Goal: Transaction & Acquisition: Purchase product/service

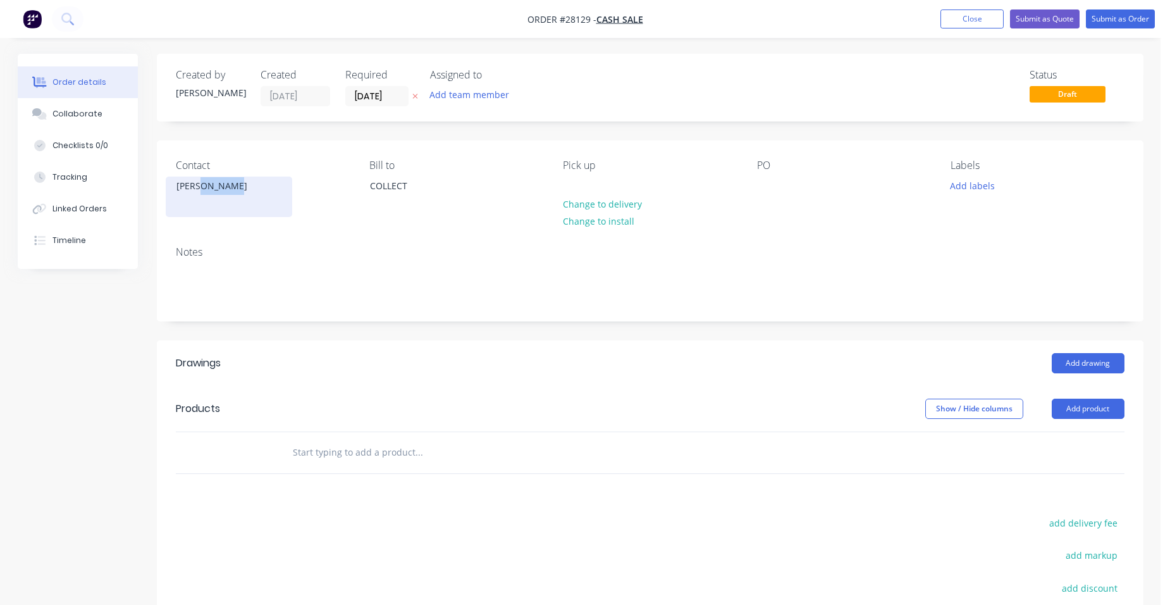
drag, startPoint x: 238, startPoint y: 188, endPoint x: 200, endPoint y: 188, distance: 37.9
click at [200, 188] on div "[PERSON_NAME]" at bounding box center [228, 186] width 105 height 18
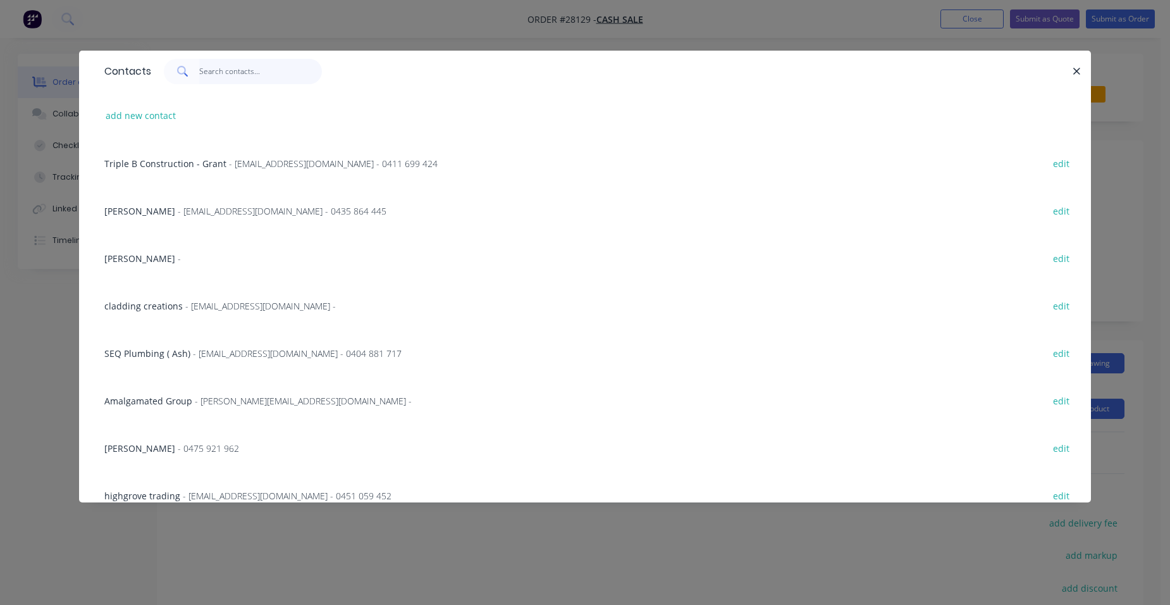
drag, startPoint x: 200, startPoint y: 188, endPoint x: 231, endPoint y: 68, distance: 124.1
click at [231, 68] on input "text" at bounding box center [260, 71] width 123 height 25
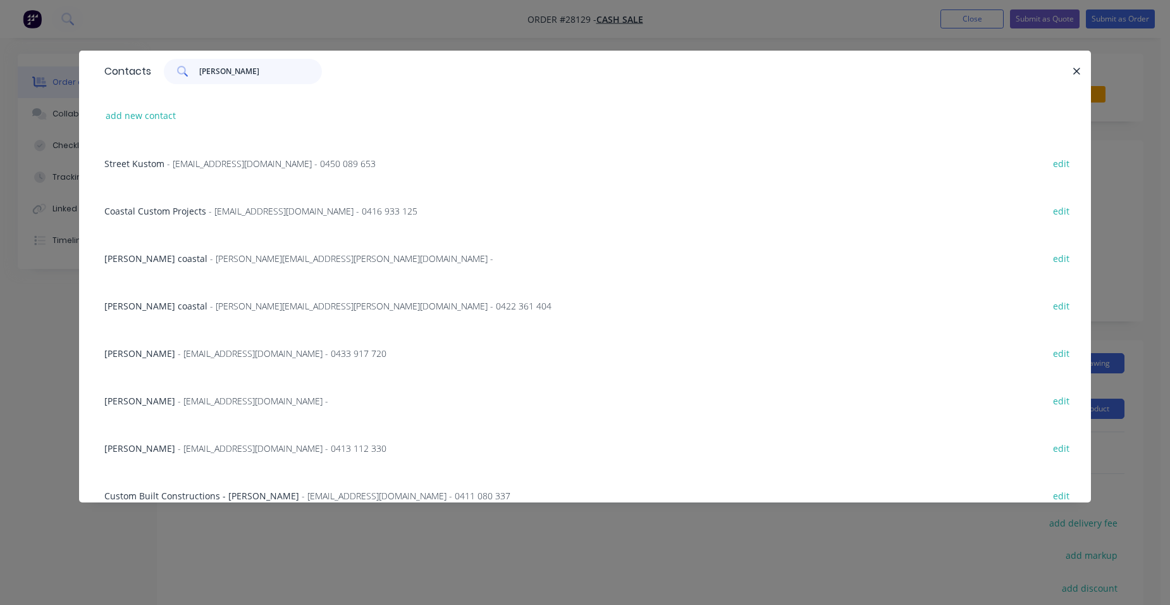
type input "[PERSON_NAME]"
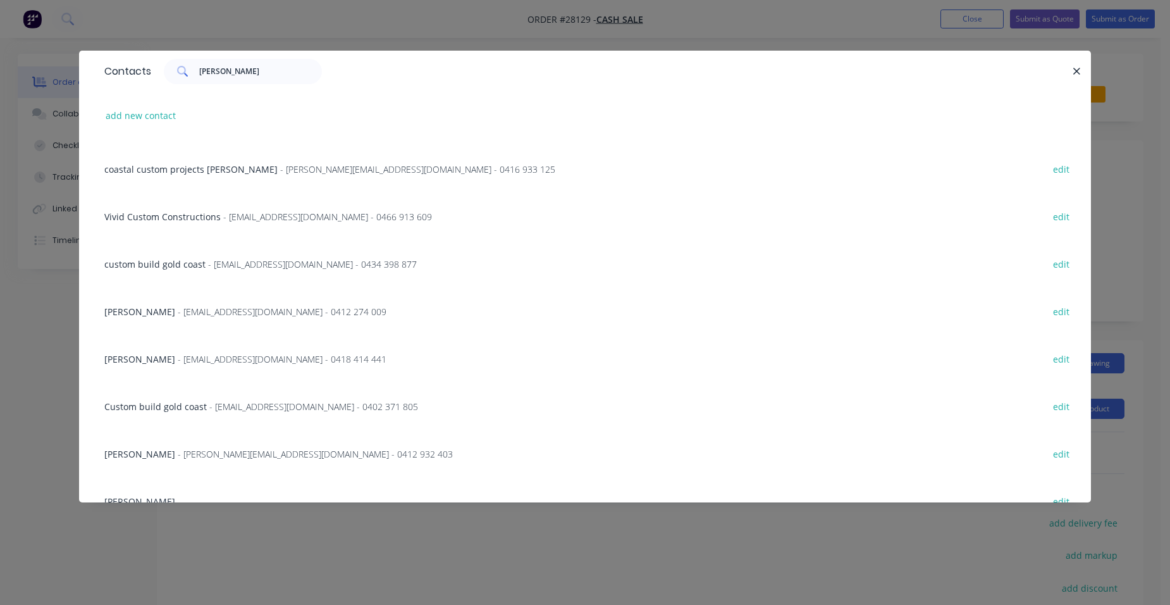
scroll to position [1107, 0]
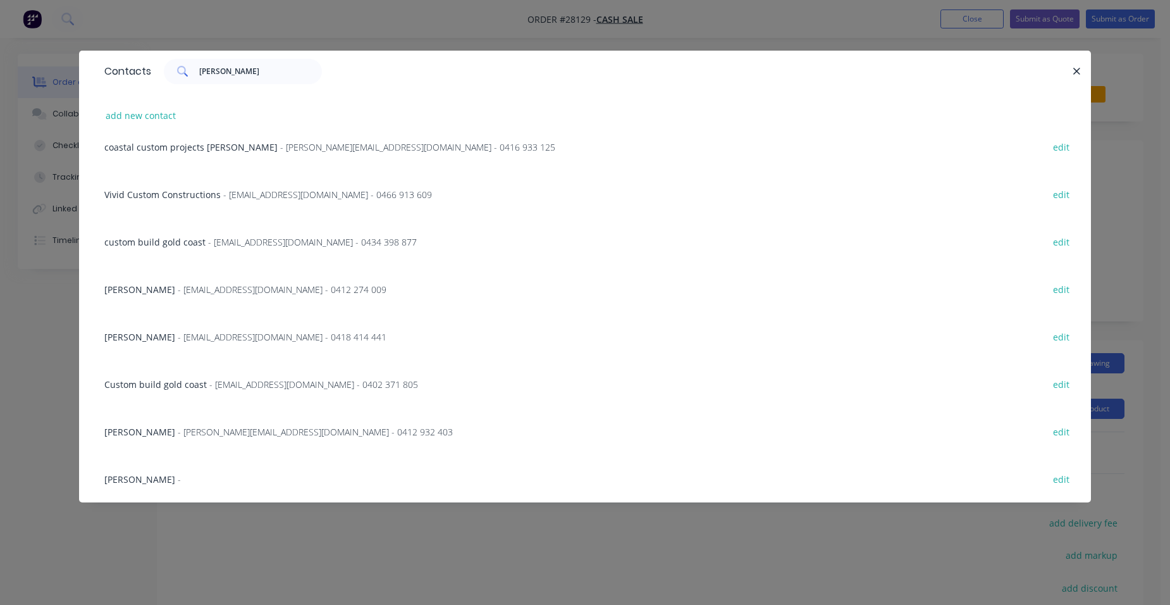
click at [154, 471] on div "[PERSON_NAME] - edit" at bounding box center [585, 478] width 974 height 47
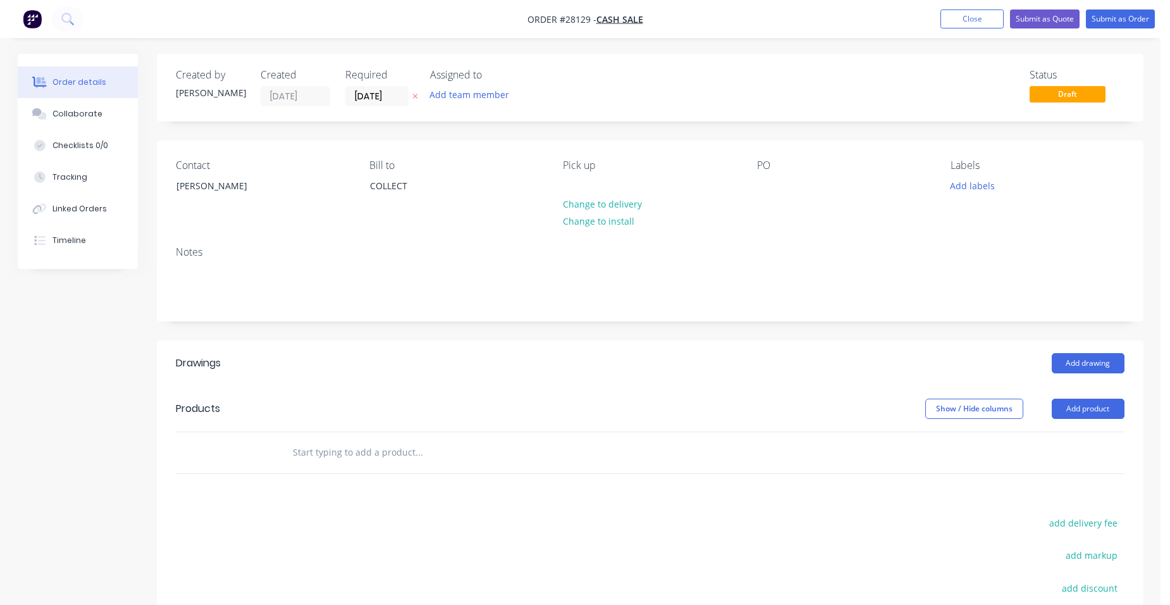
drag, startPoint x: 1105, startPoint y: 403, endPoint x: 1061, endPoint y: 423, distance: 48.1
click at [1105, 404] on button "Add product" at bounding box center [1088, 408] width 73 height 20
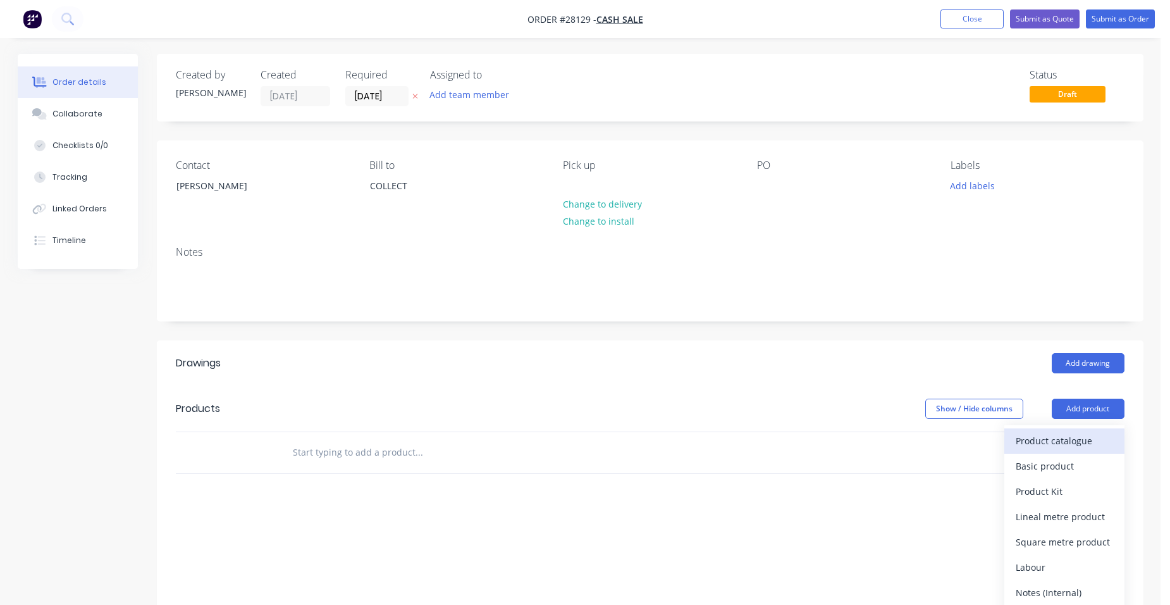
click at [1031, 445] on div "Product catalogue" at bounding box center [1064, 440] width 97 height 18
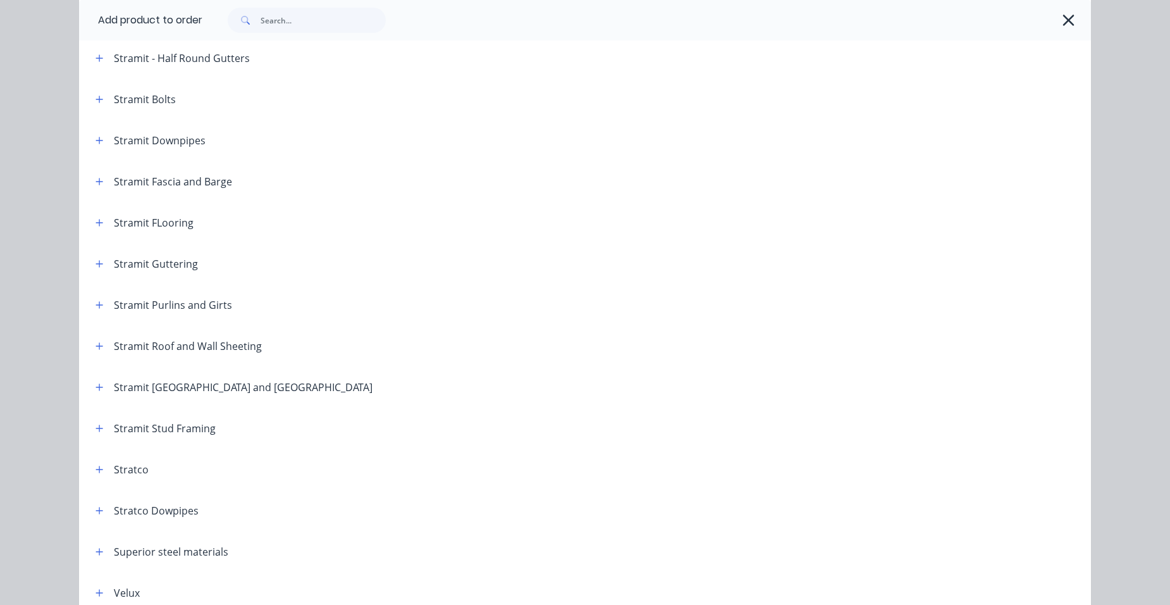
scroll to position [2097, 0]
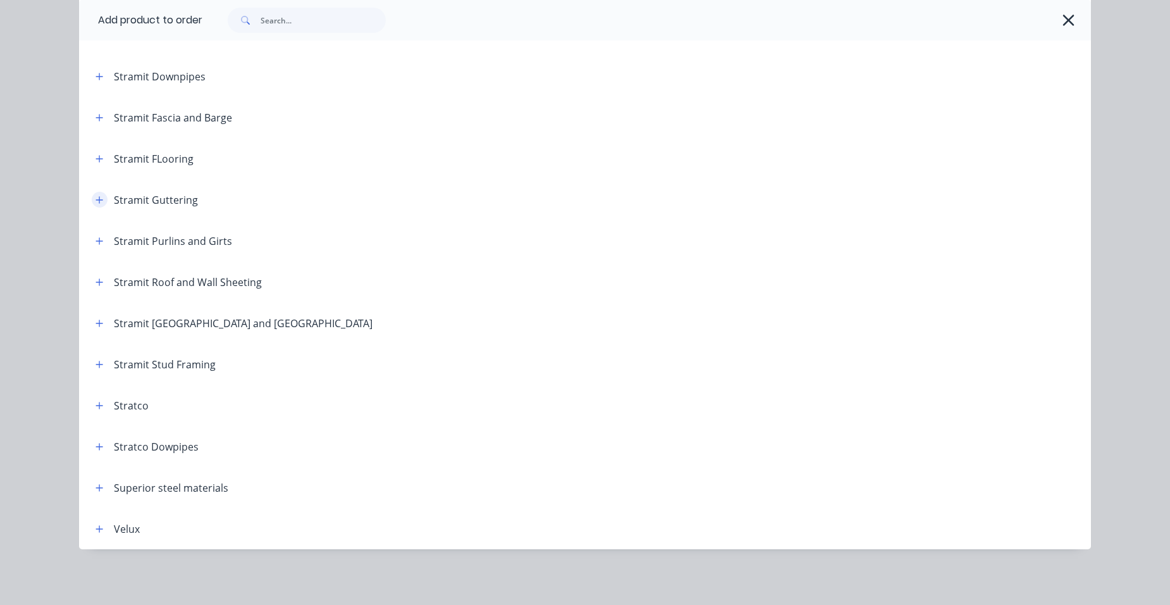
click at [96, 196] on icon "button" at bounding box center [100, 199] width 8 height 9
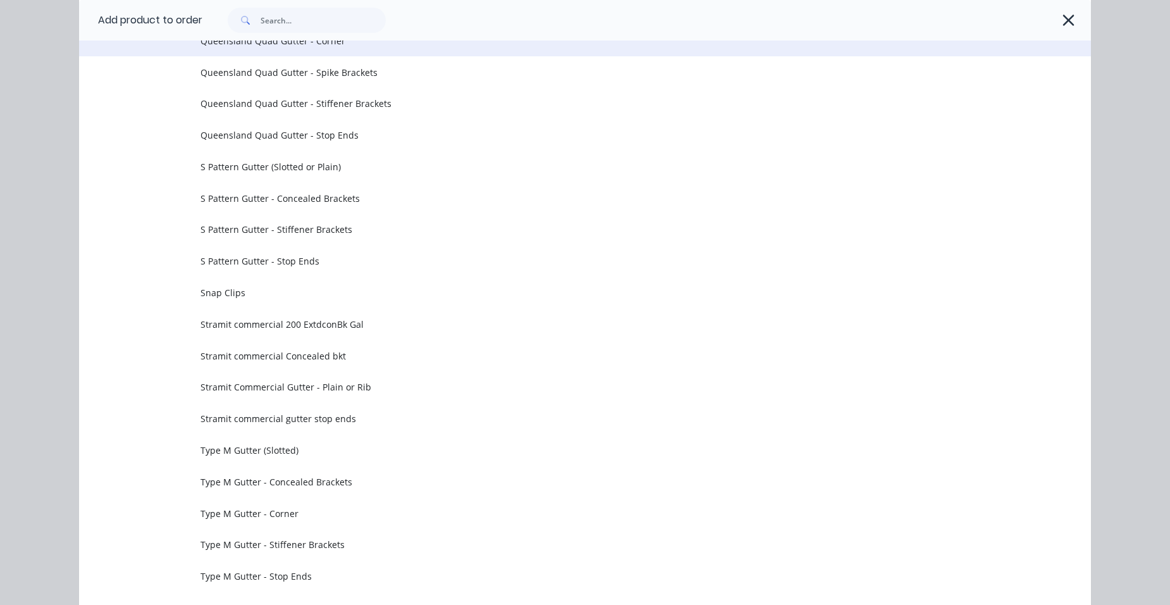
scroll to position [4121, 0]
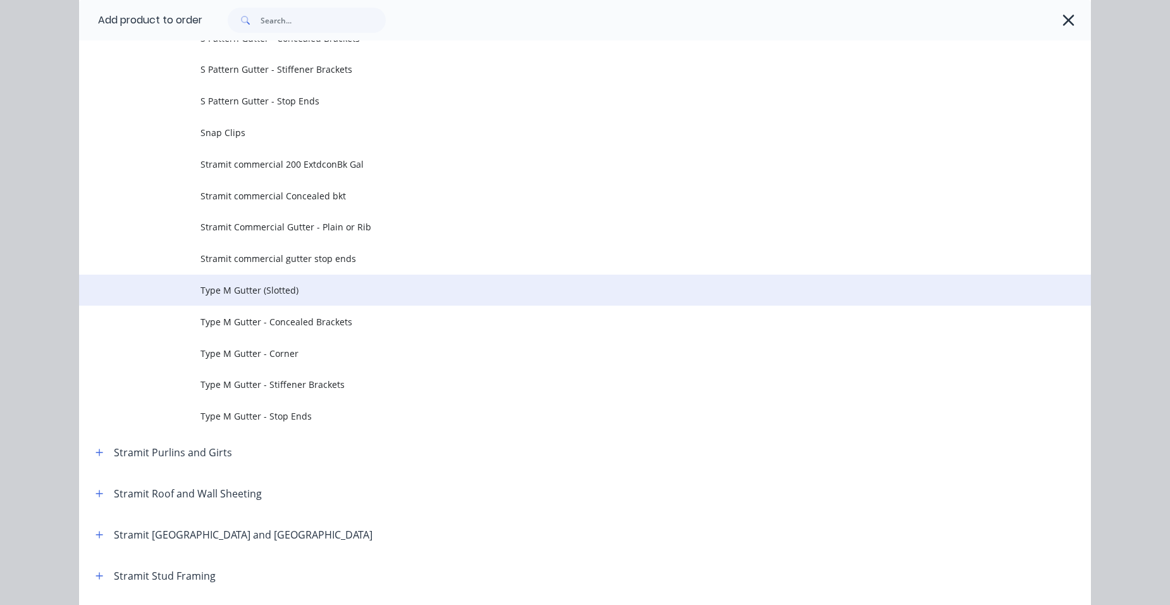
click at [262, 296] on span "Type M Gutter (Slotted)" at bounding box center [556, 289] width 712 height 13
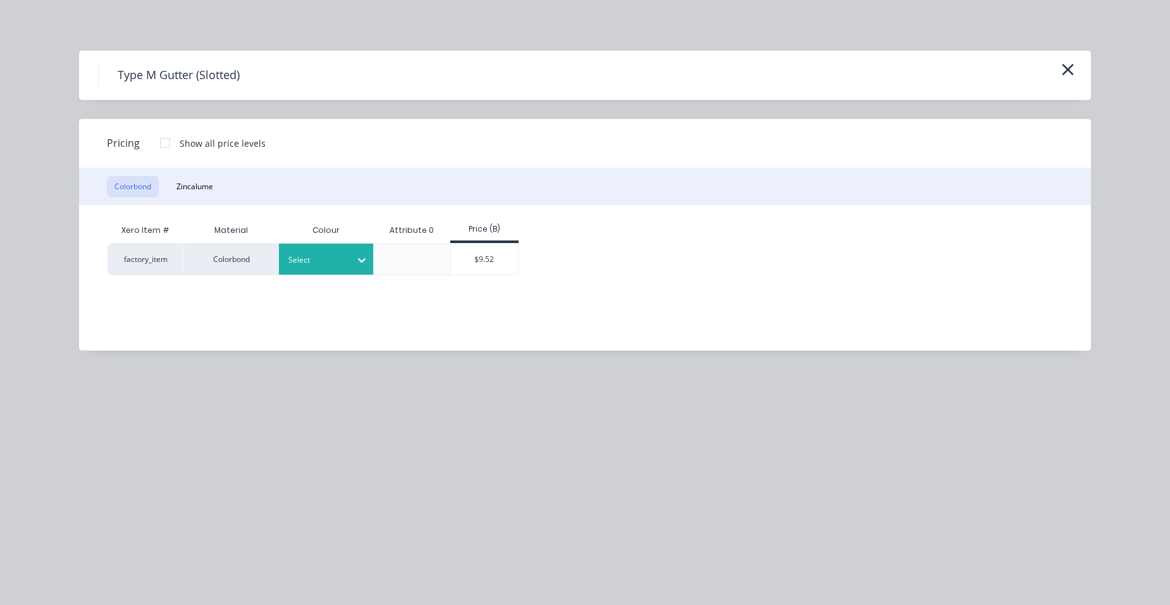
click at [319, 259] on div at bounding box center [316, 260] width 57 height 14
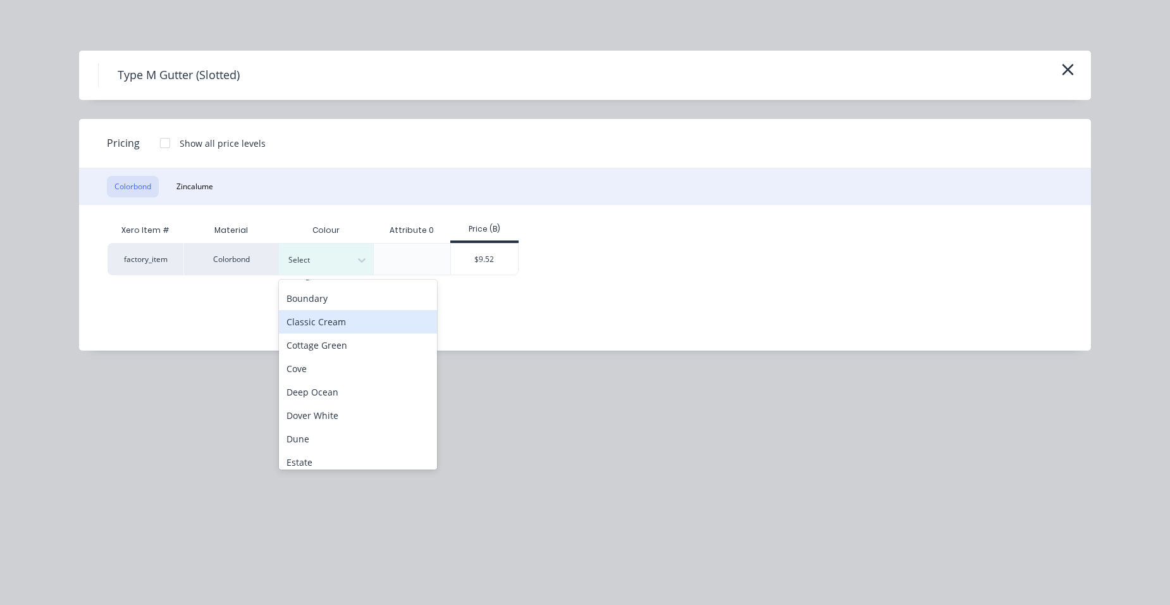
scroll to position [190, 0]
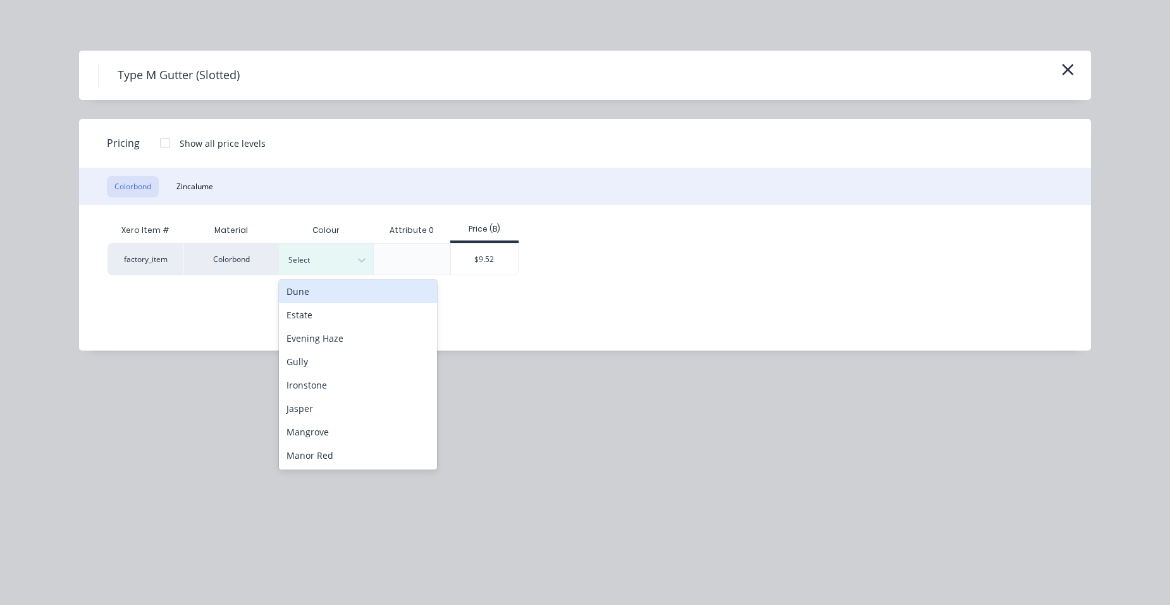
click at [326, 297] on div "Dune" at bounding box center [358, 291] width 158 height 23
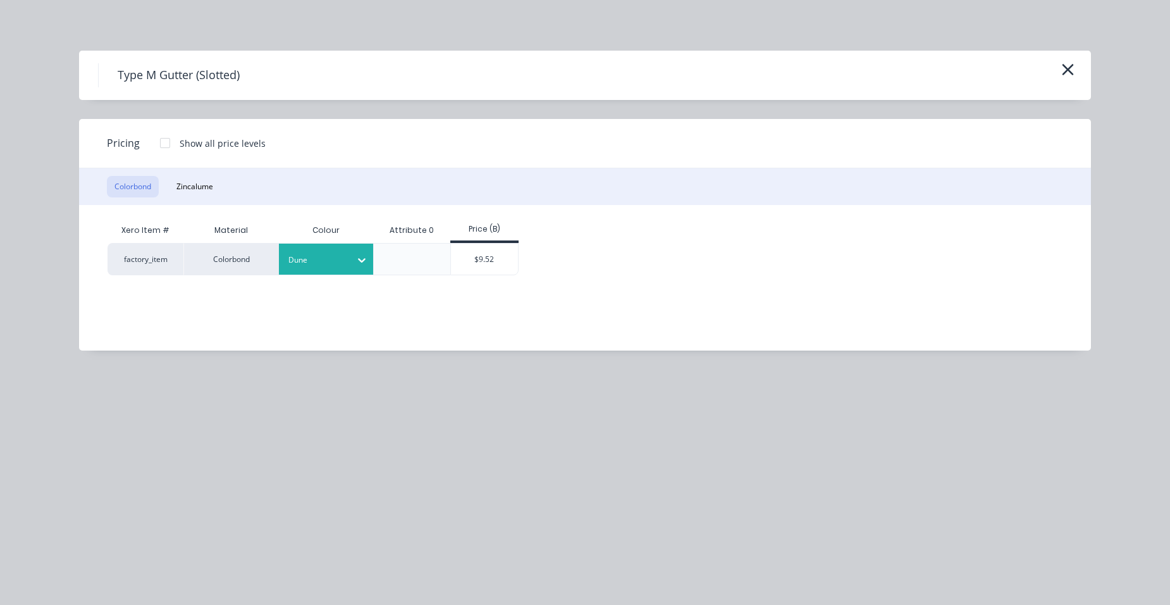
click at [163, 138] on div at bounding box center [164, 142] width 25 height 25
click at [481, 253] on div "$9.14" at bounding box center [485, 259] width 68 height 31
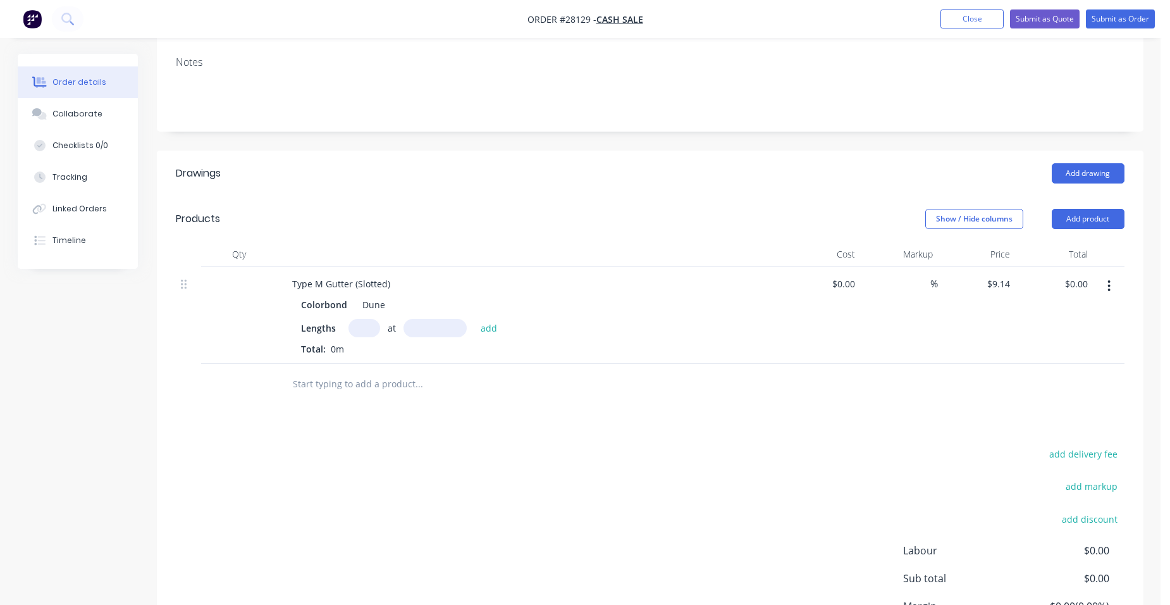
click at [361, 328] on input "text" at bounding box center [365, 328] width 32 height 18
type input "5"
type input "3050mm"
click at [494, 328] on button "add" at bounding box center [489, 327] width 30 height 17
type input "$139.39"
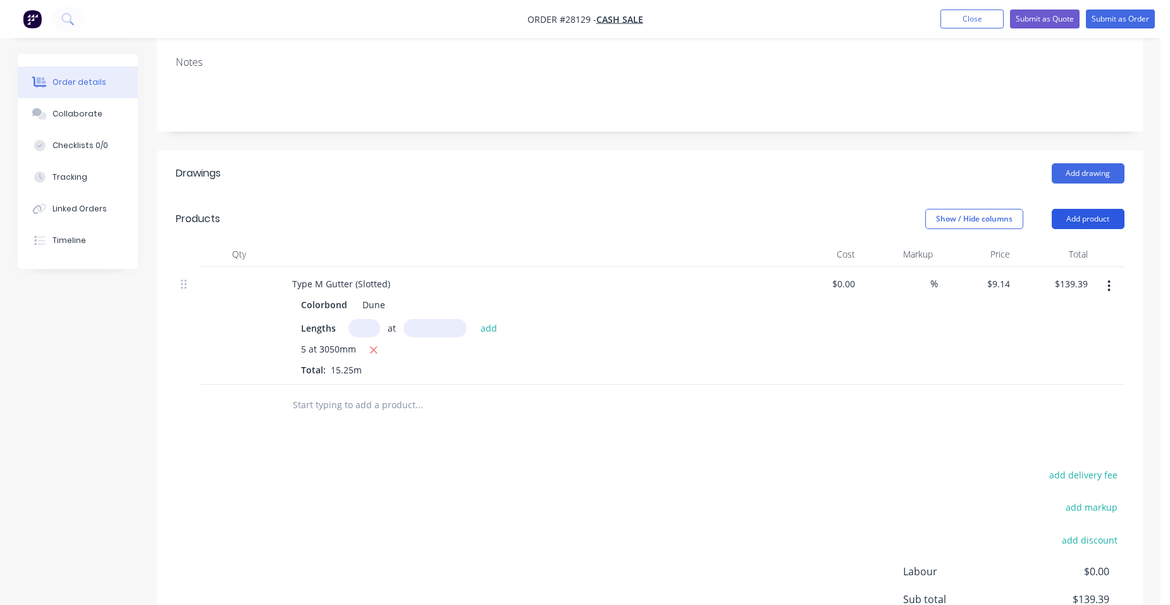
click at [1072, 214] on button "Add product" at bounding box center [1088, 219] width 73 height 20
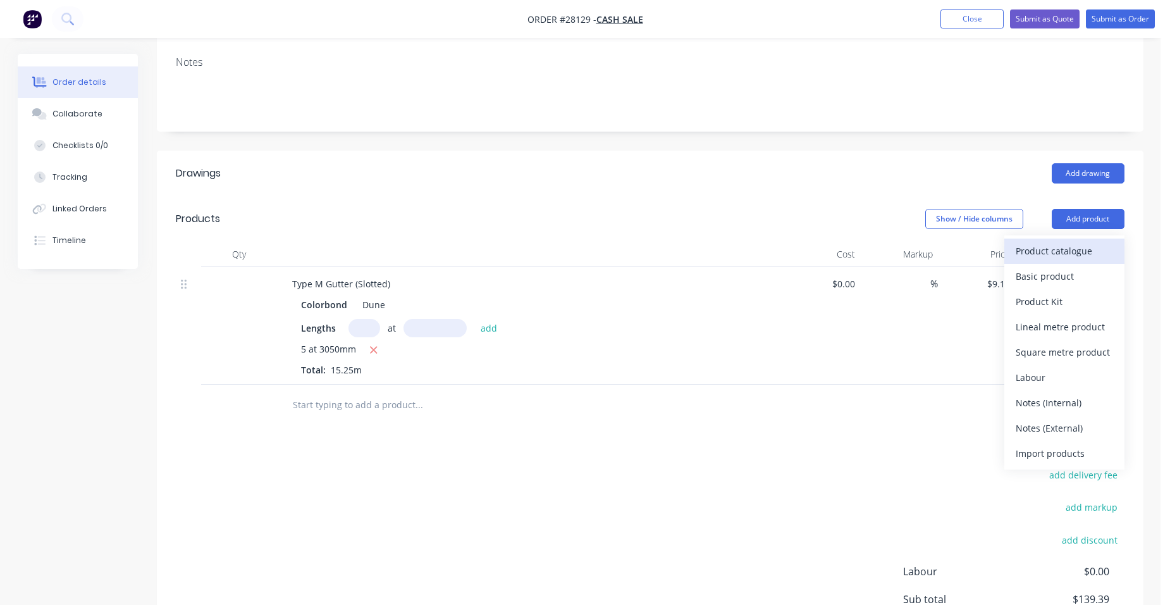
click at [1065, 242] on div "Product catalogue" at bounding box center [1064, 251] width 97 height 18
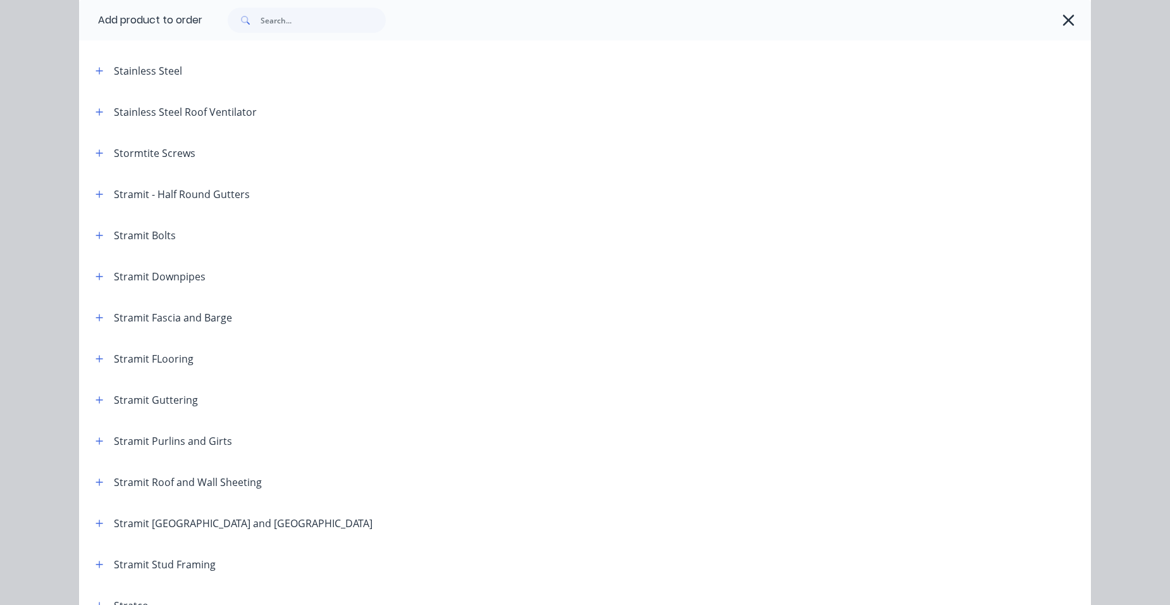
scroll to position [2097, 0]
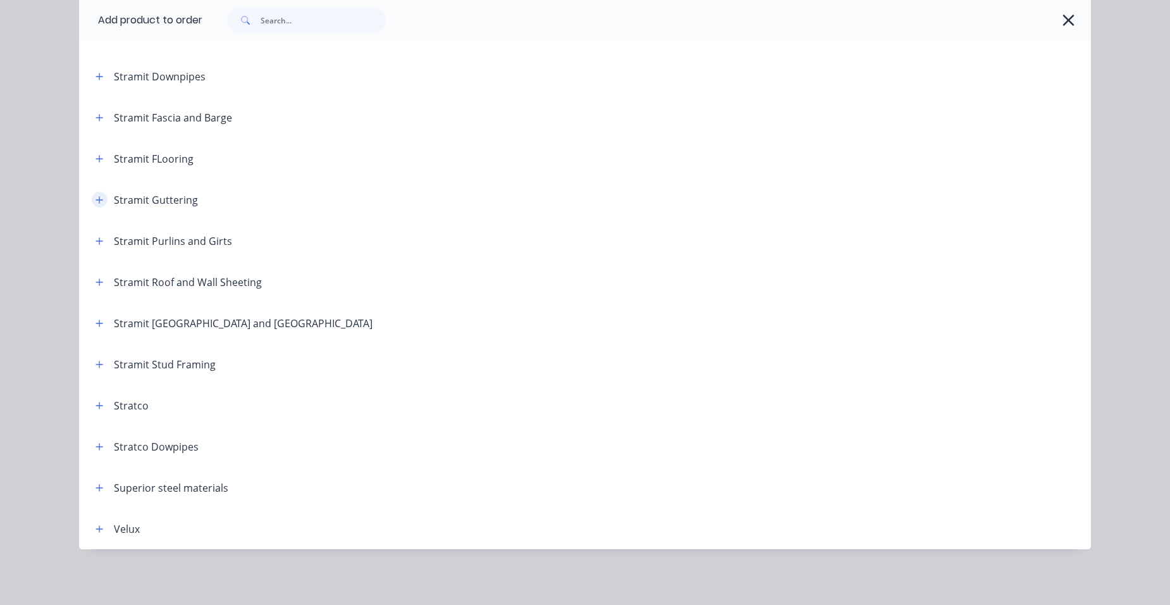
click at [96, 202] on icon "button" at bounding box center [100, 199] width 8 height 9
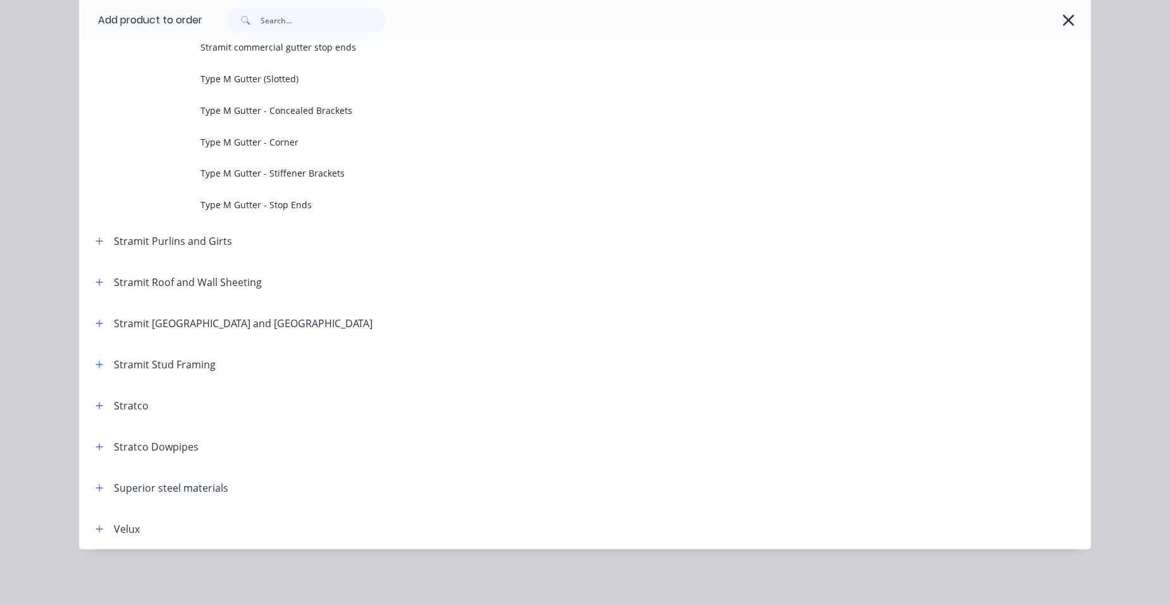
scroll to position [4143, 0]
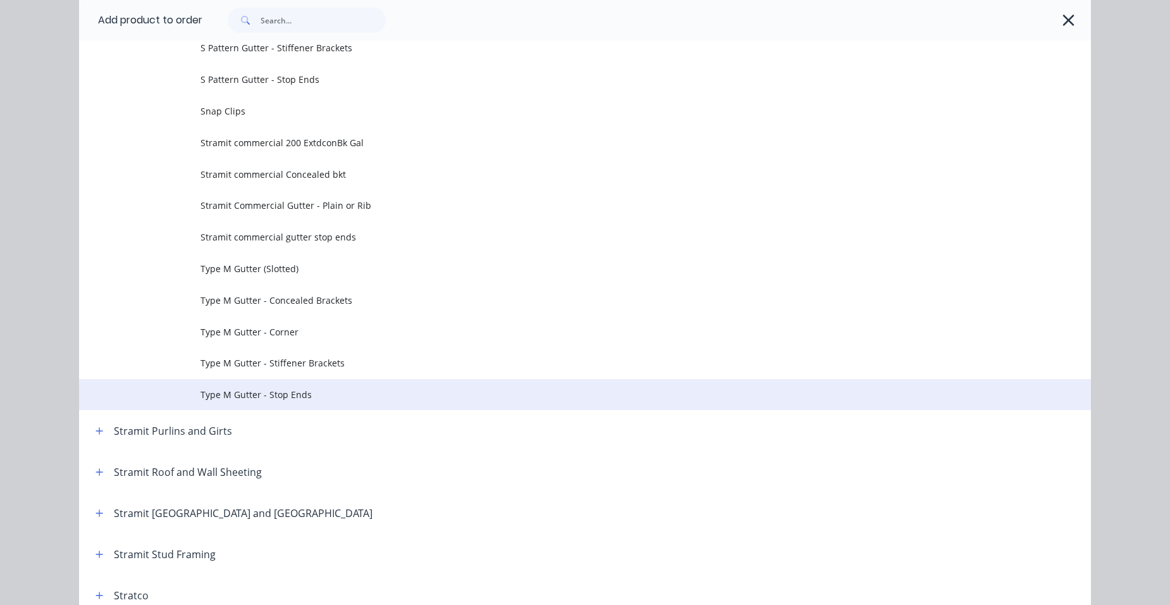
click at [277, 397] on span "Type M Gutter - Stop Ends" at bounding box center [556, 394] width 712 height 13
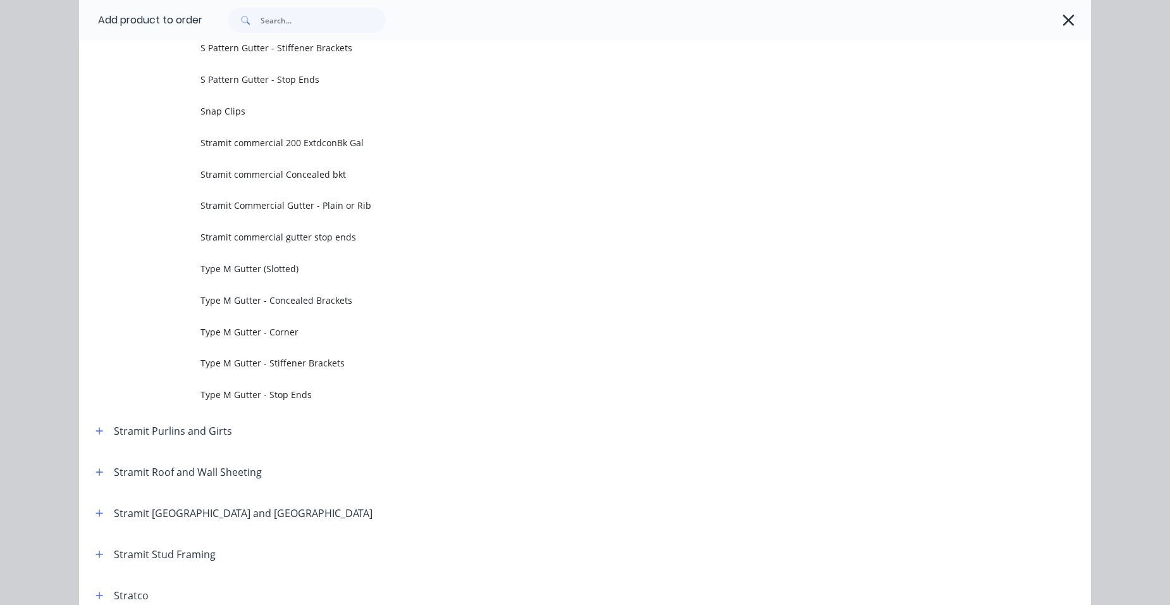
scroll to position [0, 0]
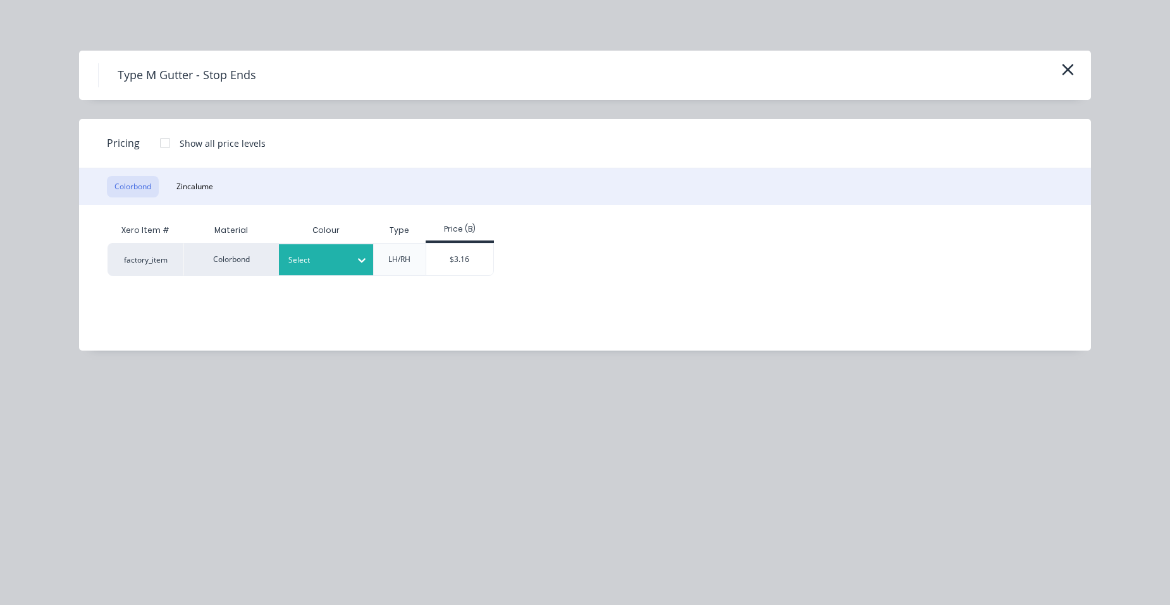
click at [314, 266] on div at bounding box center [316, 260] width 57 height 14
click at [158, 282] on div "Dune" at bounding box center [79, 270] width 158 height 23
click at [164, 137] on div at bounding box center [164, 142] width 25 height 25
click at [460, 255] on div "$3.03" at bounding box center [460, 260] width 68 height 32
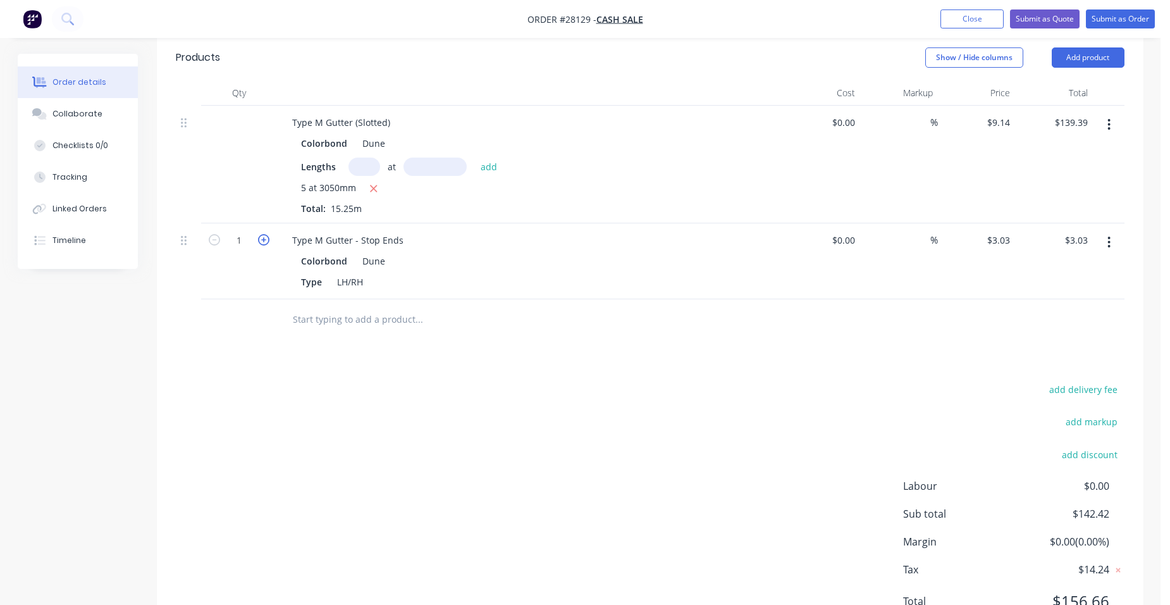
click at [259, 240] on icon "button" at bounding box center [263, 239] width 11 height 11
type input "2"
type input "$6.06"
click at [1075, 56] on button "Add product" at bounding box center [1088, 57] width 73 height 20
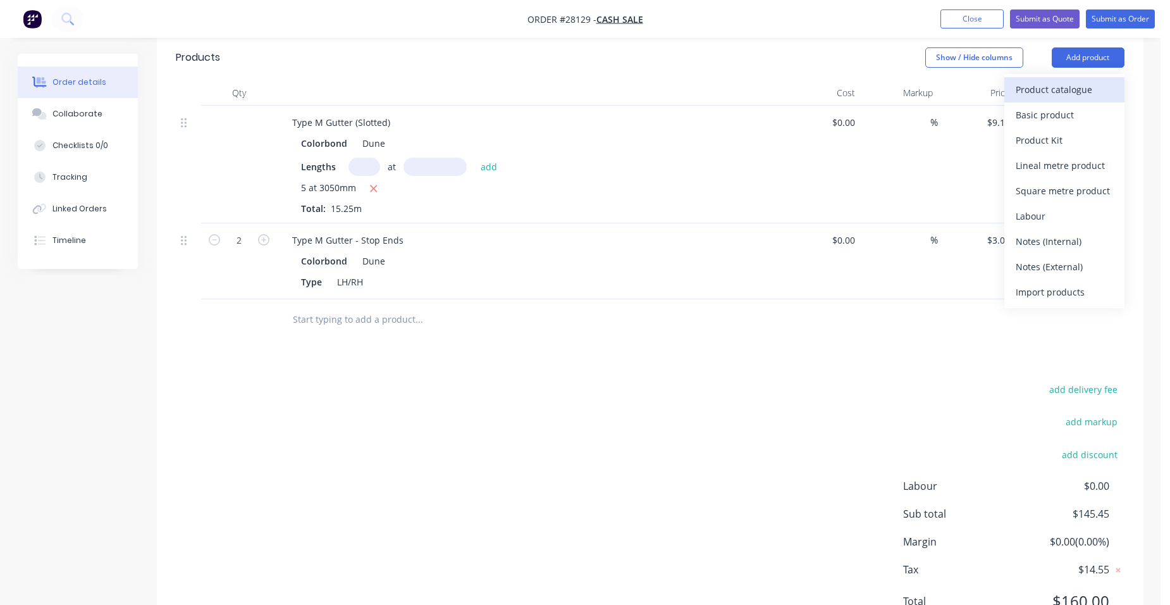
click at [1033, 89] on div "Product catalogue" at bounding box center [1064, 89] width 97 height 18
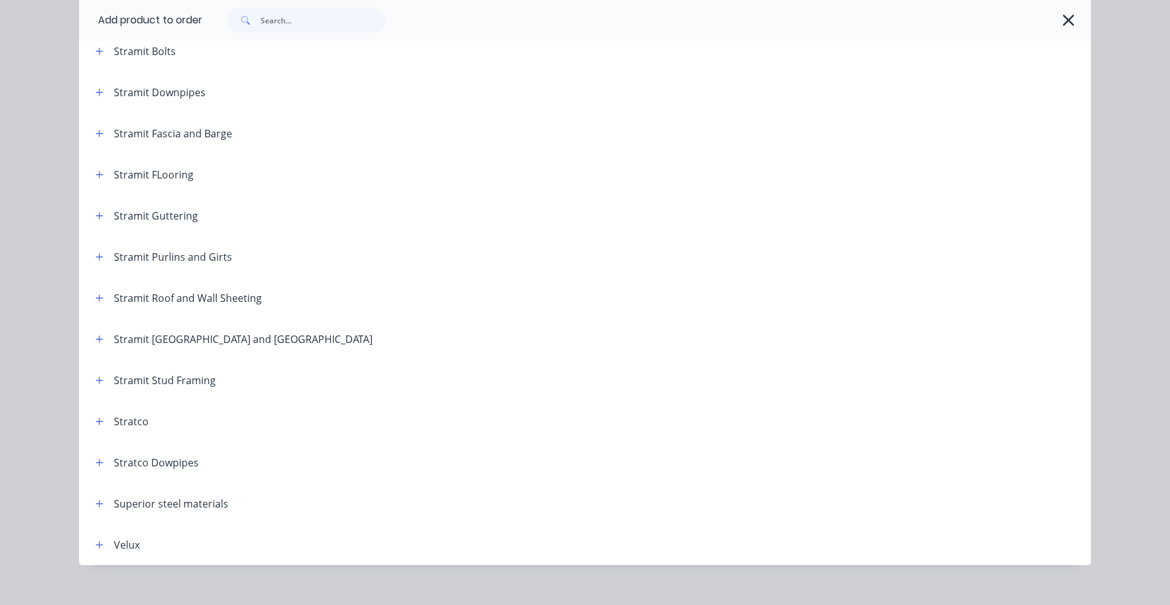
scroll to position [2087, 0]
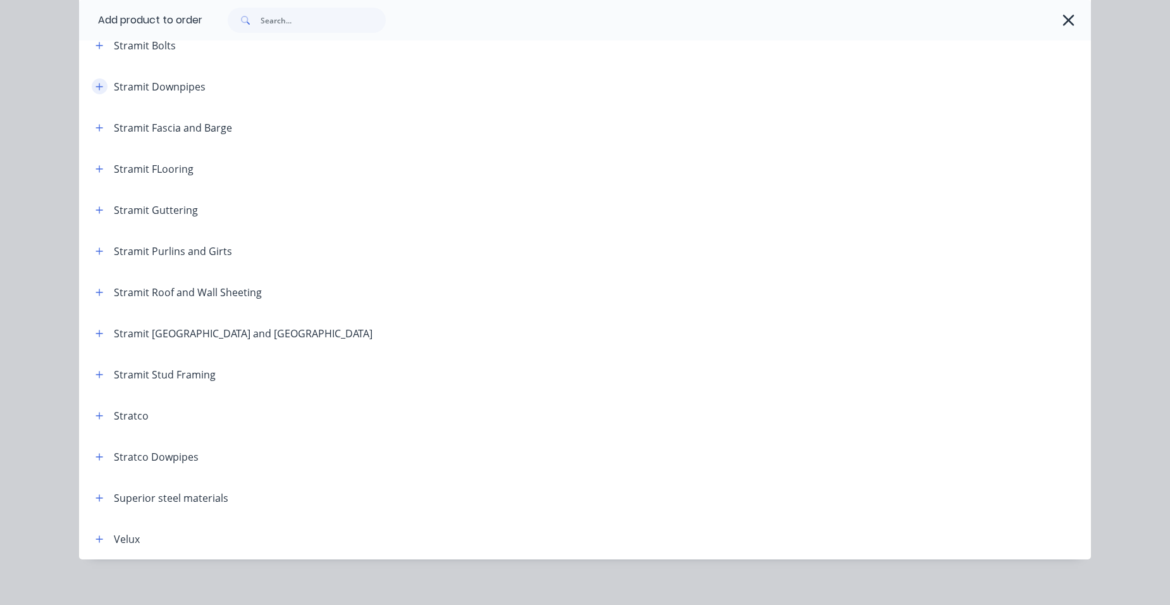
click at [92, 92] on button "button" at bounding box center [100, 86] width 16 height 16
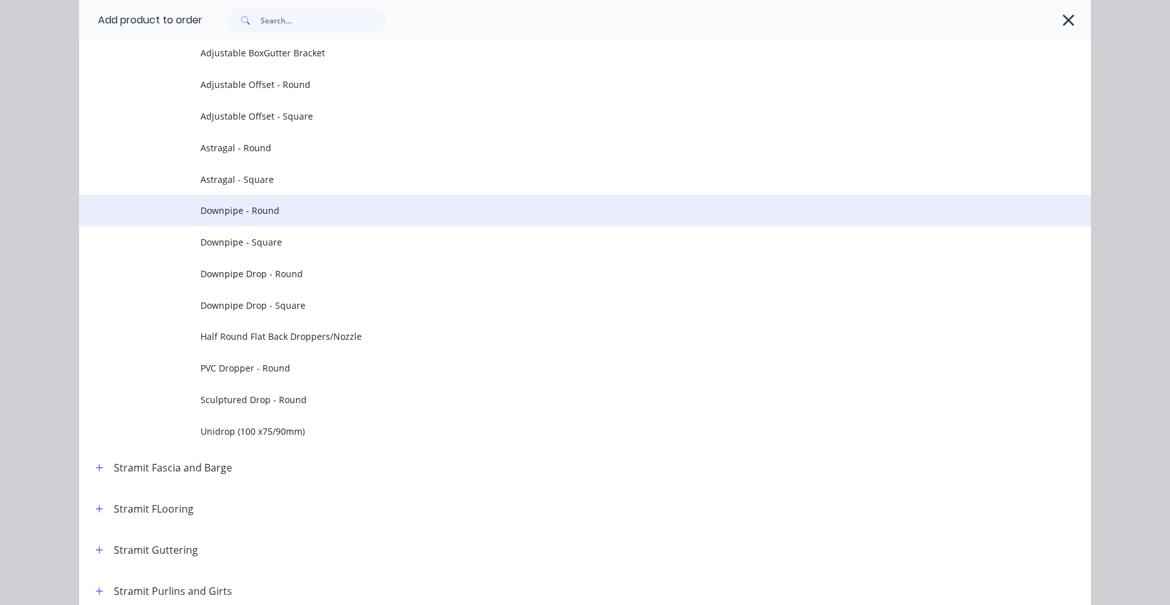
scroll to position [2277, 0]
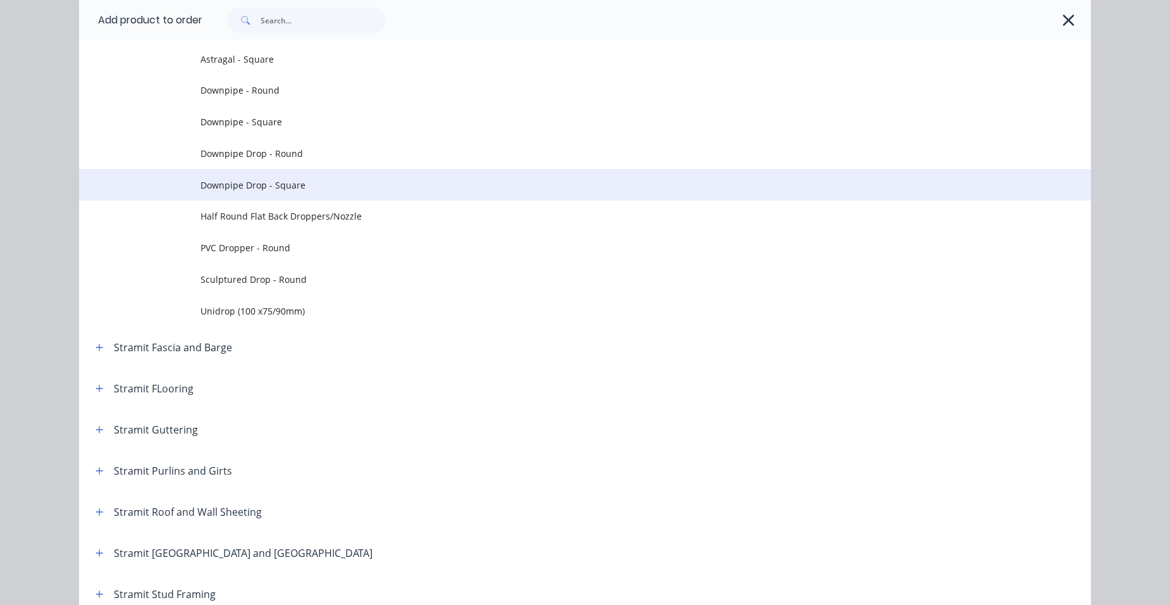
click at [313, 187] on span "Downpipe Drop - Square" at bounding box center [556, 184] width 712 height 13
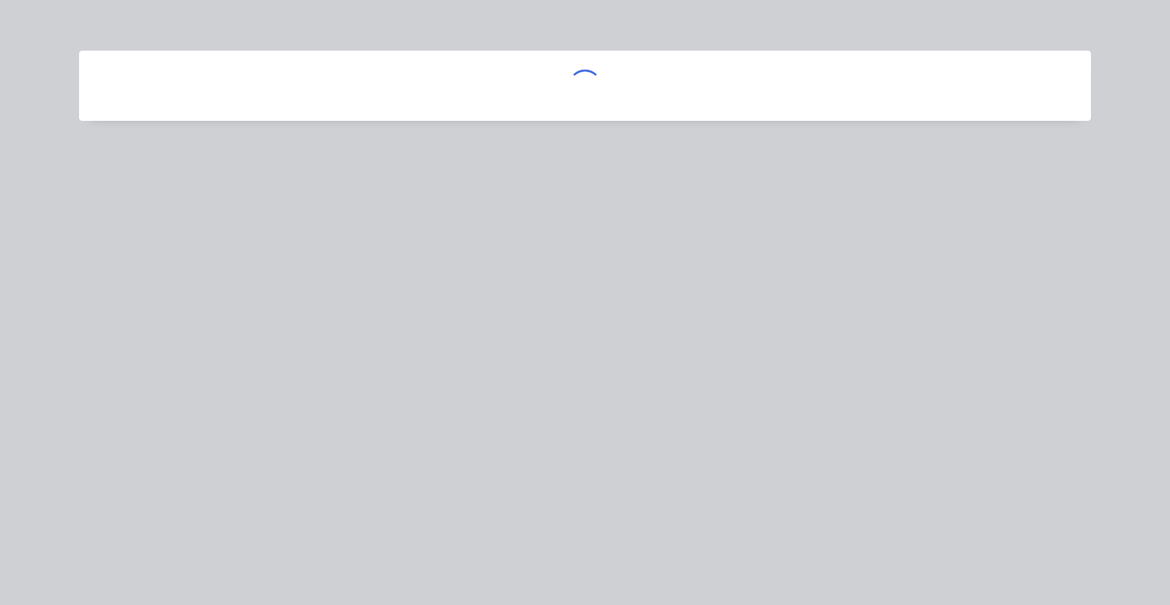
scroll to position [0, 0]
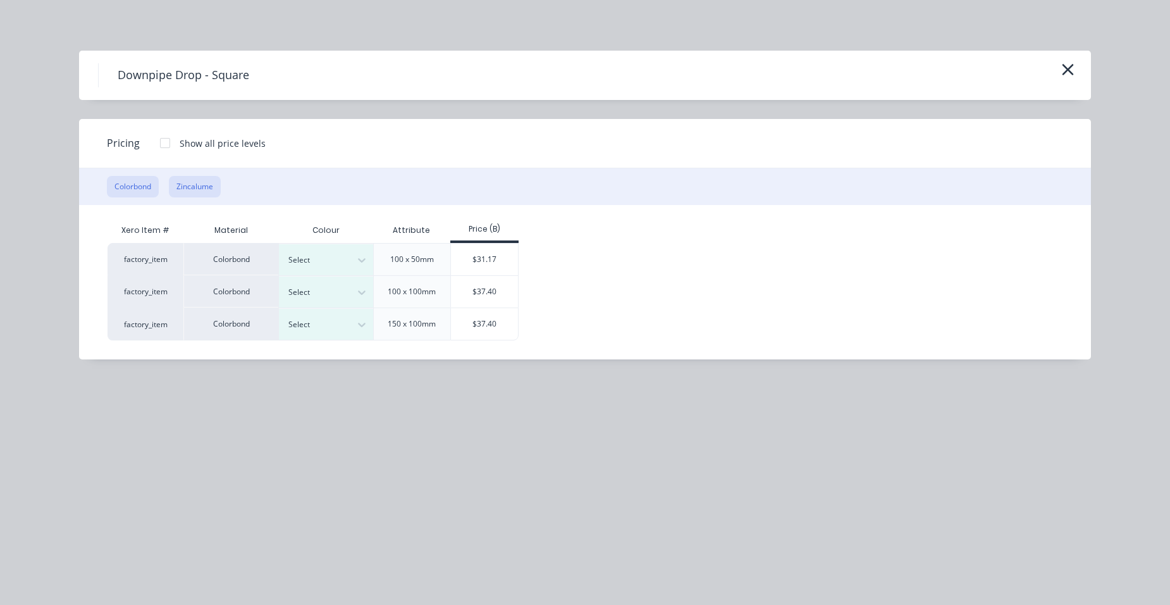
drag, startPoint x: 193, startPoint y: 187, endPoint x: 204, endPoint y: 186, distance: 10.8
click at [193, 187] on button "Zincalume" at bounding box center [195, 187] width 52 height 22
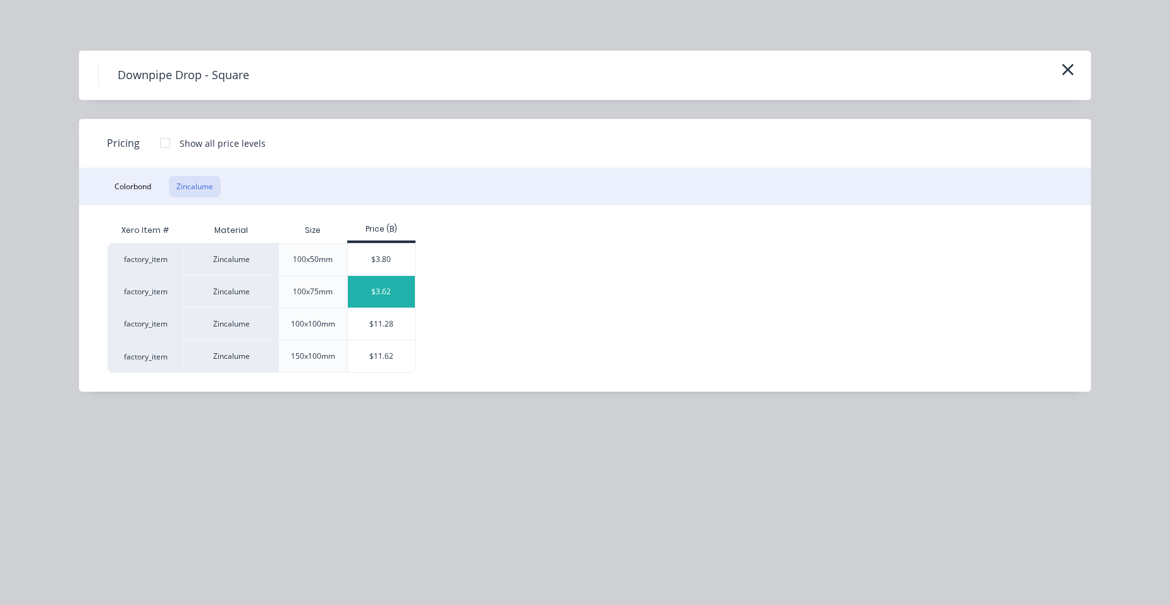
click at [369, 297] on div "$3.62" at bounding box center [382, 292] width 68 height 32
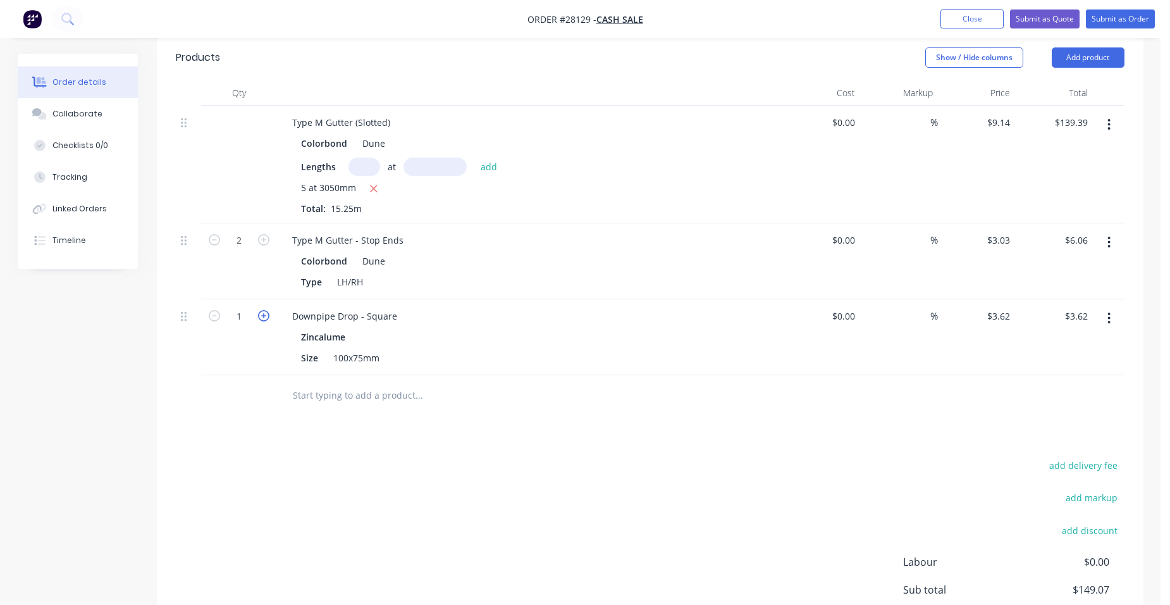
click at [265, 313] on icon "button" at bounding box center [263, 315] width 11 height 11
type input "2"
type input "$7.24"
click at [265, 313] on icon "button" at bounding box center [263, 315] width 11 height 11
type input "3"
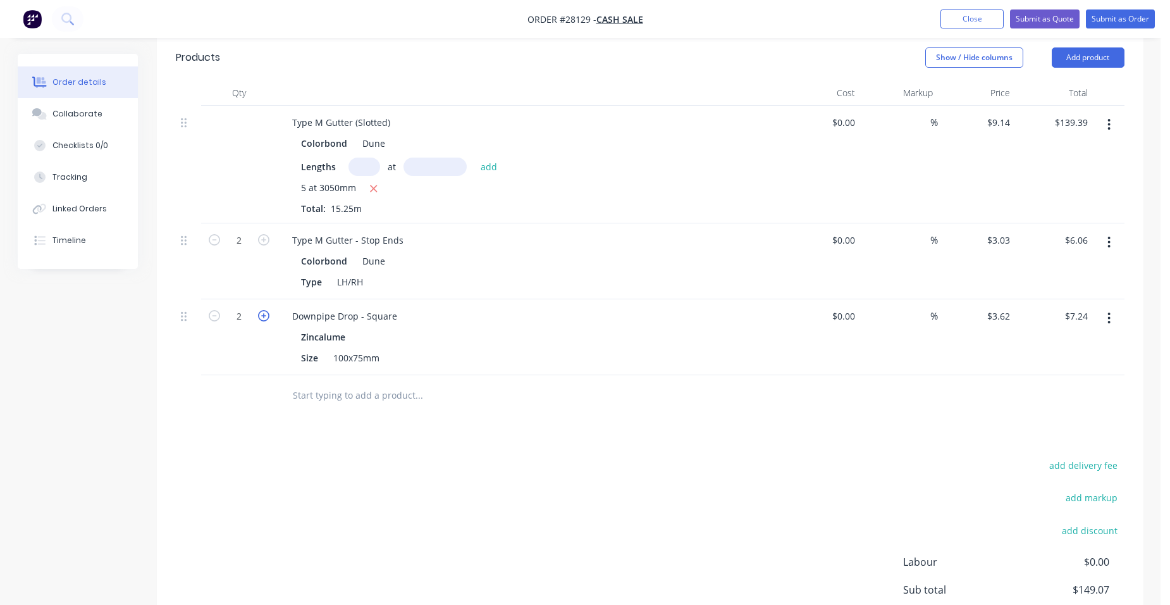
type input "$10.86"
click at [1075, 56] on button "Add product" at bounding box center [1088, 57] width 73 height 20
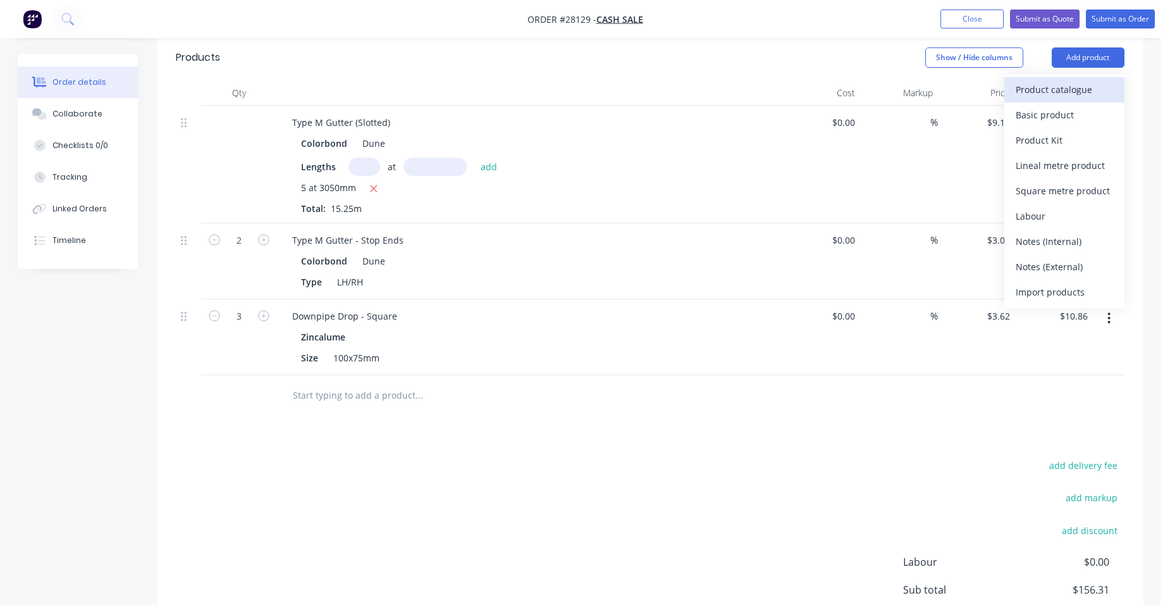
click at [1051, 83] on div "Product catalogue" at bounding box center [1064, 89] width 97 height 18
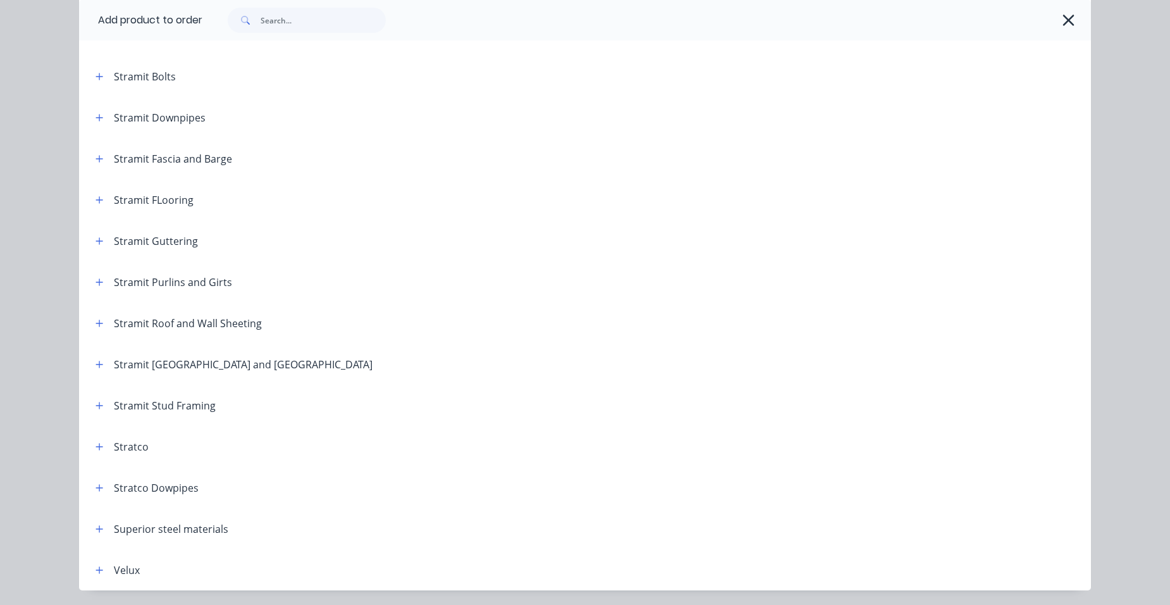
scroll to position [2034, 0]
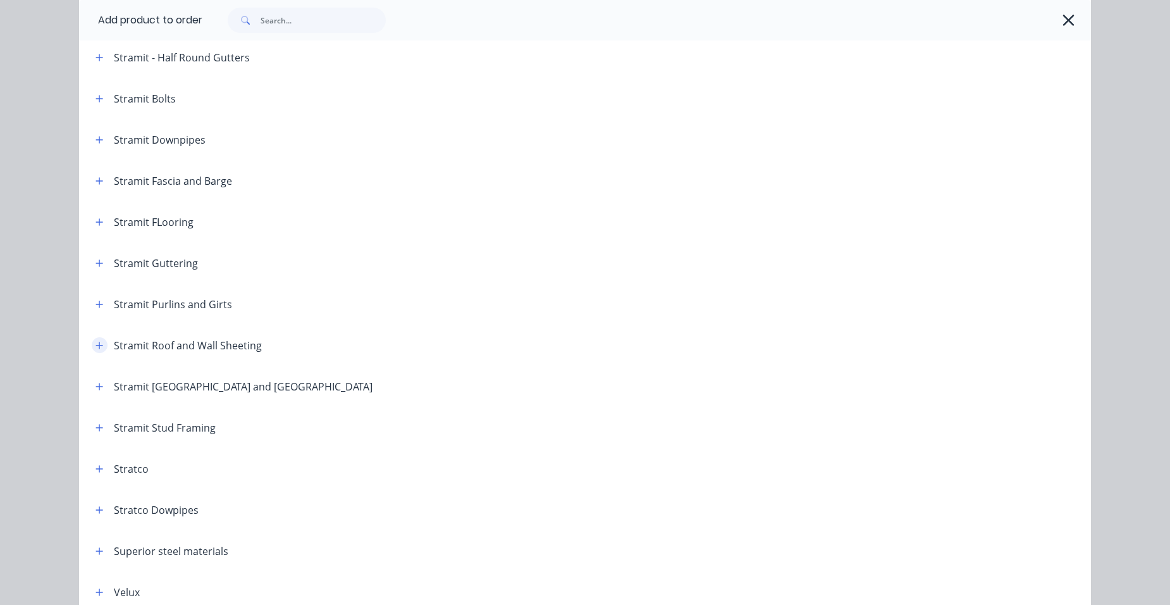
click at [97, 349] on icon "button" at bounding box center [100, 345] width 8 height 9
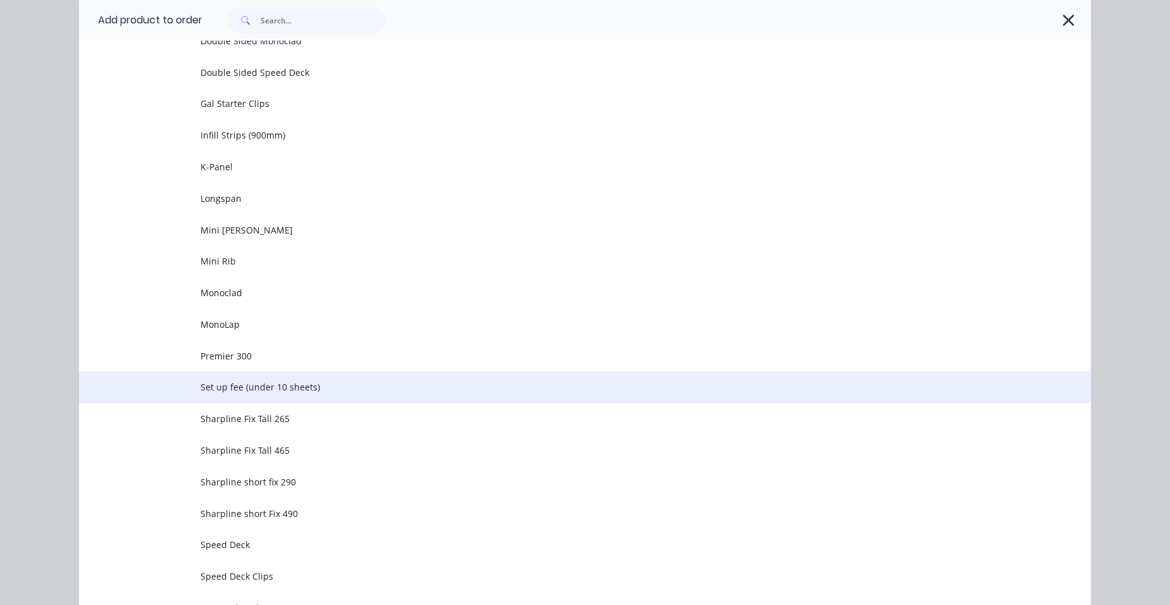
scroll to position [2856, 0]
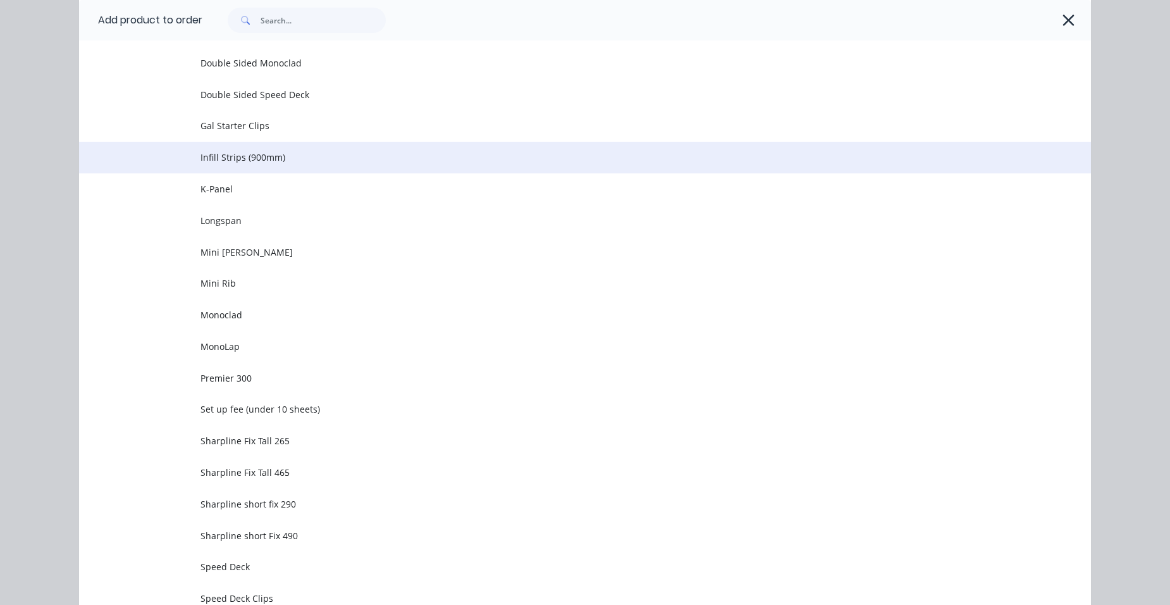
click at [259, 164] on td "Infill Strips (900mm)" at bounding box center [645, 158] width 891 height 32
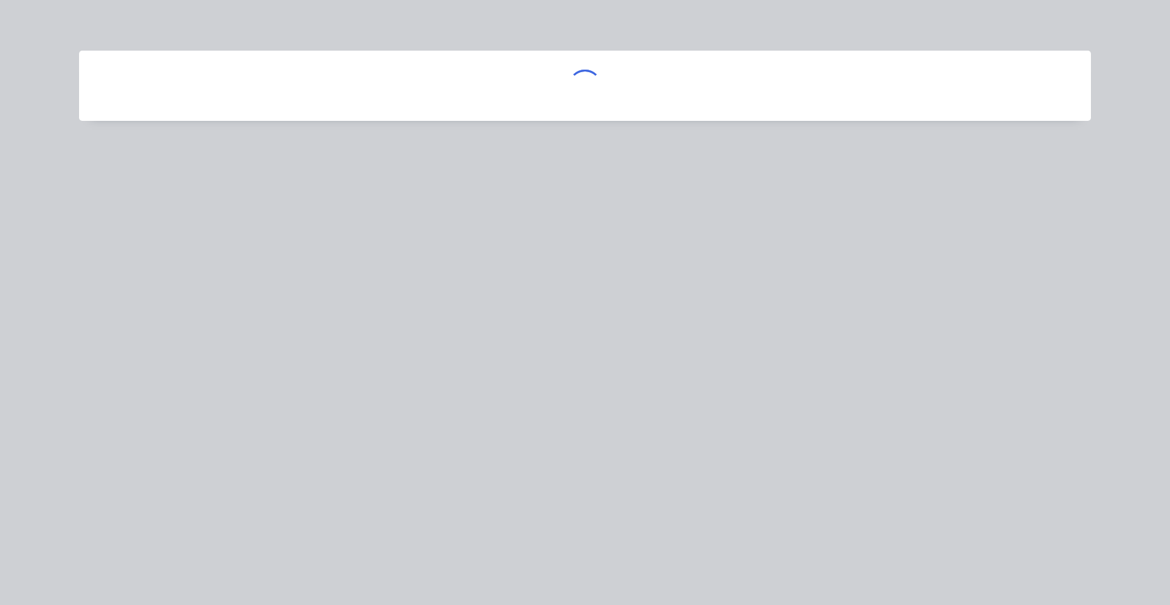
scroll to position [0, 0]
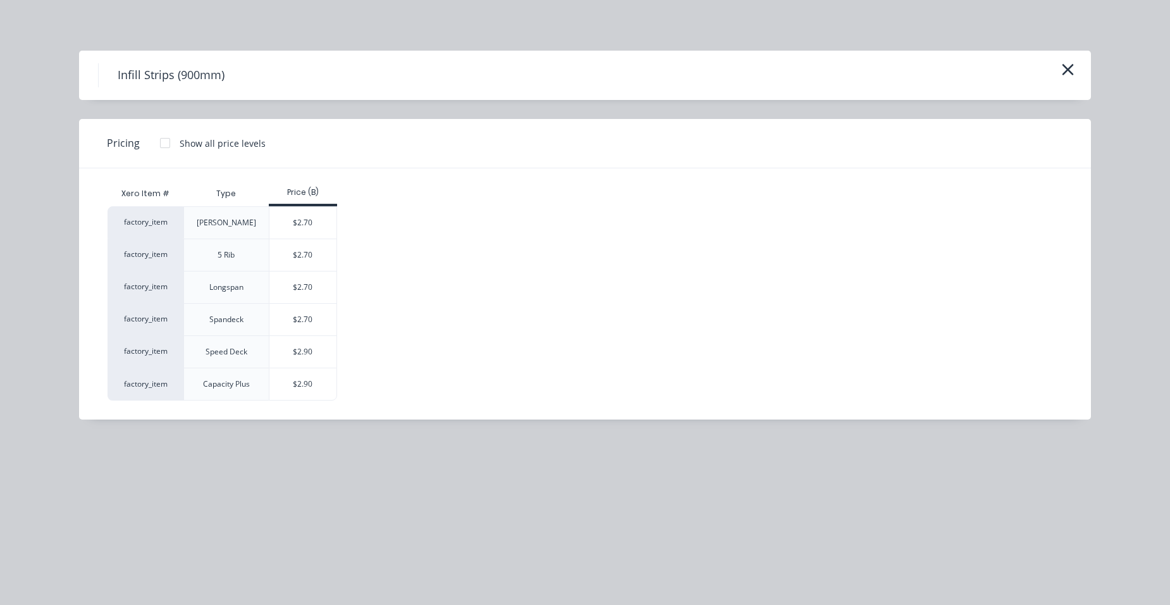
click at [163, 138] on div at bounding box center [164, 142] width 25 height 25
click at [308, 249] on div "$2.50" at bounding box center [303, 255] width 68 height 32
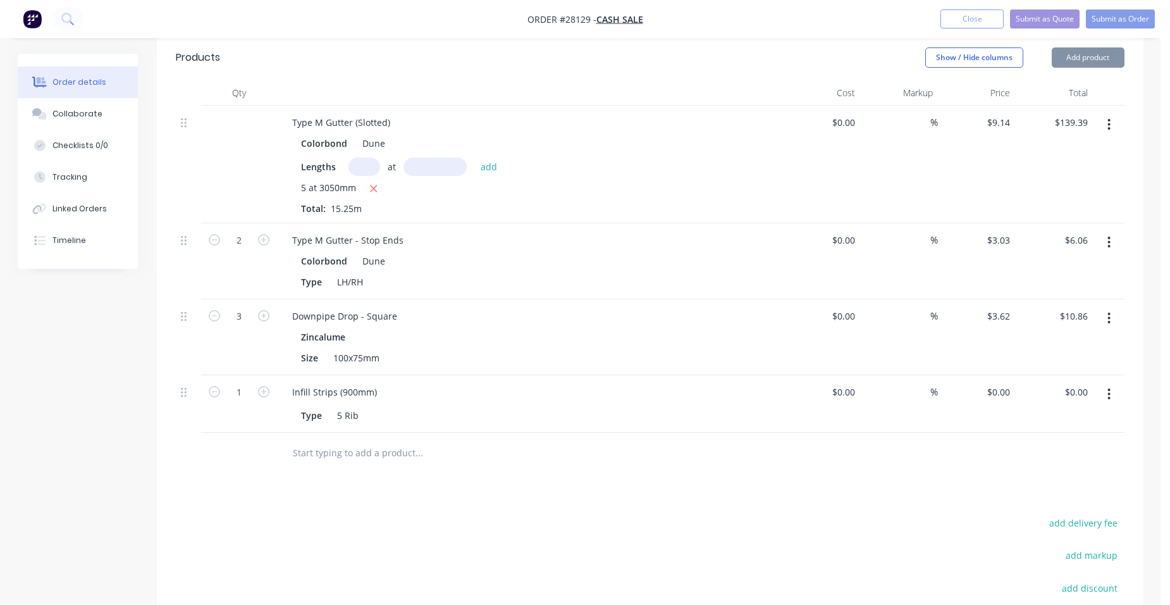
type input "$2.50"
click at [379, 390] on div "Infill Strips (900mm)" at bounding box center [334, 392] width 105 height 18
click at [564, 369] on div "Downpipe Drop - Square Zincalume Size 100x75mm" at bounding box center [530, 337] width 506 height 76
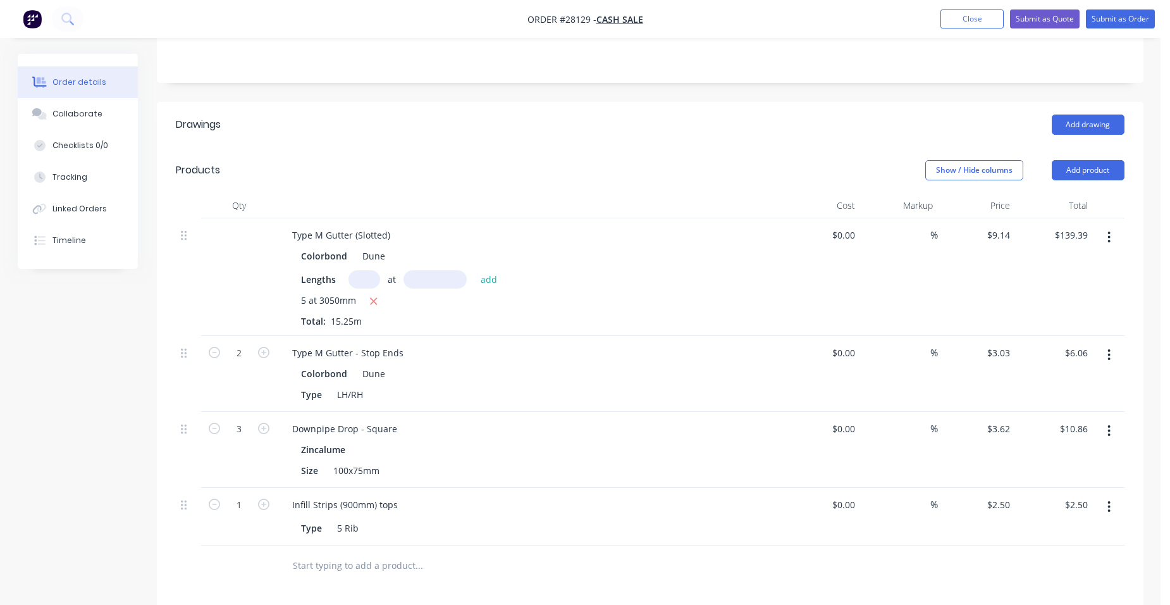
scroll to position [316, 0]
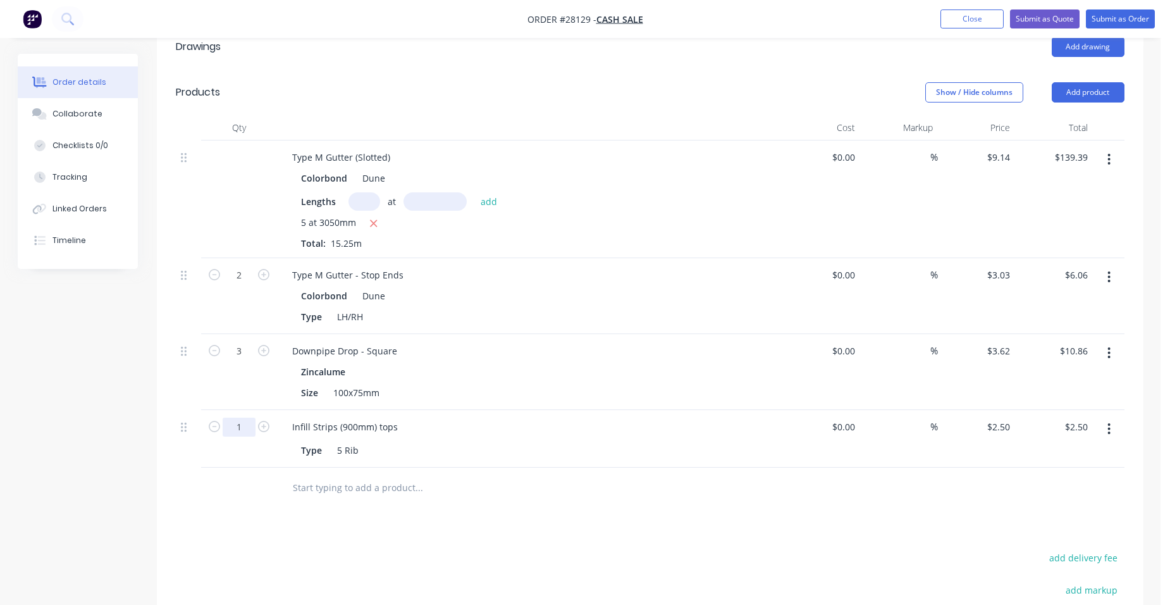
click at [235, 285] on input "1" at bounding box center [239, 275] width 33 height 19
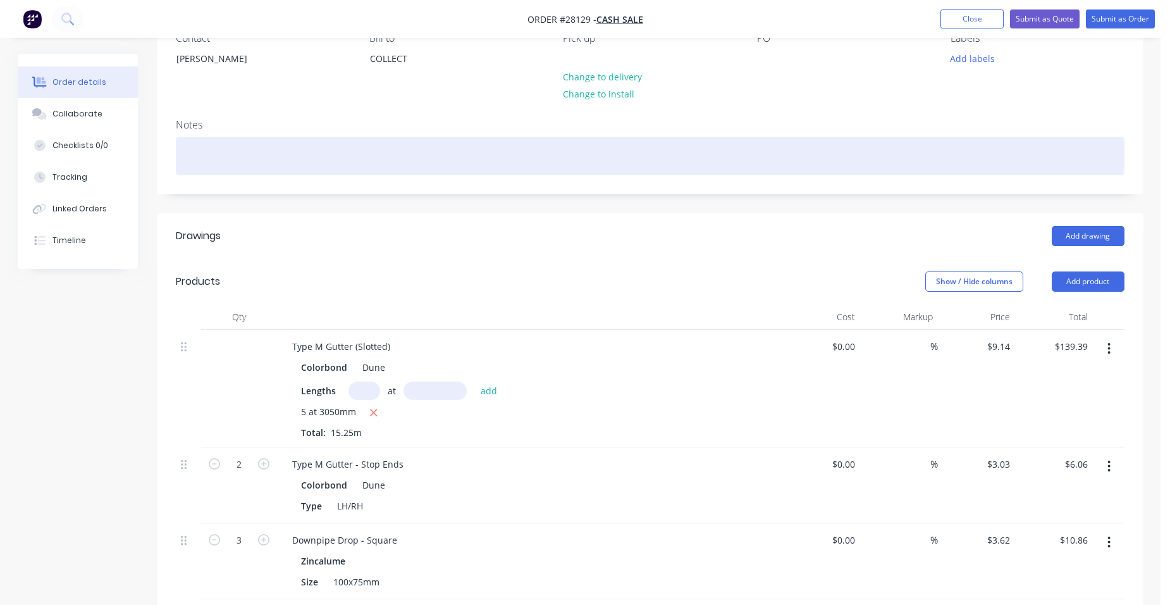
scroll to position [126, 0]
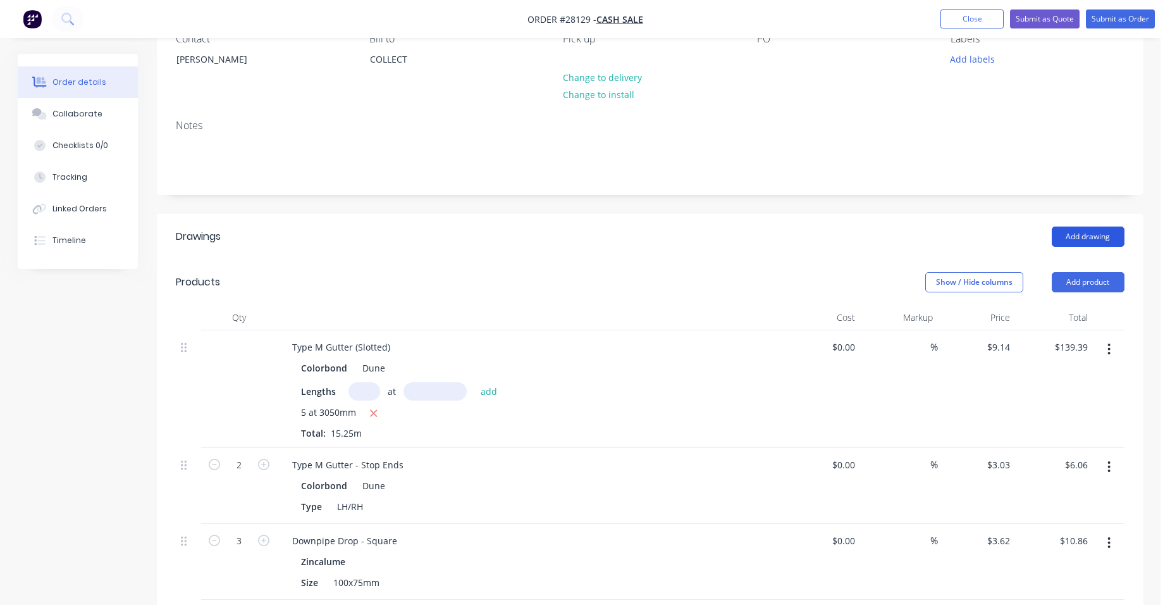
type input "18"
type input "$45.00"
click at [1107, 237] on button "Add drawing" at bounding box center [1088, 236] width 73 height 20
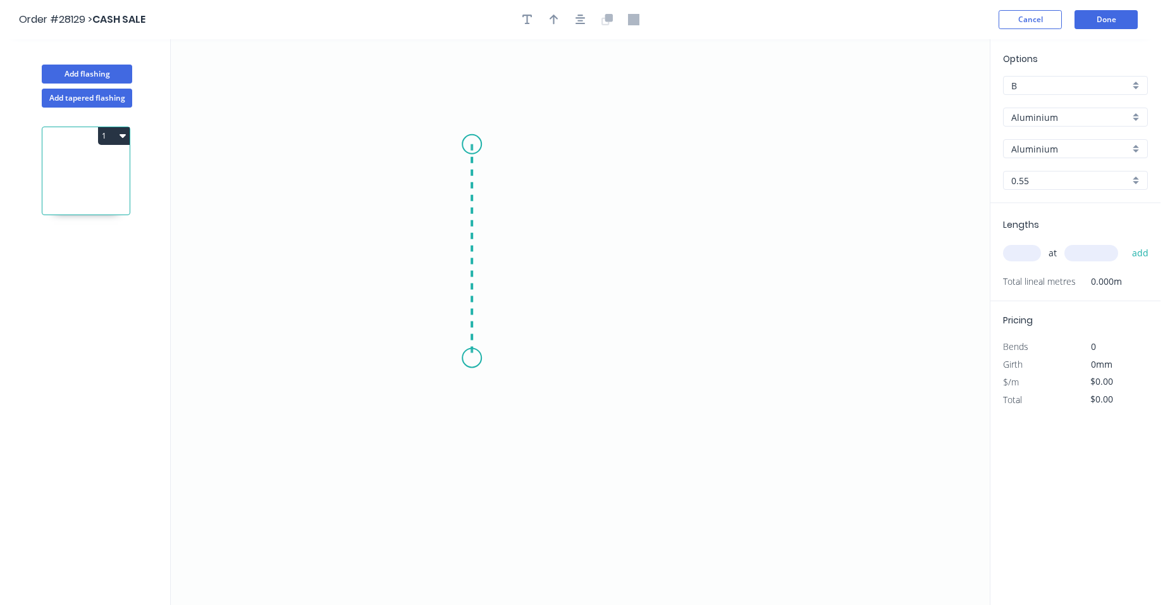
drag, startPoint x: 472, startPoint y: 144, endPoint x: 462, endPoint y: 360, distance: 215.9
click at [460, 359] on icon "0" at bounding box center [580, 321] width 819 height 565
click at [483, 379] on icon "0 ?" at bounding box center [580, 321] width 819 height 565
click at [473, 144] on circle at bounding box center [471, 144] width 19 height 19
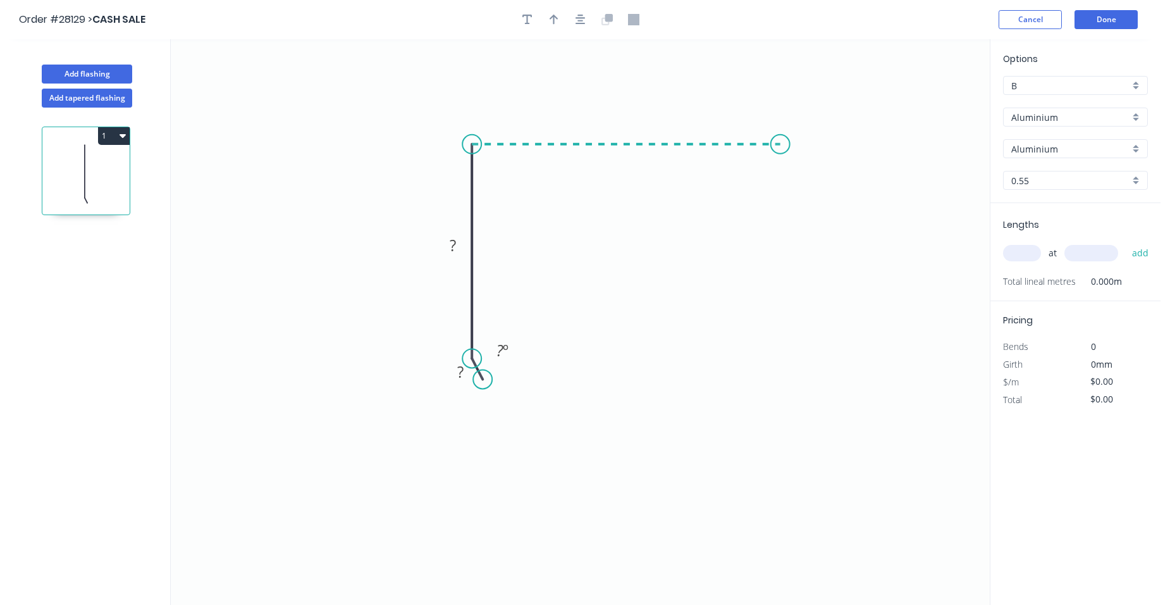
click at [780, 161] on icon "0 ? ? ? º" at bounding box center [580, 321] width 819 height 565
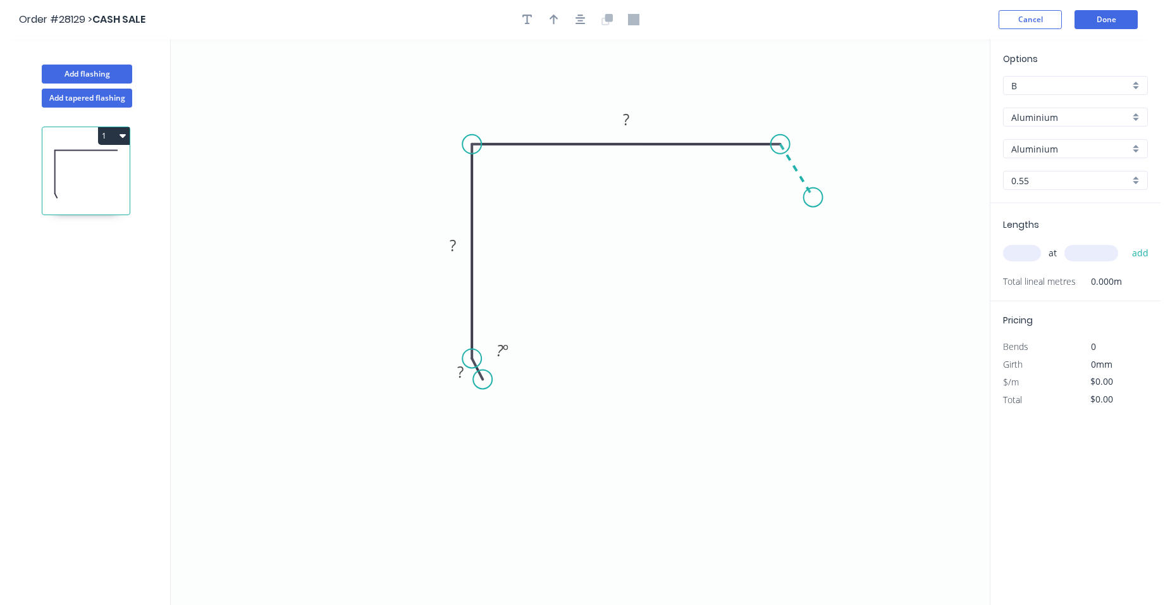
click at [813, 197] on icon "0 ? ? ? ? º" at bounding box center [580, 321] width 819 height 565
click at [818, 156] on rect at bounding box center [812, 156] width 25 height 18
click at [629, 120] on tspan "?" at bounding box center [626, 119] width 6 height 21
click at [450, 246] on tspan "?" at bounding box center [453, 245] width 6 height 21
click at [469, 368] on rect at bounding box center [460, 373] width 25 height 18
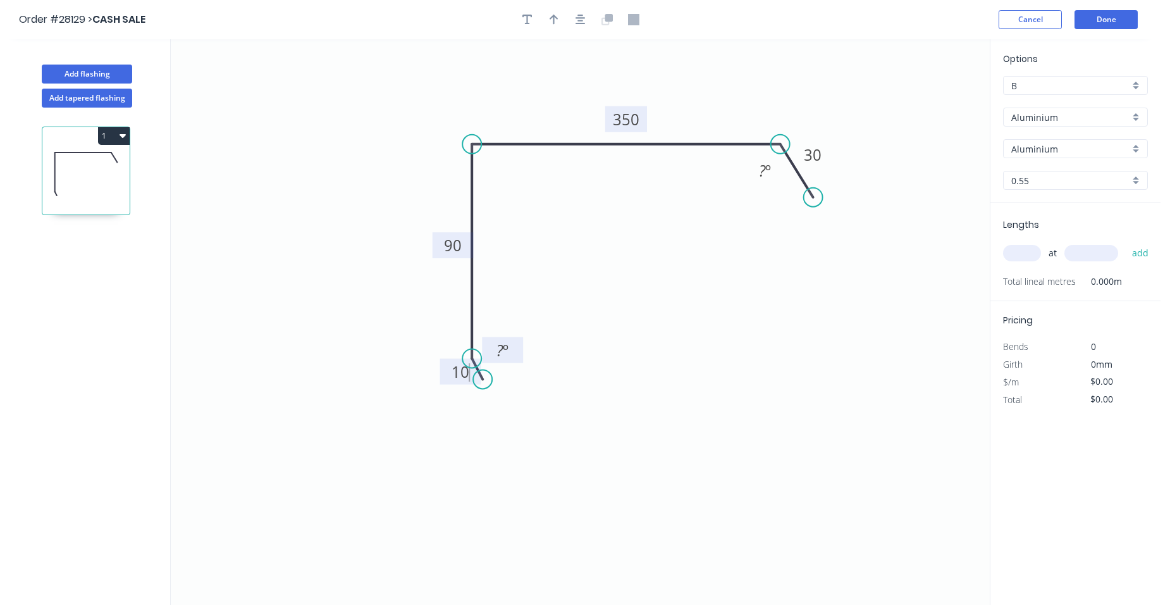
type input "$1.00"
click at [507, 357] on tspan "º" at bounding box center [506, 350] width 6 height 21
click at [770, 175] on tspan "º" at bounding box center [768, 170] width 6 height 21
click at [557, 20] on icon "button" at bounding box center [554, 19] width 9 height 11
drag, startPoint x: 925, startPoint y: 103, endPoint x: 391, endPoint y: 160, distance: 537.5
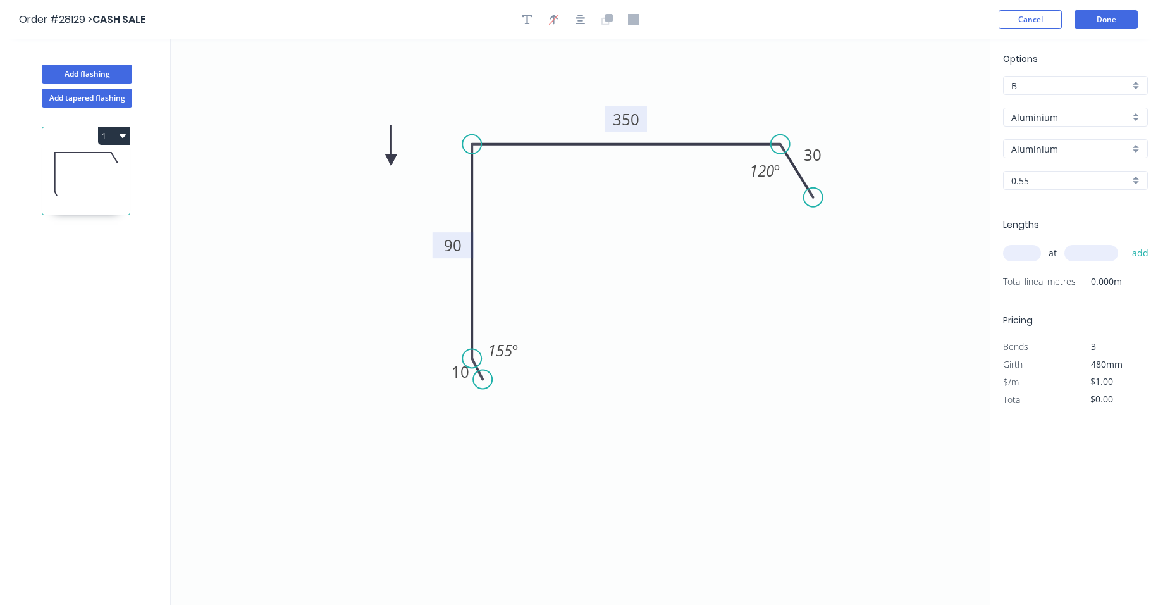
click at [391, 160] on icon at bounding box center [390, 145] width 11 height 40
click at [1133, 112] on div "Aluminium" at bounding box center [1075, 117] width 145 height 19
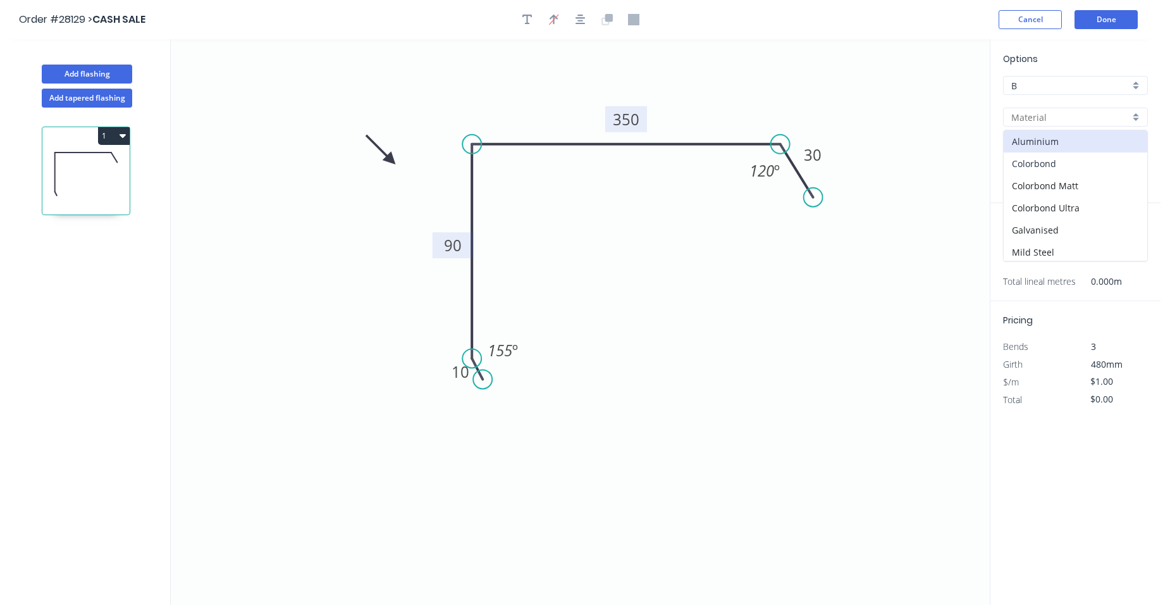
click at [1062, 165] on div "Colorbond" at bounding box center [1076, 163] width 144 height 22
type input "Colorbond"
type input "Basalt"
type input "$19.85"
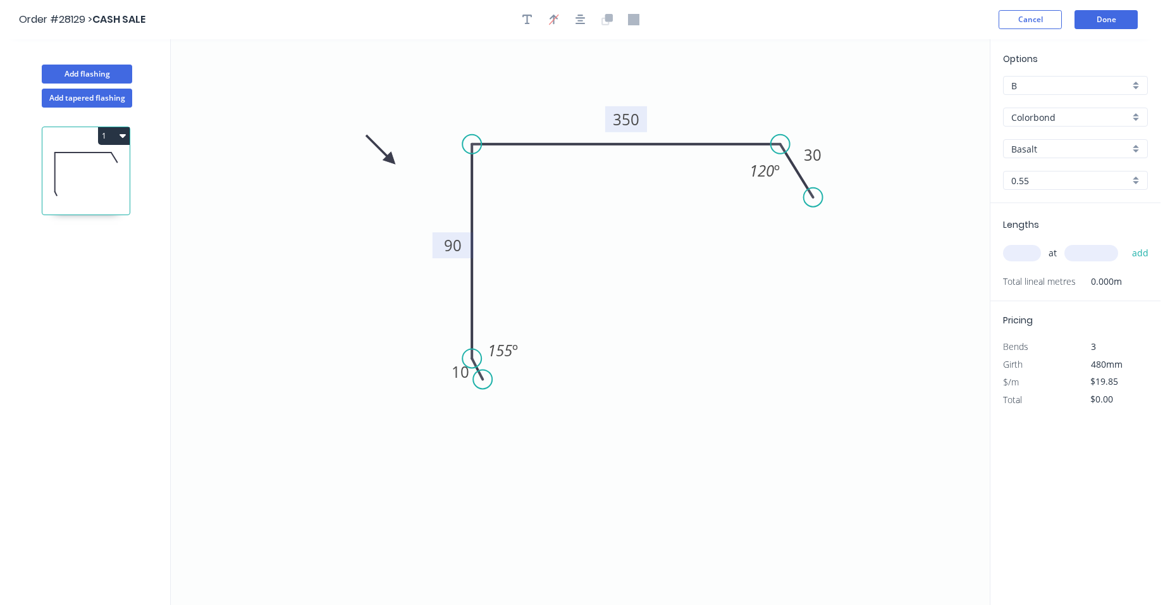
click at [1140, 149] on div "Basalt" at bounding box center [1075, 148] width 145 height 19
click at [1076, 193] on div "Dune" at bounding box center [1076, 201] width 144 height 22
type input "Dune"
drag, startPoint x: 1028, startPoint y: 254, endPoint x: 1019, endPoint y: 259, distance: 10.8
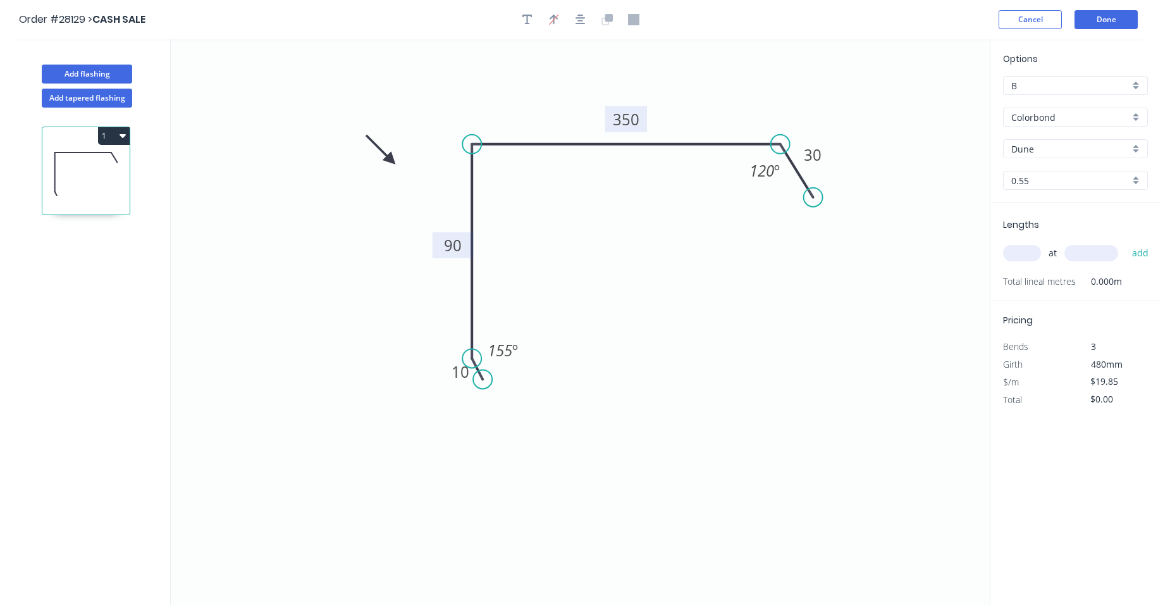
click at [1025, 257] on input "text" at bounding box center [1022, 253] width 38 height 16
type input "2"
type input "3000"
click at [1126, 242] on button "add" at bounding box center [1141, 253] width 30 height 22
type input "$119.10"
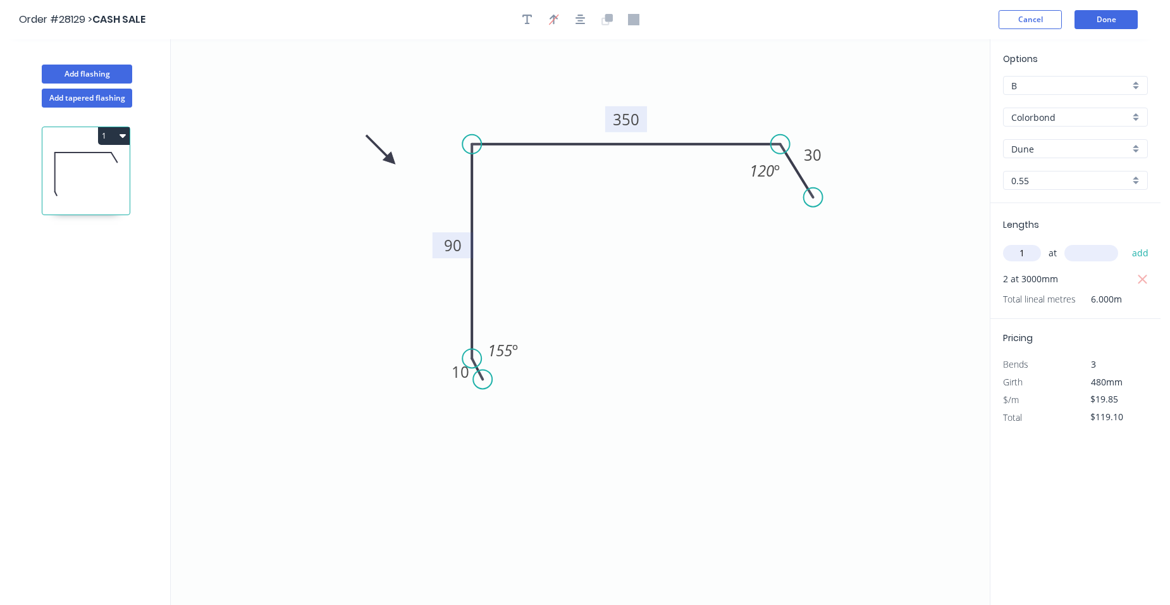
type input "1"
type input "2100"
click at [1126, 242] on button "add" at bounding box center [1141, 253] width 30 height 22
type input "$160.79"
type input "2"
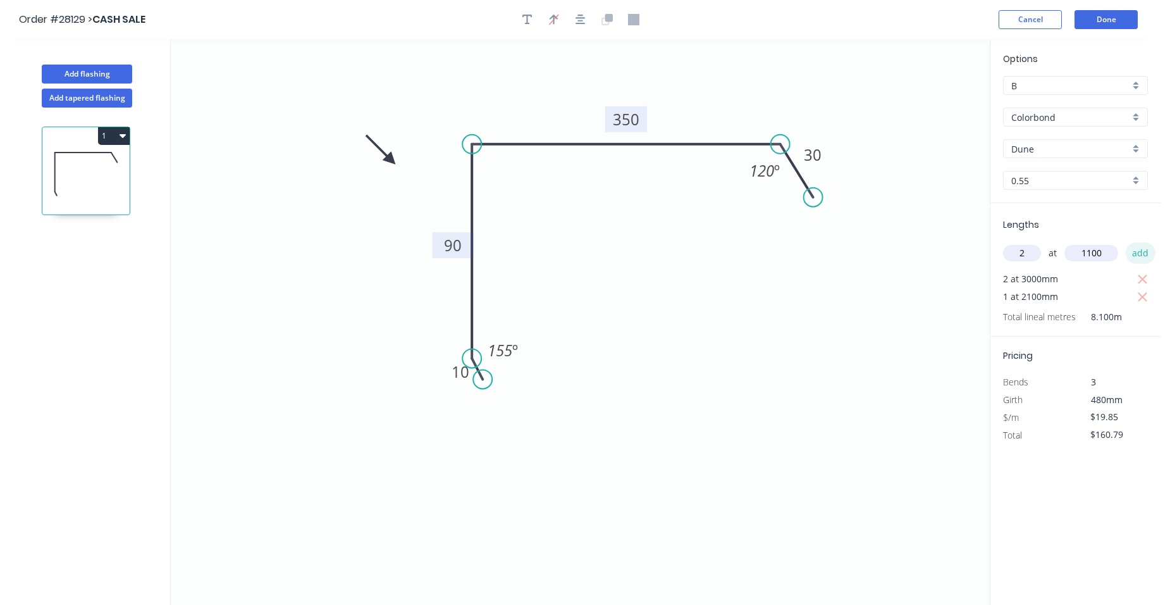
type input "1100"
click at [1144, 251] on button "add" at bounding box center [1141, 253] width 30 height 22
type input "$204.46"
drag, startPoint x: 1128, startPoint y: 436, endPoint x: 1081, endPoint y: 438, distance: 47.5
click at [1081, 438] on div "$19.85" at bounding box center [1110, 435] width 68 height 18
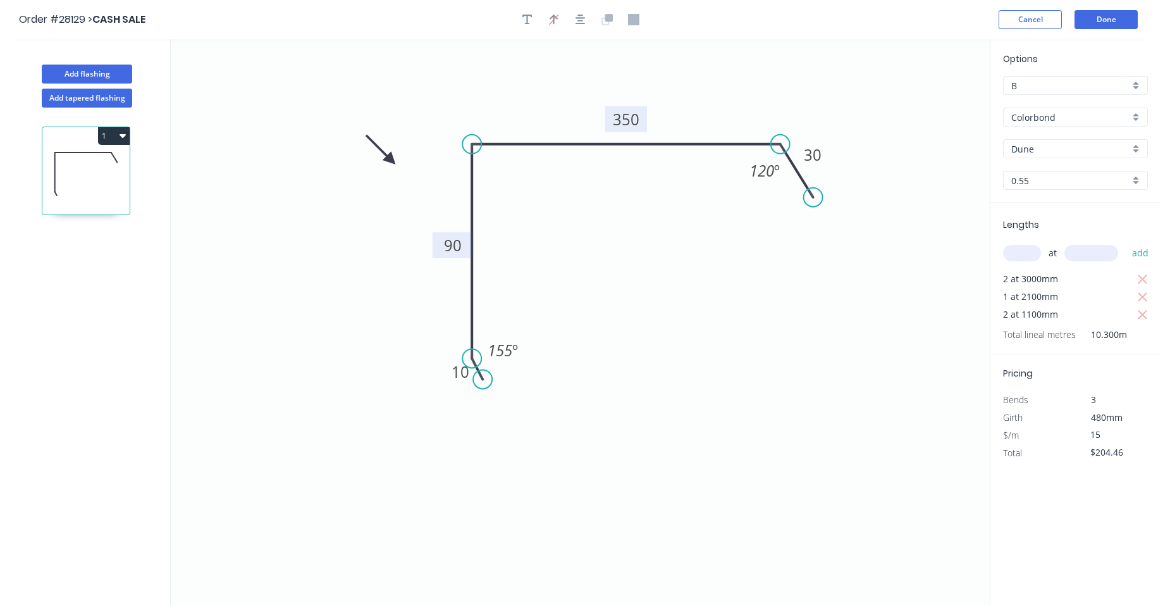
type input "$15.00"
type input "$154.50"
click at [1135, 80] on div "B" at bounding box center [1075, 85] width 145 height 19
click at [1096, 108] on div "A" at bounding box center [1076, 110] width 144 height 22
type input "A"
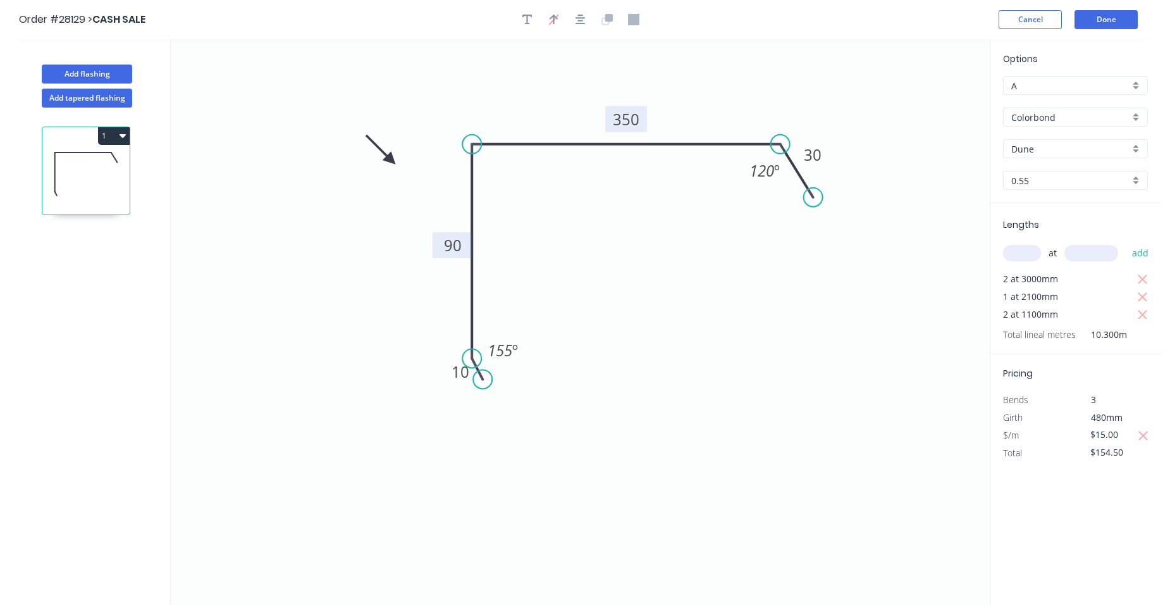
drag, startPoint x: 1123, startPoint y: 435, endPoint x: 1063, endPoint y: 425, distance: 60.9
click at [1063, 425] on div "Pricing Bends 3 Girth 480mm $/m $15.00 Total $154.50" at bounding box center [1075, 408] width 170 height 108
type input "$12.00"
type input "$123.60"
click at [1061, 435] on div "$/m" at bounding box center [1035, 435] width 82 height 18
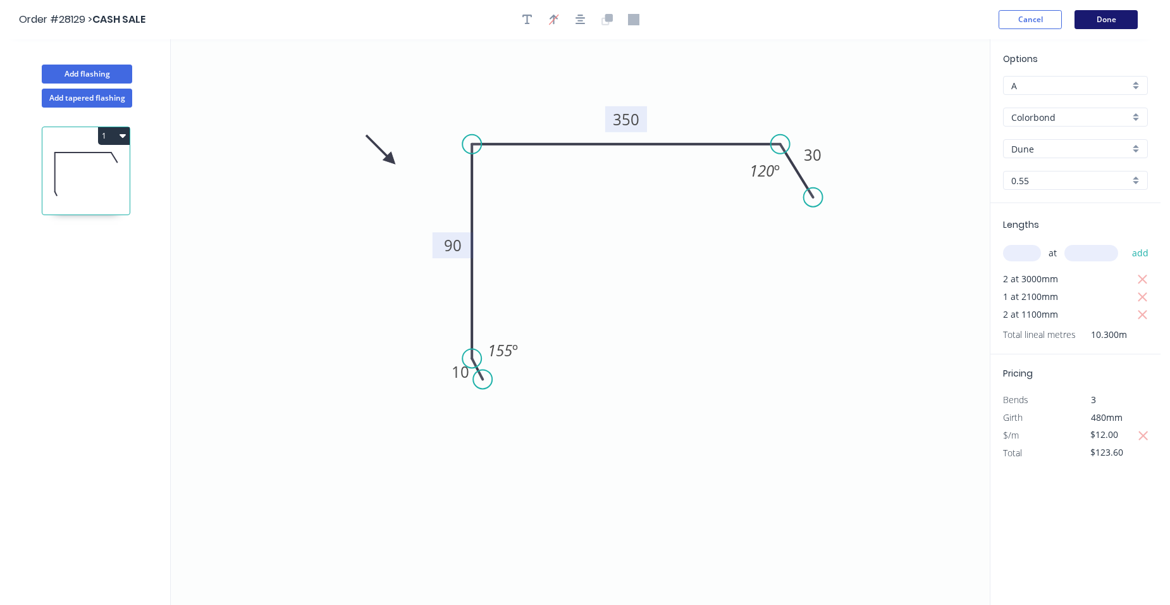
click at [1133, 25] on button "Done" at bounding box center [1106, 19] width 63 height 19
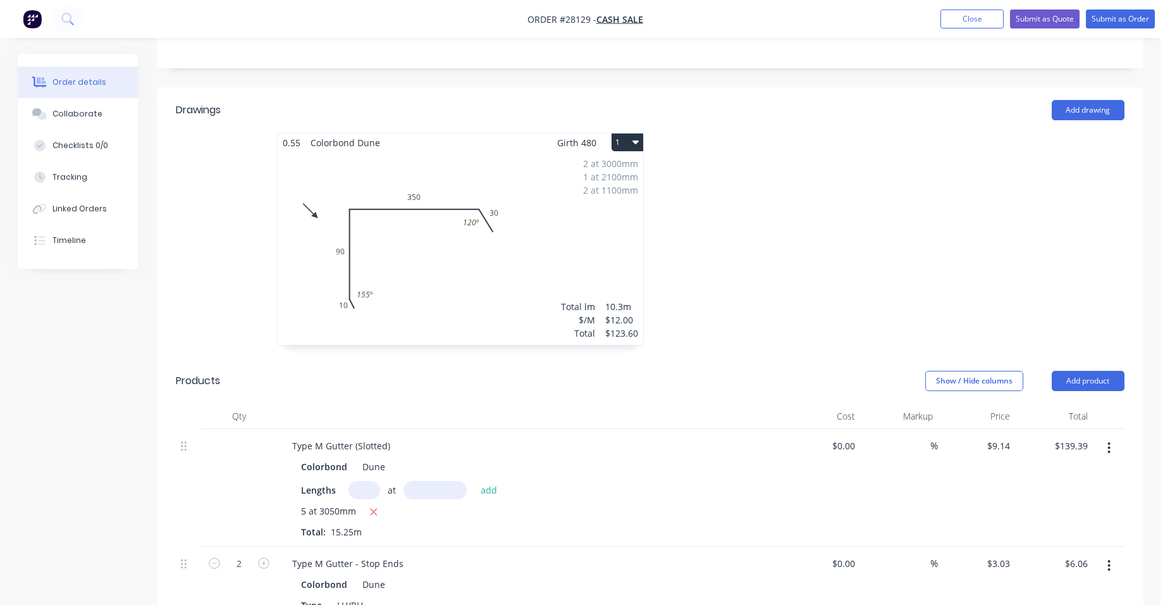
scroll to position [379, 0]
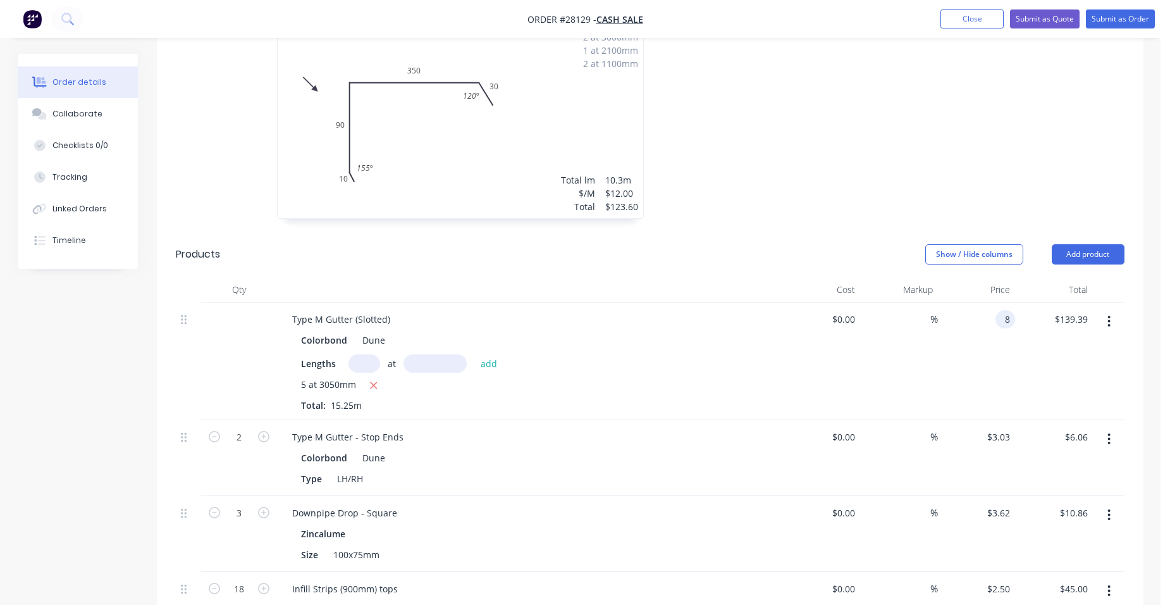
type input "$8.00"
type input "$122.00"
click at [971, 318] on div "$8.00 8" at bounding box center [977, 361] width 78 height 118
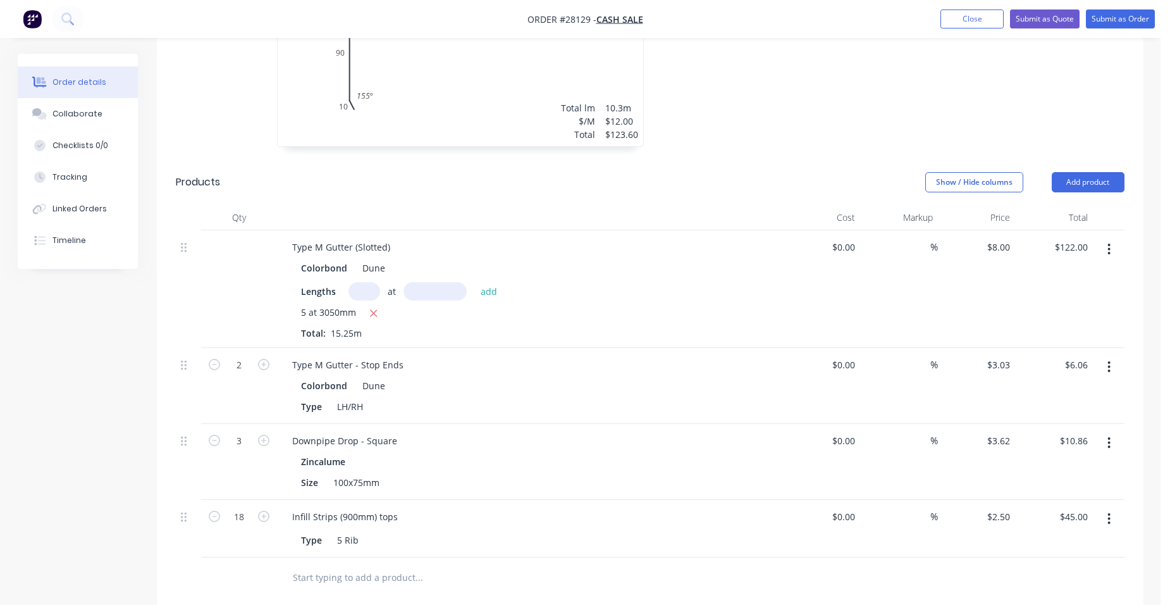
scroll to position [325, 0]
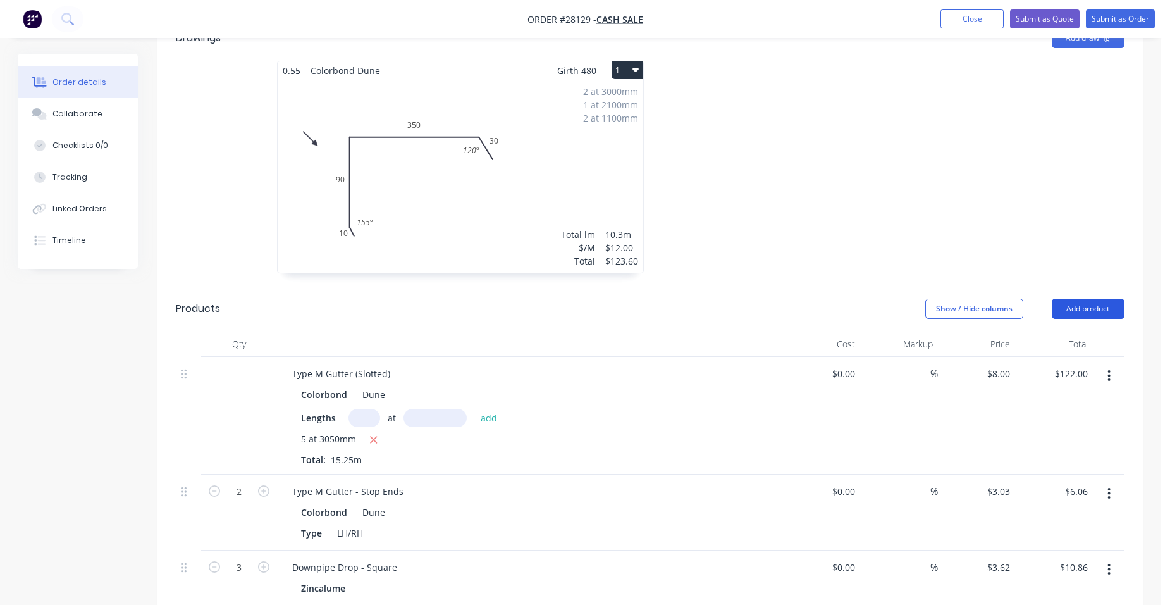
click at [1073, 305] on button "Add product" at bounding box center [1088, 309] width 73 height 20
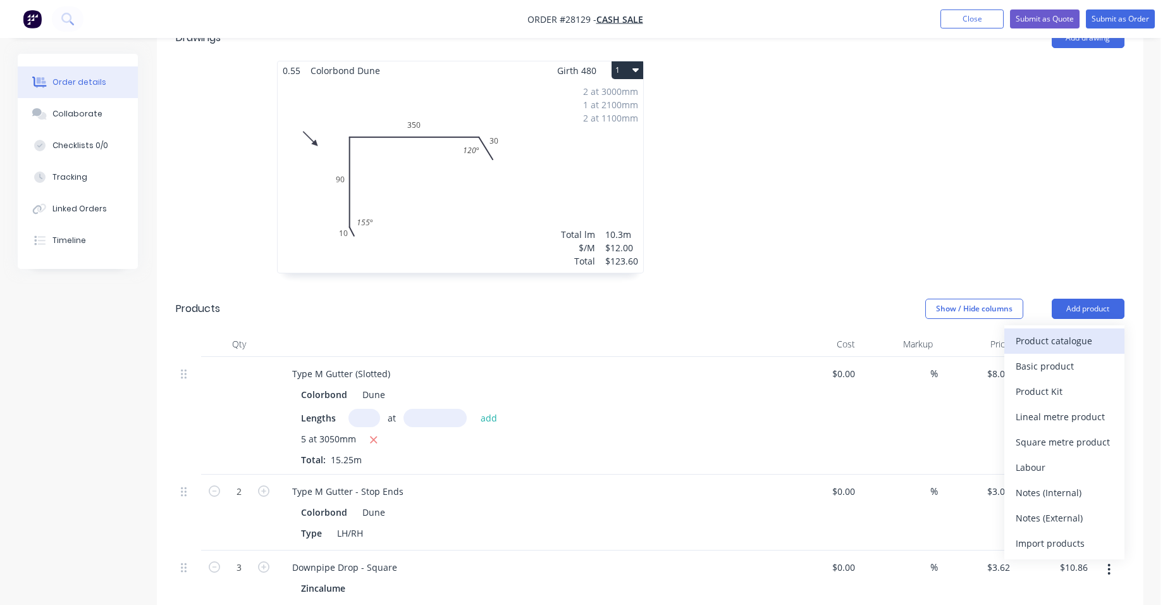
click at [1062, 338] on div "Product catalogue" at bounding box center [1064, 340] width 97 height 18
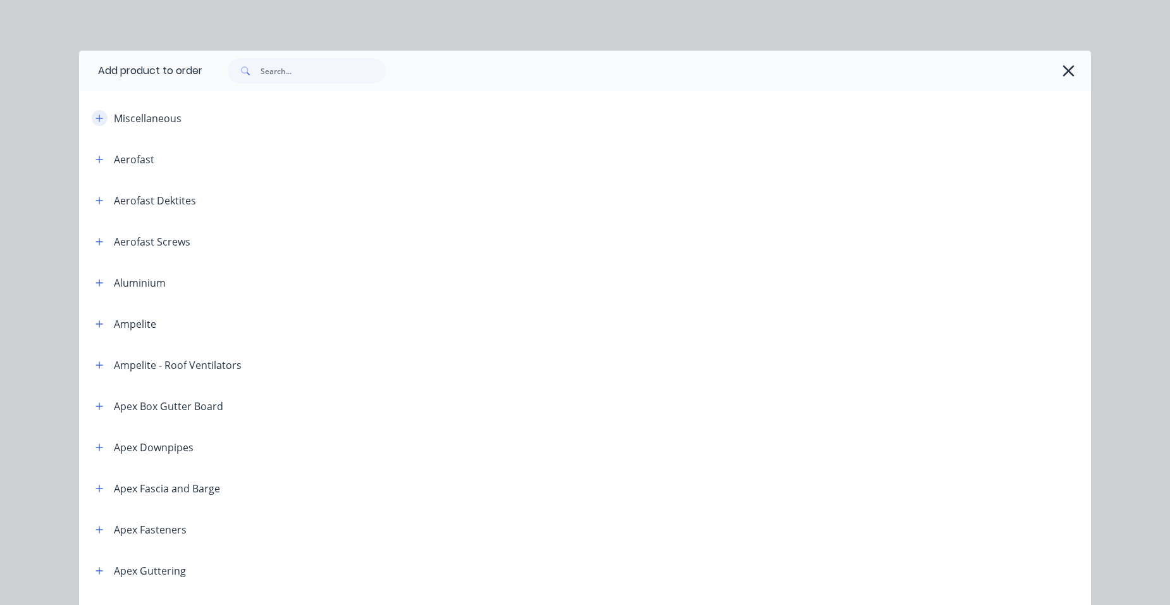
click at [96, 121] on icon "button" at bounding box center [100, 118] width 8 height 9
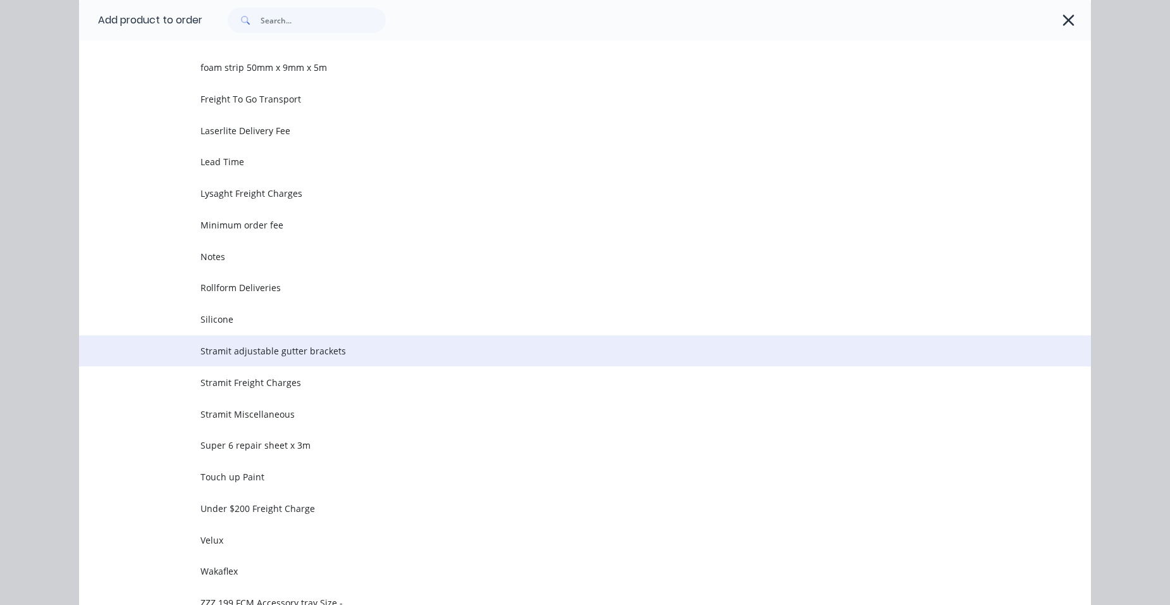
scroll to position [506, 0]
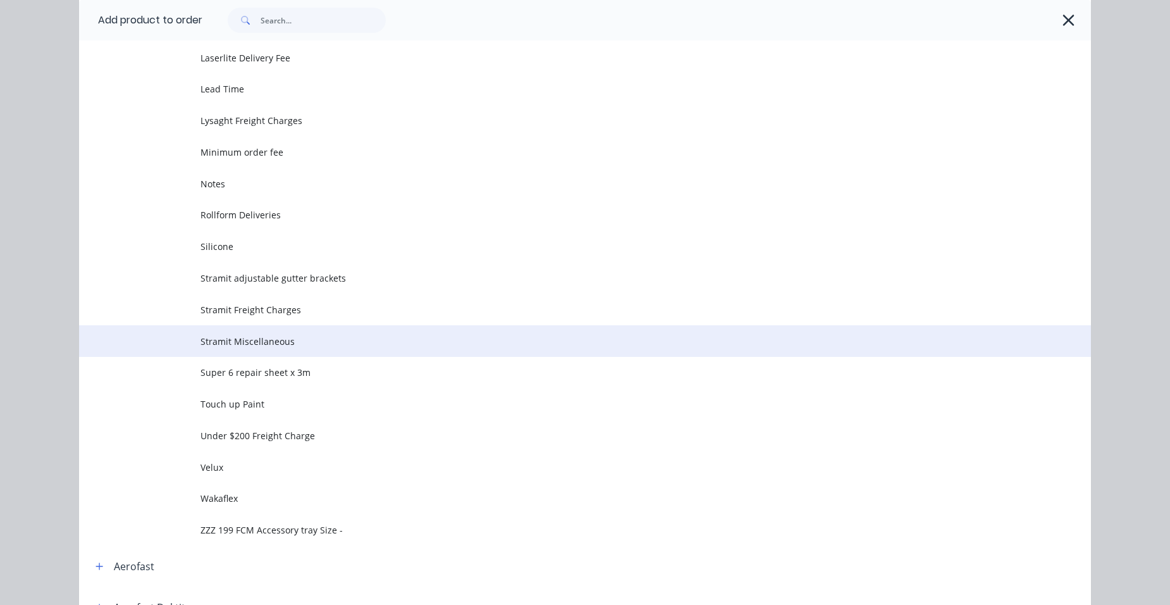
click at [293, 333] on td "Stramit Miscellaneous" at bounding box center [645, 341] width 891 height 32
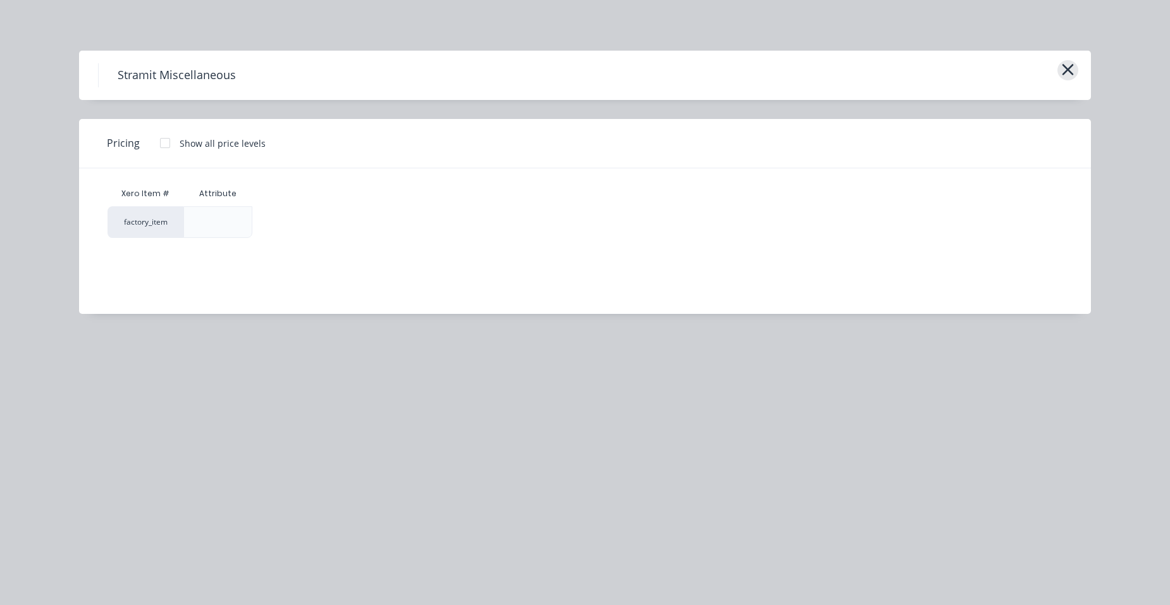
click at [1060, 71] on button "button" at bounding box center [1068, 70] width 21 height 20
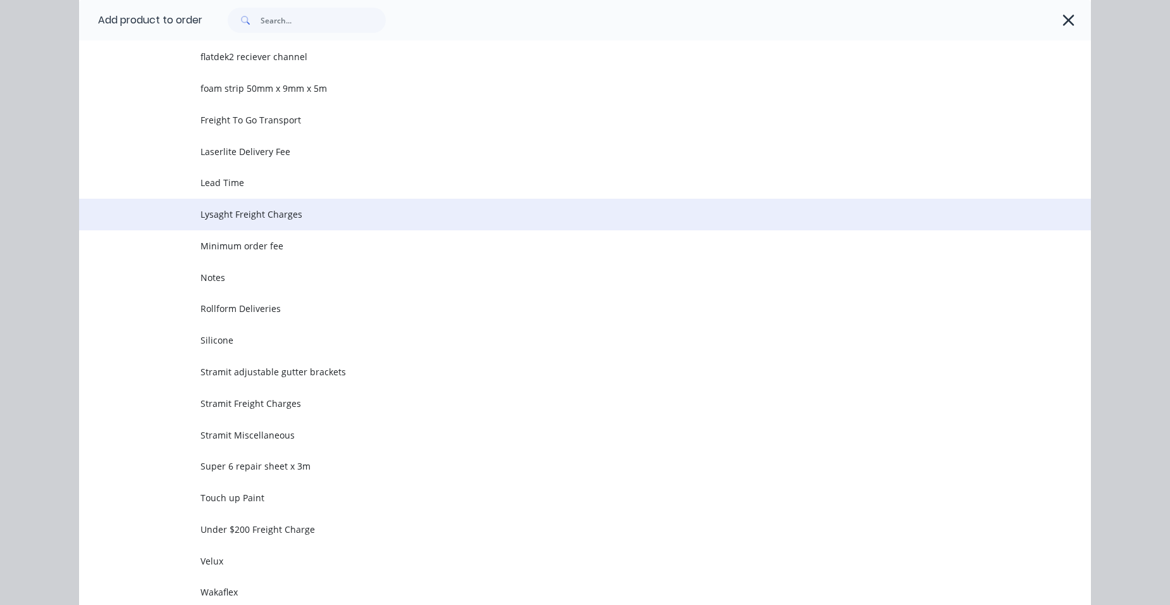
scroll to position [540, 0]
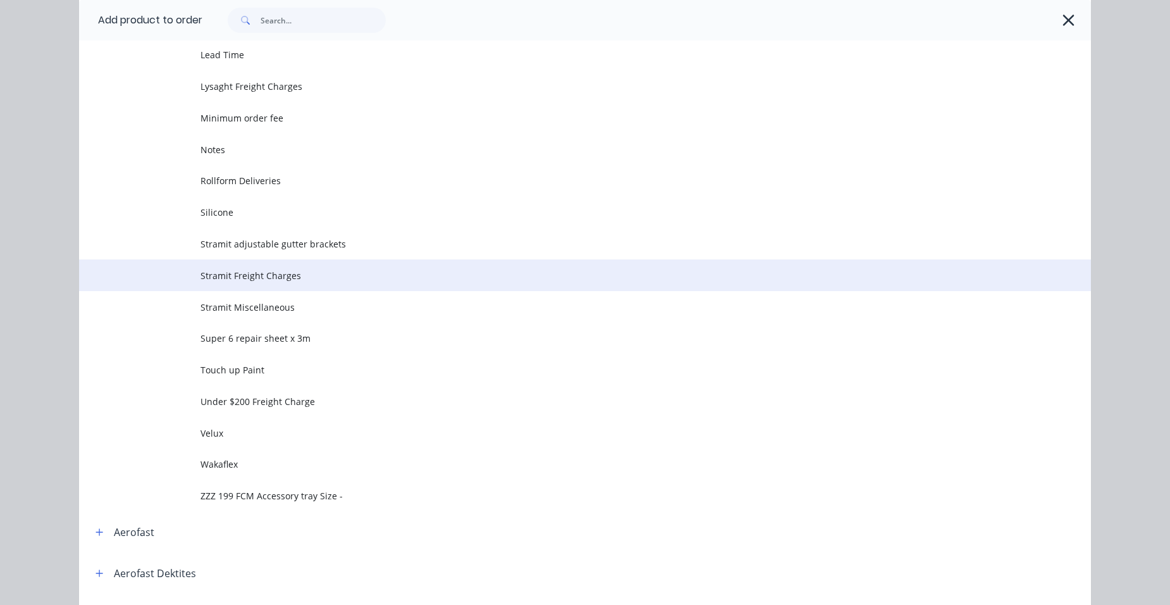
click at [286, 280] on span "Stramit Freight Charges" at bounding box center [556, 275] width 712 height 13
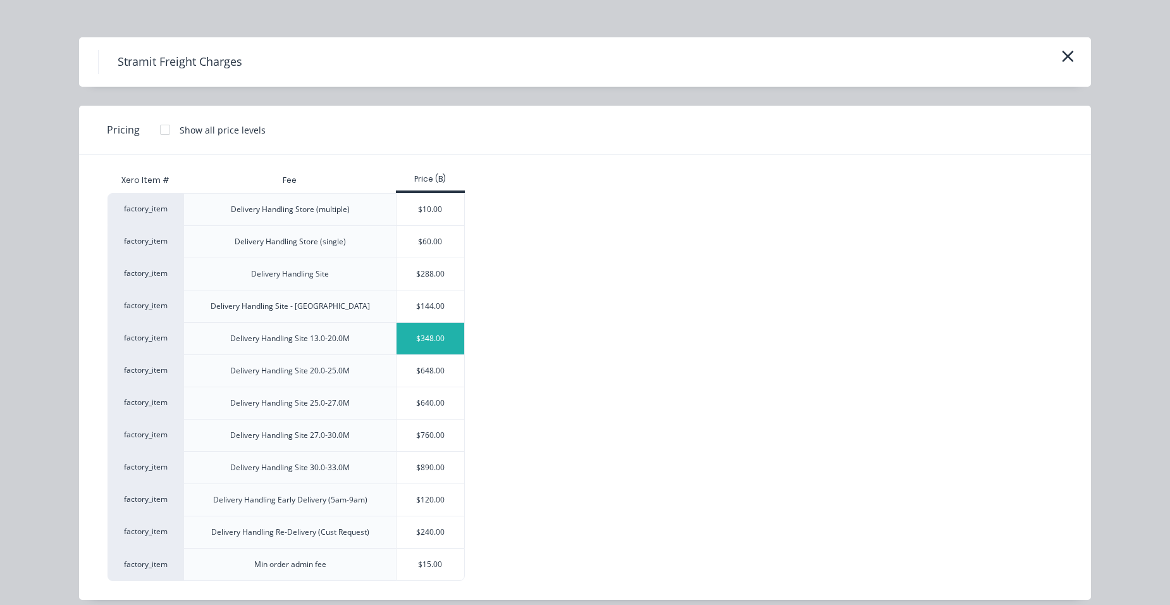
scroll to position [26, 0]
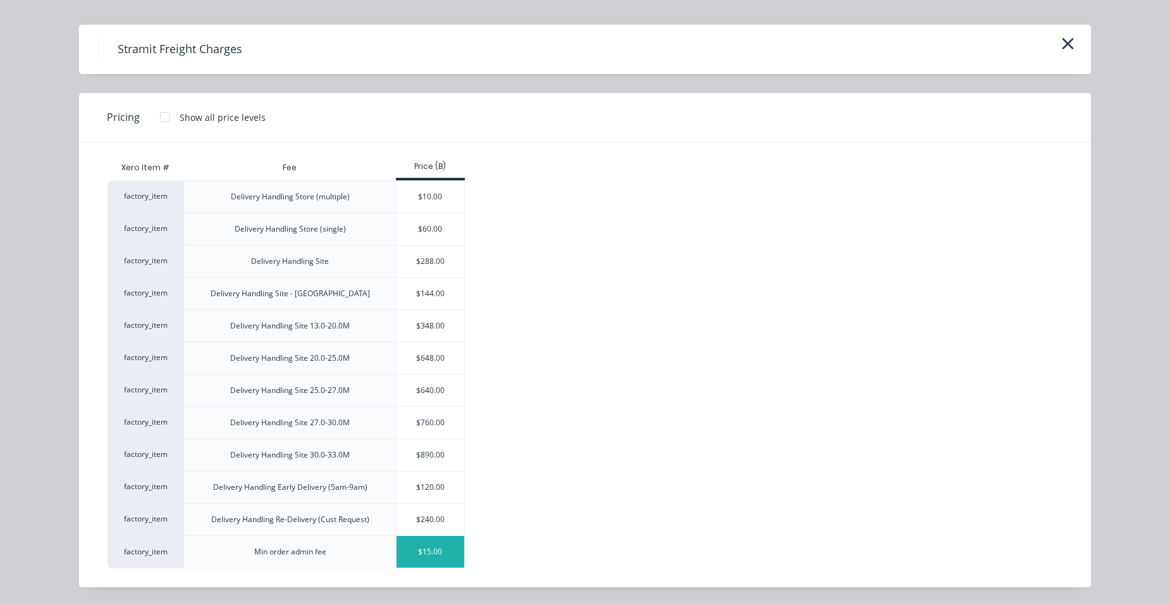
click at [443, 541] on div "$15.00" at bounding box center [431, 552] width 68 height 32
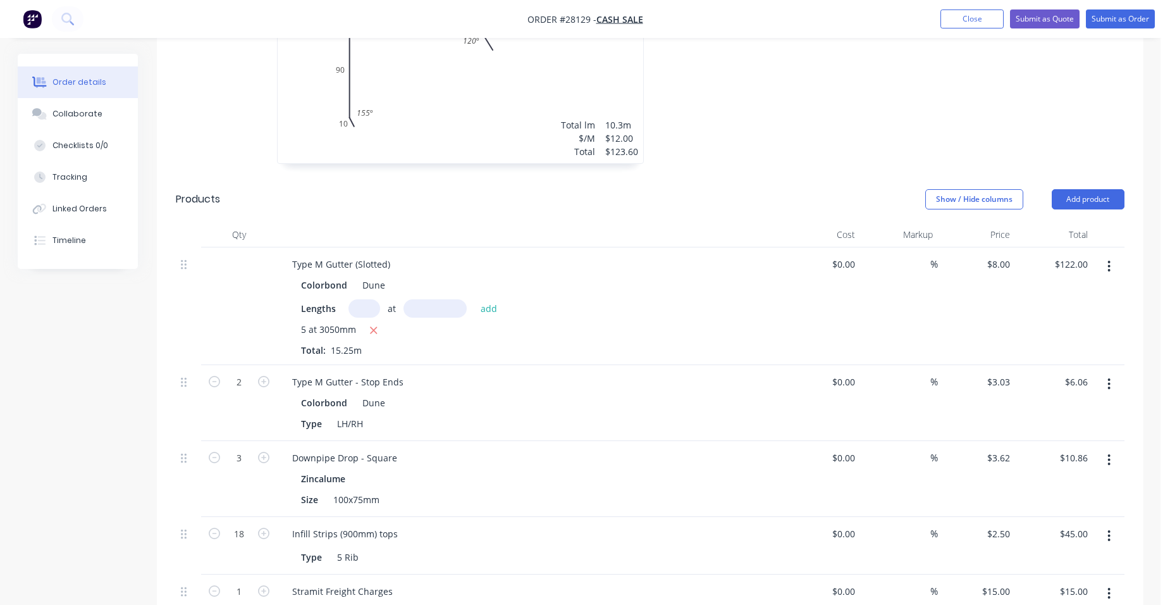
scroll to position [641, 0]
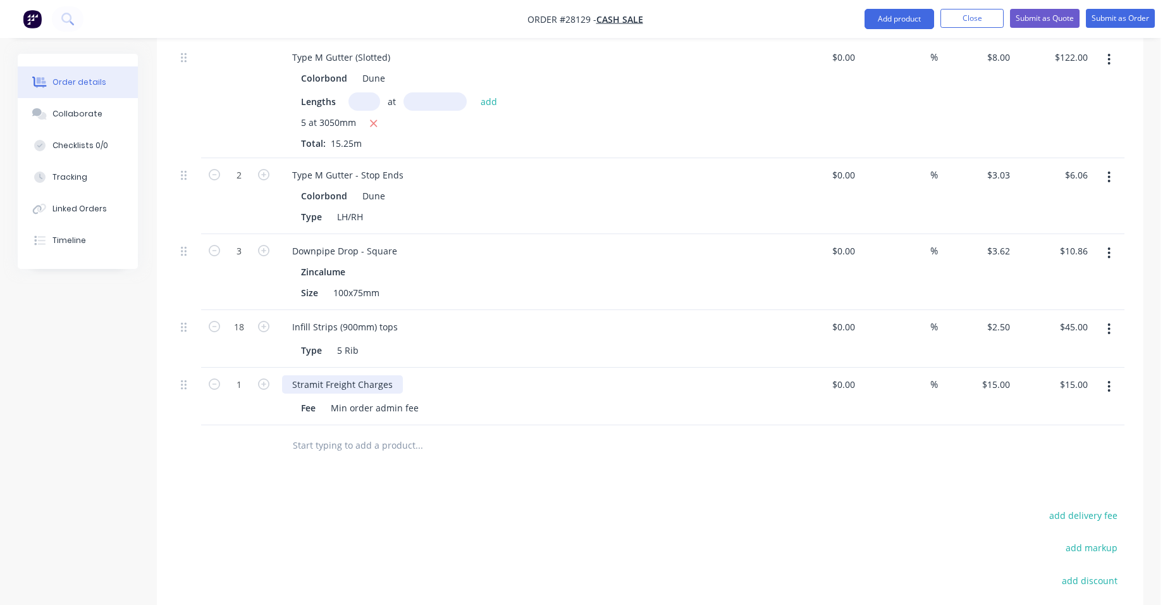
click at [352, 377] on div "Stramit Freight Charges" at bounding box center [342, 384] width 121 height 18
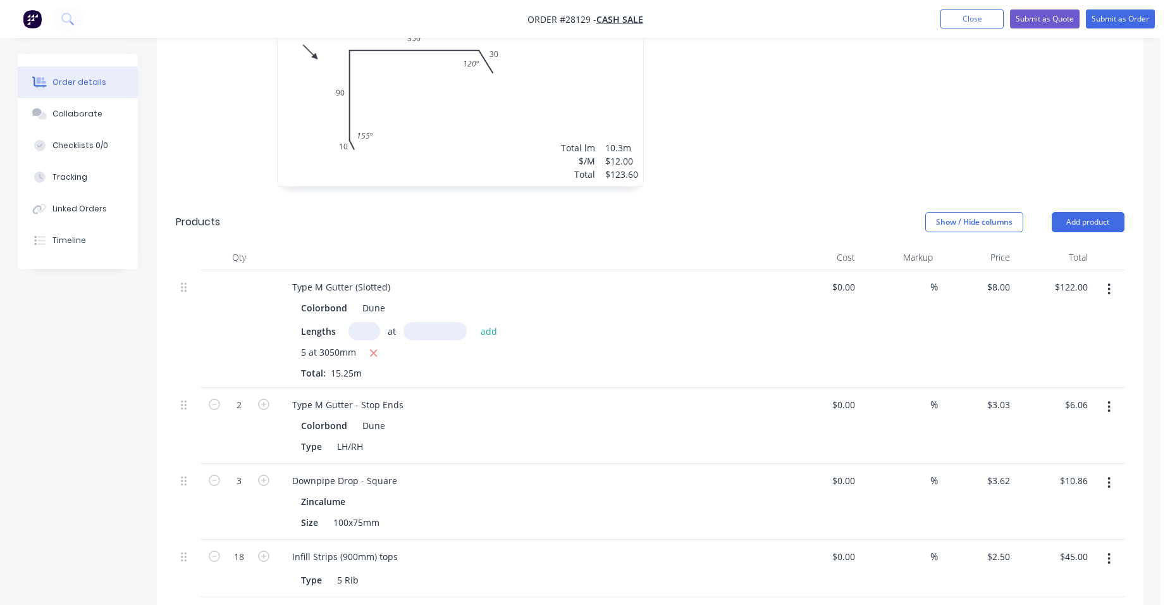
scroll to position [262, 0]
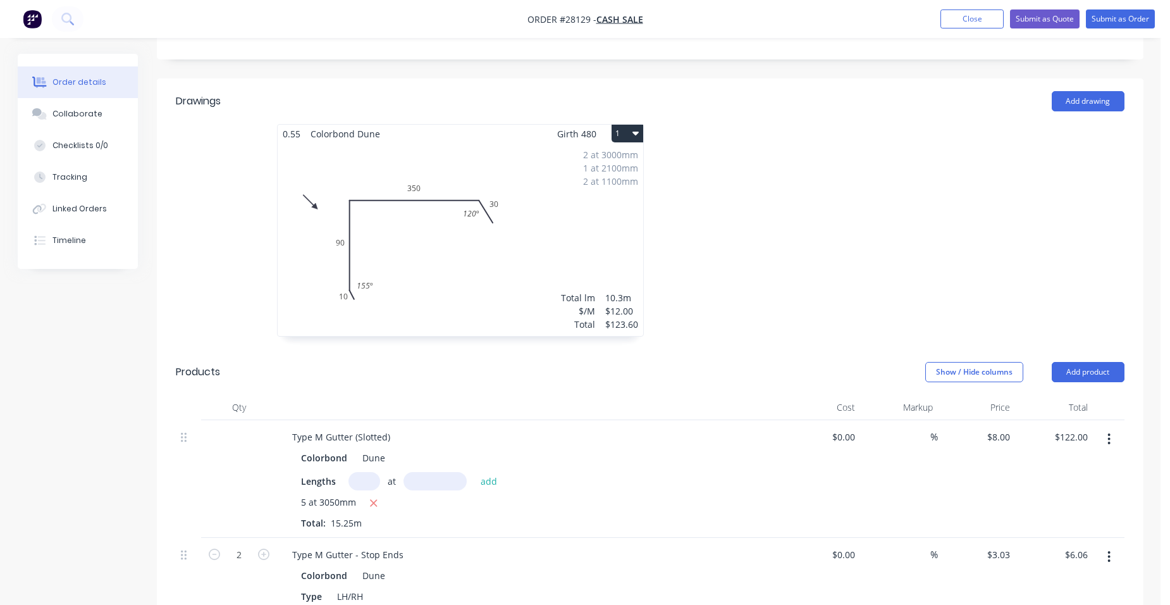
click at [591, 218] on div "2 at 3000mm 1 at 2100mm 2 at 1100mm Total lm $/M Total 10.3m $12.00 $123.60" at bounding box center [461, 239] width 366 height 193
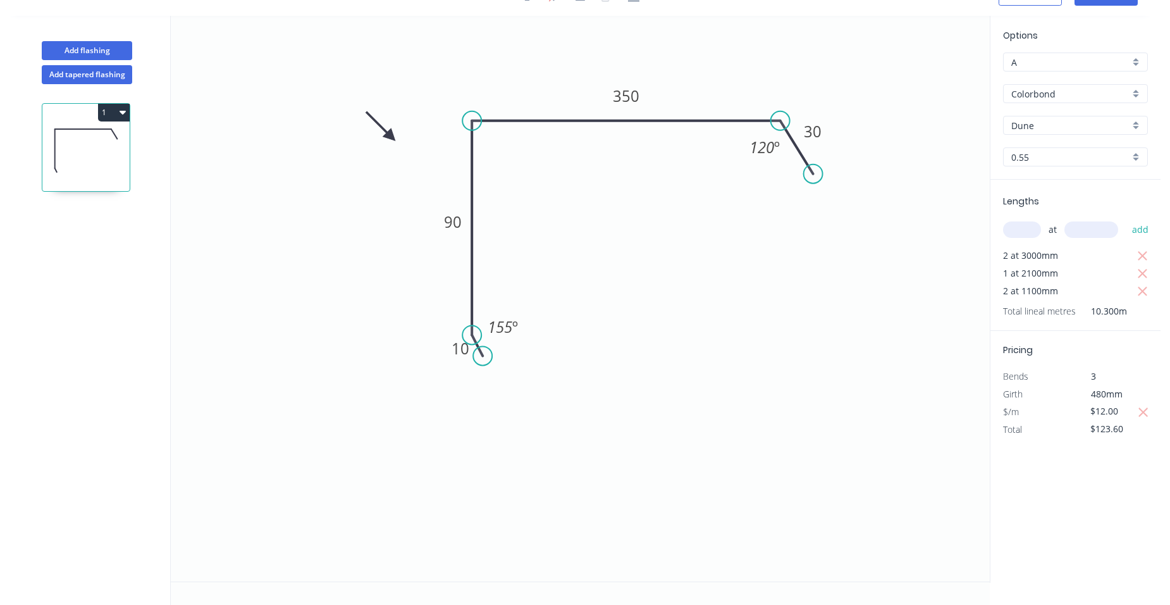
scroll to position [23, 0]
drag, startPoint x: 1119, startPoint y: 409, endPoint x: 1076, endPoint y: 404, distance: 42.6
click at [1076, 404] on div "$12.00" at bounding box center [1110, 412] width 68 height 18
type input "$11.00"
type input "$113.30"
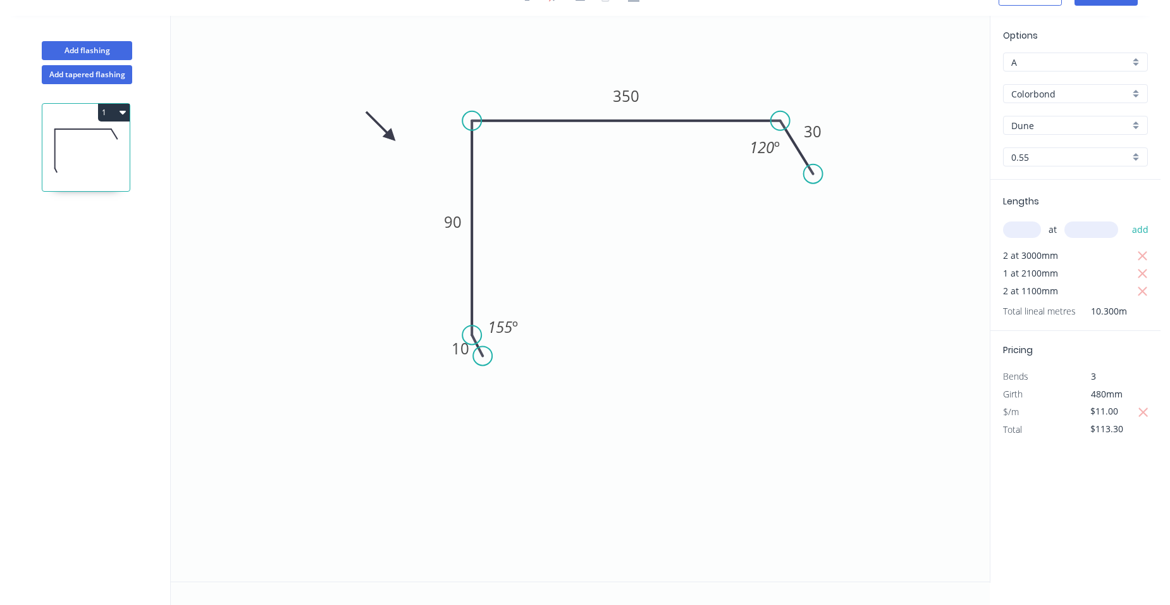
click at [1068, 385] on div "Bends" at bounding box center [1035, 376] width 82 height 18
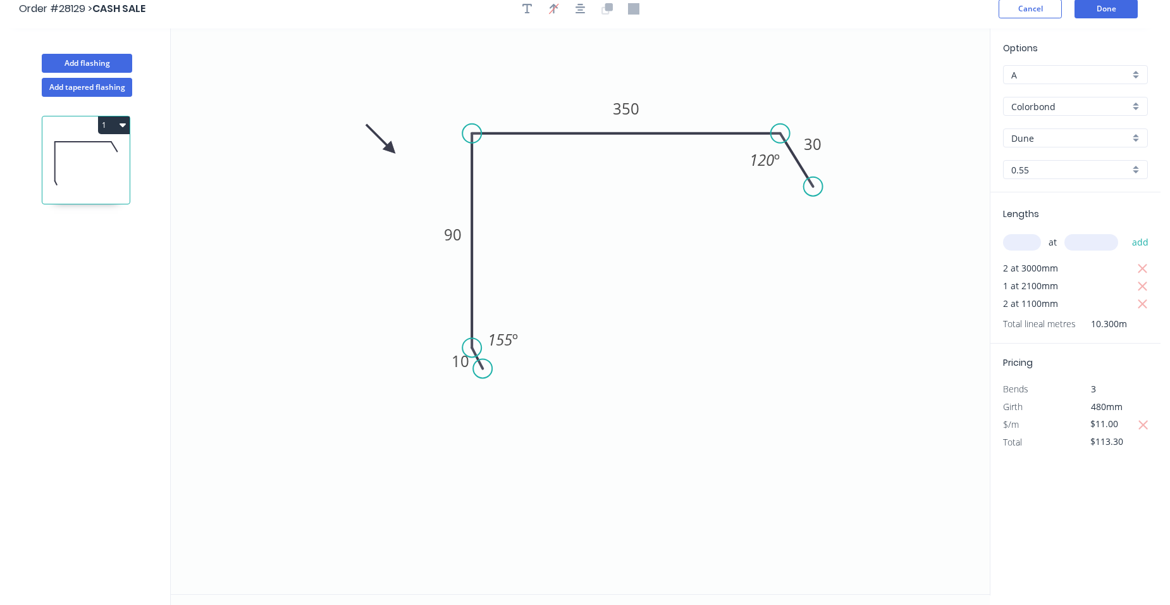
scroll to position [0, 0]
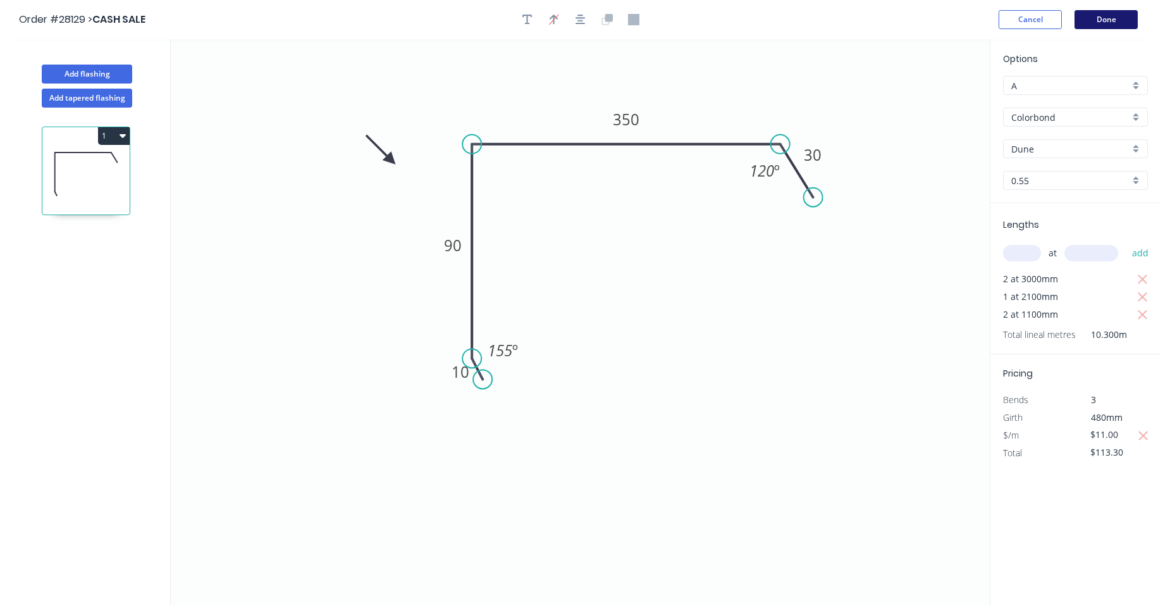
click at [1094, 20] on button "Done" at bounding box center [1106, 19] width 63 height 19
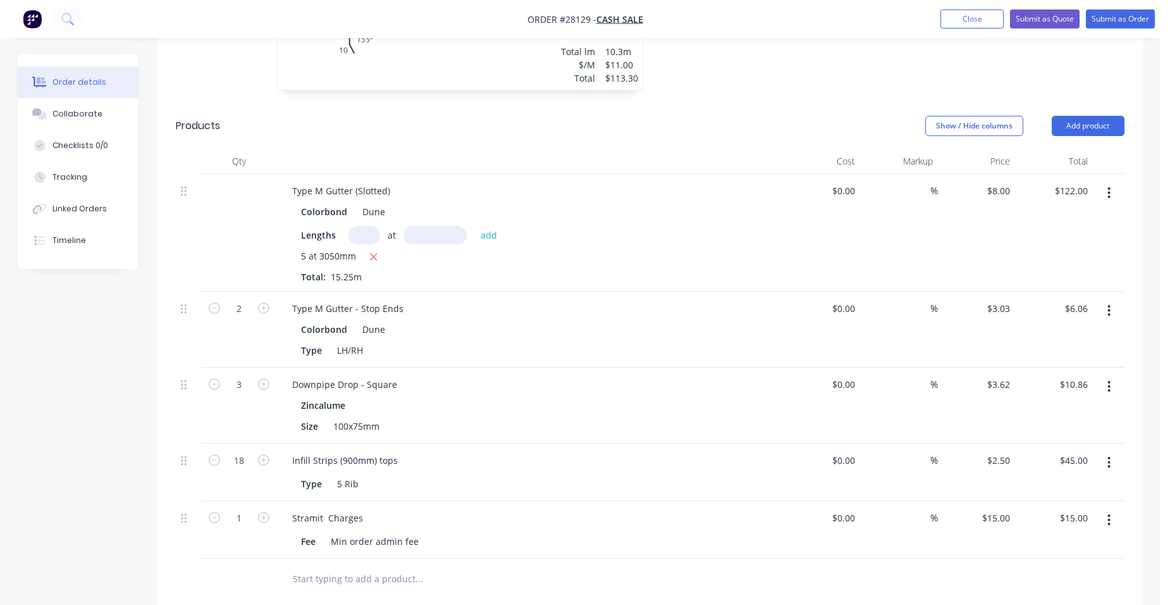
scroll to position [636, 0]
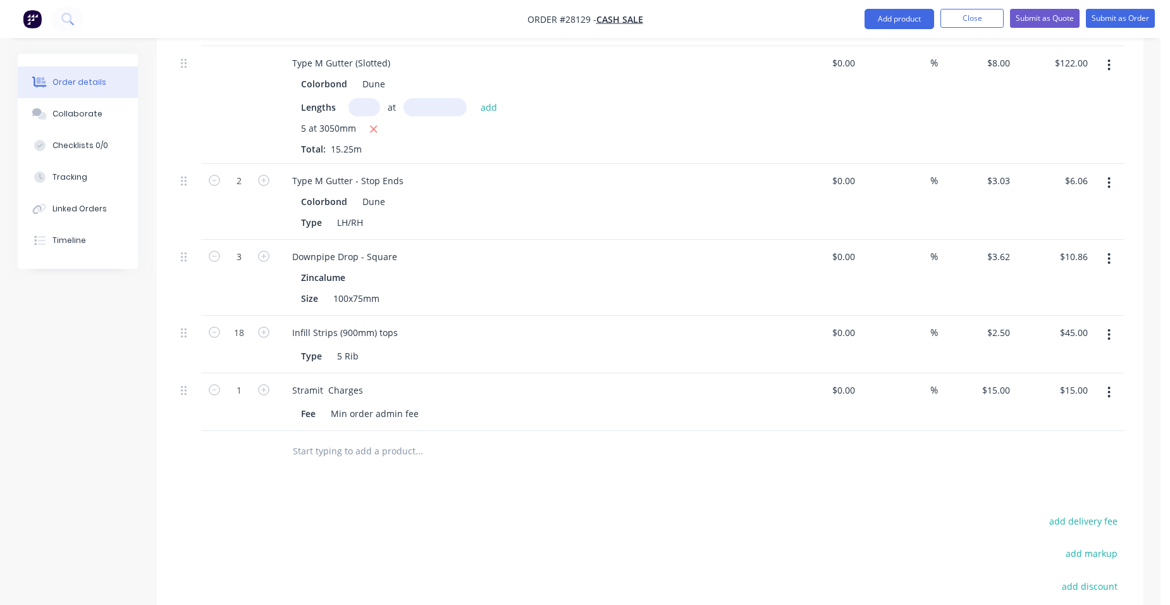
click at [1104, 181] on button "button" at bounding box center [1109, 182] width 30 height 23
click at [1059, 218] on div "Edit" at bounding box center [1064, 216] width 97 height 18
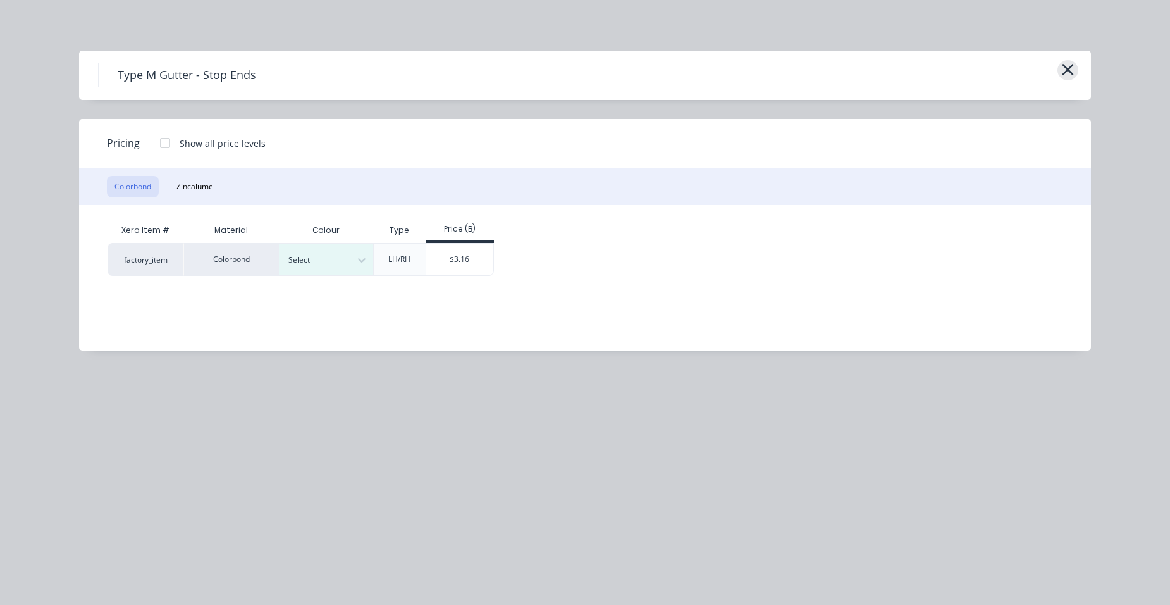
click at [1067, 63] on icon "button" at bounding box center [1067, 70] width 13 height 18
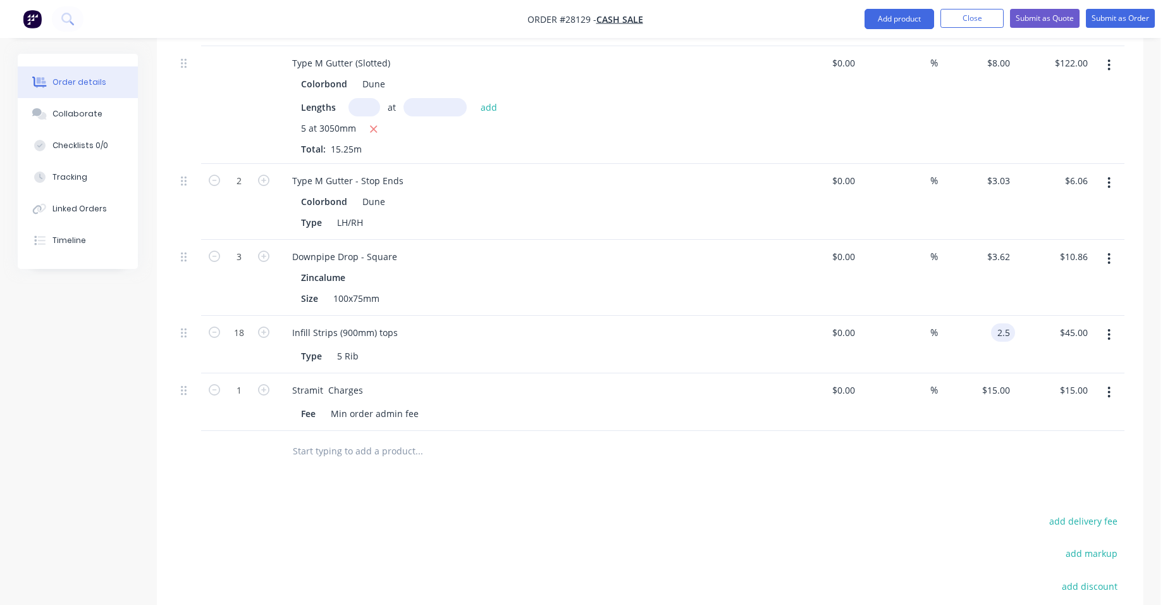
click at [1015, 333] on input "2.5" at bounding box center [1005, 332] width 19 height 18
type input "$2.00"
type input "$36.00"
click at [970, 311] on div "$3.62 $3.62" at bounding box center [977, 278] width 78 height 76
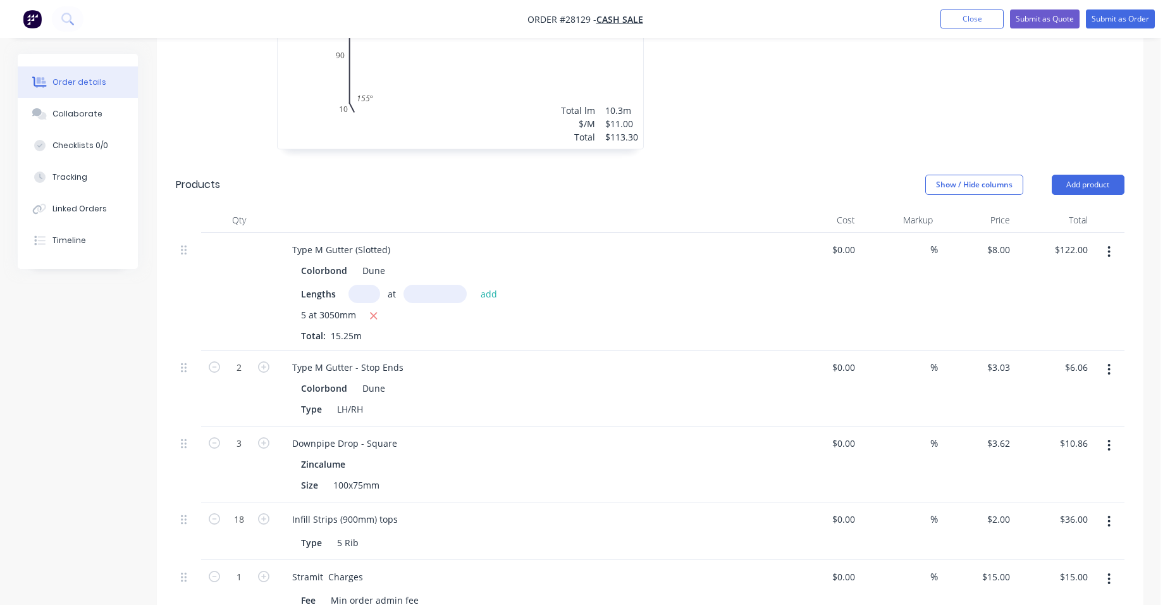
scroll to position [446, 0]
click at [1015, 254] on input "8" at bounding box center [1008, 253] width 15 height 18
type input "$7.70"
type input "$117.43"
click at [985, 243] on div "$7.70 $7.70" at bounding box center [977, 295] width 78 height 118
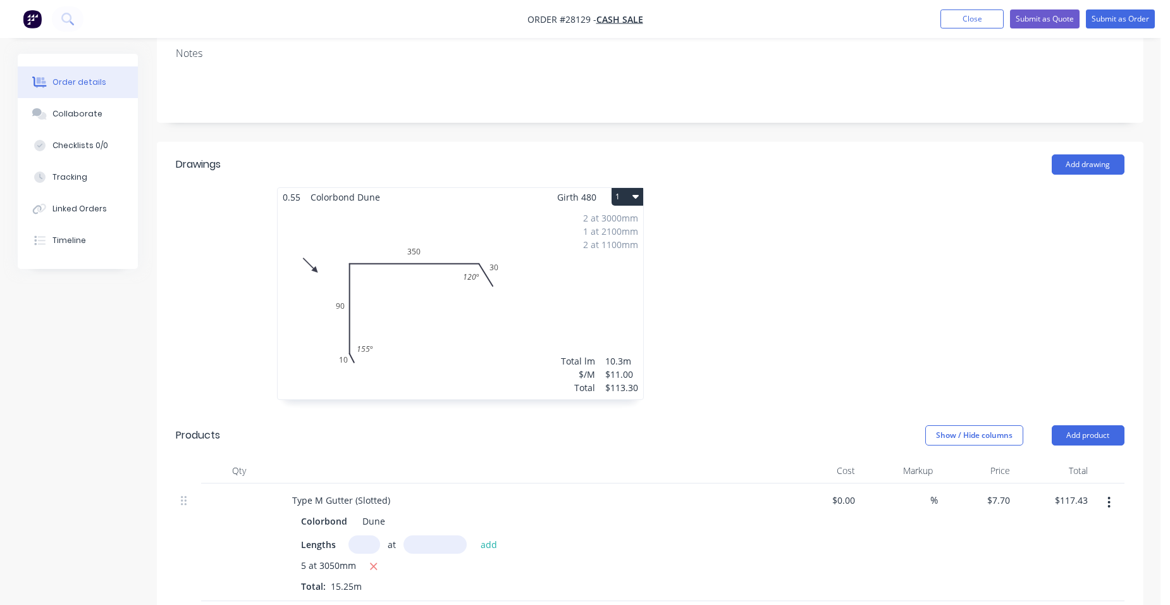
scroll to position [193, 0]
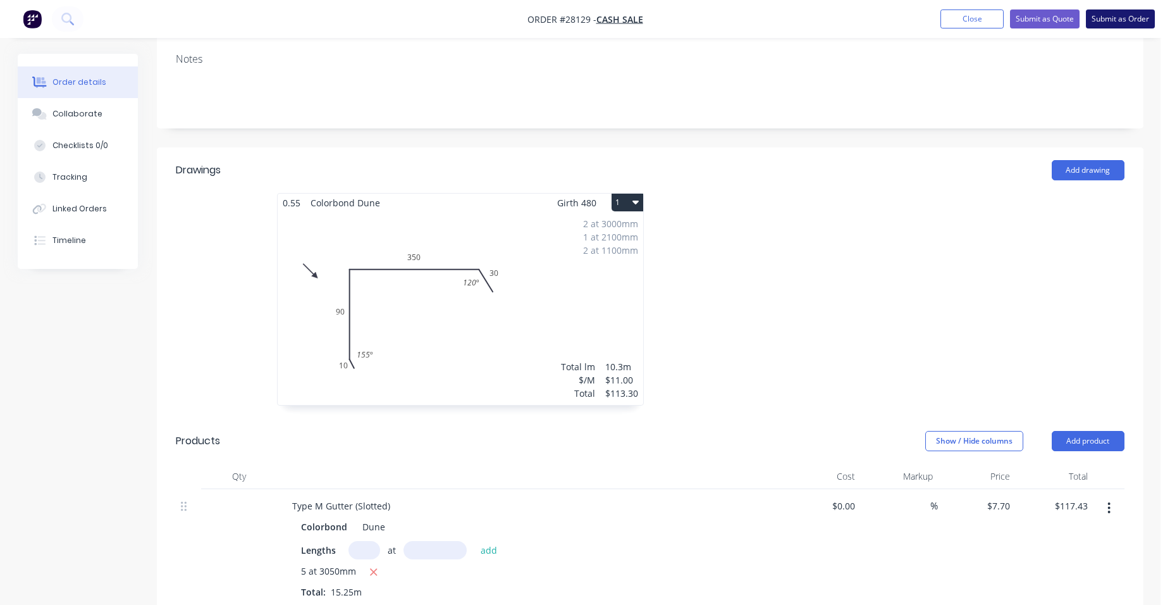
click at [1123, 21] on button "Submit as Order" at bounding box center [1120, 18] width 69 height 19
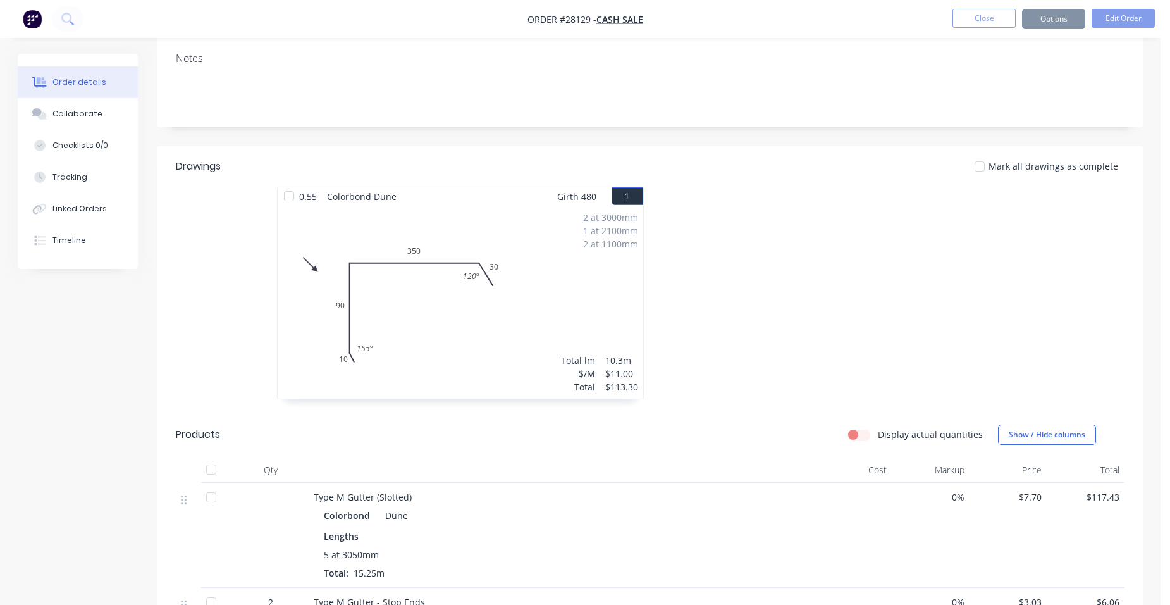
scroll to position [0, 0]
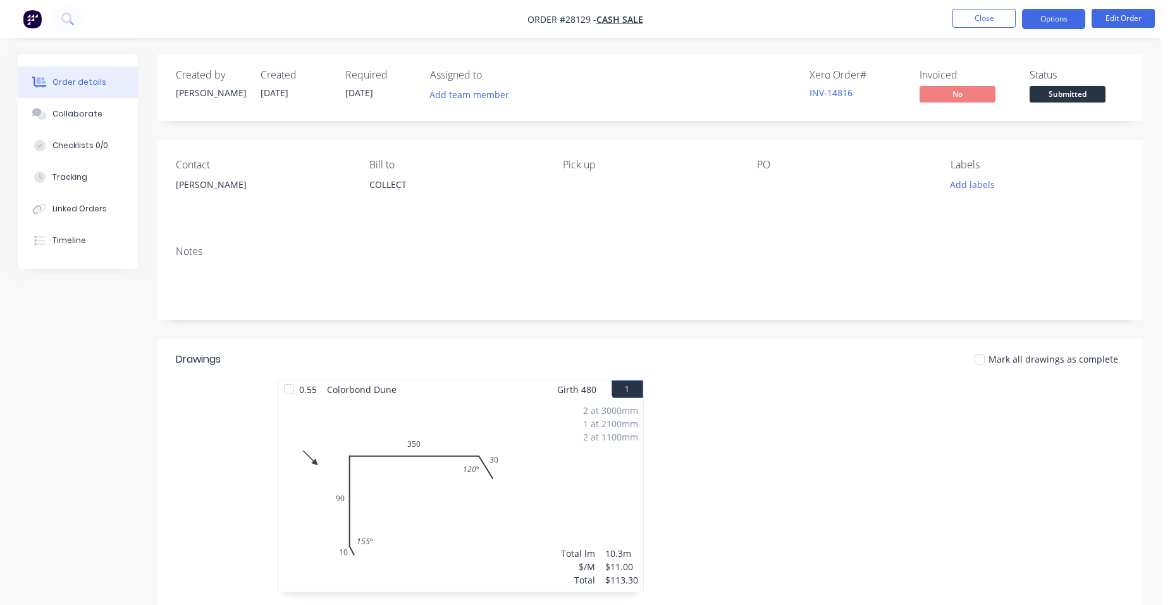
click at [1056, 26] on button "Options" at bounding box center [1053, 19] width 63 height 20
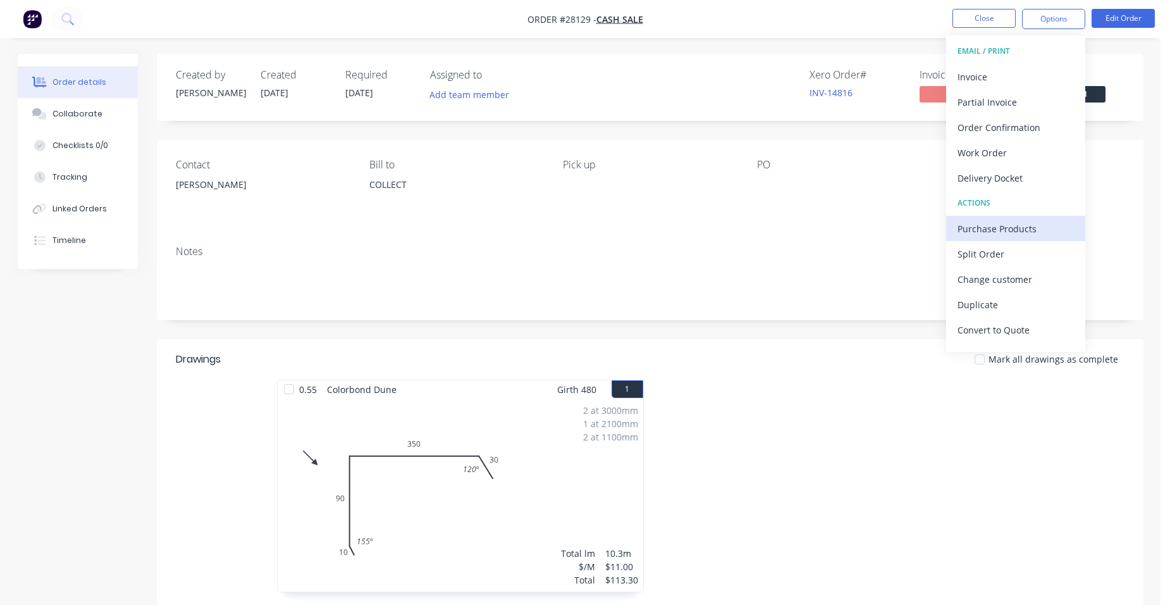
click at [996, 230] on div "Purchase Products" at bounding box center [1016, 228] width 116 height 18
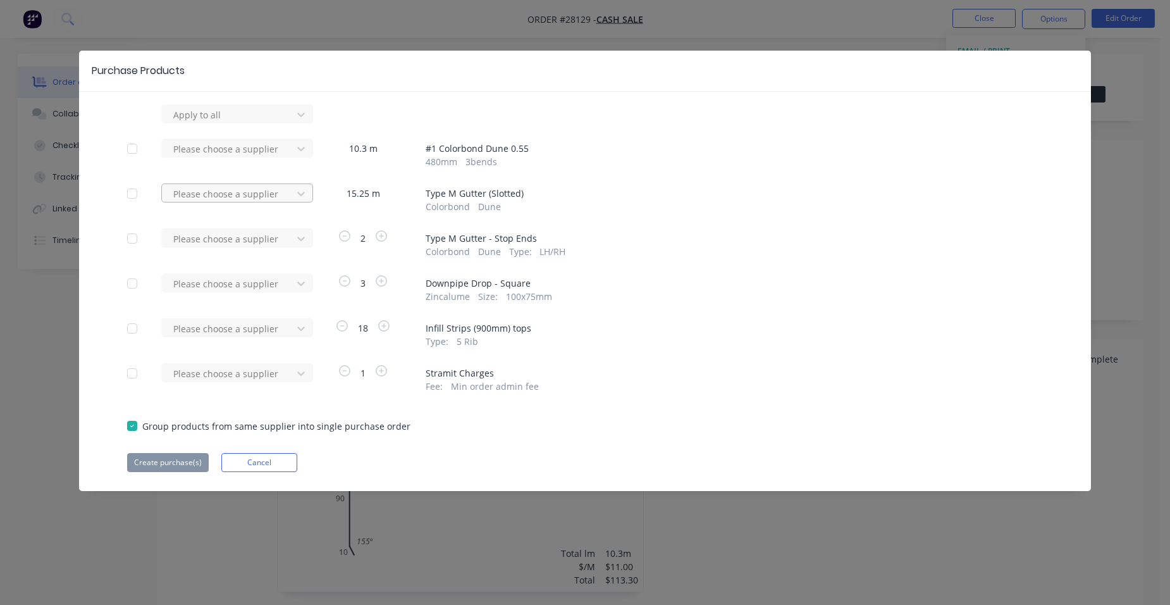
click at [246, 123] on div at bounding box center [229, 115] width 114 height 16
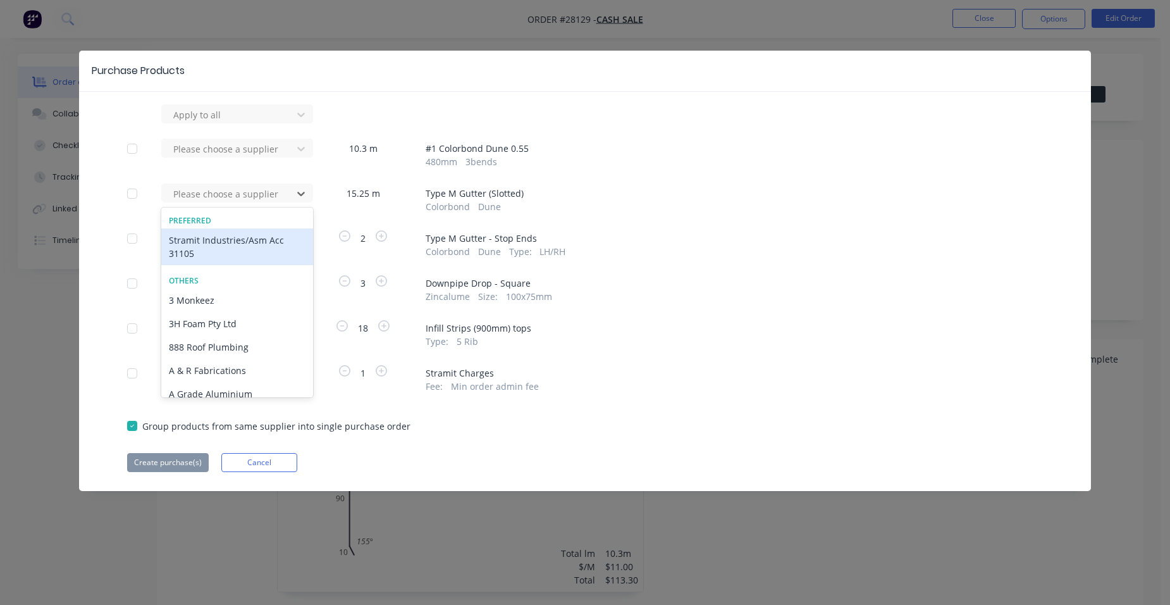
click at [207, 245] on div "Stramit Industries/Asm Acc 31105" at bounding box center [237, 246] width 152 height 37
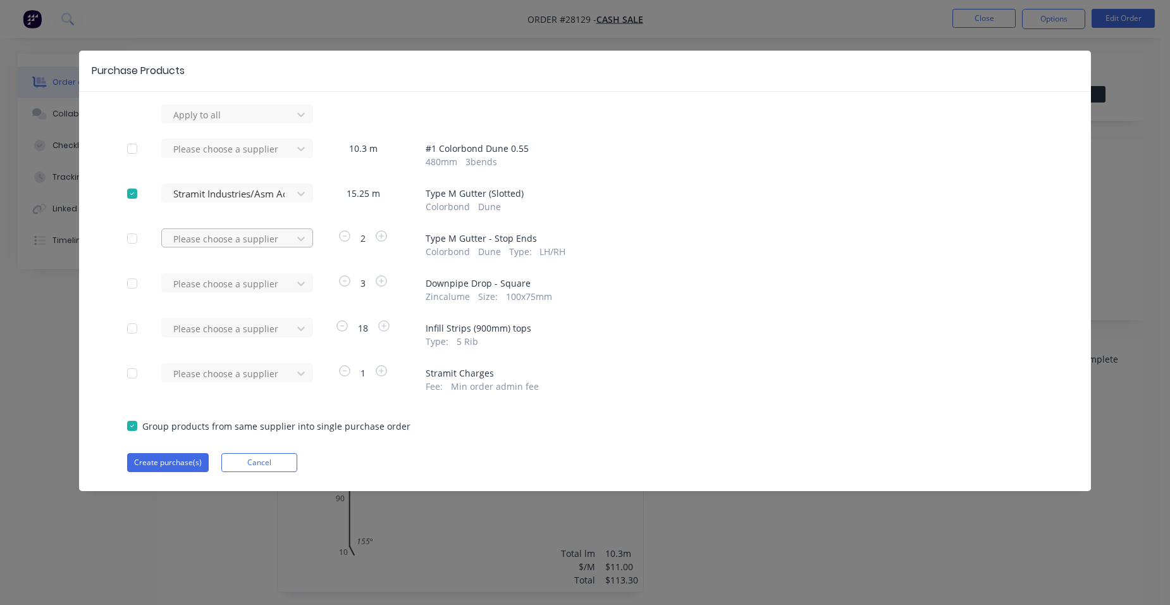
click at [209, 123] on div at bounding box center [229, 115] width 114 height 16
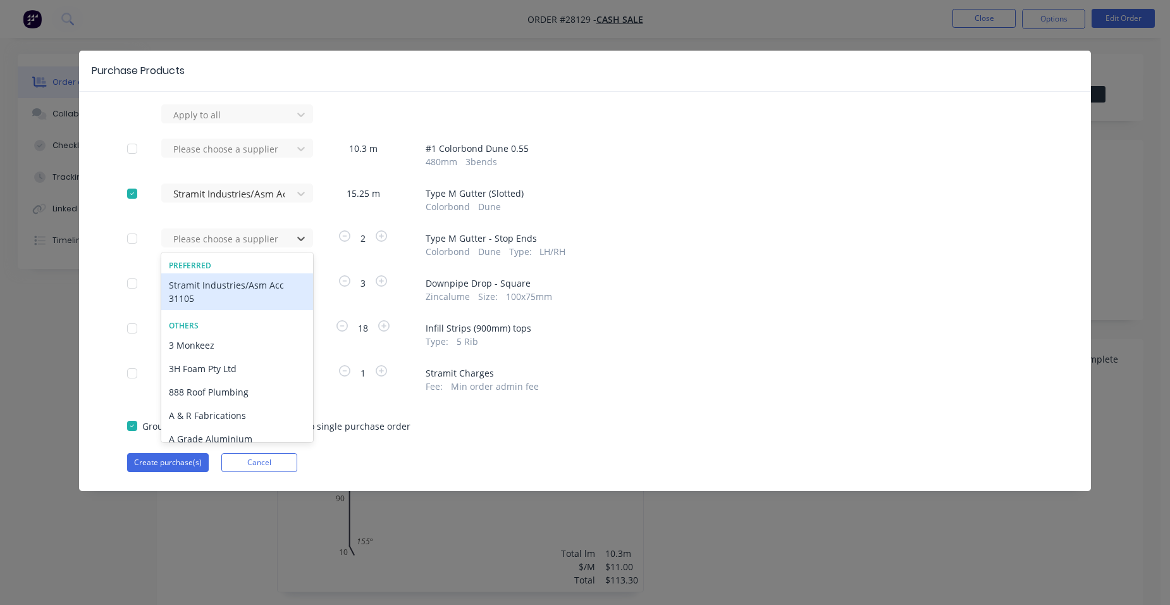
click at [198, 285] on div "Stramit Industries/Asm Acc 31105" at bounding box center [237, 291] width 152 height 37
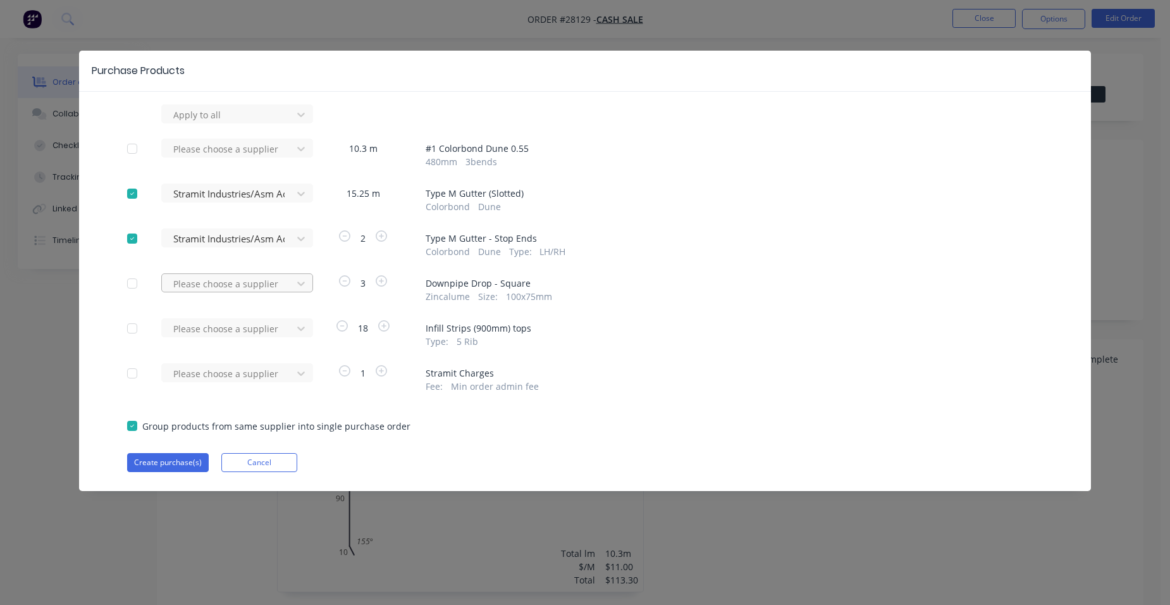
click at [217, 123] on div at bounding box center [229, 115] width 114 height 16
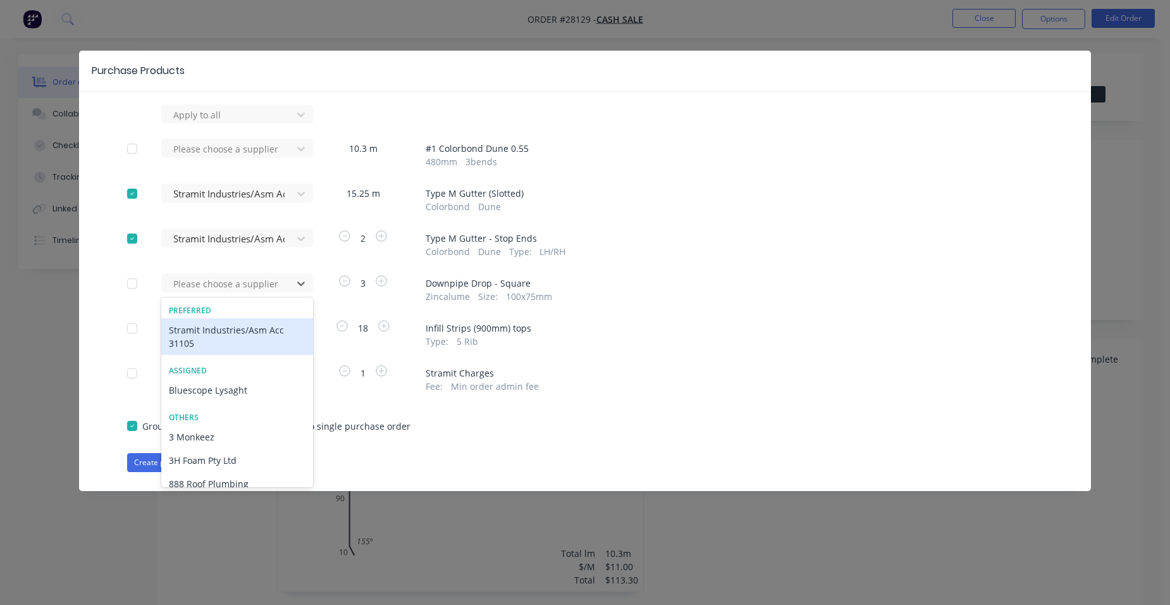
click at [192, 335] on div "Stramit Industries/Asm Acc 31105" at bounding box center [237, 336] width 152 height 37
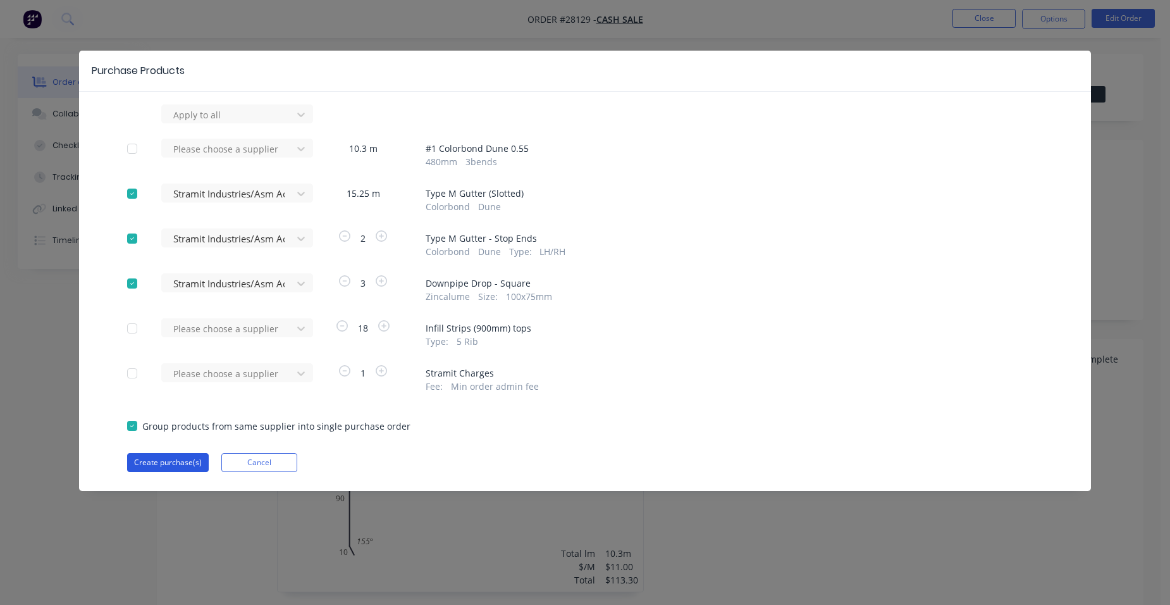
click at [170, 462] on button "Create purchase(s)" at bounding box center [168, 462] width 82 height 19
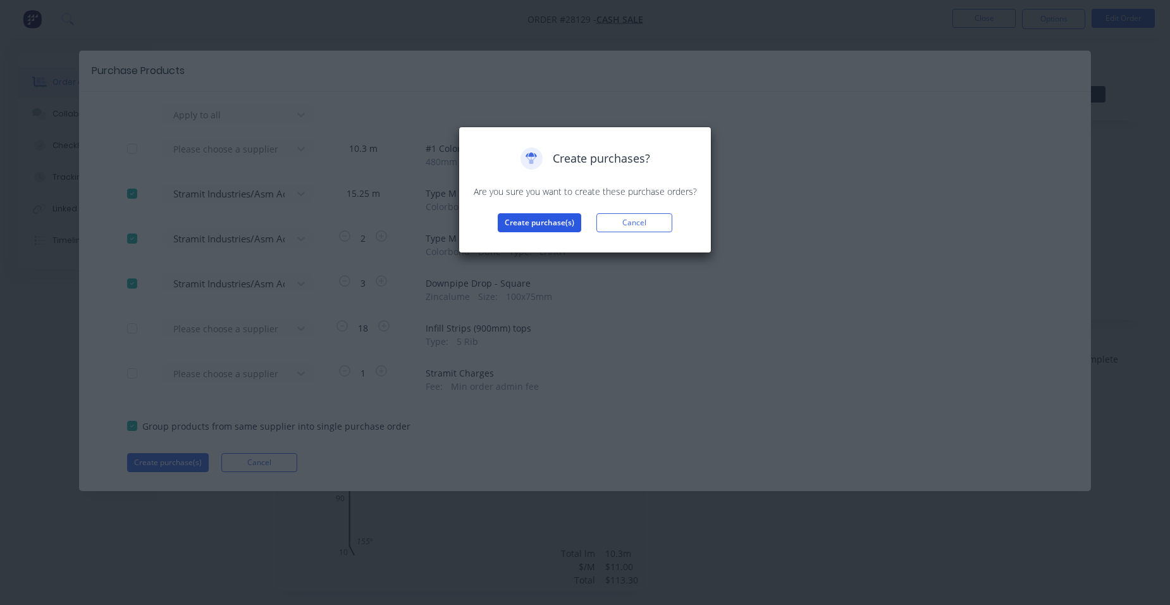
click at [570, 219] on button "Create purchase(s)" at bounding box center [539, 222] width 83 height 19
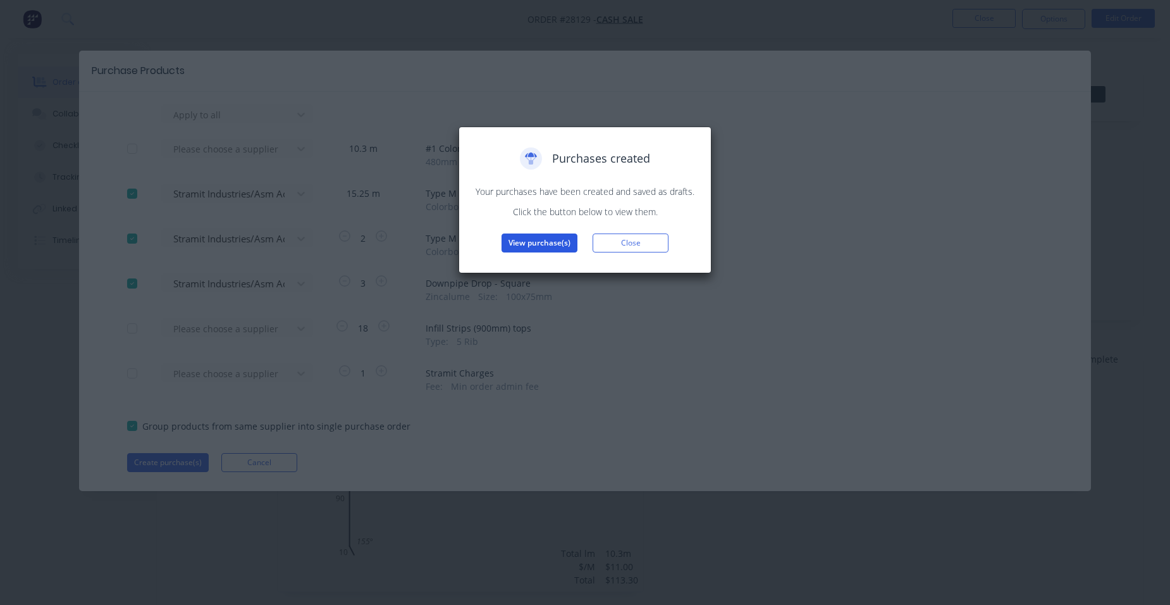
click at [543, 244] on button "View purchase(s)" at bounding box center [540, 242] width 76 height 19
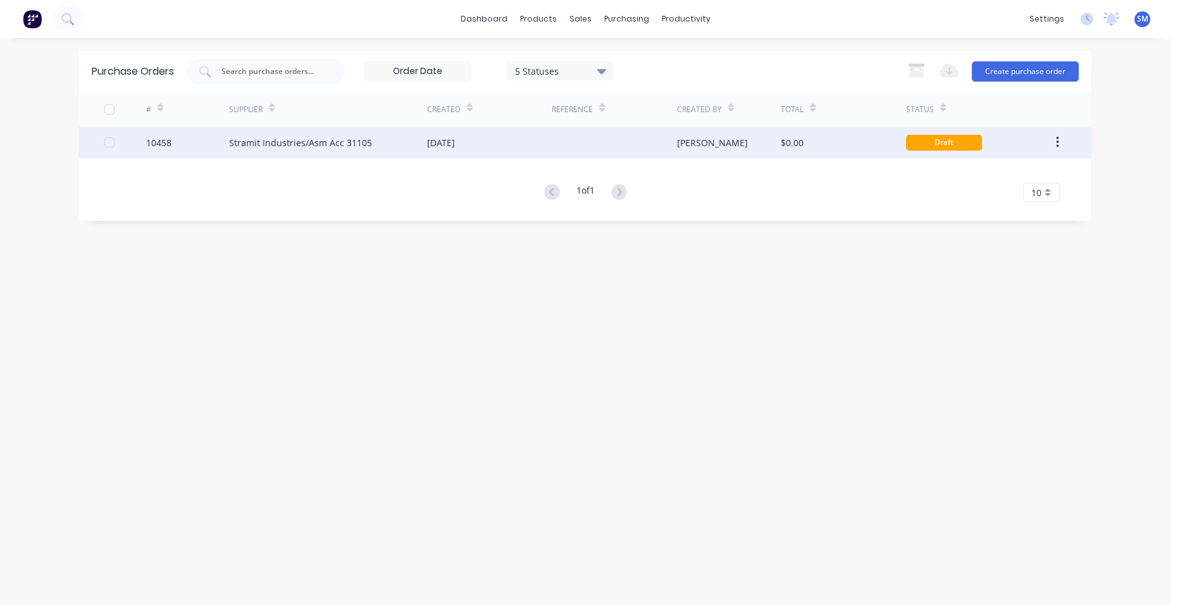
click at [556, 141] on div at bounding box center [614, 142] width 125 height 32
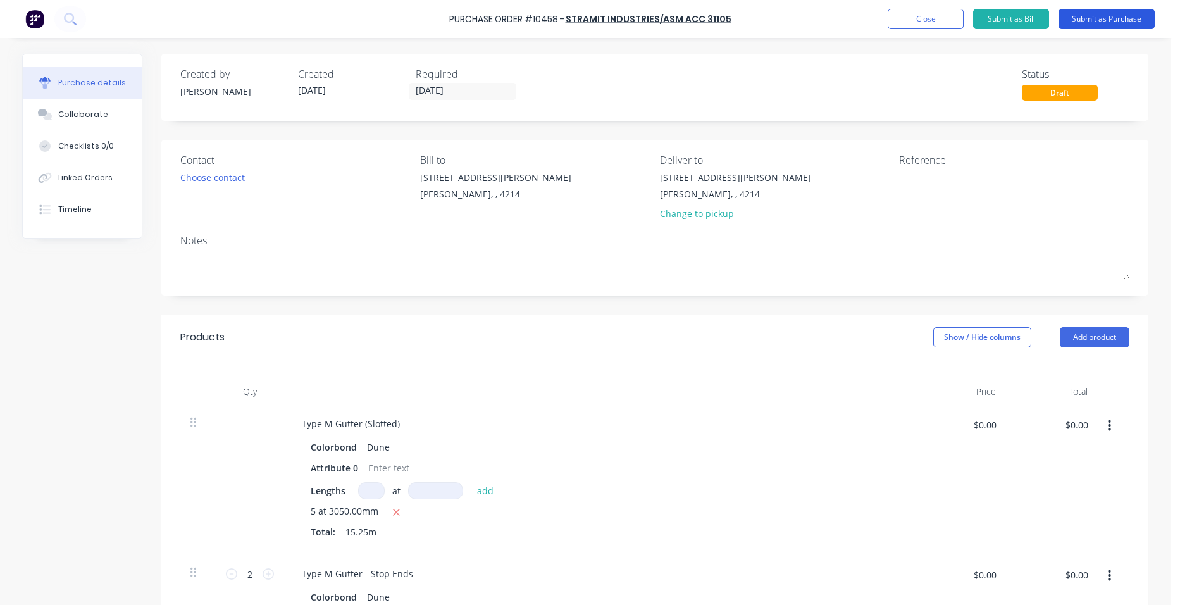
click at [1080, 18] on button "Submit as Purchase" at bounding box center [1106, 19] width 96 height 20
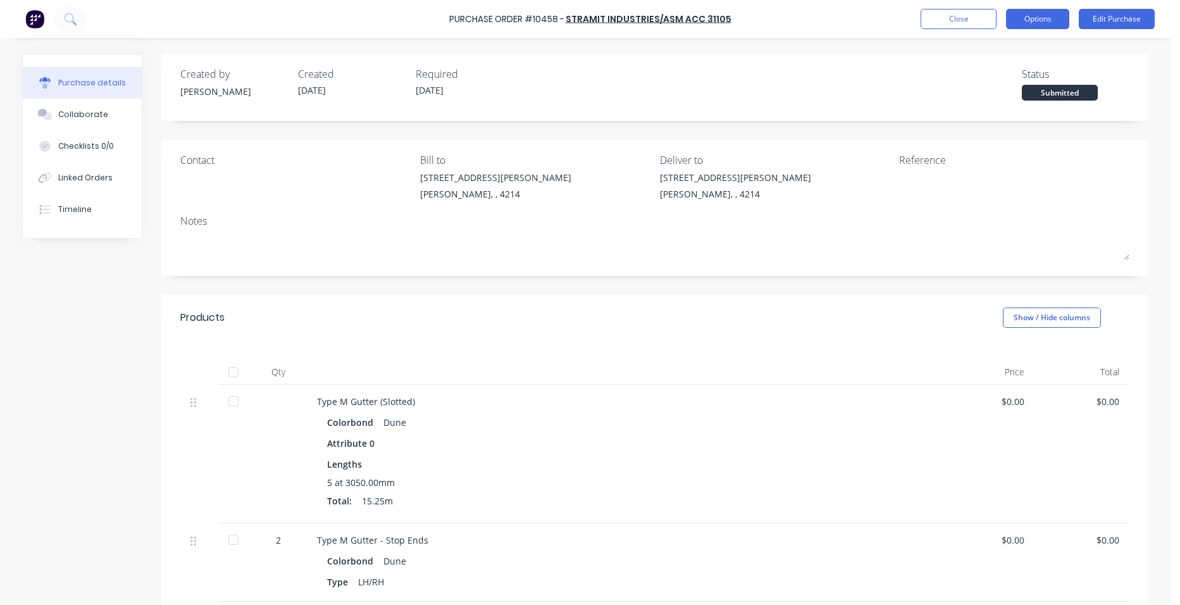
click at [1049, 23] on button "Options" at bounding box center [1037, 19] width 63 height 20
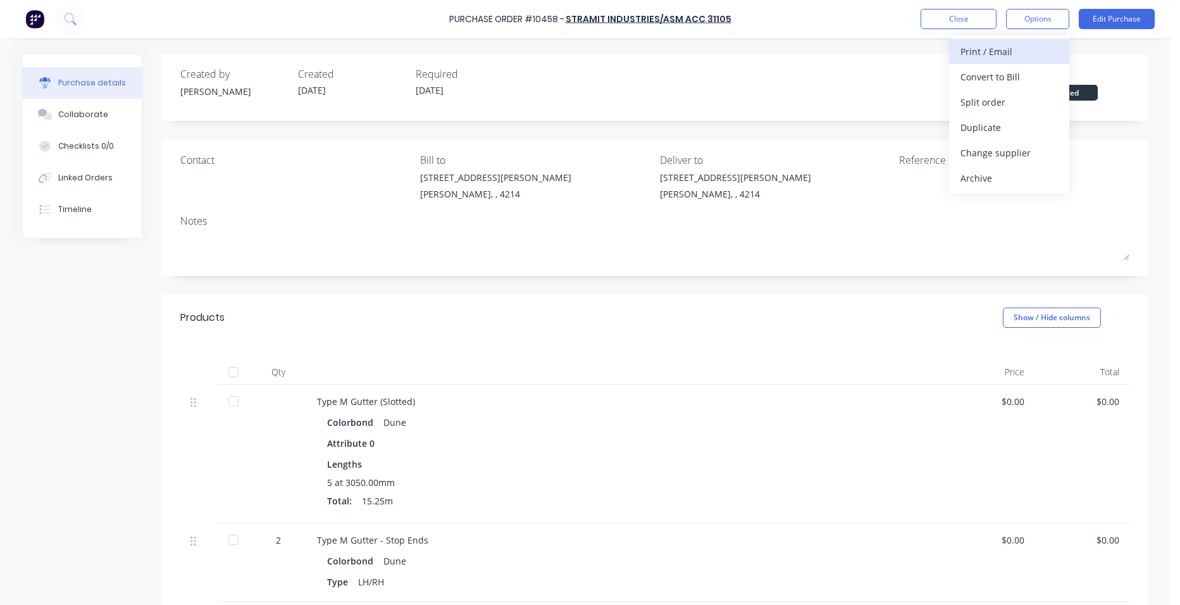
click at [1032, 45] on div "Print / Email" at bounding box center [1008, 51] width 97 height 18
click at [1013, 97] on div "Without pricing" at bounding box center [1008, 102] width 97 height 18
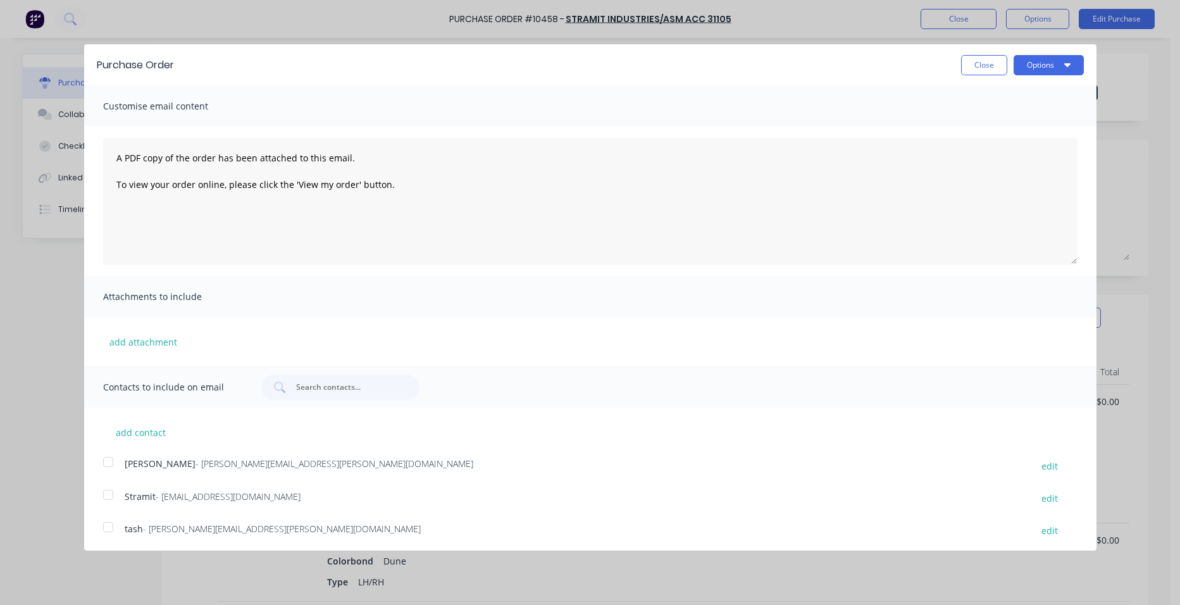
click at [113, 491] on div at bounding box center [108, 494] width 25 height 25
click at [1013, 66] on button "Options" at bounding box center [1048, 65] width 70 height 20
click at [1035, 121] on div "Email" at bounding box center [1023, 122] width 97 height 18
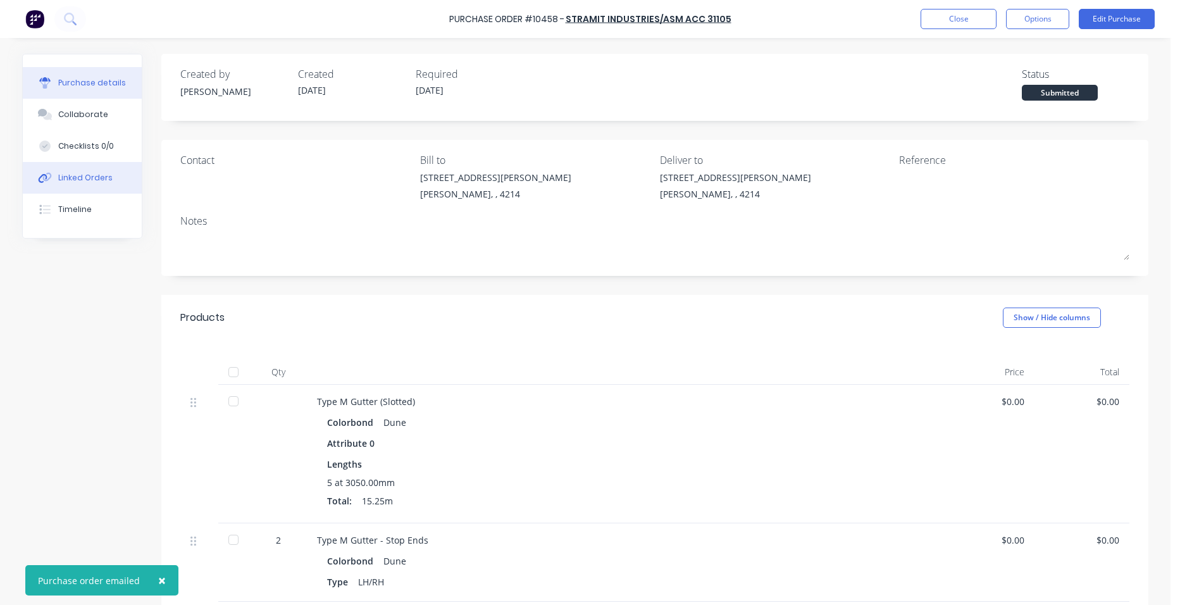
click at [96, 185] on button "Linked Orders" at bounding box center [82, 178] width 119 height 32
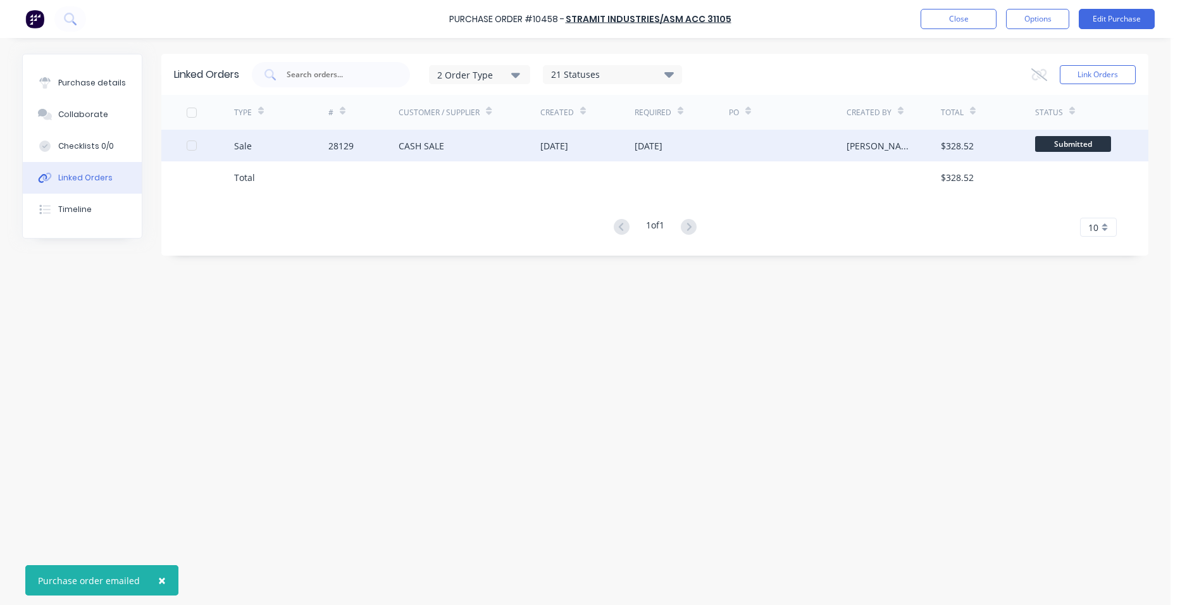
click at [496, 142] on div "CASH SALE" at bounding box center [469, 146] width 142 height 32
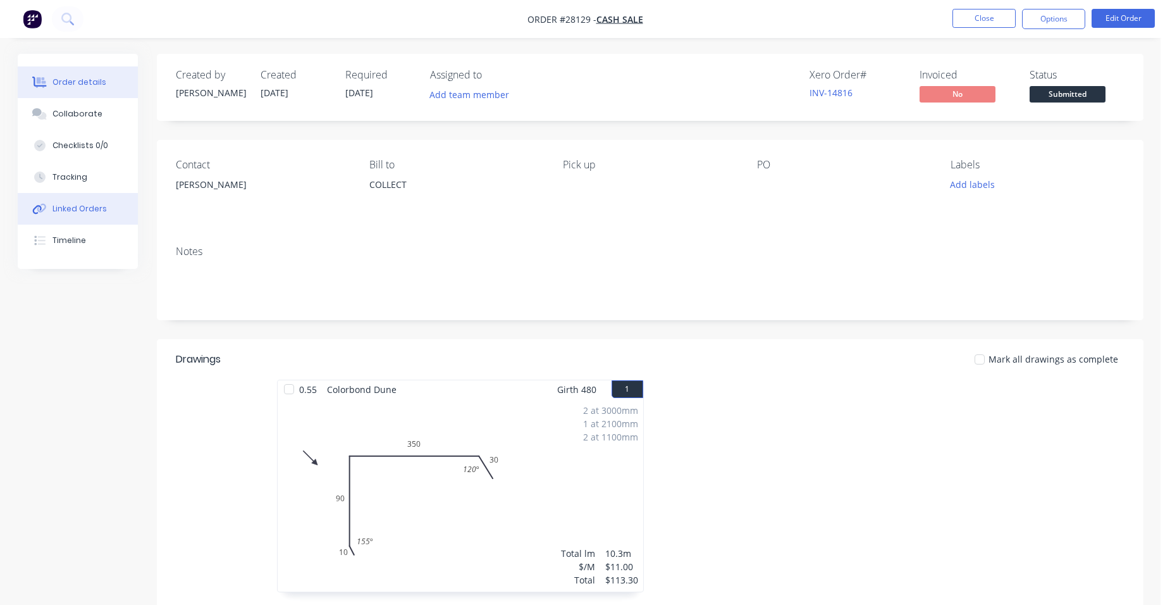
click at [86, 206] on div "Linked Orders" at bounding box center [79, 208] width 54 height 11
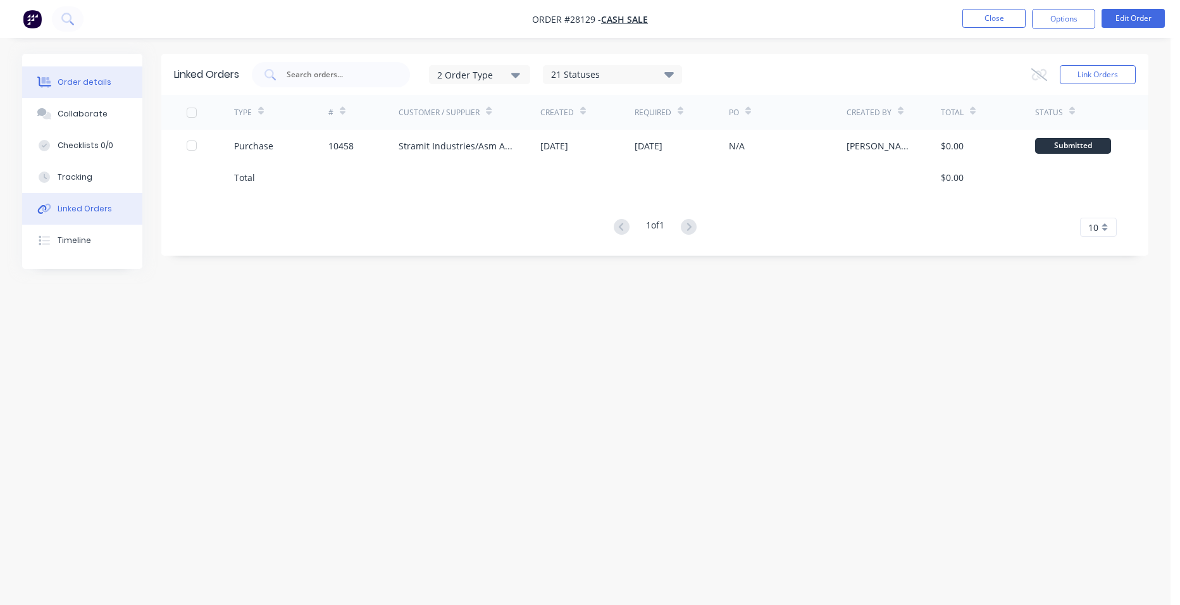
click at [122, 79] on button "Order details" at bounding box center [82, 82] width 120 height 32
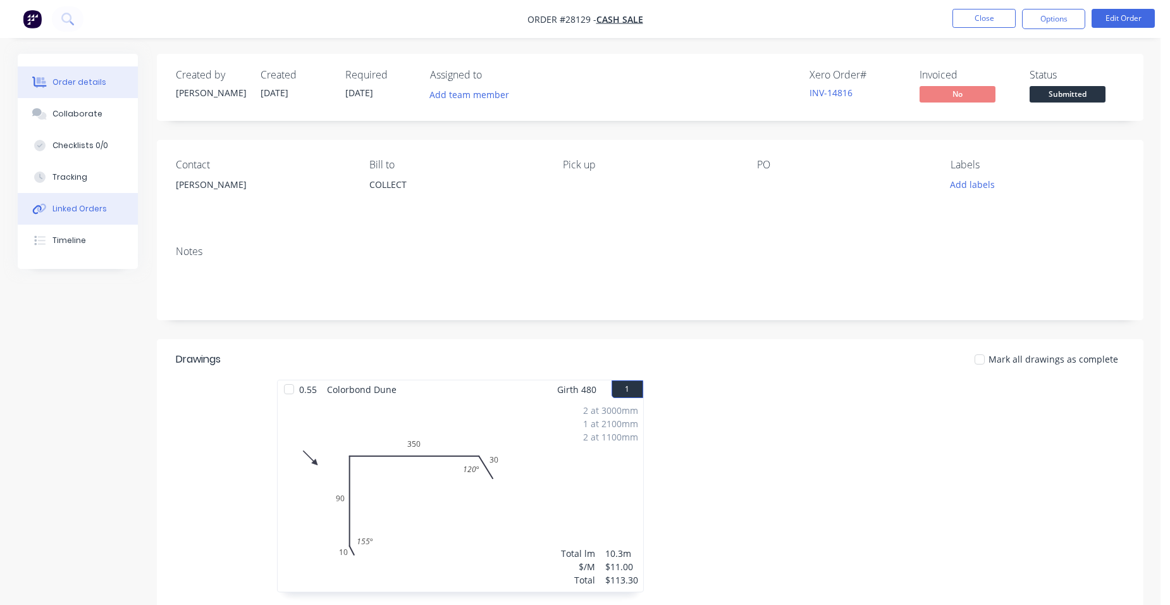
click at [91, 198] on button "Linked Orders" at bounding box center [78, 209] width 120 height 32
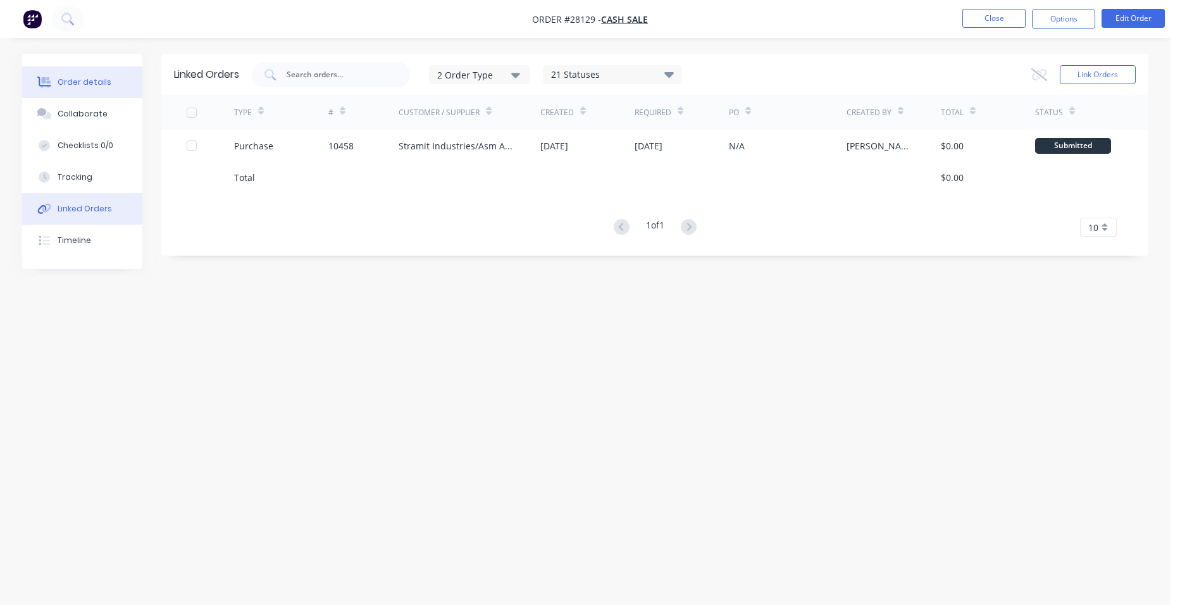
click at [102, 85] on div "Order details" at bounding box center [85, 82] width 54 height 11
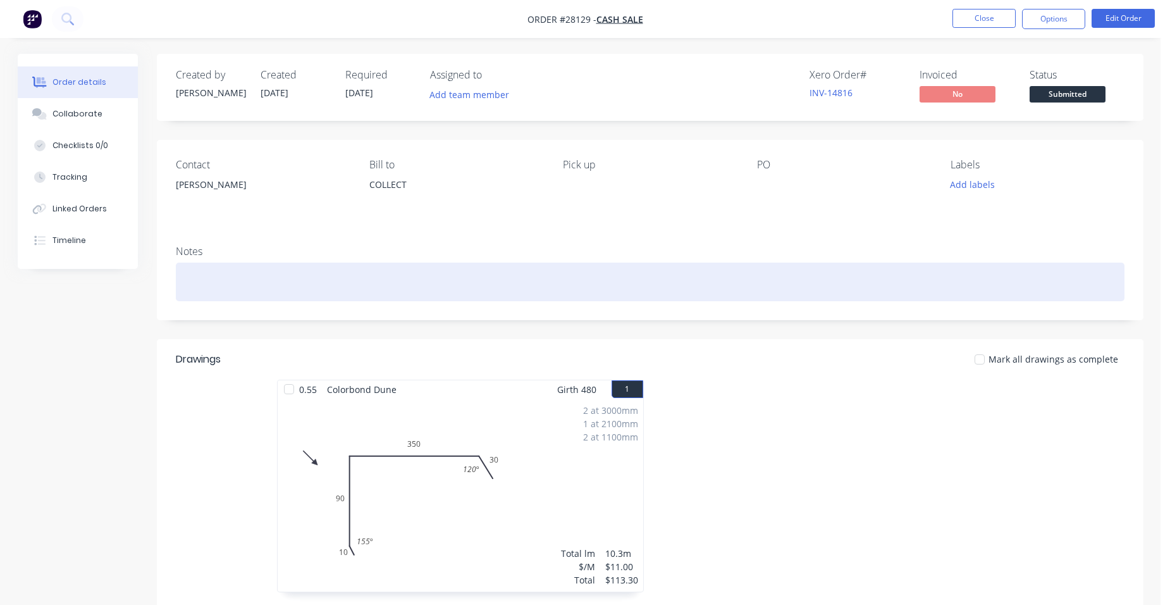
click at [234, 289] on div at bounding box center [650, 281] width 949 height 39
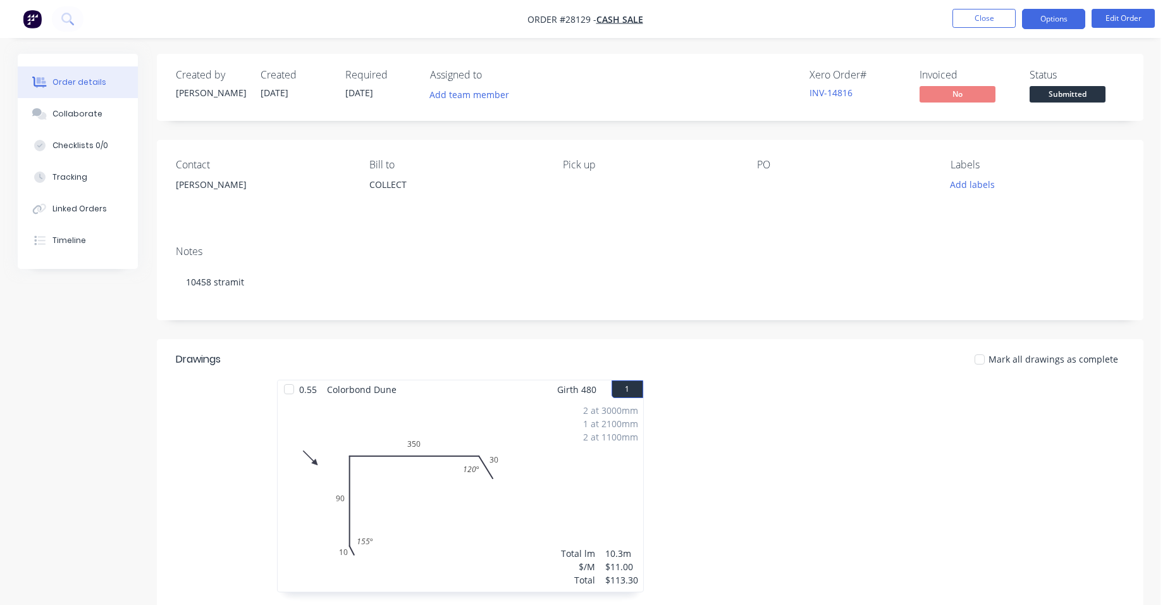
click at [1056, 19] on button "Options" at bounding box center [1053, 19] width 63 height 20
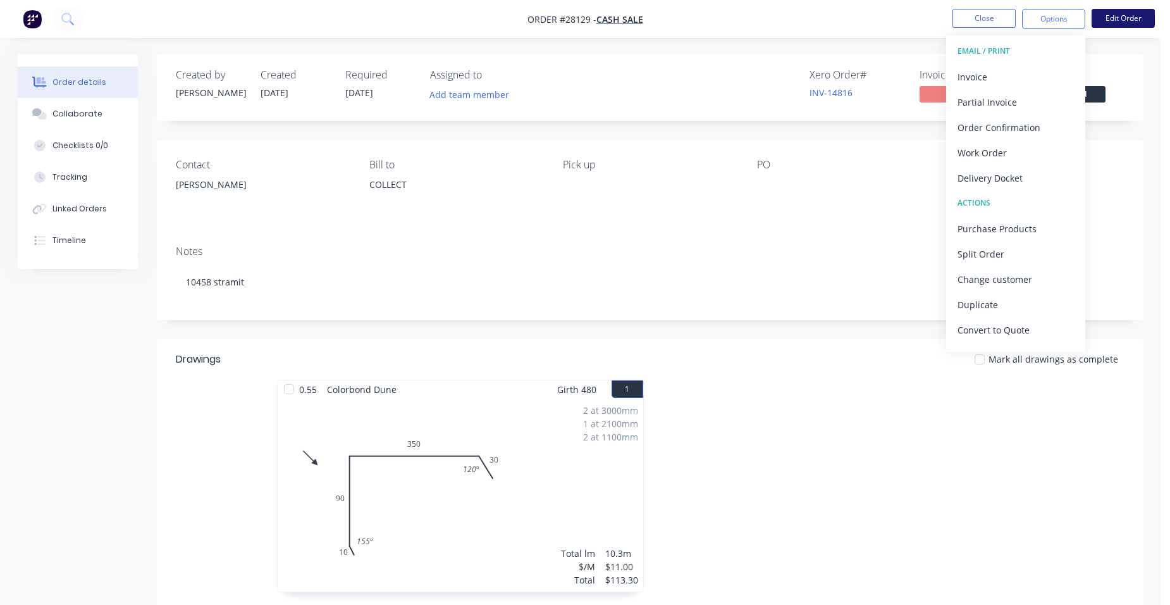
click at [1140, 22] on button "Edit Order" at bounding box center [1123, 18] width 63 height 19
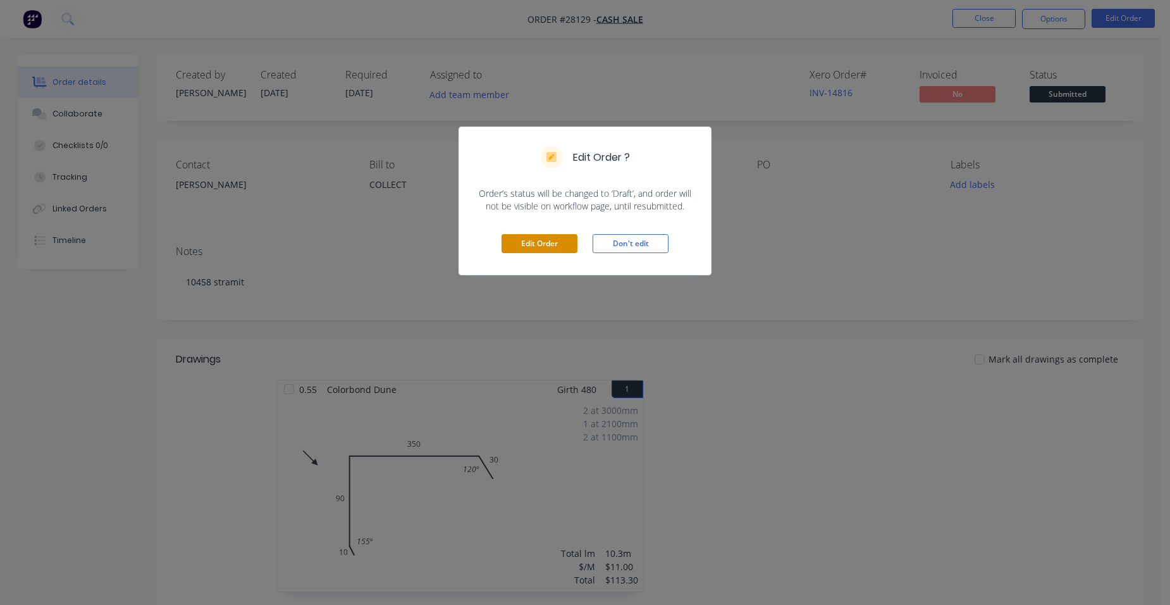
click at [536, 244] on button "Edit Order" at bounding box center [540, 243] width 76 height 19
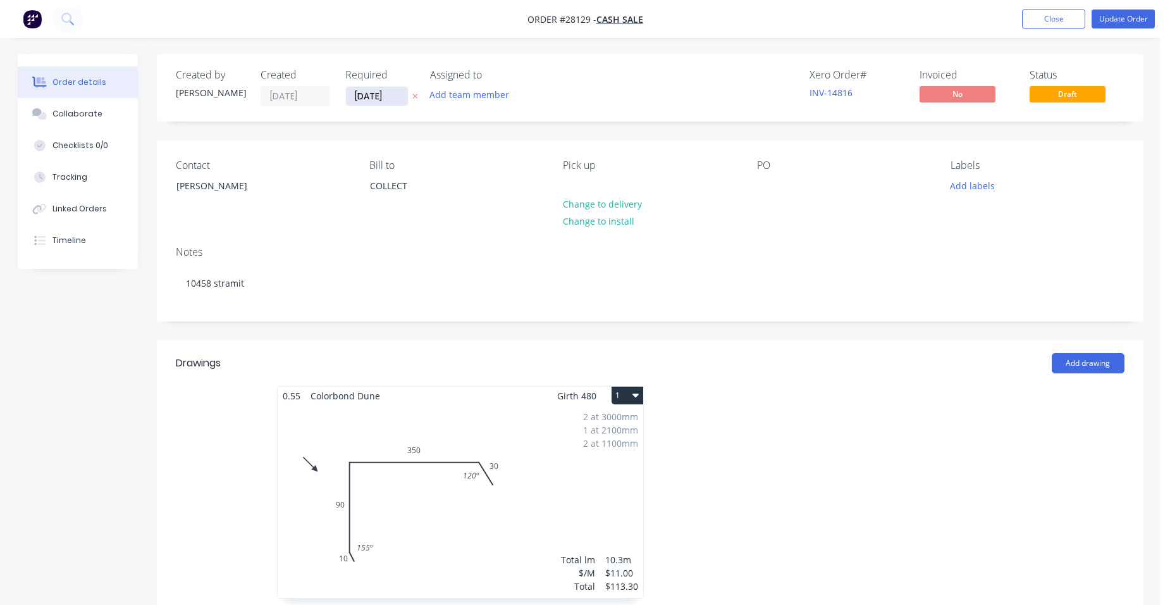
click at [383, 101] on input "[DATE]" at bounding box center [377, 96] width 62 height 19
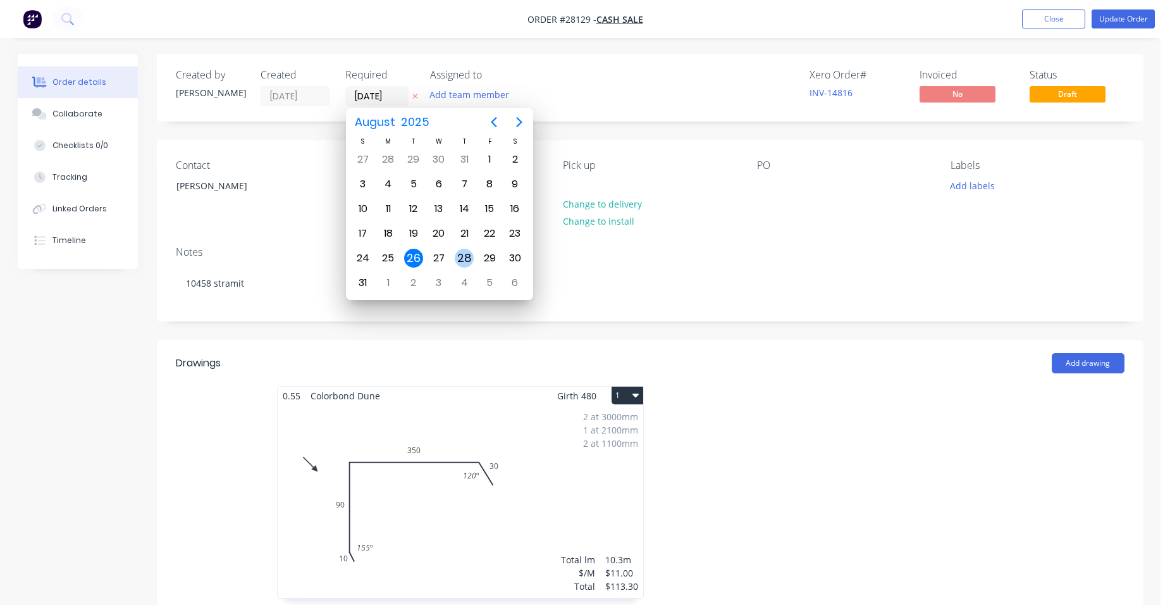
drag, startPoint x: 464, startPoint y: 261, endPoint x: 515, endPoint y: 233, distance: 59.2
click at [464, 260] on div "28" at bounding box center [464, 258] width 19 height 19
type input "[DATE]"
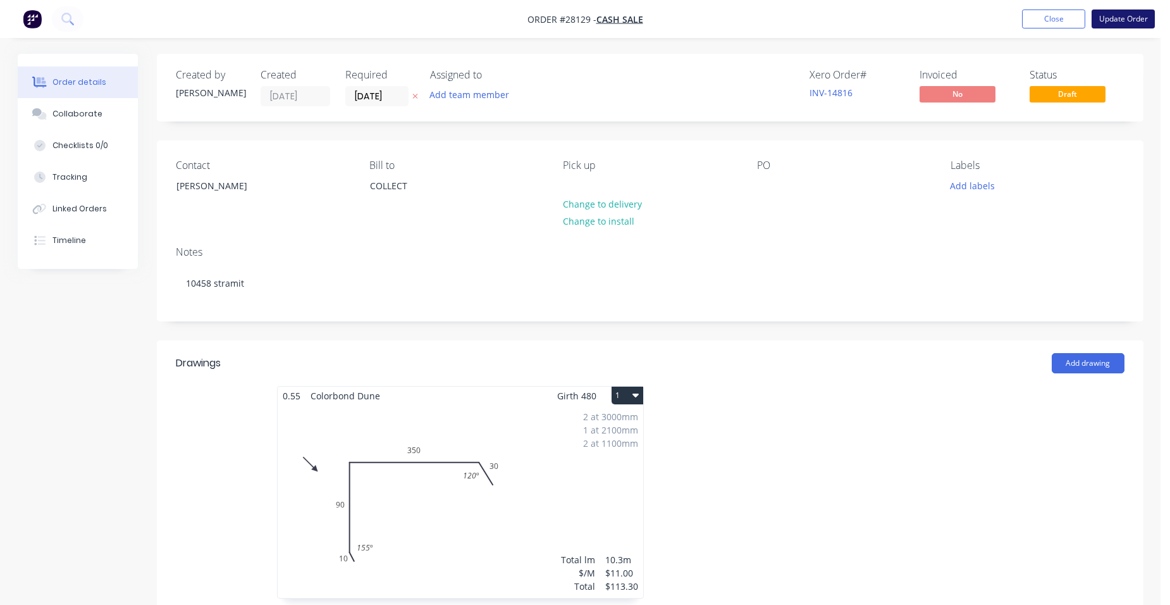
click at [1128, 11] on button "Update Order" at bounding box center [1123, 18] width 63 height 19
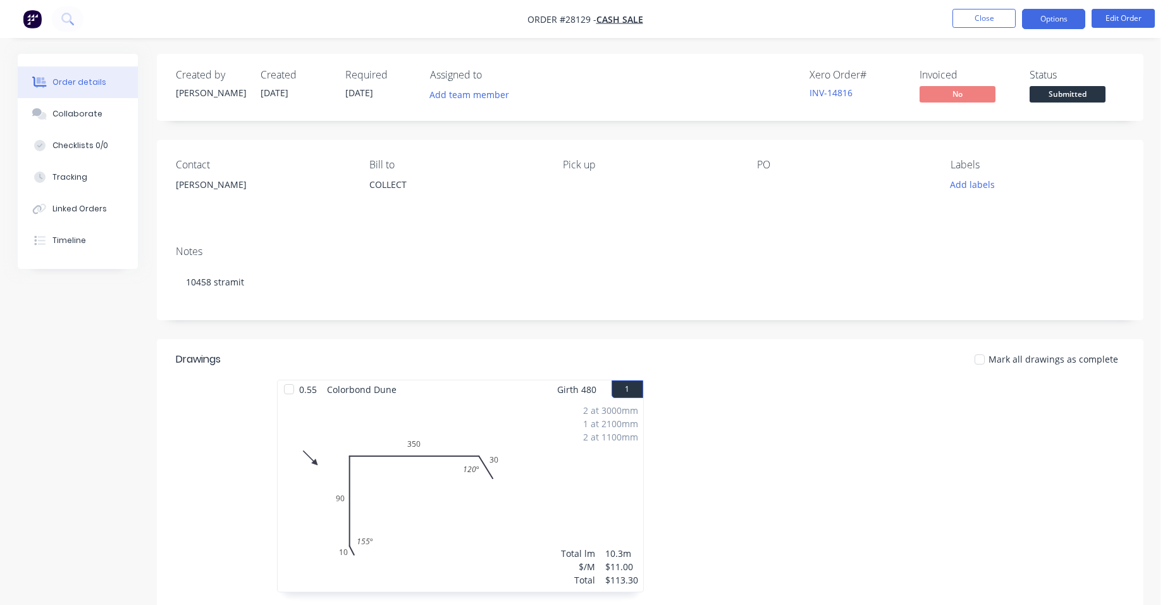
click at [1064, 19] on button "Options" at bounding box center [1053, 19] width 63 height 20
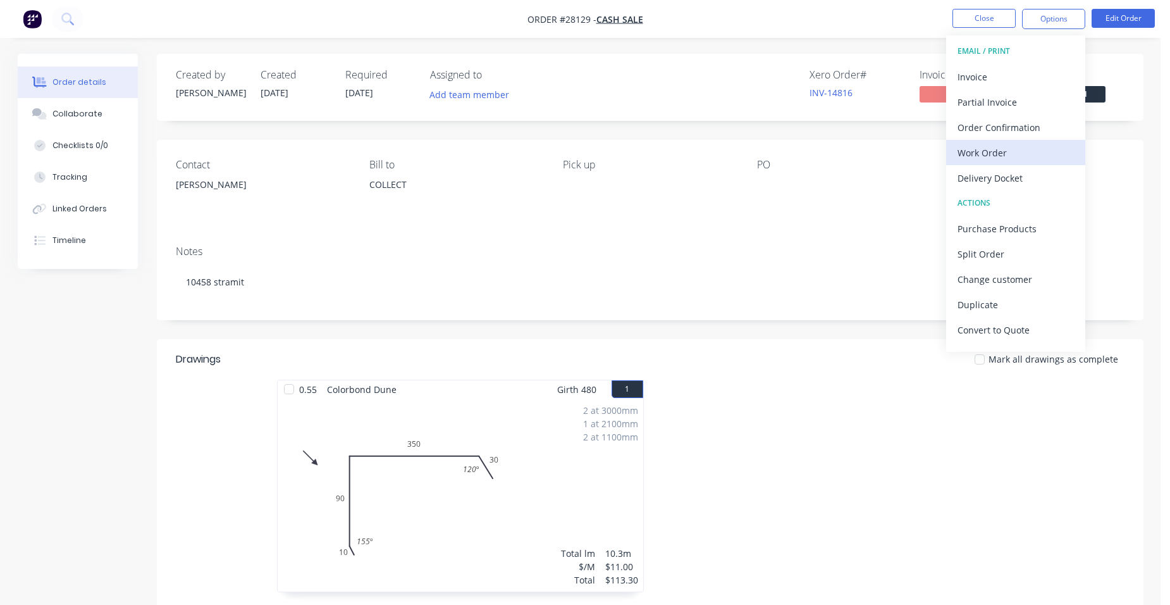
click at [1019, 145] on div "Work Order" at bounding box center [1016, 153] width 116 height 18
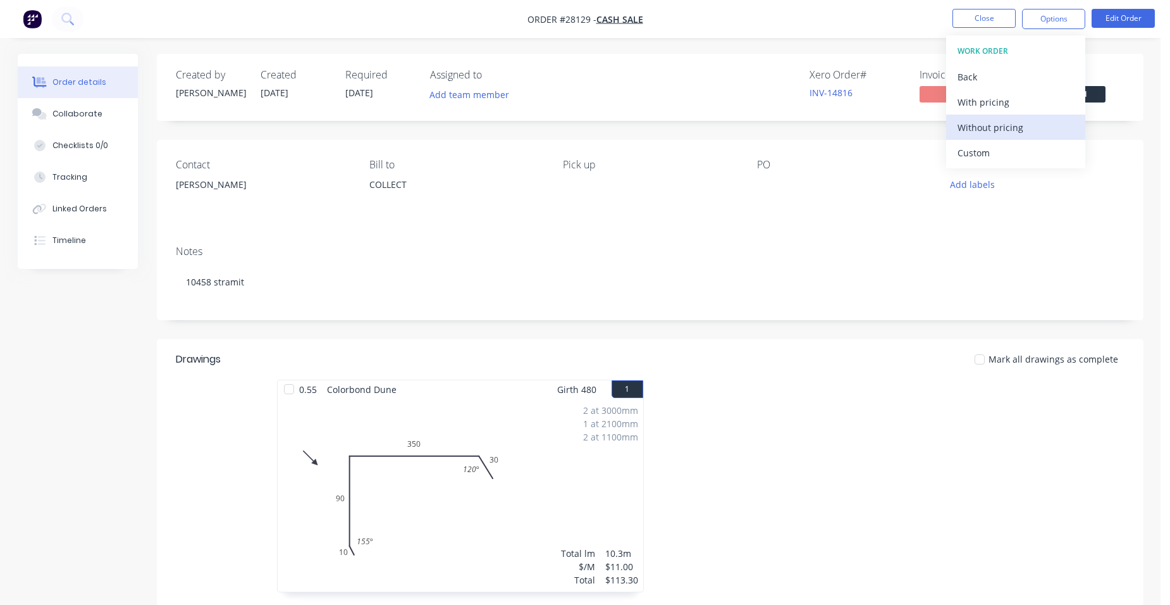
click at [1020, 131] on div "Without pricing" at bounding box center [1016, 127] width 116 height 18
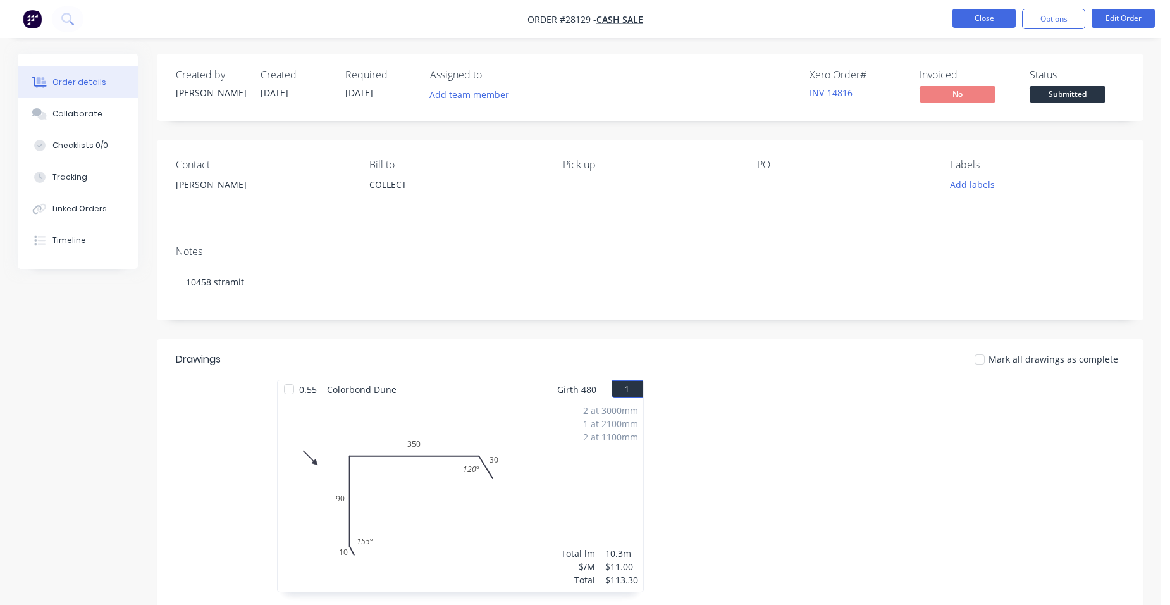
click at [1001, 13] on button "Close" at bounding box center [984, 18] width 63 height 19
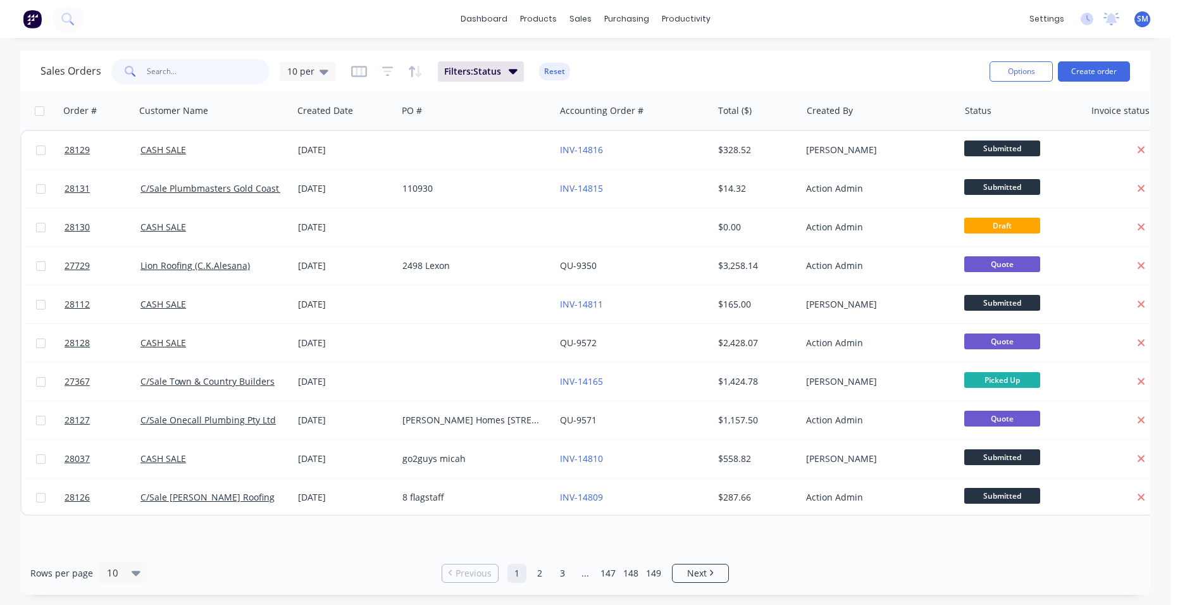
click at [177, 68] on input "text" at bounding box center [208, 71] width 123 height 25
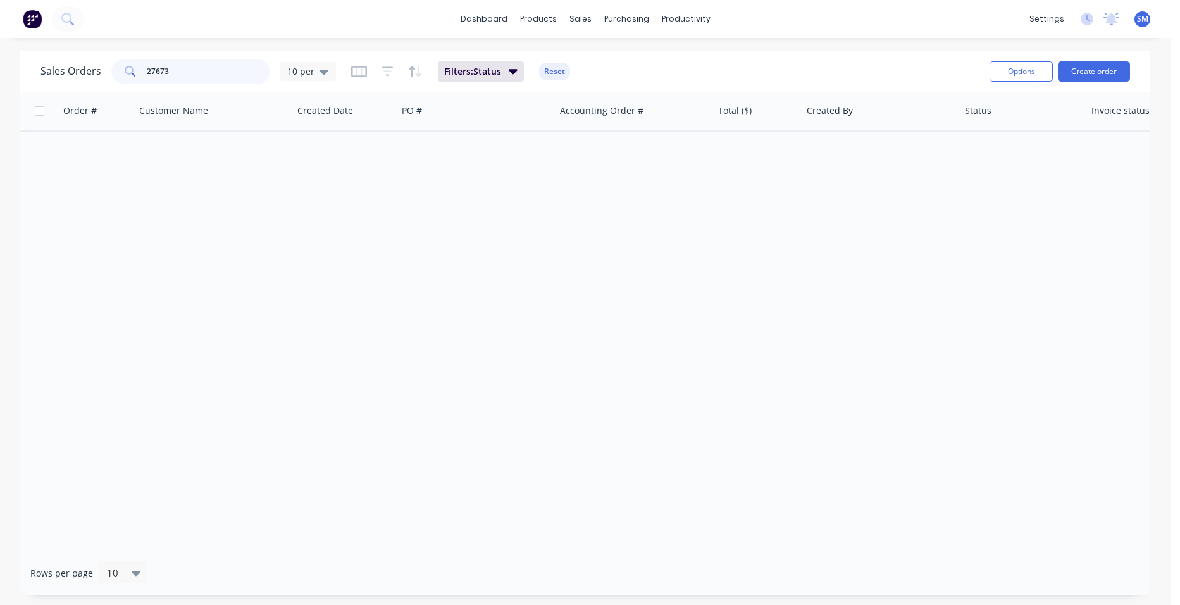
type input "27673"
drag, startPoint x: 390, startPoint y: 78, endPoint x: 397, endPoint y: 80, distance: 7.8
click at [390, 78] on button "button" at bounding box center [387, 71] width 11 height 20
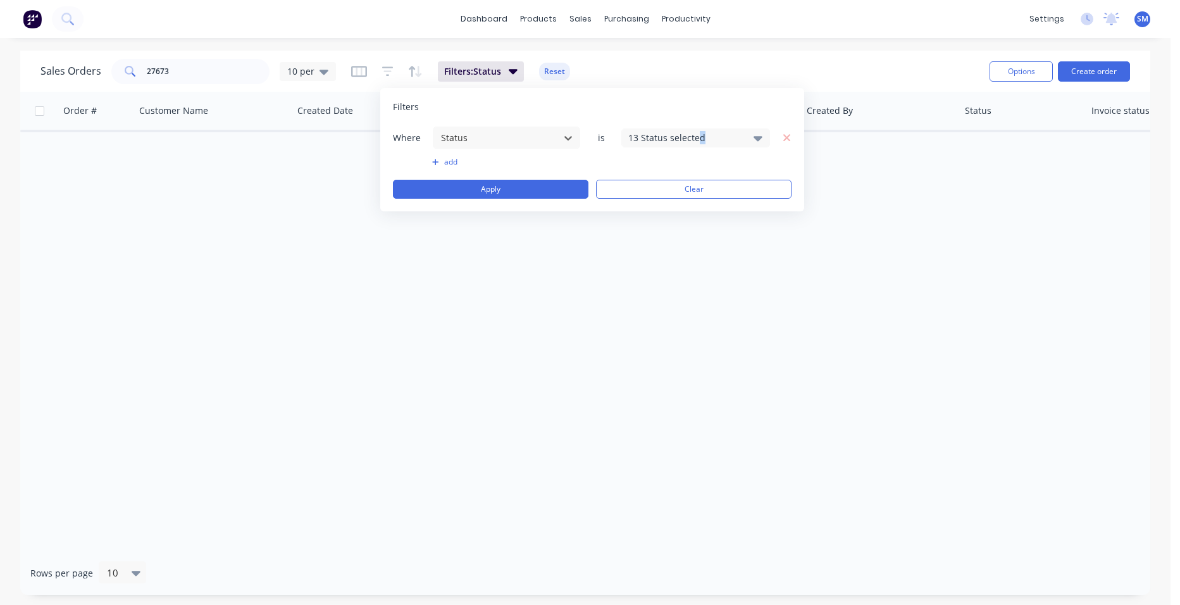
click at [700, 134] on div "13 Status selected" at bounding box center [685, 137] width 114 height 13
drag, startPoint x: 700, startPoint y: 134, endPoint x: 607, endPoint y: 259, distance: 156.4
click at [645, 207] on div at bounding box center [641, 207] width 25 height 25
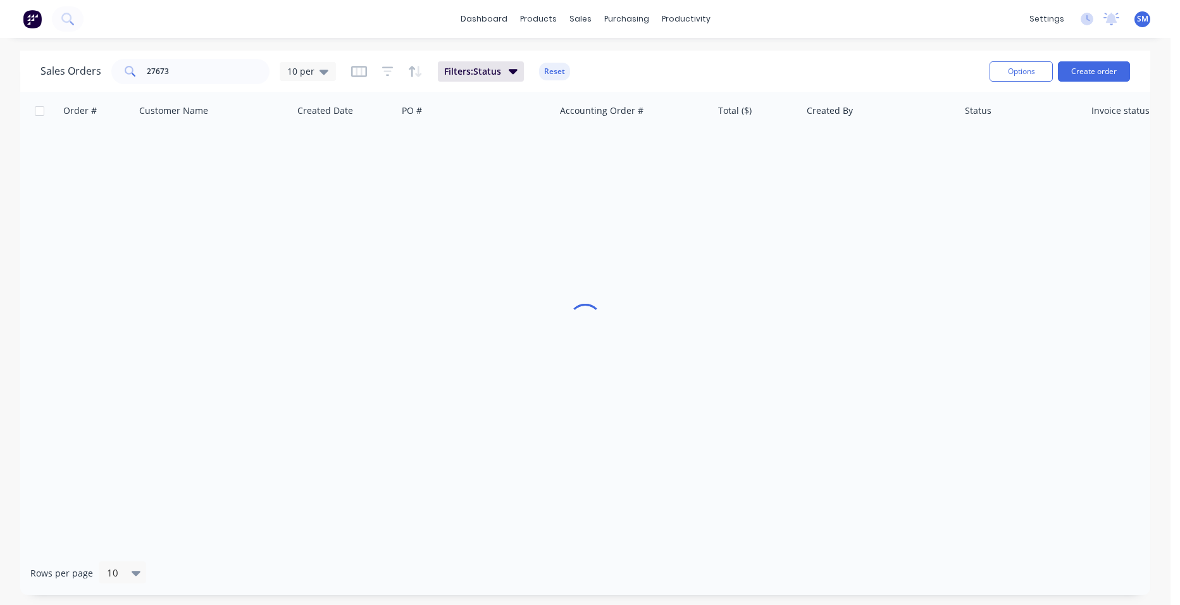
click at [451, 410] on div "Order # Customer Name Created Date PO # Accounting Order # Total ($) Created By…" at bounding box center [585, 321] width 1130 height 459
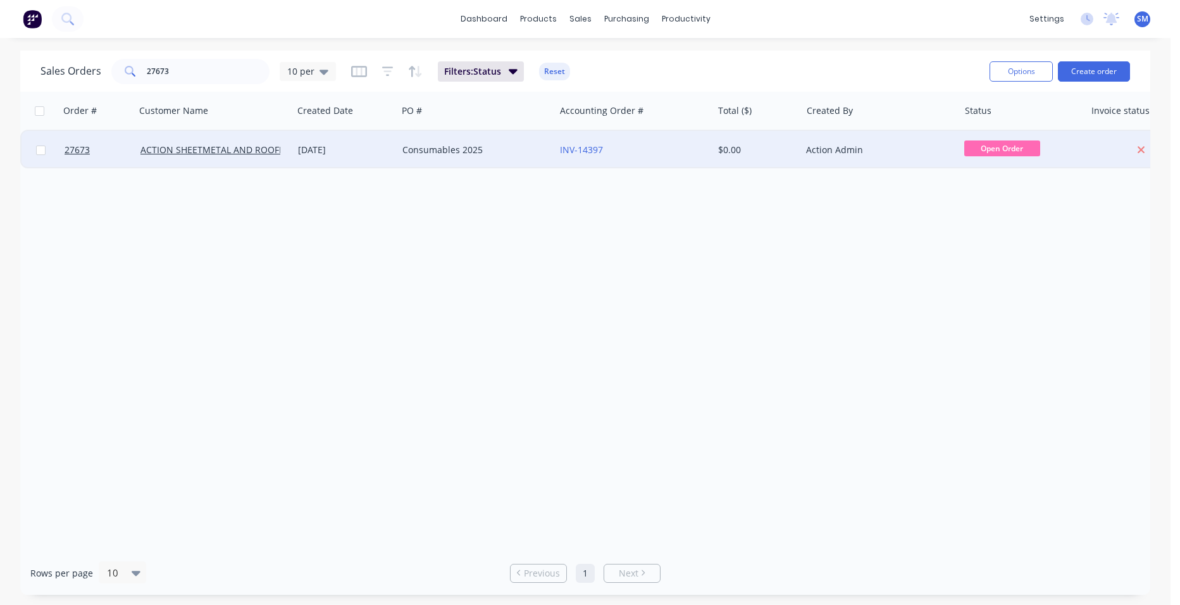
click at [512, 156] on div "Consumables 2025" at bounding box center [475, 150] width 157 height 38
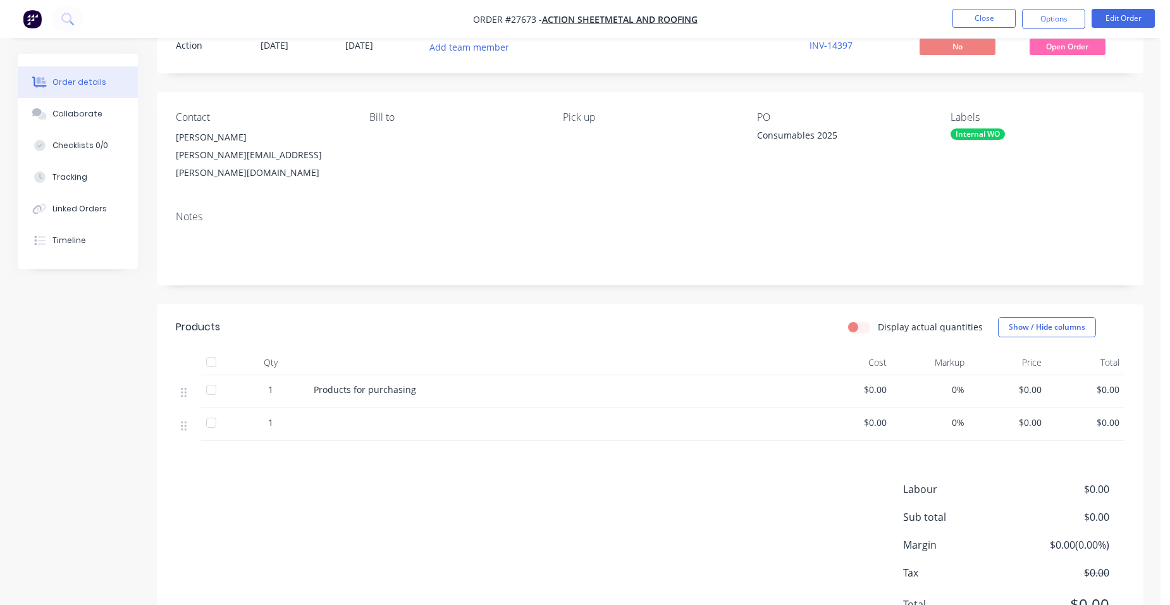
scroll to position [96, 0]
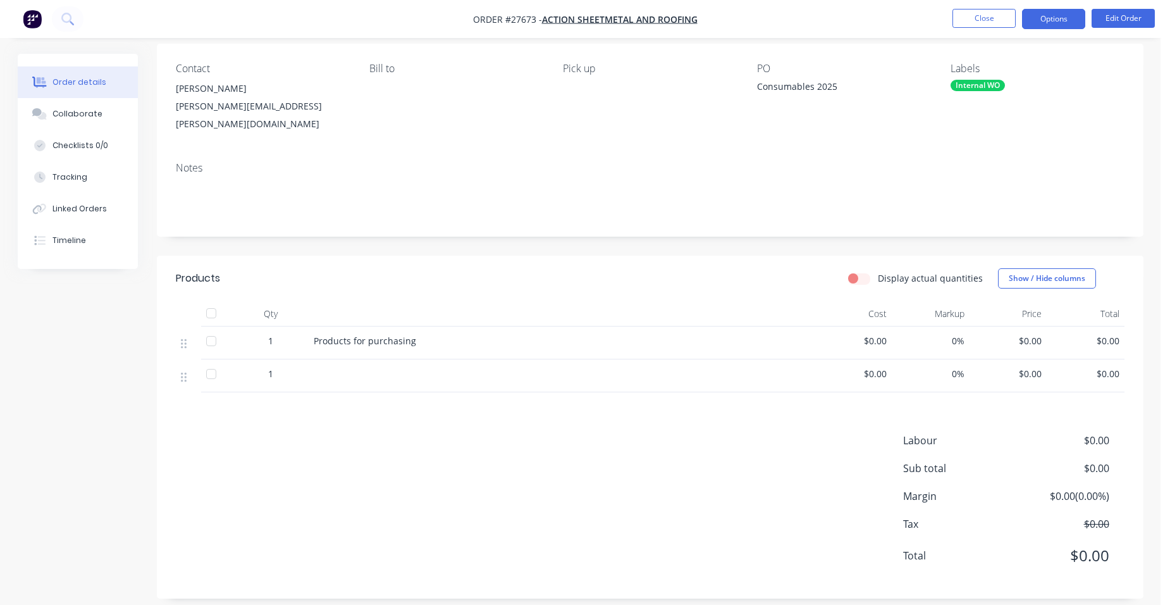
click at [1069, 21] on button "Options" at bounding box center [1053, 19] width 63 height 20
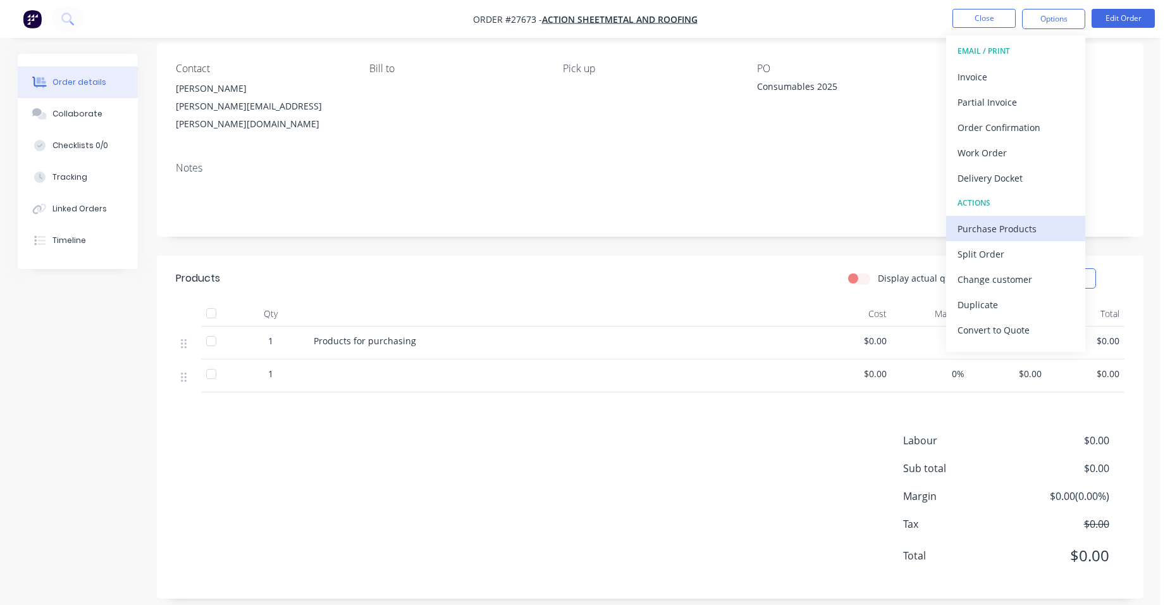
click at [1023, 233] on div "Purchase Products" at bounding box center [1016, 228] width 116 height 18
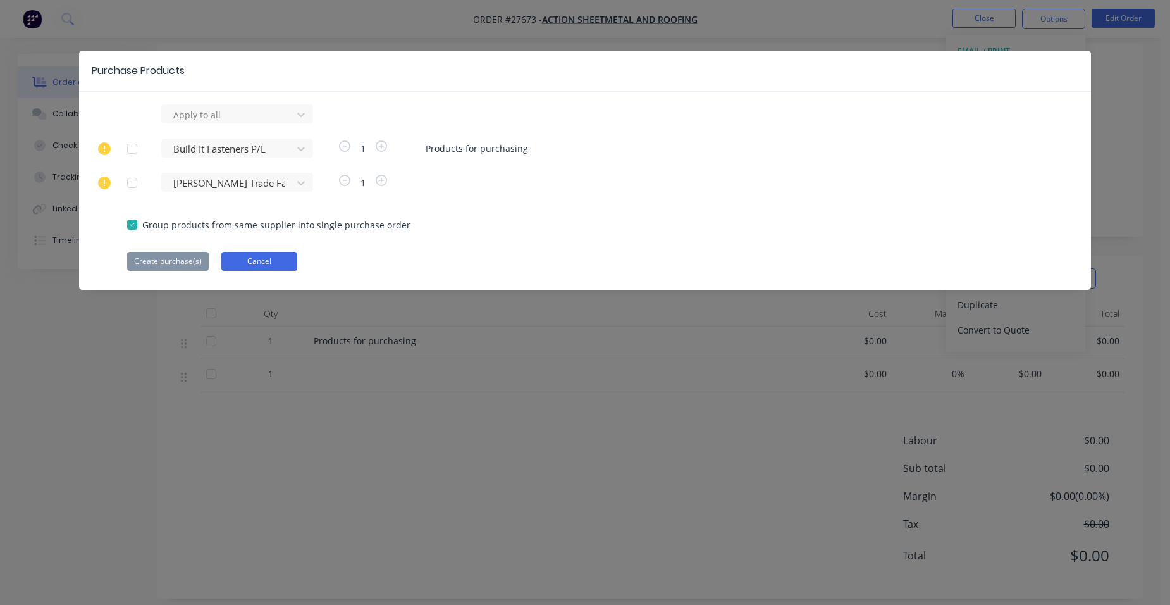
click at [245, 264] on button "Cancel" at bounding box center [259, 261] width 76 height 19
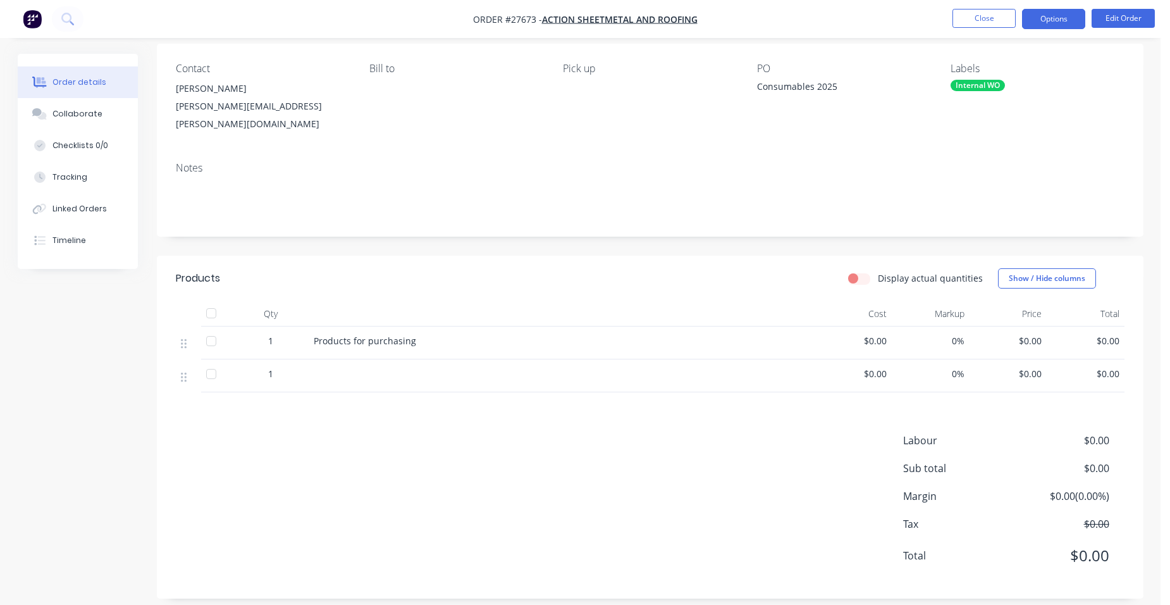
click at [1058, 17] on button "Options" at bounding box center [1053, 19] width 63 height 20
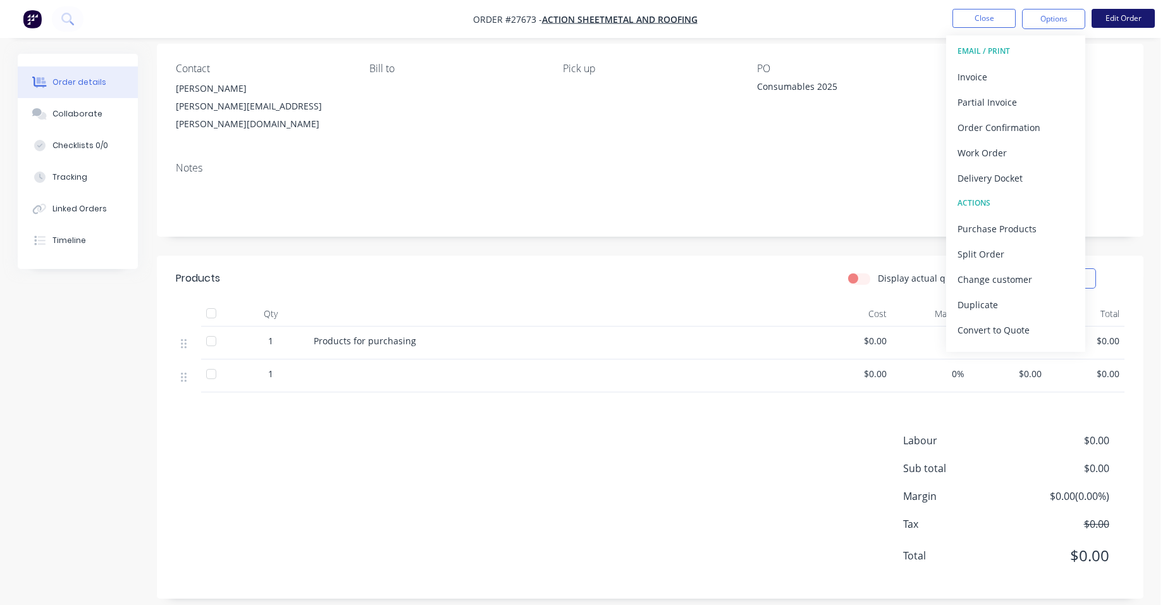
click at [1099, 9] on button "Edit Order" at bounding box center [1123, 18] width 63 height 19
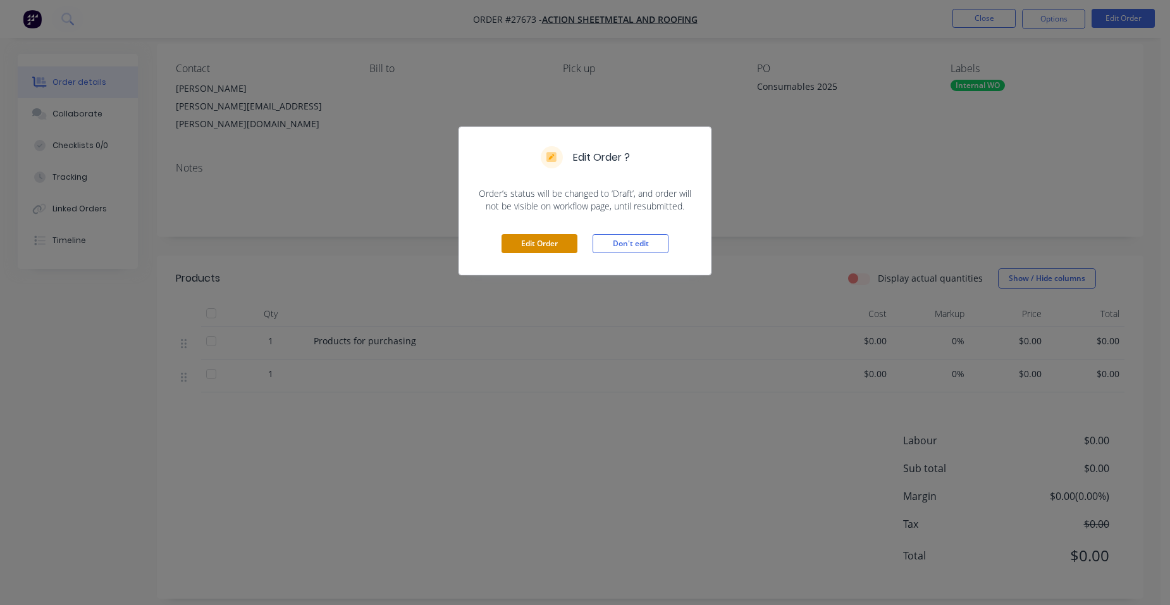
click at [507, 247] on button "Edit Order" at bounding box center [540, 243] width 76 height 19
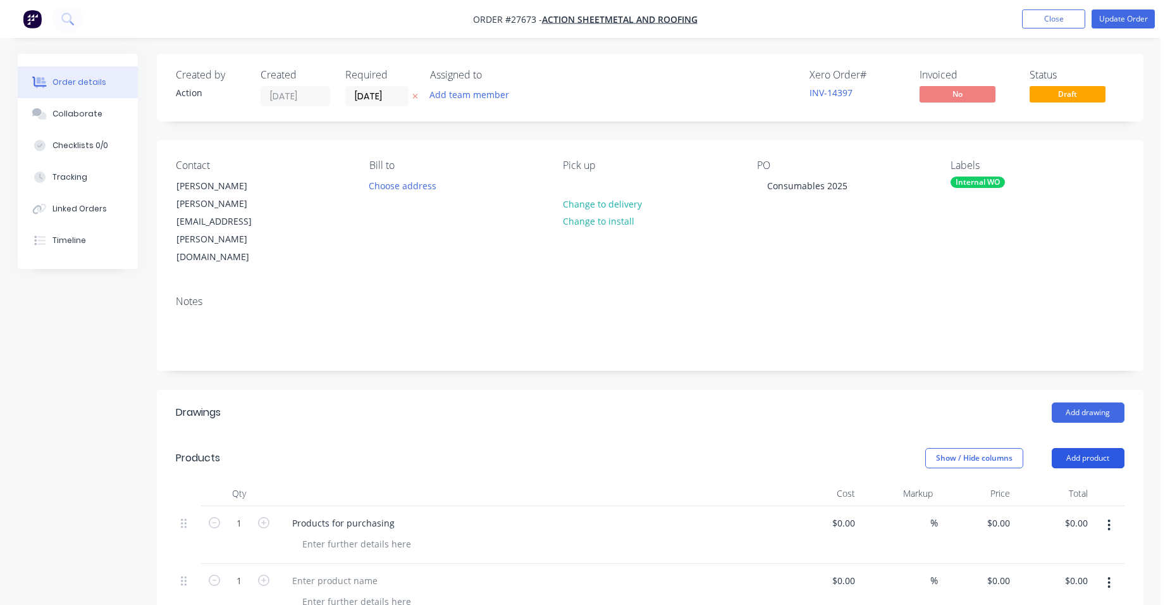
click at [1090, 448] on button "Add product" at bounding box center [1088, 458] width 73 height 20
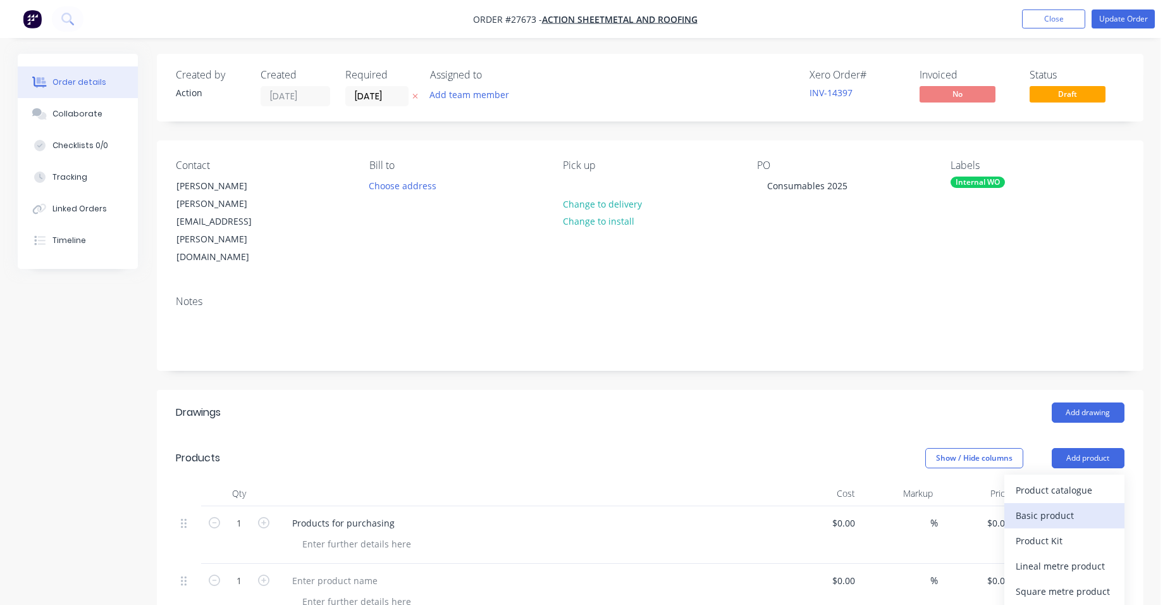
click at [1085, 506] on div "Basic product" at bounding box center [1064, 515] width 97 height 18
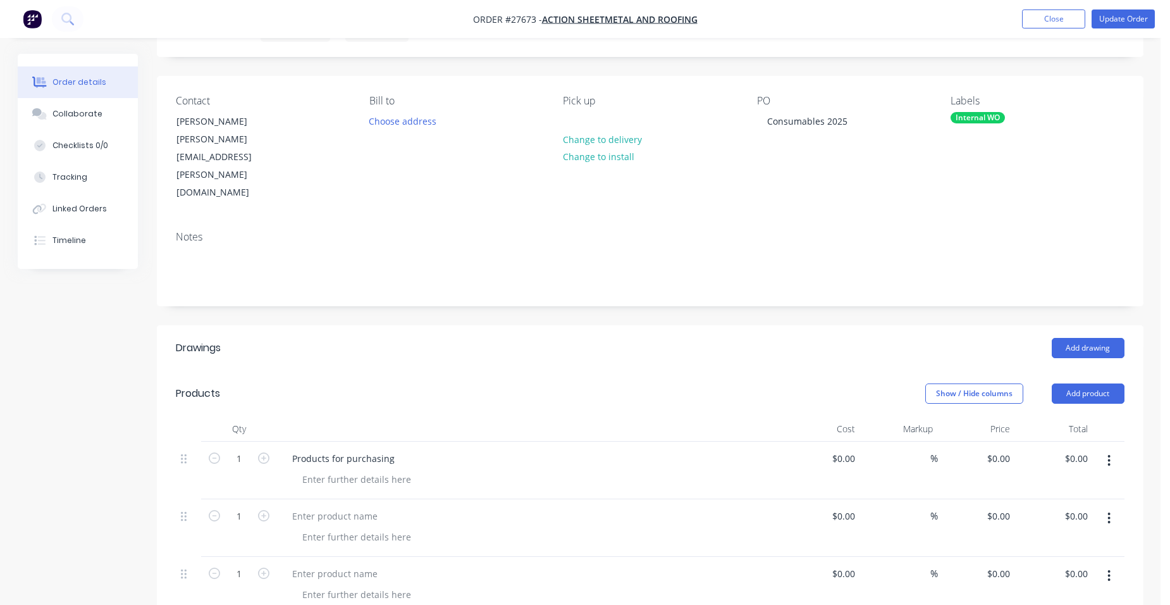
scroll to position [126, 0]
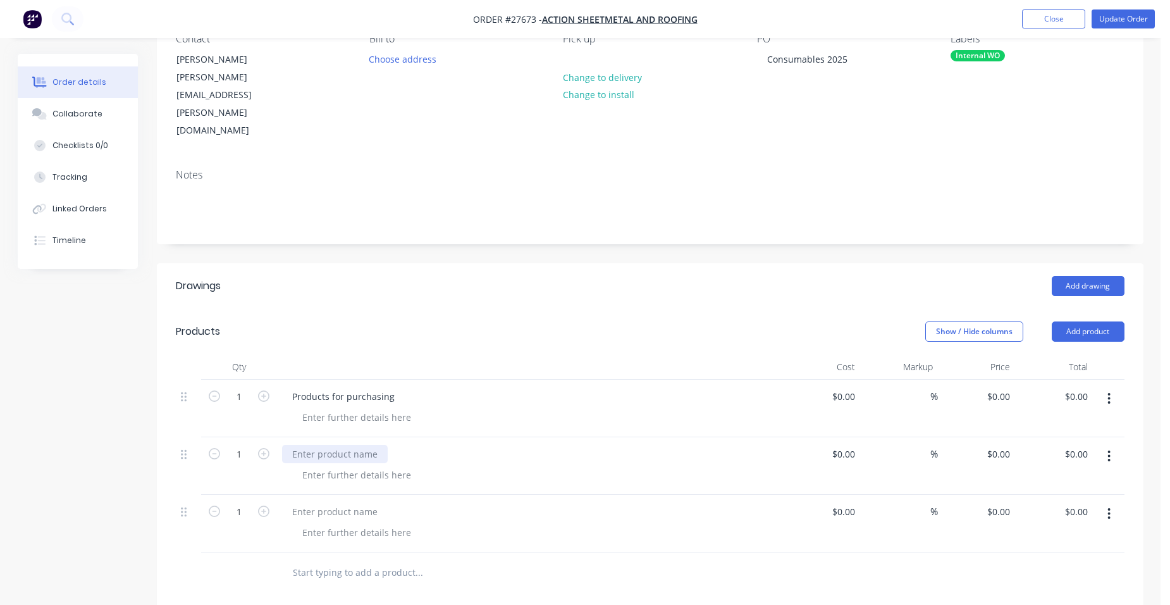
click at [318, 445] on div at bounding box center [335, 454] width 106 height 18
click at [1106, 445] on button "button" at bounding box center [1109, 456] width 30 height 23
click at [1042, 556] on div "Delete" at bounding box center [1064, 565] width 97 height 18
click at [330, 445] on div at bounding box center [335, 454] width 106 height 18
click at [750, 466] on div at bounding box center [535, 475] width 486 height 18
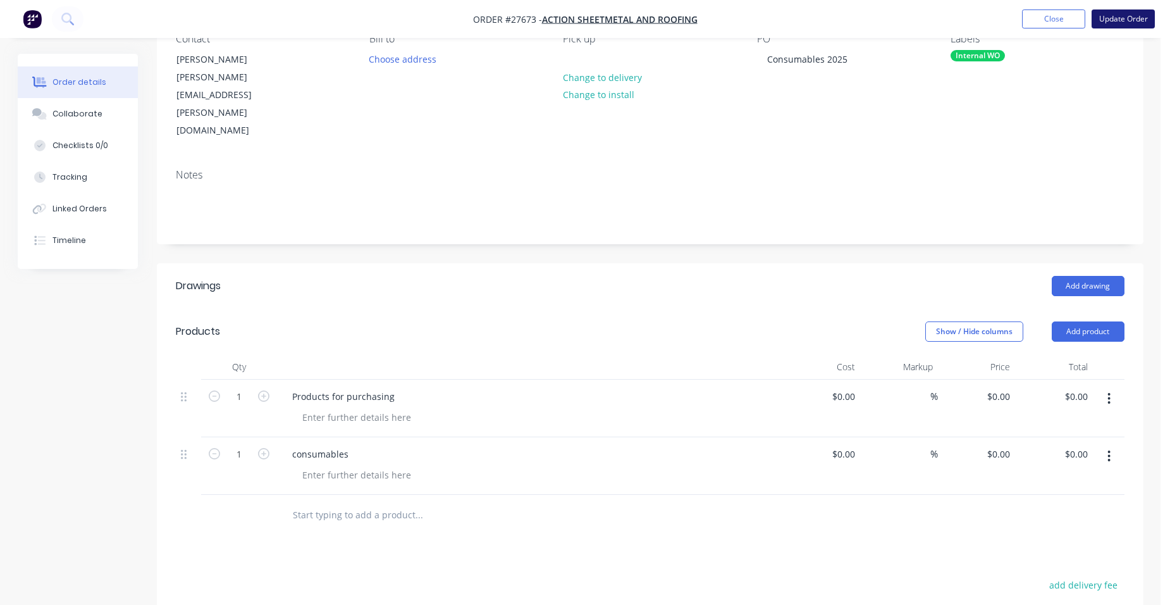
click at [1111, 19] on button "Update Order" at bounding box center [1123, 18] width 63 height 19
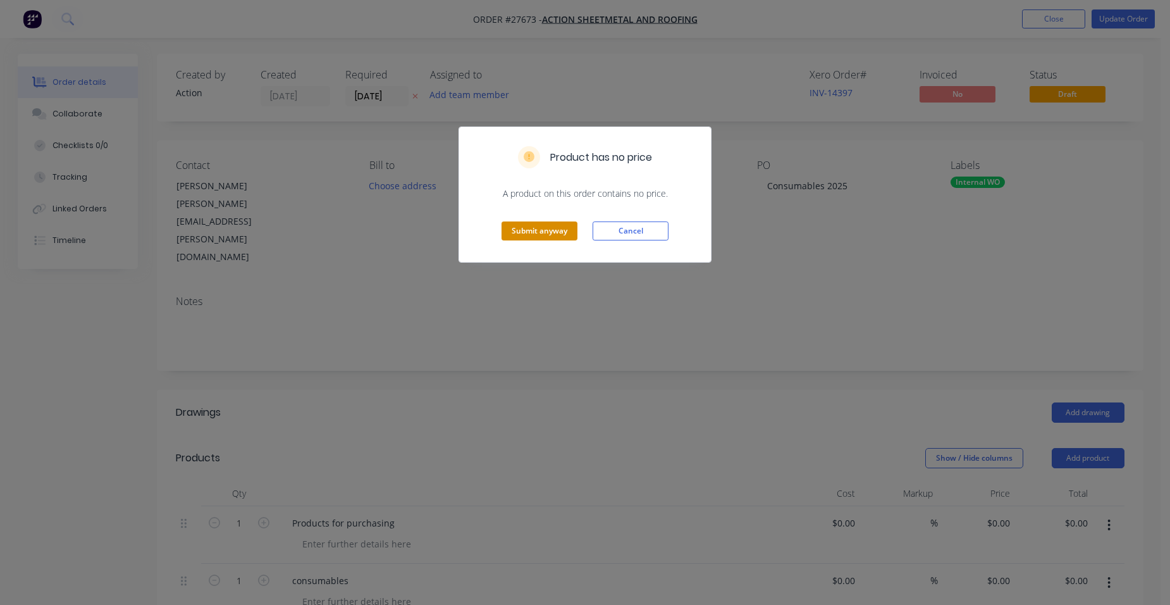
click at [518, 233] on button "Submit anyway" at bounding box center [540, 230] width 76 height 19
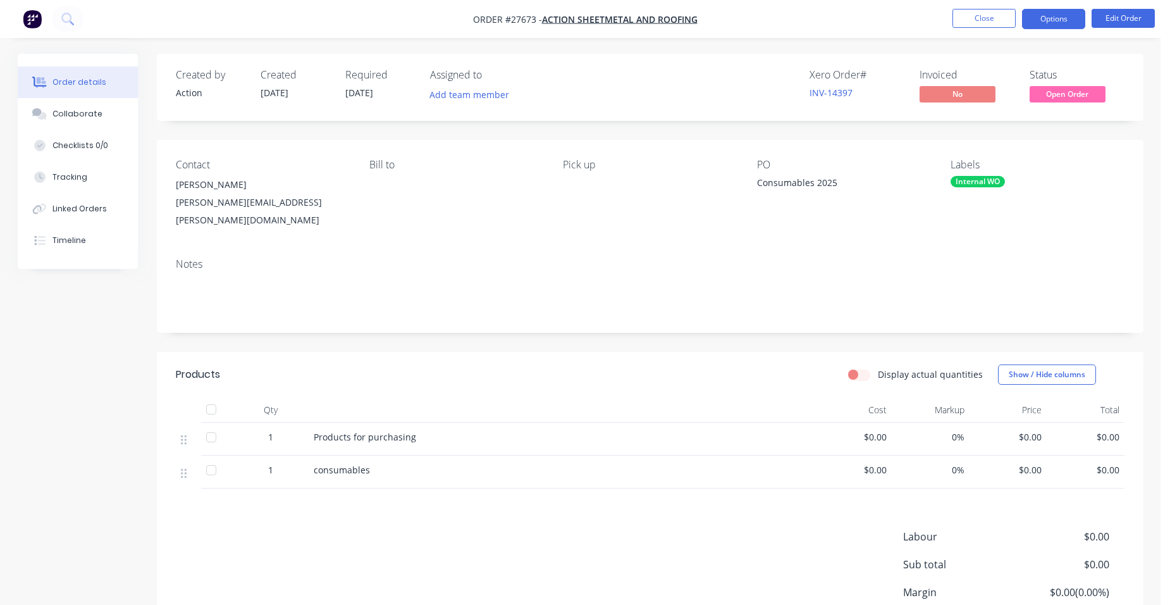
click at [1060, 22] on button "Options" at bounding box center [1053, 19] width 63 height 20
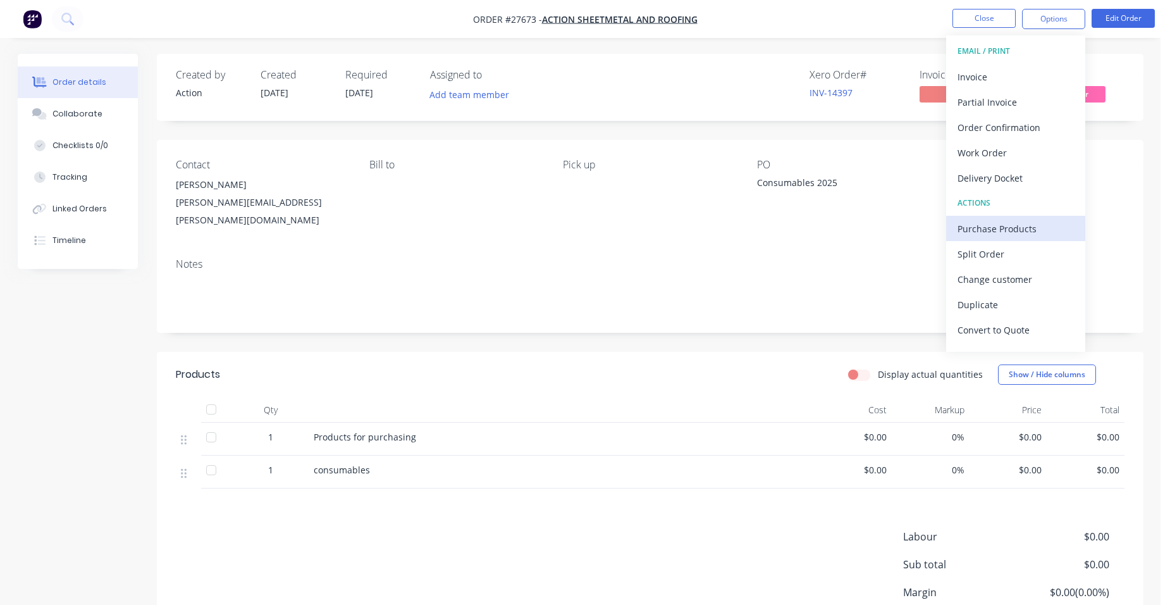
click at [1009, 221] on div "Purchase Products" at bounding box center [1016, 228] width 116 height 18
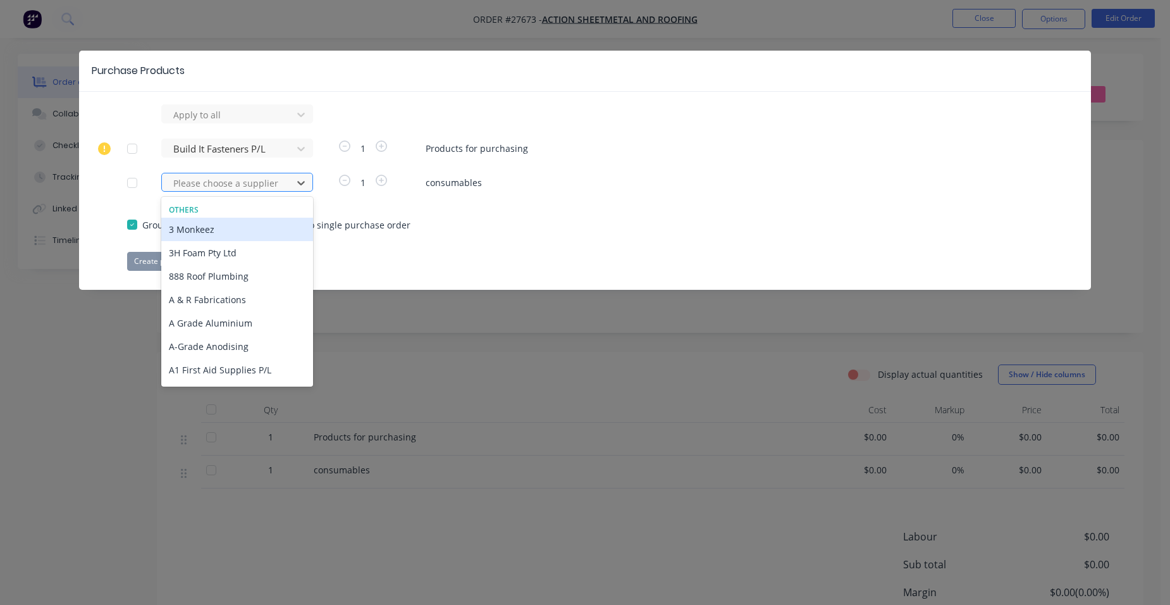
click at [213, 185] on div at bounding box center [229, 183] width 114 height 16
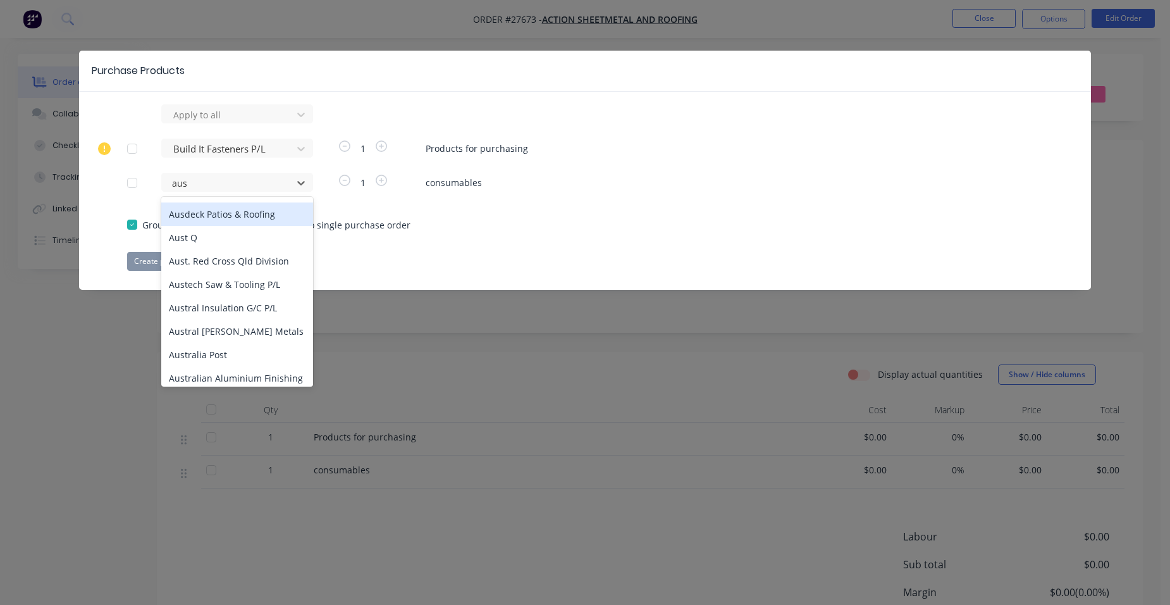
scroll to position [126, 0]
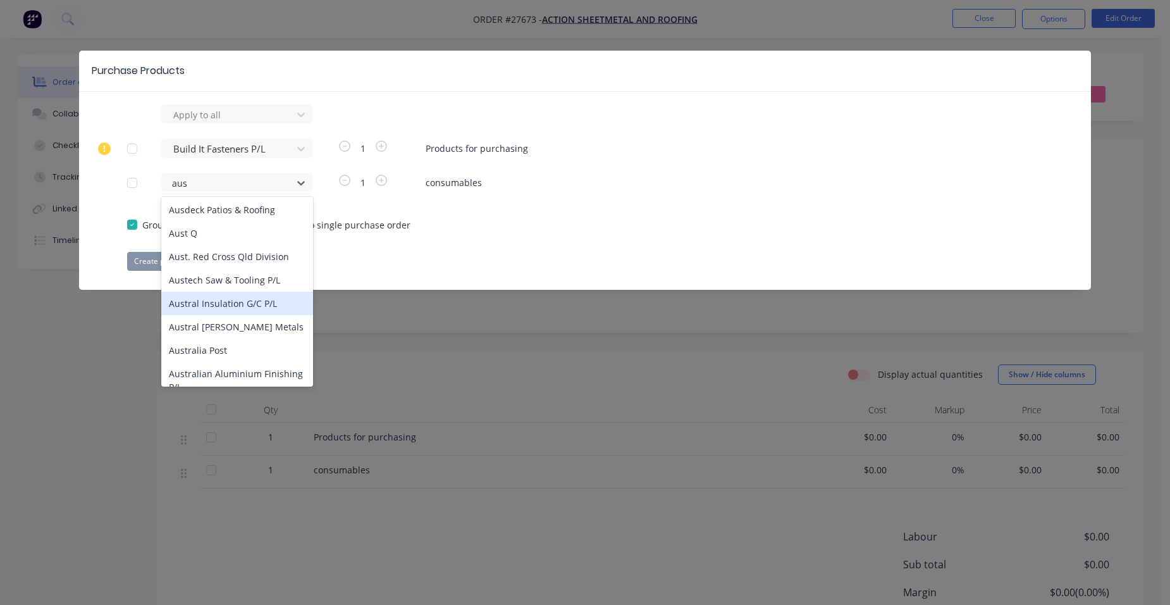
type input "aus"
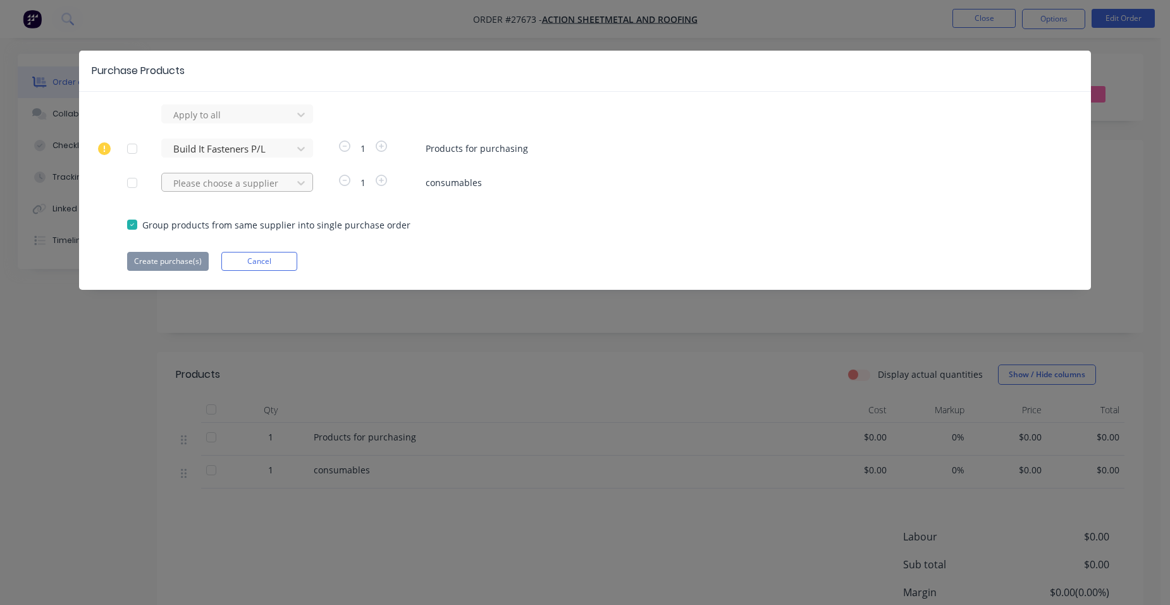
click at [197, 123] on div at bounding box center [229, 115] width 114 height 16
type input "austech supplies"
click at [464, 256] on div "Create purchase(s) Cancel" at bounding box center [585, 261] width 916 height 19
drag, startPoint x: 272, startPoint y: 185, endPoint x: 256, endPoint y: 189, distance: 16.4
click at [272, 123] on div at bounding box center [229, 115] width 114 height 16
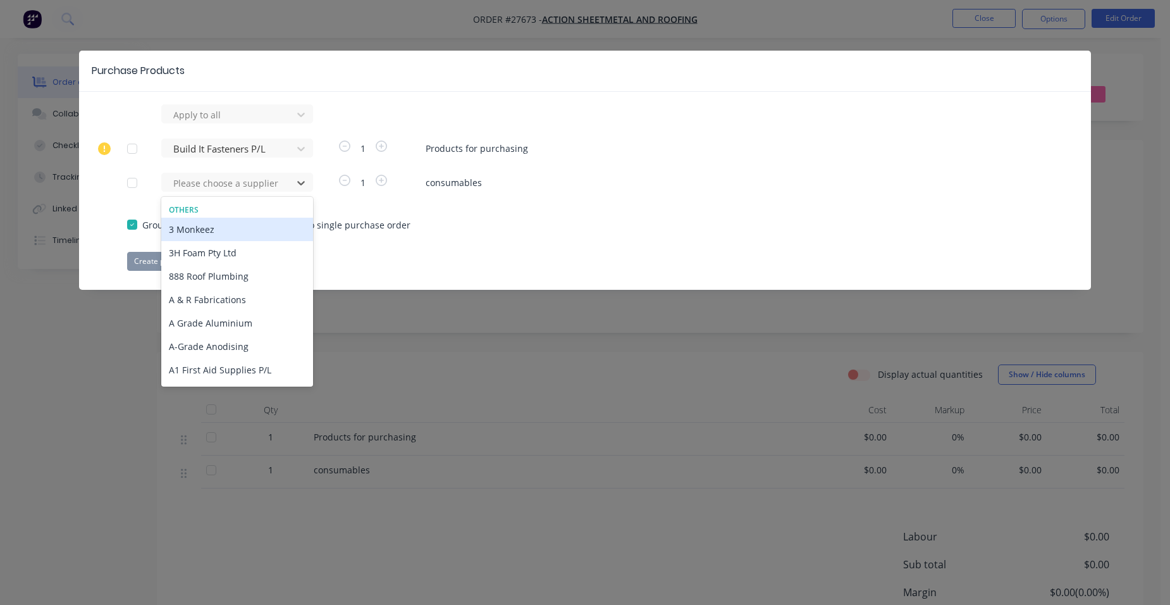
drag, startPoint x: 17, startPoint y: 222, endPoint x: 460, endPoint y: 371, distance: 467.8
click at [462, 364] on div "Purchase Products Apply to all Build It Fasteners P/L 1 Products for purchasing…" at bounding box center [585, 302] width 1170 height 605
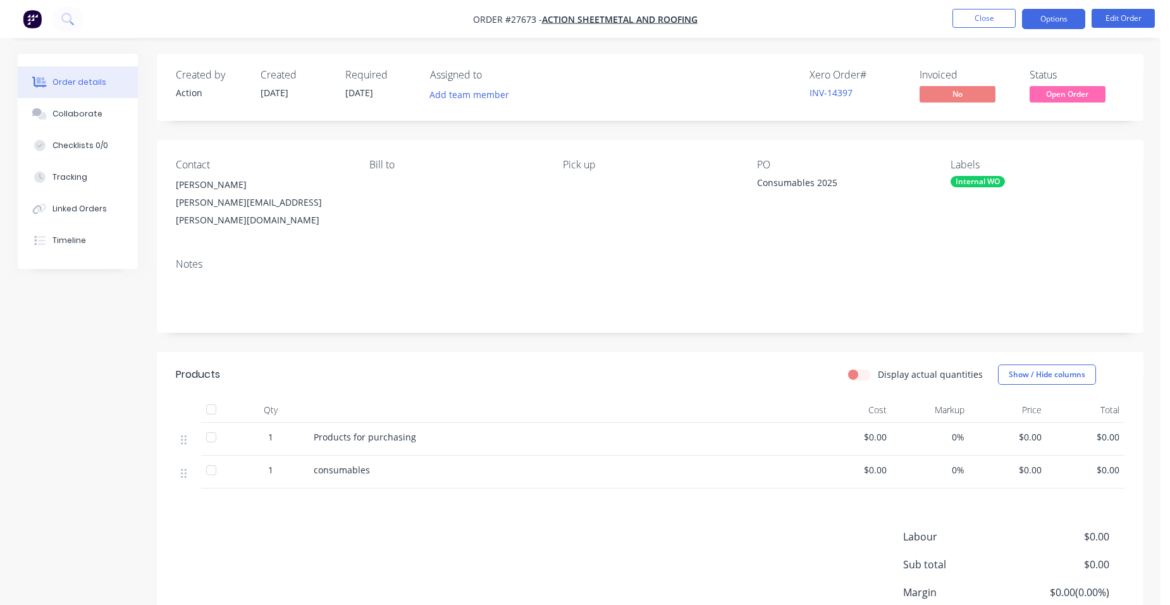
click at [1063, 13] on button "Options" at bounding box center [1053, 19] width 63 height 20
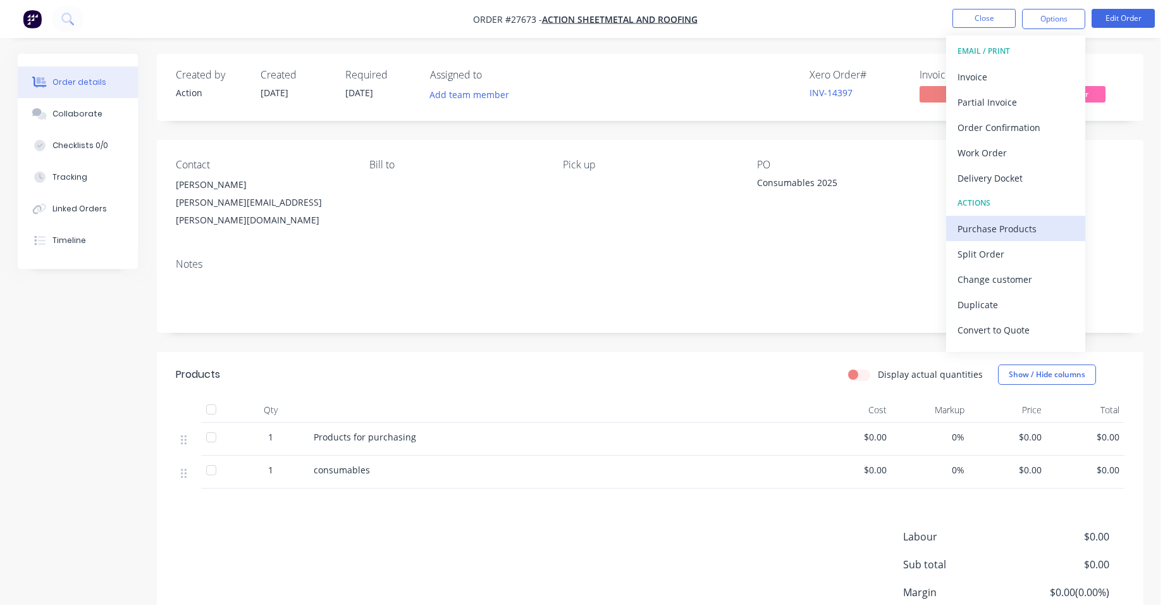
click at [978, 225] on div "Purchase Products" at bounding box center [1016, 228] width 116 height 18
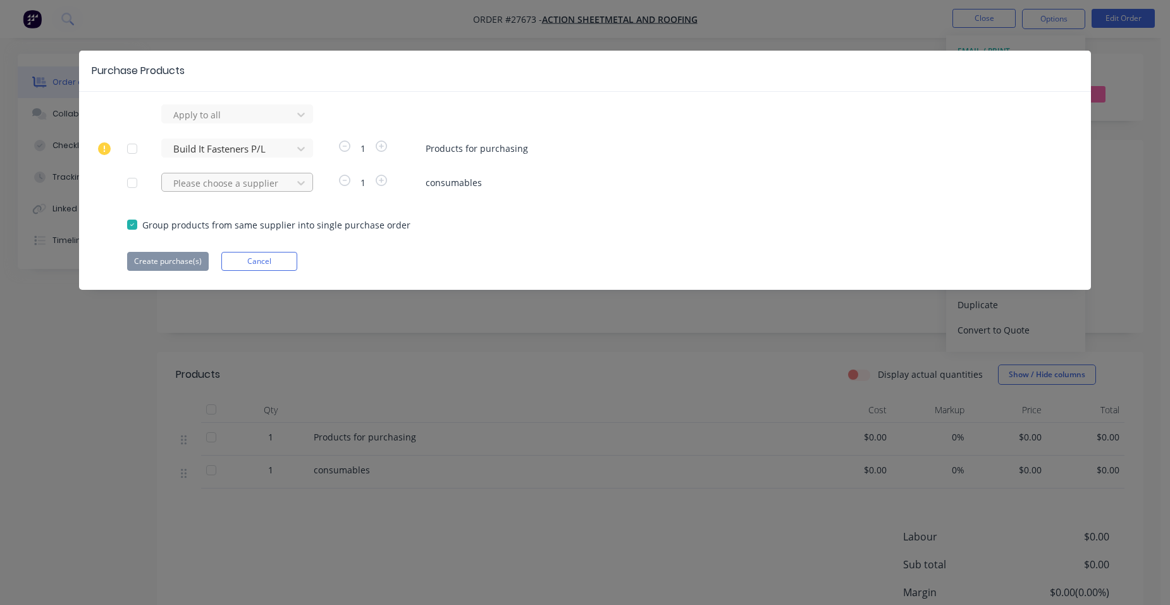
click at [225, 124] on div "Please choose a supplier" at bounding box center [228, 114] width 121 height 19
type input "auste"
click at [224, 123] on div at bounding box center [229, 115] width 114 height 16
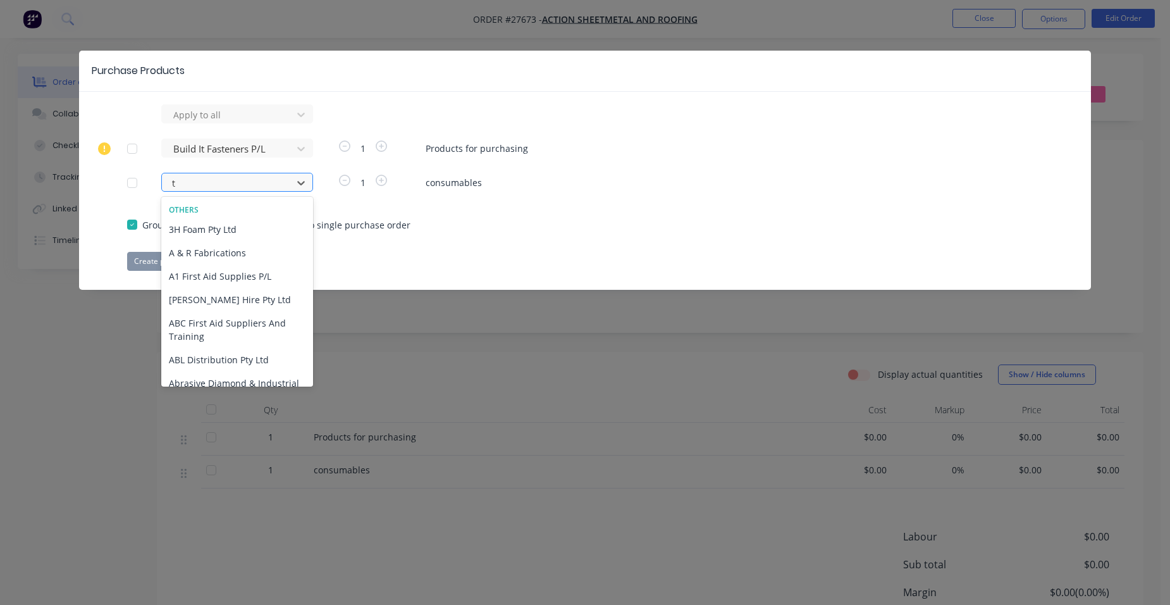
type input "t"
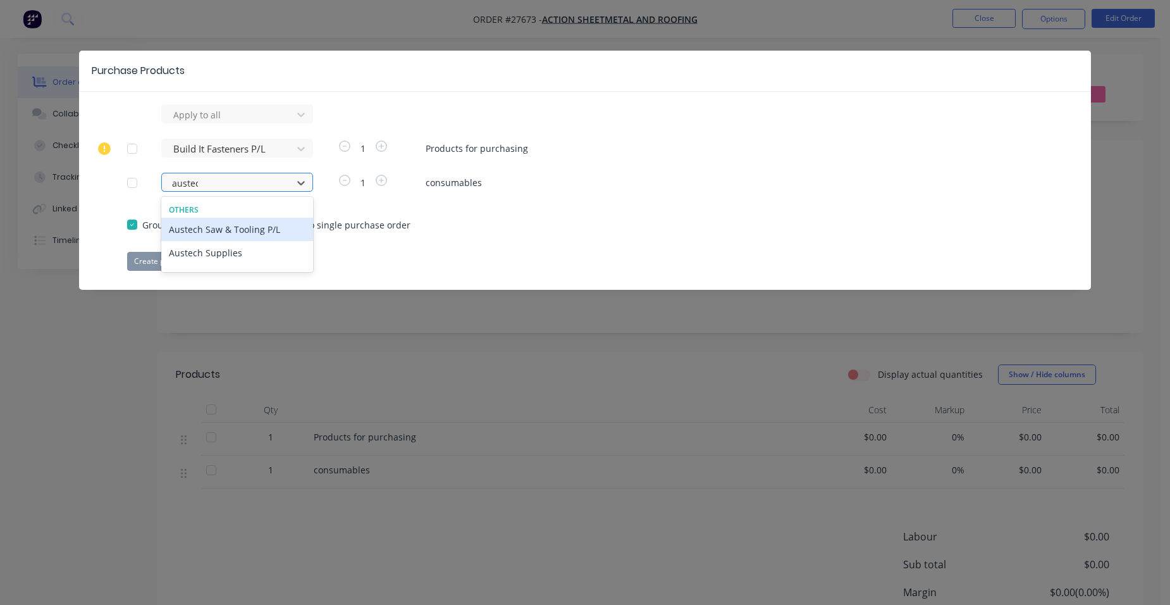
type input "austech"
click at [201, 257] on div "Austech Supplies" at bounding box center [237, 252] width 152 height 23
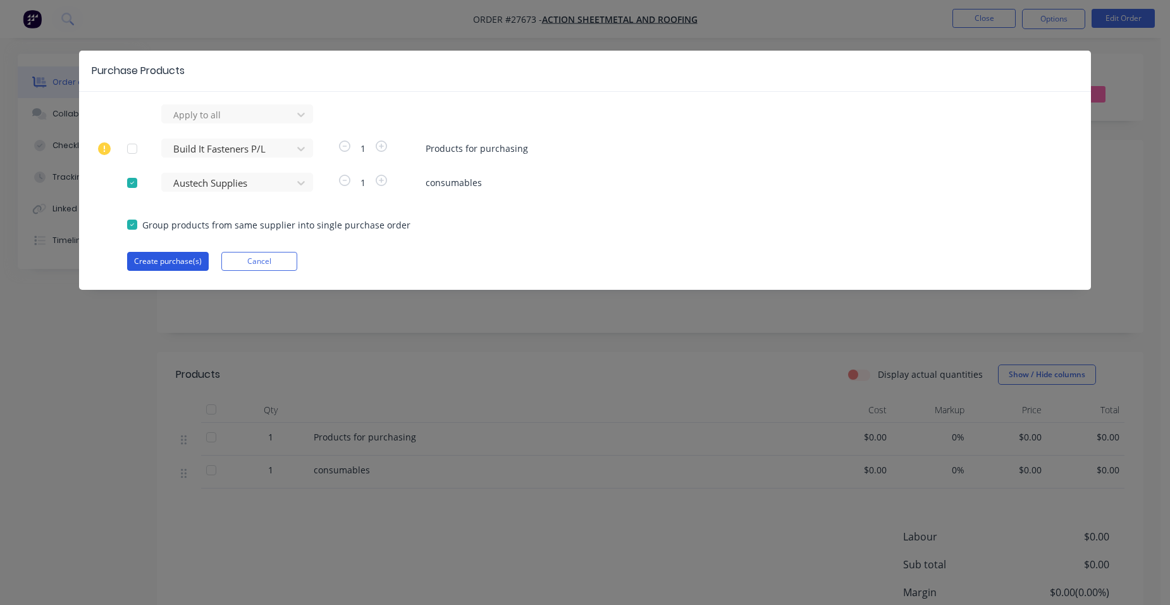
click at [193, 258] on button "Create purchase(s)" at bounding box center [168, 261] width 82 height 19
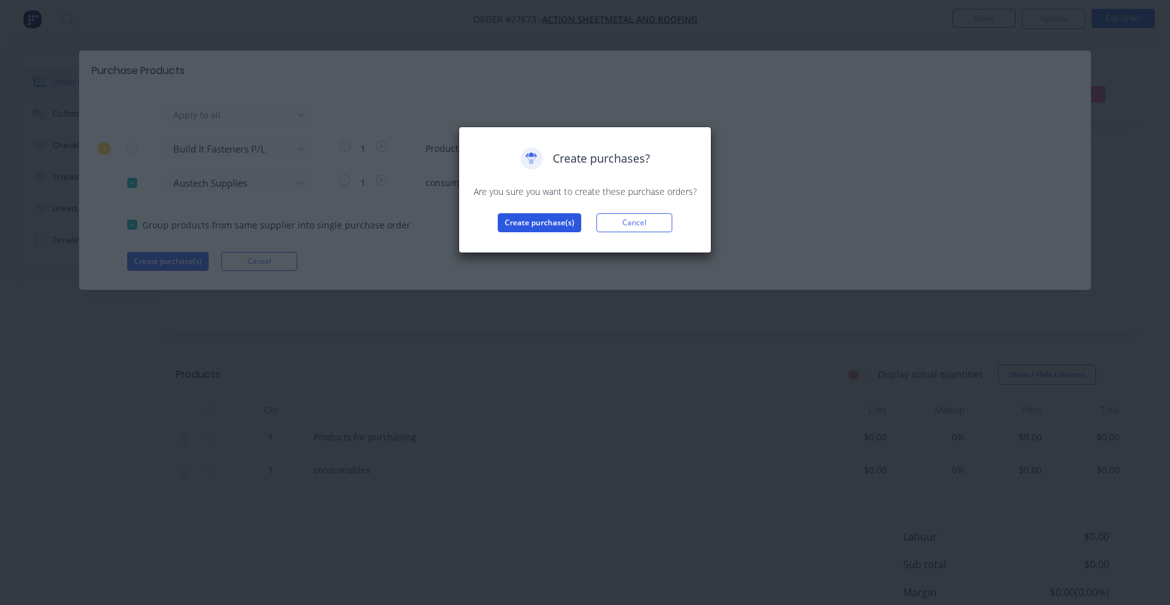
click at [564, 225] on button "Create purchase(s)" at bounding box center [539, 222] width 83 height 19
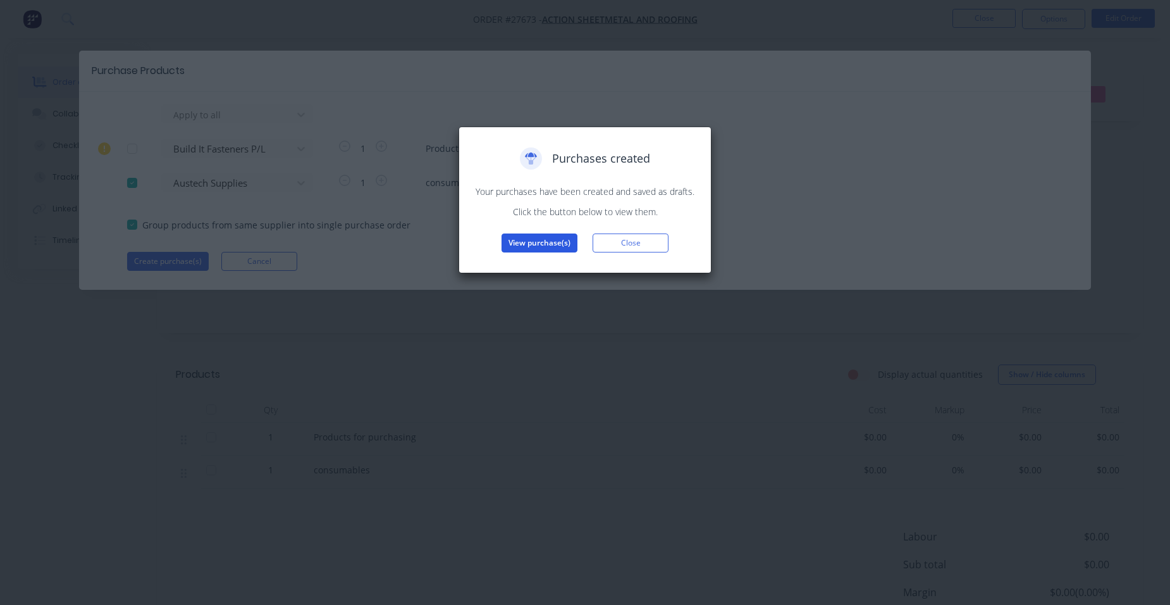
click at [554, 239] on button "View purchase(s)" at bounding box center [540, 242] width 76 height 19
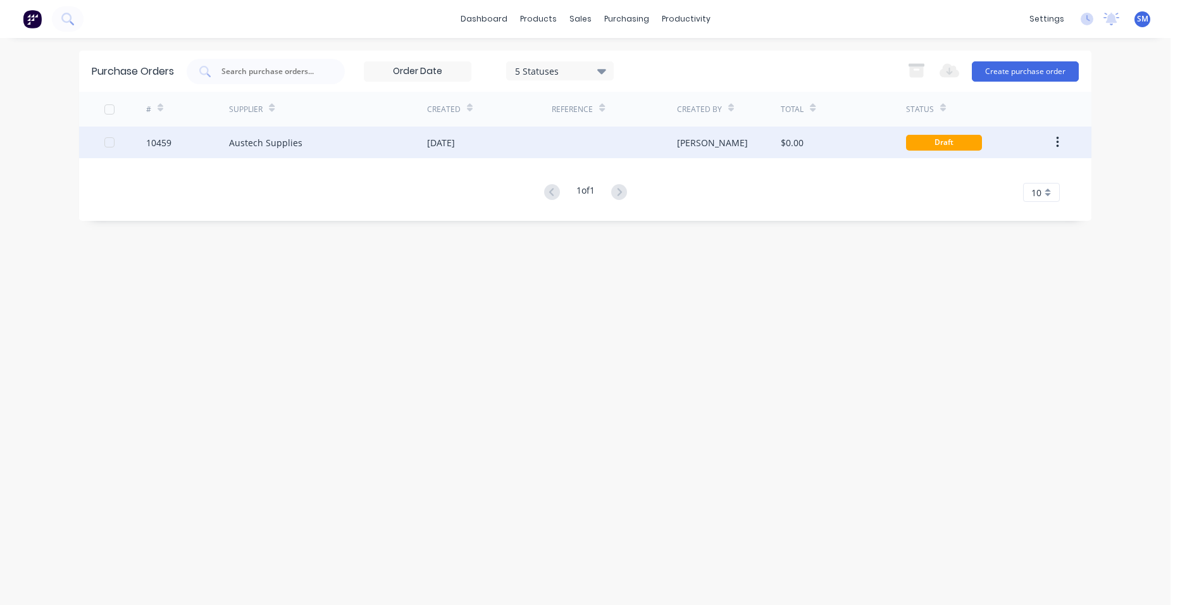
click at [517, 143] on div "[DATE]" at bounding box center [489, 142] width 125 height 32
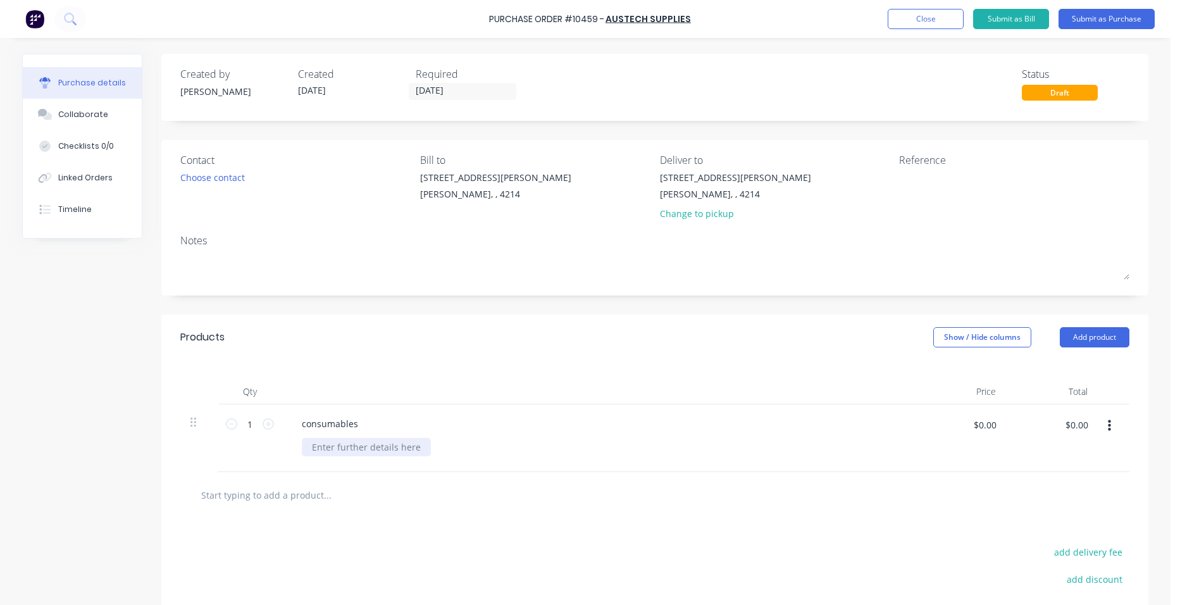
drag, startPoint x: 331, startPoint y: 445, endPoint x: 321, endPoint y: 438, distance: 11.9
click at [331, 445] on div at bounding box center [366, 447] width 129 height 18
click at [319, 448] on div at bounding box center [366, 447] width 129 height 18
click at [531, 495] on div "50 x 100mm 60 grit 10 x 100mm flap disc 50 x 125mm cut off 2 x sterene" at bounding box center [603, 467] width 602 height 58
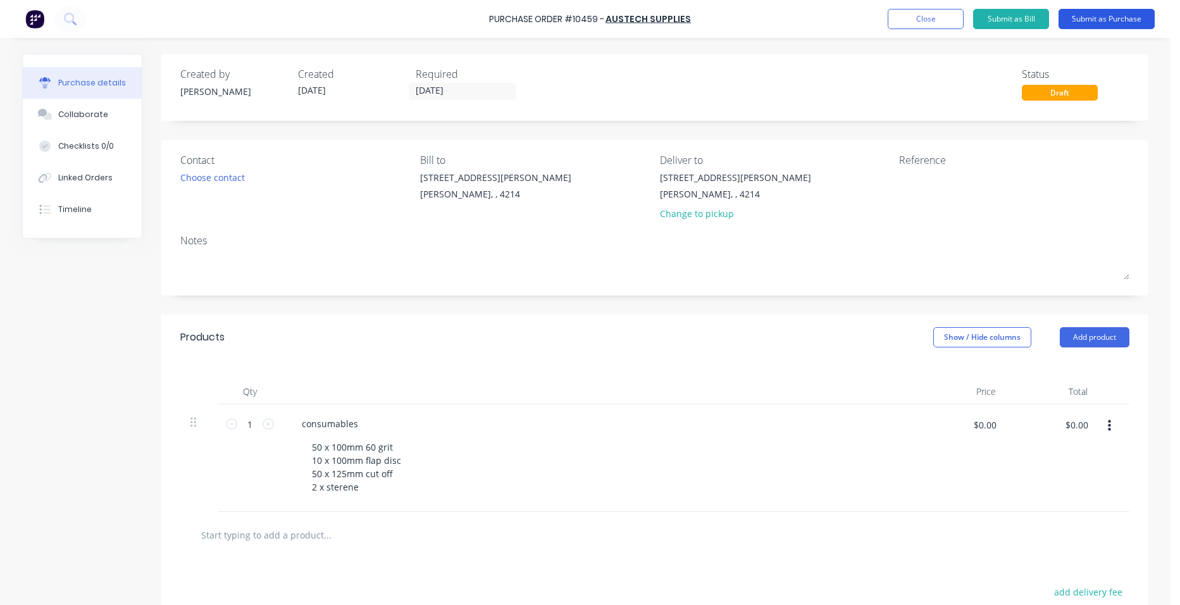
click at [1107, 26] on button "Submit as Purchase" at bounding box center [1106, 19] width 96 height 20
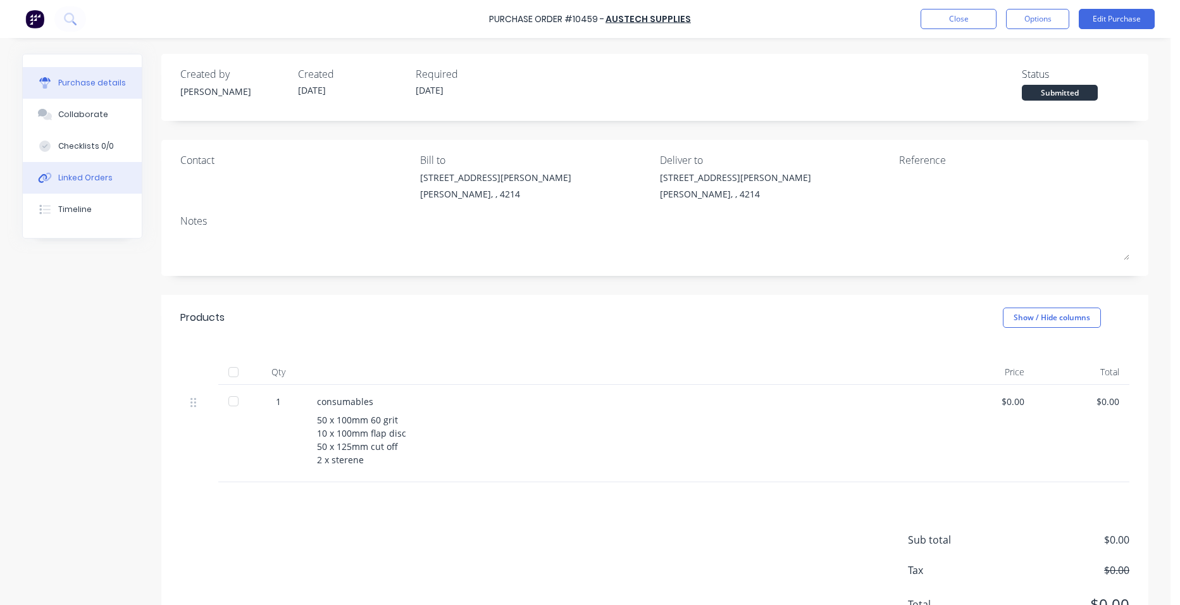
click at [100, 175] on div "Linked Orders" at bounding box center [85, 177] width 54 height 11
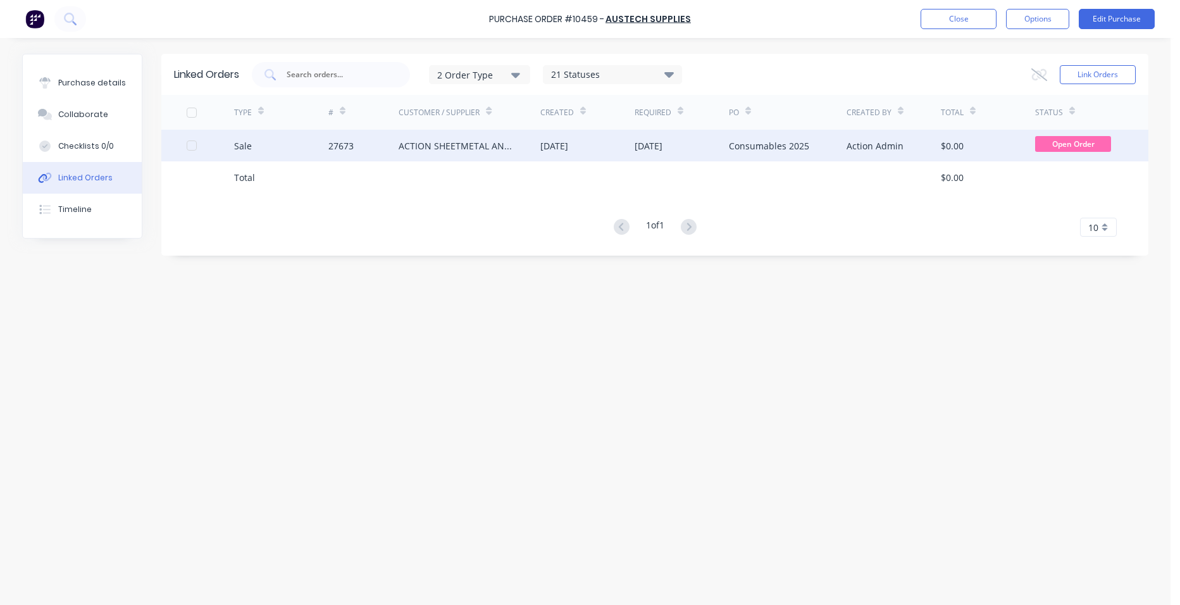
click at [386, 142] on div "27673" at bounding box center [363, 146] width 71 height 32
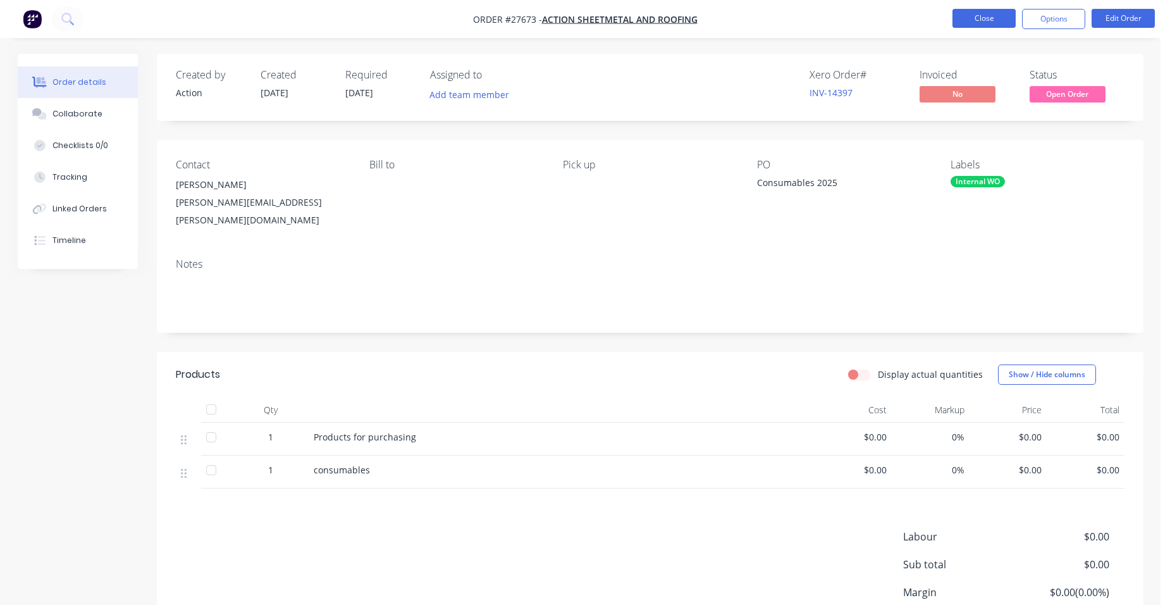
click at [997, 18] on button "Close" at bounding box center [984, 18] width 63 height 19
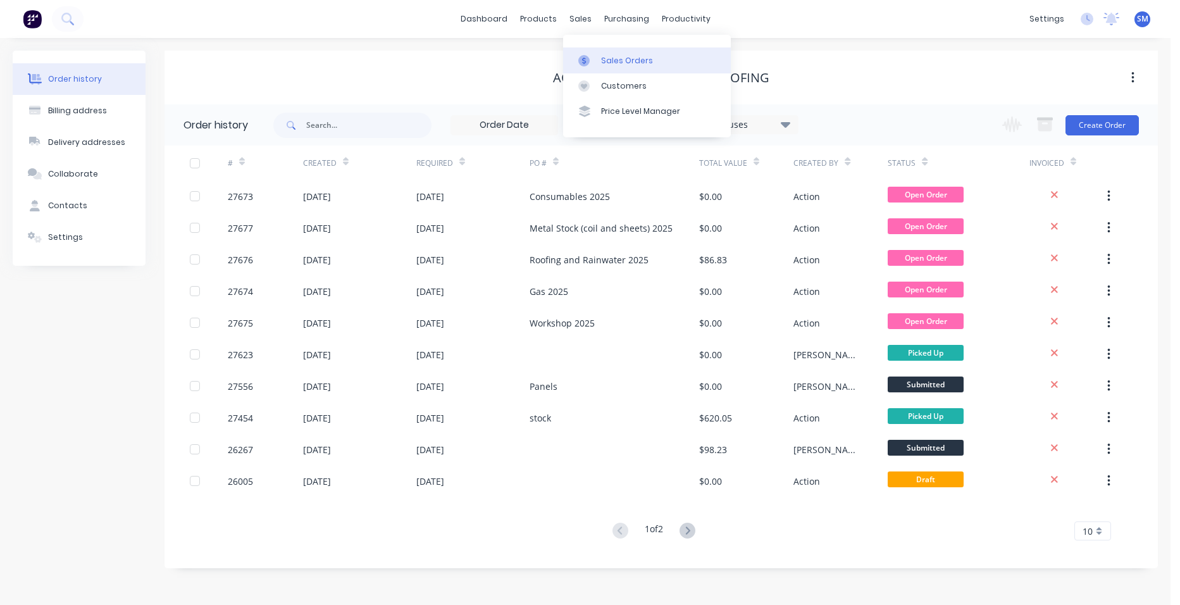
click at [615, 67] on link "Sales Orders" at bounding box center [647, 59] width 168 height 25
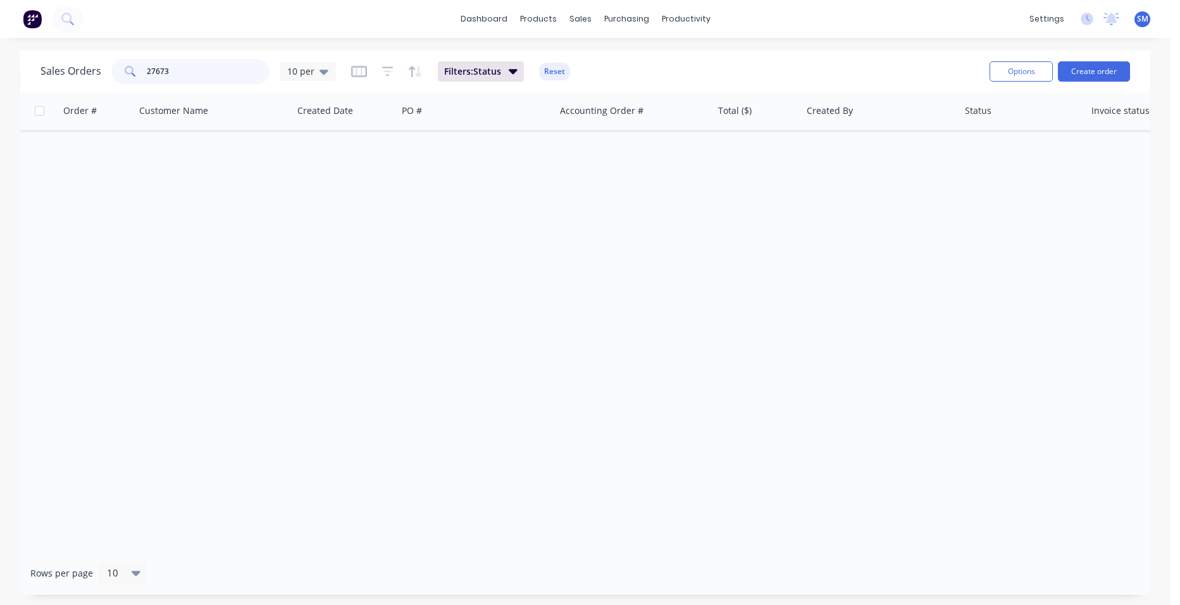
drag, startPoint x: 168, startPoint y: 63, endPoint x: 118, endPoint y: 68, distance: 50.9
click at [118, 68] on div "27673" at bounding box center [190, 71] width 158 height 25
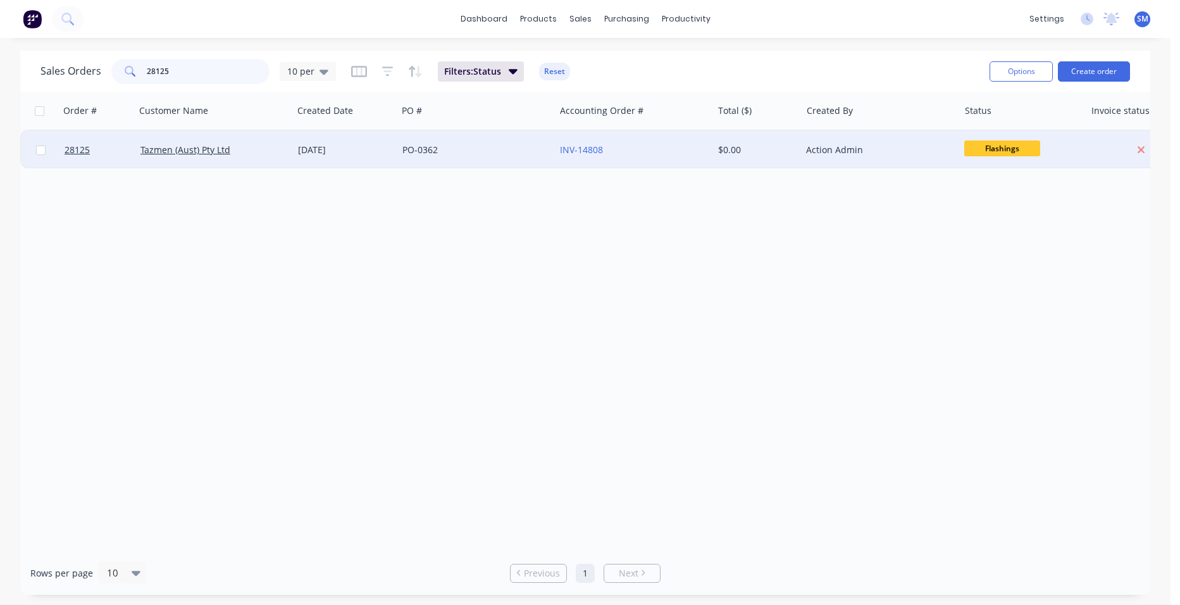
type input "28125"
click at [443, 149] on div "PO-0362" at bounding box center [472, 150] width 140 height 13
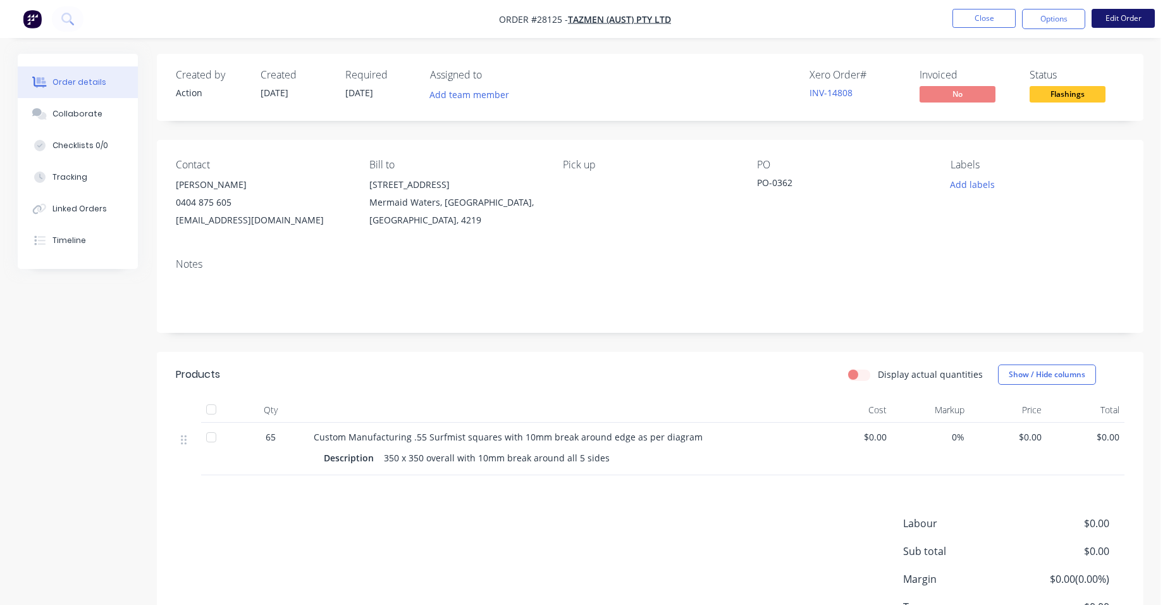
click at [1103, 20] on button "Edit Order" at bounding box center [1123, 18] width 63 height 19
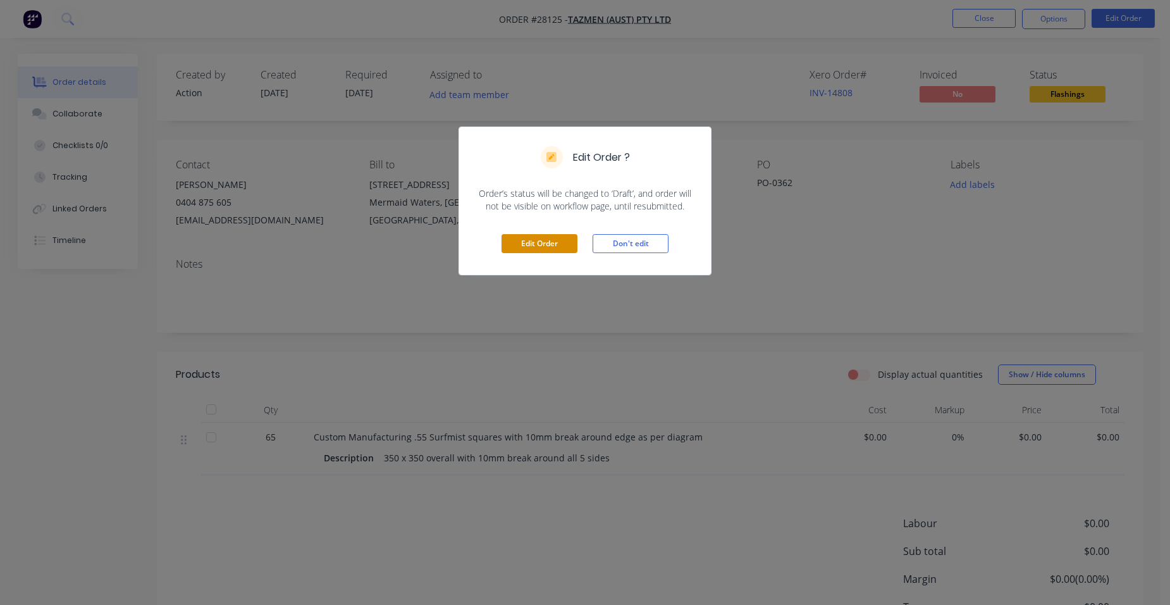
click at [568, 241] on button "Edit Order" at bounding box center [540, 243] width 76 height 19
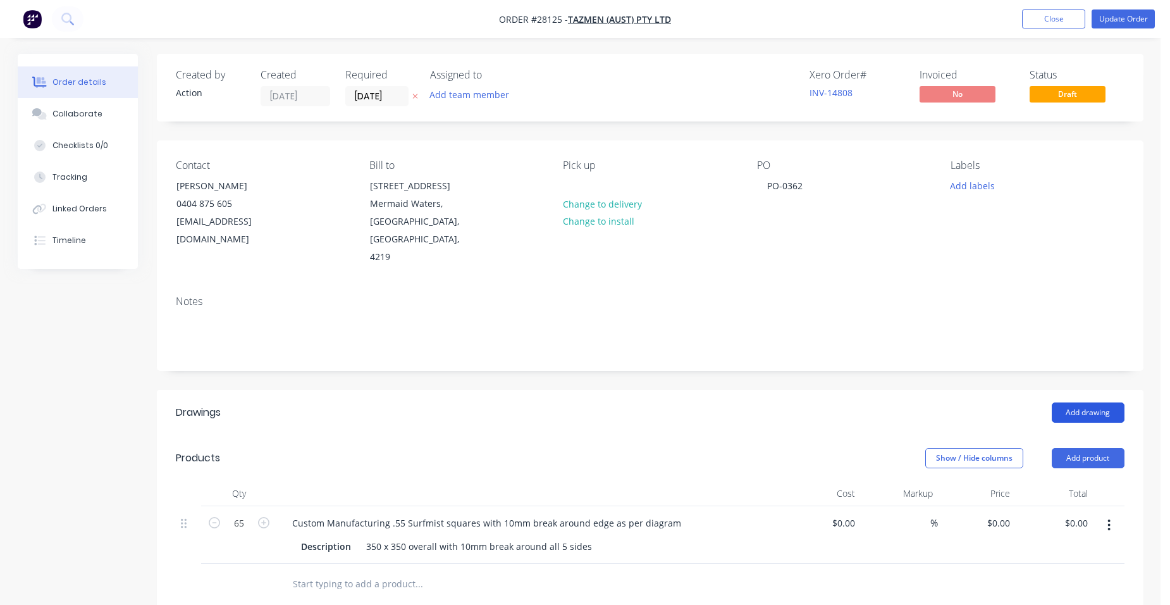
click at [1082, 402] on button "Add drawing" at bounding box center [1088, 412] width 73 height 20
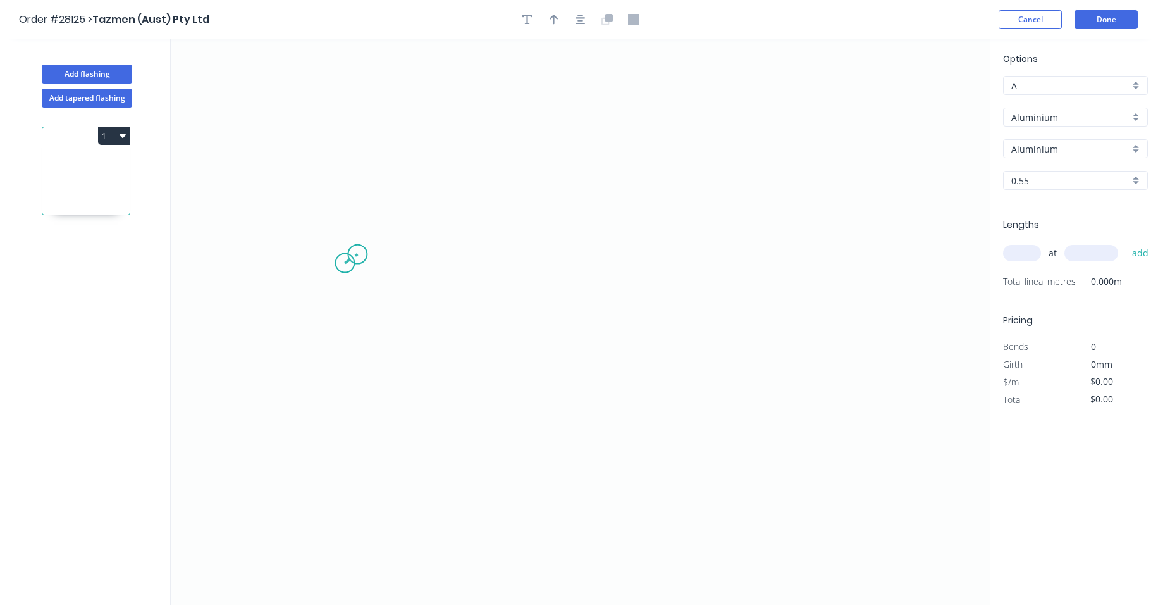
drag, startPoint x: 345, startPoint y: 263, endPoint x: 358, endPoint y: 254, distance: 16.3
click at [358, 254] on icon "0" at bounding box center [580, 321] width 819 height 565
click at [520, 257] on icon "0 ?" at bounding box center [580, 321] width 819 height 565
click at [531, 269] on icon "0 ? ? ? º" at bounding box center [580, 321] width 819 height 565
click at [531, 269] on circle at bounding box center [530, 269] width 19 height 19
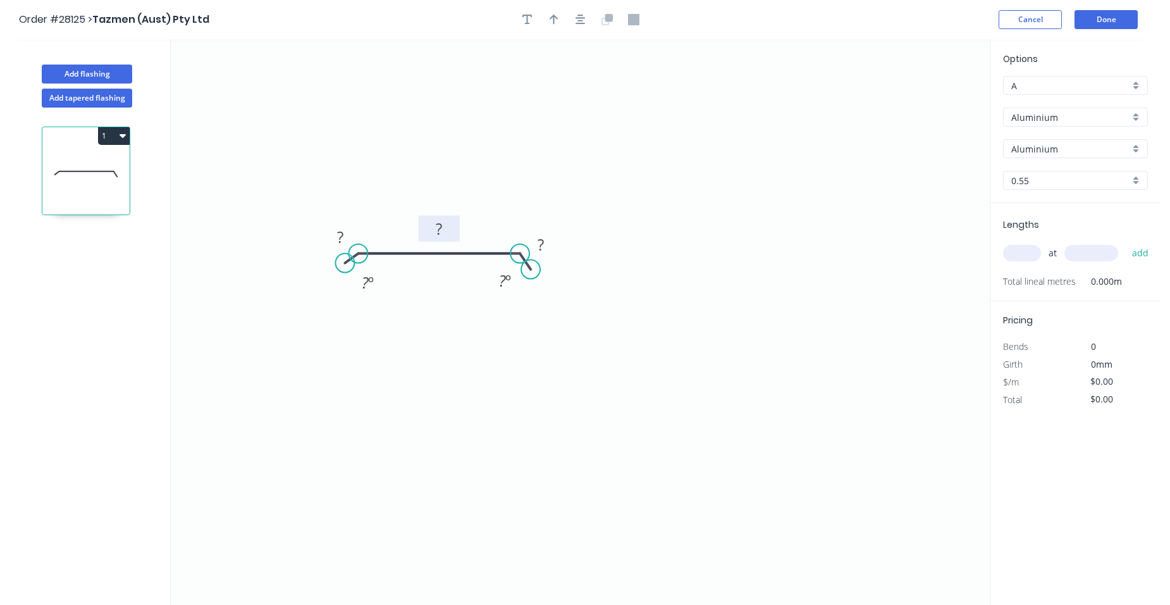
click at [445, 230] on rect at bounding box center [438, 230] width 25 height 18
click at [349, 234] on rect at bounding box center [340, 238] width 25 height 18
click at [546, 241] on rect at bounding box center [540, 246] width 25 height 18
click at [600, 210] on icon "0 10 330 10 ? º ? º" at bounding box center [580, 321] width 819 height 565
type input "$1.00"
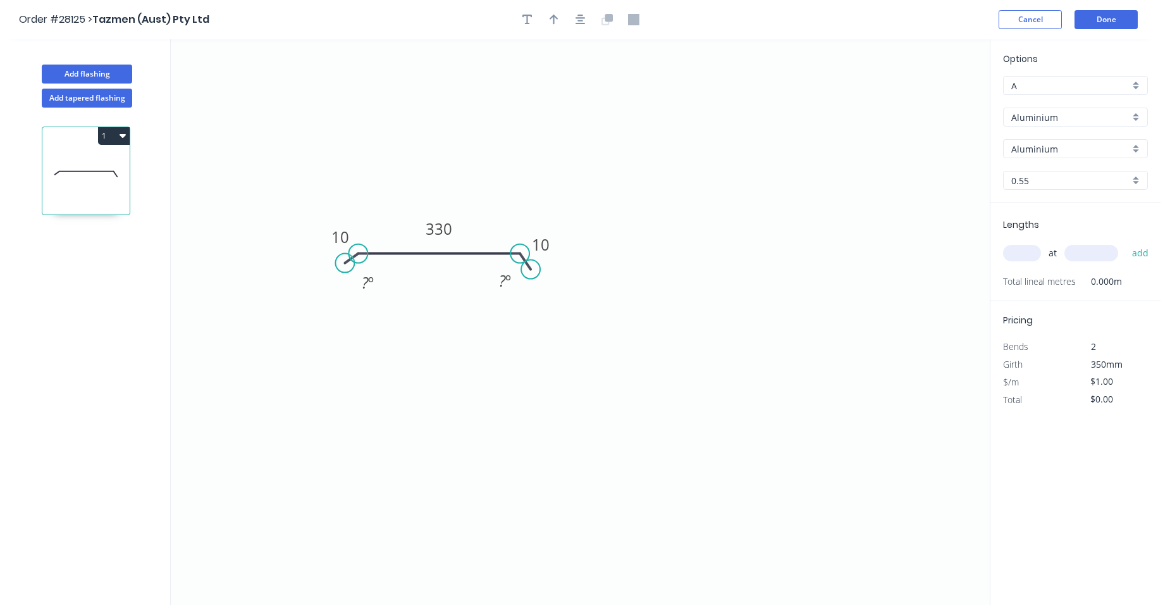
click at [1129, 114] on input "Aluminium" at bounding box center [1070, 117] width 118 height 13
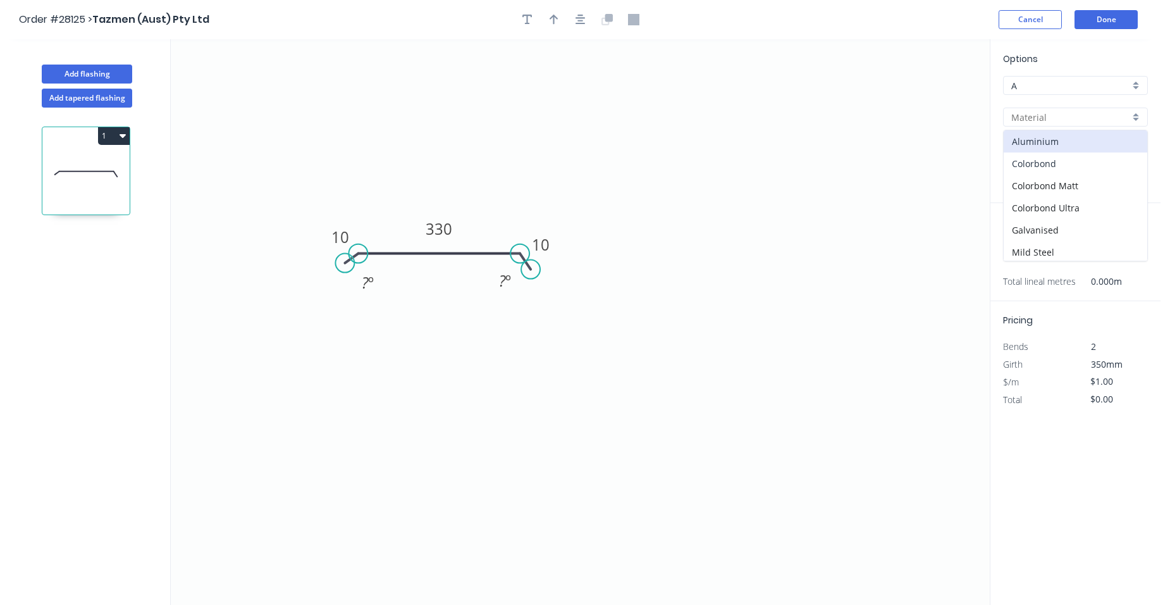
click at [1097, 159] on div "Colorbond" at bounding box center [1076, 163] width 144 height 22
type input "Colorbond"
type input "Basalt"
type input "$14.55"
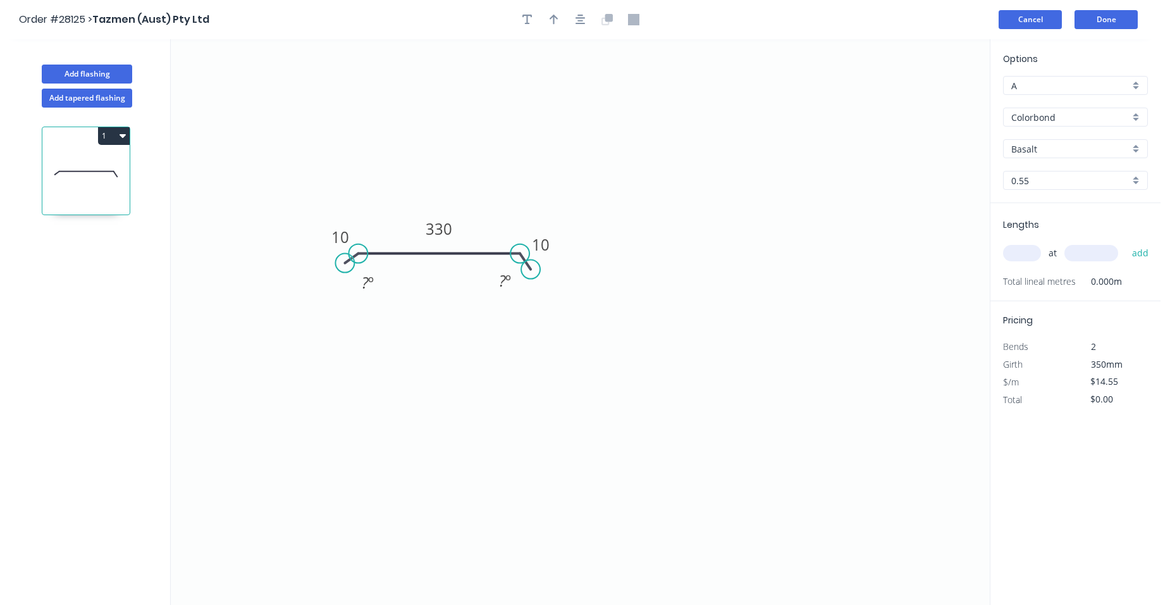
click at [1038, 15] on button "Cancel" at bounding box center [1030, 19] width 63 height 19
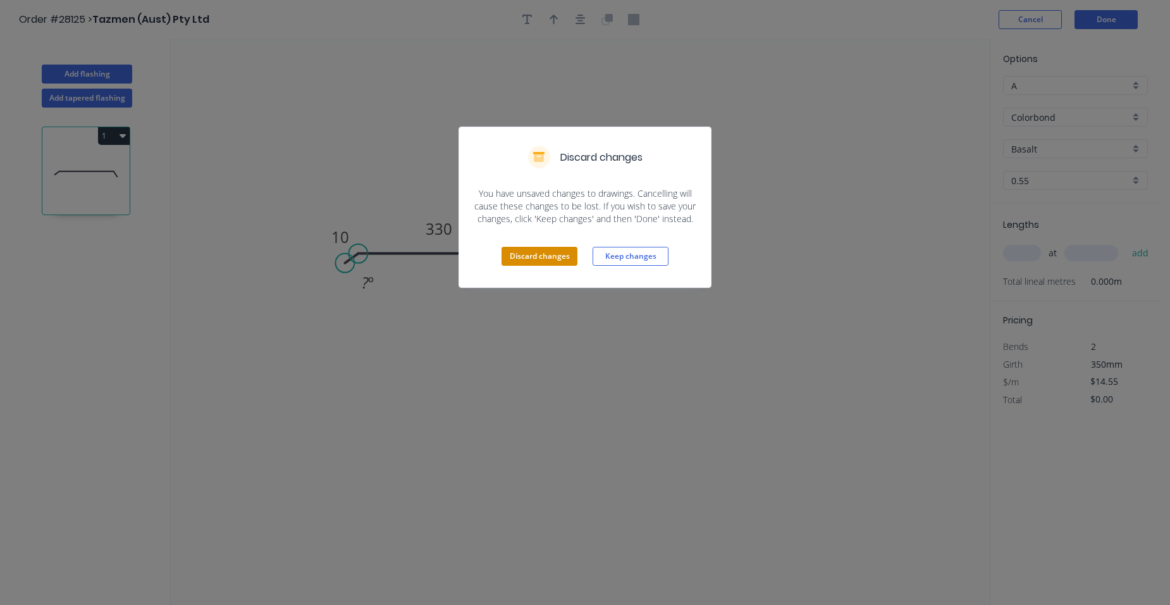
click at [561, 250] on button "Discard changes" at bounding box center [540, 256] width 76 height 19
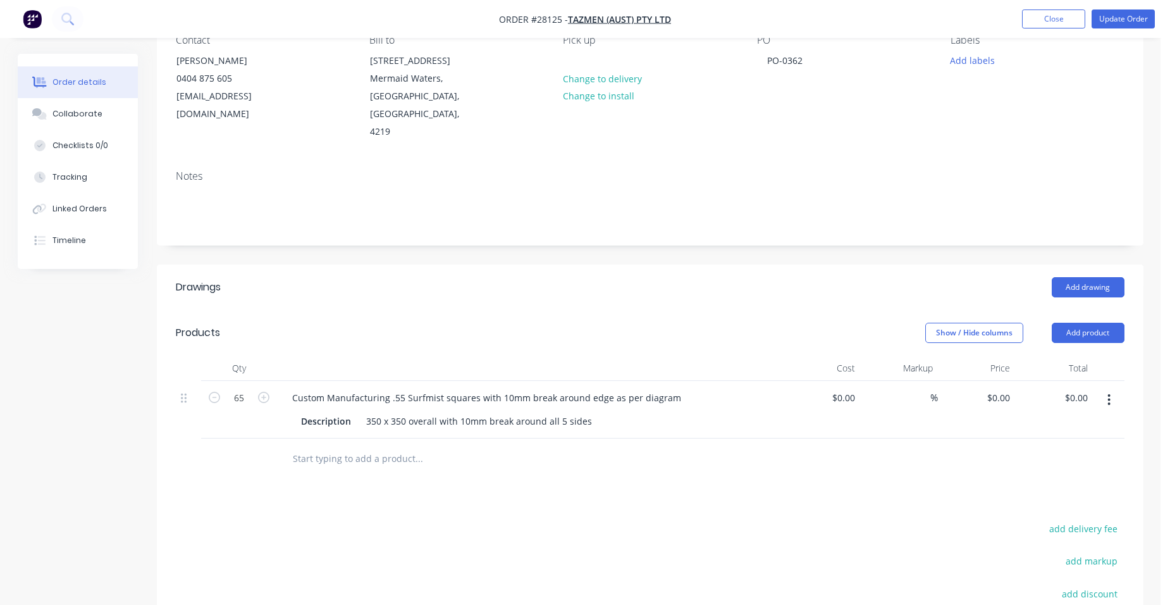
scroll to position [126, 0]
click at [1013, 387] on input "0" at bounding box center [1008, 396] width 15 height 18
type input "$12.00"
type input "$780.00"
click at [958, 392] on div "$12.00 12" at bounding box center [977, 408] width 78 height 58
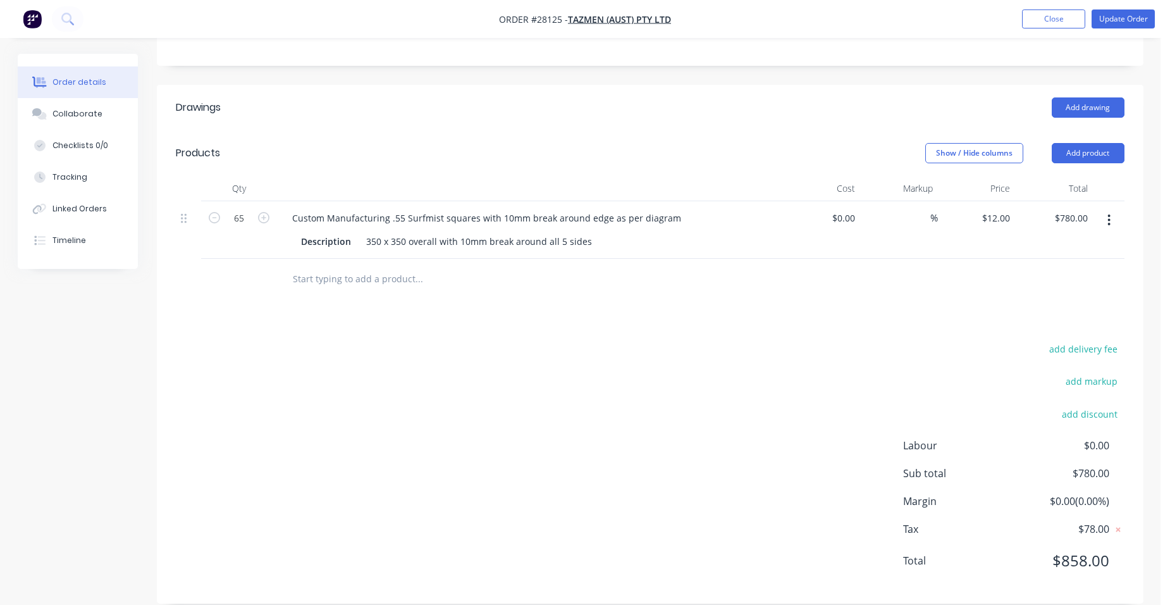
scroll to position [242, 0]
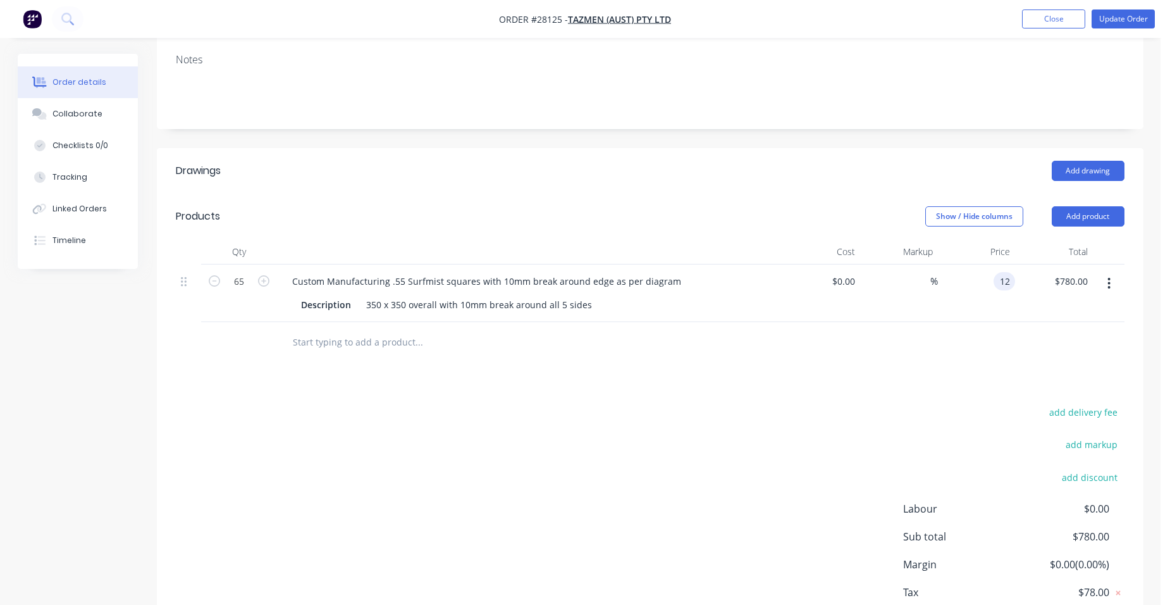
click at [1011, 272] on input "12" at bounding box center [1007, 281] width 16 height 18
type input "$12.50"
type input "$812.50"
click at [970, 267] on div "$12.50 12.5" at bounding box center [977, 293] width 78 height 58
click at [1121, 23] on button "Update Order" at bounding box center [1123, 18] width 63 height 19
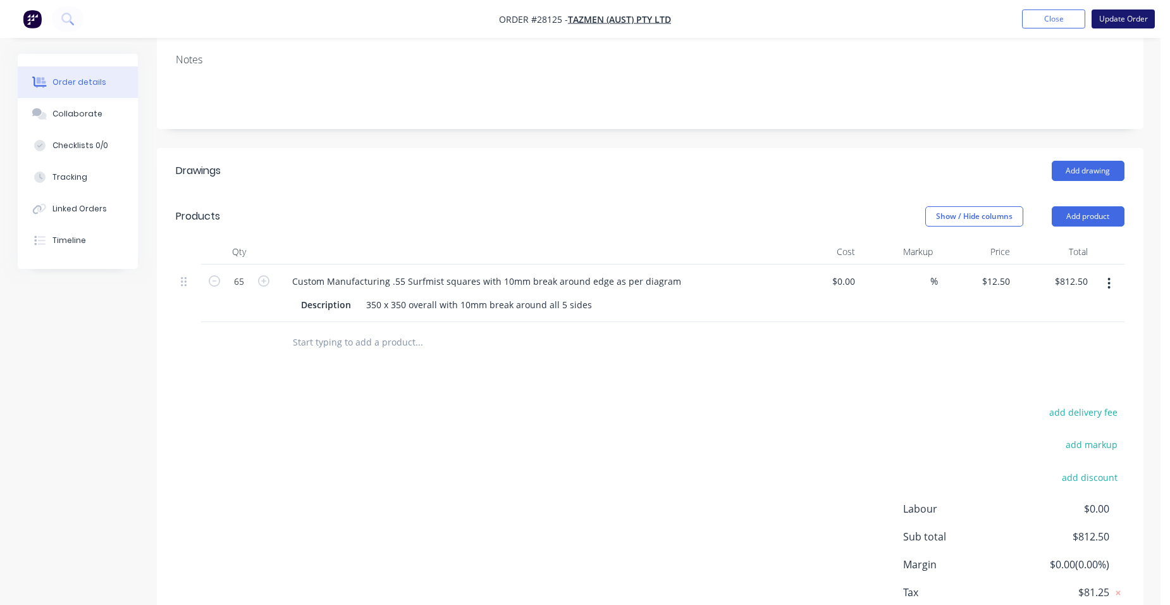
scroll to position [0, 0]
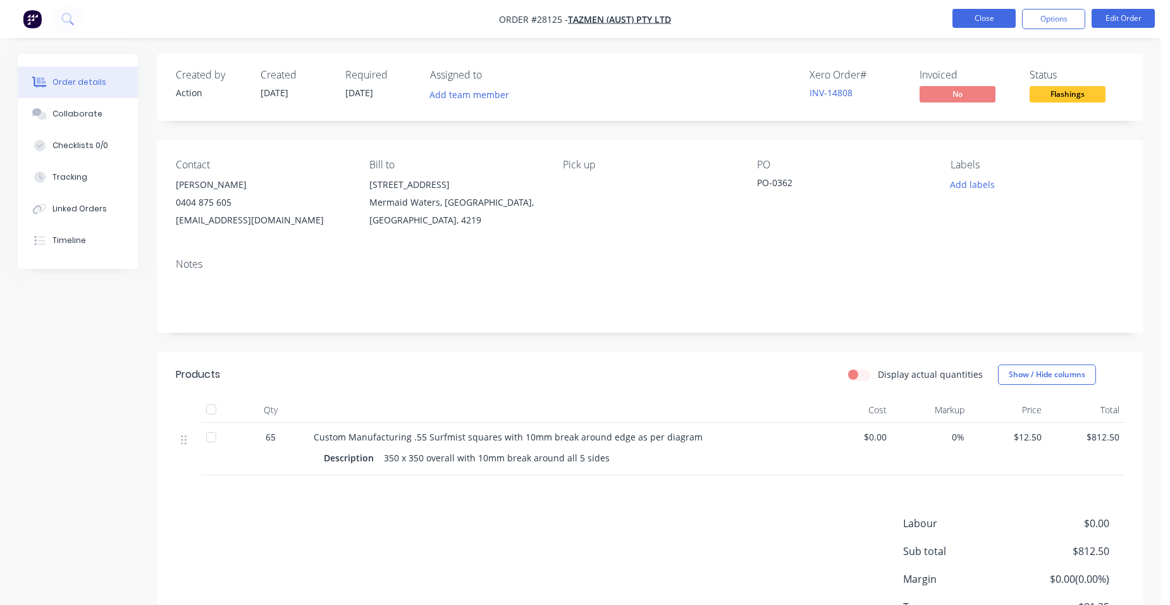
click at [988, 25] on button "Close" at bounding box center [984, 18] width 63 height 19
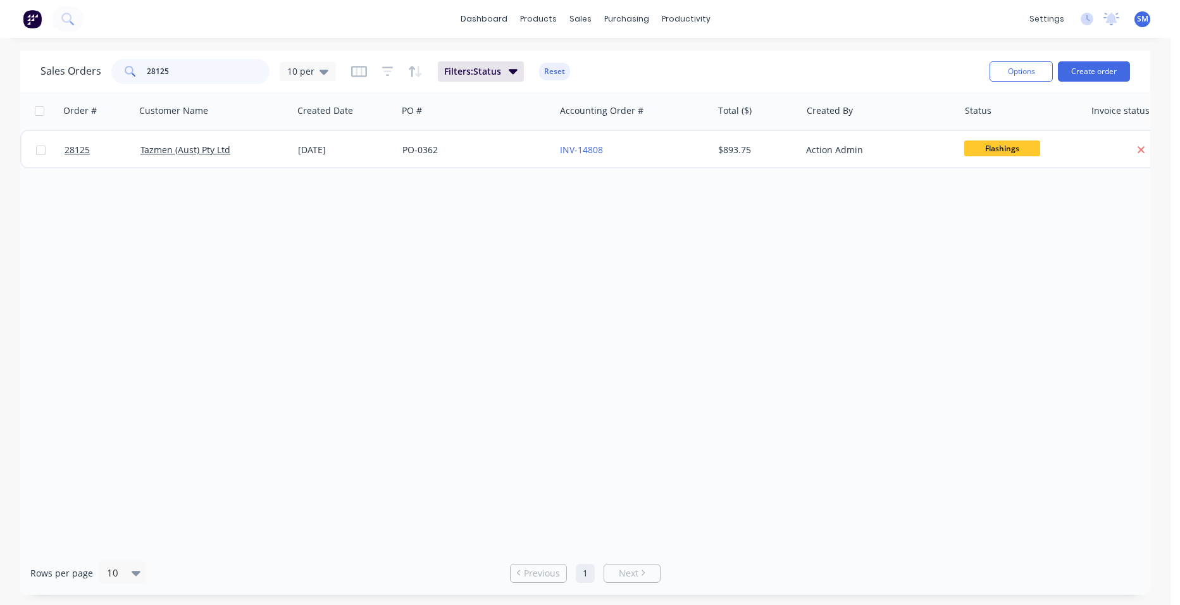
drag, startPoint x: 176, startPoint y: 70, endPoint x: 127, endPoint y: 65, distance: 49.6
click at [127, 65] on div "28125" at bounding box center [190, 71] width 158 height 25
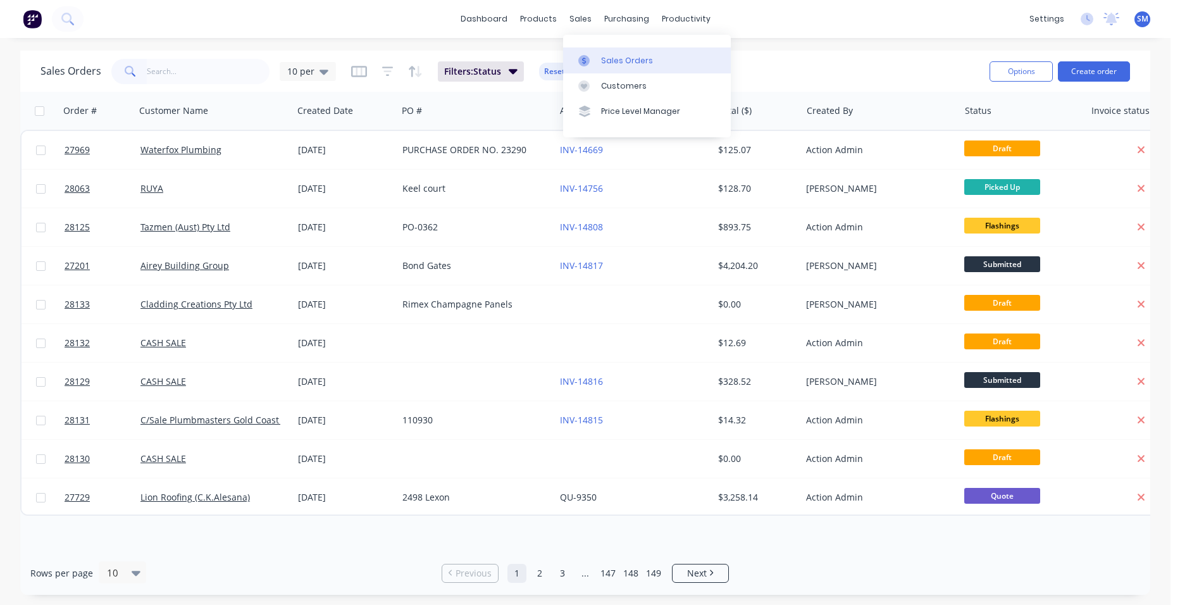
click at [597, 54] on link "Sales Orders" at bounding box center [647, 59] width 168 height 25
click at [617, 82] on div "Customers" at bounding box center [624, 85] width 46 height 11
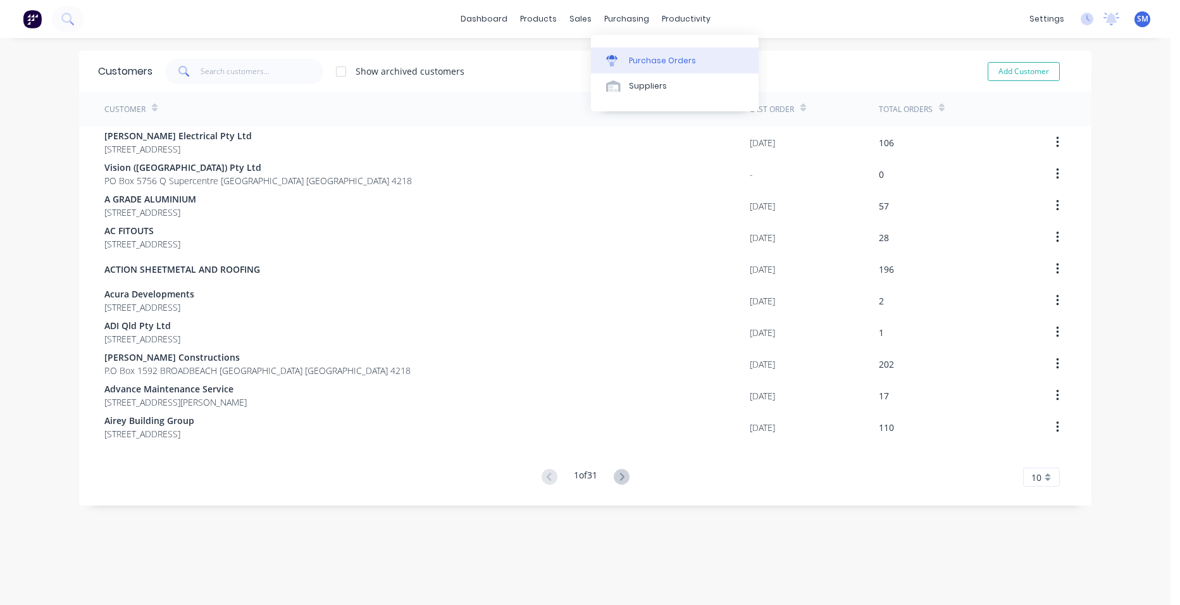
click at [625, 52] on link "Purchase Orders" at bounding box center [675, 59] width 168 height 25
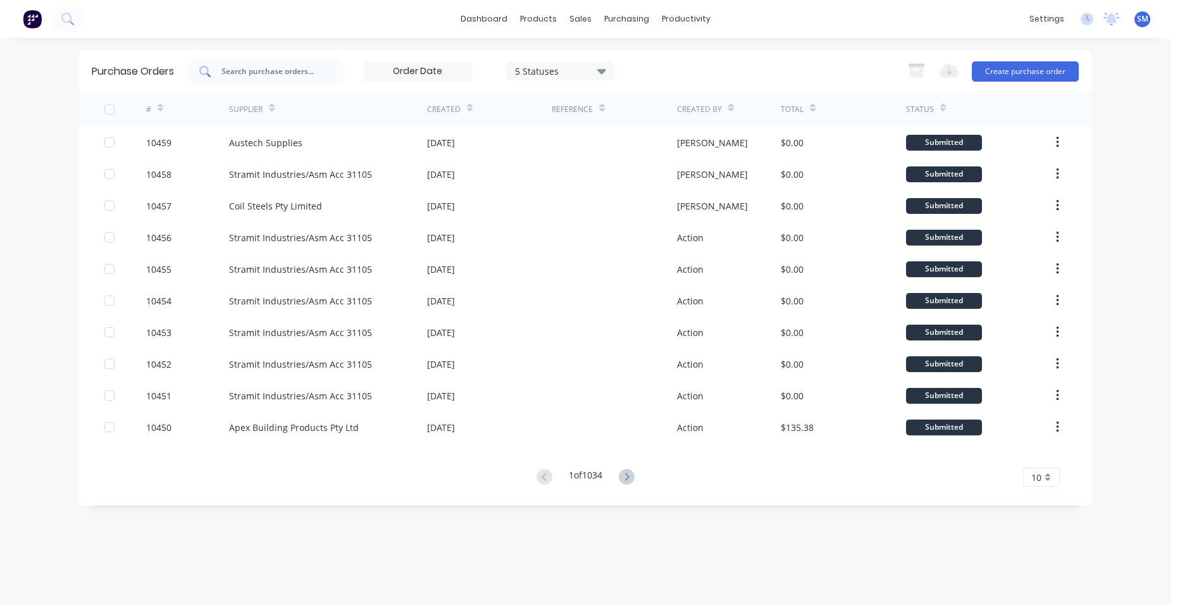
click at [287, 67] on input "text" at bounding box center [272, 71] width 105 height 13
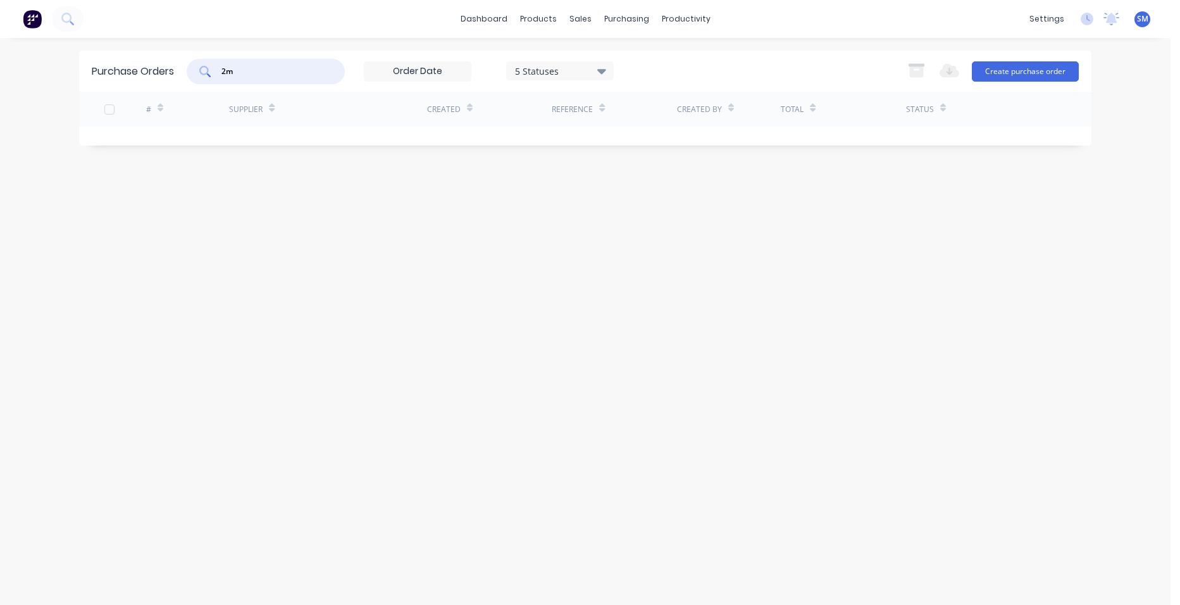
type input "2"
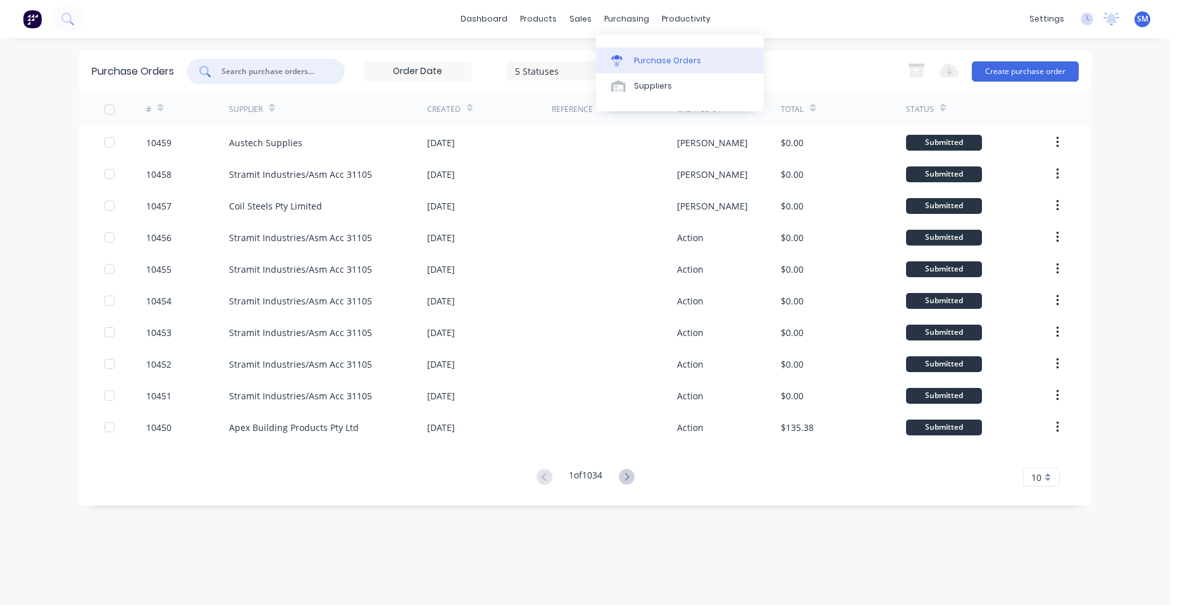
click at [645, 51] on link "Purchase Orders" at bounding box center [680, 59] width 168 height 25
click at [627, 479] on icon at bounding box center [627, 477] width 16 height 16
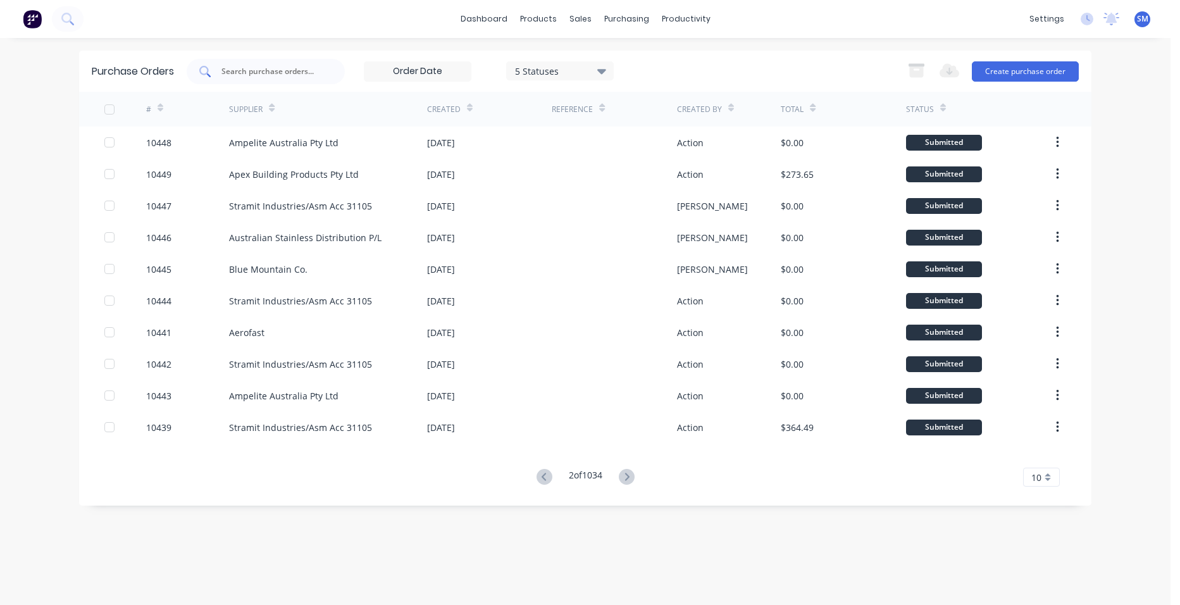
click at [337, 67] on div at bounding box center [266, 71] width 158 height 25
click at [603, 56] on div "Sales Orders" at bounding box center [627, 60] width 52 height 11
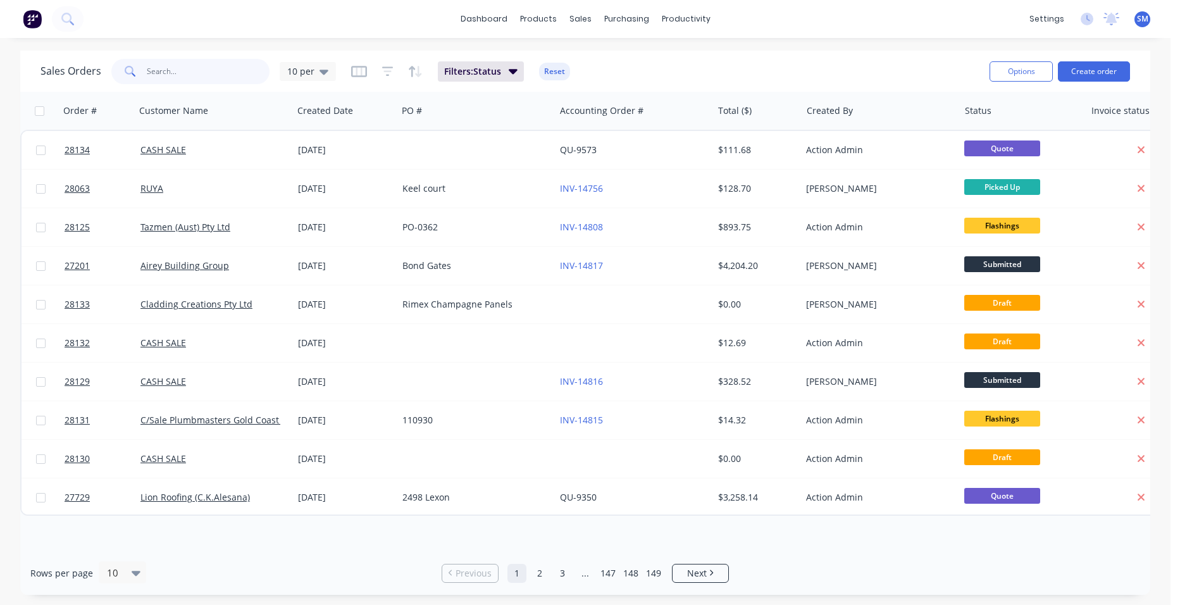
click at [163, 76] on input "text" at bounding box center [208, 71] width 123 height 25
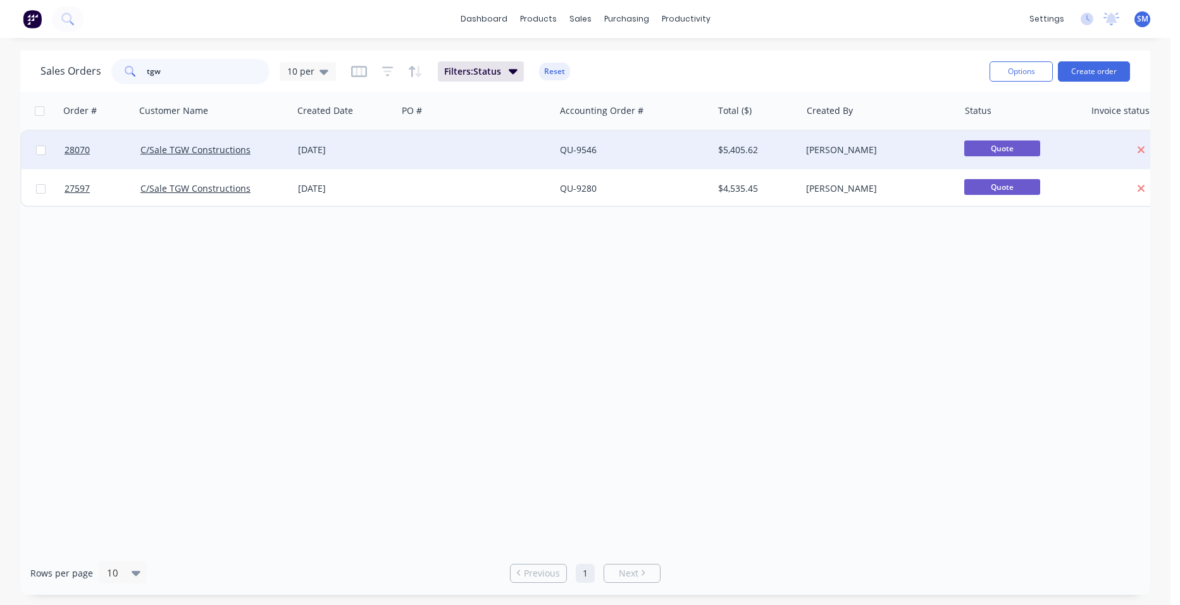
type input "tgw"
click at [486, 143] on div at bounding box center [475, 150] width 157 height 38
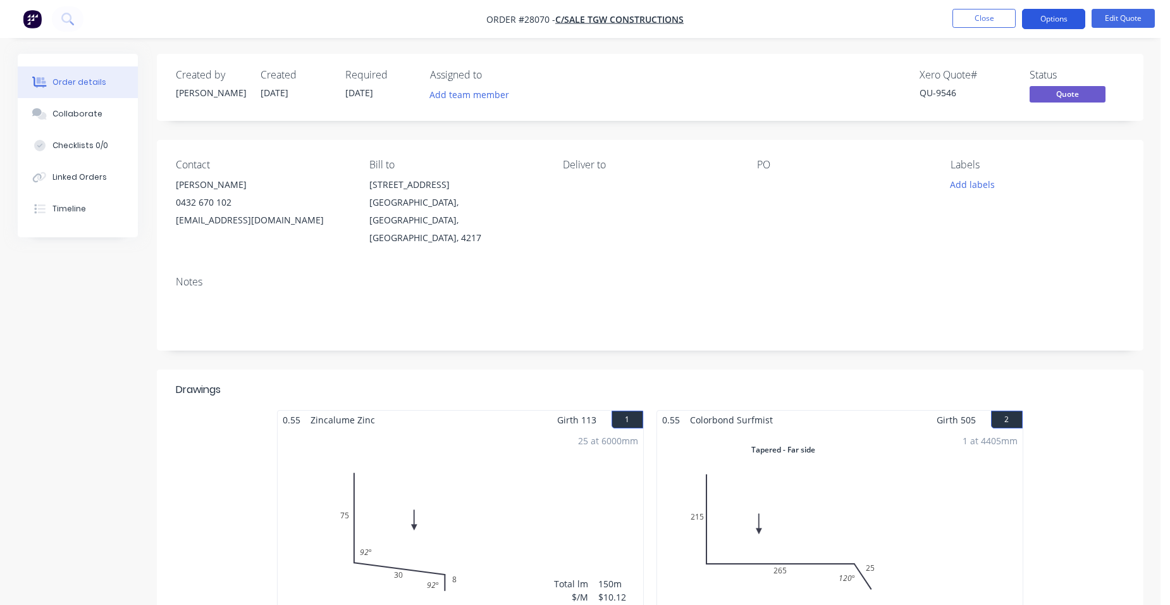
click at [1067, 15] on button "Options" at bounding box center [1053, 19] width 63 height 20
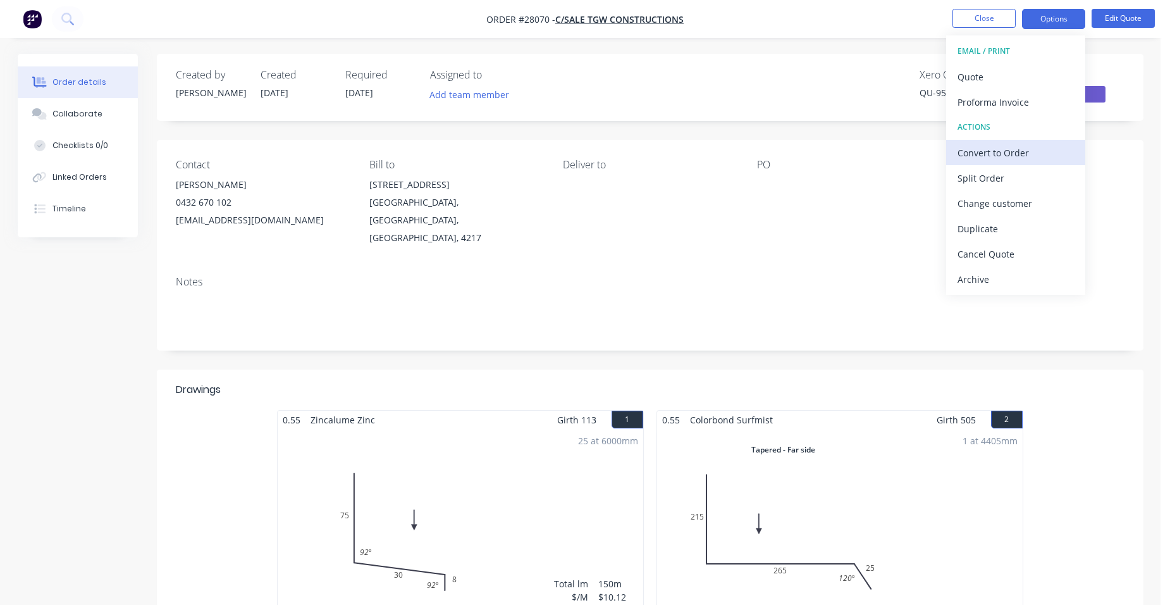
click at [1020, 147] on div "Convert to Order" at bounding box center [1016, 153] width 116 height 18
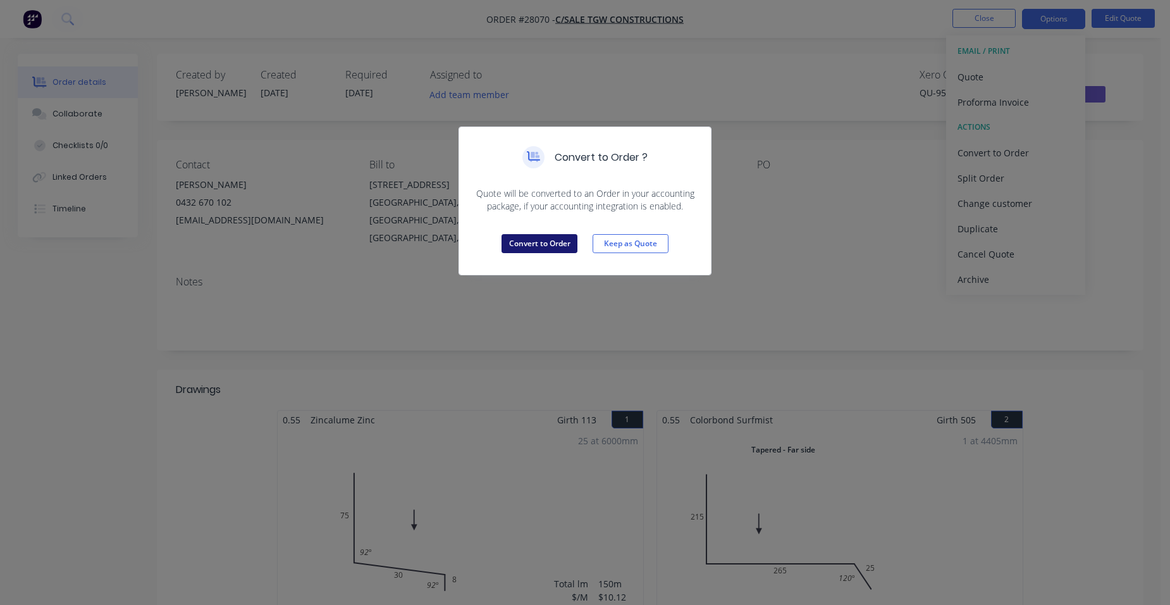
click at [511, 243] on button "Convert to Order" at bounding box center [540, 243] width 76 height 19
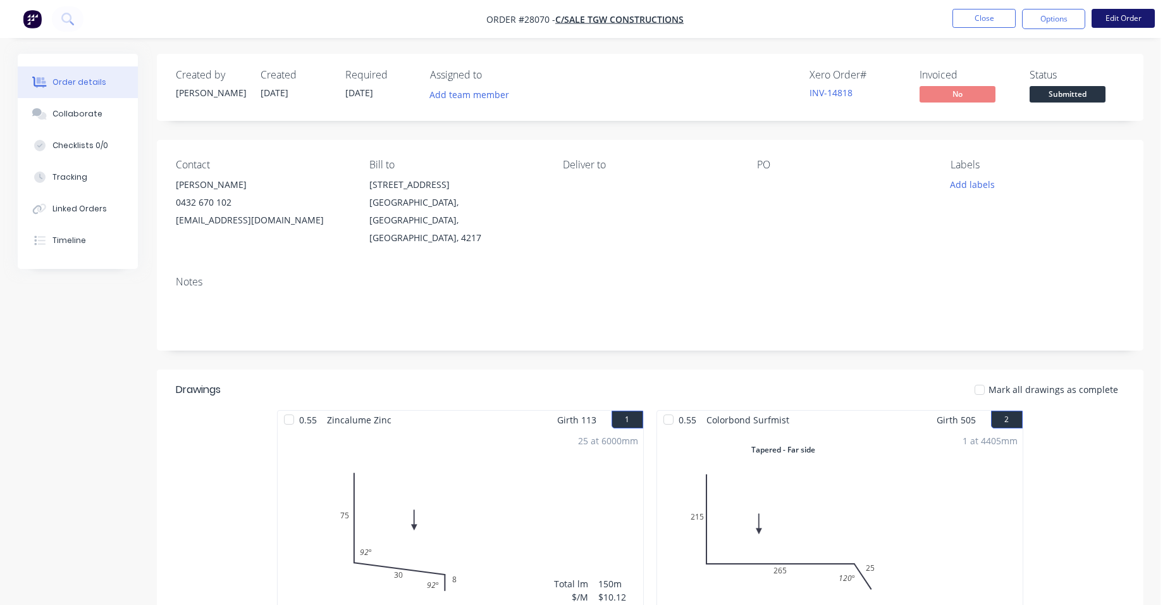
click at [1116, 10] on button "Edit Order" at bounding box center [1123, 18] width 63 height 19
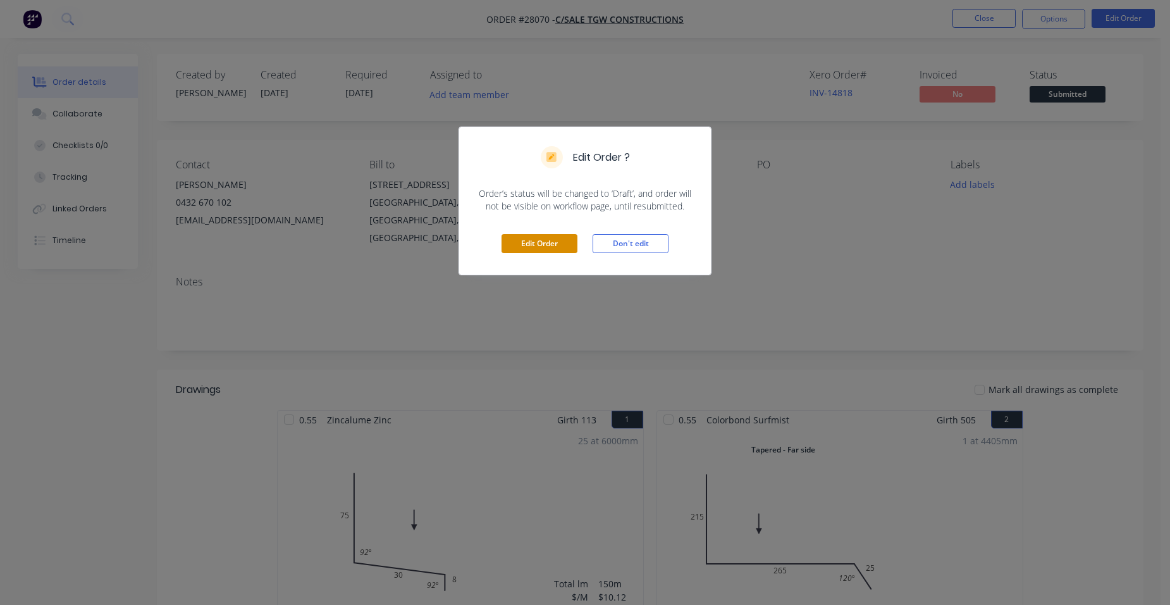
click at [562, 241] on button "Edit Order" at bounding box center [540, 243] width 76 height 19
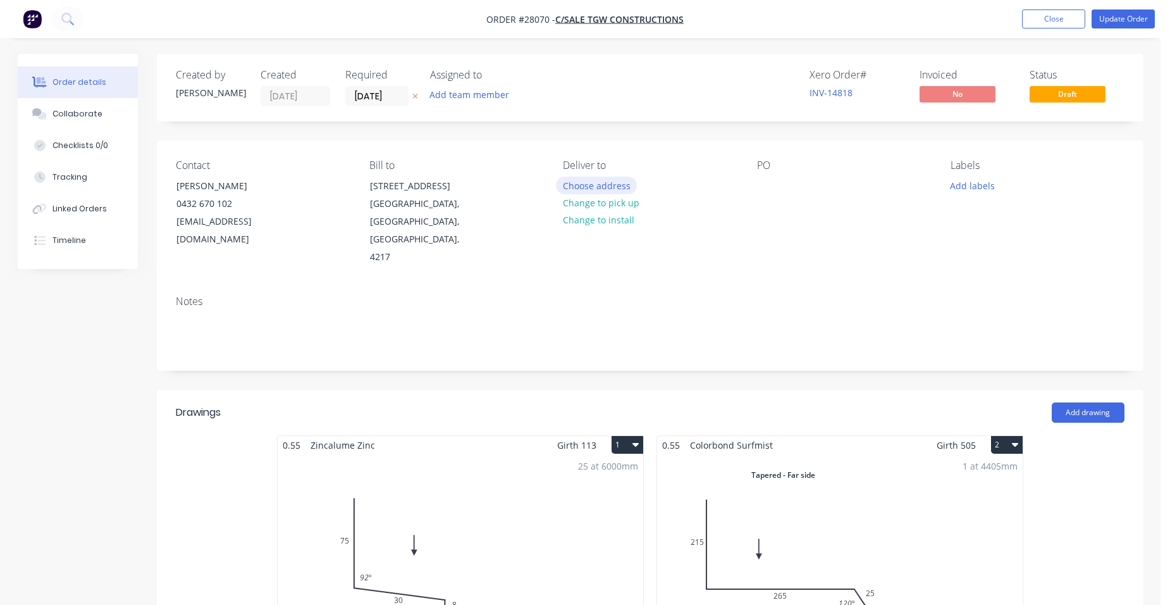
click at [613, 187] on button "Choose address" at bounding box center [596, 184] width 81 height 17
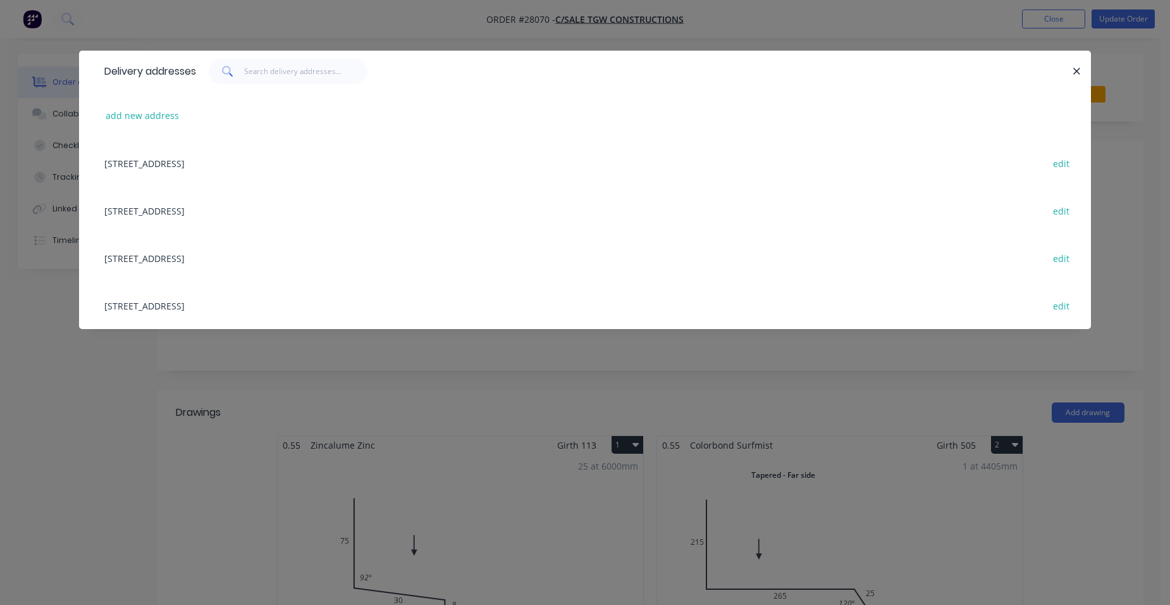
click at [204, 212] on div "[STREET_ADDRESS] edit" at bounding box center [585, 210] width 974 height 47
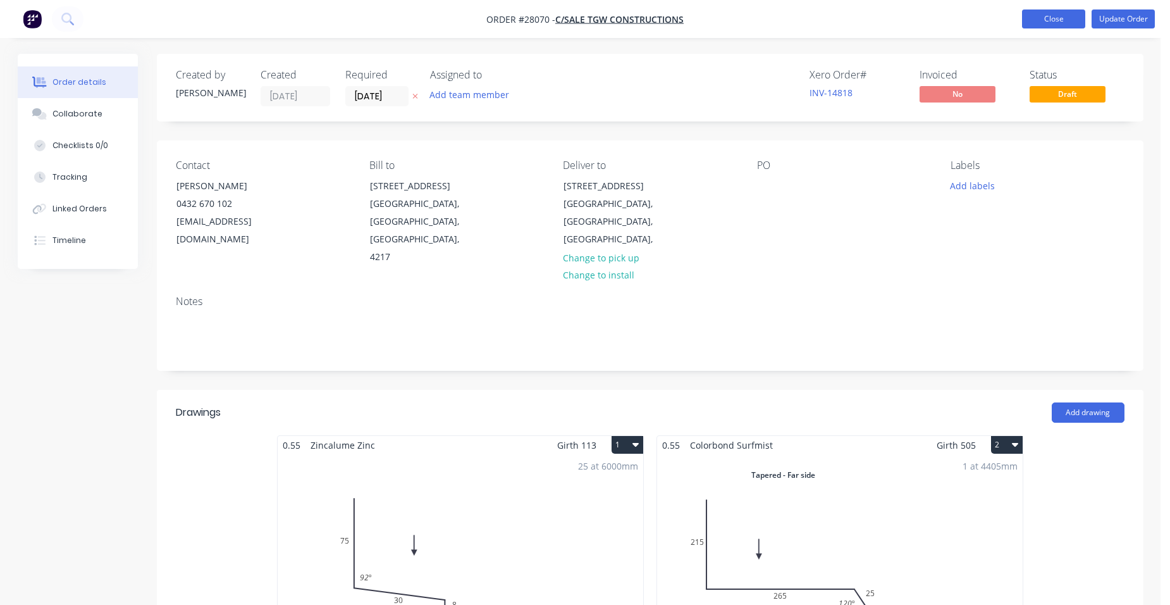
click at [1061, 16] on button "Close" at bounding box center [1053, 18] width 63 height 19
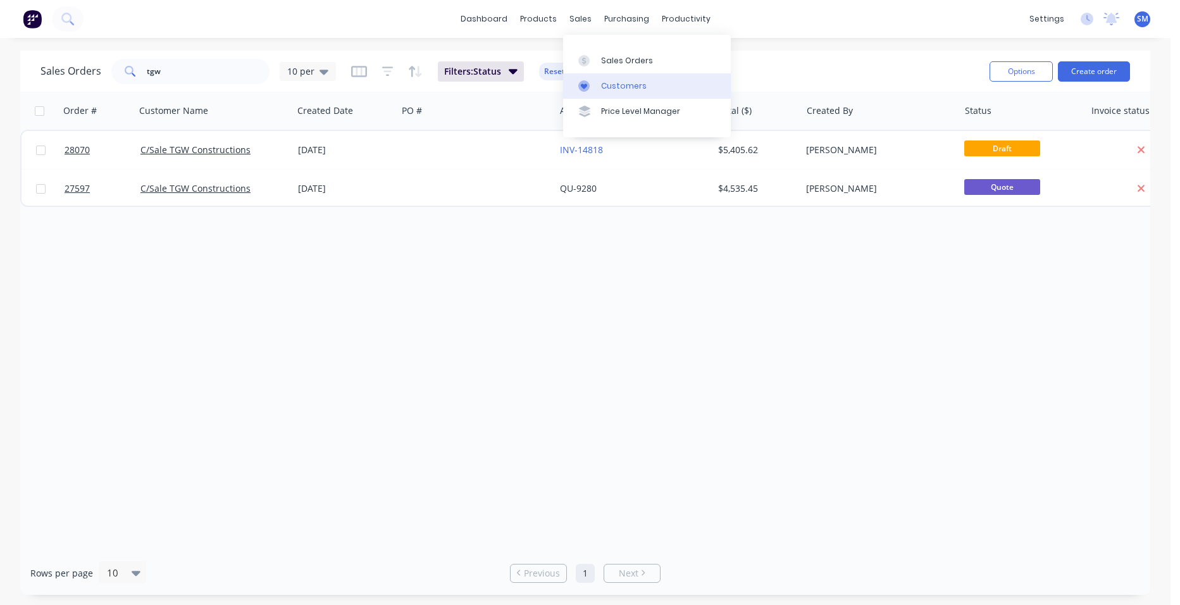
click at [622, 86] on div "Customers" at bounding box center [624, 85] width 46 height 11
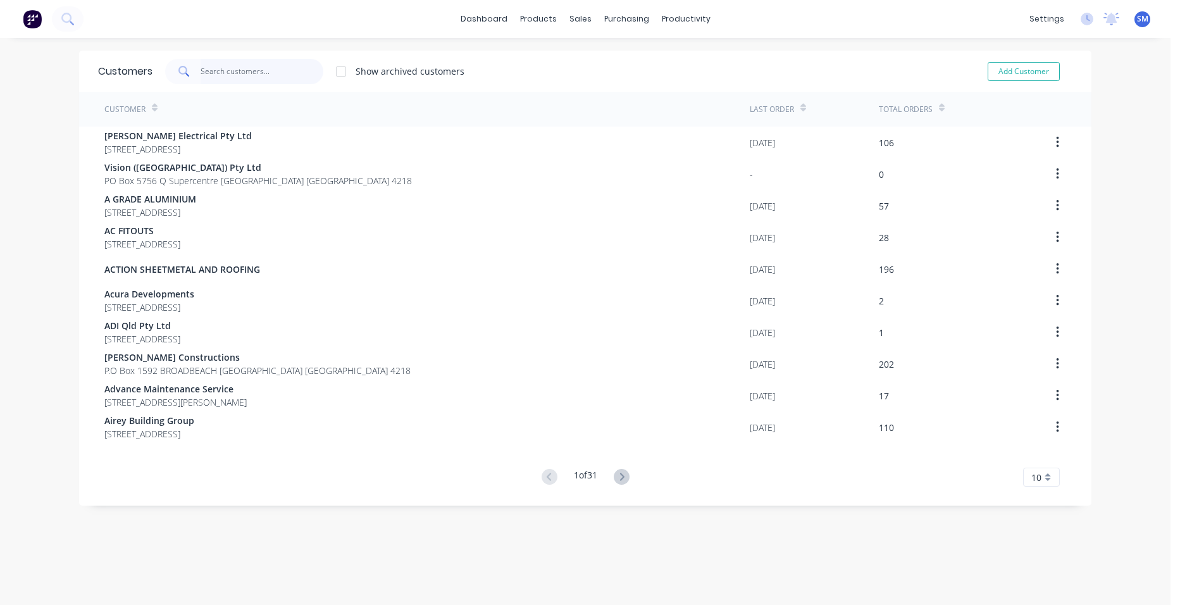
click at [237, 74] on input "text" at bounding box center [261, 71] width 123 height 25
click at [620, 62] on div "Sales Orders" at bounding box center [622, 60] width 52 height 11
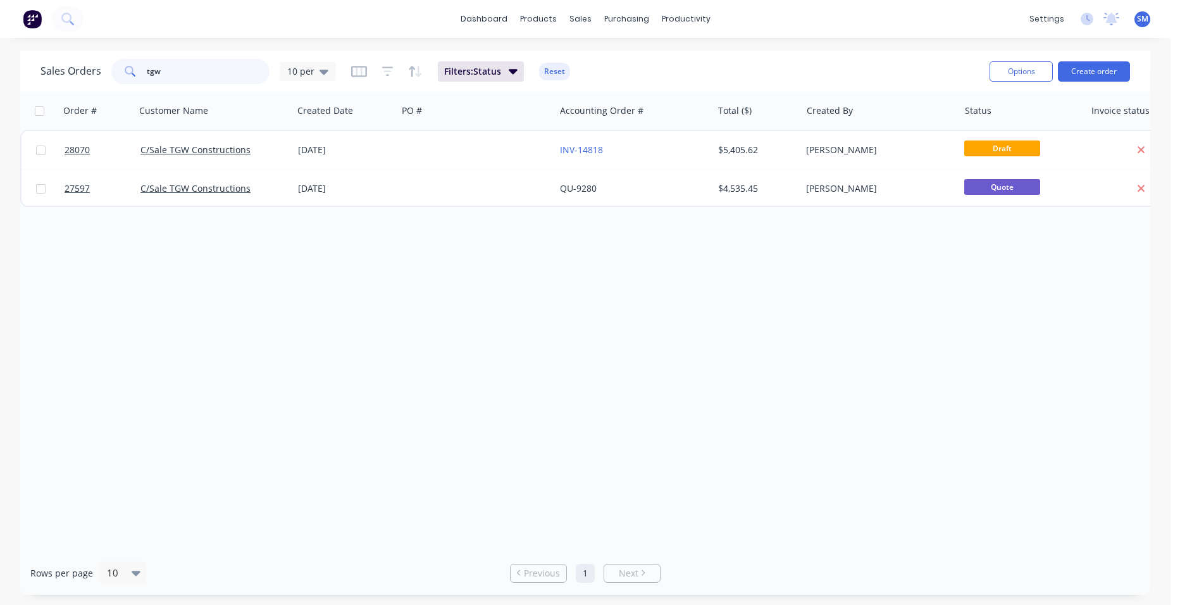
drag, startPoint x: 160, startPoint y: 73, endPoint x: 124, endPoint y: 69, distance: 36.3
click at [124, 69] on div "tgw" at bounding box center [190, 71] width 158 height 25
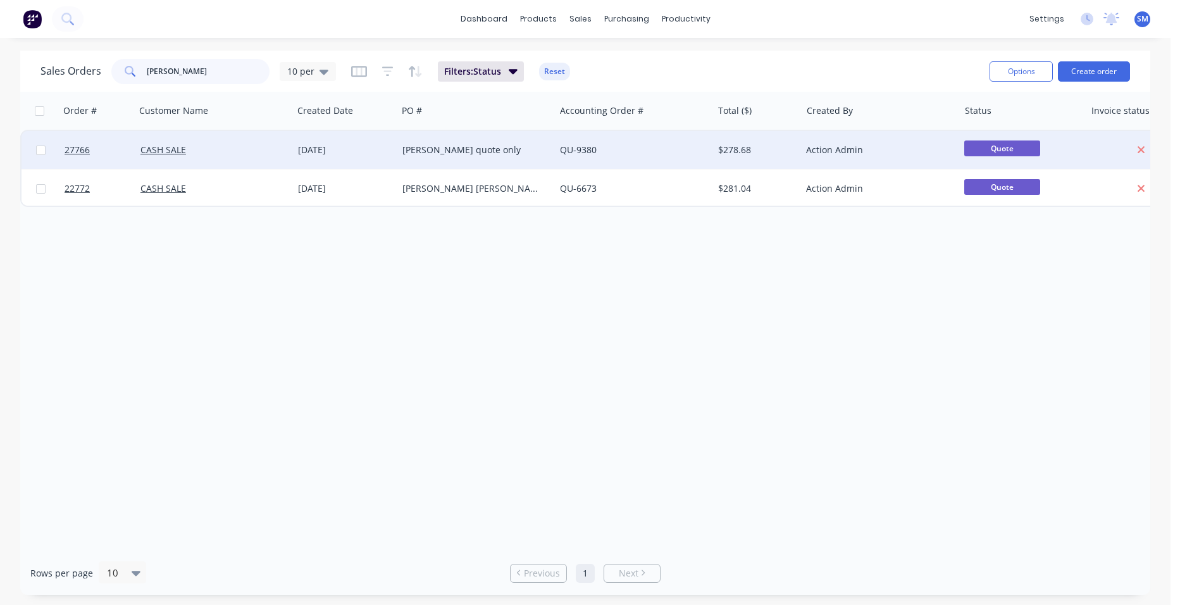
type input "[PERSON_NAME]"
click at [624, 152] on div "QU-9380" at bounding box center [630, 150] width 140 height 13
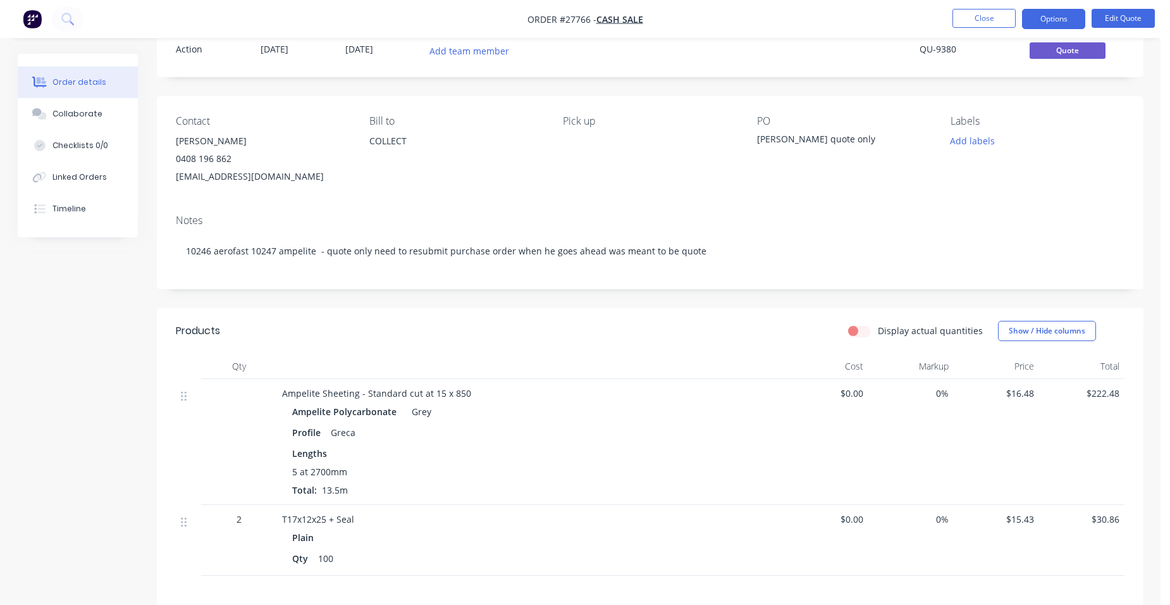
scroll to position [126, 0]
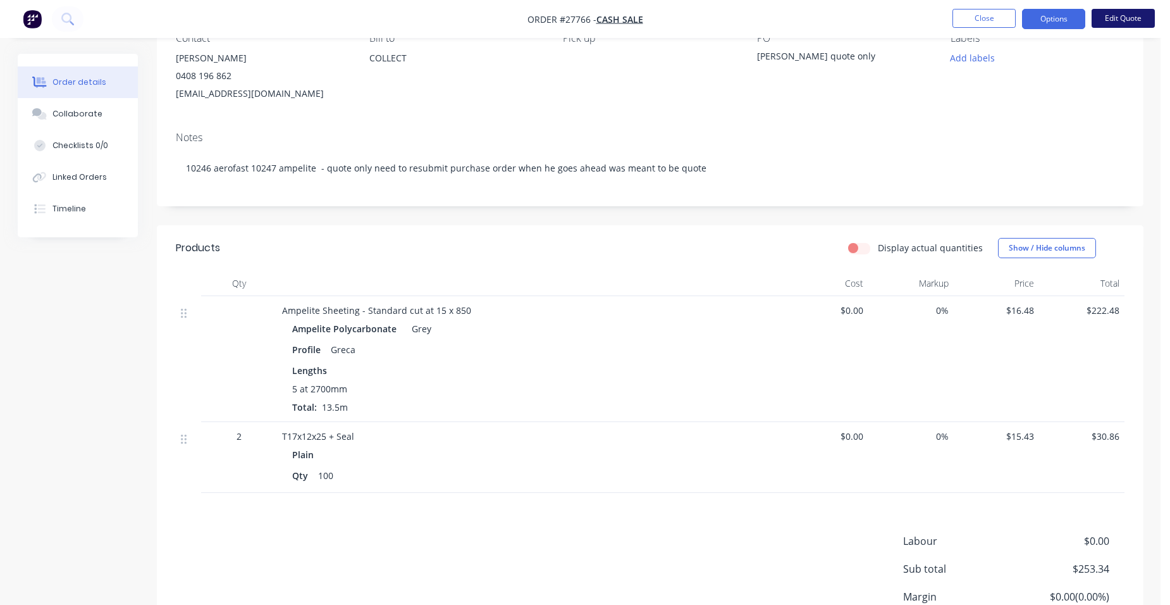
click at [1131, 10] on button "Edit Quote" at bounding box center [1123, 18] width 63 height 19
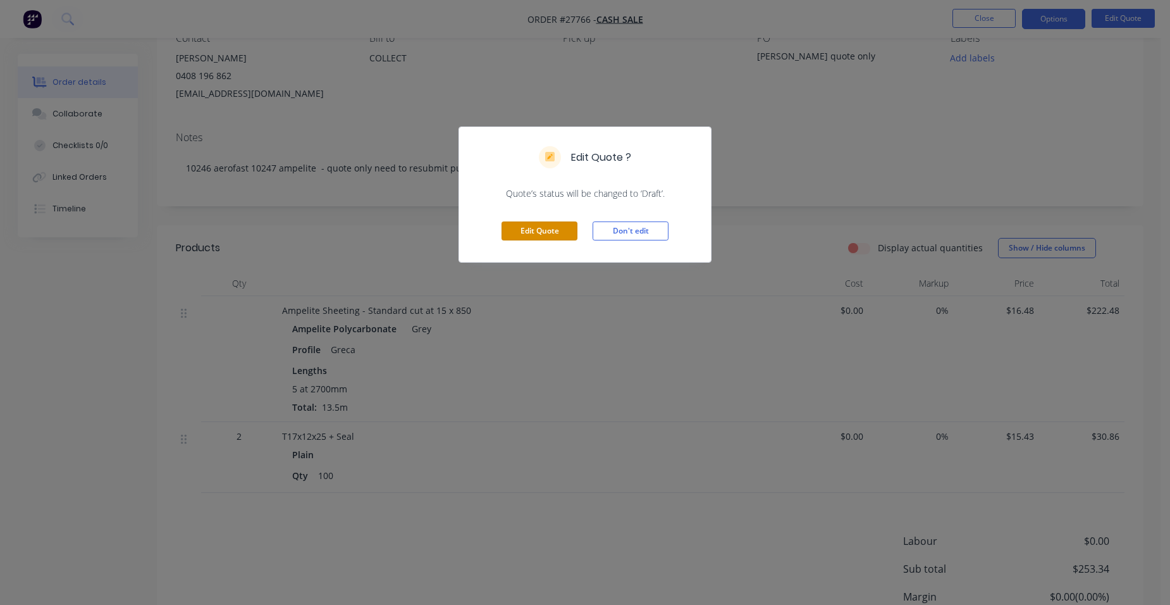
drag, startPoint x: 555, startPoint y: 226, endPoint x: 526, endPoint y: 251, distance: 38.1
click at [555, 226] on button "Edit Quote" at bounding box center [540, 230] width 76 height 19
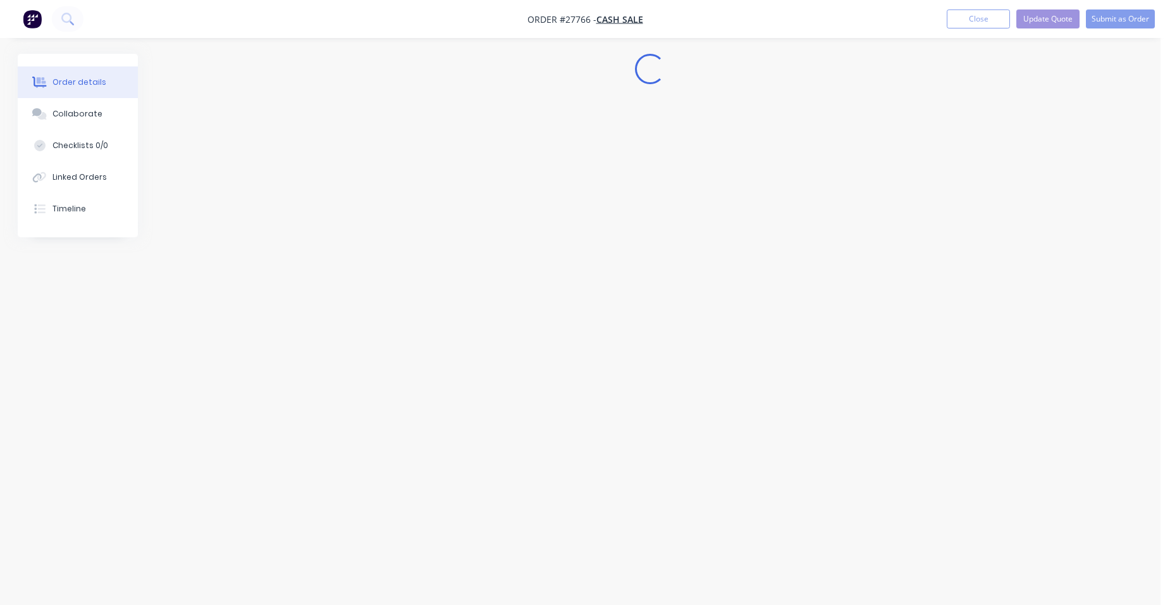
scroll to position [0, 0]
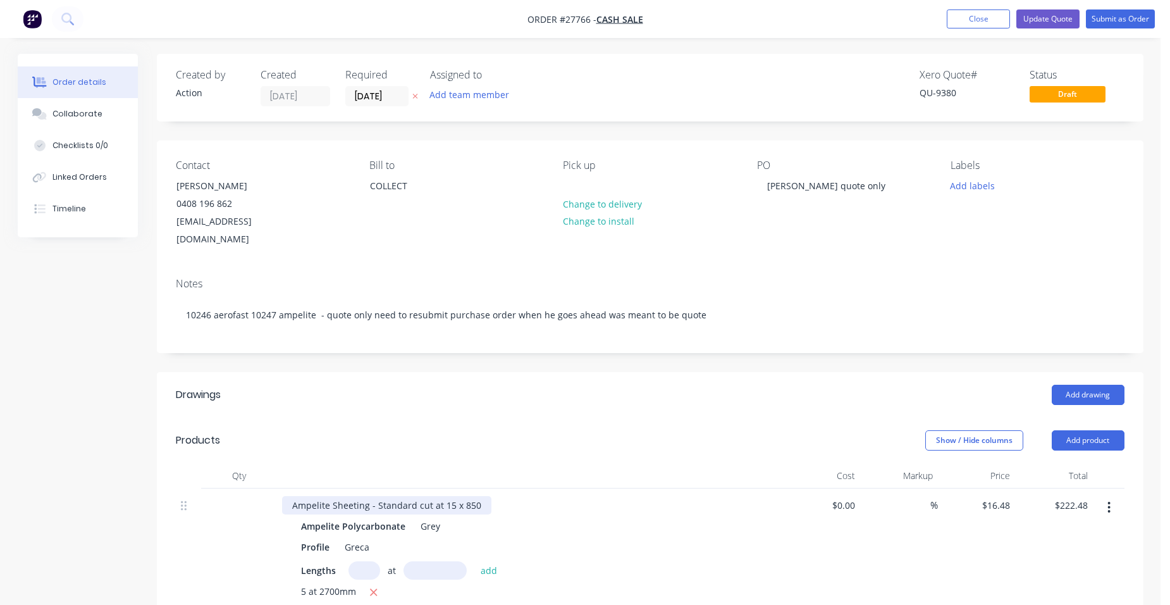
click at [468, 496] on div "Ampelite Sheeting - Standard cut at 15 x 850" at bounding box center [386, 505] width 209 height 18
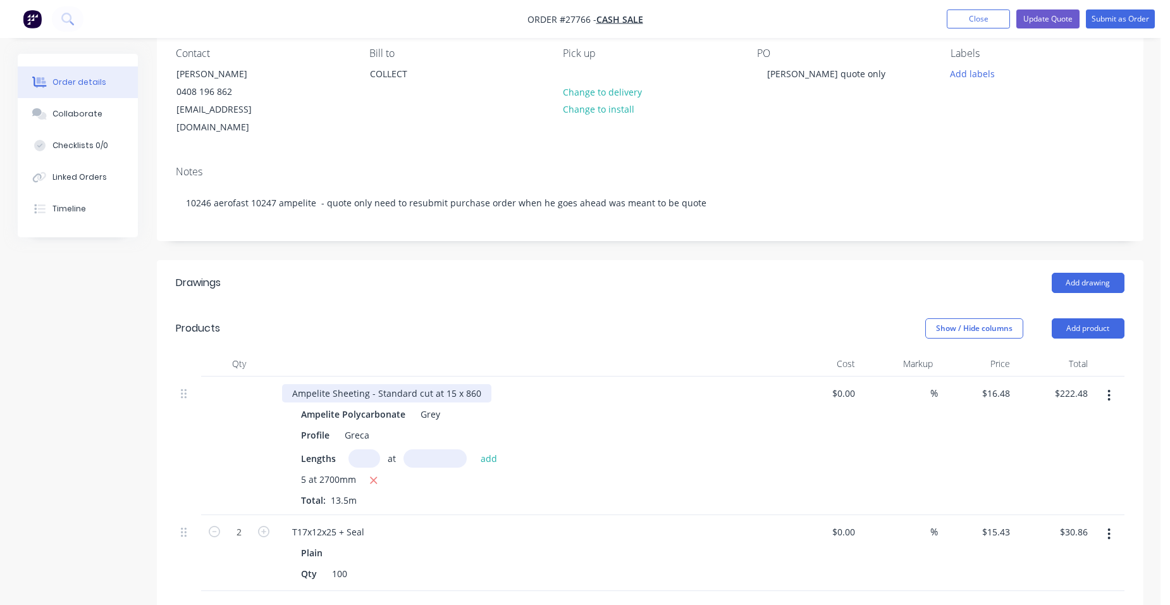
scroll to position [253, 0]
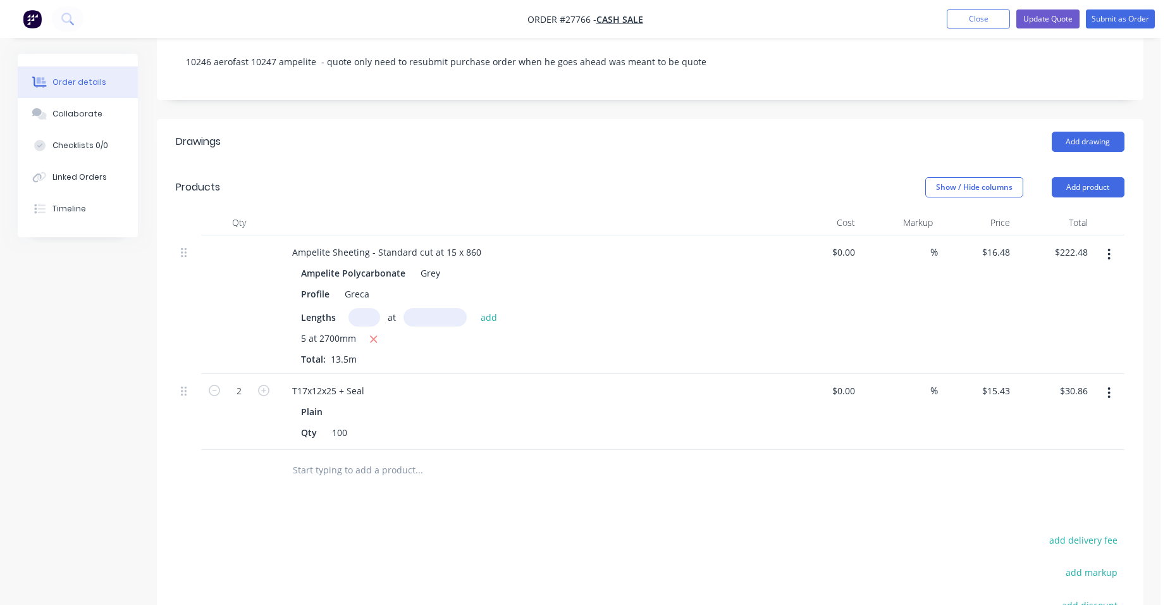
click at [1104, 381] on button "button" at bounding box center [1109, 392] width 30 height 23
click at [1054, 417] on div "Edit" at bounding box center [1064, 426] width 97 height 18
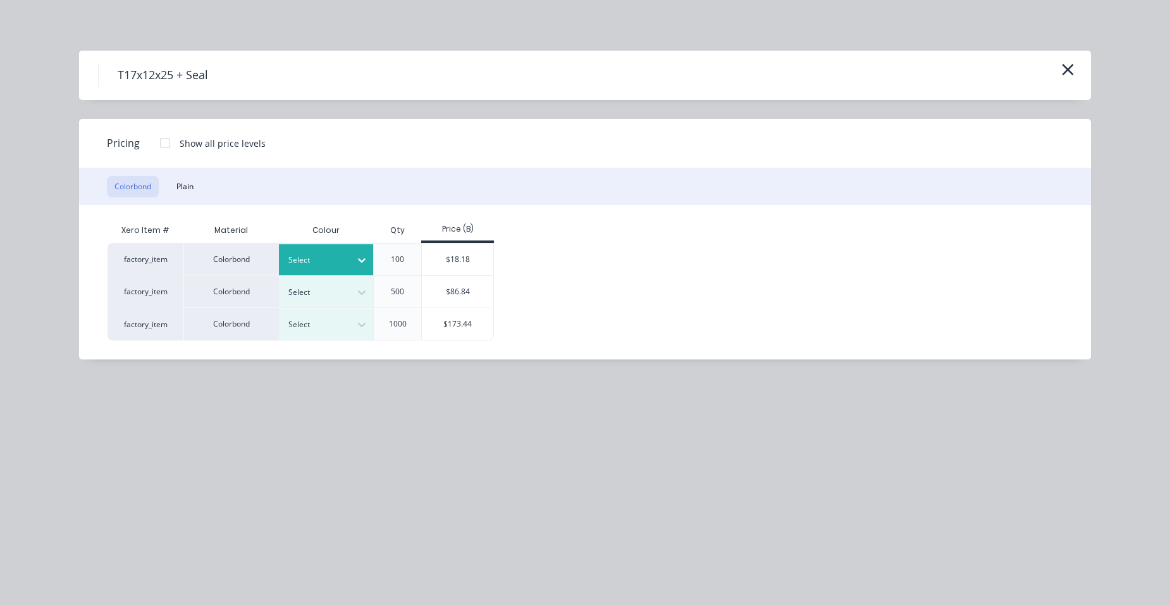
click at [353, 251] on div at bounding box center [361, 260] width 23 height 20
click at [158, 521] on div "Woodland Grey" at bounding box center [79, 532] width 158 height 23
click at [455, 257] on div "$18.18" at bounding box center [457, 260] width 71 height 32
type input "$18.18"
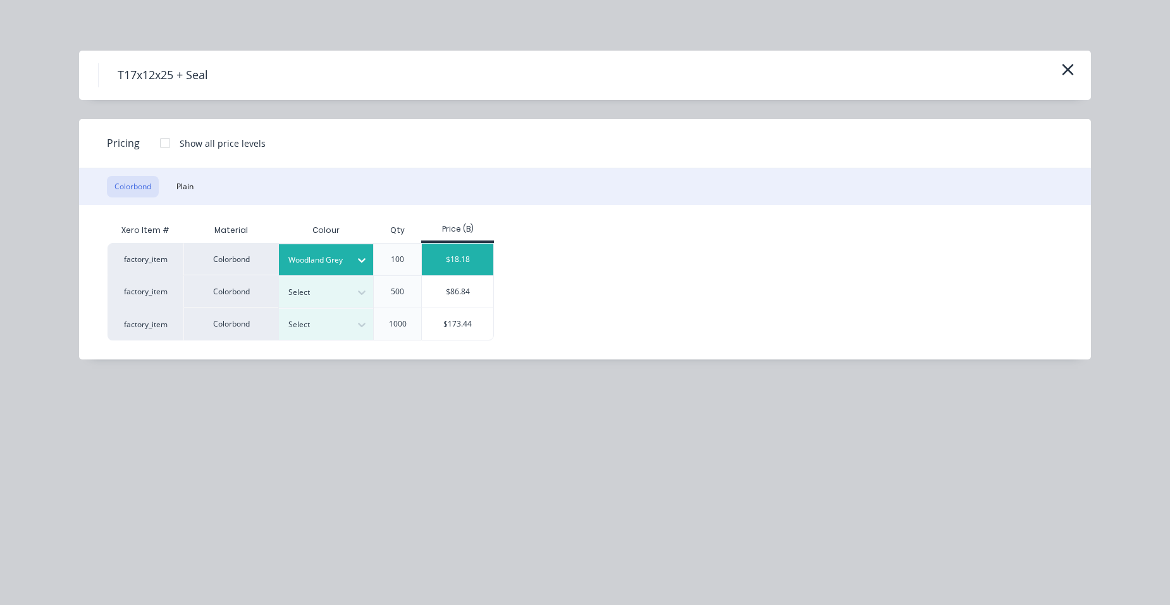
type input "$36.36"
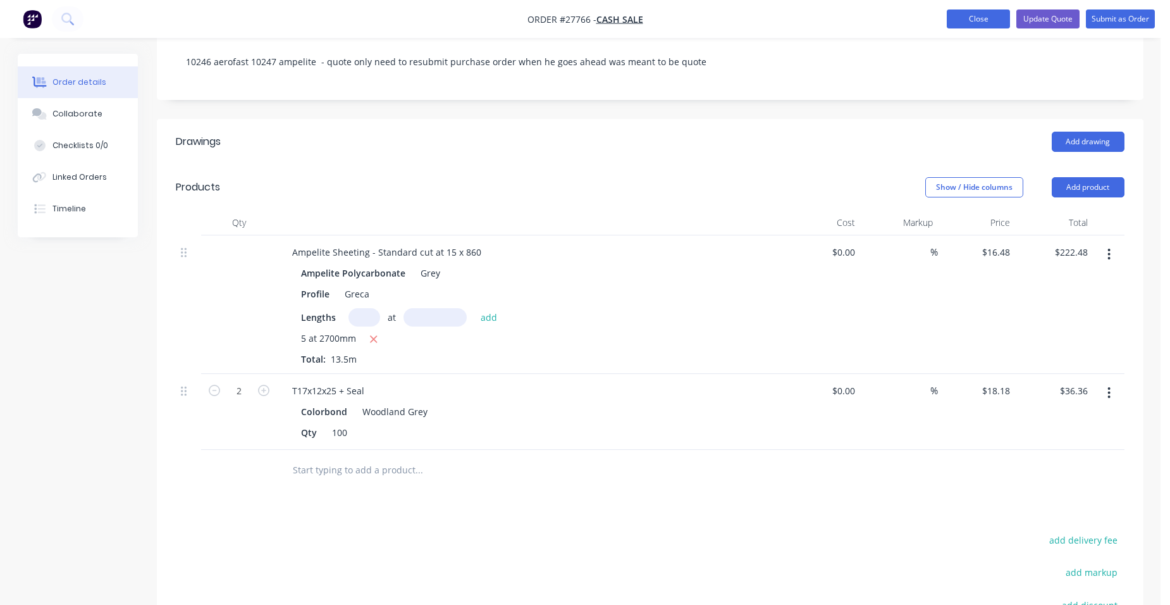
click at [953, 13] on button "Close" at bounding box center [978, 18] width 63 height 19
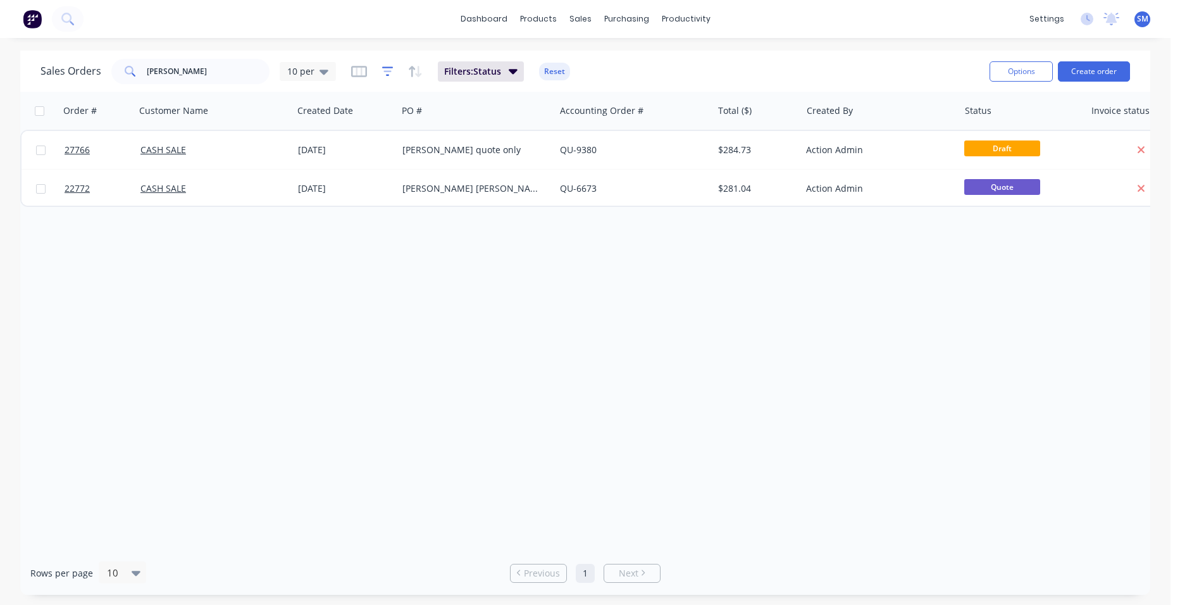
click at [383, 68] on icon "button" at bounding box center [387, 70] width 11 height 9
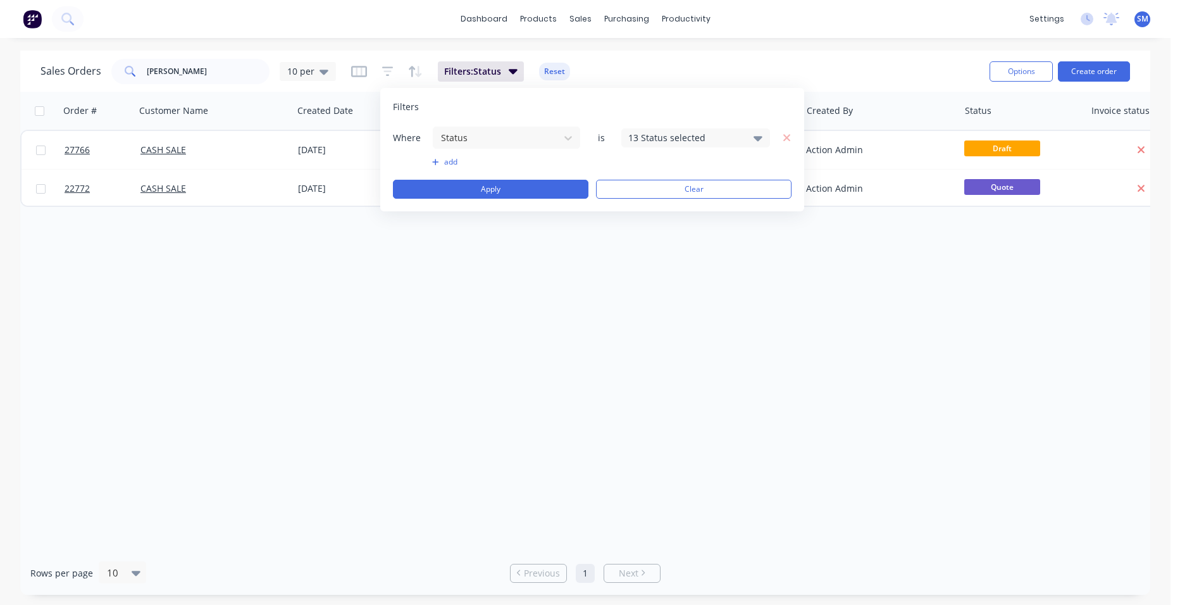
click at [743, 139] on div "13 Status selected" at bounding box center [695, 137] width 149 height 19
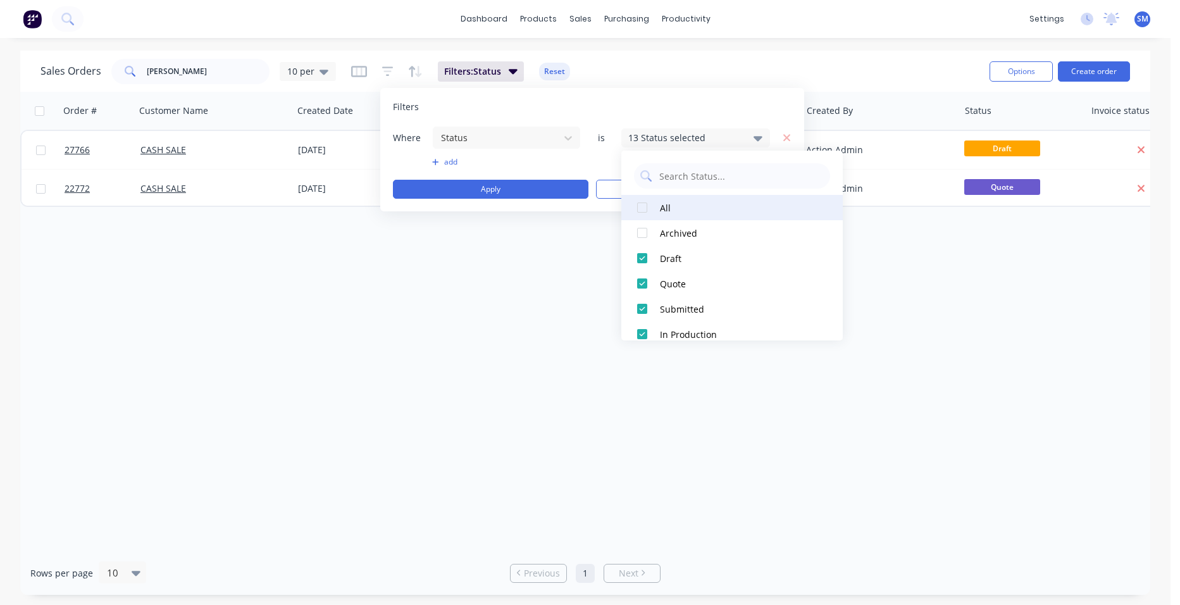
click at [638, 205] on div at bounding box center [641, 207] width 25 height 25
click at [517, 358] on div "Order # Customer Name Created Date PO # Accounting Order # Total ($) Created By…" at bounding box center [585, 321] width 1130 height 459
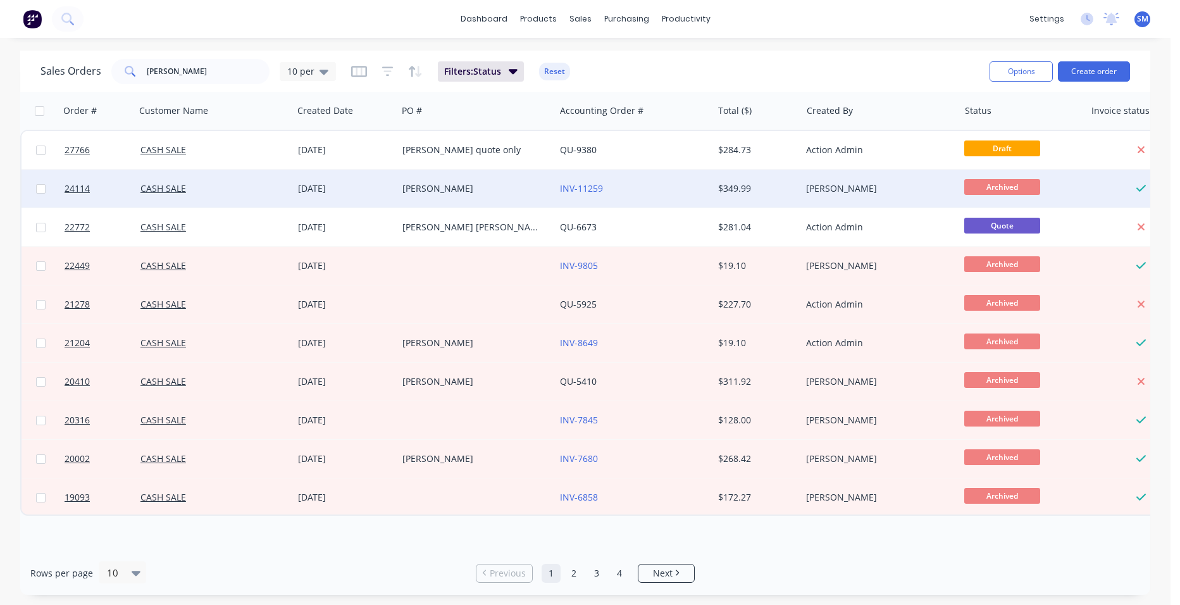
click at [529, 189] on div "[PERSON_NAME]" at bounding box center [472, 188] width 140 height 13
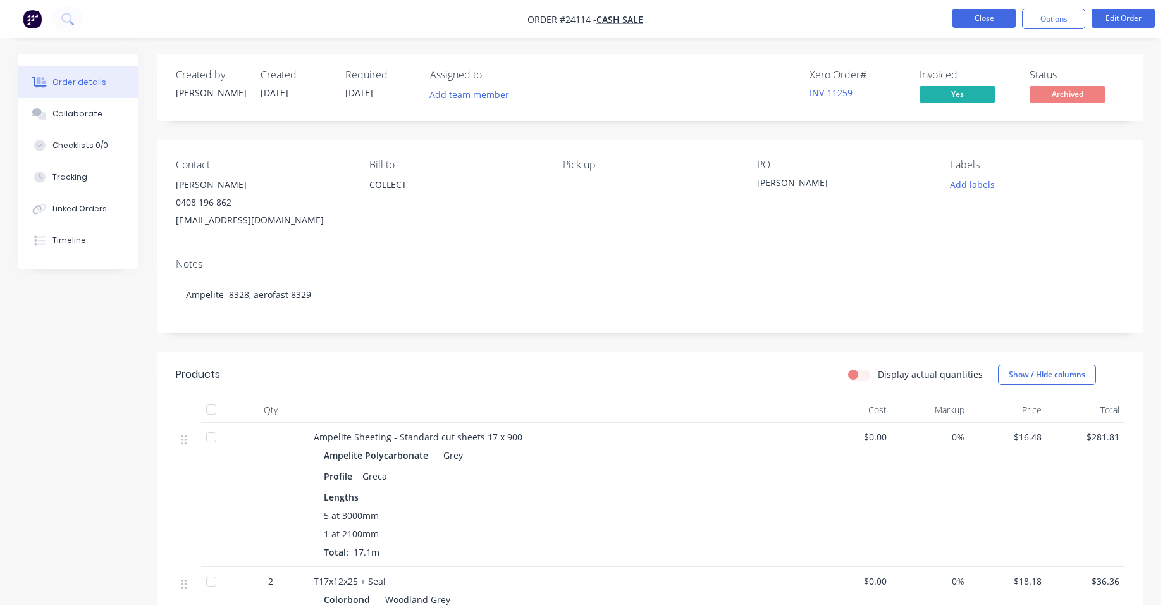
click at [984, 23] on button "Close" at bounding box center [984, 18] width 63 height 19
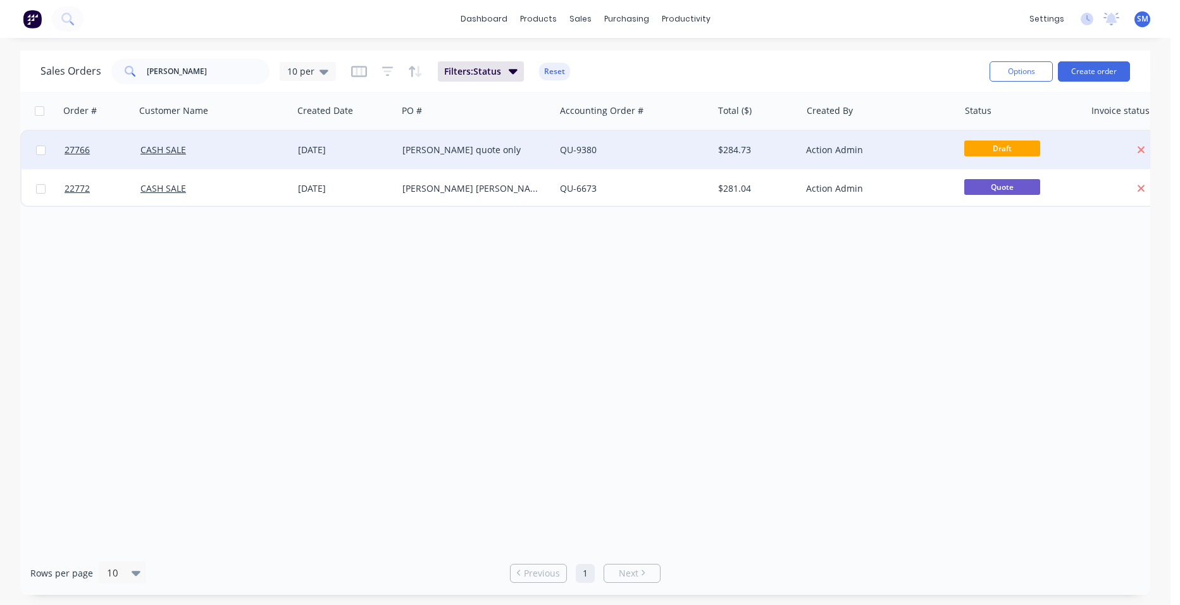
click at [675, 156] on div "QU-9380" at bounding box center [633, 150] width 157 height 38
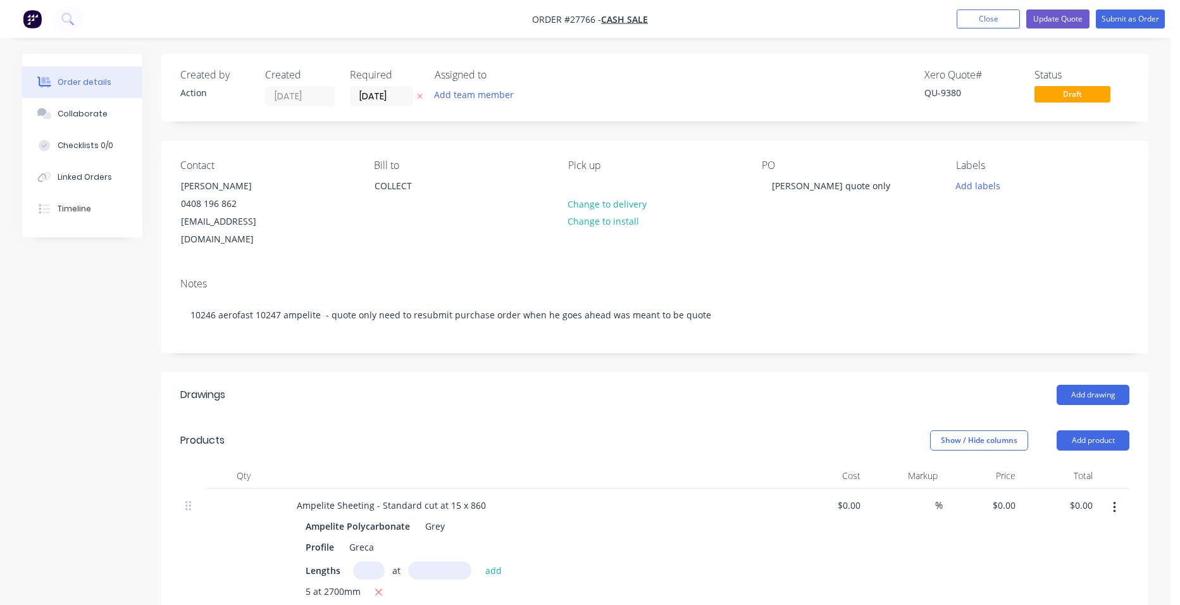
type input "$16.48"
type input "$222.48"
type input "$18.18"
type input "$36.36"
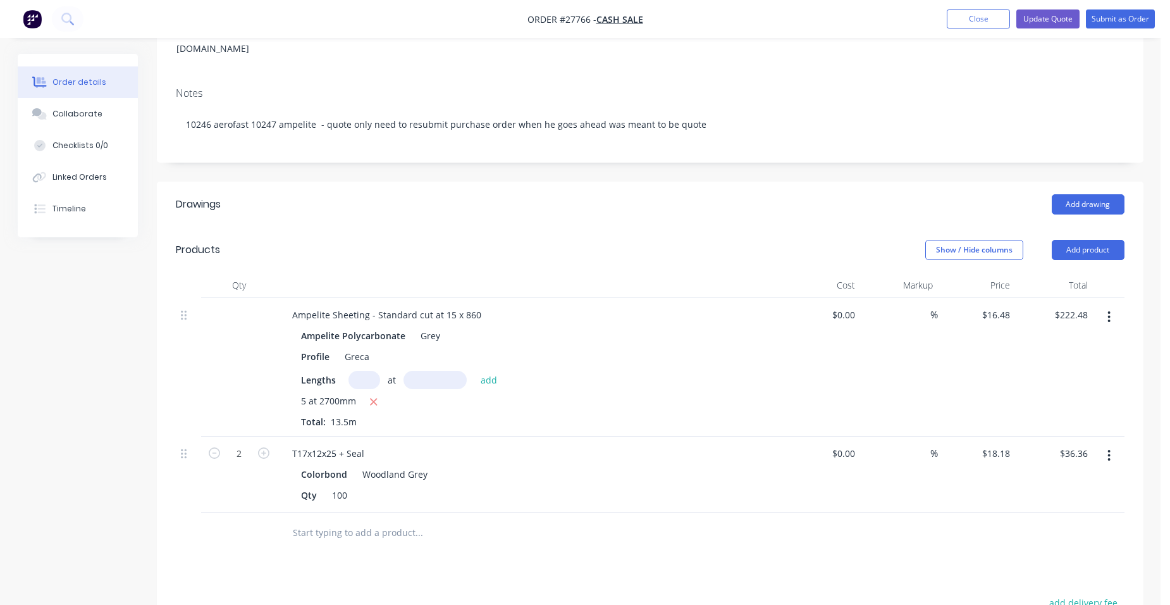
scroll to position [190, 0]
click at [1032, 21] on button "Update Quote" at bounding box center [1047, 18] width 63 height 19
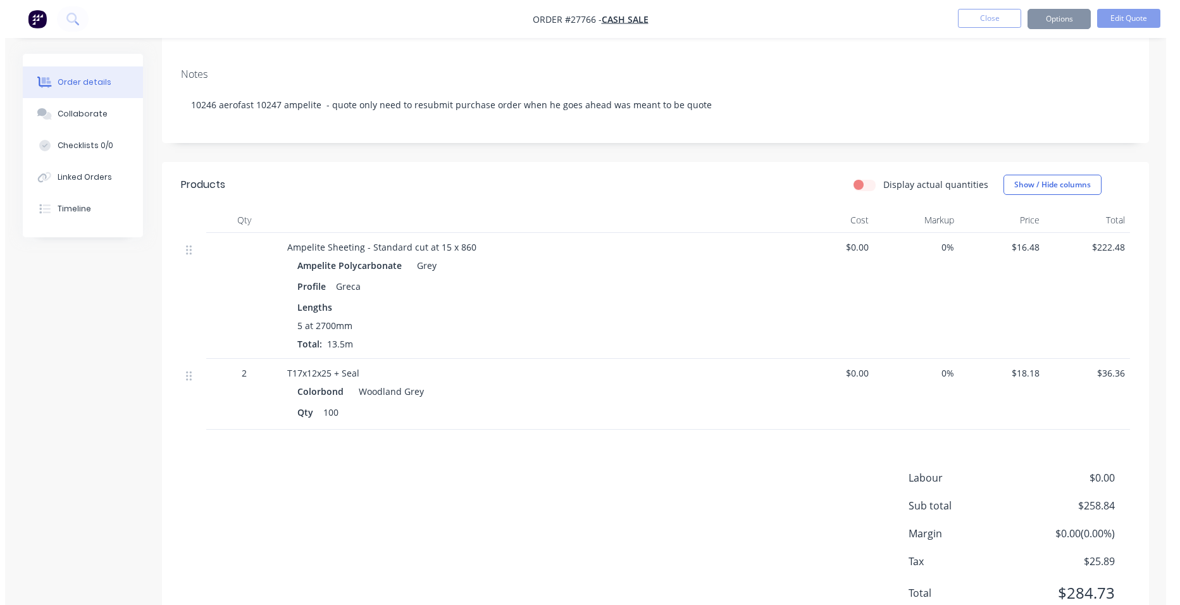
scroll to position [0, 0]
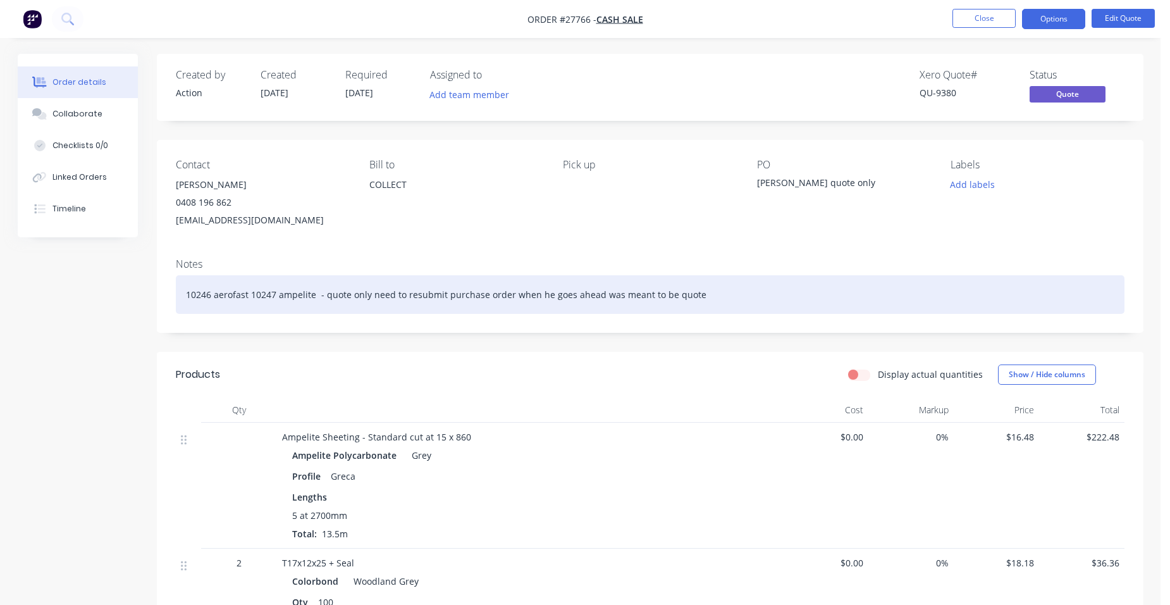
click at [691, 295] on div "10246 aerofast 10247 ampelite - quote only need to resubmit purchase order when…" at bounding box center [650, 294] width 949 height 39
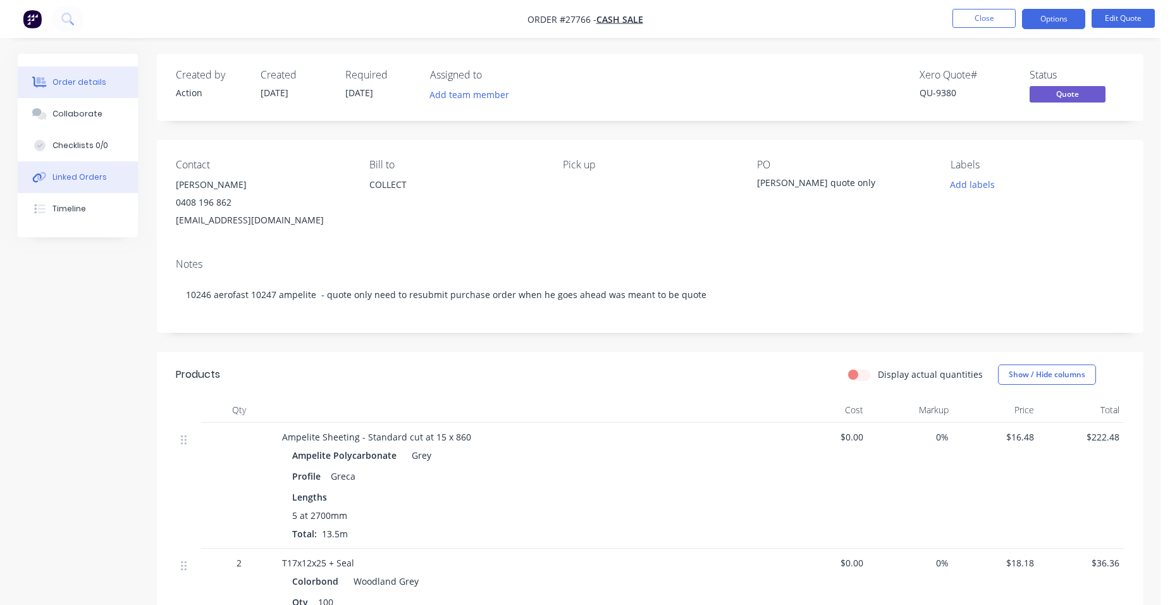
click at [94, 178] on div "Linked Orders" at bounding box center [79, 176] width 54 height 11
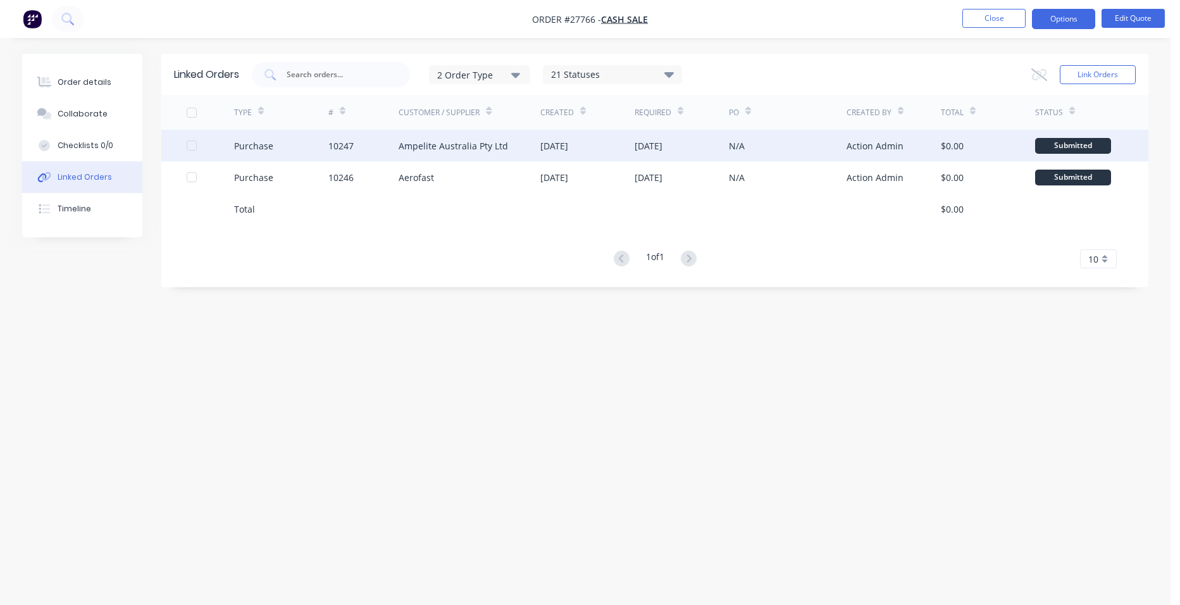
click at [404, 142] on div "Ampelite Australia Pty Ltd" at bounding box center [452, 145] width 109 height 13
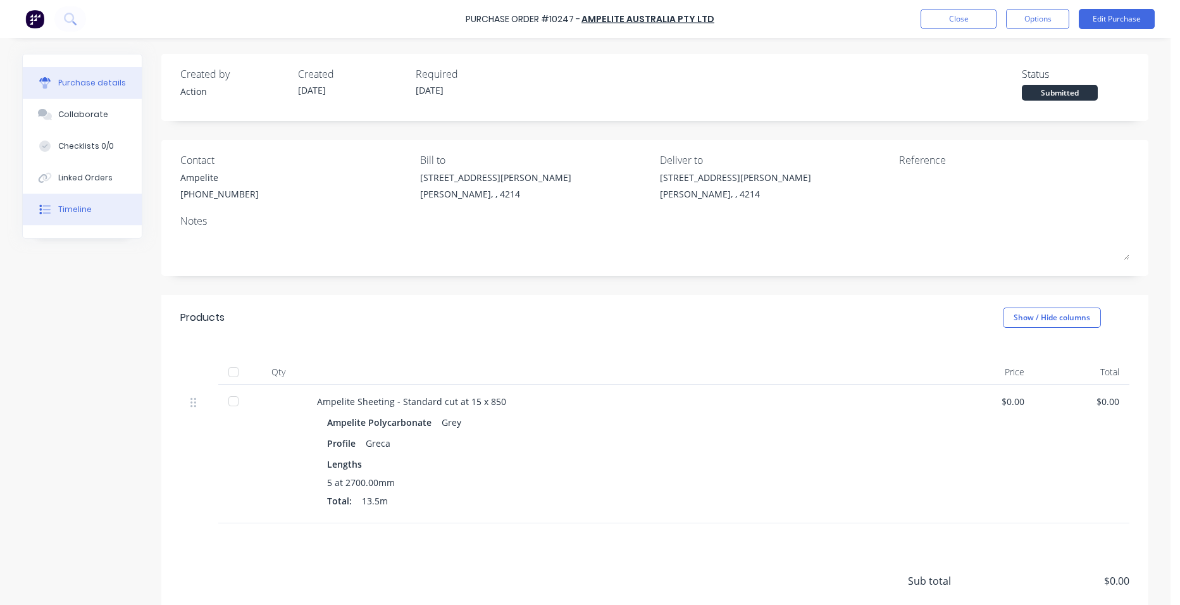
click at [80, 211] on div "Timeline" at bounding box center [75, 209] width 34 height 11
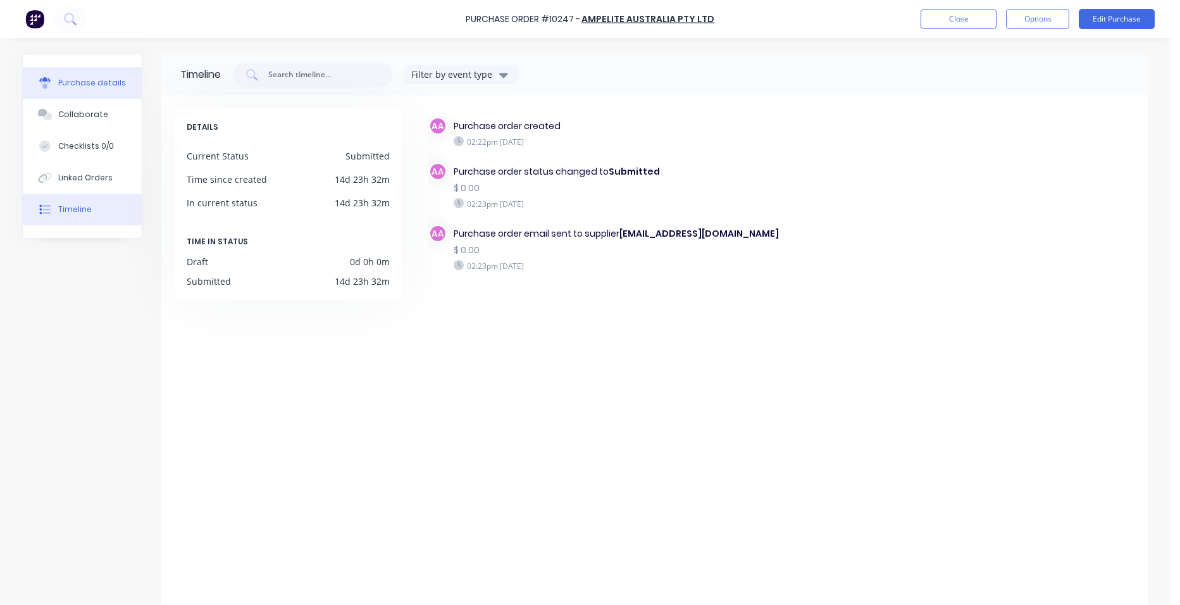
click at [82, 83] on div "Purchase details" at bounding box center [92, 82] width 68 height 11
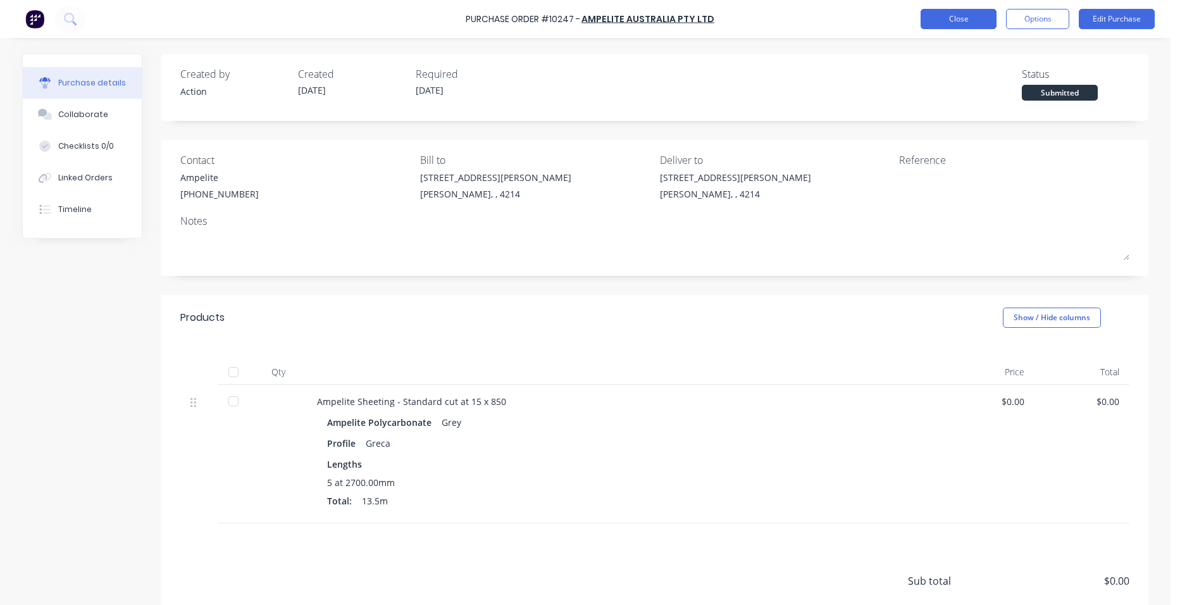
click at [972, 20] on button "Close" at bounding box center [958, 19] width 76 height 20
click at [88, 178] on div "Linked Orders" at bounding box center [85, 177] width 54 height 11
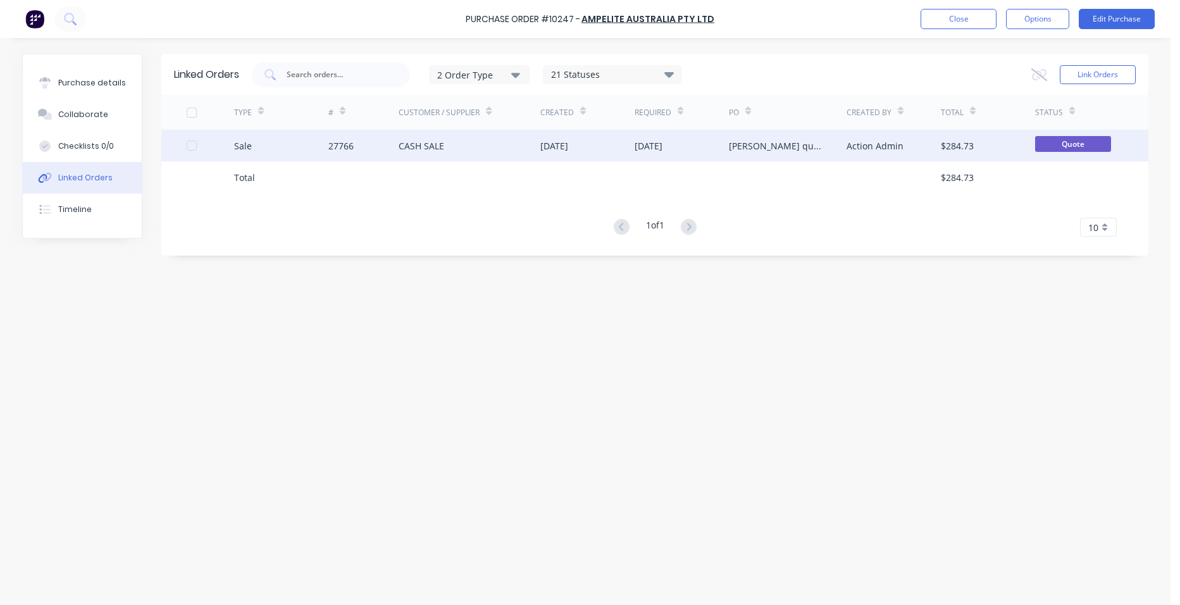
click at [456, 145] on div "CASH SALE" at bounding box center [469, 146] width 142 height 32
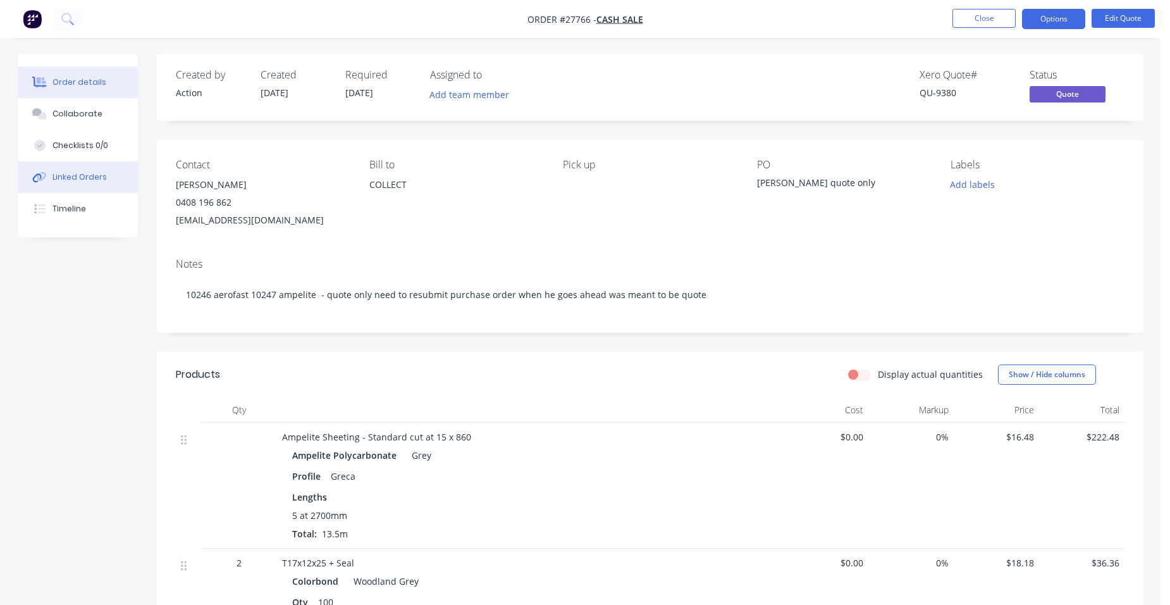
click at [84, 183] on button "Linked Orders" at bounding box center [78, 177] width 120 height 32
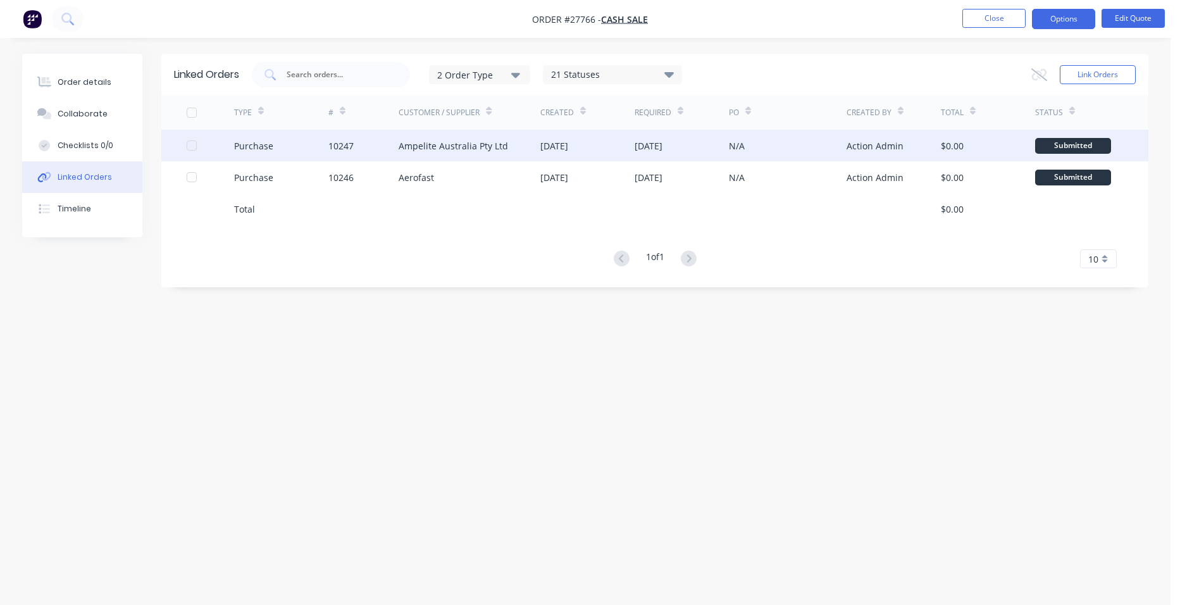
click at [435, 152] on div "Ampelite Australia Pty Ltd" at bounding box center [469, 146] width 142 height 32
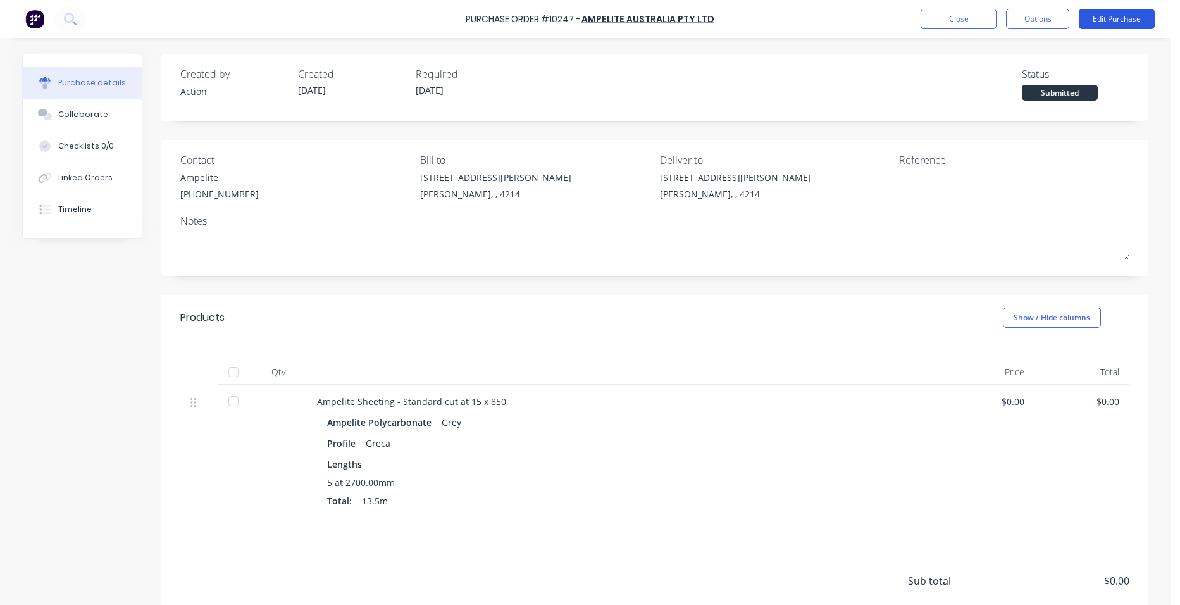
click at [1138, 23] on button "Edit Purchase" at bounding box center [1116, 19] width 76 height 20
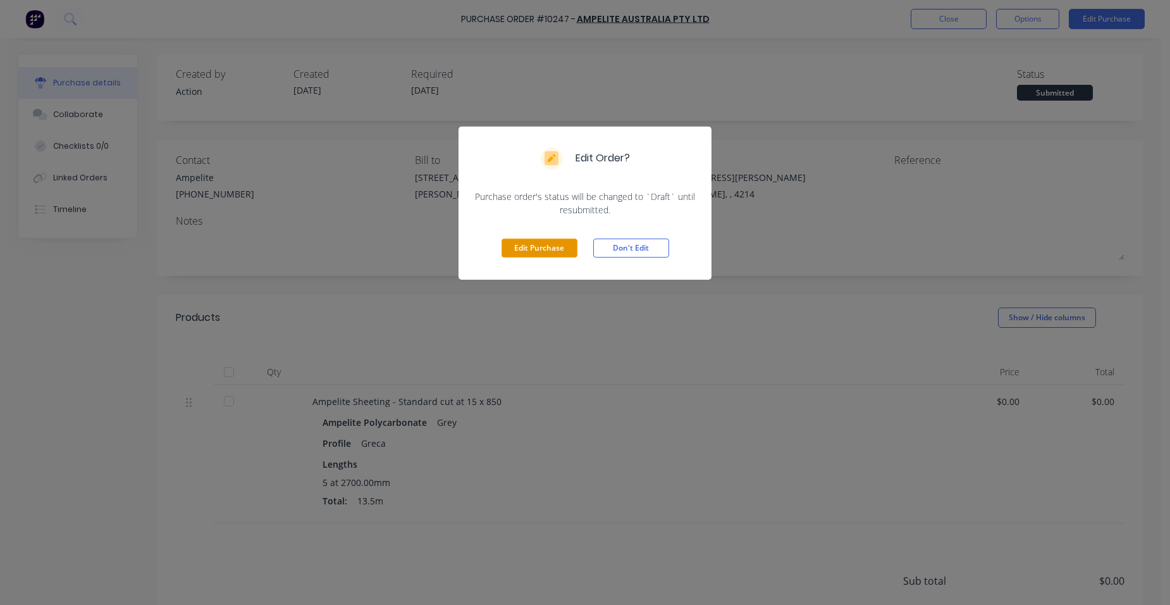
click at [535, 244] on button "Edit Purchase" at bounding box center [540, 247] width 76 height 19
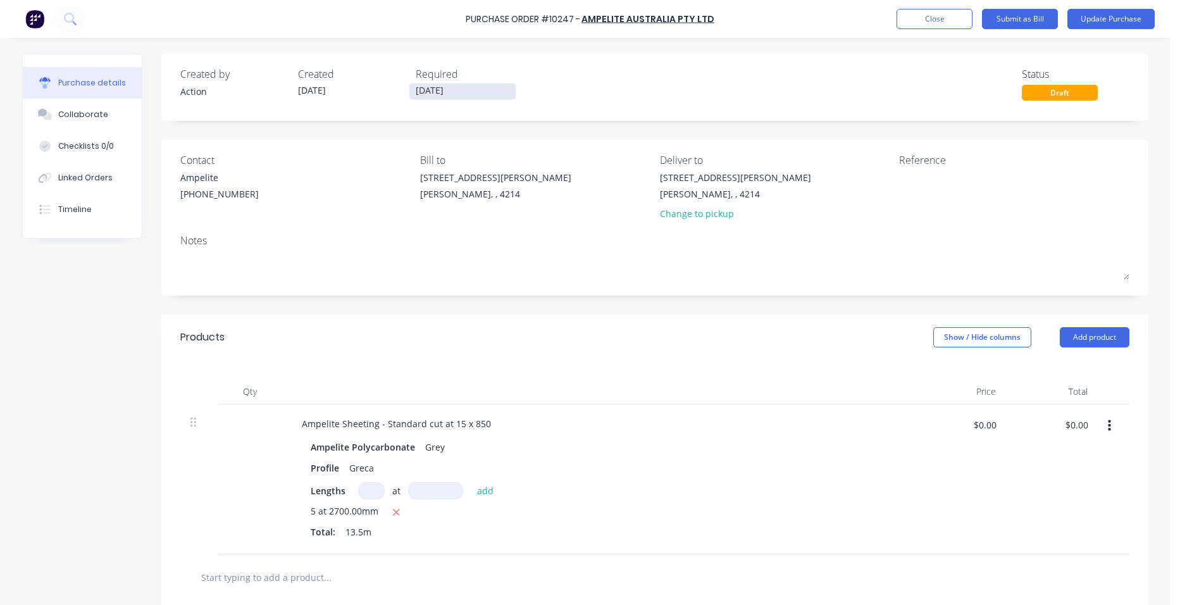
click at [454, 92] on input "[DATE]" at bounding box center [462, 91] width 106 height 16
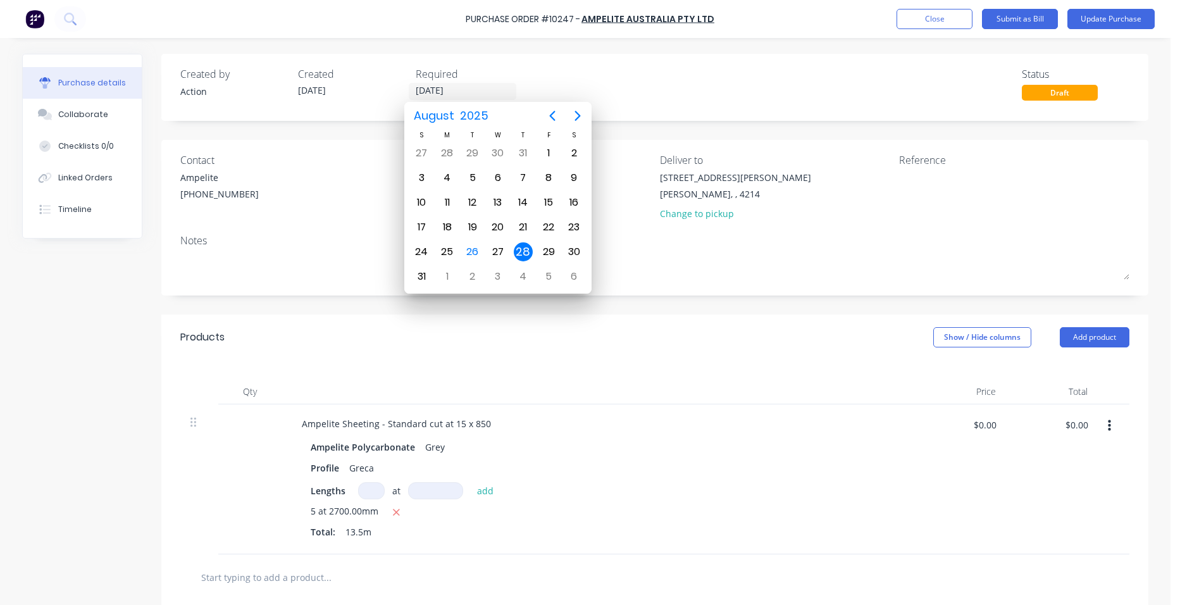
click at [634, 295] on div "Contact Ampelite [PHONE_NUMBER] Bill to [STREET_ADDRESS][PERSON_NAME][PERSON_NA…" at bounding box center [654, 218] width 987 height 156
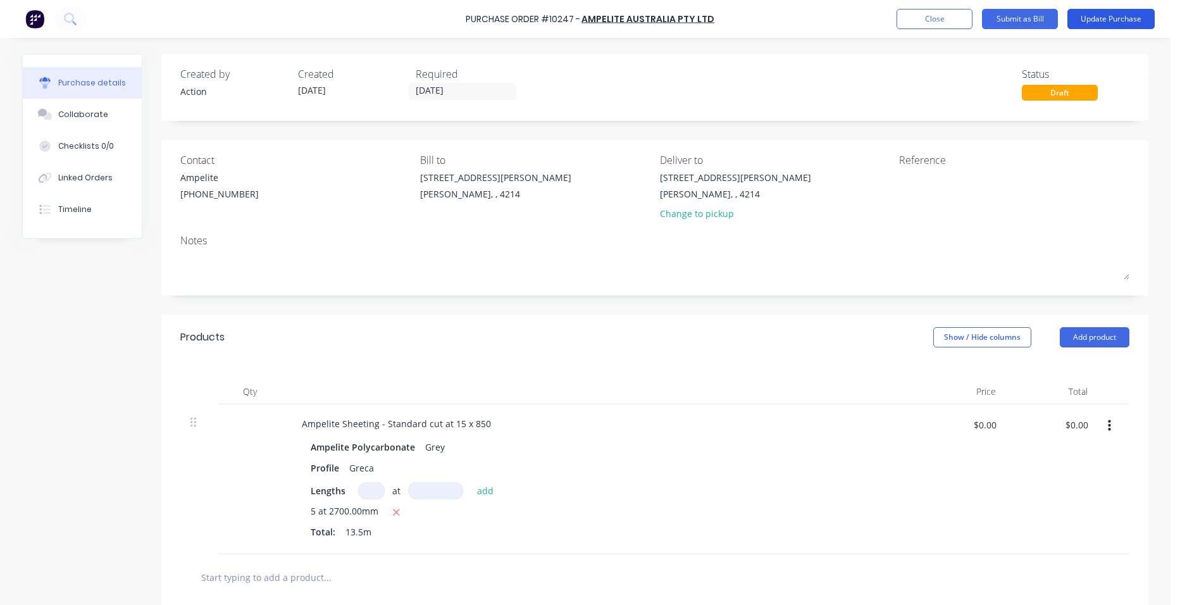
click at [1128, 13] on button "Update Purchase" at bounding box center [1110, 19] width 87 height 20
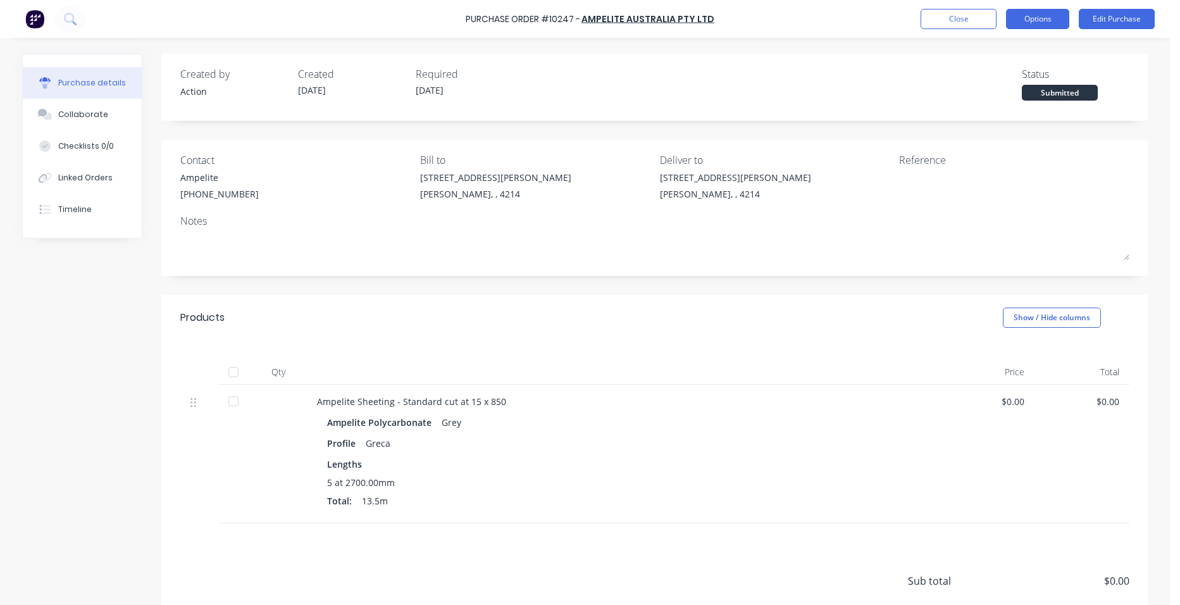
click at [1041, 20] on button "Options" at bounding box center [1037, 19] width 63 height 20
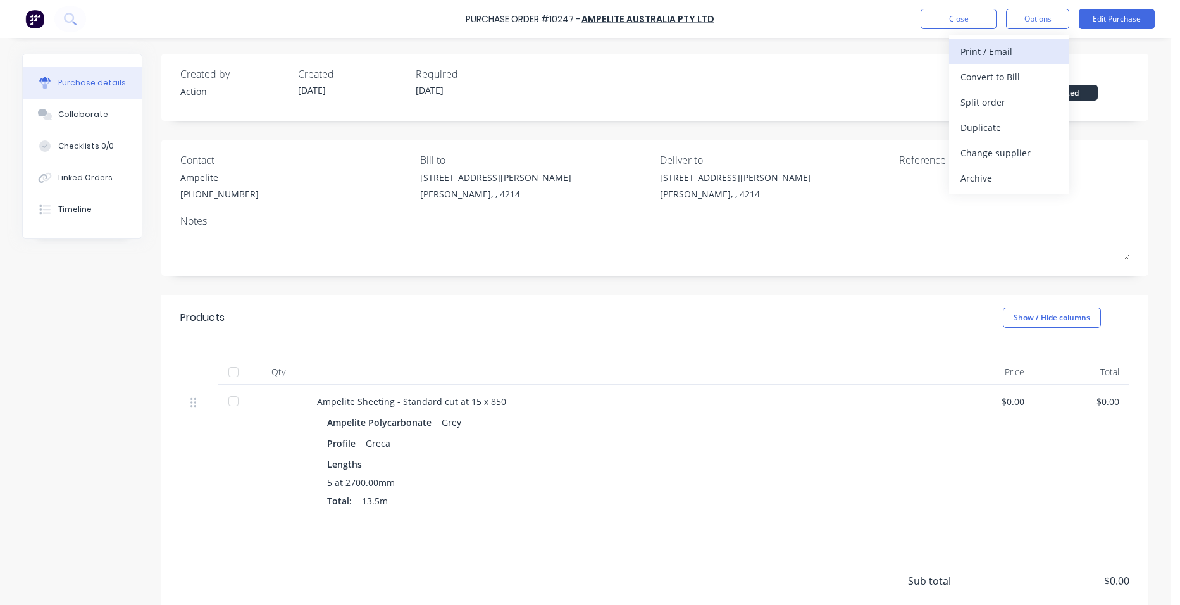
click at [1015, 50] on div "Print / Email" at bounding box center [1008, 51] width 97 height 18
click at [1021, 99] on div "Without pricing" at bounding box center [1008, 102] width 97 height 18
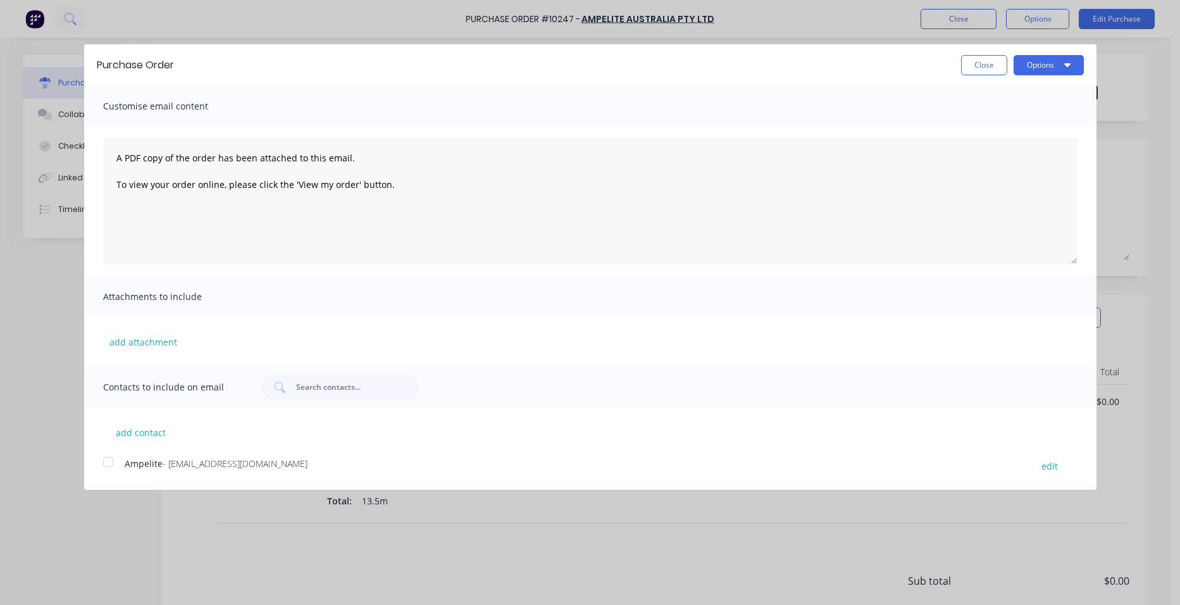
drag, startPoint x: 105, startPoint y: 459, endPoint x: 111, endPoint y: 453, distance: 7.6
click at [107, 459] on div at bounding box center [108, 461] width 25 height 25
click at [1047, 69] on button "Options" at bounding box center [1048, 65] width 70 height 20
click at [1016, 119] on div "Email" at bounding box center [1023, 122] width 97 height 18
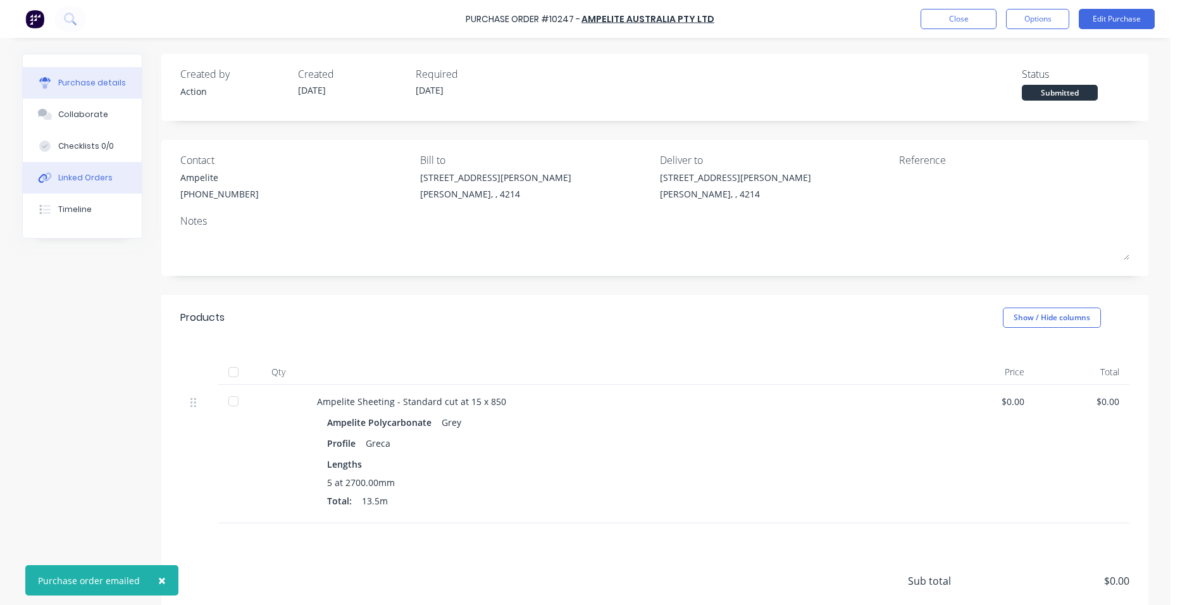
click at [116, 181] on button "Linked Orders" at bounding box center [82, 178] width 119 height 32
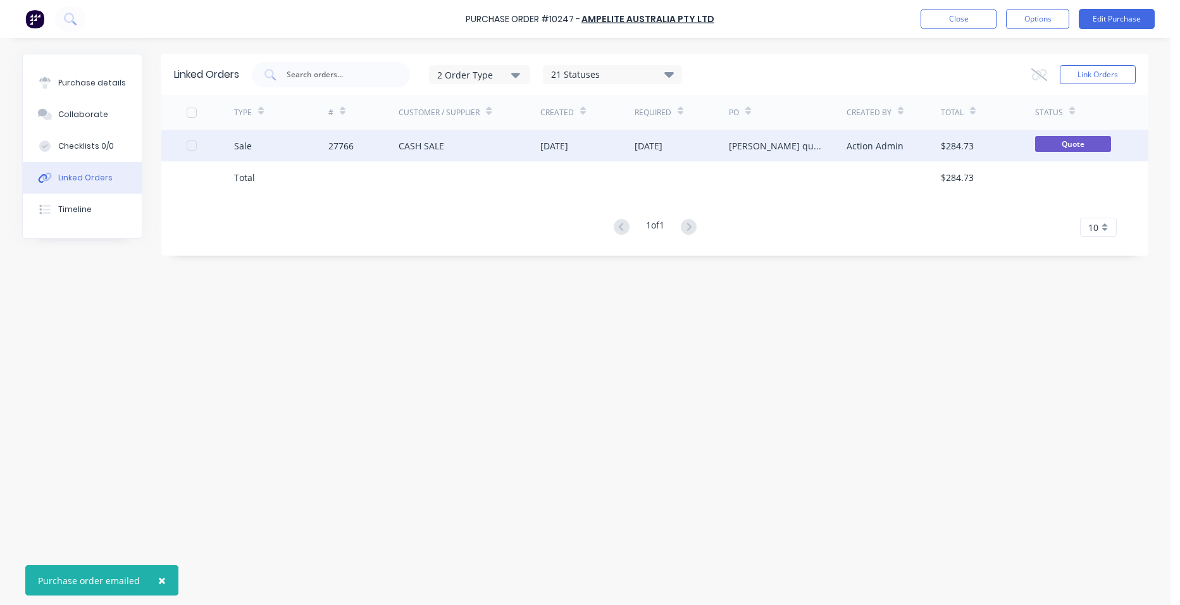
click at [412, 143] on div "CASH SALE" at bounding box center [421, 145] width 46 height 13
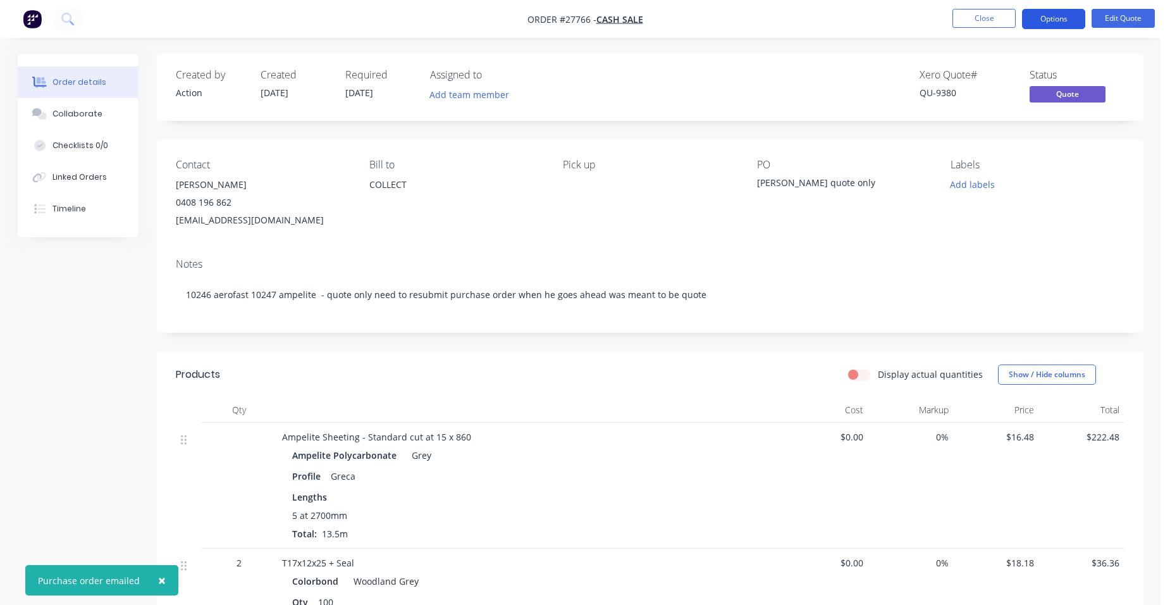
click at [1070, 16] on button "Options" at bounding box center [1053, 19] width 63 height 20
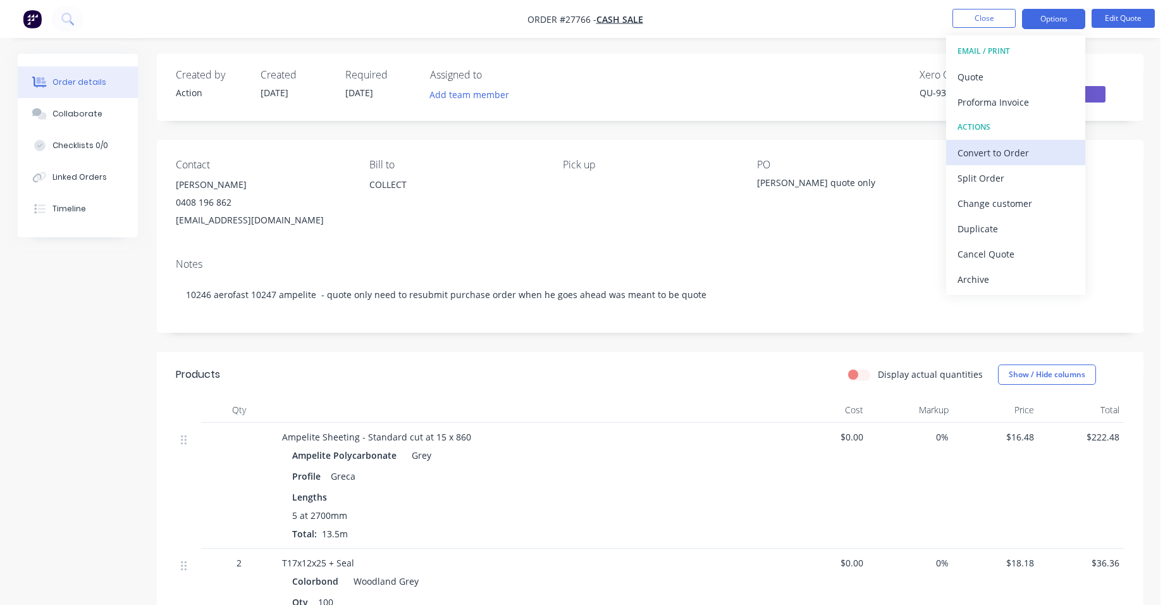
click at [1027, 142] on button "Convert to Order" at bounding box center [1015, 152] width 139 height 25
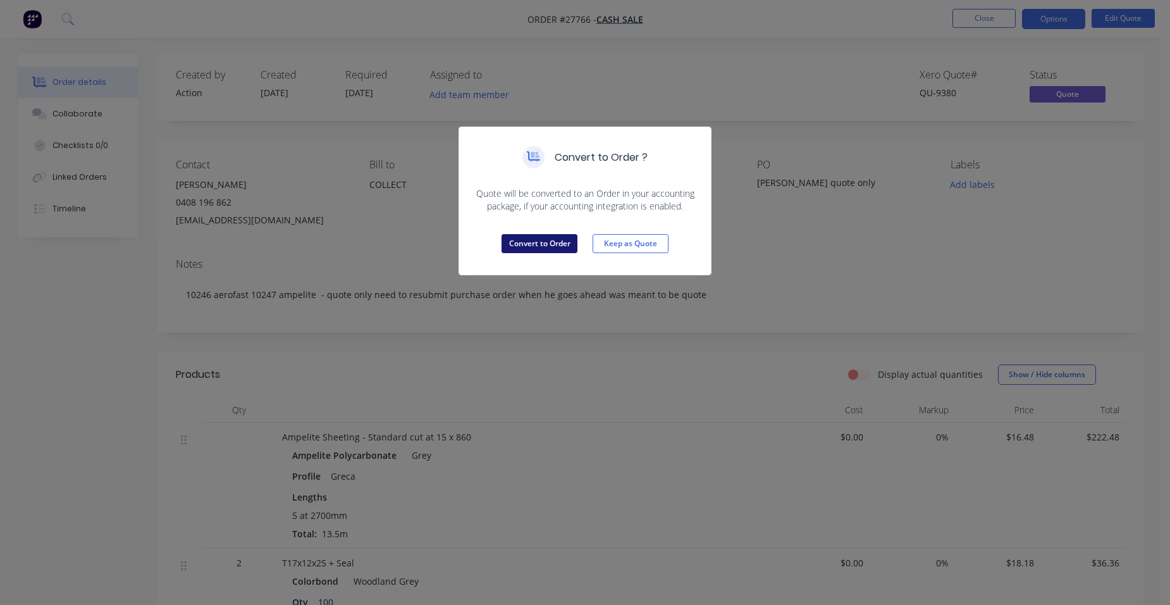
click at [564, 238] on button "Convert to Order" at bounding box center [540, 243] width 76 height 19
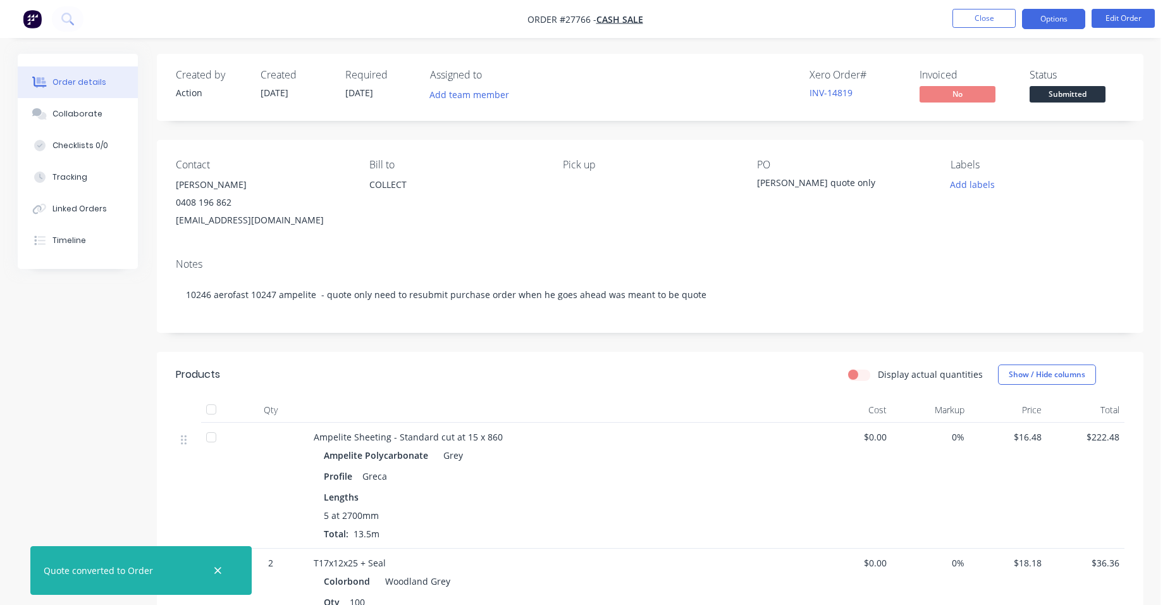
click at [1055, 9] on button "Options" at bounding box center [1053, 19] width 63 height 20
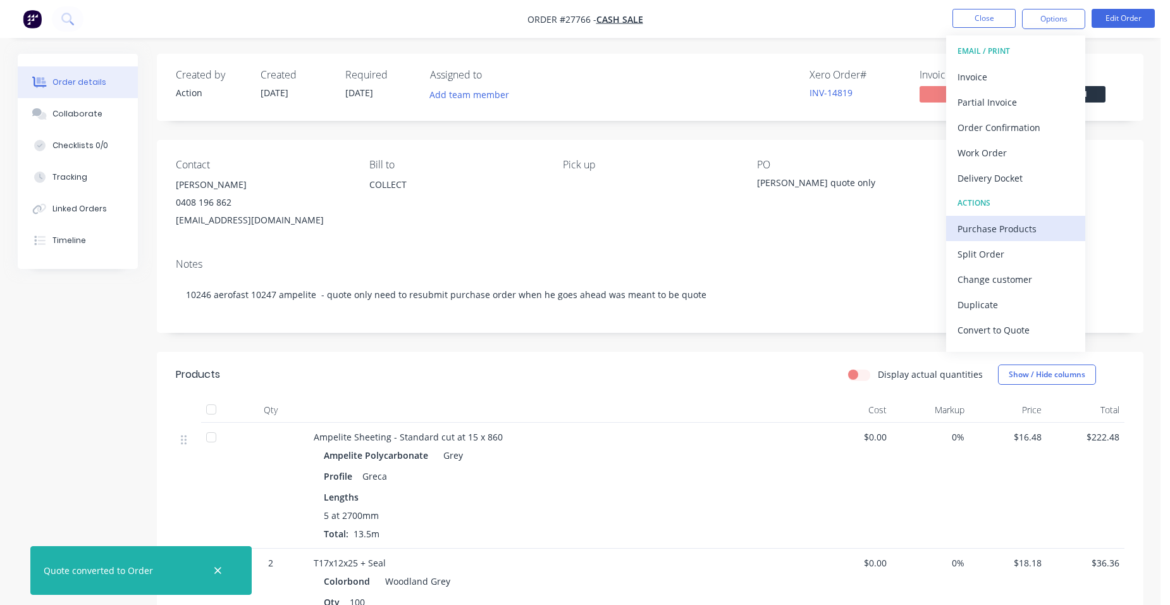
click at [1027, 221] on div "Purchase Products" at bounding box center [1016, 228] width 116 height 18
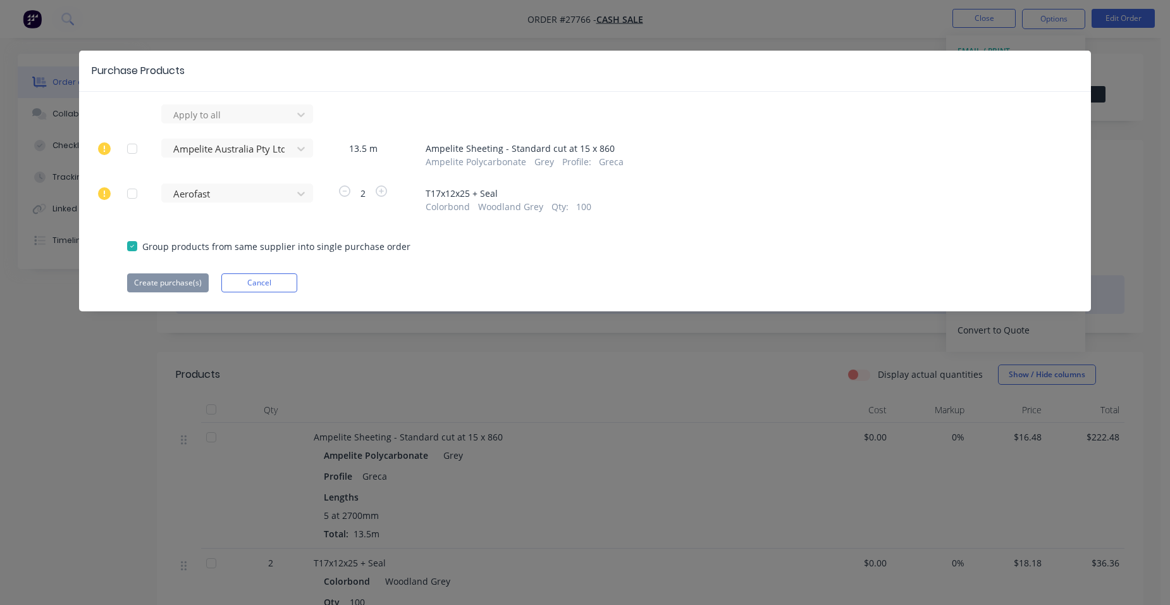
click at [283, 280] on button "Cancel" at bounding box center [259, 282] width 76 height 19
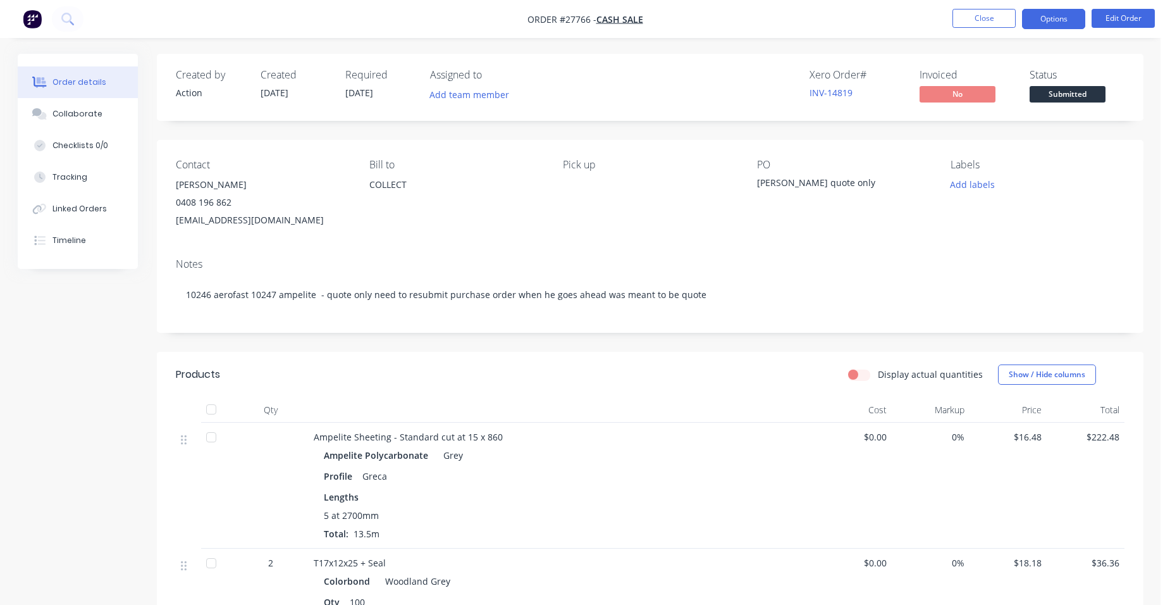
click at [1051, 19] on button "Options" at bounding box center [1053, 19] width 63 height 20
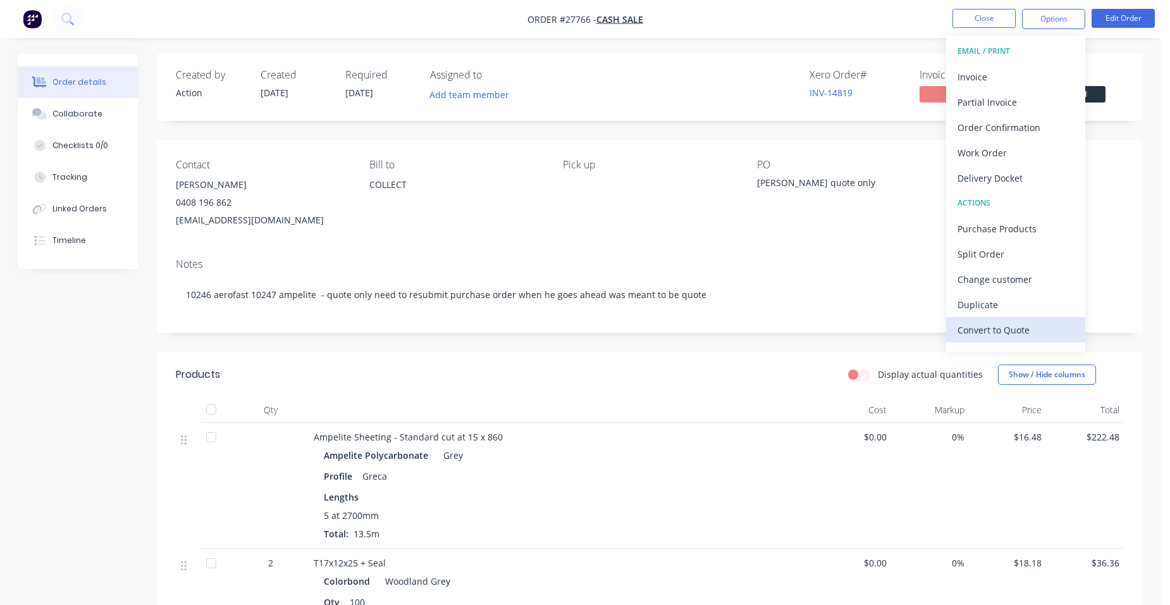
click at [1007, 330] on div "Convert to Quote" at bounding box center [1016, 330] width 116 height 18
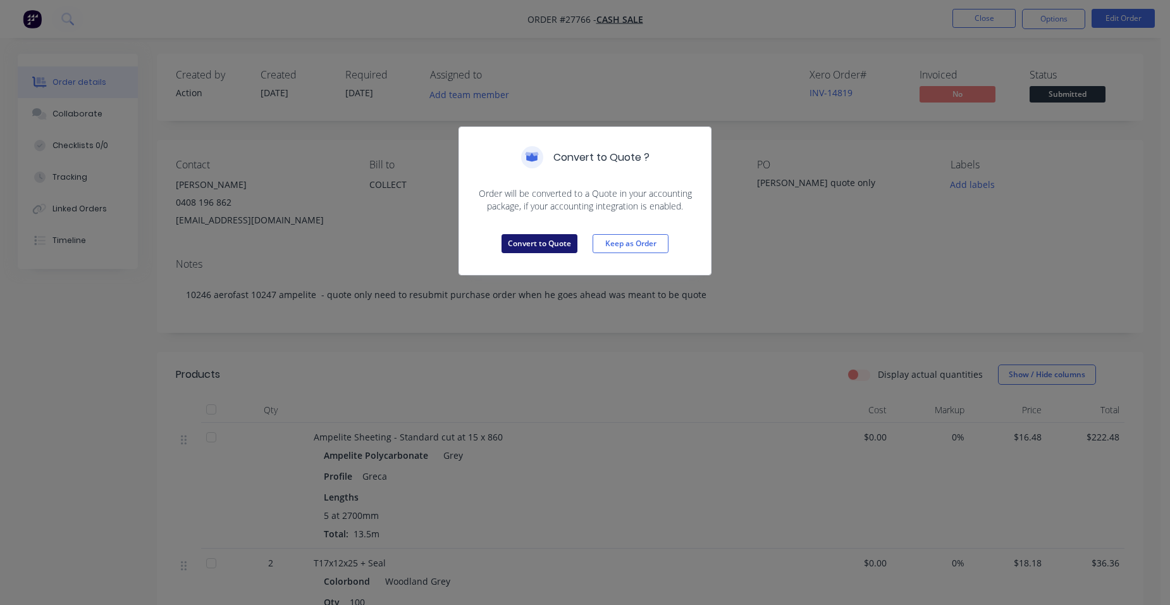
click at [541, 246] on button "Convert to Quote" at bounding box center [540, 243] width 76 height 19
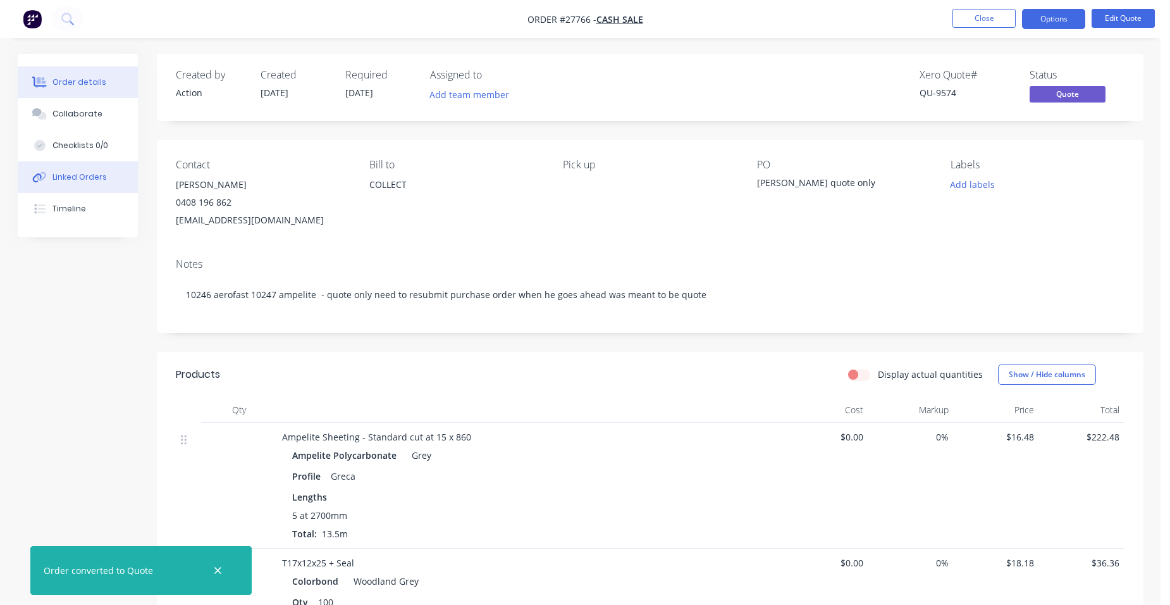
click at [90, 178] on div "Linked Orders" at bounding box center [79, 176] width 54 height 11
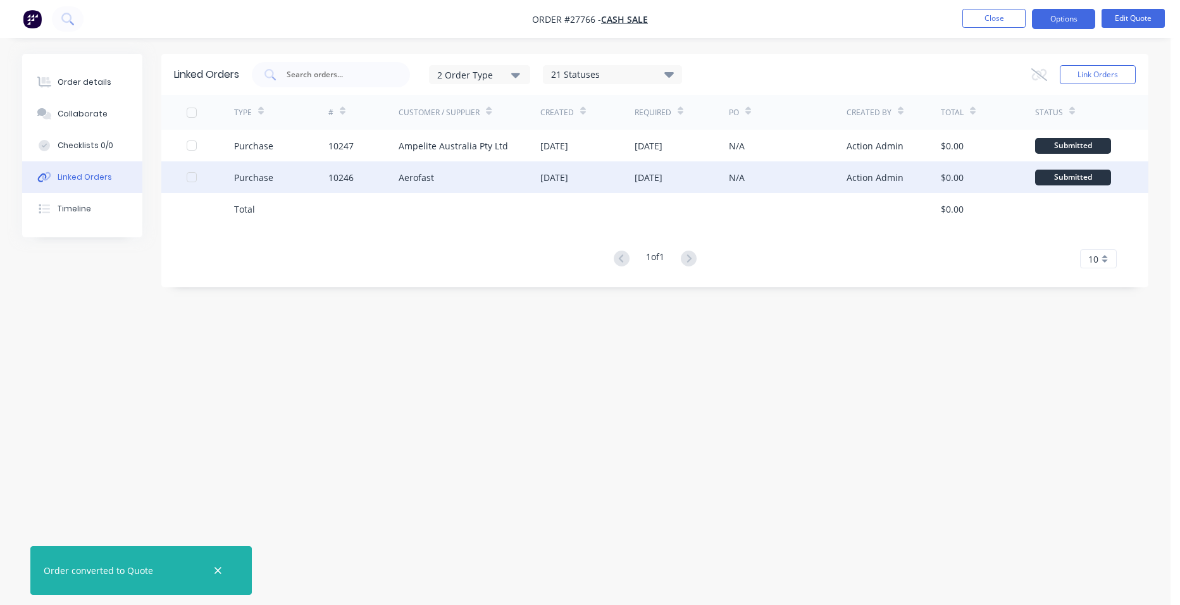
click at [446, 182] on div "Aerofast" at bounding box center [469, 177] width 142 height 32
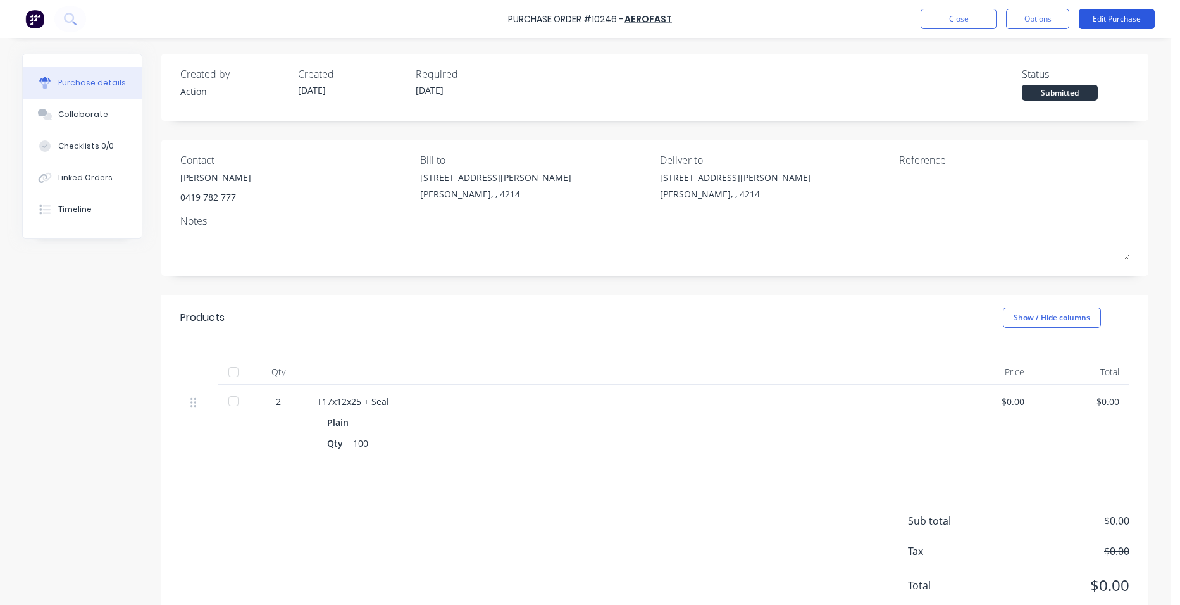
click at [1121, 12] on button "Edit Purchase" at bounding box center [1116, 19] width 76 height 20
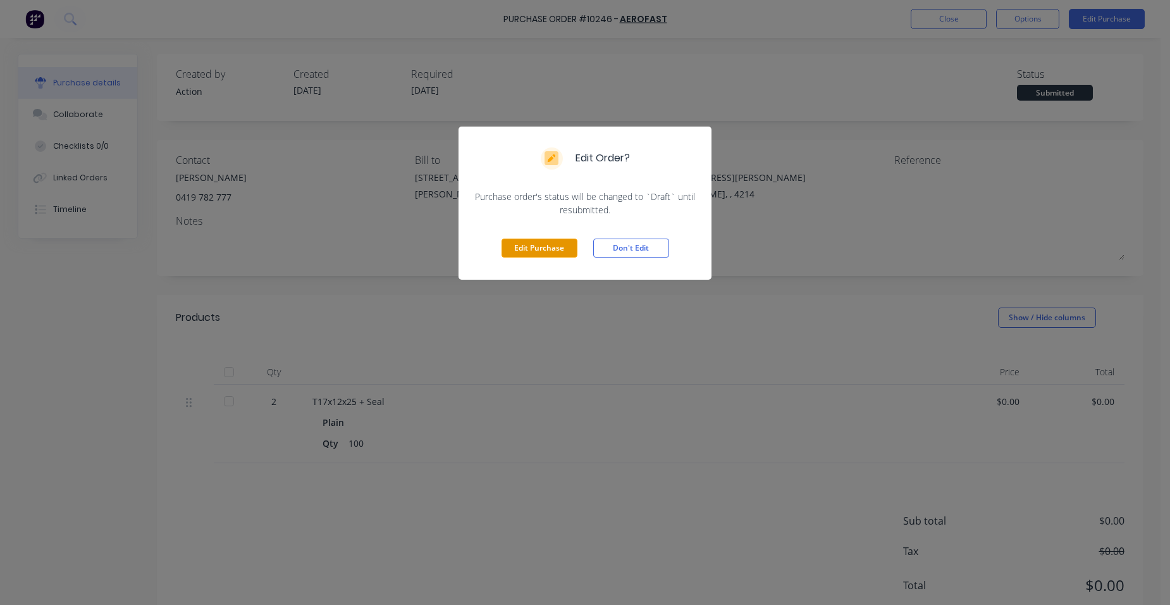
click at [552, 242] on button "Edit Purchase" at bounding box center [540, 247] width 76 height 19
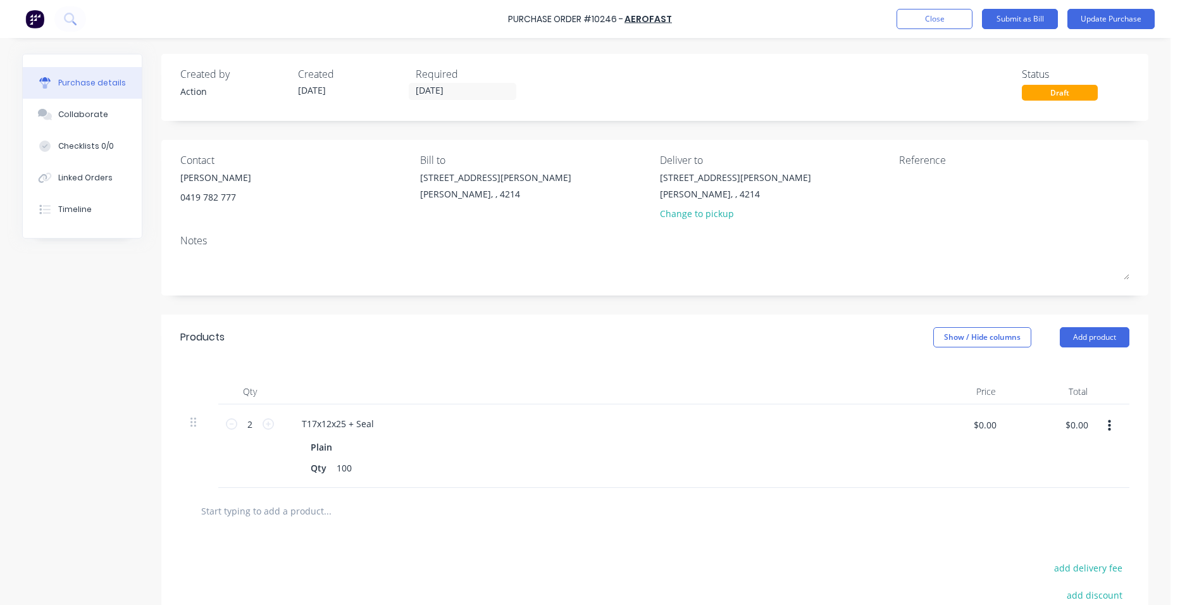
click at [1101, 428] on button "button" at bounding box center [1109, 425] width 30 height 23
click at [1068, 455] on button "Edit" at bounding box center [1070, 459] width 108 height 25
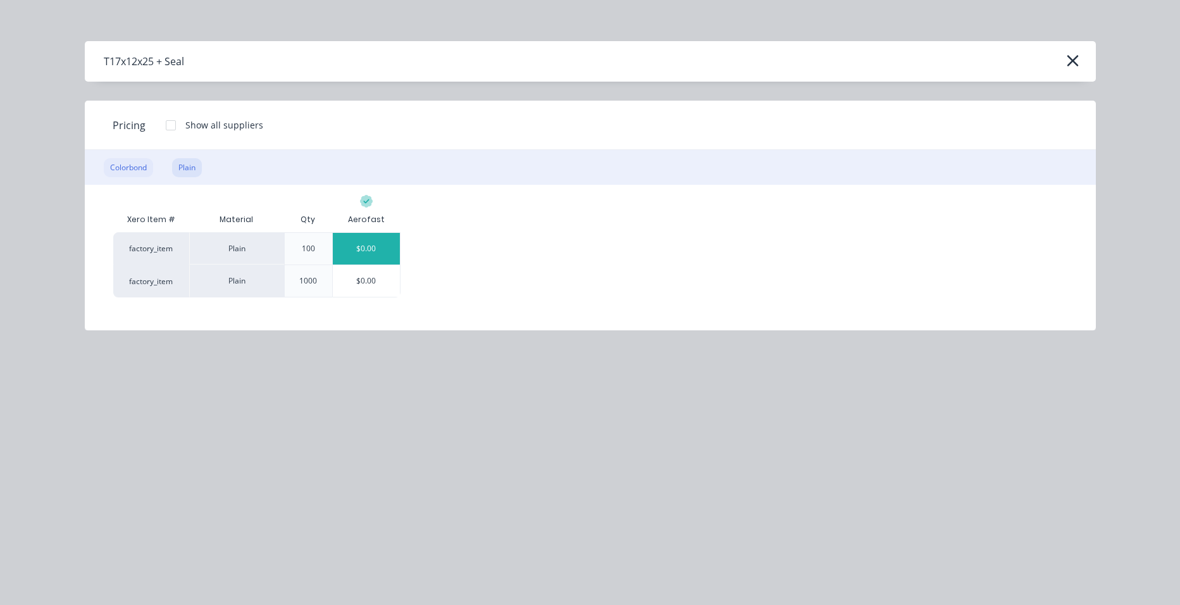
click at [144, 168] on div "Colorbond" at bounding box center [128, 167] width 49 height 19
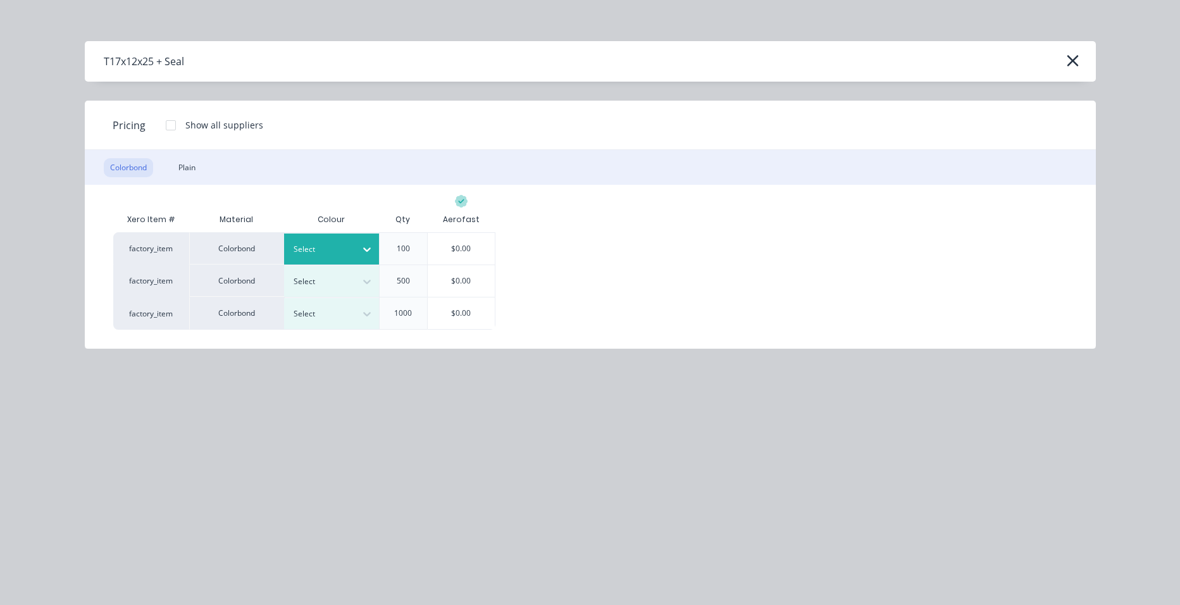
click at [347, 249] on div at bounding box center [321, 249] width 57 height 14
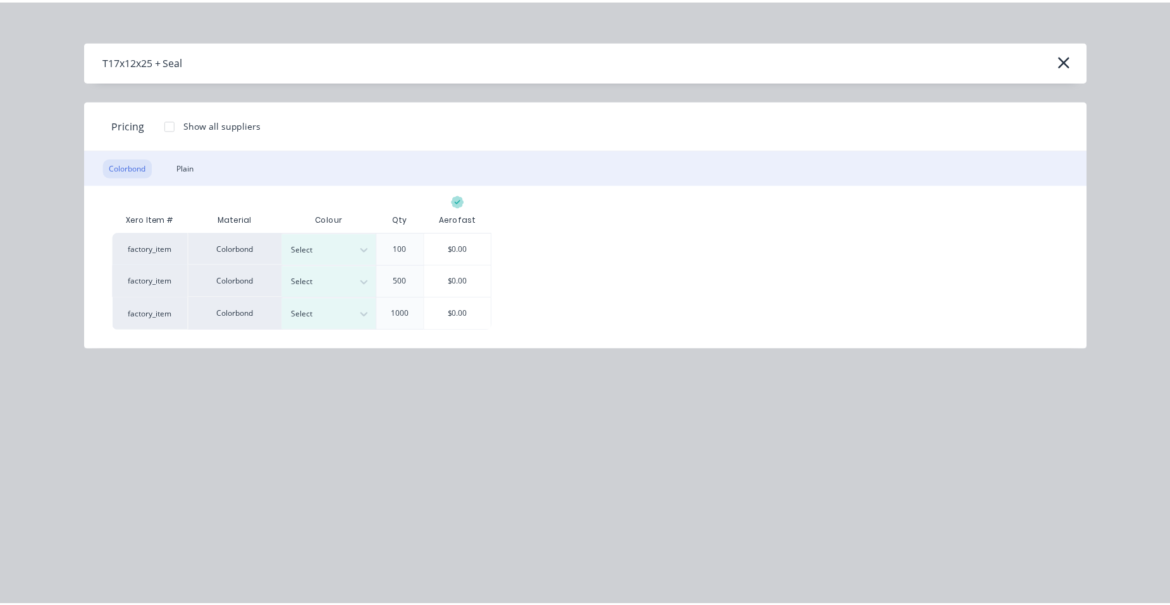
scroll to position [564, 0]
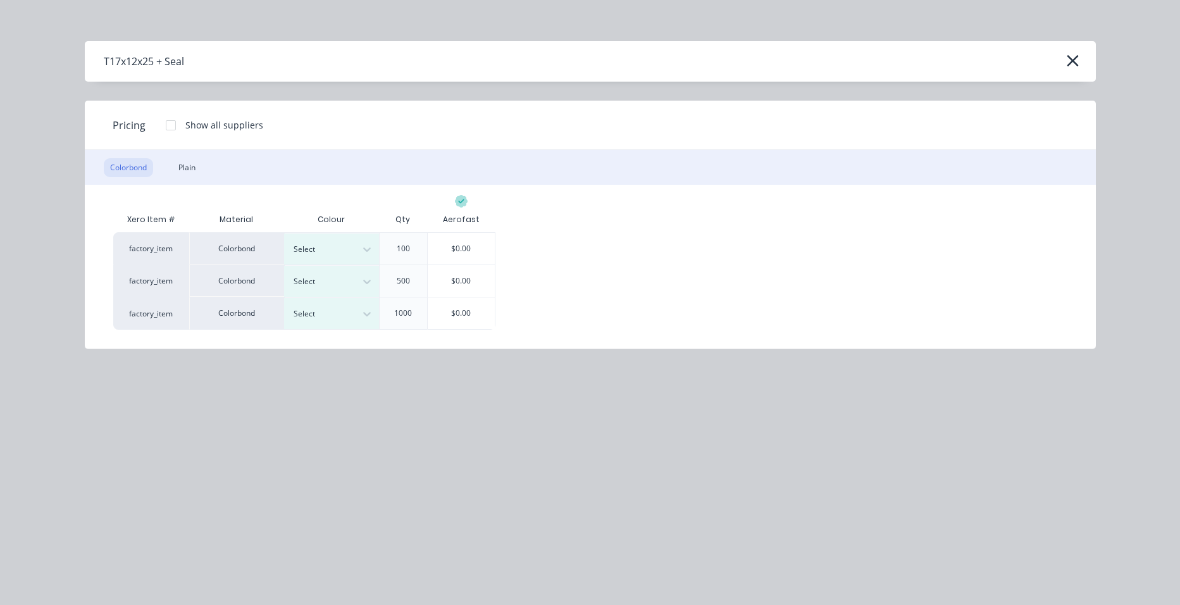
click at [455, 252] on div "$0.00" at bounding box center [462, 249] width 68 height 32
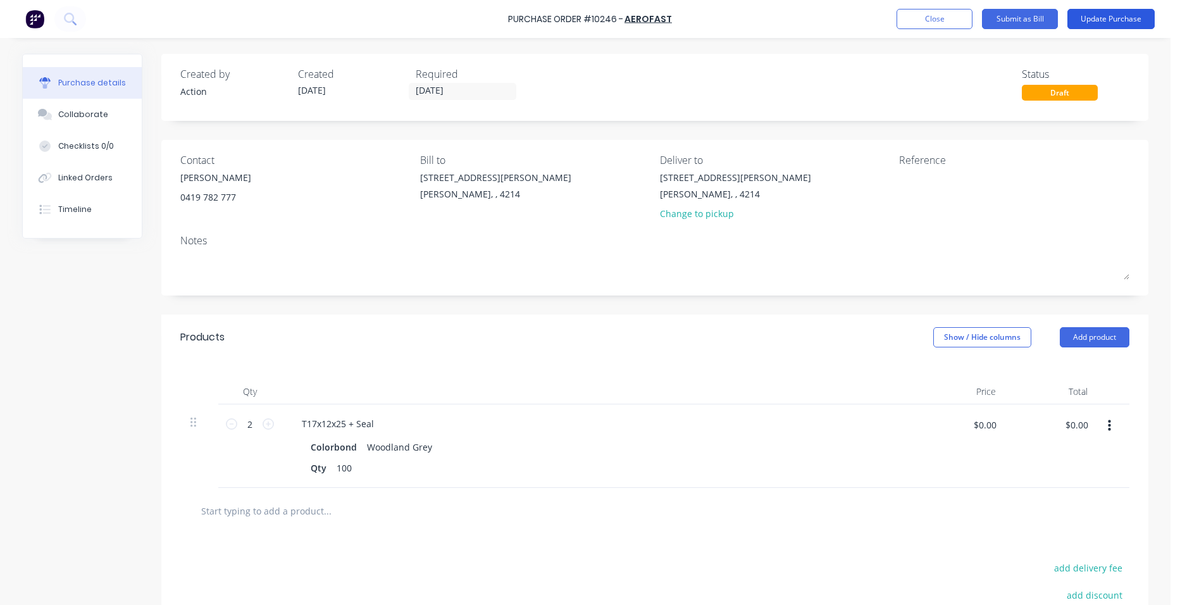
click at [1104, 20] on button "Update Purchase" at bounding box center [1110, 19] width 87 height 20
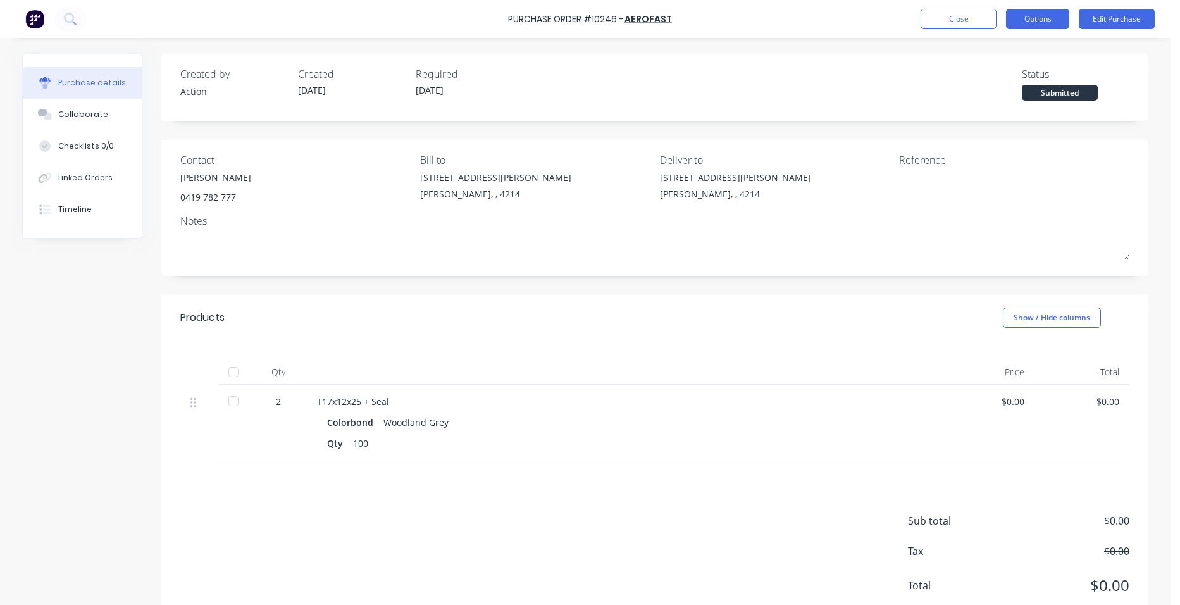
click at [1058, 21] on button "Options" at bounding box center [1037, 19] width 63 height 20
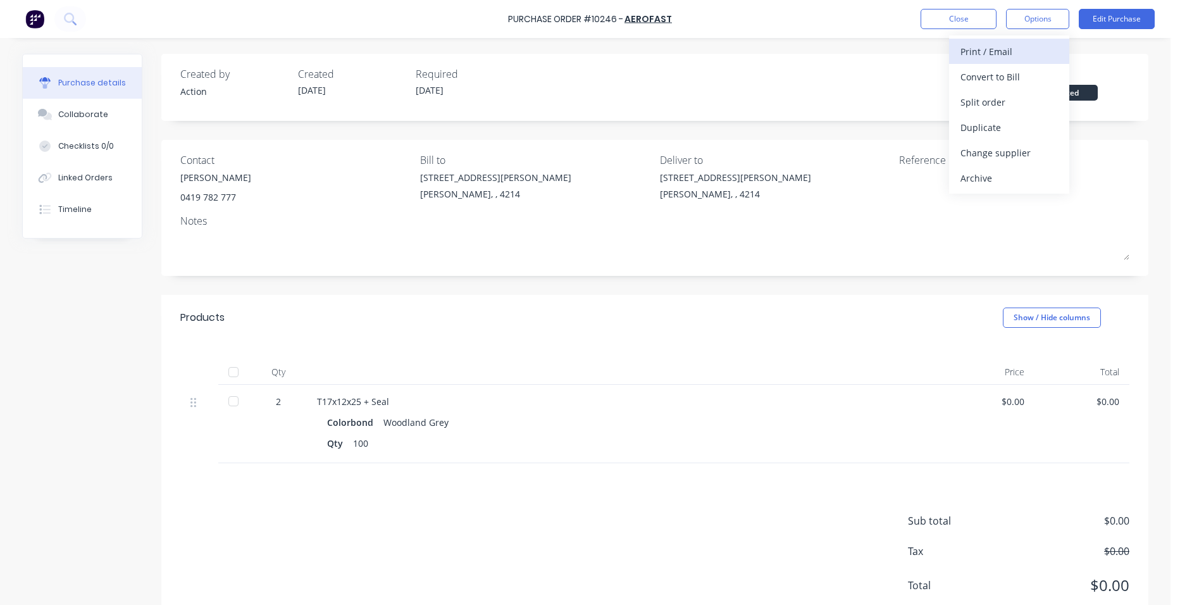
click at [1020, 45] on div "Print / Email" at bounding box center [1008, 51] width 97 height 18
click at [1015, 97] on div "Without pricing" at bounding box center [1008, 102] width 97 height 18
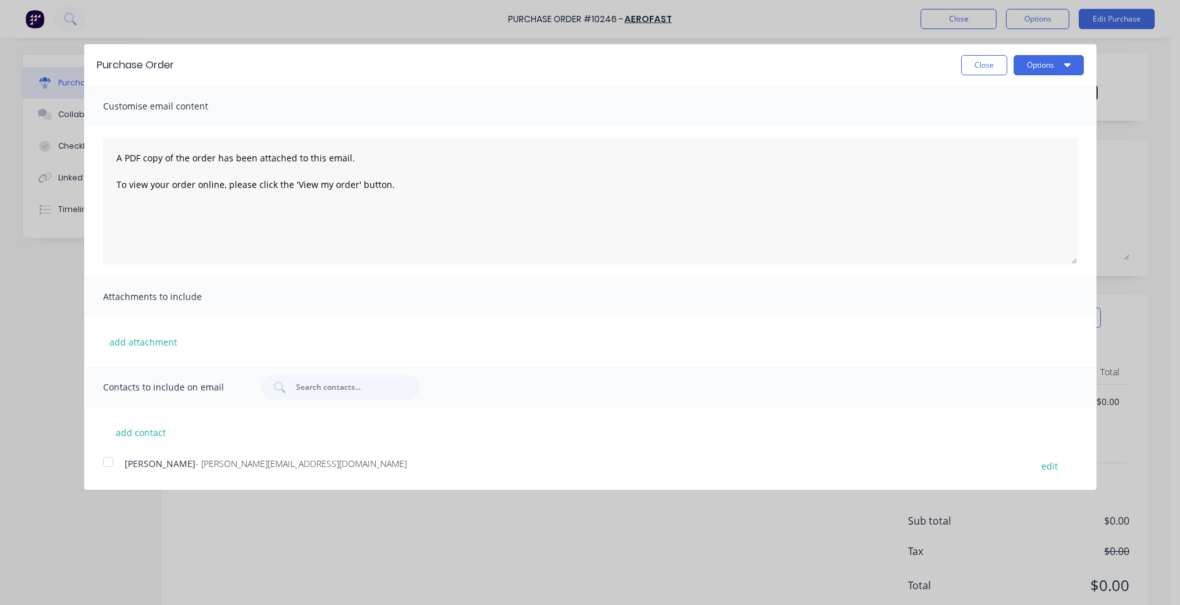
click at [121, 464] on div "Michael Woods - [EMAIL_ADDRESS][DOMAIN_NAME] edit" at bounding box center [599, 465] width 993 height 17
click at [1036, 56] on button "Options" at bounding box center [1048, 65] width 70 height 20
click at [1008, 117] on div "Email" at bounding box center [1023, 122] width 97 height 18
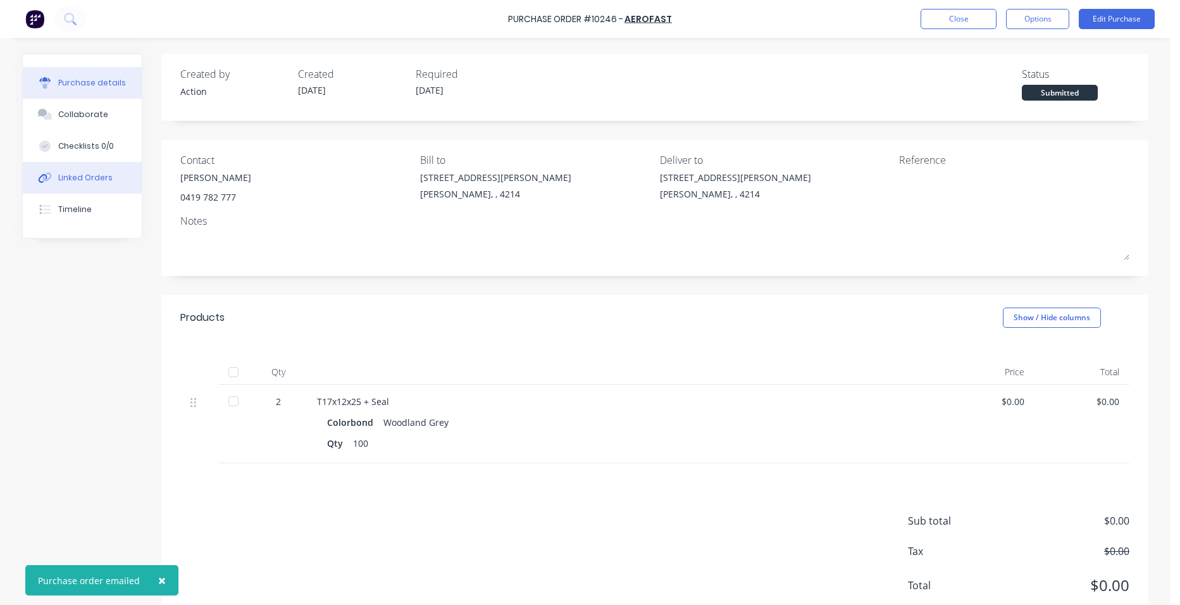
click at [83, 174] on div "Linked Orders" at bounding box center [85, 177] width 54 height 11
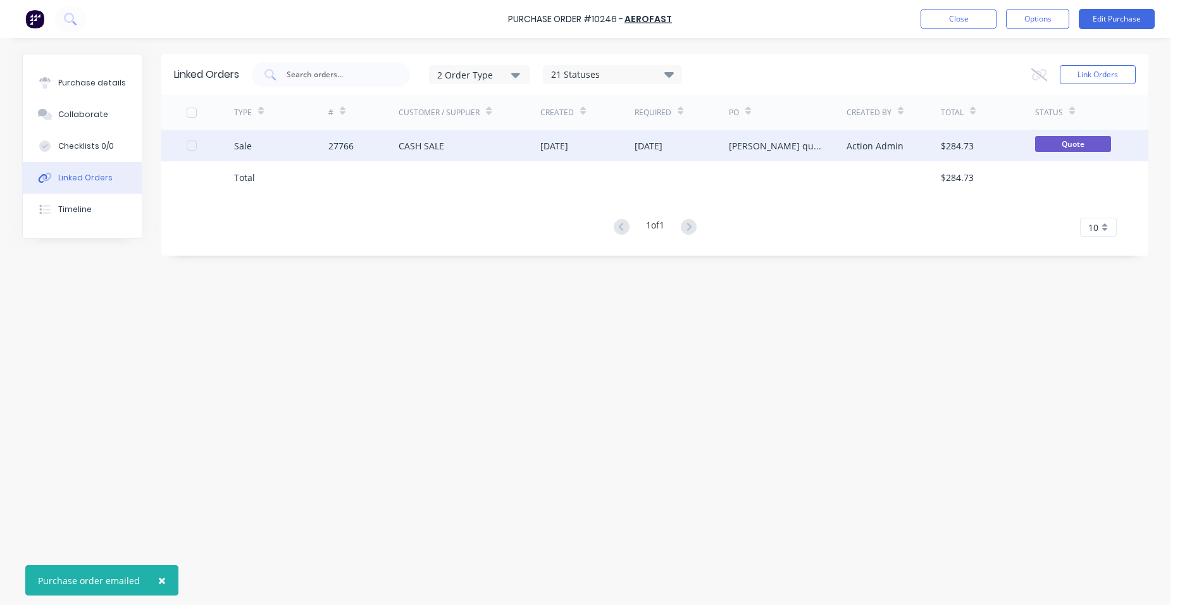
click at [527, 154] on div "CASH SALE" at bounding box center [469, 146] width 142 height 32
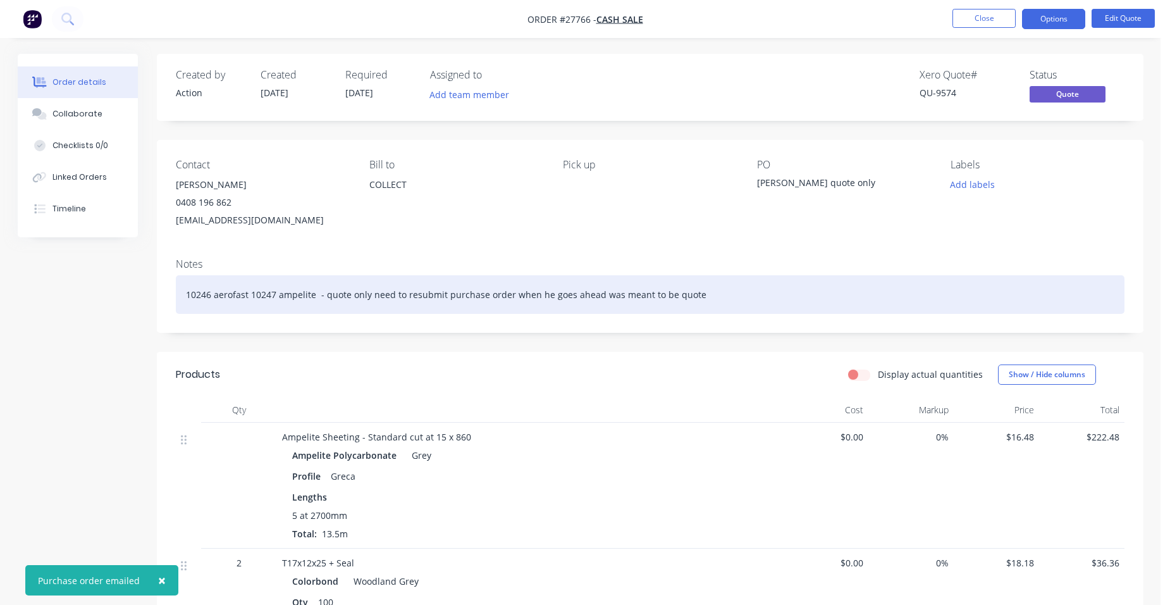
click at [693, 298] on div "10246 aerofast 10247 ampelite - quote only need to resubmit purchase order when…" at bounding box center [650, 294] width 949 height 39
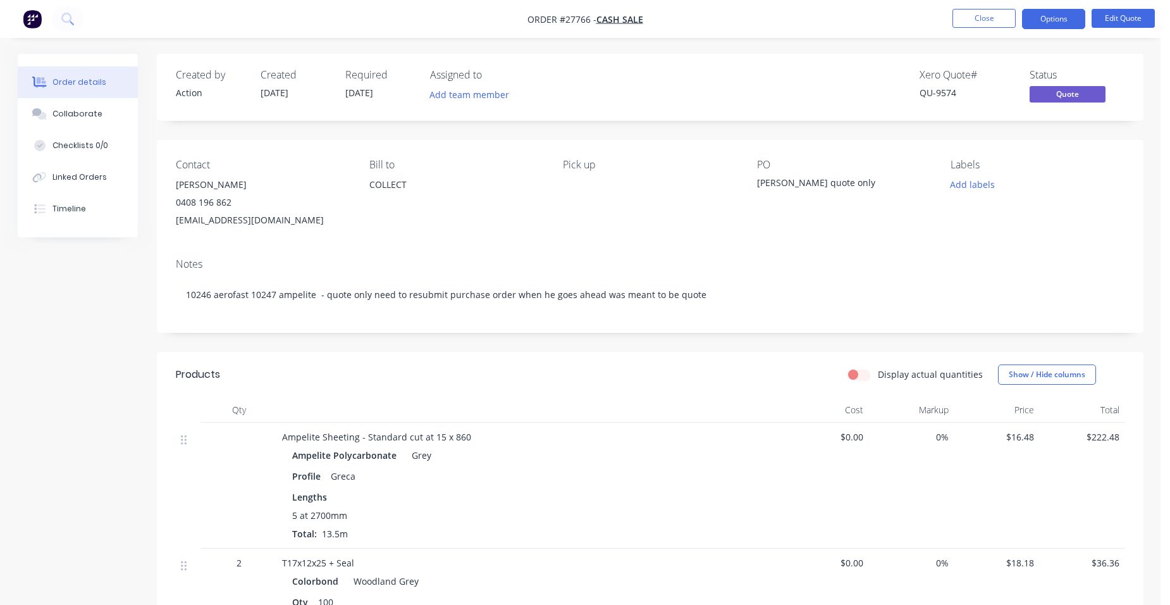
click at [853, 183] on div "[PERSON_NAME] quote only" at bounding box center [836, 185] width 158 height 18
click at [1078, 20] on button "Options" at bounding box center [1053, 19] width 63 height 20
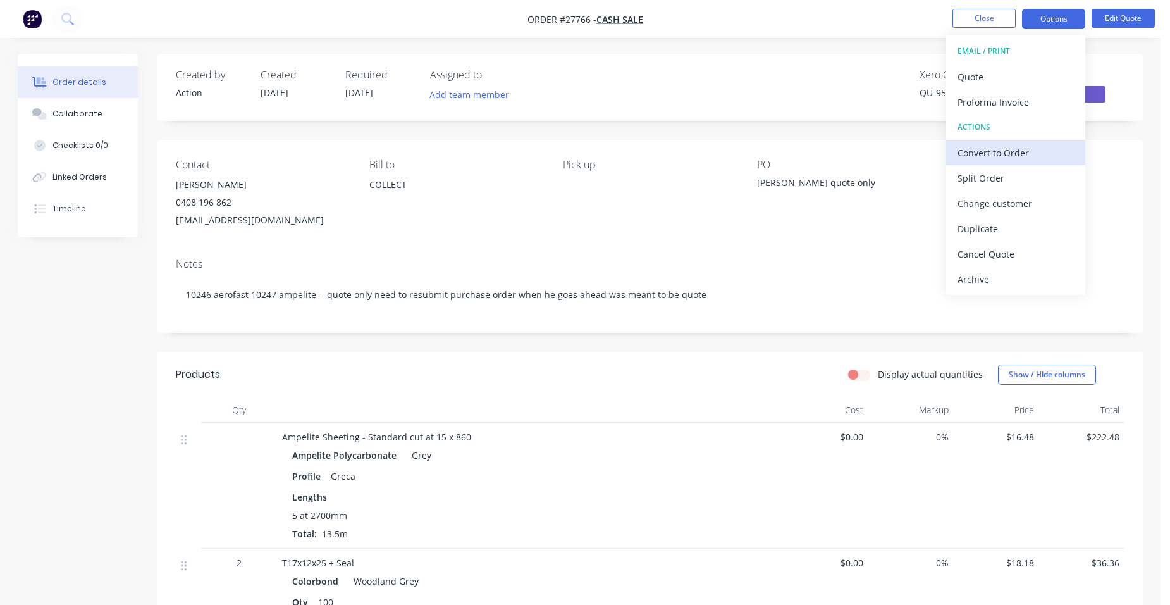
click at [1028, 160] on div "Convert to Order" at bounding box center [1016, 153] width 116 height 18
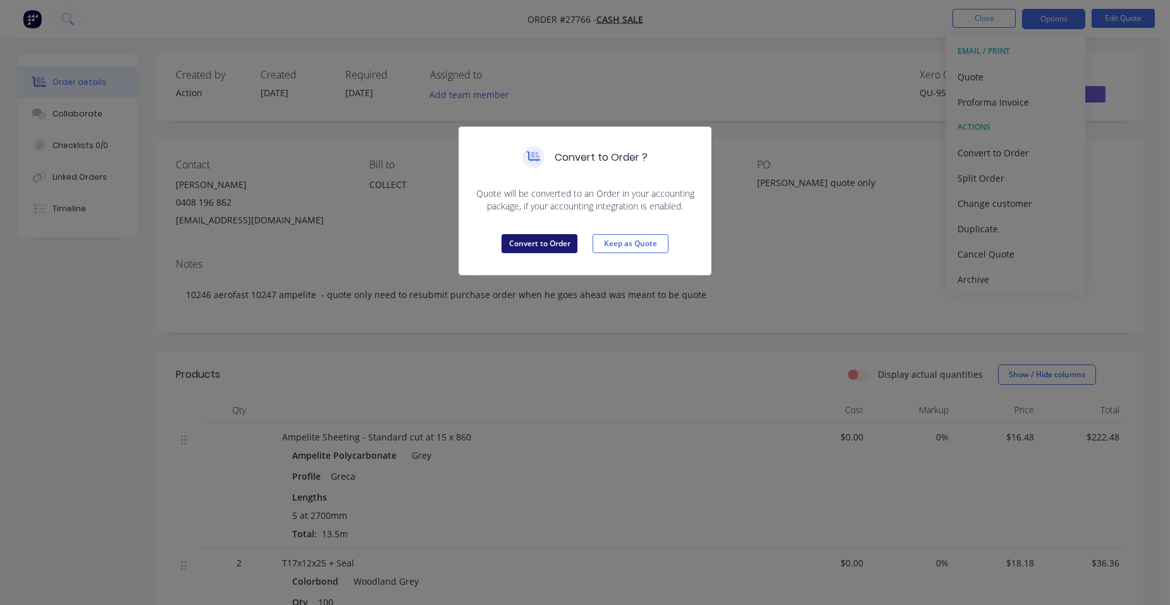
click at [548, 247] on button "Convert to Order" at bounding box center [540, 243] width 76 height 19
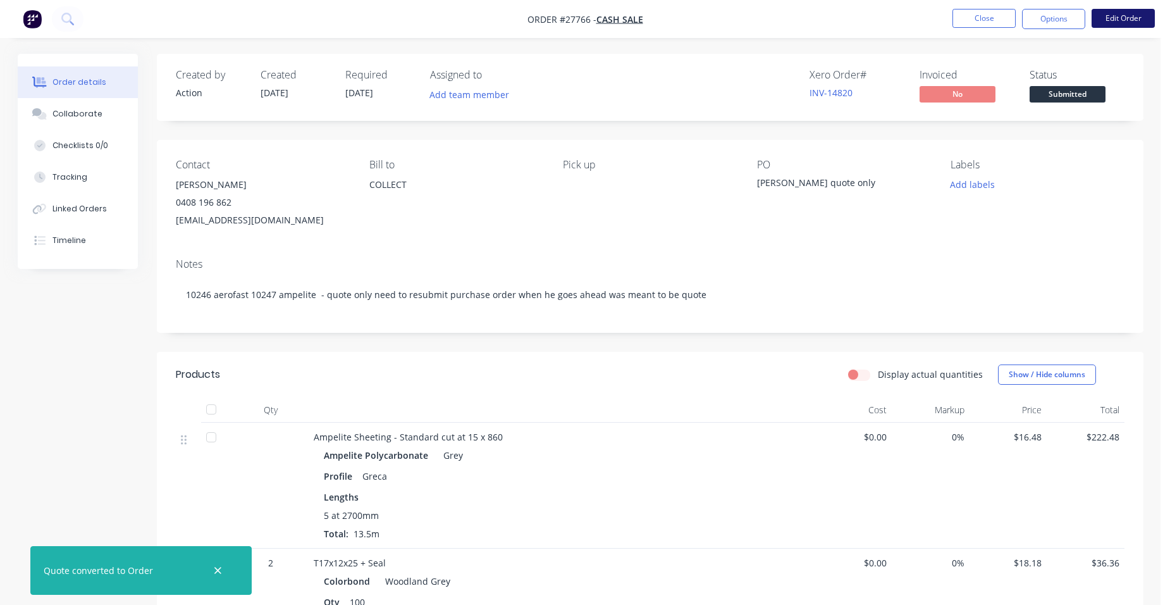
click at [1110, 20] on button "Edit Order" at bounding box center [1123, 18] width 63 height 19
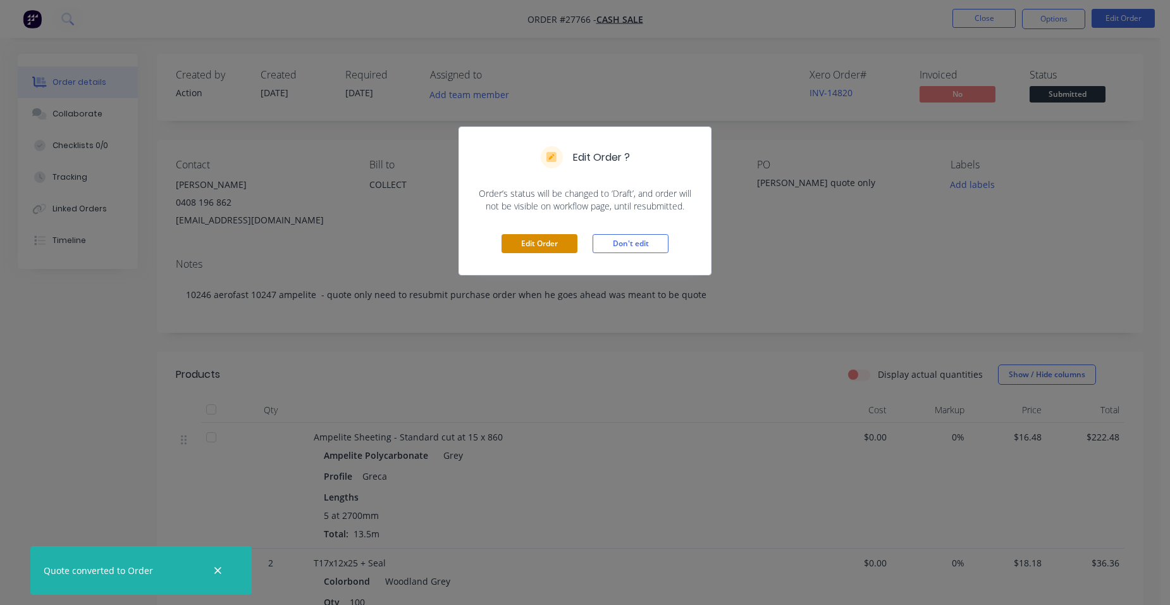
click at [541, 238] on button "Edit Order" at bounding box center [540, 243] width 76 height 19
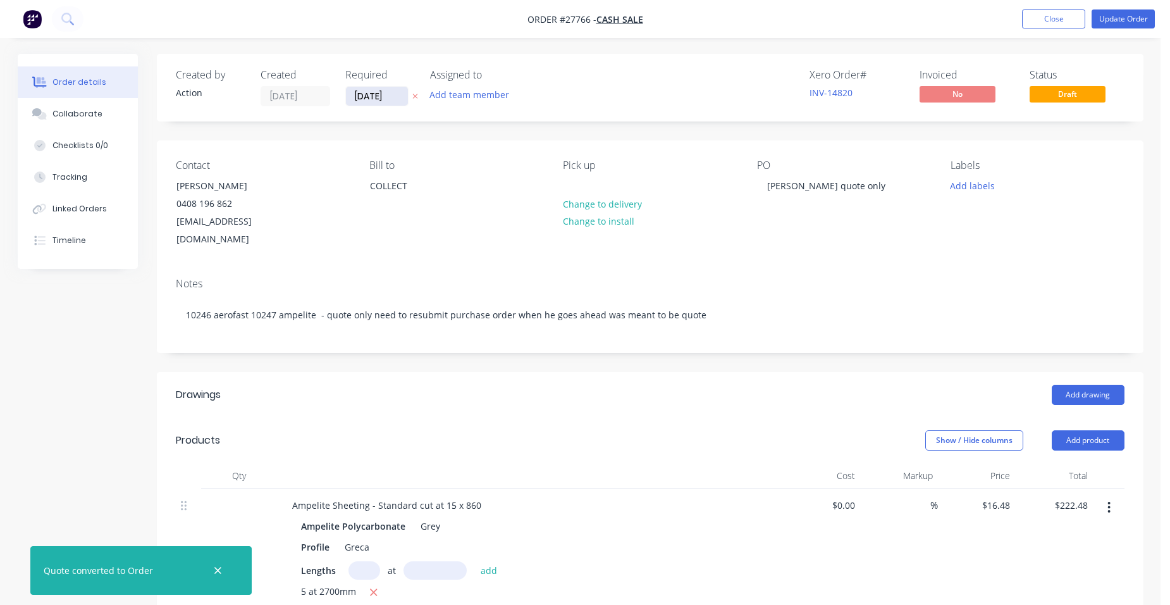
click at [393, 93] on input "[DATE]" at bounding box center [377, 96] width 62 height 19
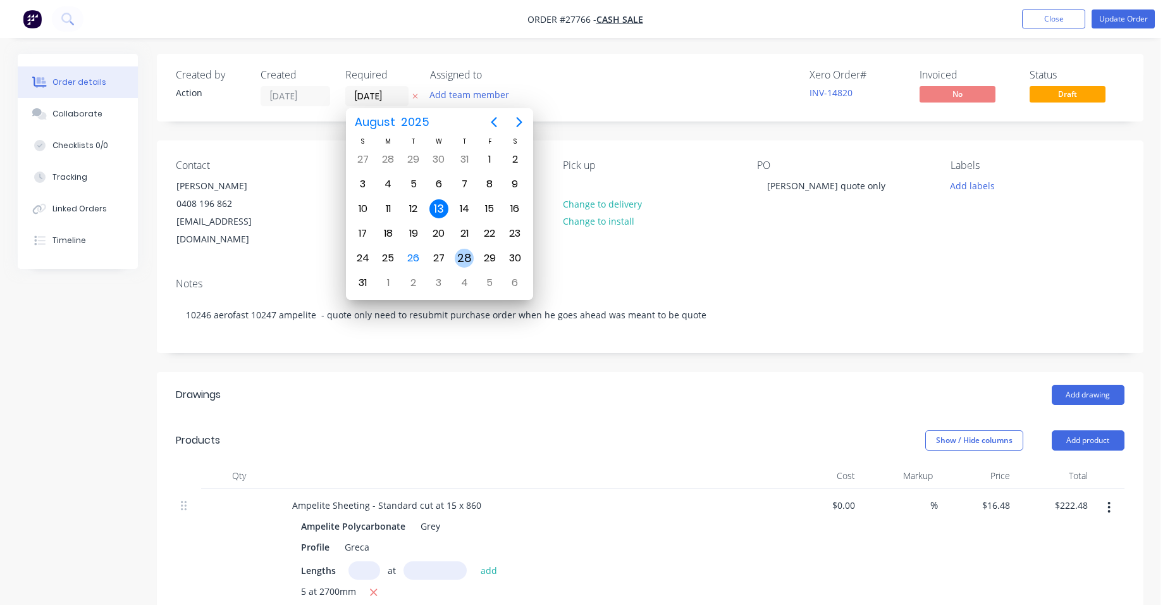
click at [473, 250] on div "28" at bounding box center [464, 258] width 25 height 24
type input "[DATE]"
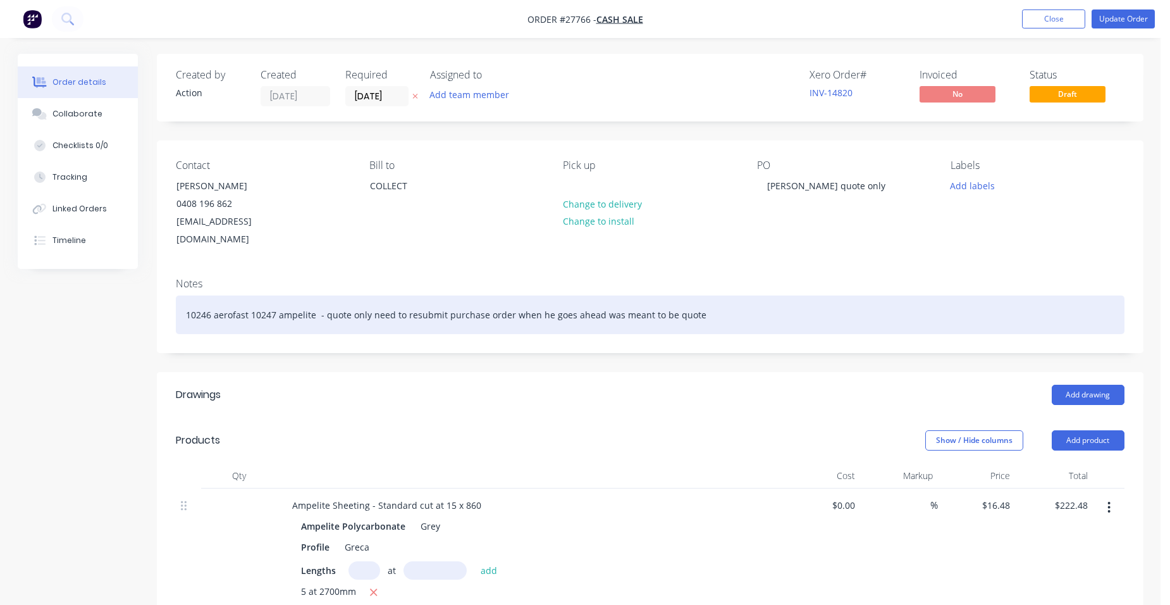
click at [689, 297] on div "10246 aerofast 10247 ampelite - quote only need to resubmit purchase order when…" at bounding box center [650, 314] width 949 height 39
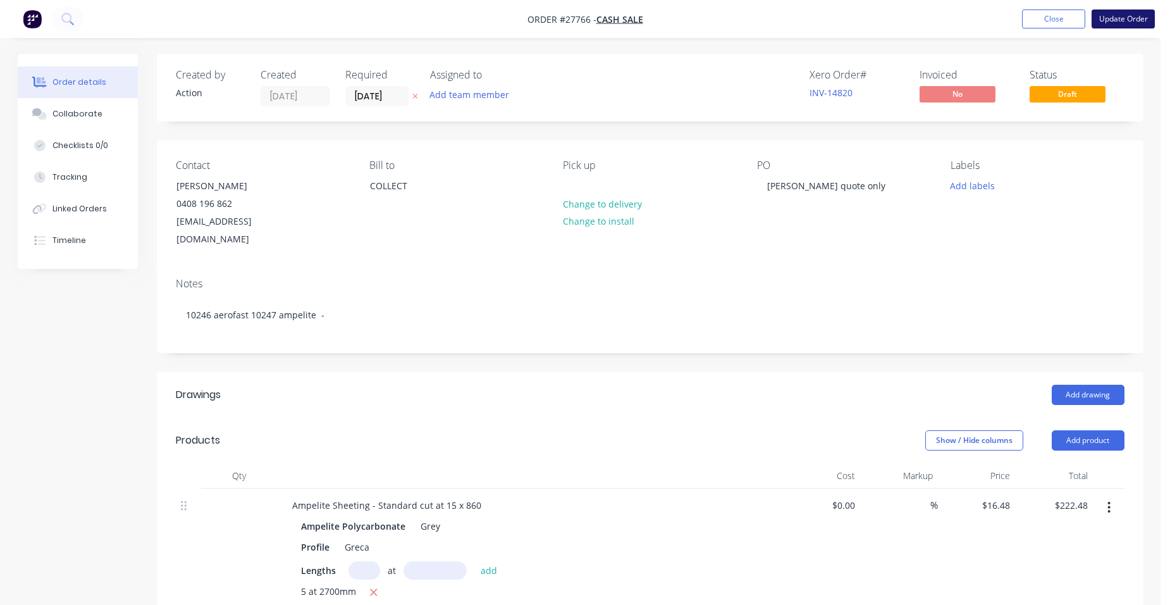
click at [1116, 13] on button "Update Order" at bounding box center [1123, 18] width 63 height 19
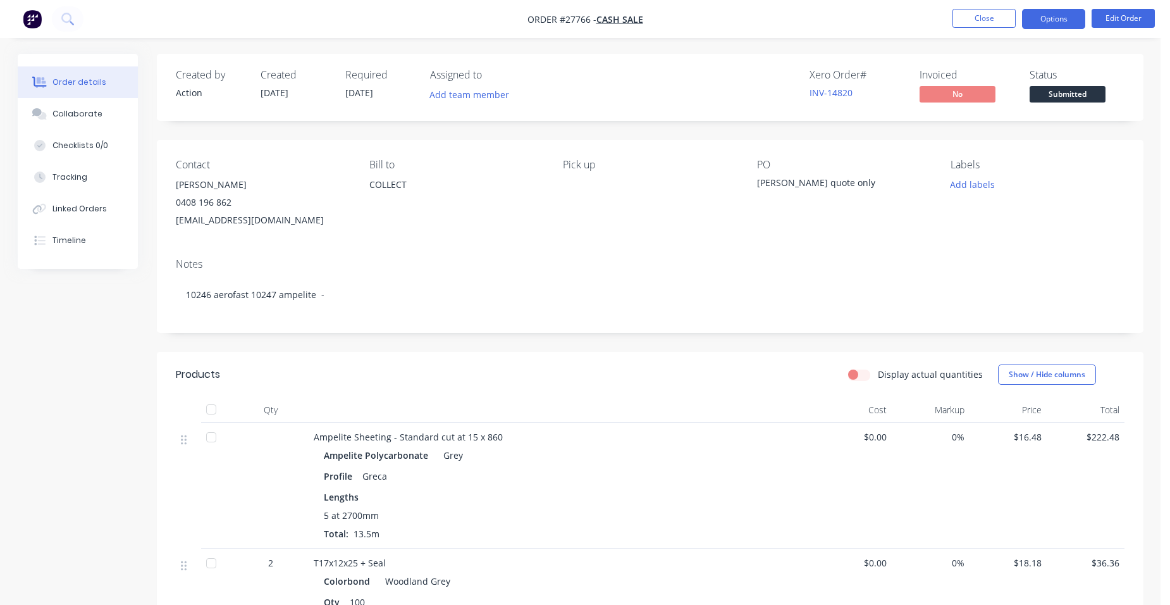
click at [1048, 23] on button "Options" at bounding box center [1053, 19] width 63 height 20
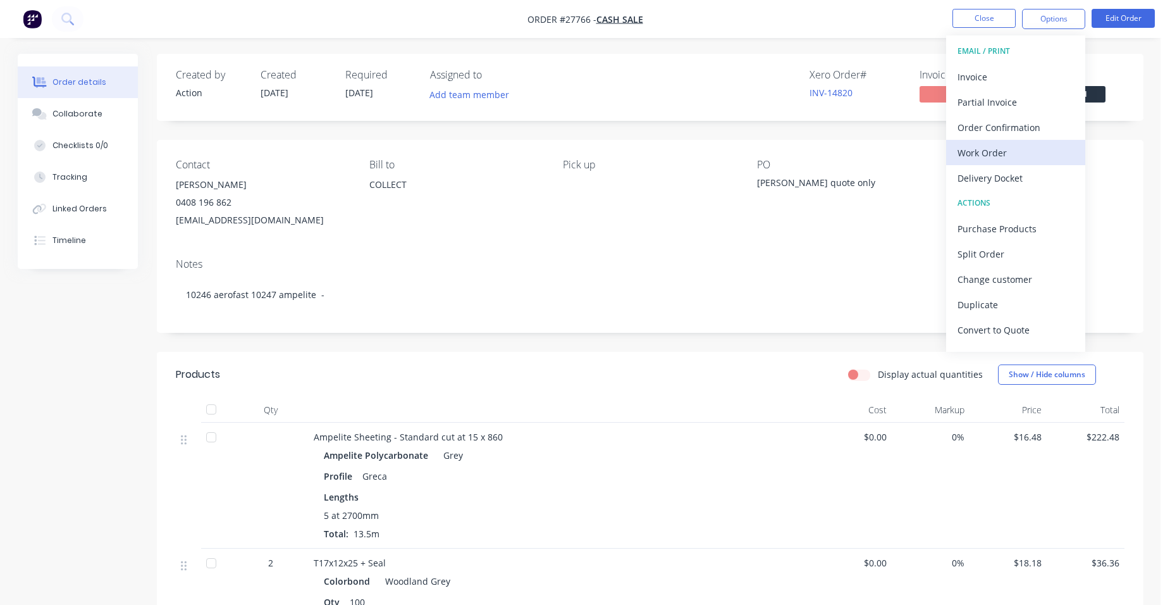
click at [1017, 145] on div "Work Order" at bounding box center [1016, 153] width 116 height 18
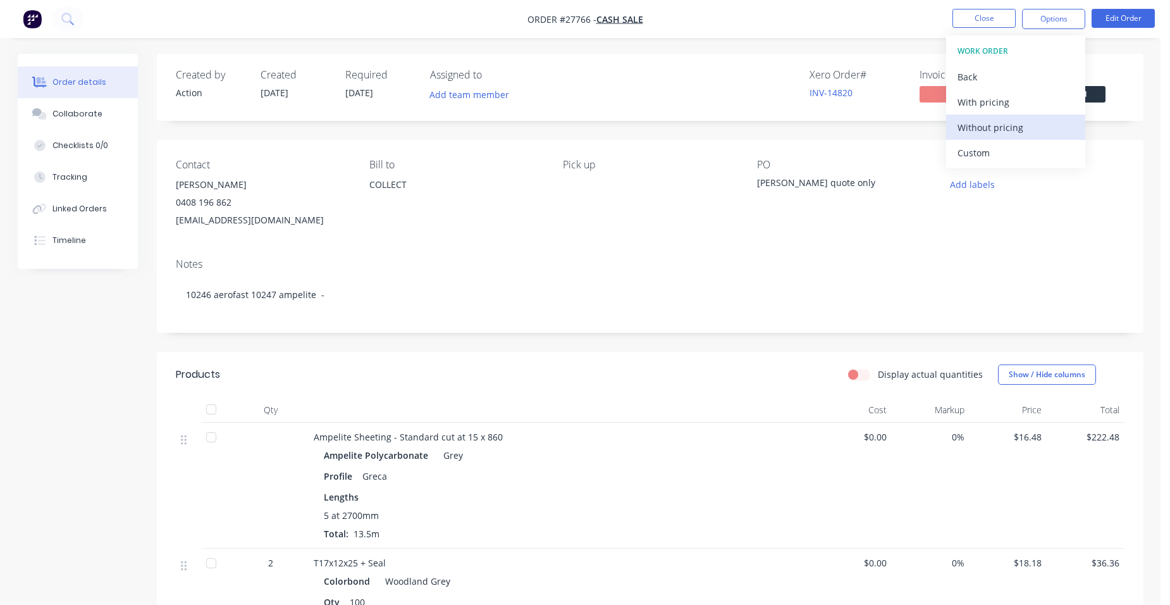
click at [1034, 124] on div "Without pricing" at bounding box center [1016, 127] width 116 height 18
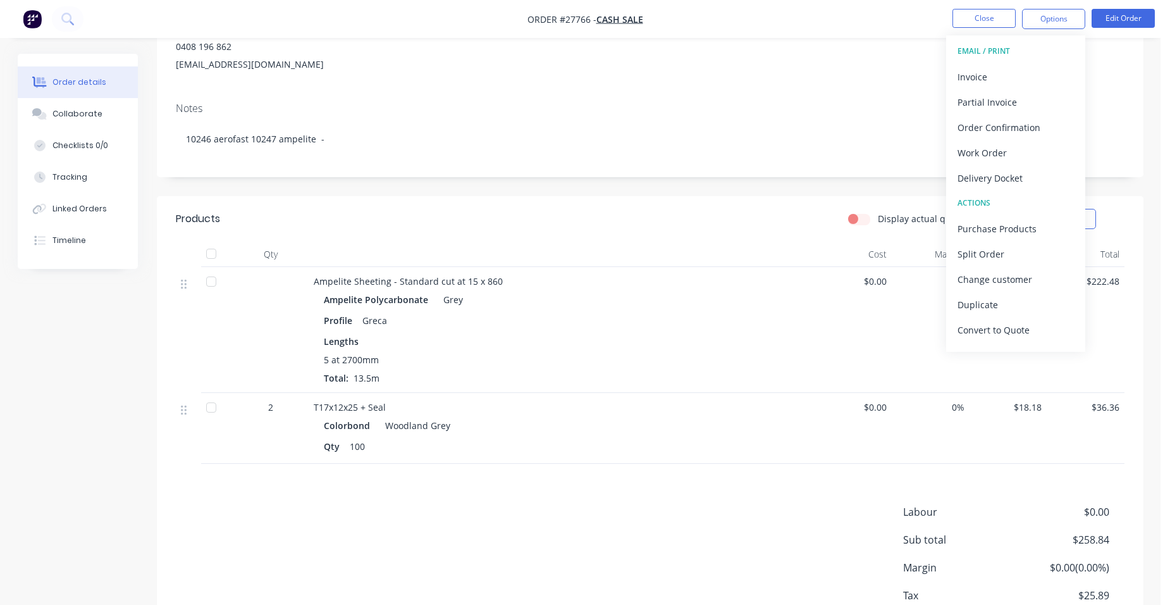
scroll to position [190, 0]
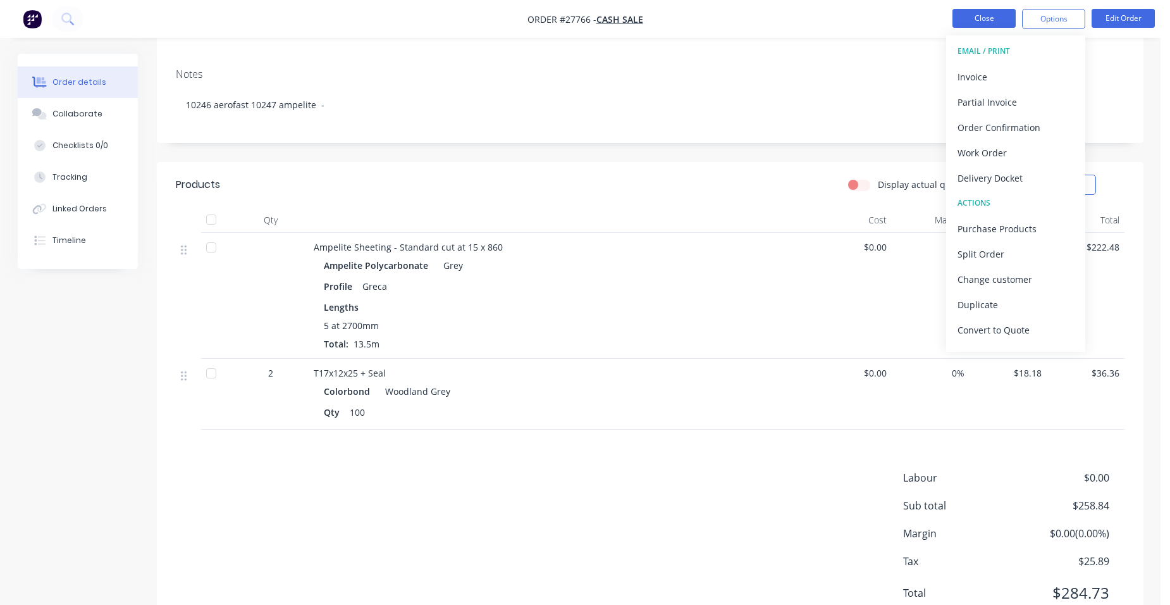
click at [1001, 17] on button "Close" at bounding box center [984, 18] width 63 height 19
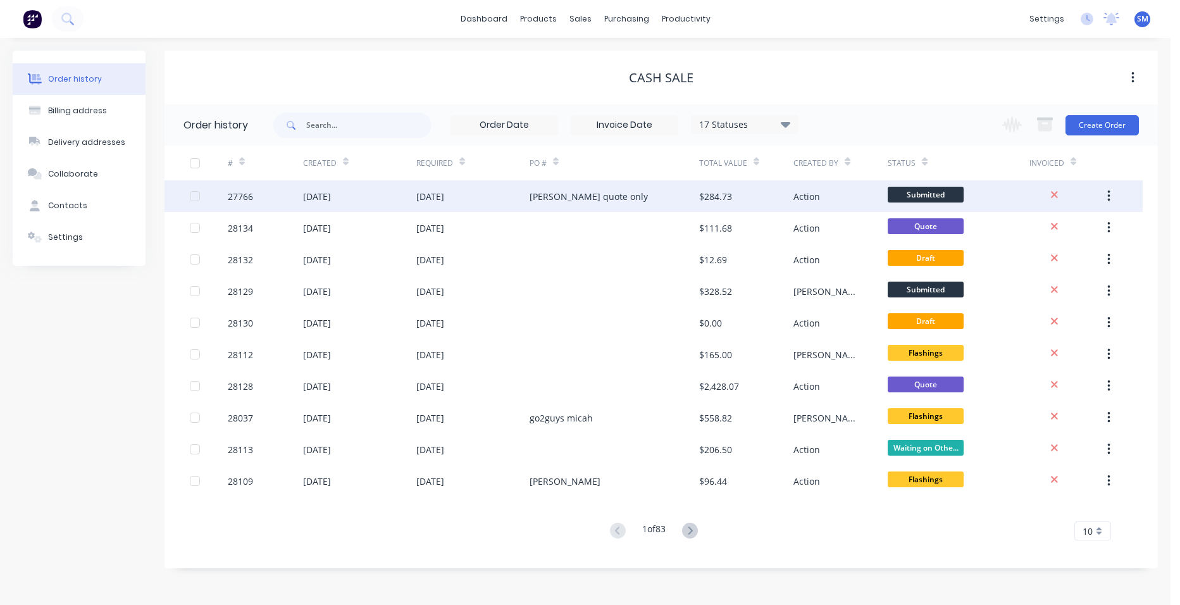
click at [646, 199] on div "[PERSON_NAME] quote only" at bounding box center [614, 196] width 170 height 32
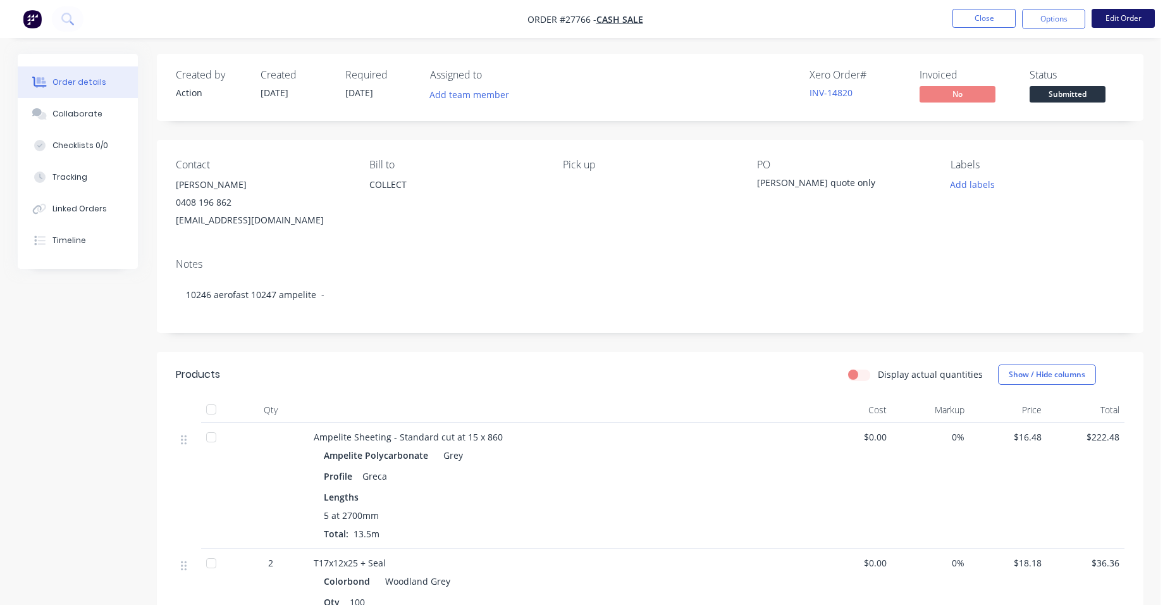
click at [1119, 15] on button "Edit Order" at bounding box center [1123, 18] width 63 height 19
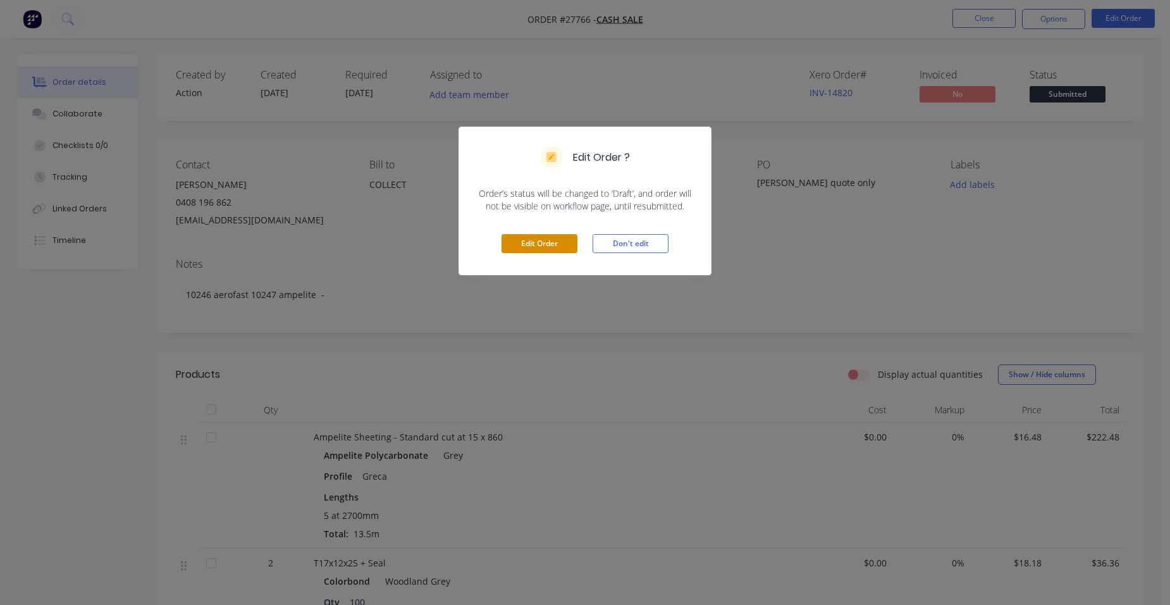
click at [569, 241] on button "Edit Order" at bounding box center [540, 243] width 76 height 19
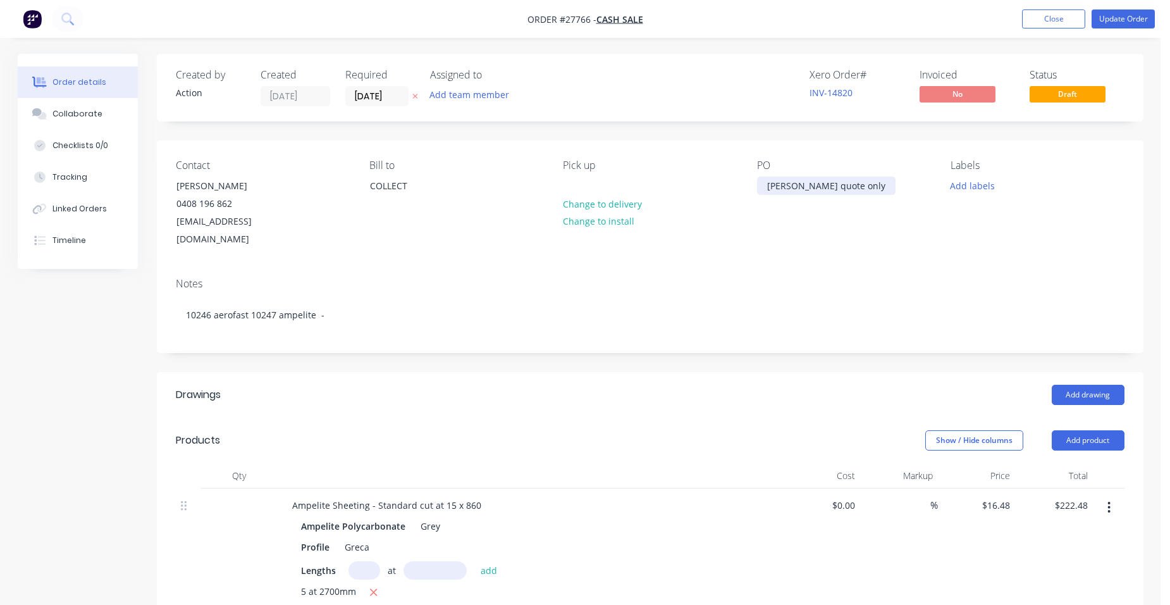
click at [865, 191] on div "[PERSON_NAME] quote only" at bounding box center [826, 185] width 139 height 18
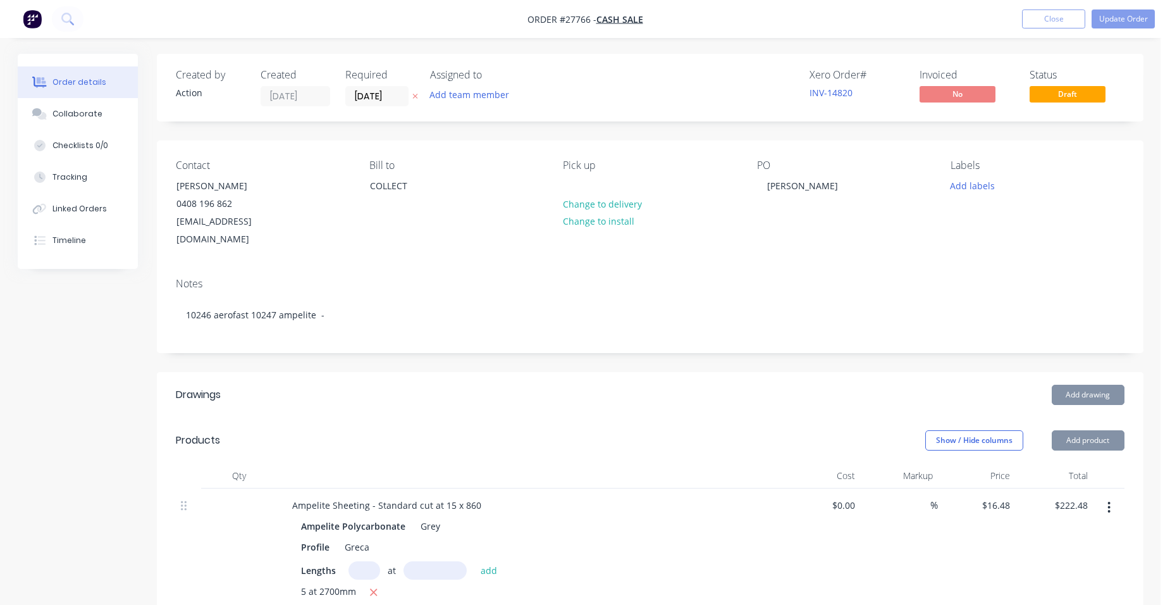
click at [821, 218] on div "PO [PERSON_NAME]" at bounding box center [843, 203] width 173 height 89
click at [1144, 19] on button "Update Order" at bounding box center [1123, 18] width 63 height 19
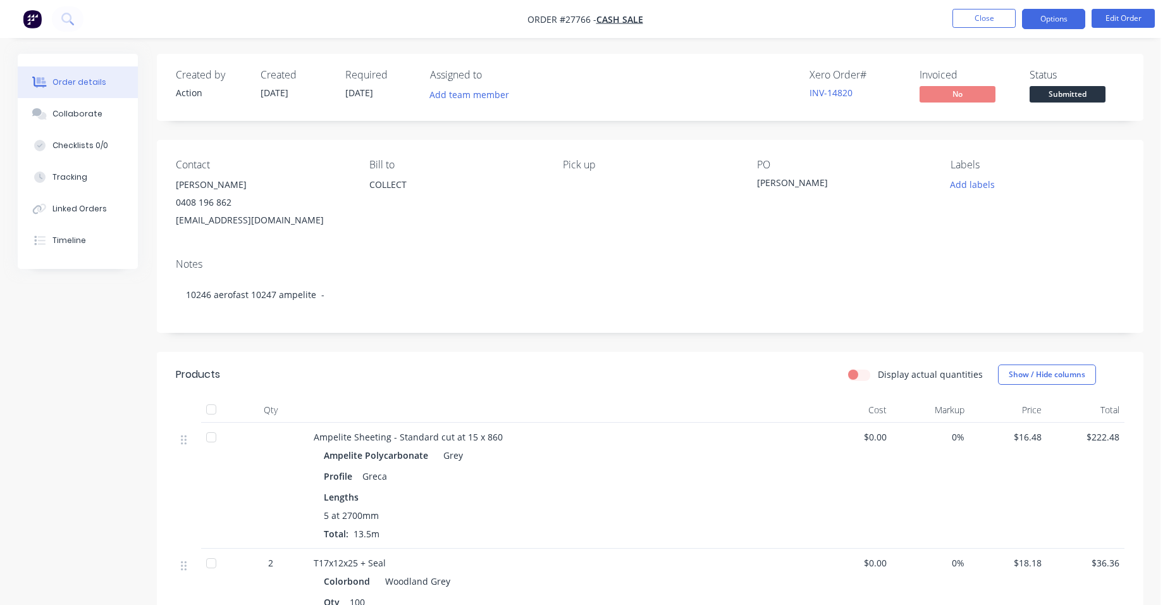
click at [1056, 22] on button "Options" at bounding box center [1053, 19] width 63 height 20
click at [1121, 25] on button "Edit Order" at bounding box center [1123, 18] width 63 height 19
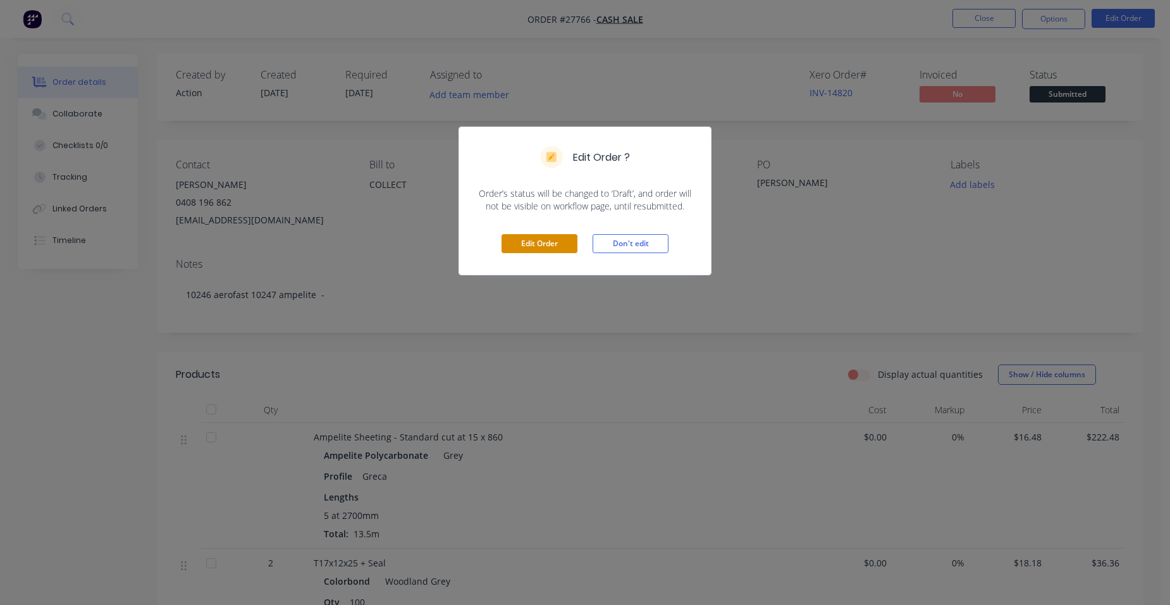
click at [566, 240] on button "Edit Order" at bounding box center [540, 243] width 76 height 19
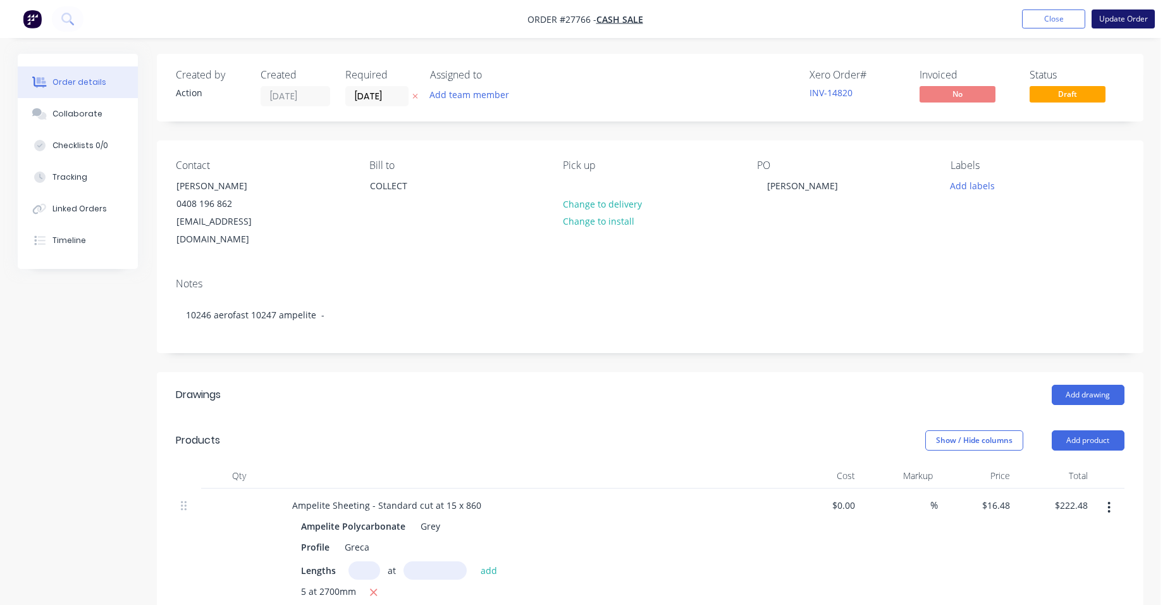
click at [1104, 18] on button "Update Order" at bounding box center [1123, 18] width 63 height 19
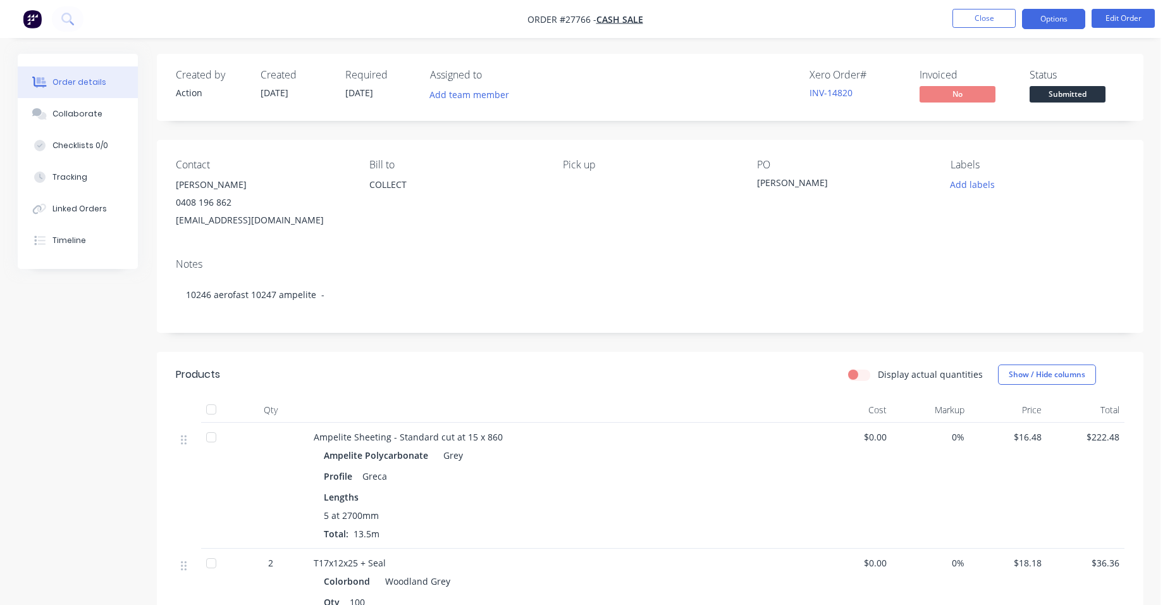
click at [1068, 23] on button "Options" at bounding box center [1053, 19] width 63 height 20
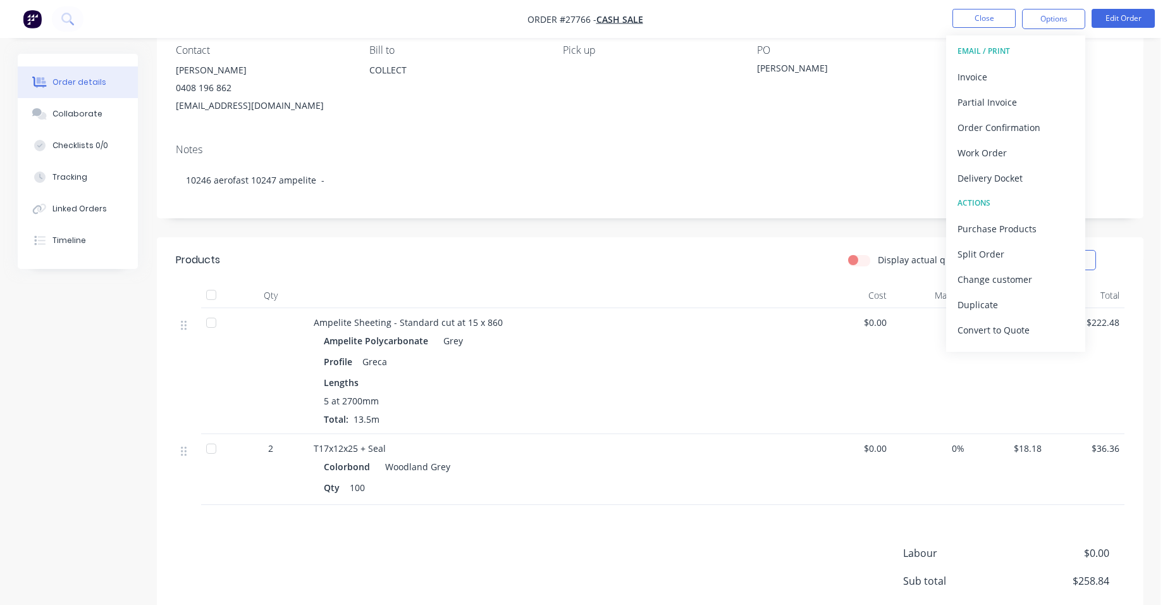
scroll to position [113, 0]
click at [1137, 19] on button "Edit Order" at bounding box center [1123, 18] width 63 height 19
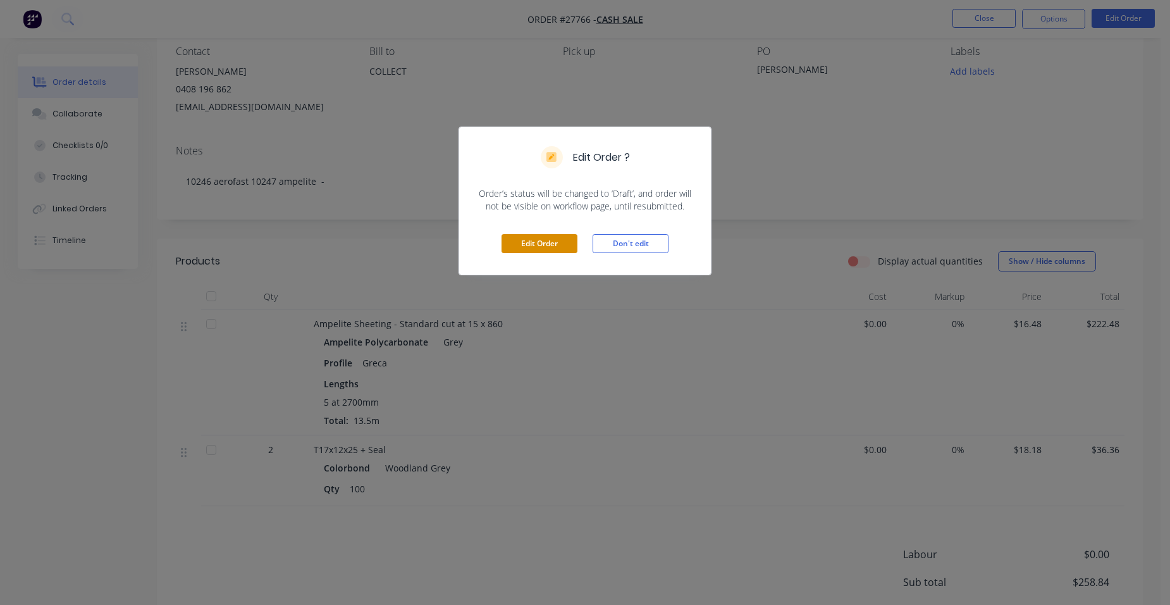
click at [557, 247] on button "Edit Order" at bounding box center [540, 243] width 76 height 19
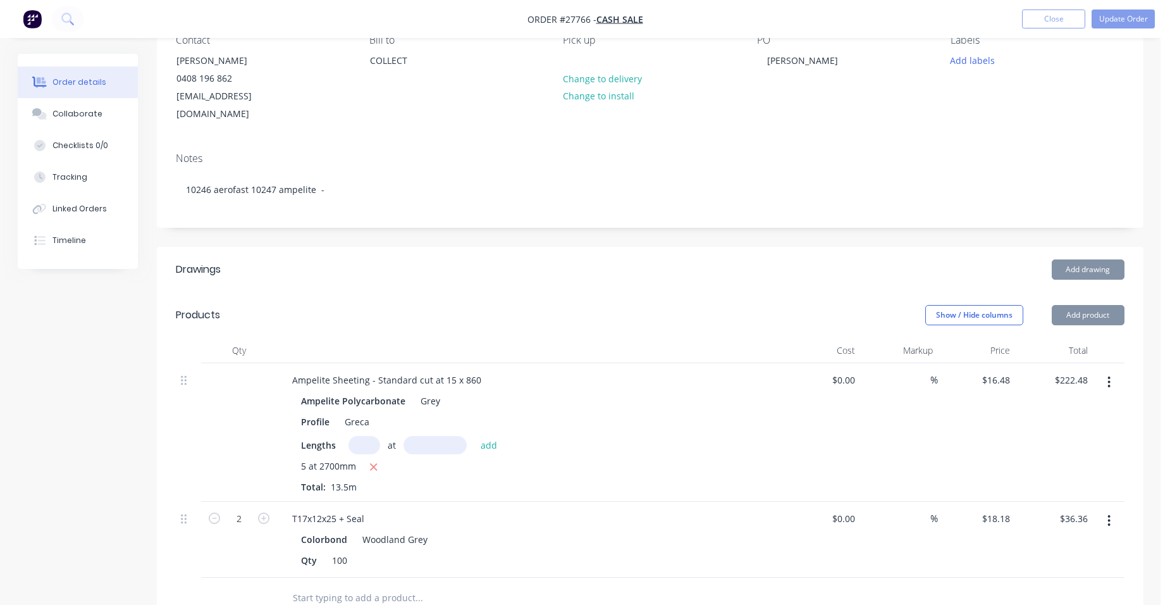
scroll to position [190, 0]
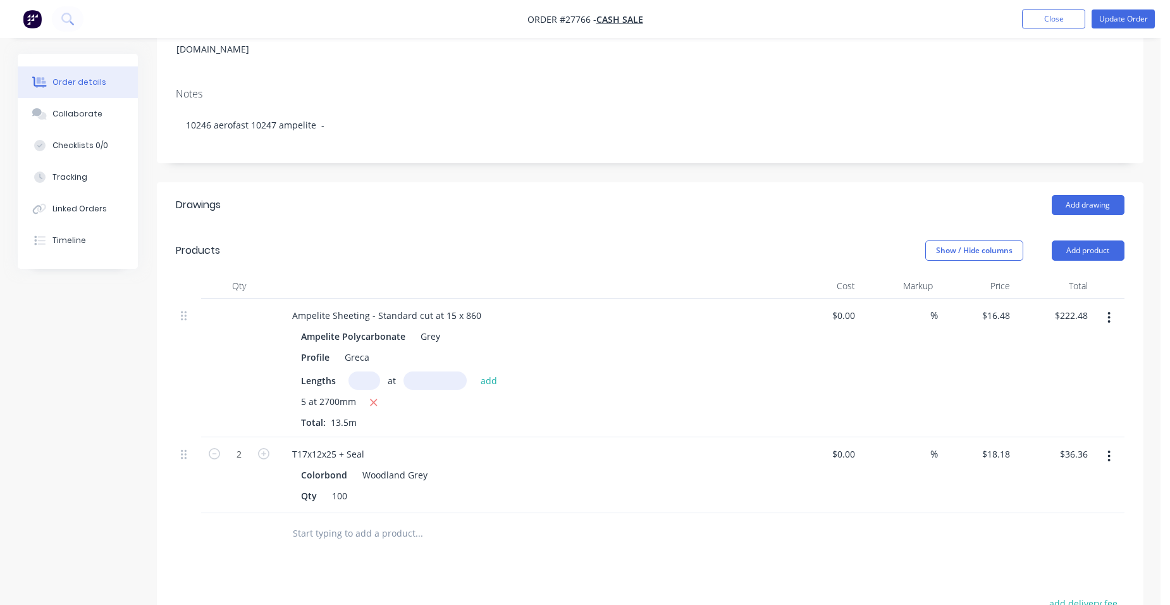
click at [1106, 445] on button "button" at bounding box center [1109, 456] width 30 height 23
click at [1047, 480] on div "Edit" at bounding box center [1064, 489] width 97 height 18
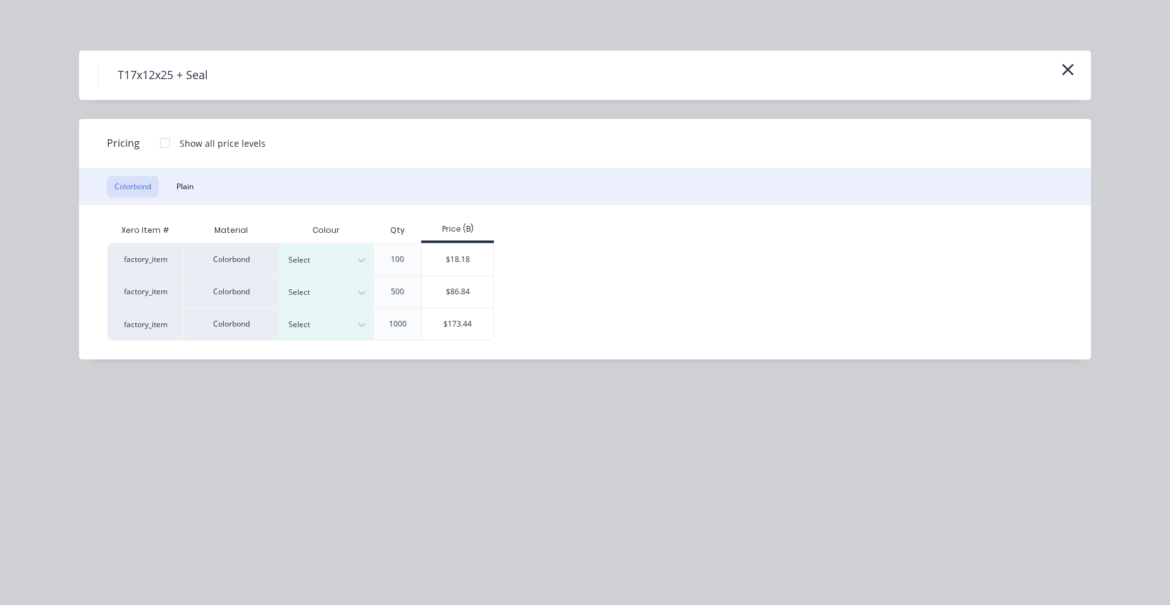
click at [168, 143] on div at bounding box center [164, 142] width 25 height 25
click at [328, 262] on div at bounding box center [316, 260] width 57 height 14
drag, startPoint x: 353, startPoint y: 455, endPoint x: 352, endPoint y: 446, distance: 8.9
click at [158, 584] on div "Woodland Grey" at bounding box center [79, 595] width 158 height 23
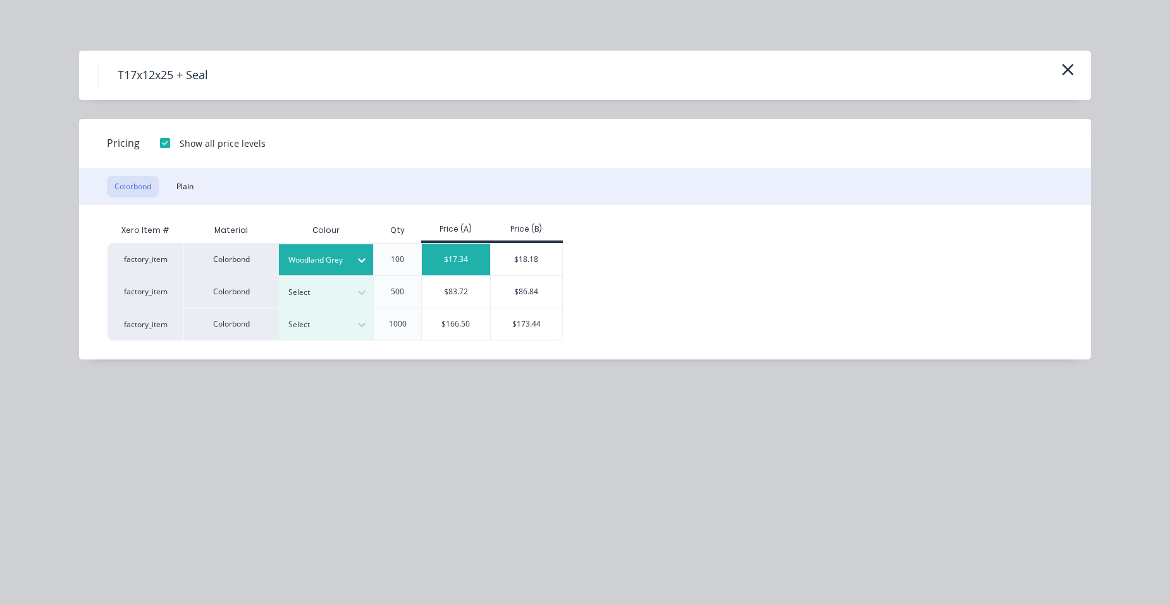
click at [469, 252] on div "$17.34" at bounding box center [456, 260] width 68 height 32
type input "$17.34"
type input "$34.68"
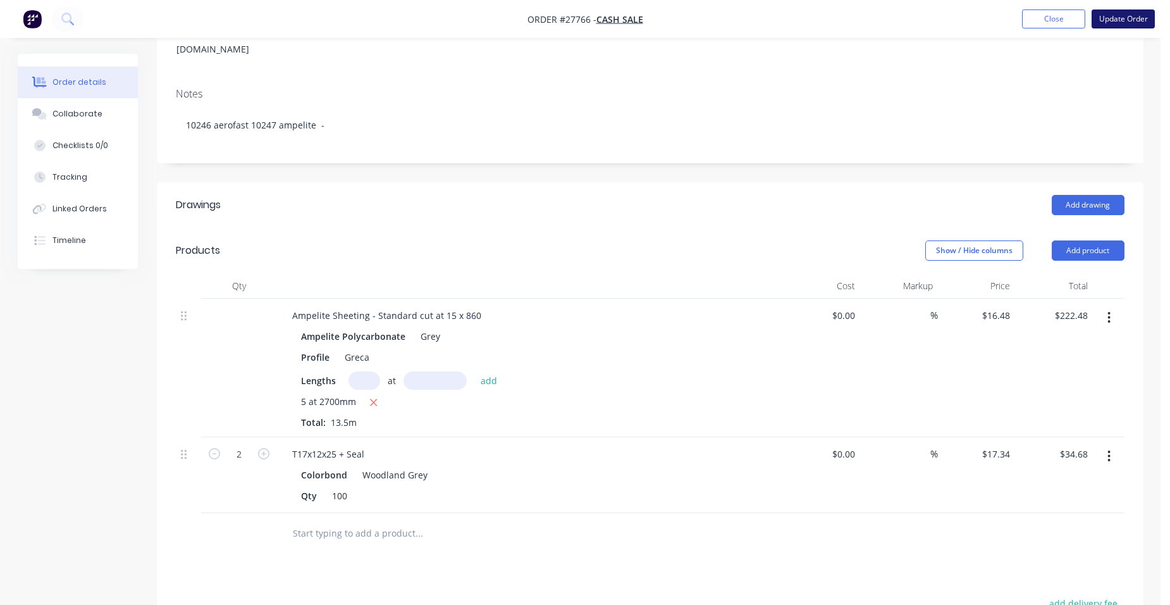
click at [1129, 15] on button "Update Order" at bounding box center [1123, 18] width 63 height 19
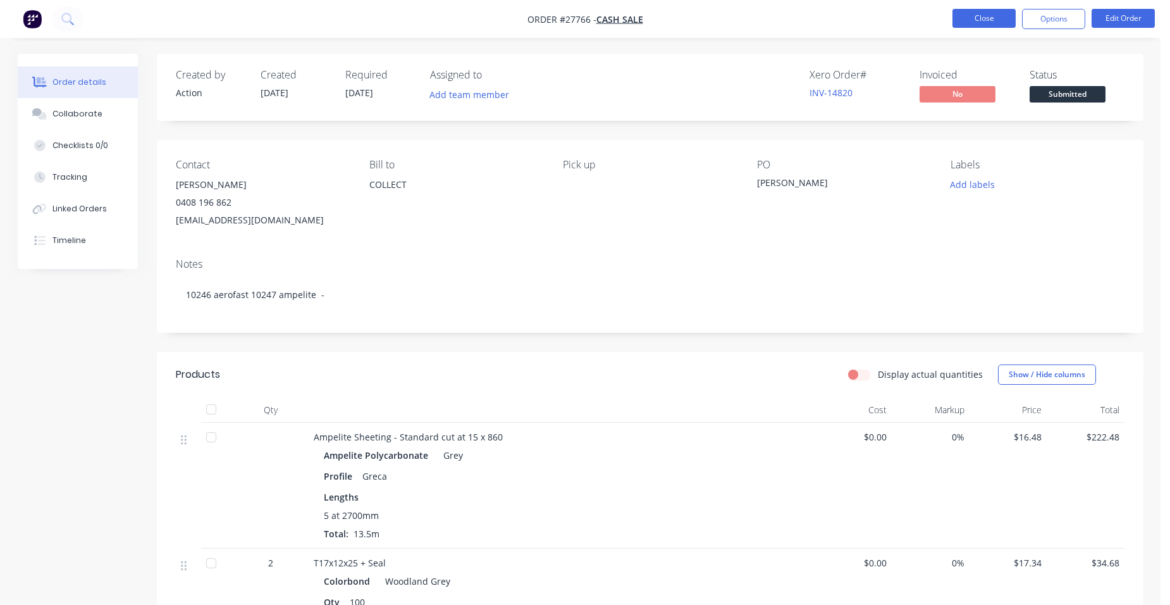
click at [996, 22] on button "Close" at bounding box center [984, 18] width 63 height 19
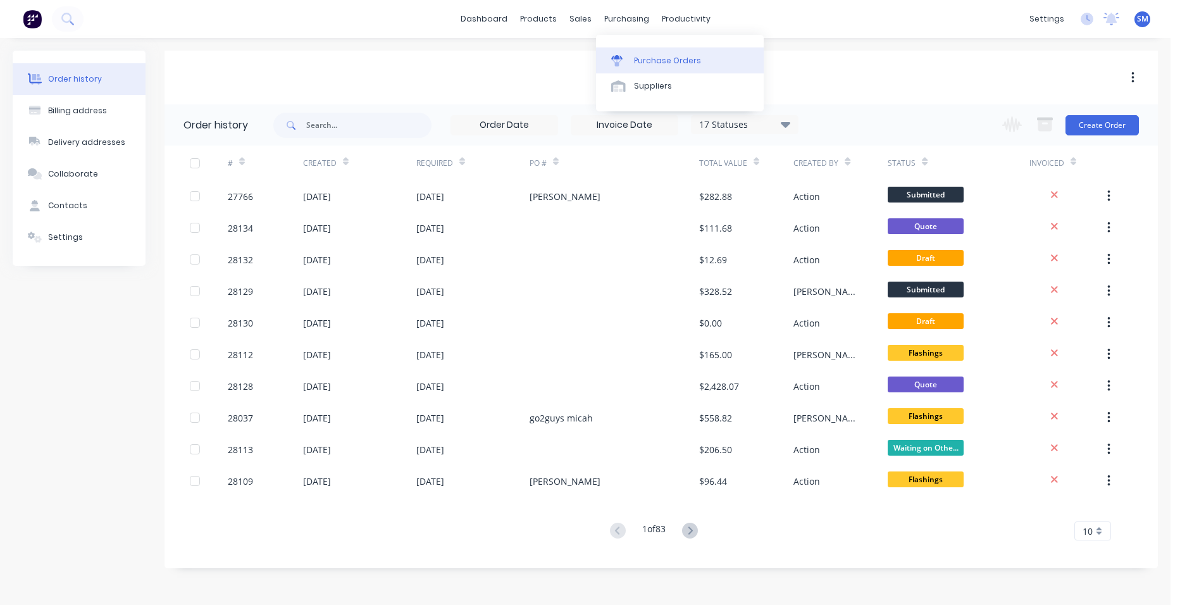
click at [626, 54] on link "Purchase Orders" at bounding box center [680, 59] width 168 height 25
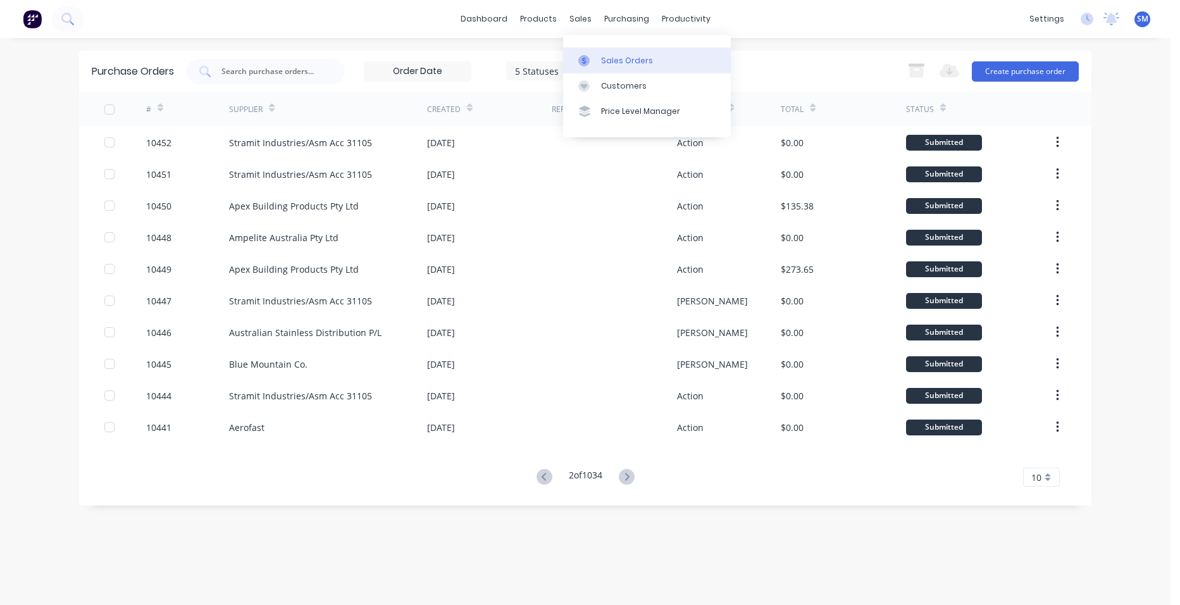
click at [627, 55] on div "Sales Orders" at bounding box center [627, 60] width 52 height 11
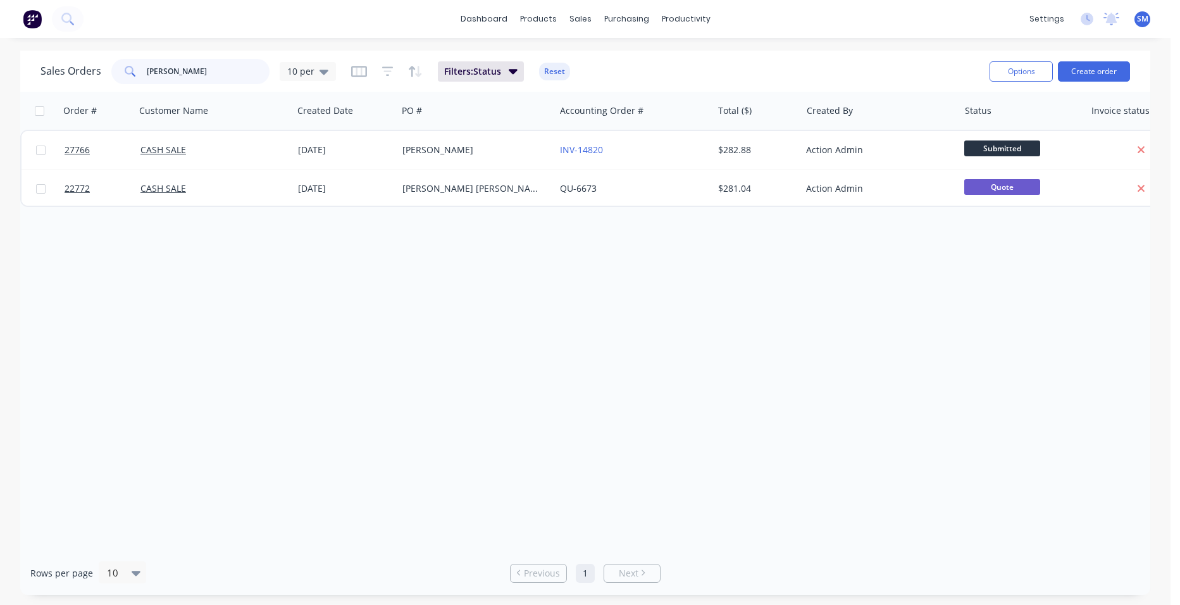
click at [31, 68] on div "Sales Orders [PERSON_NAME] 10 per Filters: Status Reset Options Create order" at bounding box center [585, 71] width 1130 height 41
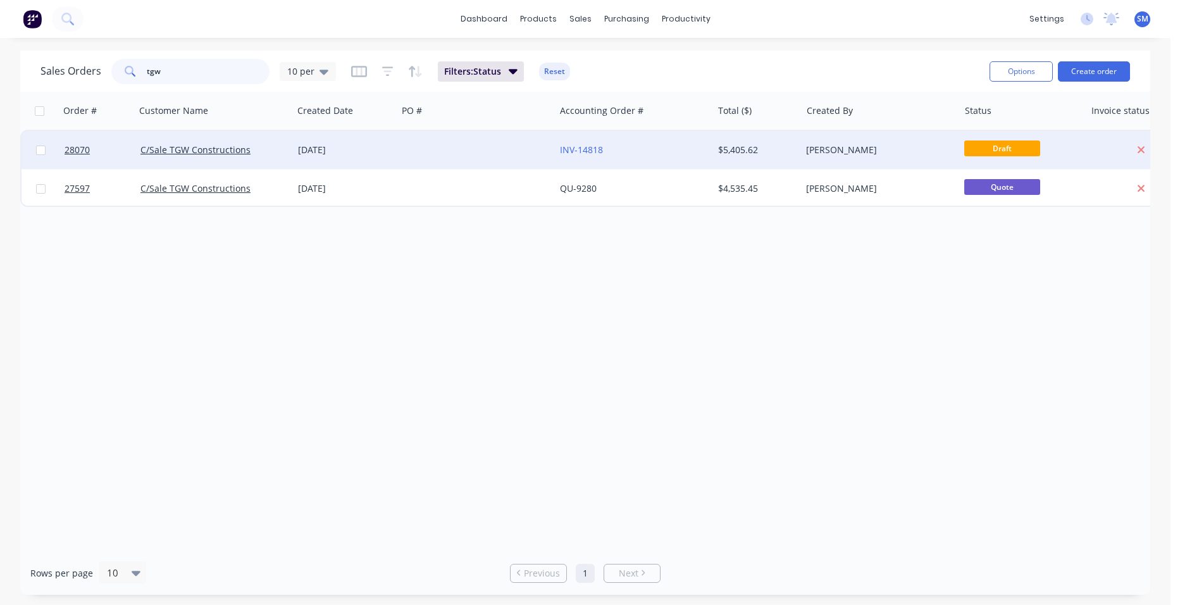
type input "tgw"
click at [478, 140] on div at bounding box center [475, 150] width 157 height 38
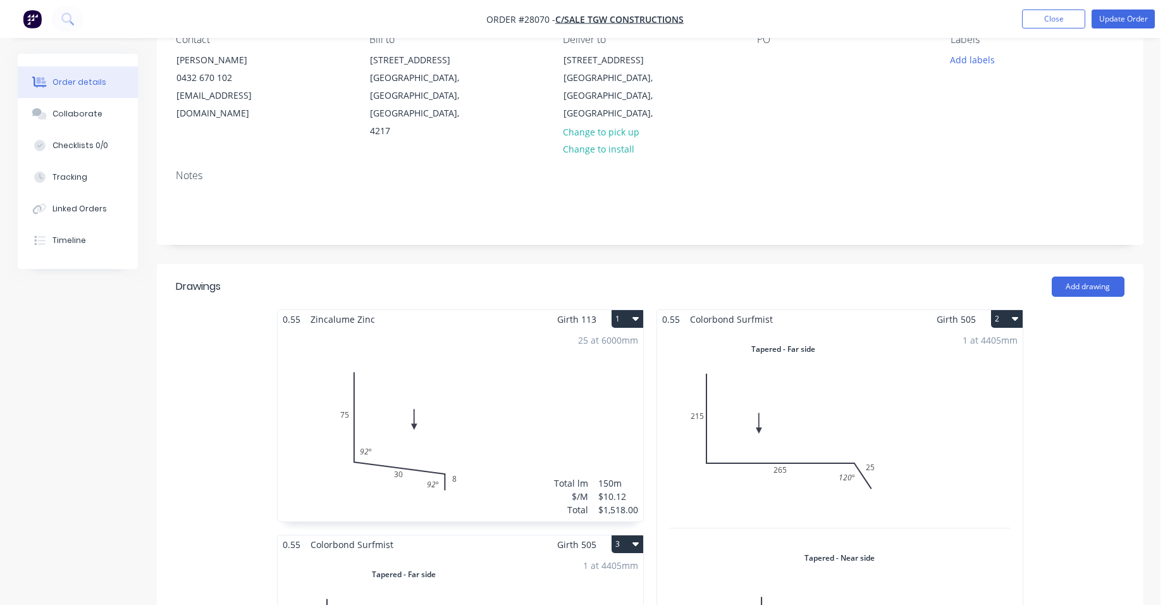
scroll to position [126, 0]
click at [1125, 11] on button "Update Order" at bounding box center [1123, 18] width 63 height 19
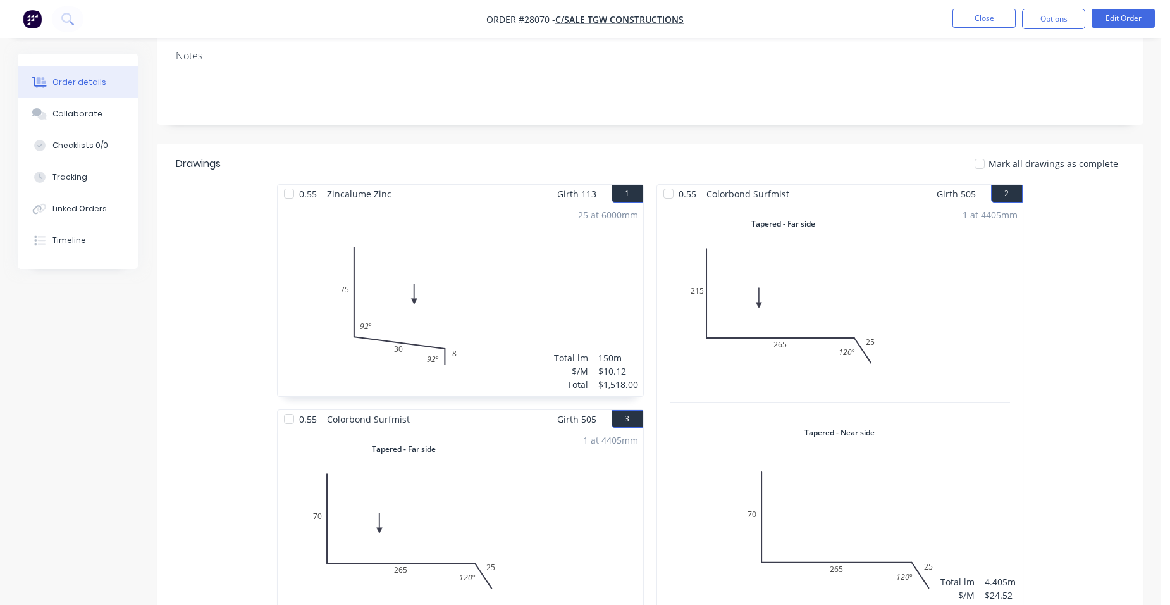
scroll to position [316, 0]
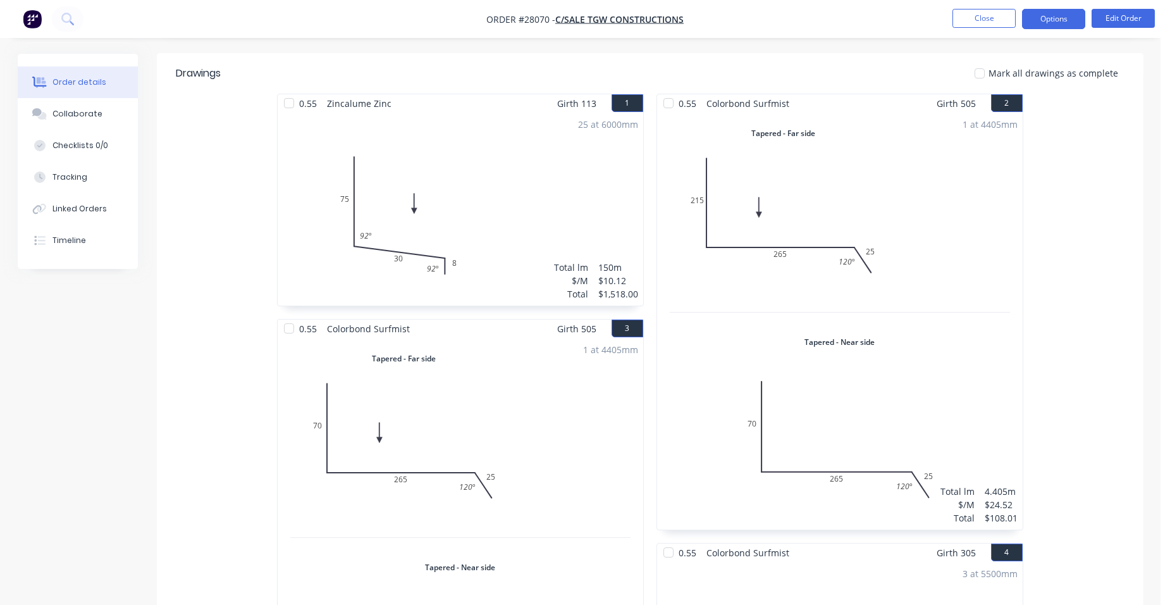
click at [1064, 20] on button "Options" at bounding box center [1053, 19] width 63 height 20
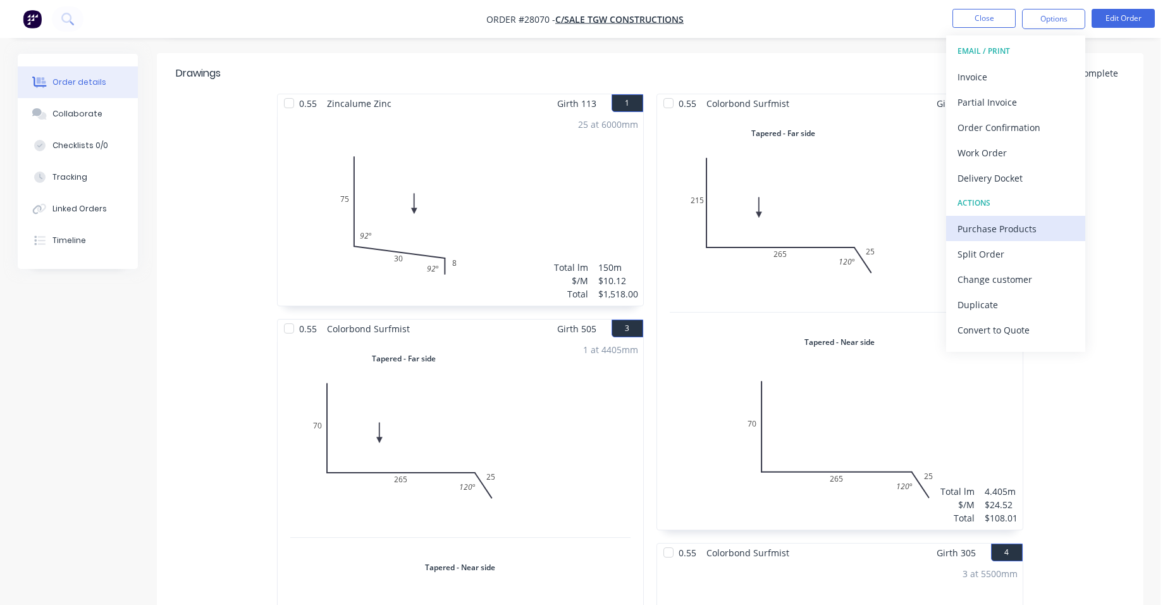
click at [1029, 225] on div "Purchase Products" at bounding box center [1016, 228] width 116 height 18
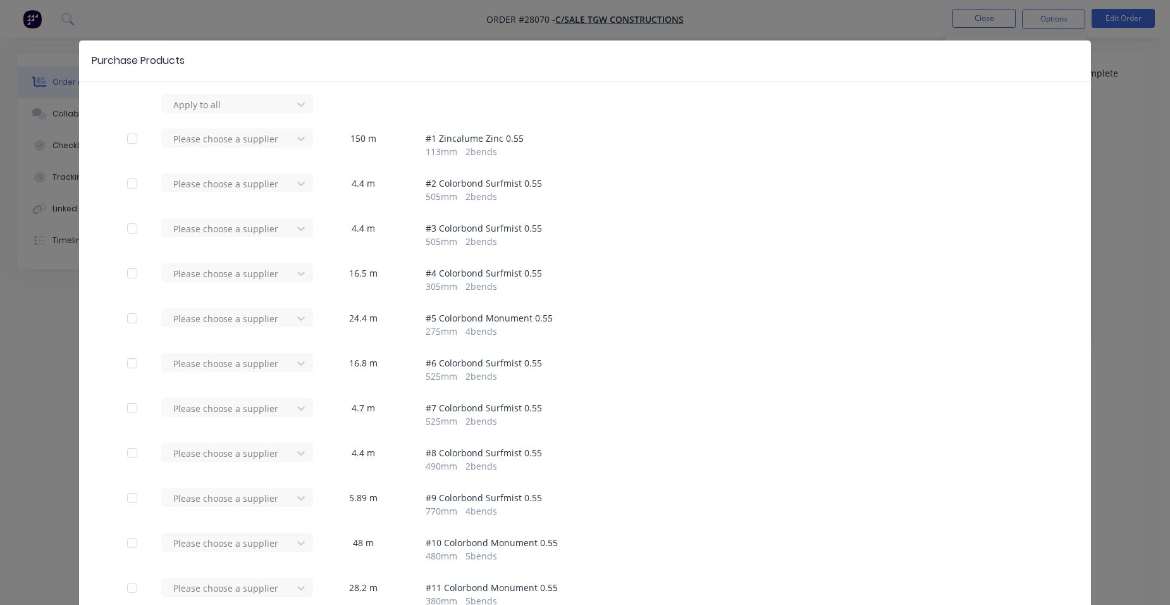
scroll to position [3, 0]
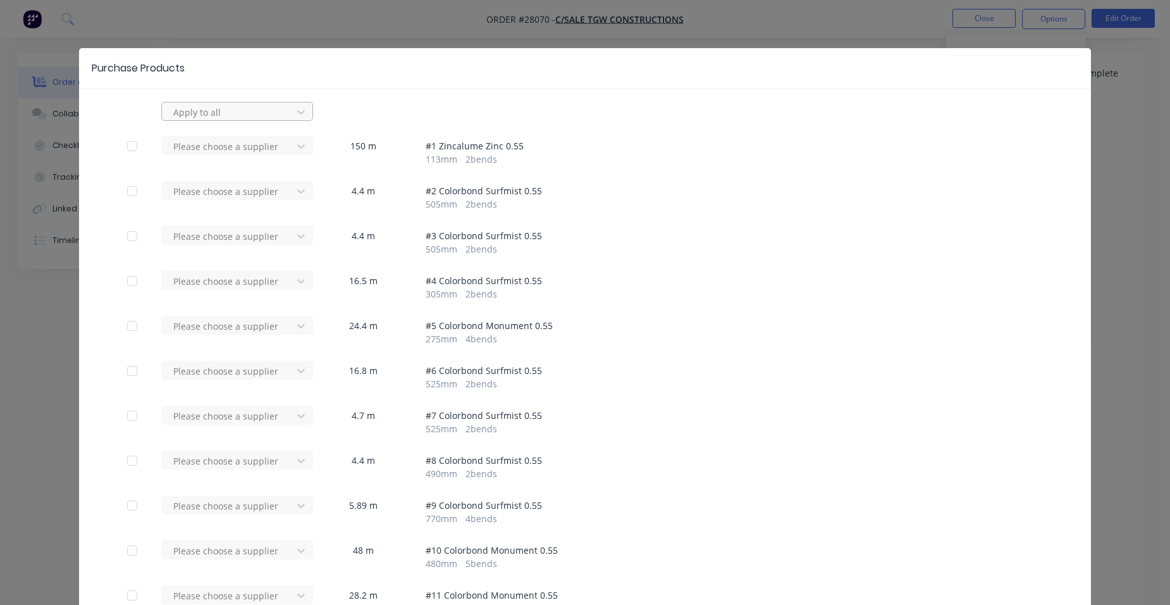
click at [249, 117] on div at bounding box center [229, 112] width 114 height 16
type input "apex"
click at [214, 135] on div "Apex Building Products Pty Ltd" at bounding box center [237, 139] width 152 height 23
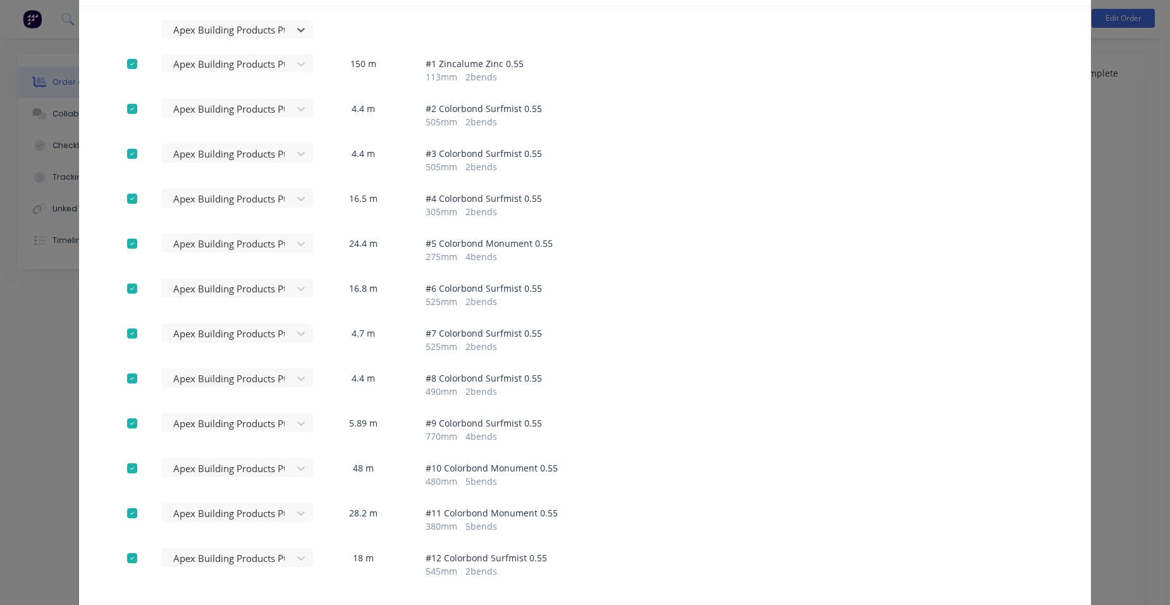
scroll to position [192, 0]
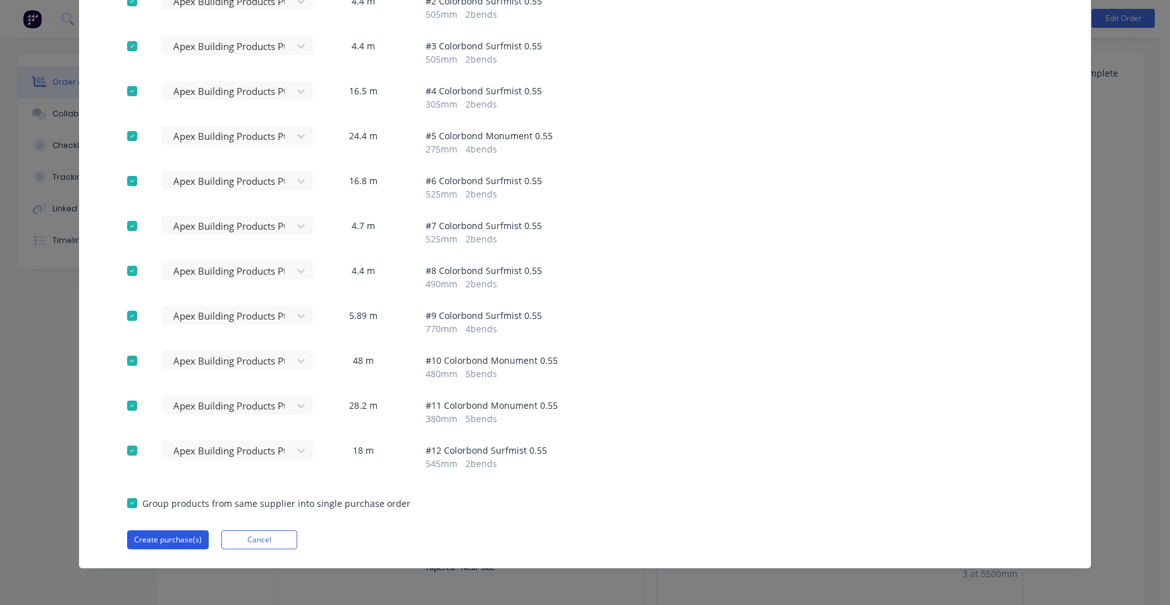
click at [165, 535] on button "Create purchase(s)" at bounding box center [168, 539] width 82 height 19
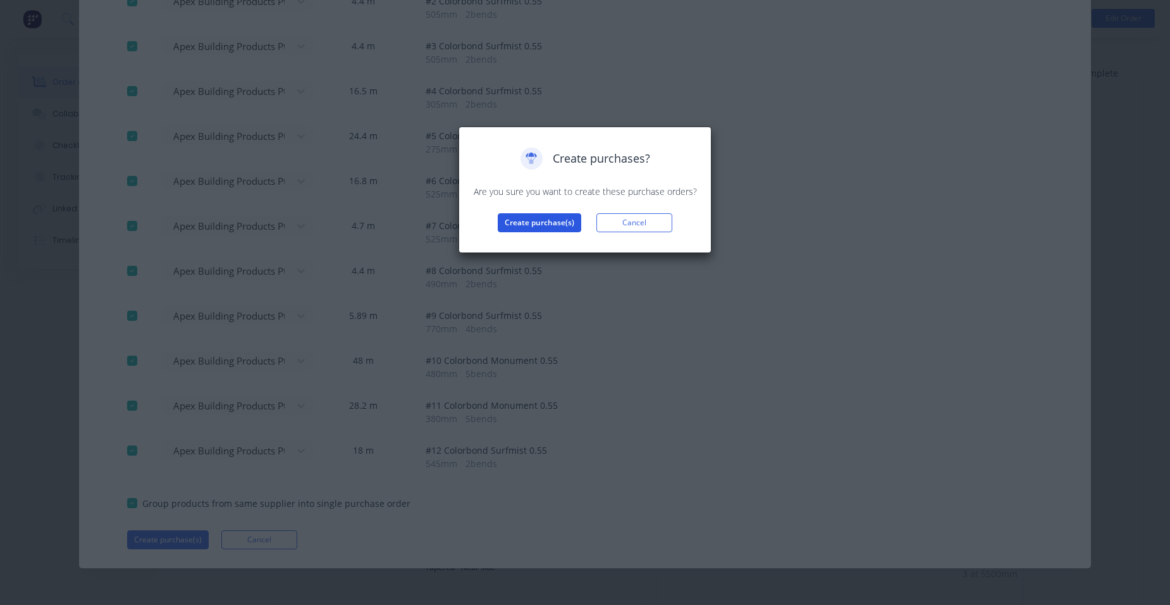
click at [536, 220] on button "Create purchase(s)" at bounding box center [539, 222] width 83 height 19
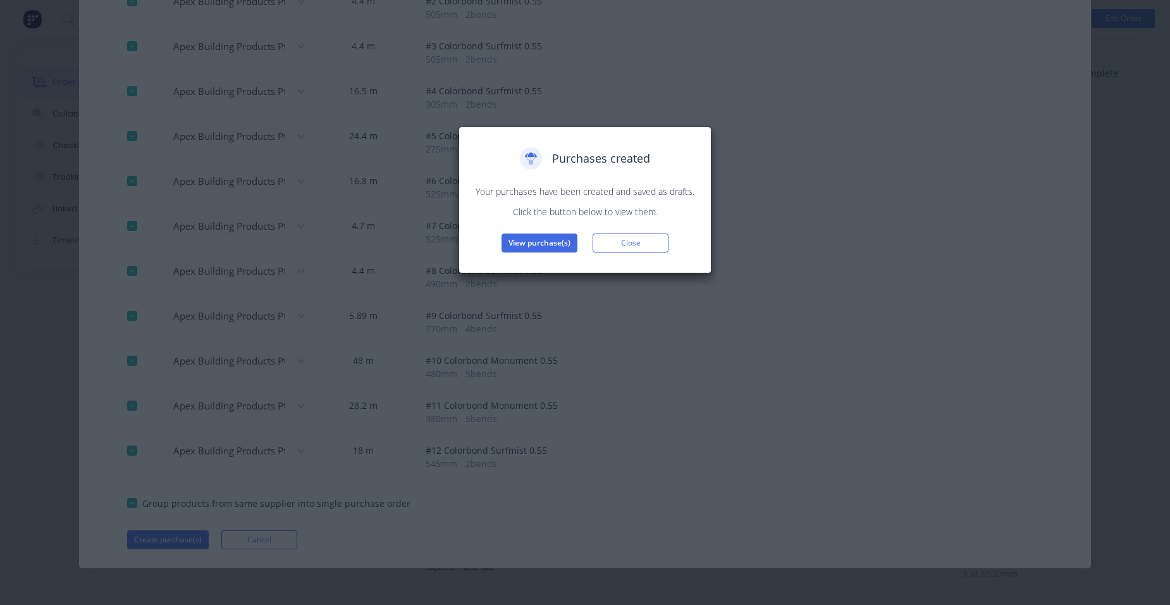
click at [541, 244] on button "View purchase(s)" at bounding box center [540, 242] width 76 height 19
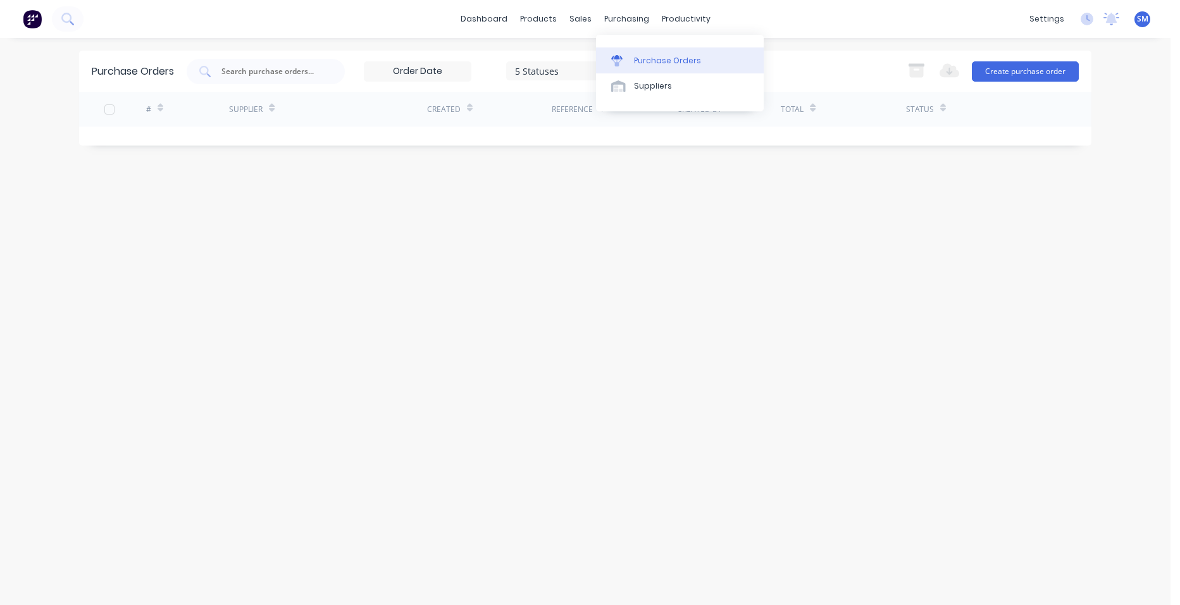
click at [661, 54] on link "Purchase Orders" at bounding box center [680, 59] width 168 height 25
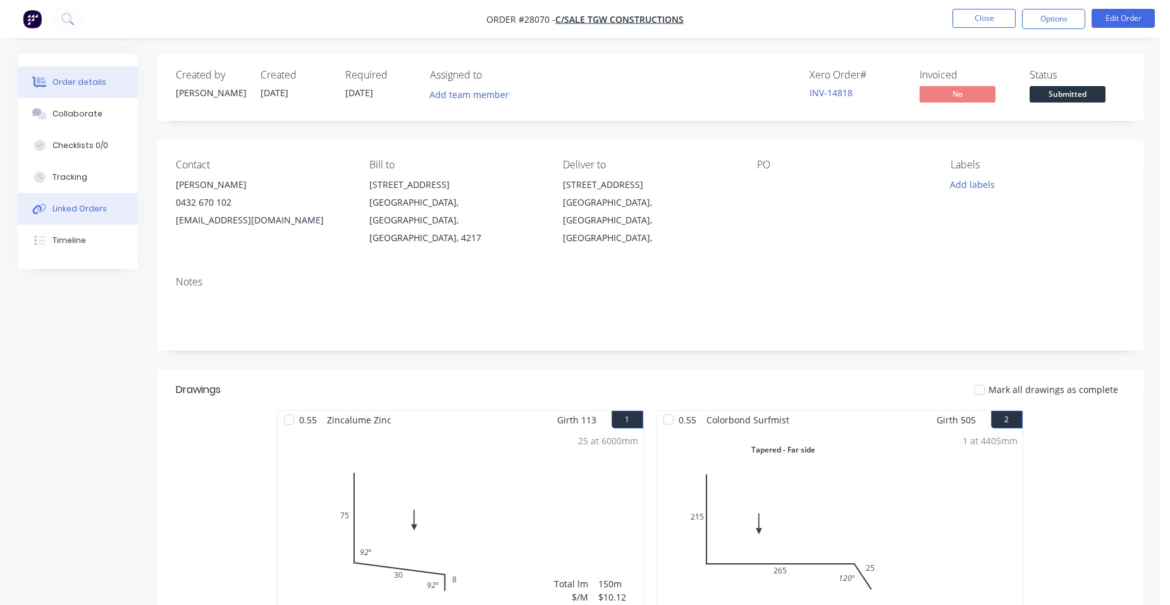
click at [97, 212] on div "Linked Orders" at bounding box center [79, 208] width 54 height 11
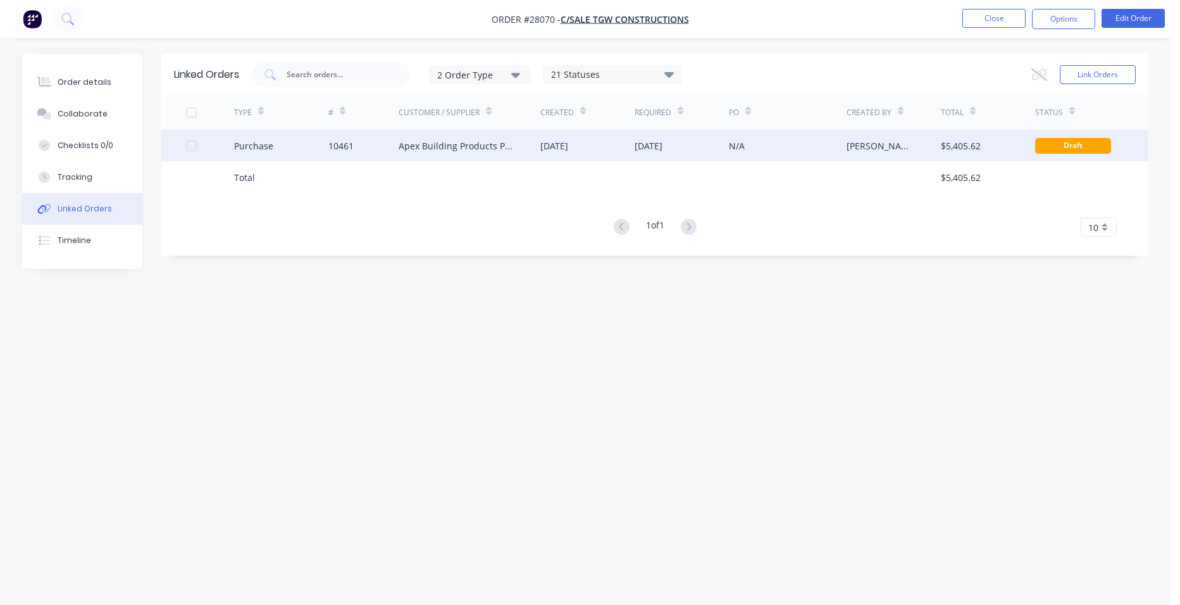
click at [382, 144] on div "10461" at bounding box center [363, 146] width 71 height 32
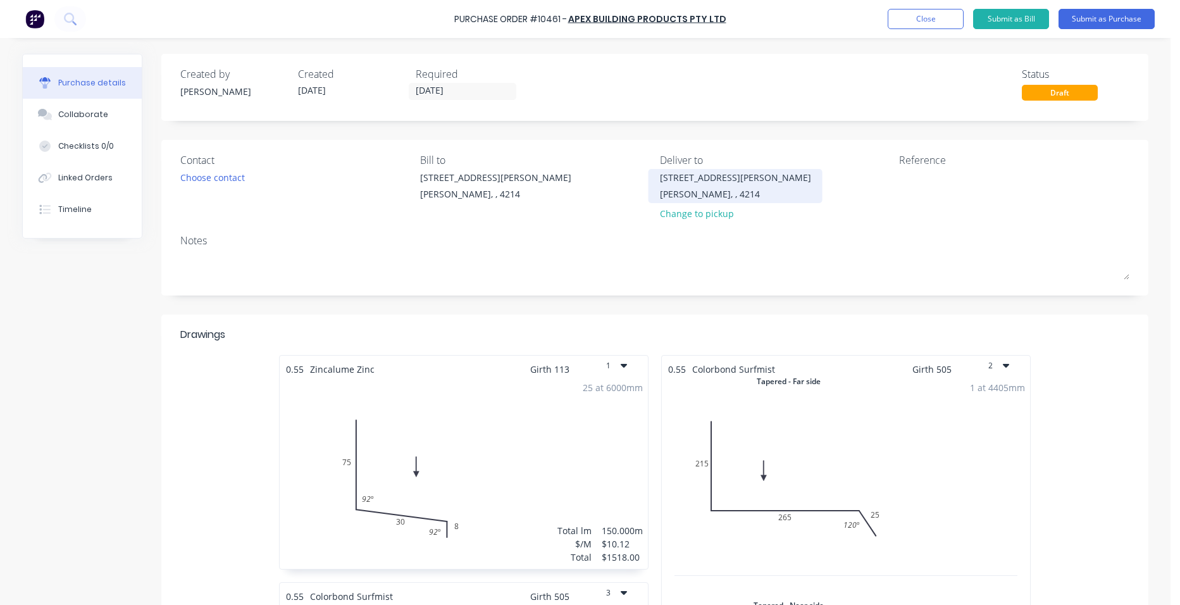
click at [719, 190] on div "[PERSON_NAME], , 4214" at bounding box center [735, 193] width 151 height 13
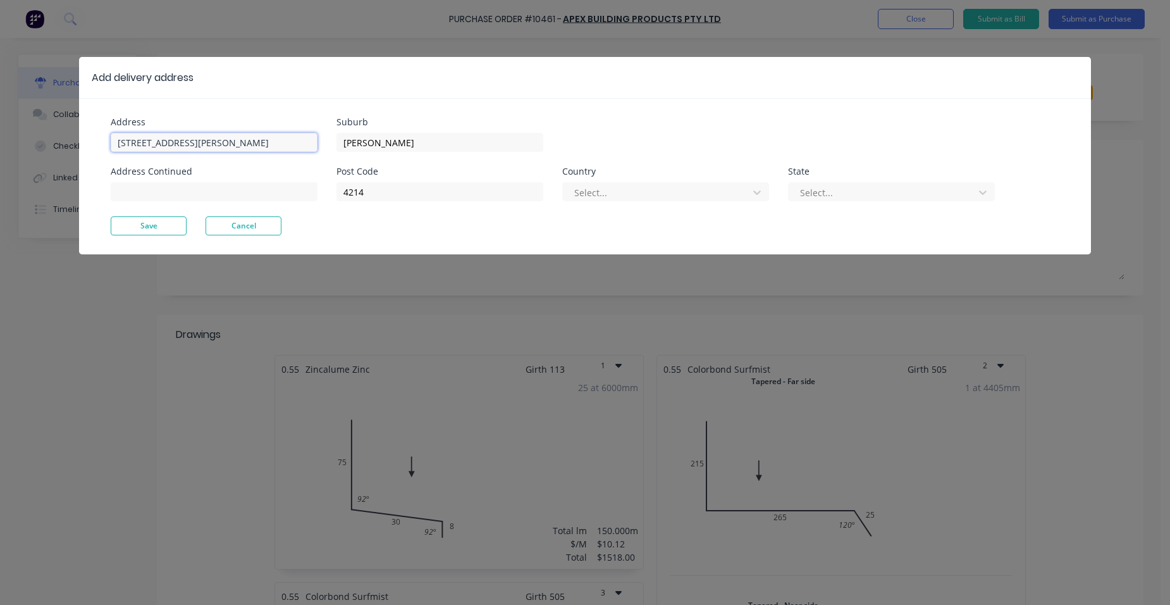
drag, startPoint x: 145, startPoint y: 139, endPoint x: 78, endPoint y: 133, distance: 67.3
click at [78, 133] on div "Add delivery address Address [STREET_ADDRESS][PERSON_NAME] Address Continued Su…" at bounding box center [585, 302] width 1170 height 605
type input "[STREET_ADDRESS]"
drag, startPoint x: 391, startPoint y: 144, endPoint x: 295, endPoint y: 145, distance: 96.1
click at [312, 149] on div "Address [STREET_ADDRESS] Address Continued Suburb [PERSON_NAME] Post Code 4214 …" at bounding box center [348, 167] width 474 height 99
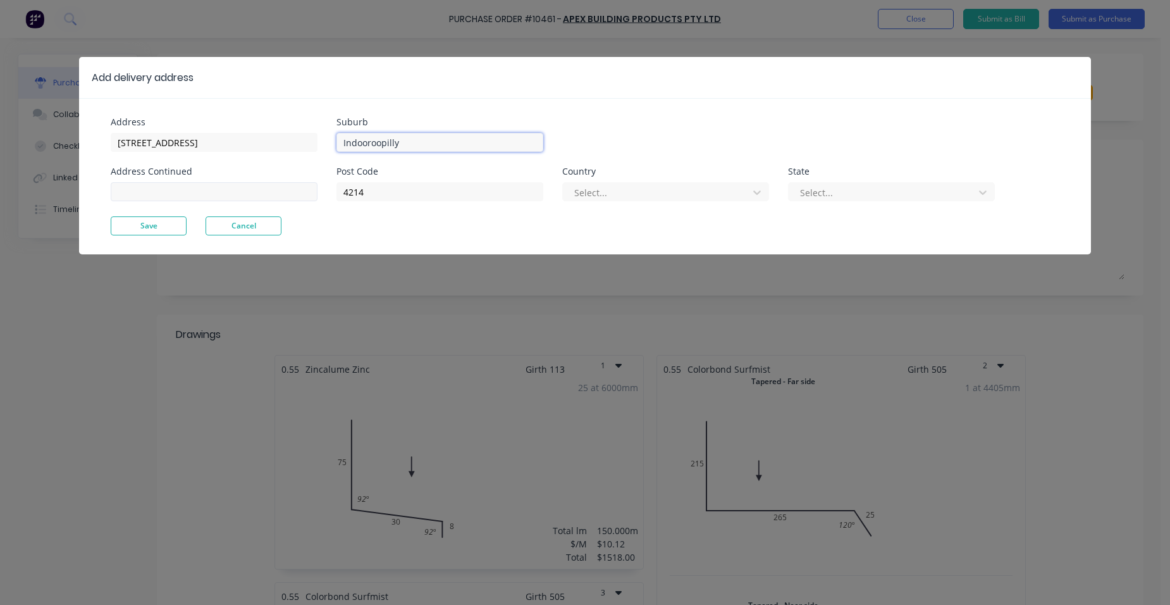
type input "Indooroopilly"
click at [148, 190] on input at bounding box center [214, 191] width 207 height 19
drag, startPoint x: 149, startPoint y: 191, endPoint x: 142, endPoint y: 197, distance: 9.0
click at [149, 191] on input "contatc is [PERSON_NAME]" at bounding box center [214, 191] width 207 height 19
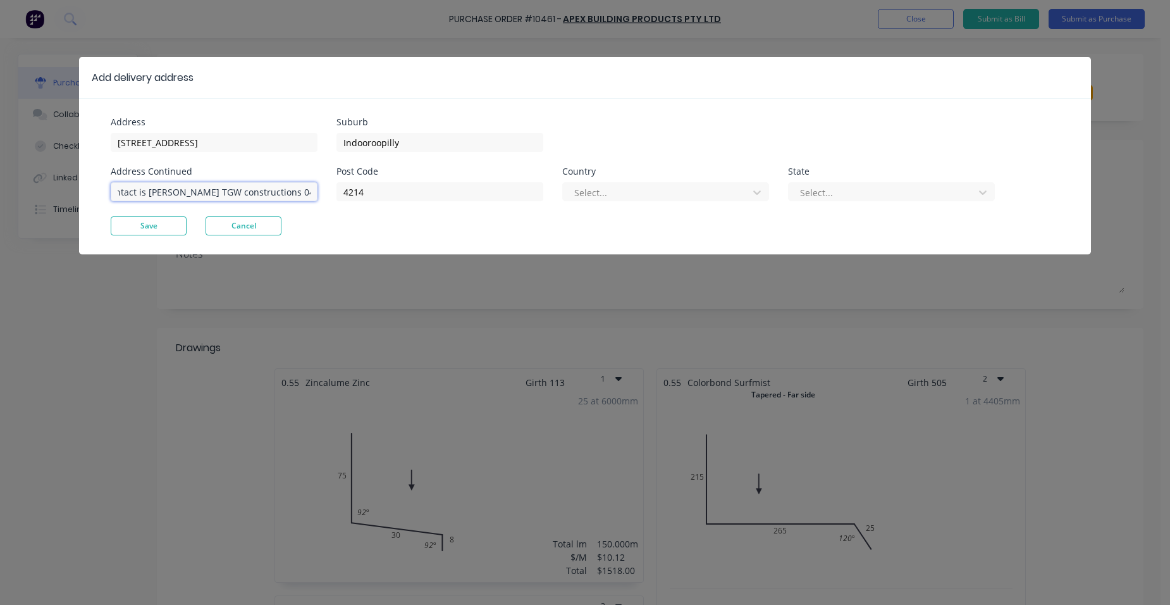
scroll to position [0, 17]
type input "contact is [PERSON_NAME] TGW constructions 0432 670 102"
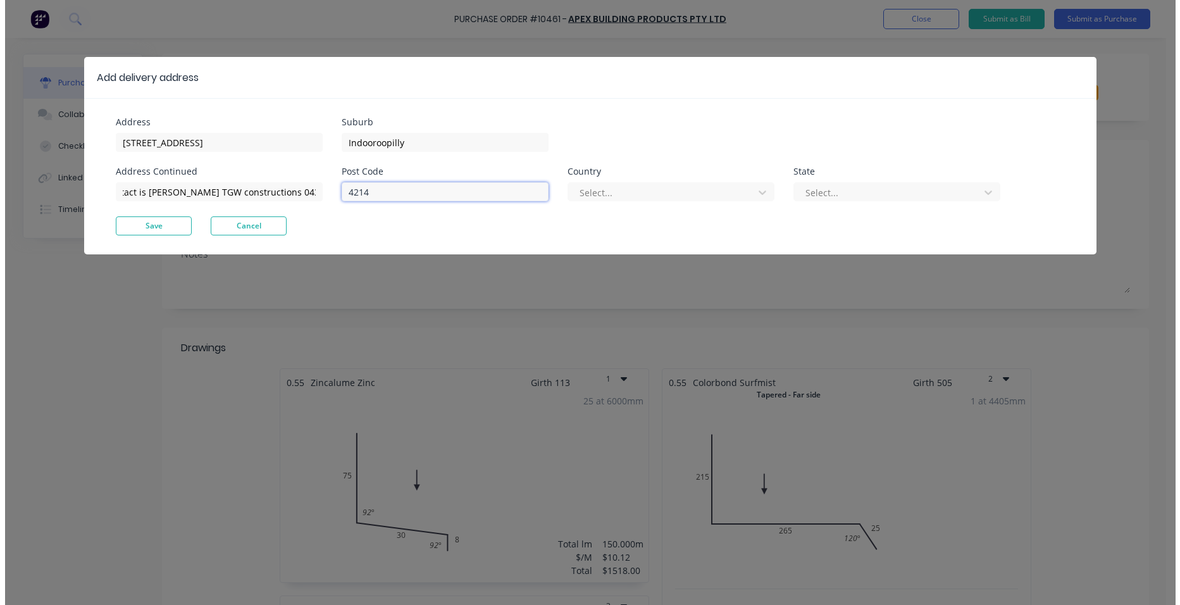
scroll to position [0, 0]
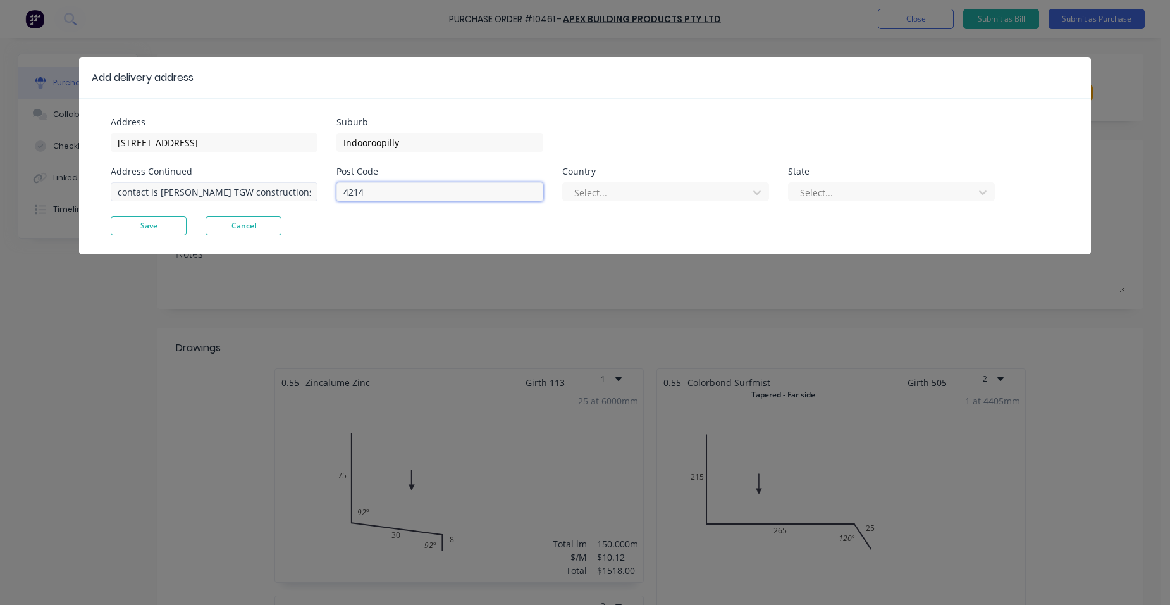
drag, startPoint x: 390, startPoint y: 194, endPoint x: 309, endPoint y: 190, distance: 81.0
click at [309, 190] on div "Address [STREET_ADDRESS] Address Continued contact is [PERSON_NAME] TGW constru…" at bounding box center [348, 167] width 474 height 99
click at [657, 187] on div at bounding box center [657, 193] width 169 height 16
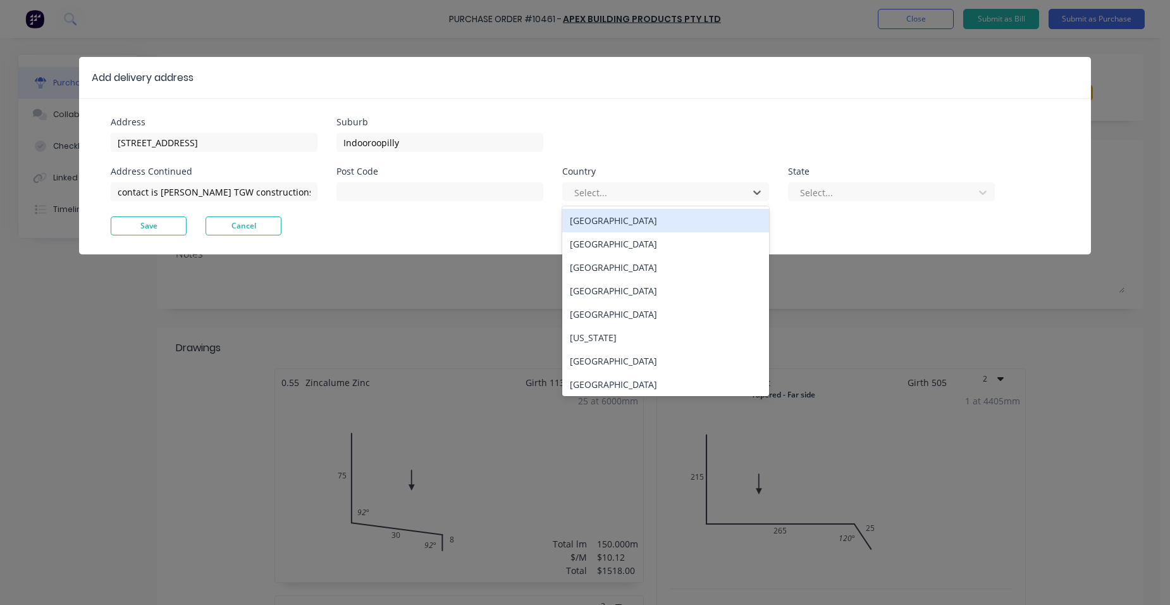
drag, startPoint x: 620, startPoint y: 218, endPoint x: 752, endPoint y: 226, distance: 131.9
click at [620, 218] on div "[GEOGRAPHIC_DATA]" at bounding box center [665, 220] width 207 height 23
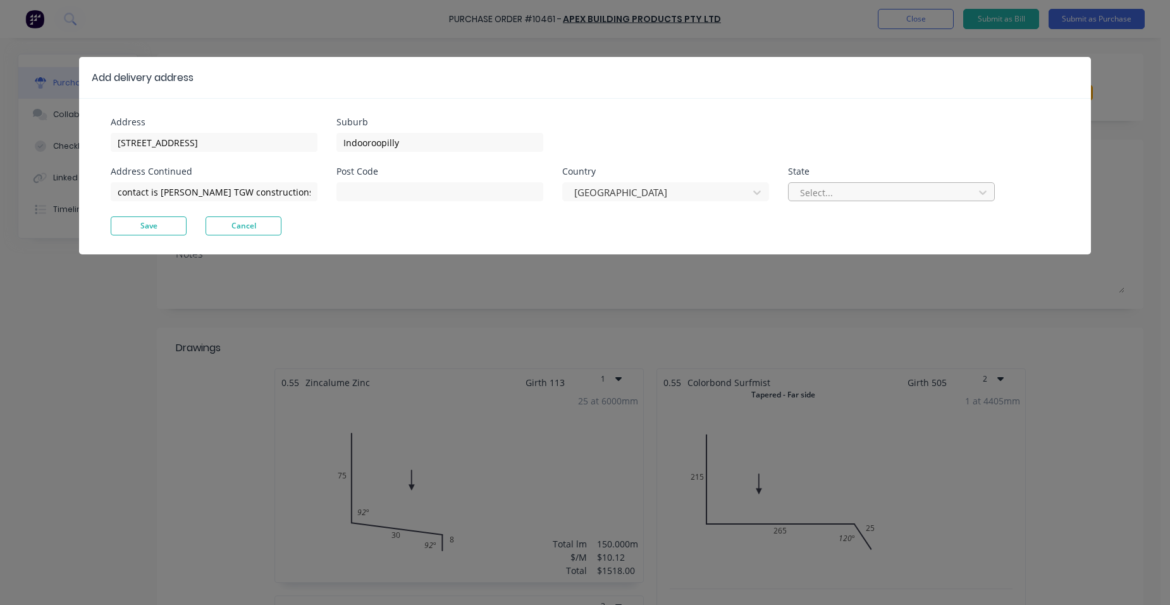
click at [835, 188] on div at bounding box center [883, 193] width 169 height 16
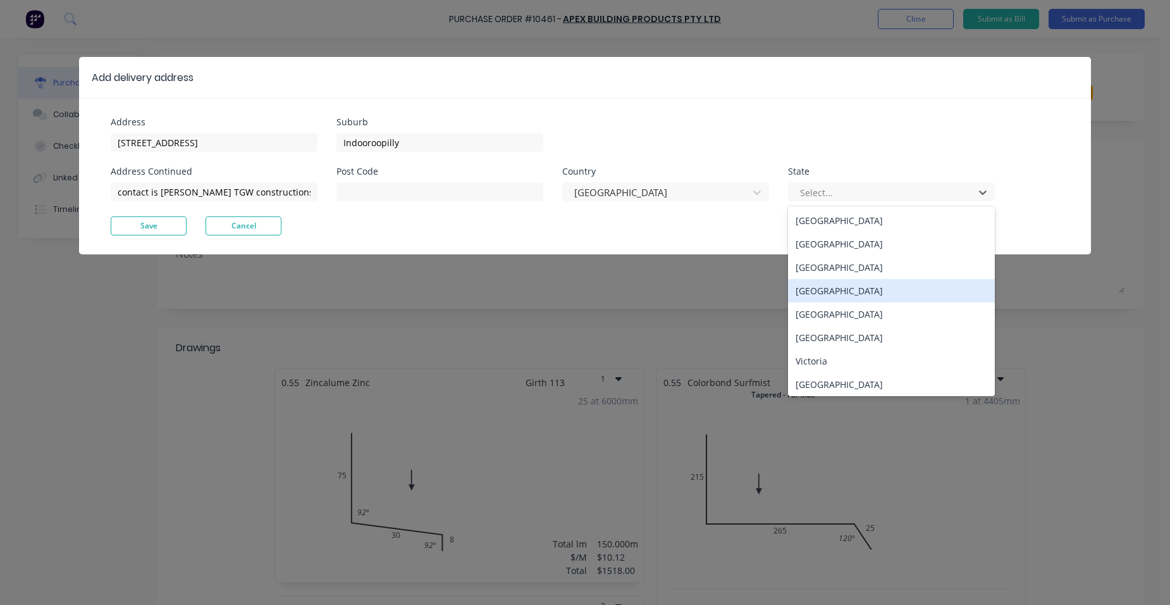
click at [860, 286] on div "[GEOGRAPHIC_DATA]" at bounding box center [891, 290] width 207 height 23
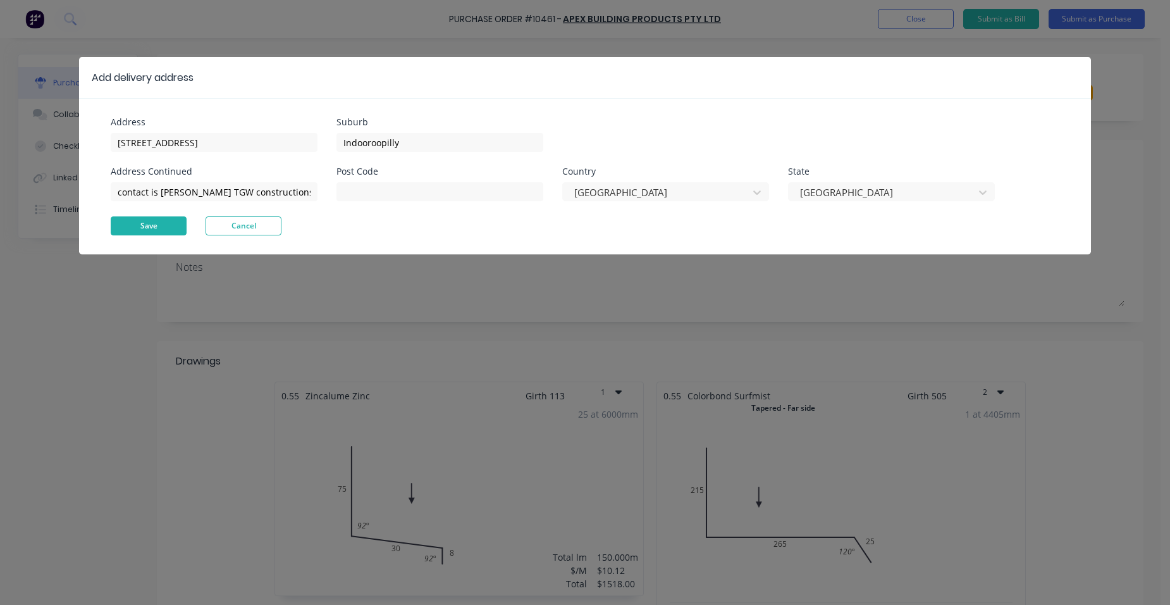
click at [166, 226] on button "Save" at bounding box center [149, 225] width 76 height 19
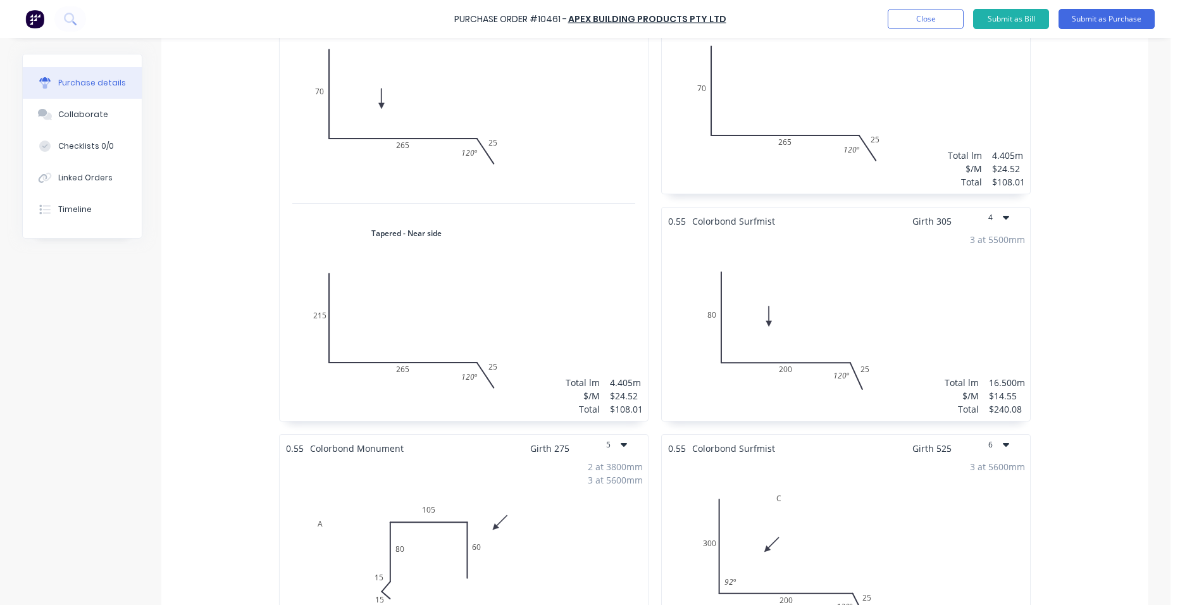
scroll to position [632, 0]
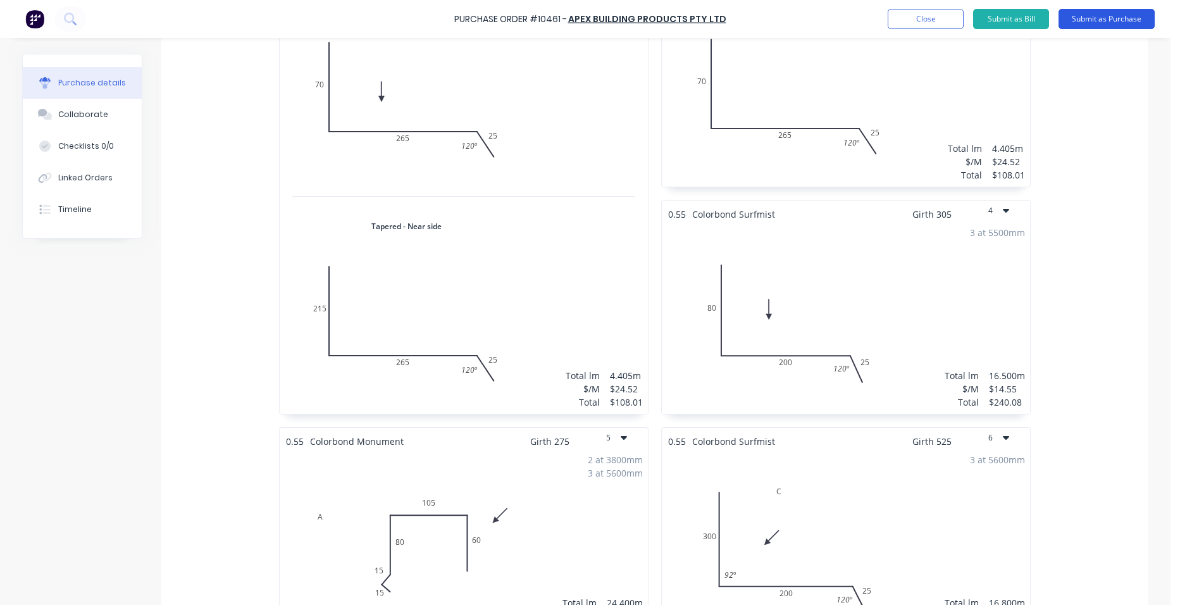
click at [1115, 15] on button "Submit as Purchase" at bounding box center [1106, 19] width 96 height 20
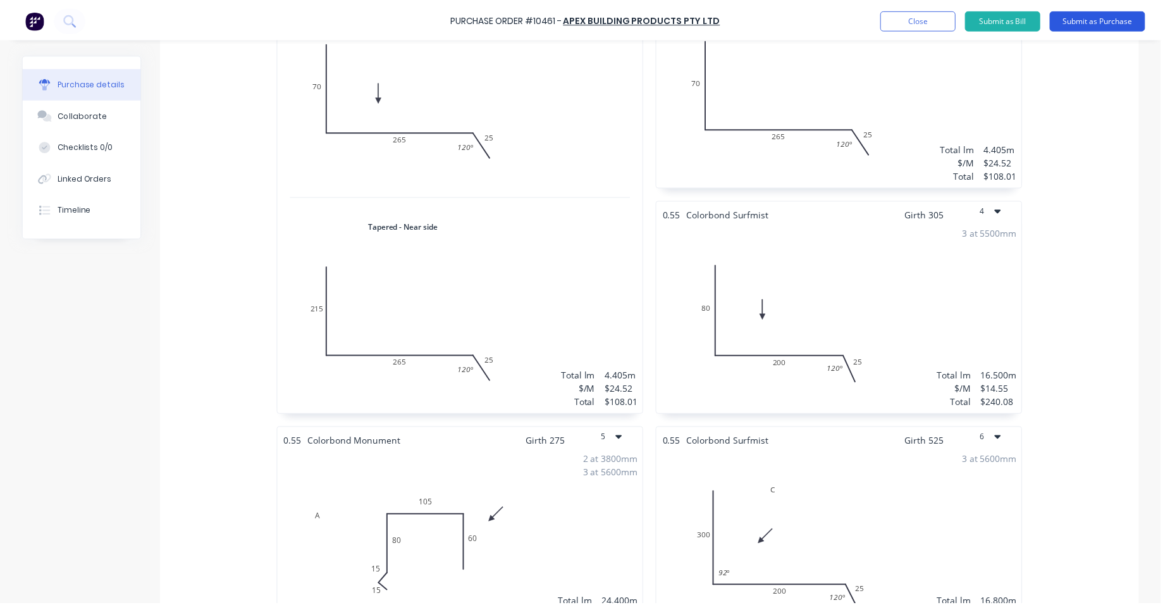
scroll to position [0, 0]
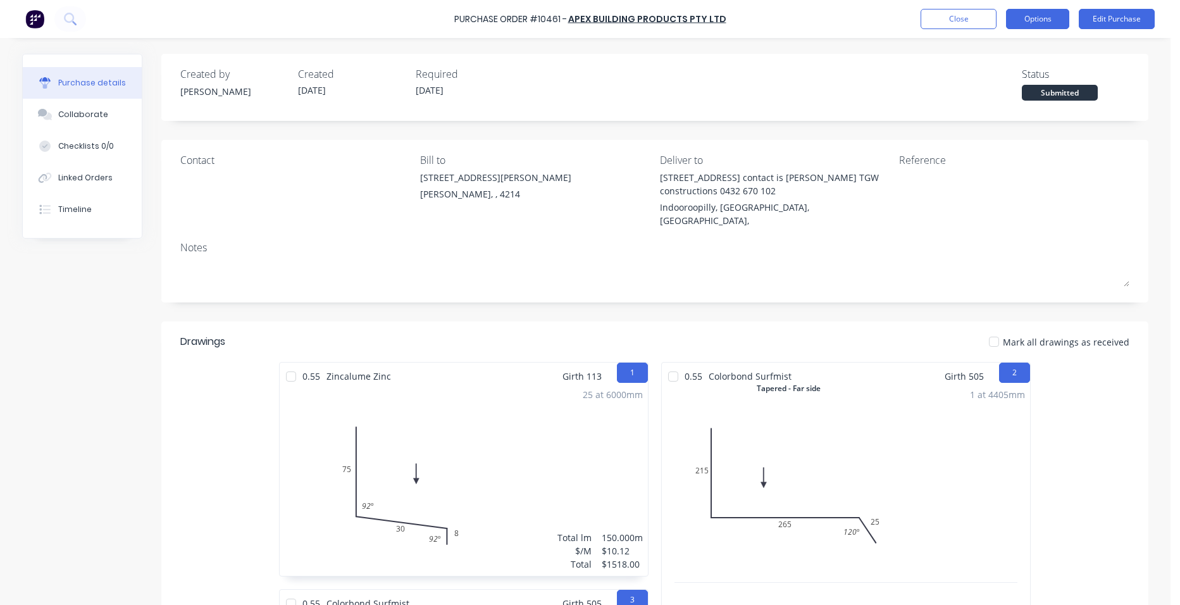
click at [1052, 24] on button "Options" at bounding box center [1037, 19] width 63 height 20
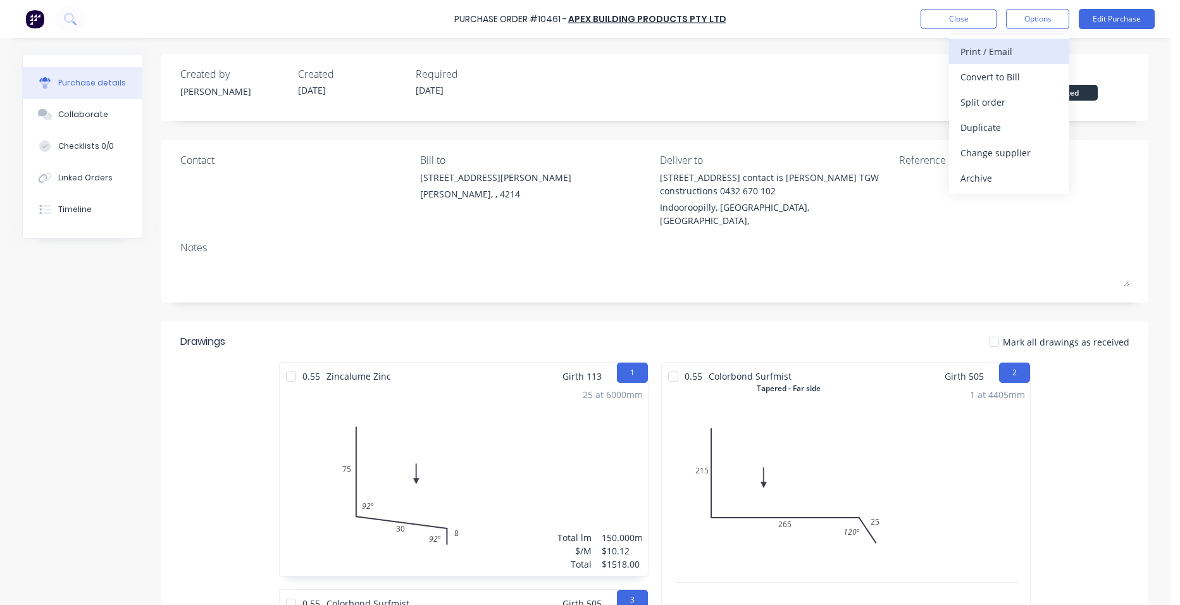
click at [1019, 44] on div "Print / Email" at bounding box center [1008, 51] width 97 height 18
click at [1038, 101] on div "Without pricing" at bounding box center [1008, 102] width 97 height 18
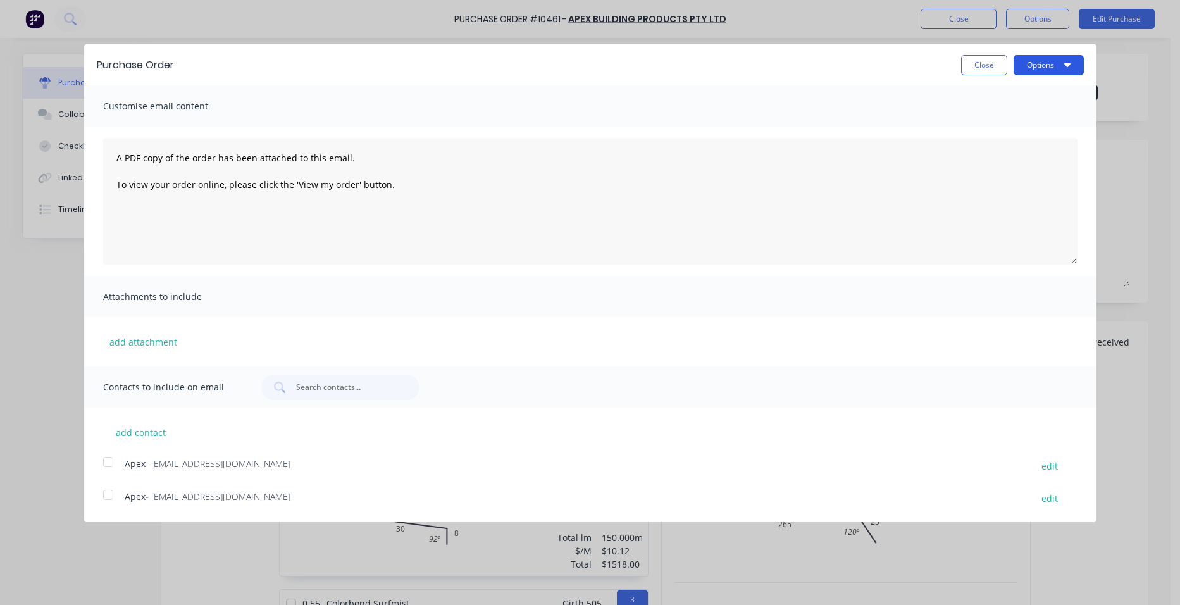
click at [1046, 65] on button "Options" at bounding box center [1048, 65] width 70 height 20
click at [1030, 93] on div "Print" at bounding box center [1023, 97] width 97 height 18
click at [993, 70] on button "Close" at bounding box center [984, 65] width 46 height 20
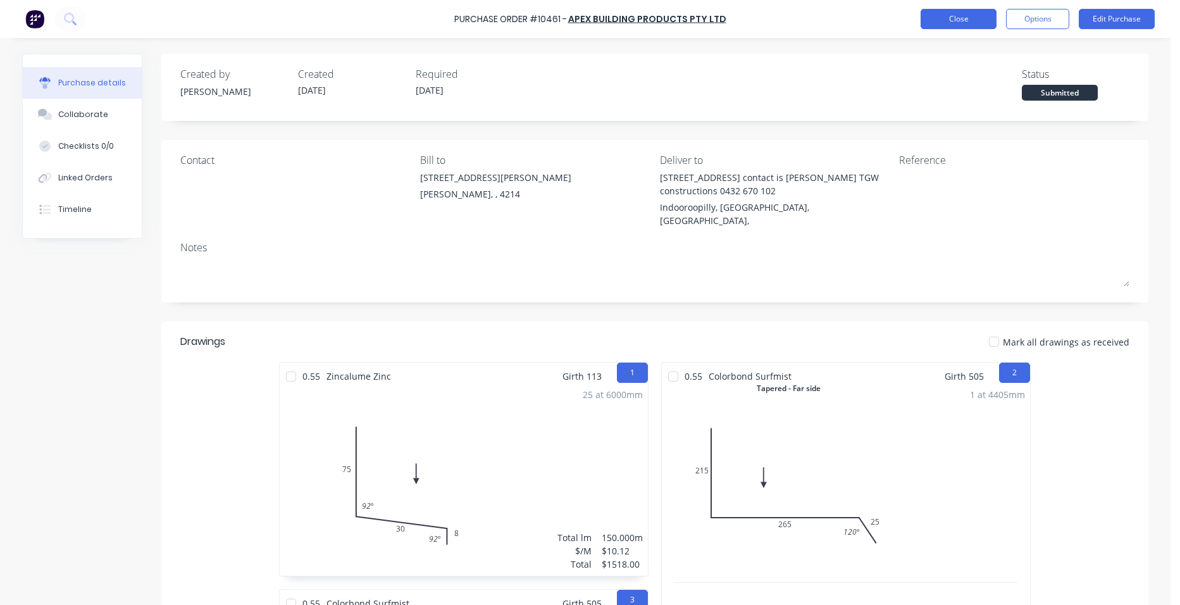
click at [961, 22] on button "Close" at bounding box center [958, 19] width 76 height 20
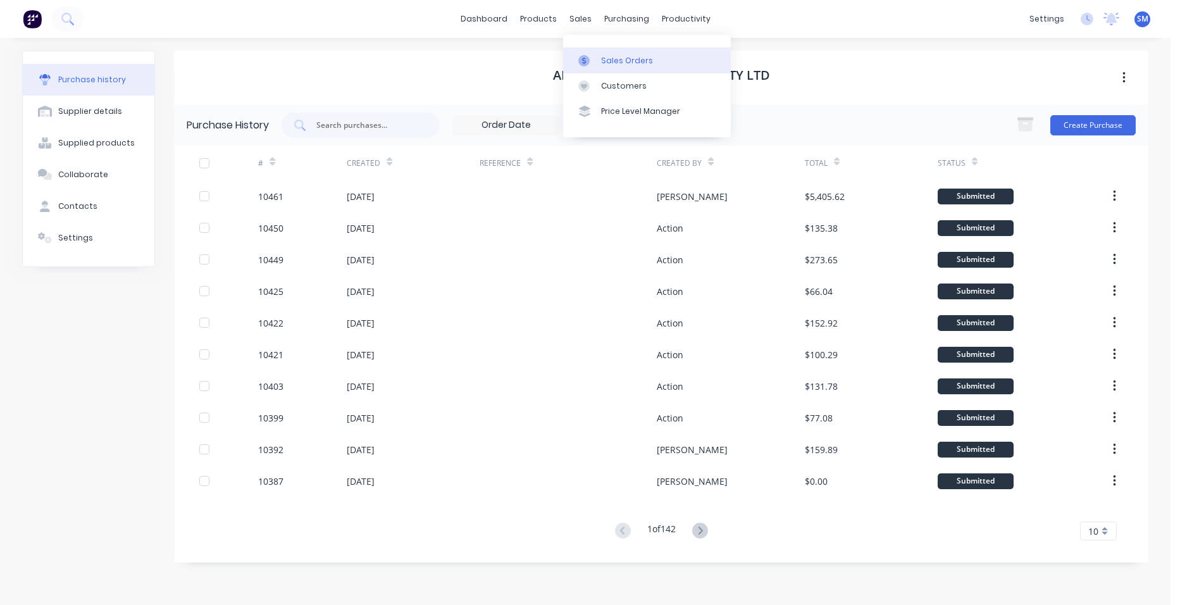
click at [610, 52] on link "Sales Orders" at bounding box center [647, 59] width 168 height 25
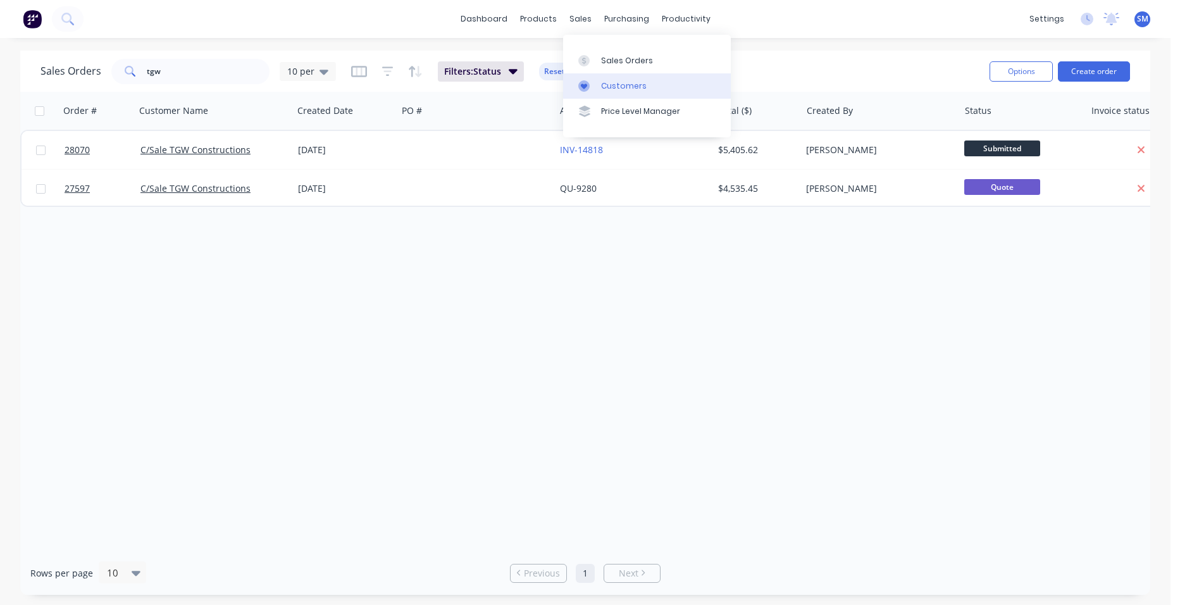
click at [616, 77] on link "Customers" at bounding box center [647, 85] width 168 height 25
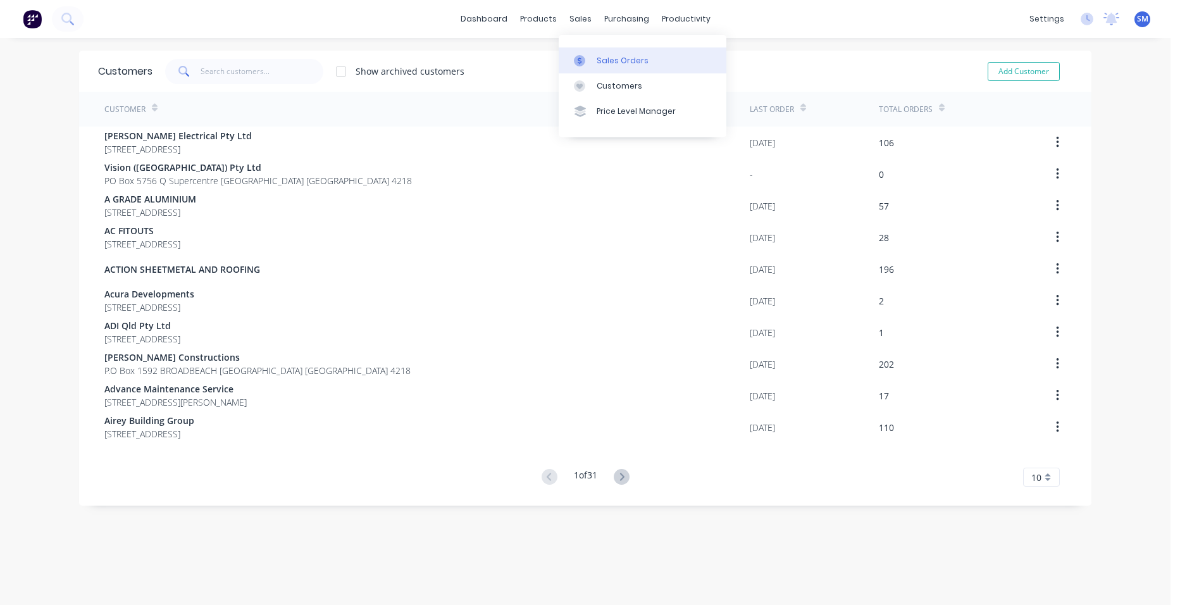
click at [598, 51] on link "Sales Orders" at bounding box center [642, 59] width 168 height 25
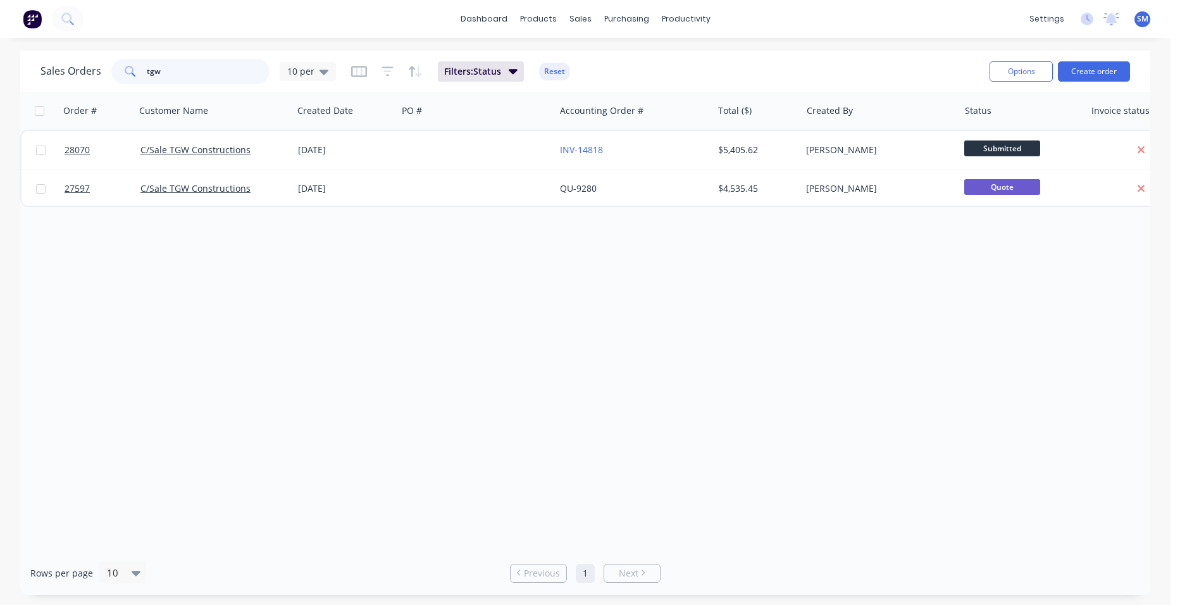
drag, startPoint x: 136, startPoint y: 67, endPoint x: 114, endPoint y: 65, distance: 22.2
click at [126, 66] on div "tgw" at bounding box center [190, 71] width 158 height 25
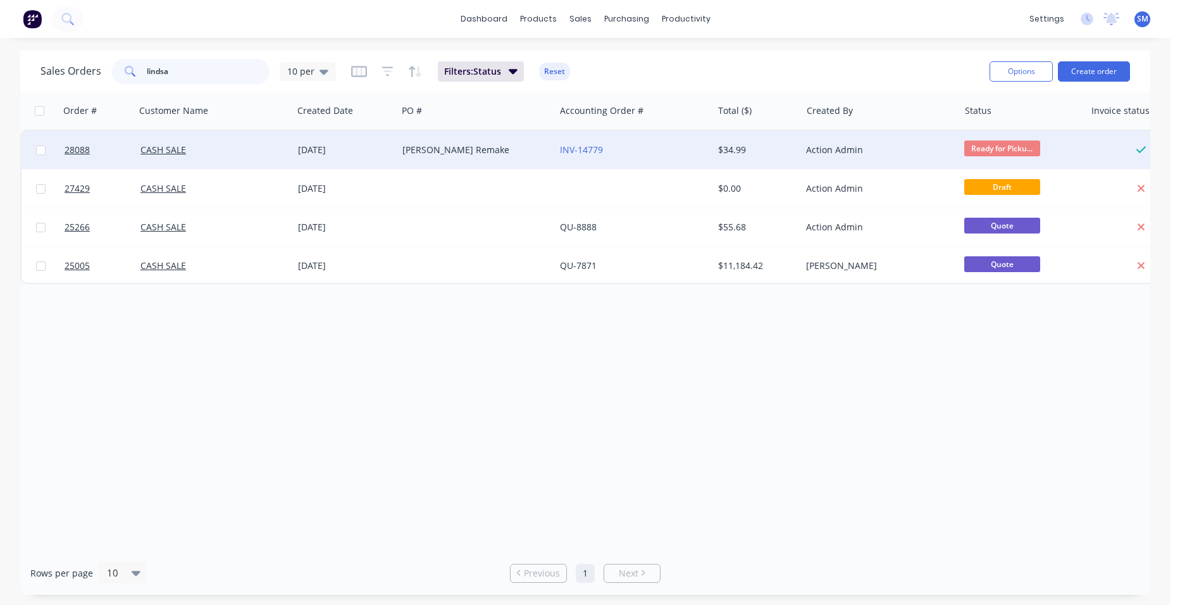
type input "lindsa"
click at [624, 145] on div "INV-14779" at bounding box center [630, 150] width 140 height 13
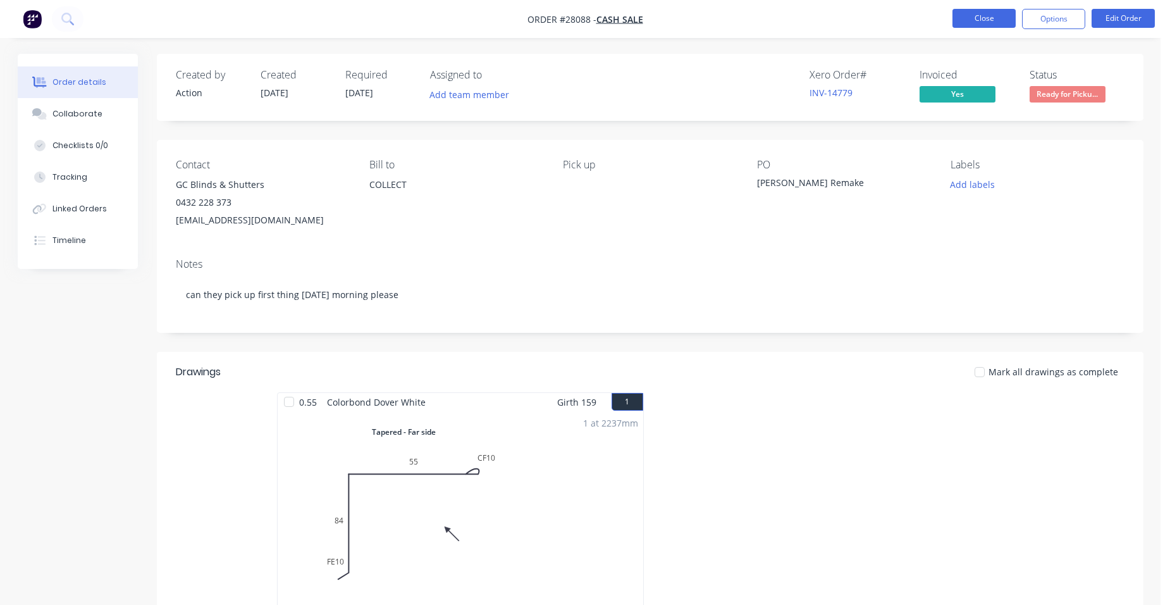
click at [964, 23] on button "Close" at bounding box center [984, 18] width 63 height 19
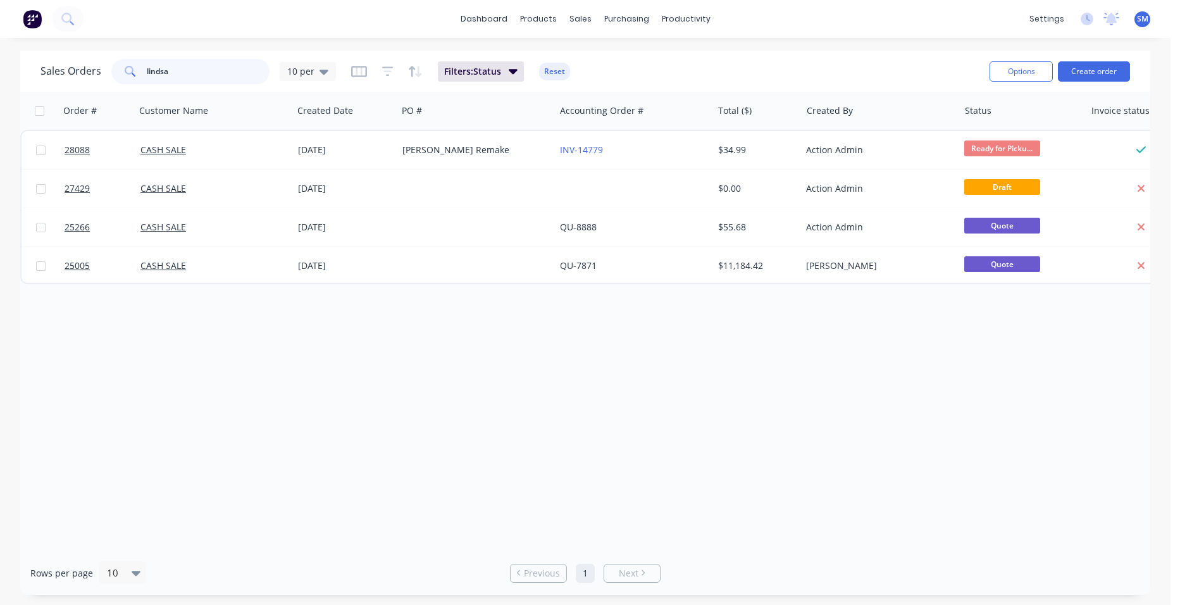
drag, startPoint x: 195, startPoint y: 73, endPoint x: 98, endPoint y: 59, distance: 98.5
click at [121, 59] on div "lindsa" at bounding box center [190, 71] width 158 height 25
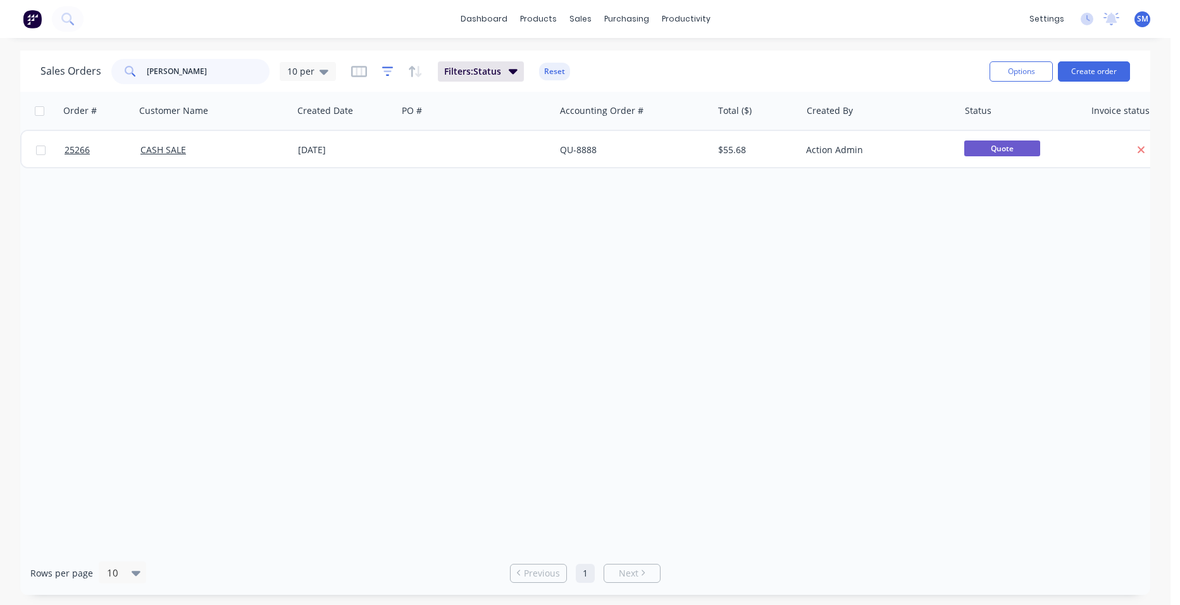
type input "[PERSON_NAME]"
drag, startPoint x: 384, startPoint y: 68, endPoint x: 397, endPoint y: 87, distance: 23.3
click at [383, 69] on icon "button" at bounding box center [387, 71] width 11 height 13
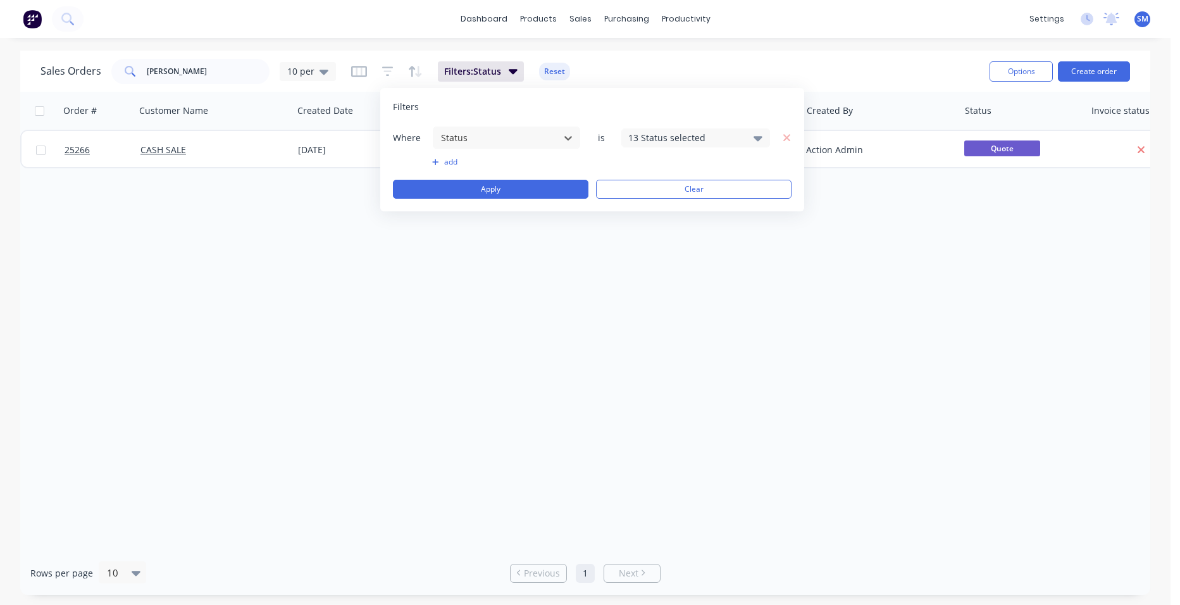
click at [705, 143] on div "13 Status selected" at bounding box center [685, 137] width 114 height 13
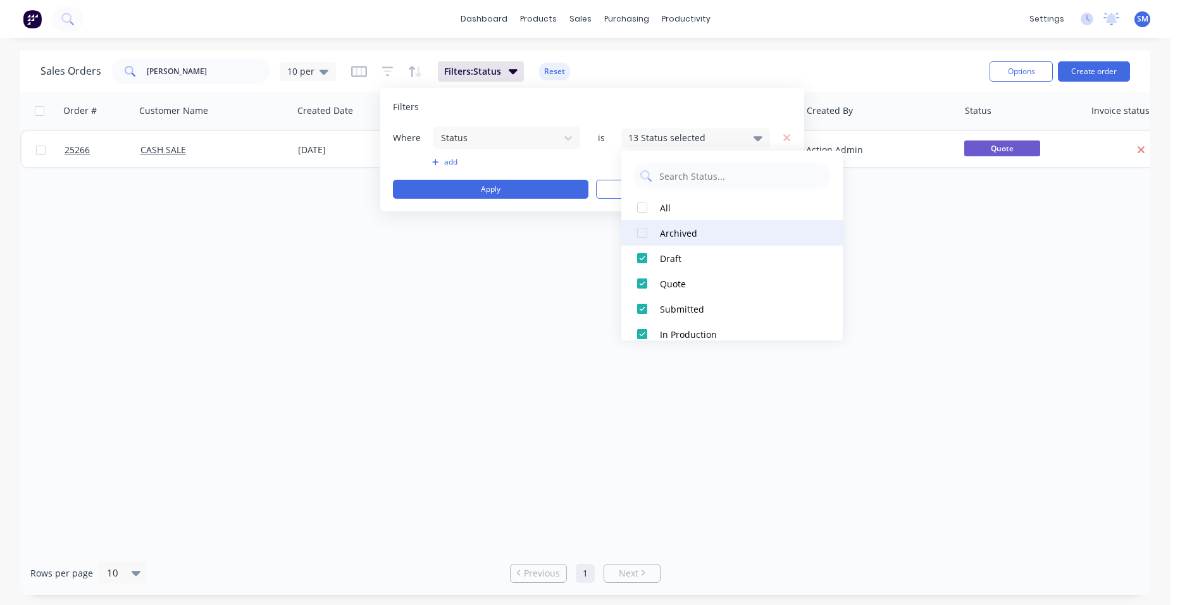
click at [645, 233] on div at bounding box center [641, 232] width 25 height 25
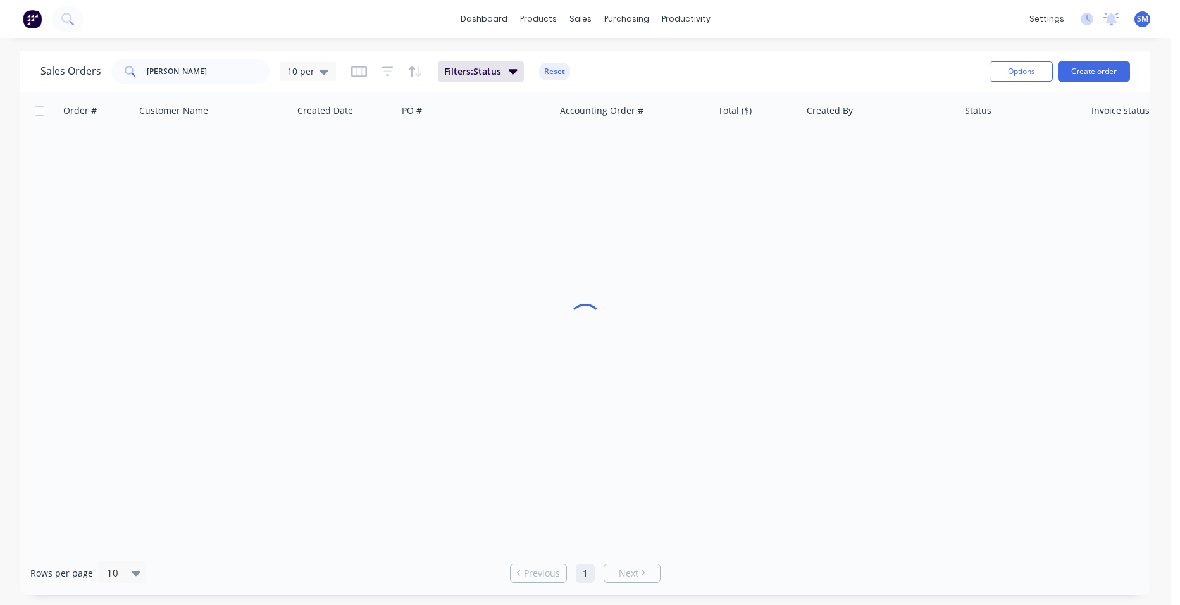
click at [476, 395] on div "Order # Customer Name Created Date PO # Accounting Order # Total ($) Created By…" at bounding box center [585, 321] width 1130 height 459
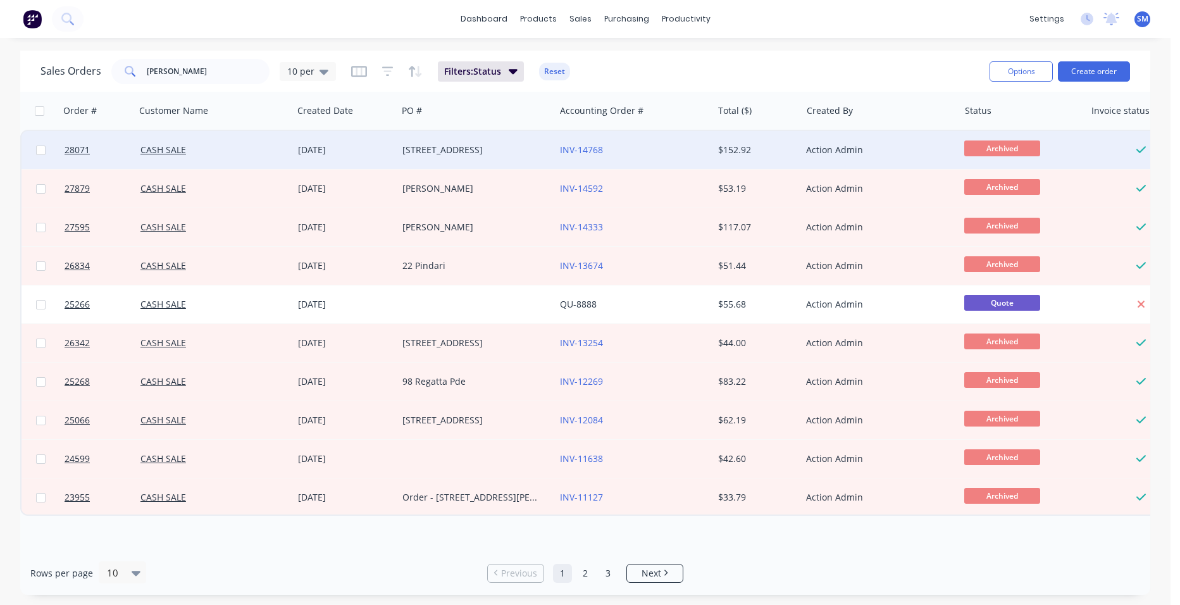
click at [650, 146] on div "INV-14768" at bounding box center [630, 150] width 140 height 13
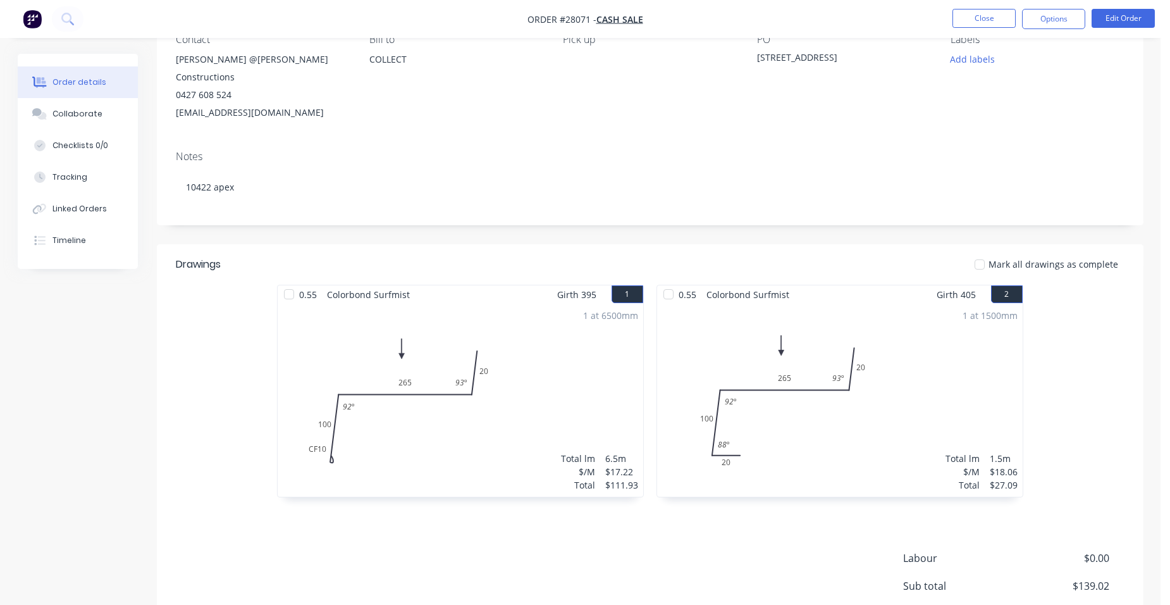
scroll to position [126, 0]
click at [982, 16] on button "Close" at bounding box center [984, 18] width 63 height 19
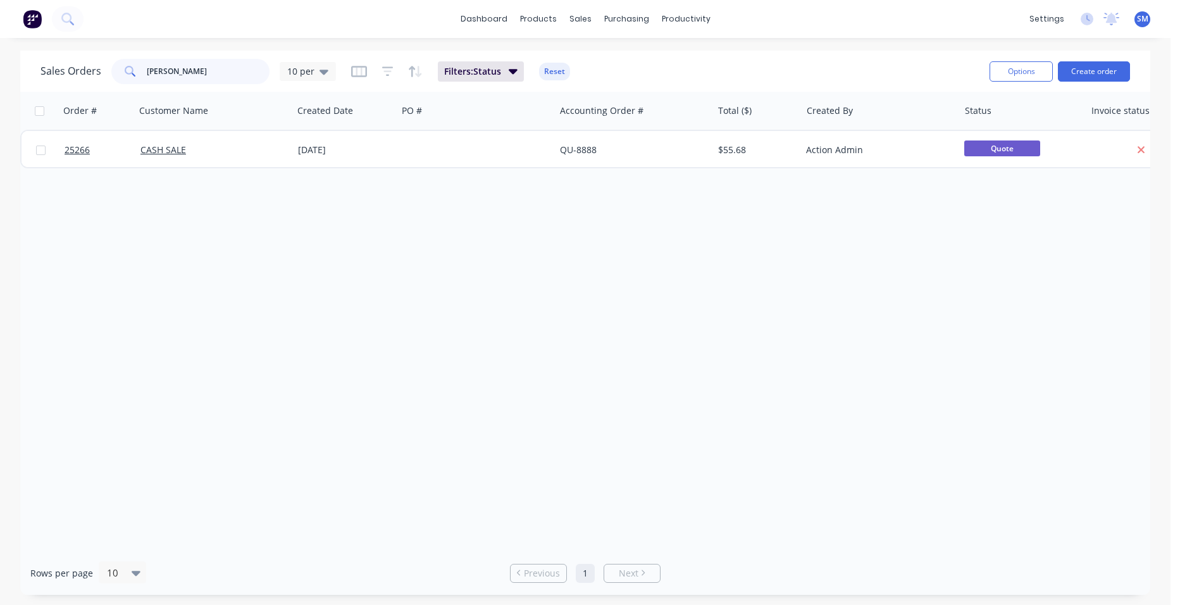
drag, startPoint x: 133, startPoint y: 72, endPoint x: 107, endPoint y: 71, distance: 26.6
click at [107, 71] on div "Sales Orders [PERSON_NAME] 10 per" at bounding box center [187, 71] width 295 height 25
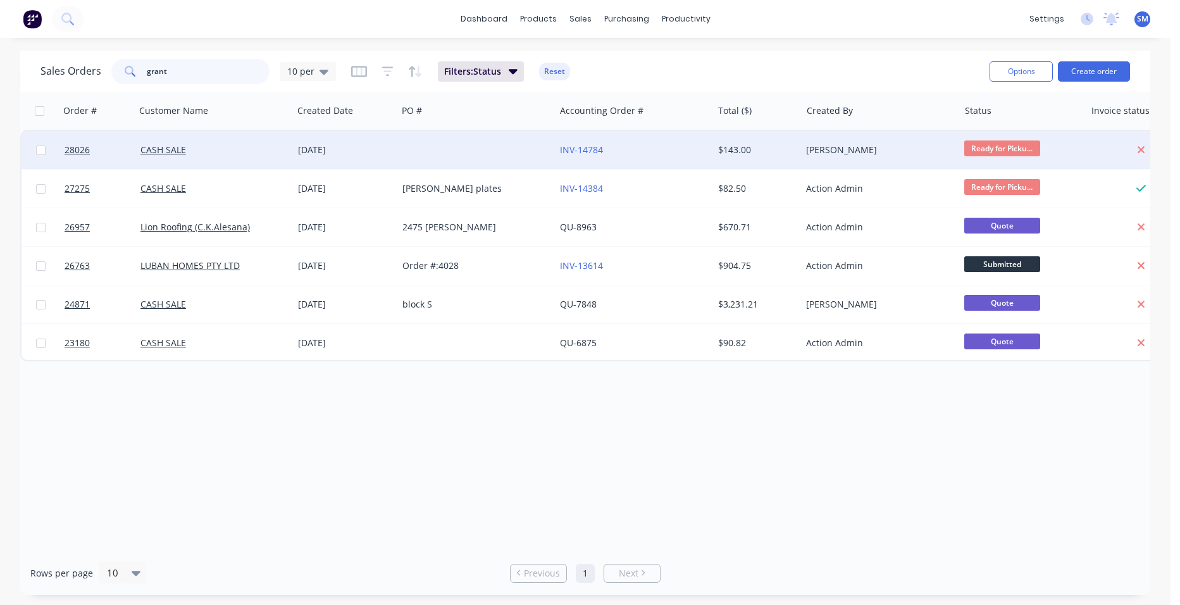
type input "grant"
click at [466, 153] on div at bounding box center [475, 150] width 157 height 38
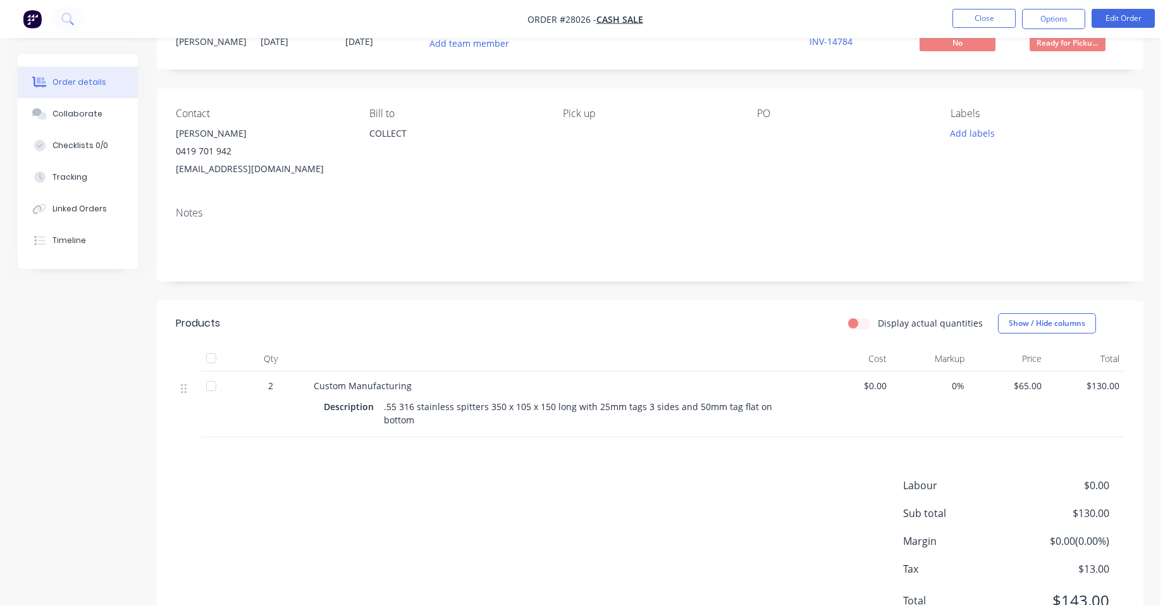
scroll to position [96, 0]
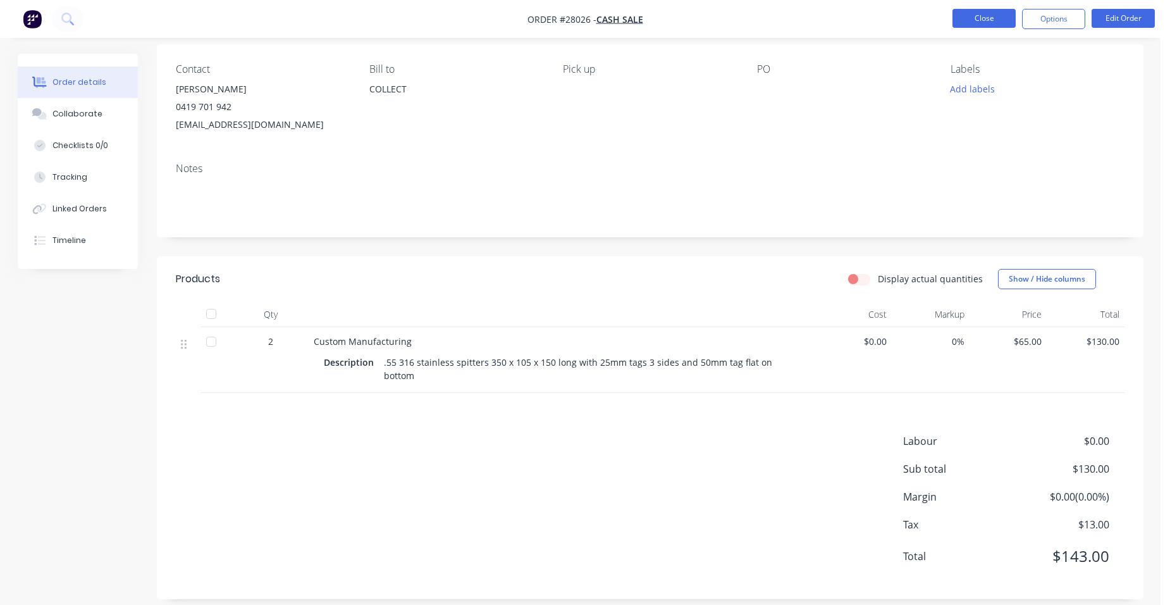
click at [972, 18] on button "Close" at bounding box center [984, 18] width 63 height 19
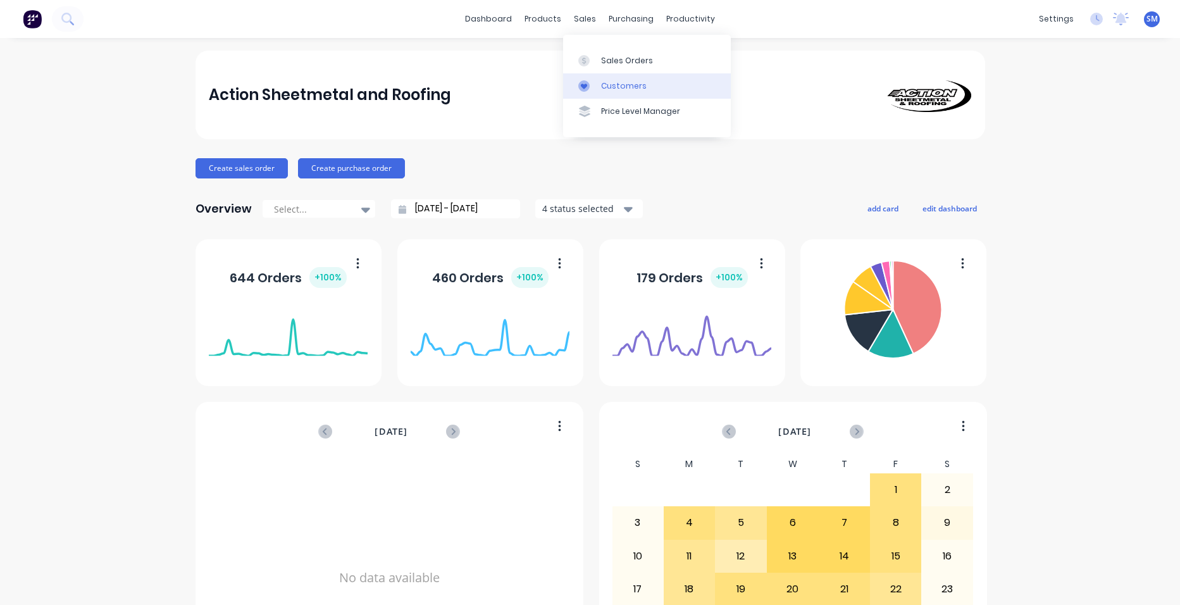
click at [622, 83] on div "Customers" at bounding box center [624, 85] width 46 height 11
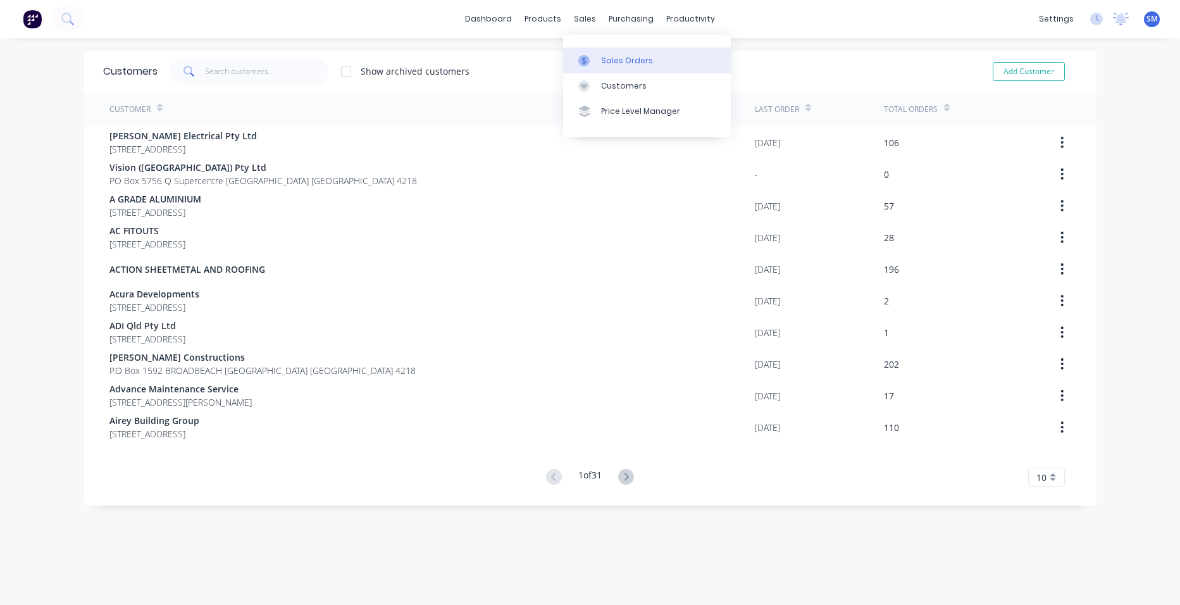
click at [589, 56] on div at bounding box center [587, 60] width 19 height 11
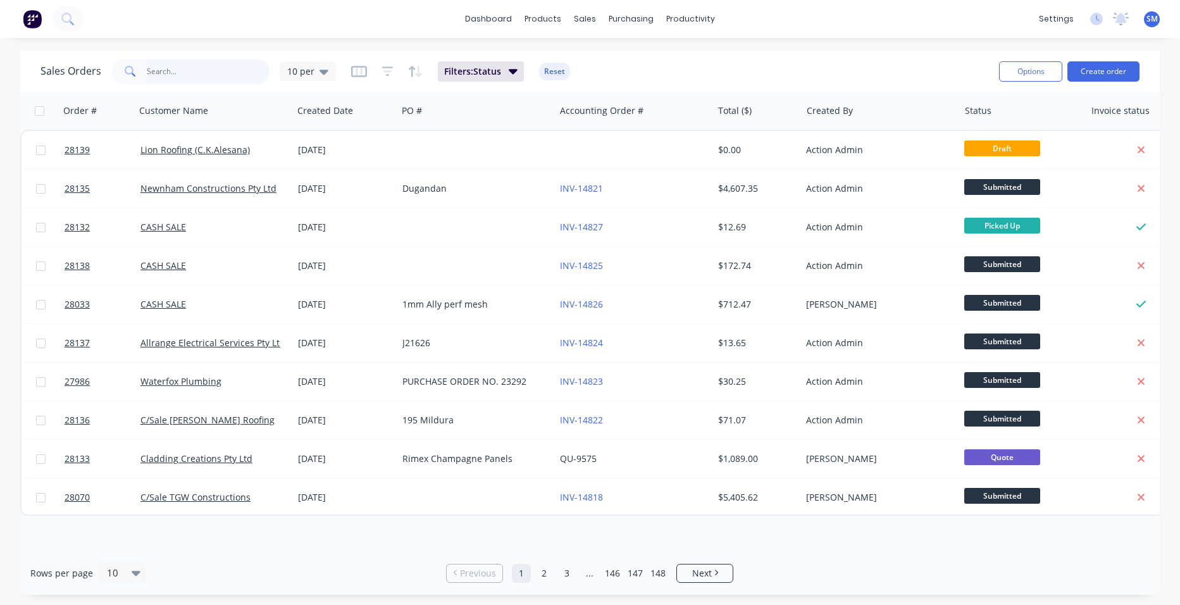
click at [199, 65] on input "text" at bounding box center [208, 71] width 123 height 25
type input "c"
click at [1130, 73] on button "Create order" at bounding box center [1103, 71] width 72 height 20
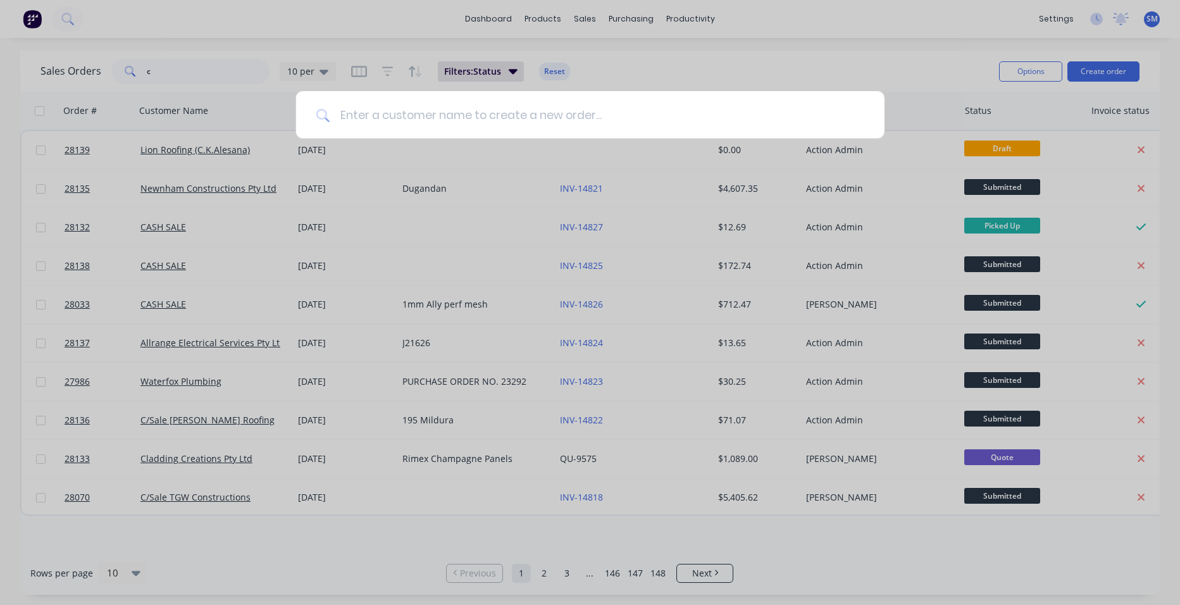
click at [438, 126] on input at bounding box center [597, 114] width 534 height 47
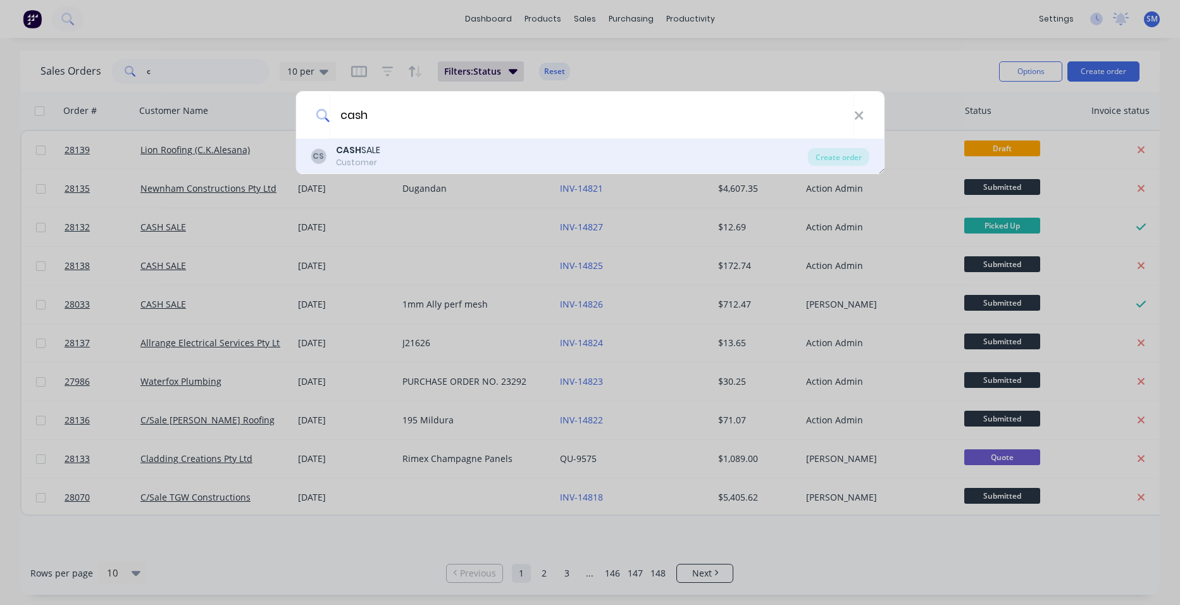
type input "cash"
click at [362, 155] on div "CASH SALE" at bounding box center [358, 150] width 44 height 13
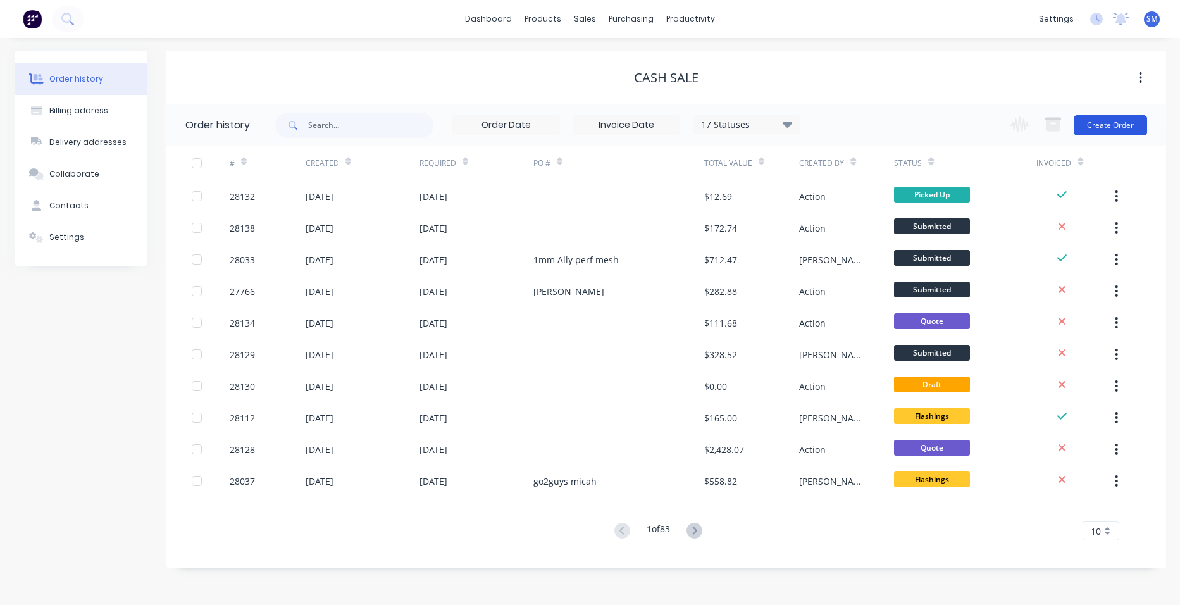
click at [1126, 120] on button "Create Order" at bounding box center [1109, 125] width 73 height 20
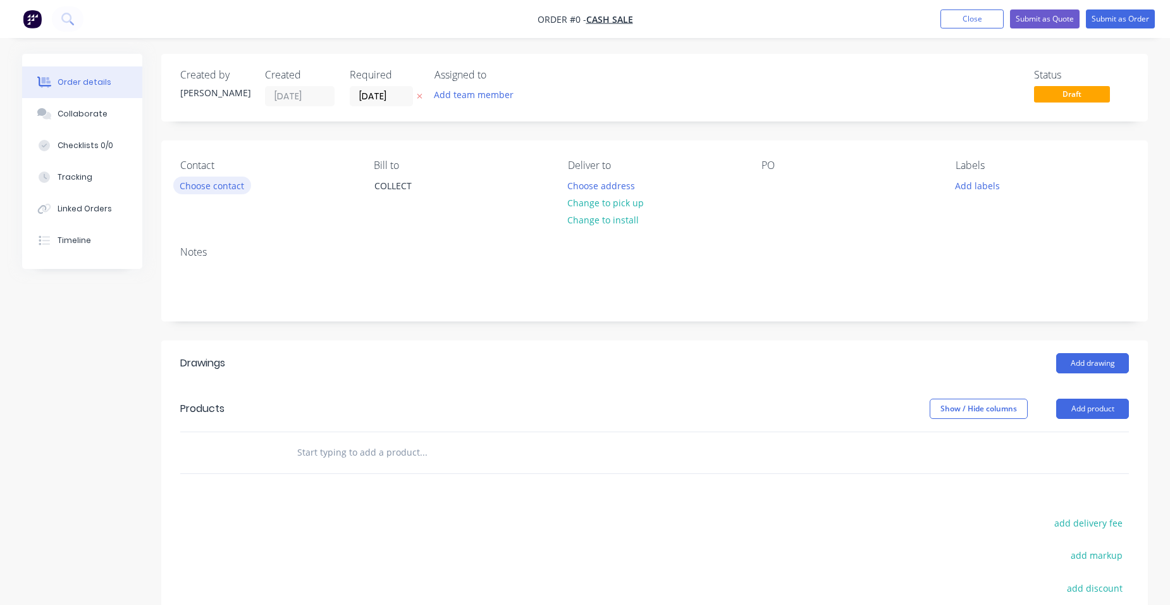
click at [245, 182] on button "Choose contact" at bounding box center [212, 184] width 78 height 17
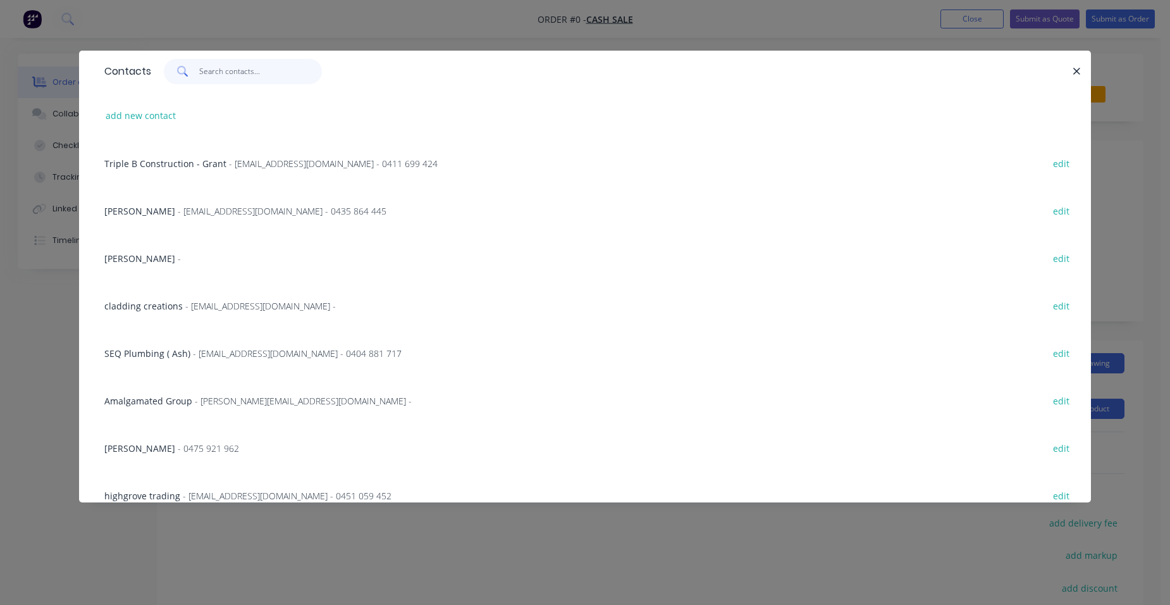
click at [214, 76] on input "text" at bounding box center [260, 71] width 123 height 25
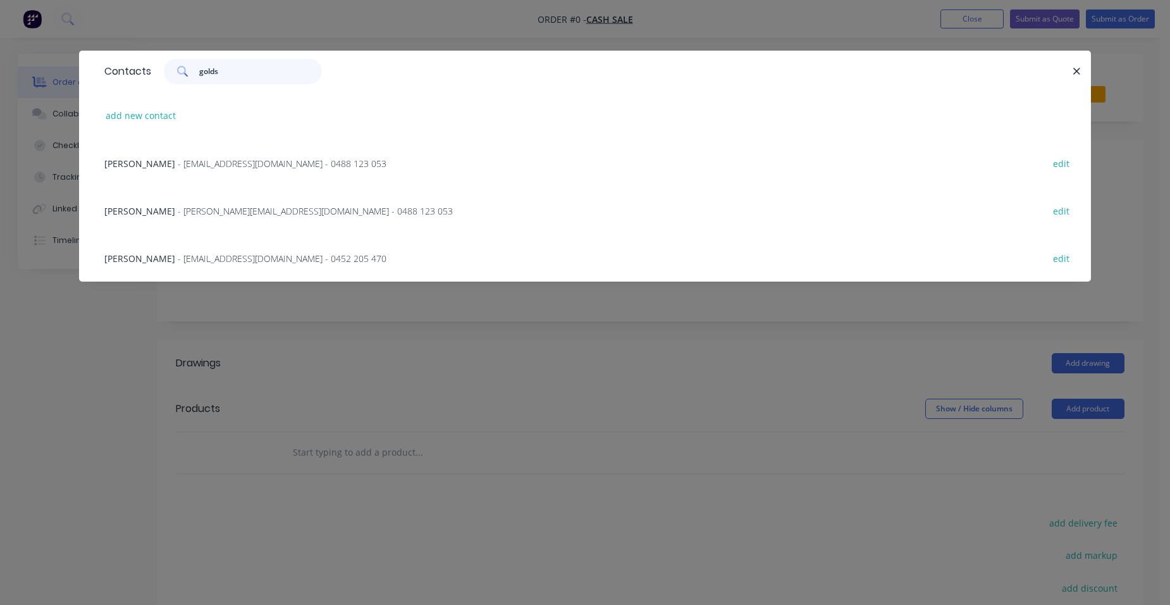
type input "golds"
click at [187, 256] on span "- goldsjj@gmail.com - 0452 205 470" at bounding box center [282, 258] width 209 height 12
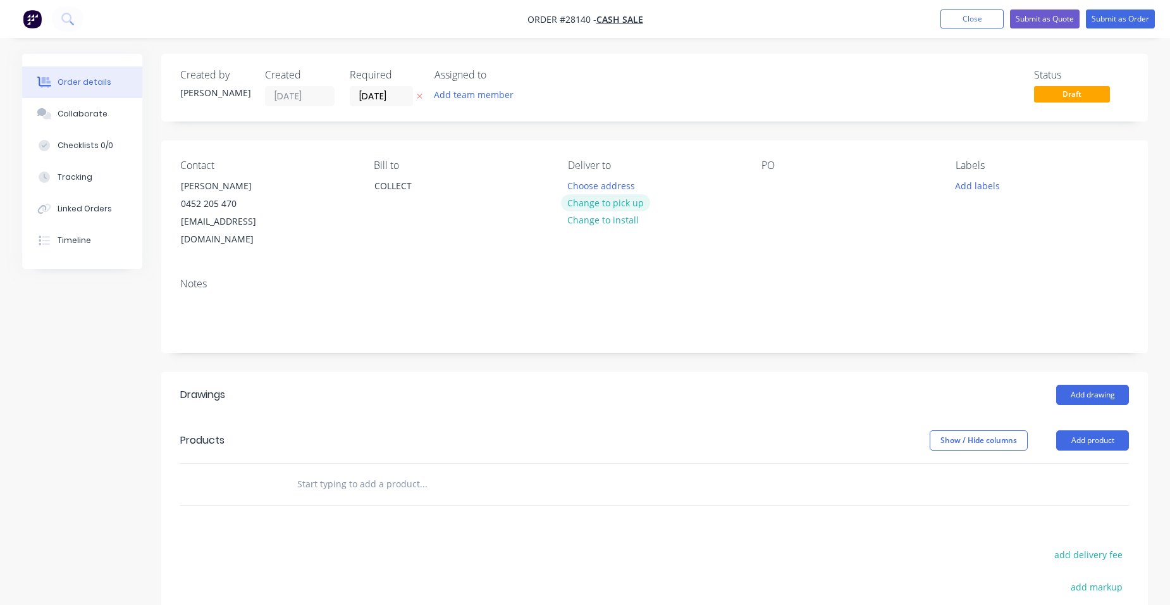
click at [588, 204] on button "Change to pick up" at bounding box center [606, 202] width 90 height 17
click at [597, 203] on button "Change to delivery" at bounding box center [607, 203] width 92 height 17
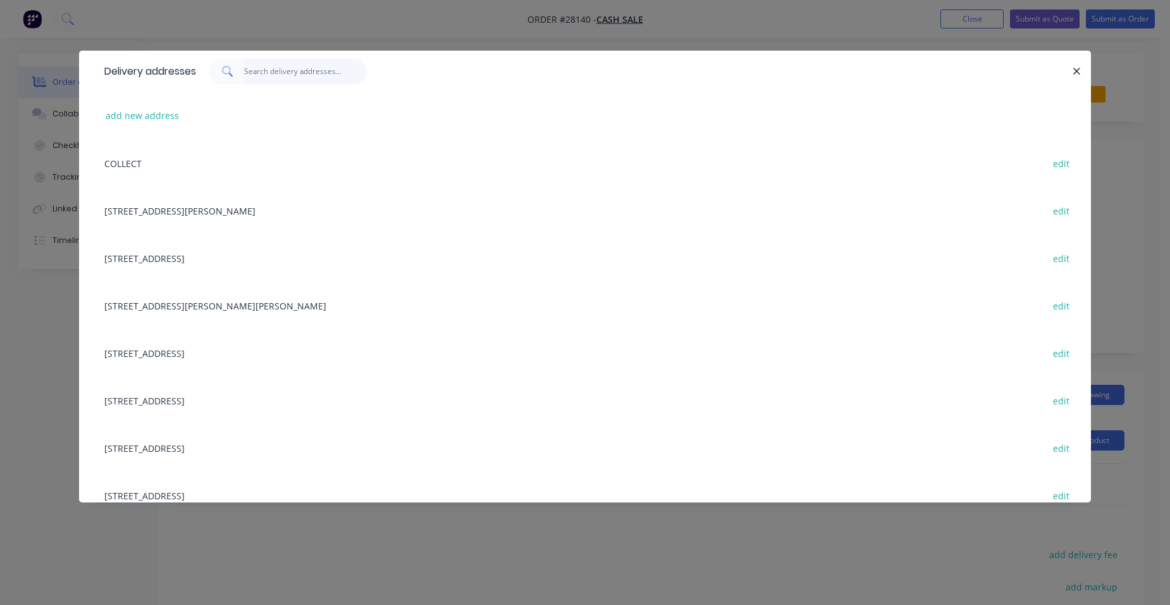
click at [254, 73] on input "text" at bounding box center [305, 71] width 123 height 25
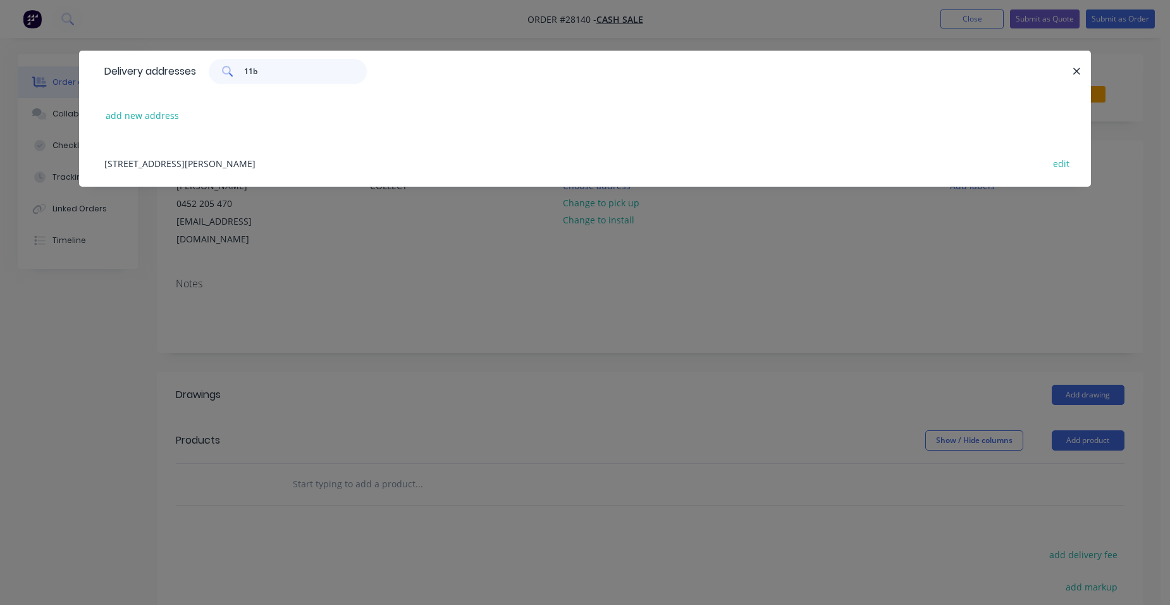
type input "11b"
click at [156, 157] on div "11b marjorie crescent, benowa, Queensland, Australia edit" at bounding box center [585, 162] width 974 height 47
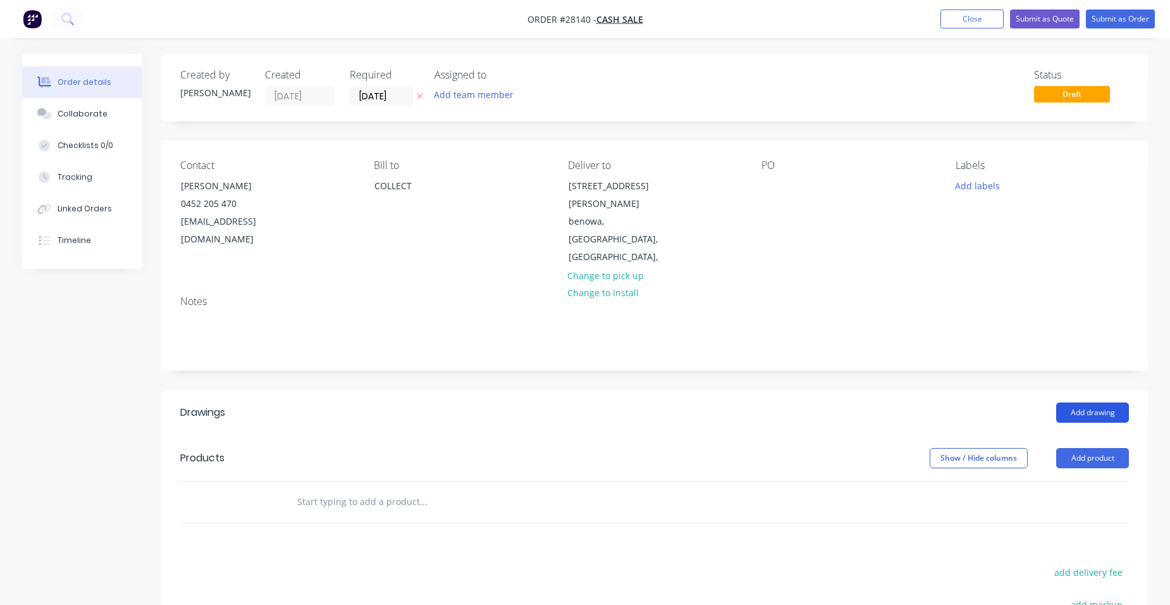
click at [1089, 402] on button "Add drawing" at bounding box center [1092, 412] width 73 height 20
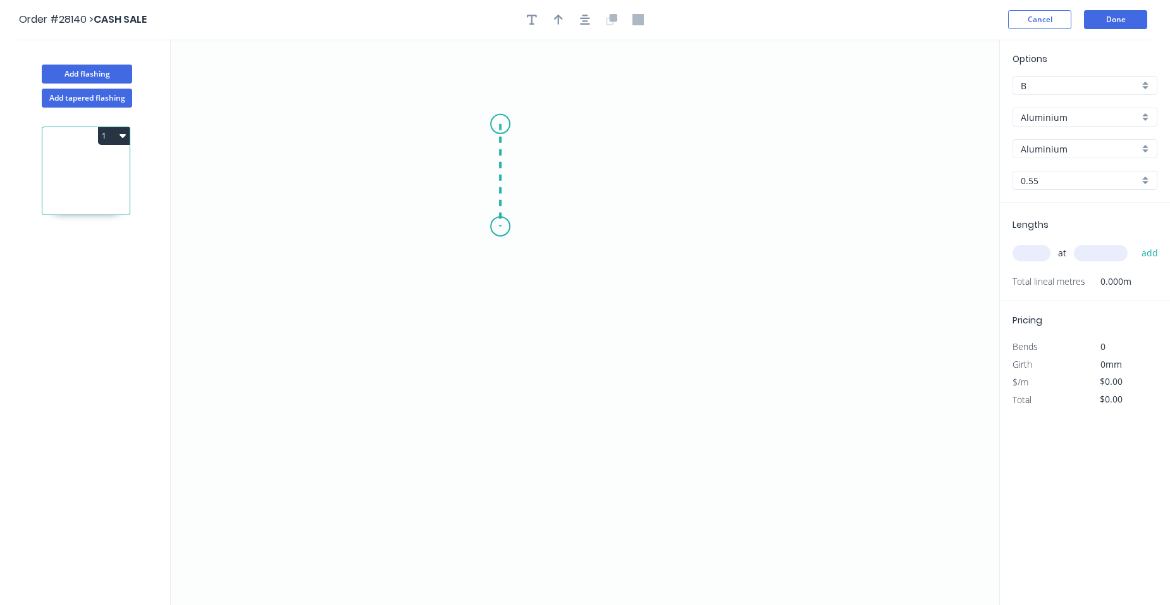
drag, startPoint x: 500, startPoint y: 124, endPoint x: 501, endPoint y: 226, distance: 102.5
click at [501, 226] on icon "0" at bounding box center [585, 321] width 829 height 565
click at [698, 223] on icon "0 ?" at bounding box center [585, 321] width 829 height 565
click at [697, 223] on circle at bounding box center [697, 226] width 19 height 19
click at [486, 173] on rect at bounding box center [481, 170] width 25 height 18
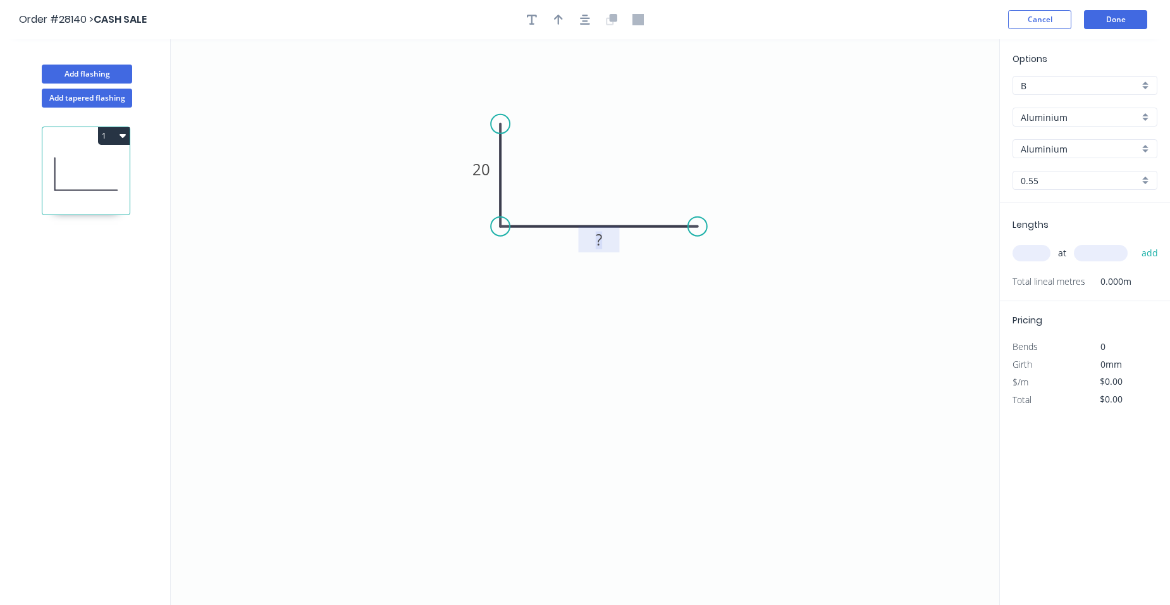
drag, startPoint x: 606, startPoint y: 237, endPoint x: 600, endPoint y: 234, distance: 6.8
click at [605, 237] on rect at bounding box center [598, 240] width 25 height 18
click at [557, 25] on icon "button" at bounding box center [558, 19] width 9 height 11
type input "$1.00"
drag, startPoint x: 937, startPoint y: 100, endPoint x: 467, endPoint y: 212, distance: 483.7
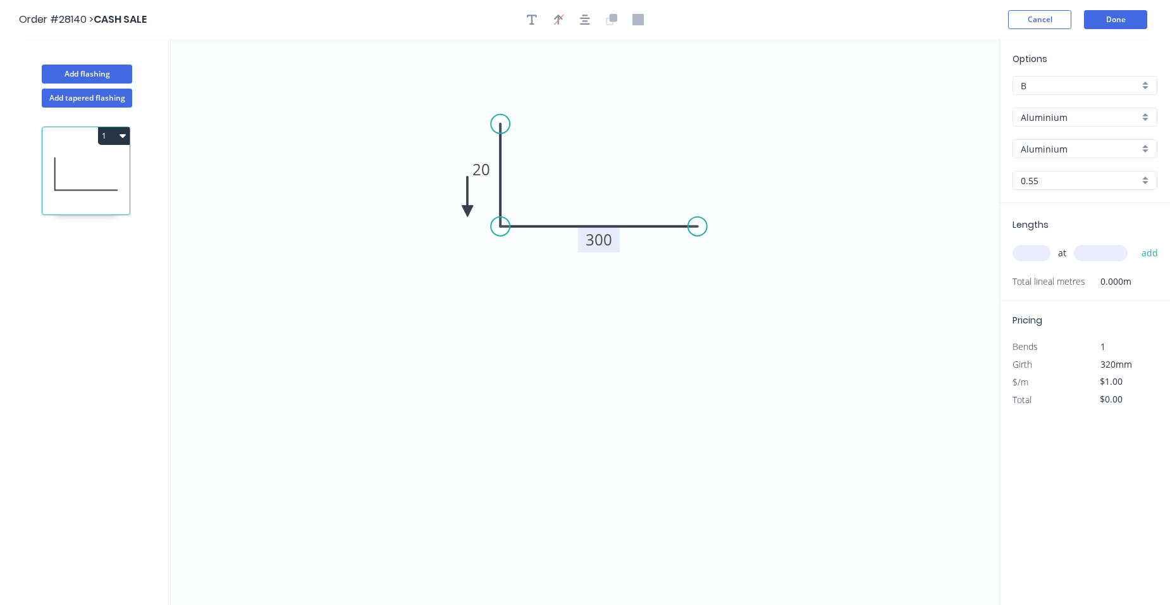
click at [467, 212] on icon at bounding box center [467, 196] width 11 height 40
click at [620, 242] on rect at bounding box center [599, 239] width 42 height 26
click at [611, 242] on tspan "300" at bounding box center [600, 239] width 27 height 21
drag, startPoint x: 799, startPoint y: 231, endPoint x: 1009, endPoint y: 128, distance: 233.7
click at [809, 226] on icon "0 20 30" at bounding box center [585, 321] width 829 height 565
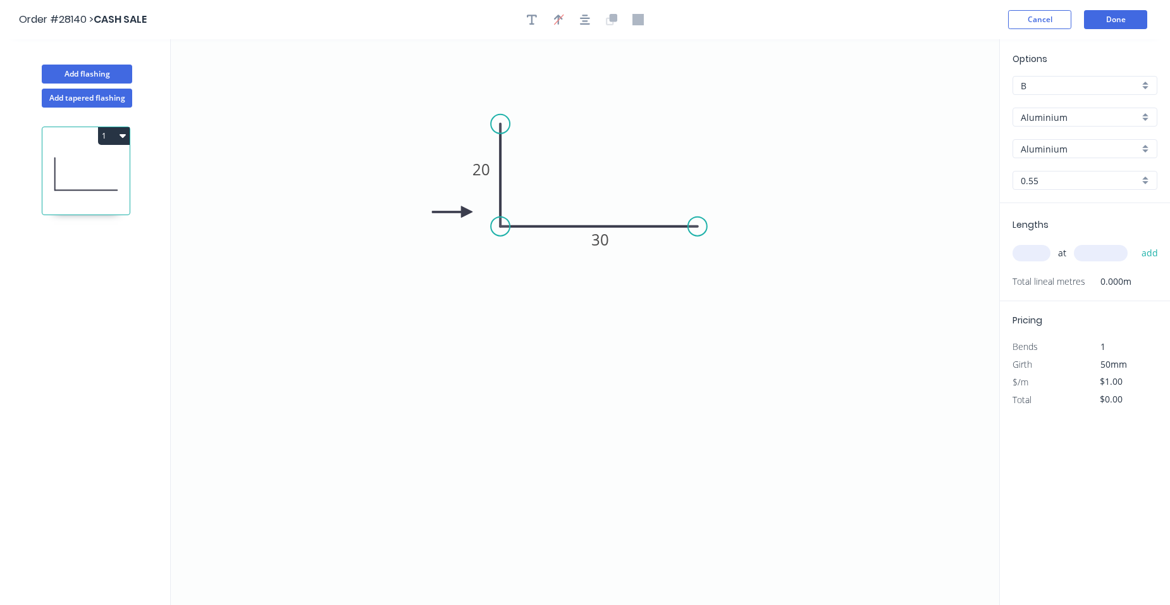
click at [1140, 111] on div "Aluminium" at bounding box center [1085, 117] width 145 height 19
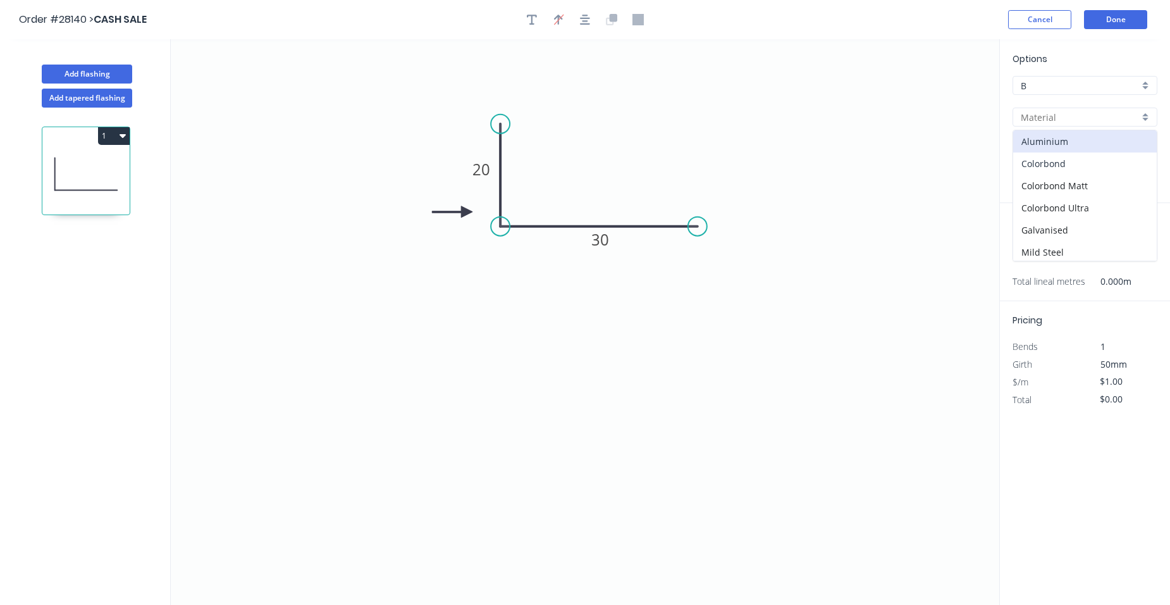
click at [1076, 169] on div "Colorbond" at bounding box center [1085, 163] width 144 height 22
type input "Colorbond"
type input "Basalt"
type input "$5.92"
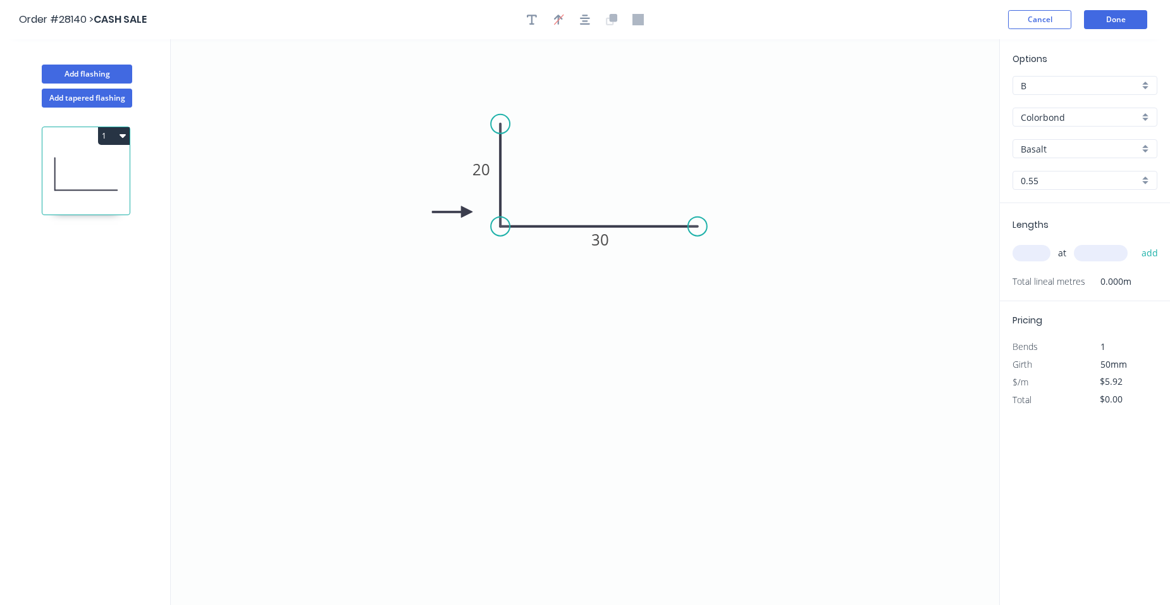
click at [1142, 83] on div "B" at bounding box center [1085, 85] width 145 height 19
click at [1080, 103] on div "A" at bounding box center [1085, 110] width 144 height 22
type input "A"
type input "$5.69"
click at [1142, 147] on div "Basalt" at bounding box center [1085, 148] width 145 height 19
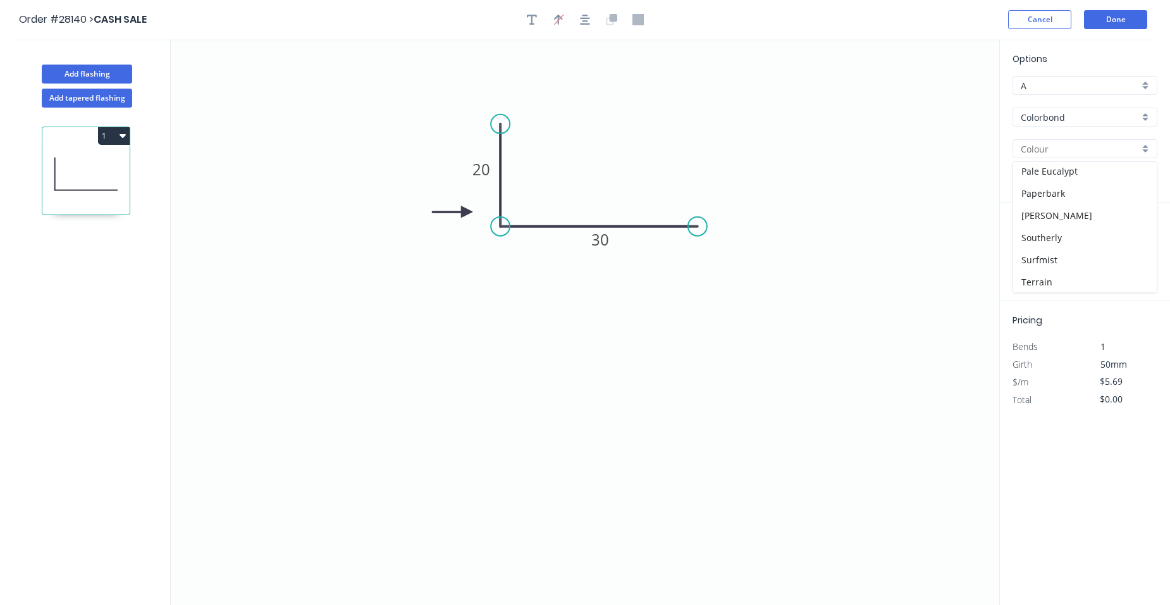
scroll to position [467, 0]
click at [1089, 271] on div "Woodland Grey" at bounding box center [1085, 281] width 144 height 22
type input "Woodland Grey"
click at [1030, 259] on input "text" at bounding box center [1032, 253] width 38 height 16
type input "8"
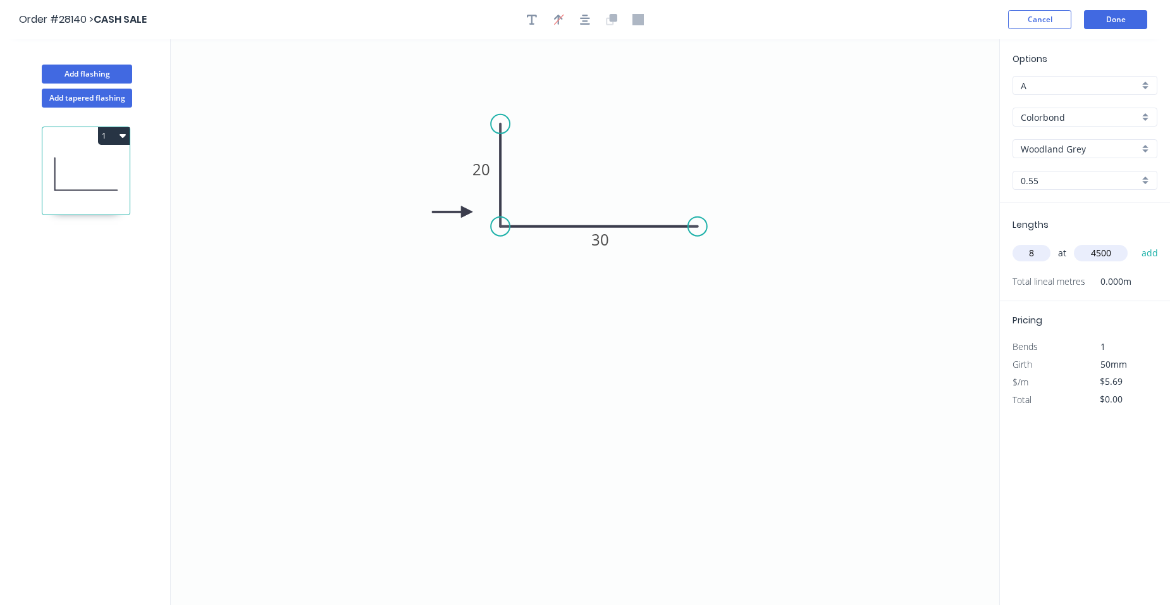
type input "4500"
click at [1135, 242] on button "add" at bounding box center [1150, 253] width 30 height 22
type input "$204.84"
drag, startPoint x: 1123, startPoint y: 398, endPoint x: 1089, endPoint y: 402, distance: 34.4
click at [1089, 402] on div "$5.69" at bounding box center [1119, 400] width 68 height 18
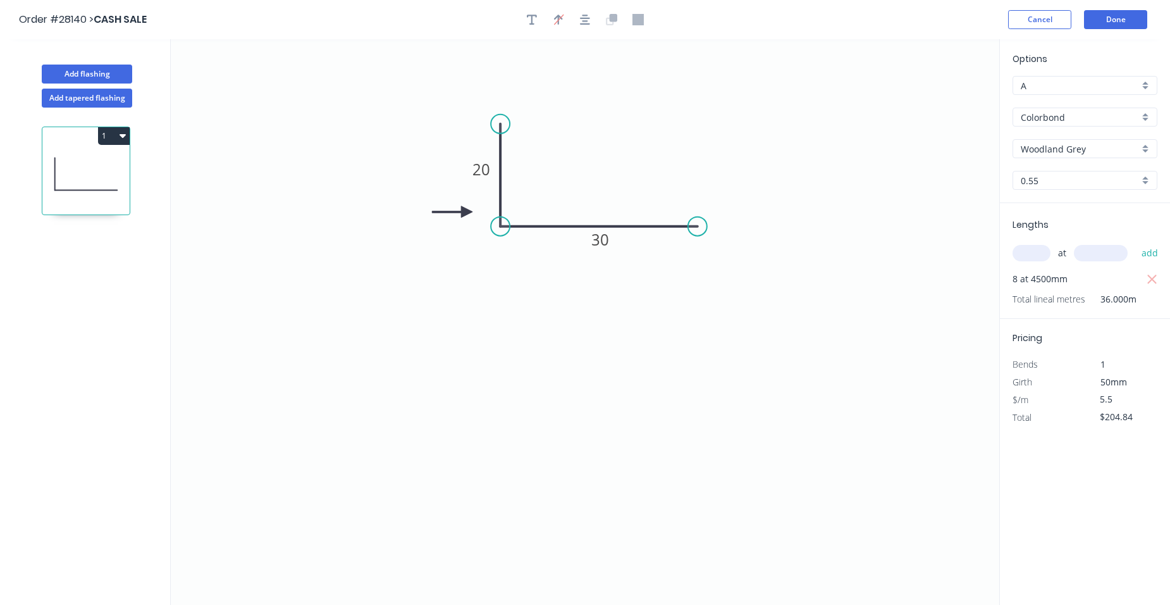
type input "$5.50"
type input "$198.00"
click at [1064, 392] on div "$/m" at bounding box center [1044, 400] width 82 height 18
click at [1120, 23] on button "Done" at bounding box center [1115, 19] width 63 height 19
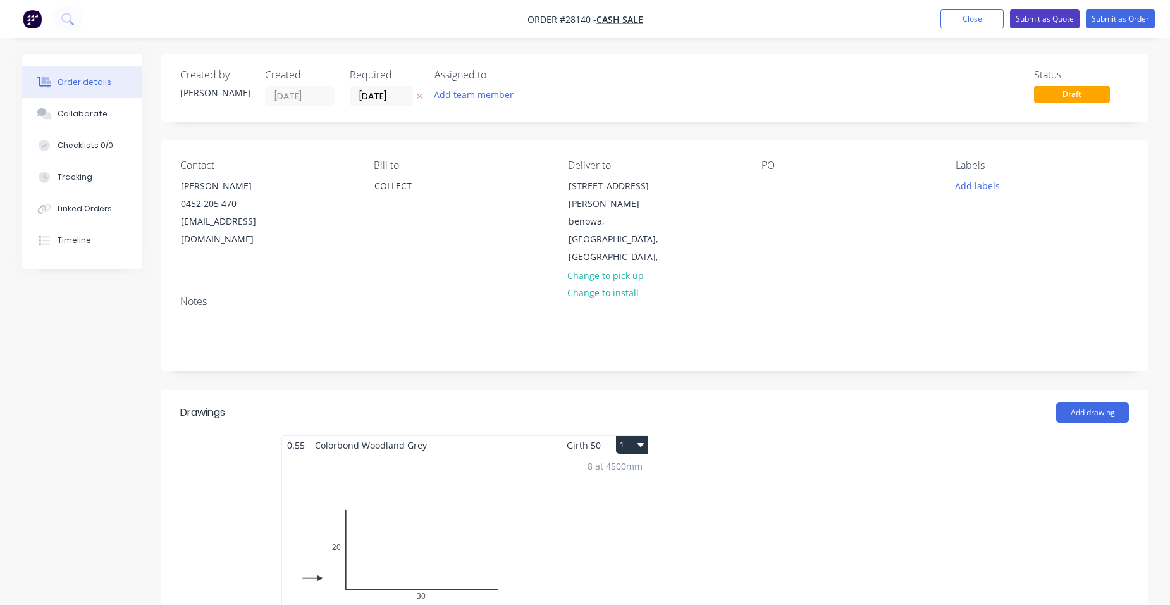
click at [1054, 13] on button "Submit as Quote" at bounding box center [1045, 18] width 70 height 19
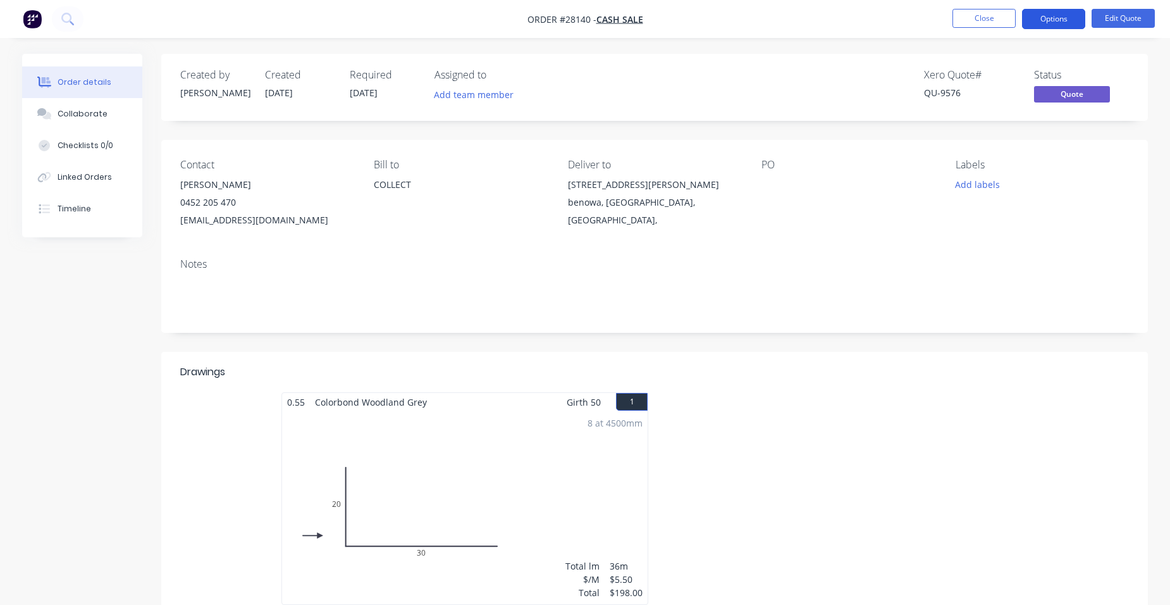
click at [1058, 18] on button "Options" at bounding box center [1053, 19] width 63 height 20
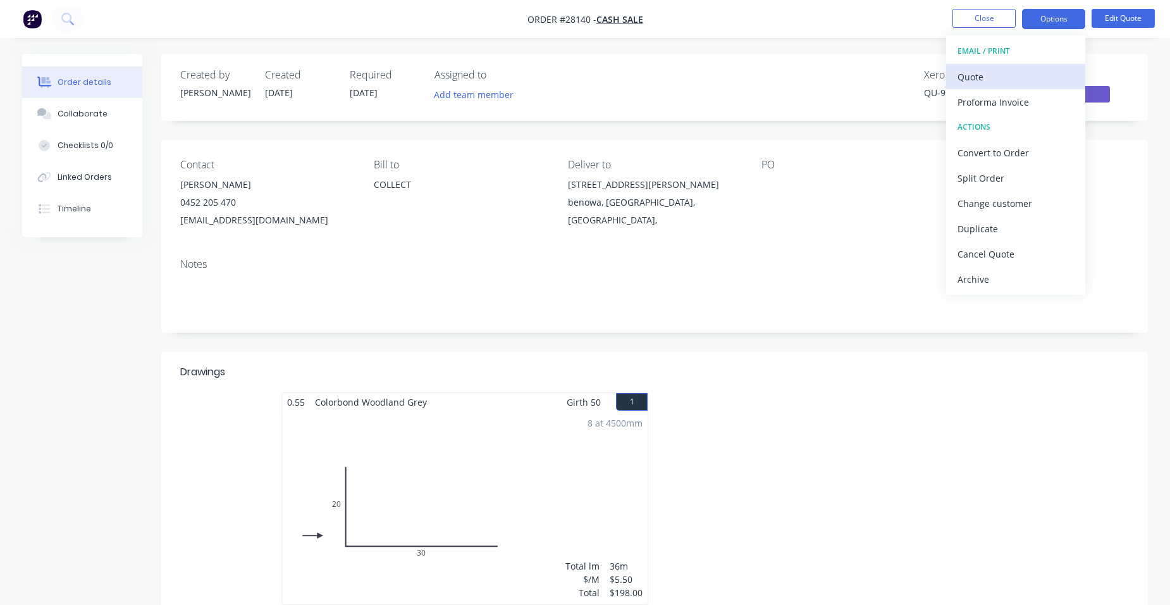
click at [982, 78] on div "Quote" at bounding box center [1016, 77] width 116 height 18
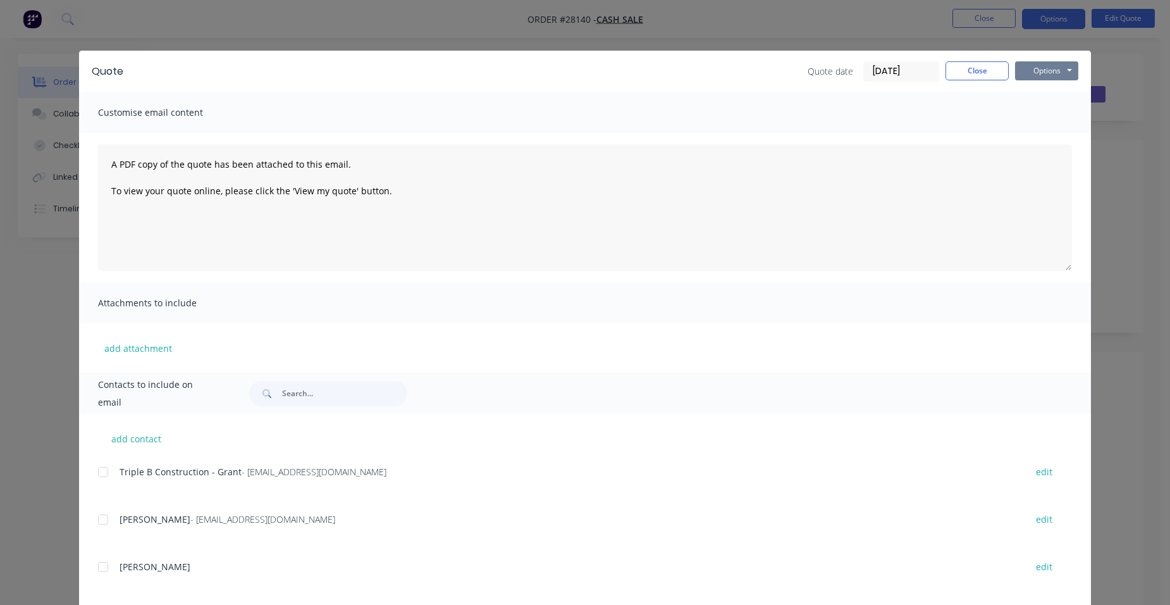
click at [1040, 66] on button "Options" at bounding box center [1046, 70] width 63 height 19
click at [1059, 106] on button "Print" at bounding box center [1055, 114] width 81 height 21
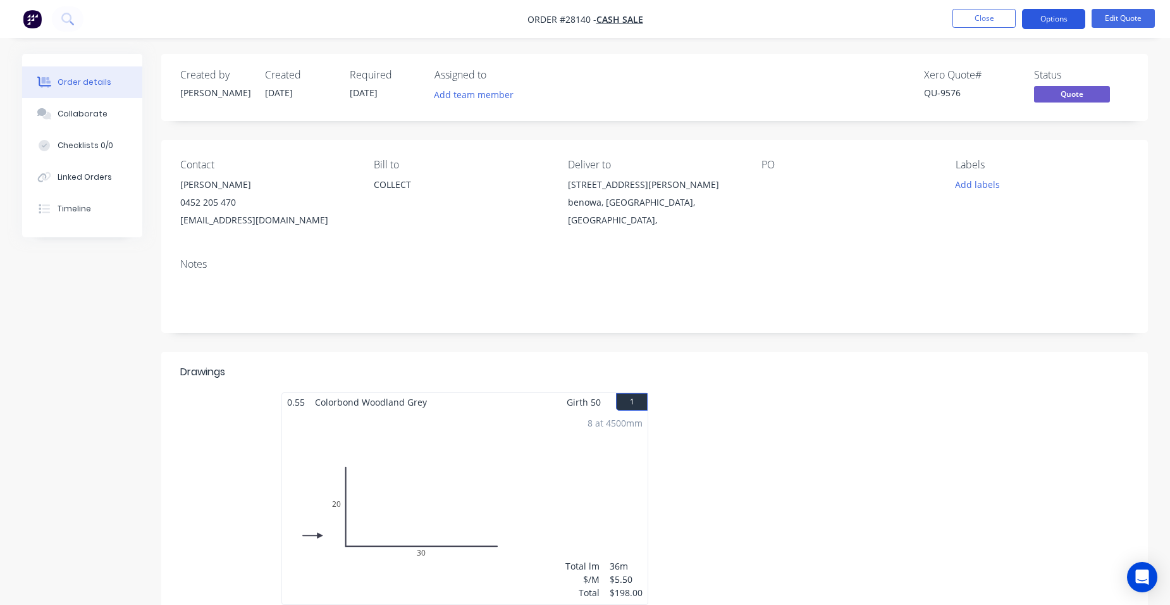
click at [1035, 22] on button "Options" at bounding box center [1053, 19] width 63 height 20
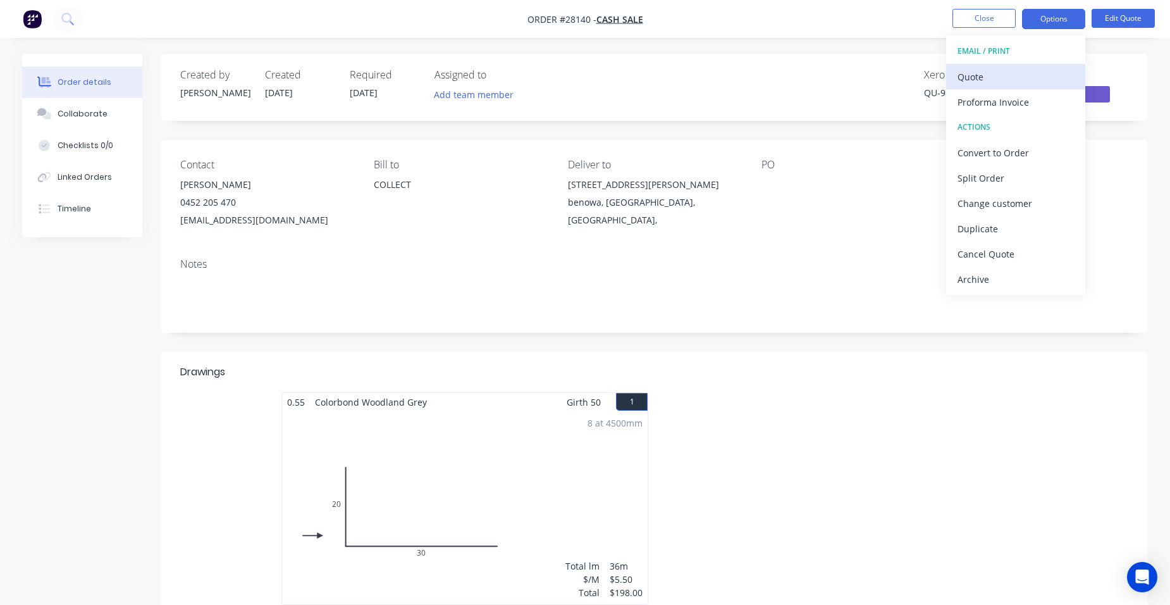
click at [994, 84] on div "Quote" at bounding box center [1016, 77] width 116 height 18
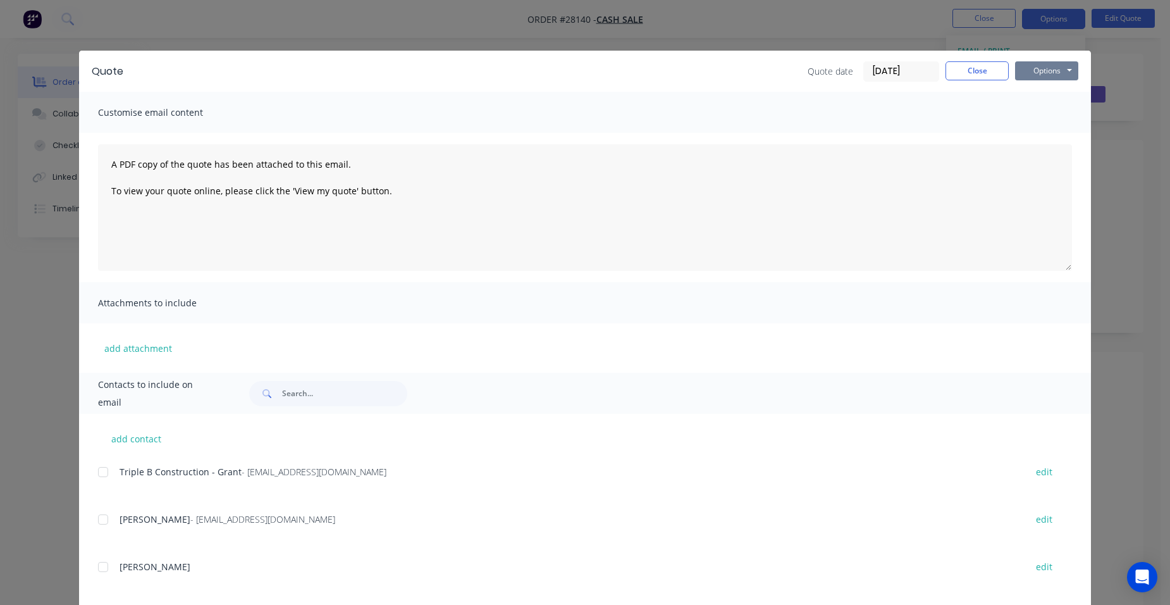
click at [1035, 73] on button "Options" at bounding box center [1046, 70] width 63 height 19
click at [1038, 117] on button "Print" at bounding box center [1055, 114] width 81 height 21
click at [965, 73] on button "Close" at bounding box center [977, 70] width 63 height 19
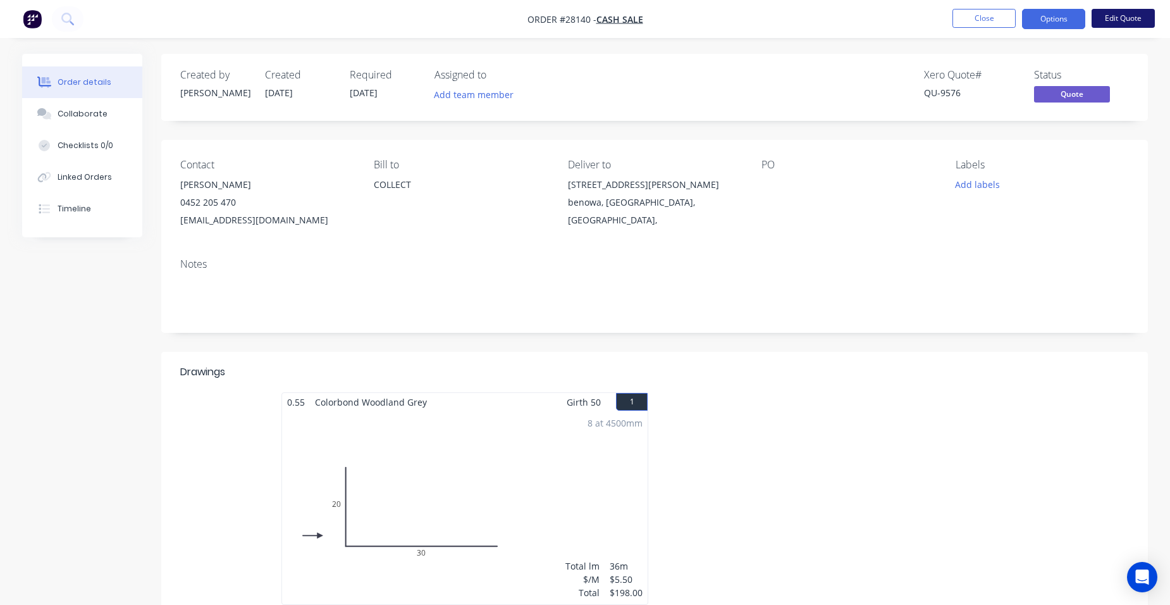
click at [1099, 16] on button "Edit Quote" at bounding box center [1123, 18] width 63 height 19
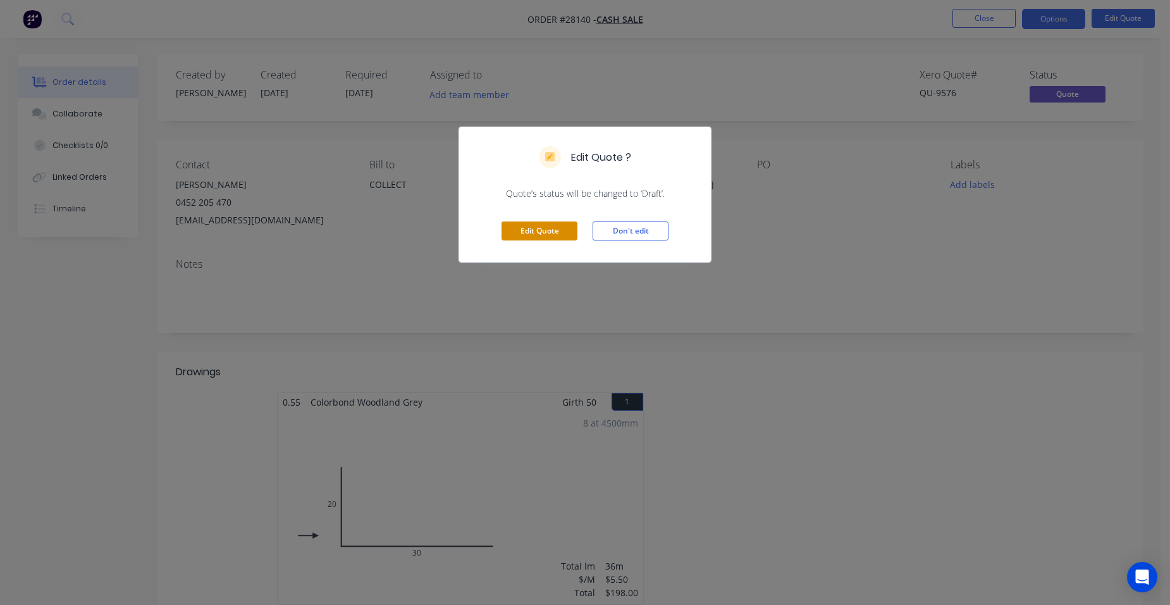
click at [570, 224] on button "Edit Quote" at bounding box center [540, 230] width 76 height 19
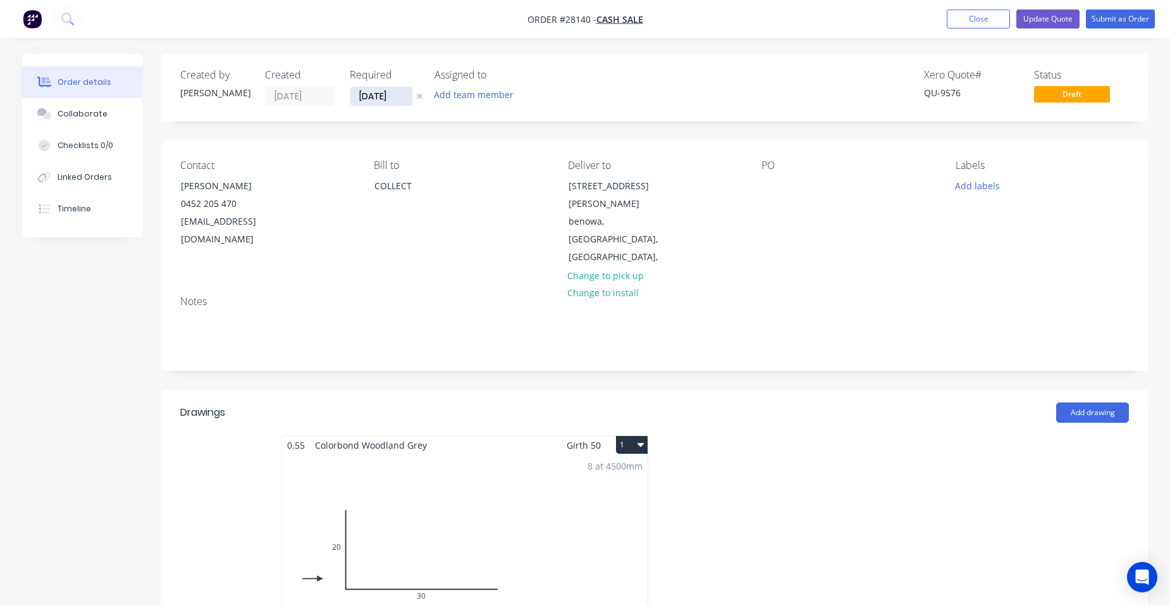
click at [367, 99] on input "[DATE]" at bounding box center [381, 96] width 62 height 19
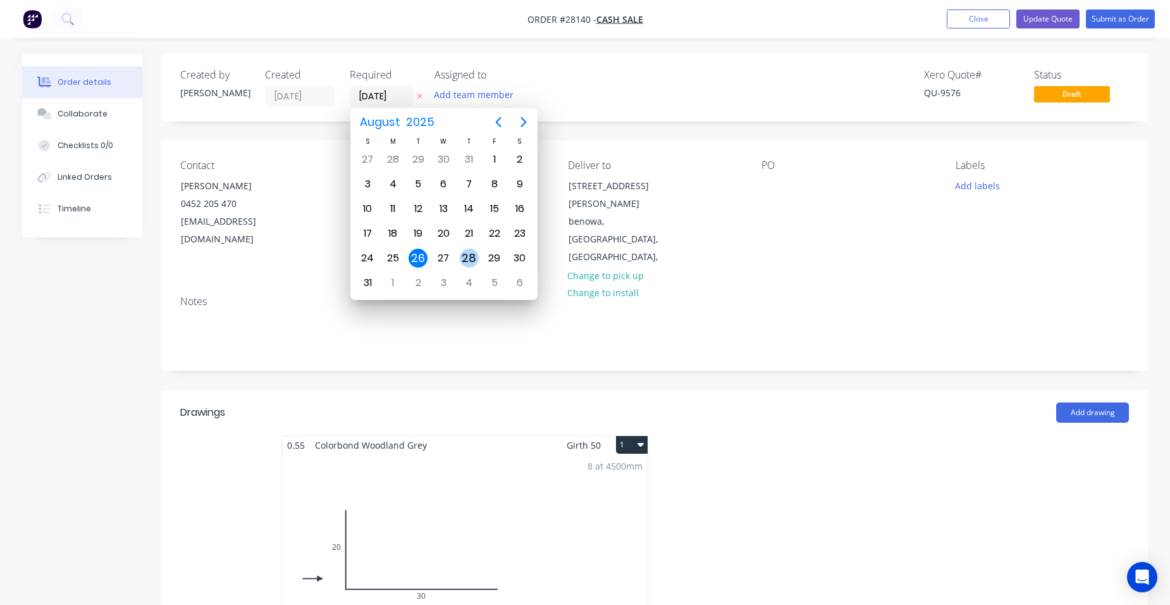
click at [473, 261] on div "28" at bounding box center [469, 258] width 19 height 19
type input "[DATE]"
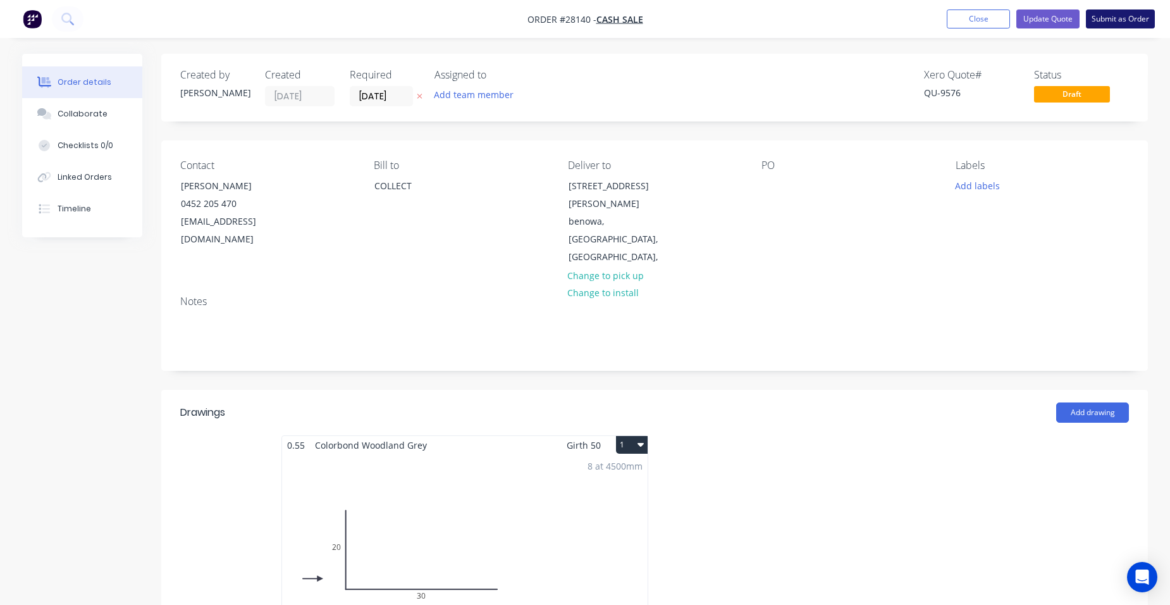
click at [1107, 22] on button "Submit as Order" at bounding box center [1120, 18] width 69 height 19
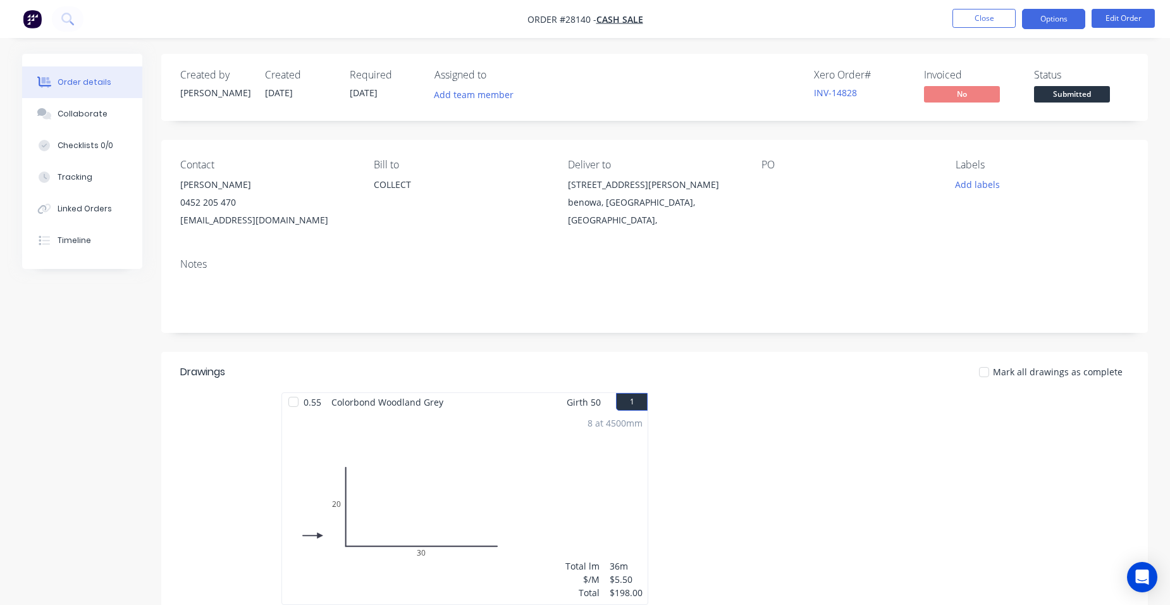
click at [1064, 24] on button "Options" at bounding box center [1053, 19] width 63 height 20
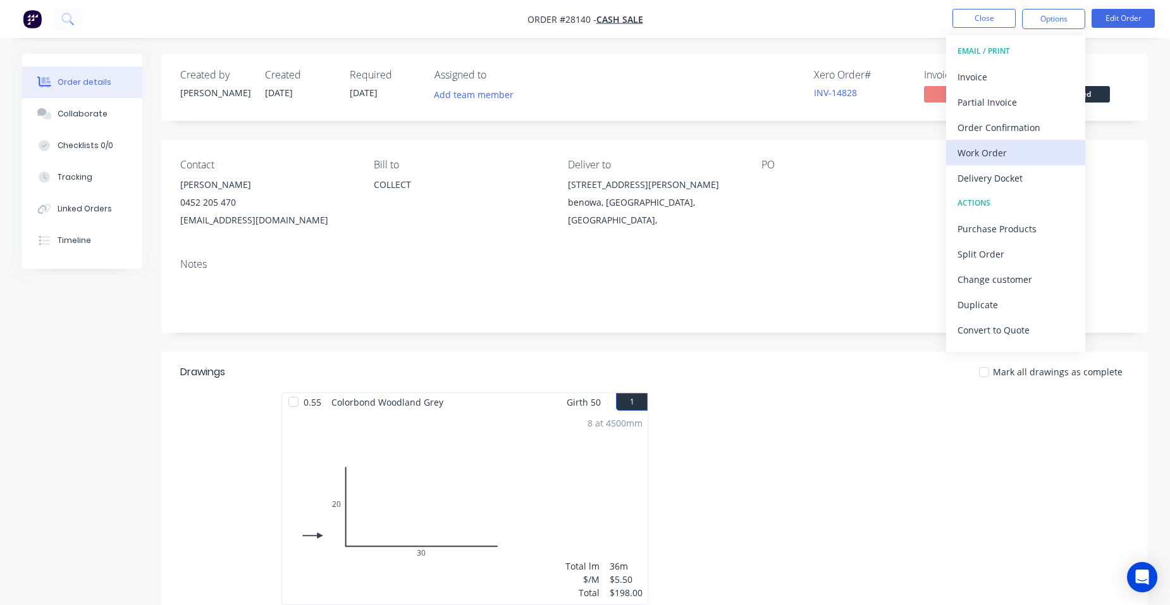
click at [1037, 153] on div "Work Order" at bounding box center [1016, 153] width 116 height 18
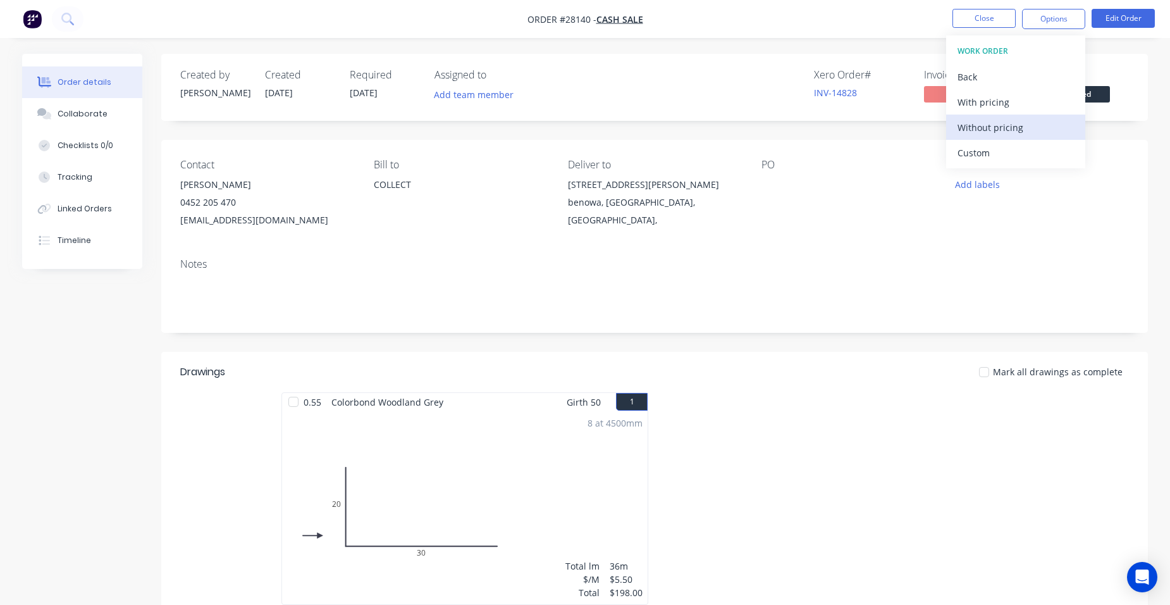
click at [1046, 136] on div "Without pricing" at bounding box center [1016, 127] width 116 height 18
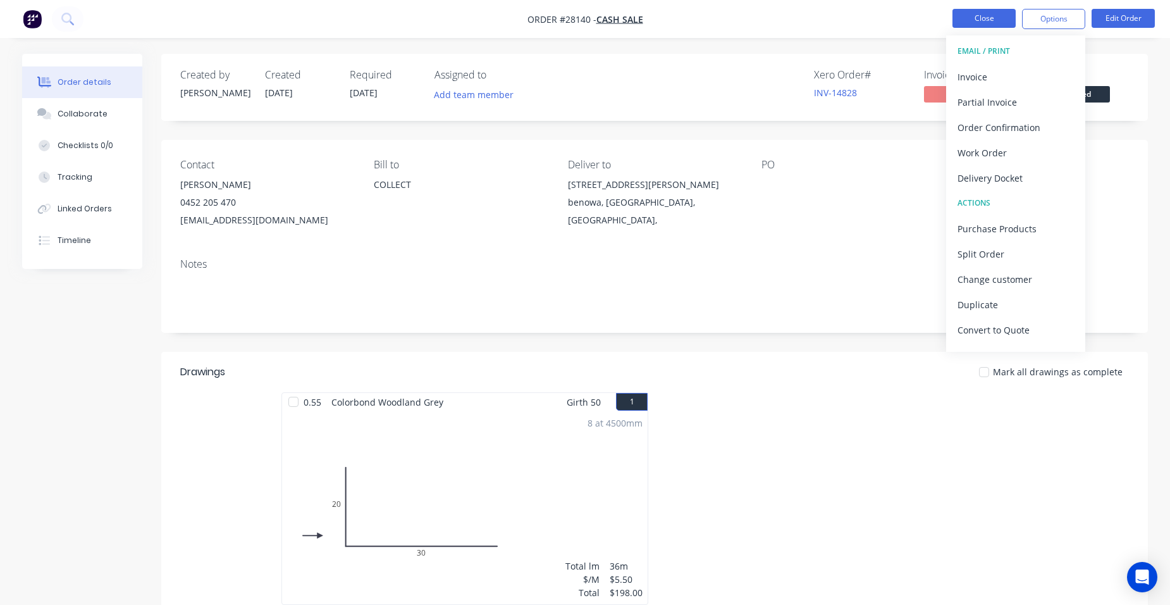
click at [968, 16] on button "Close" at bounding box center [984, 18] width 63 height 19
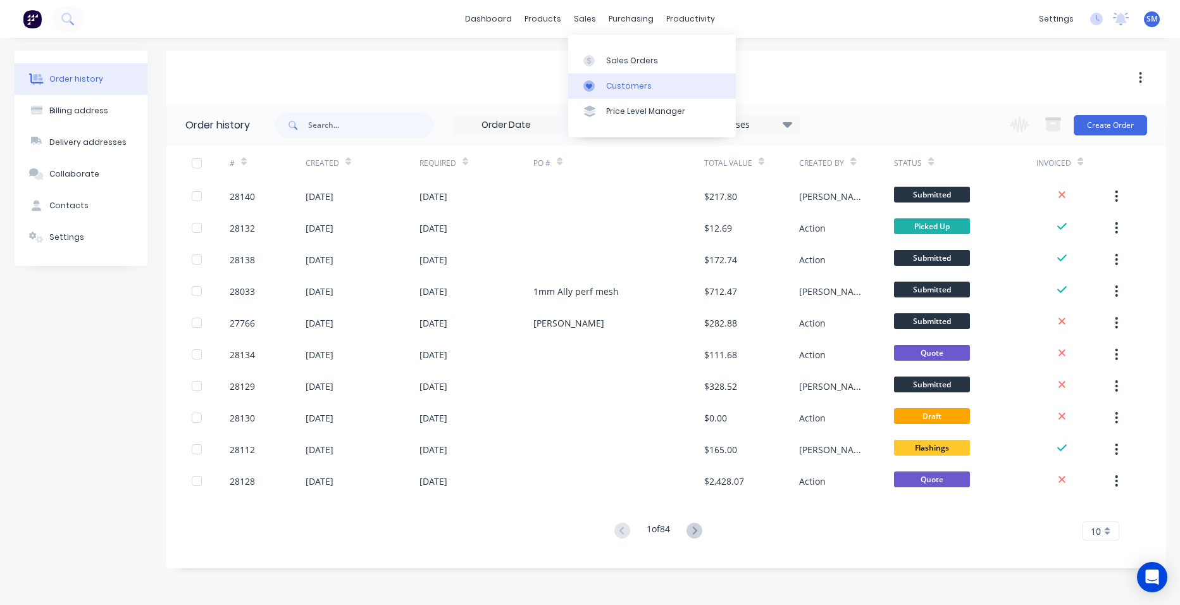
click at [616, 90] on div "Customers" at bounding box center [629, 85] width 46 height 11
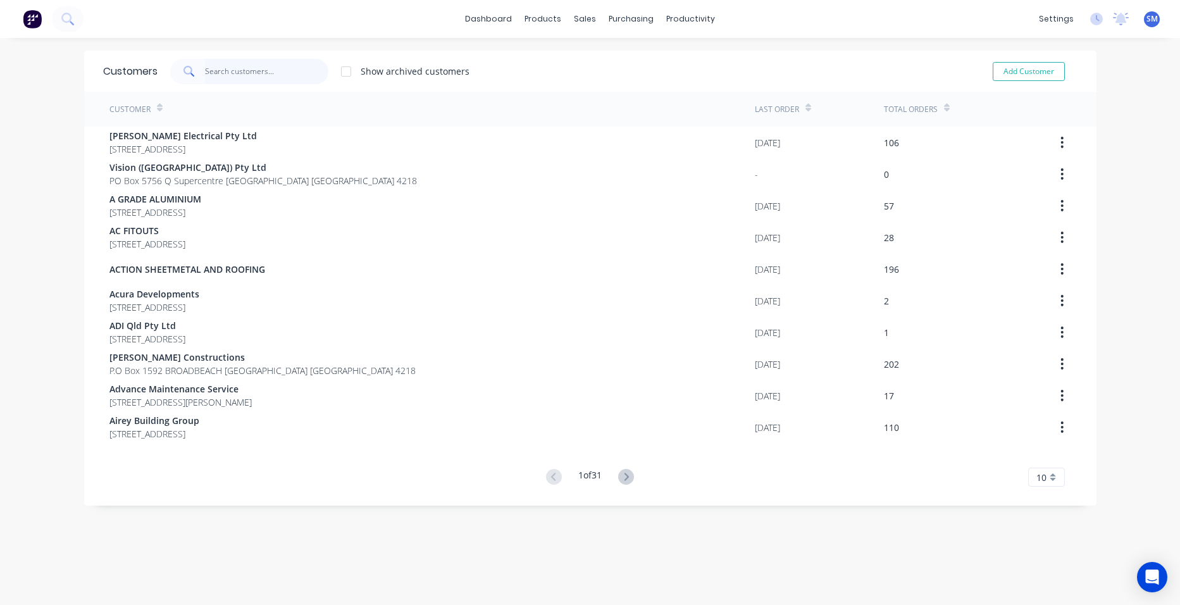
drag, startPoint x: 226, startPoint y: 71, endPoint x: 227, endPoint y: 65, distance: 6.4
click at [226, 72] on input "text" at bounding box center [266, 71] width 123 height 25
click at [591, 60] on div at bounding box center [587, 60] width 19 height 11
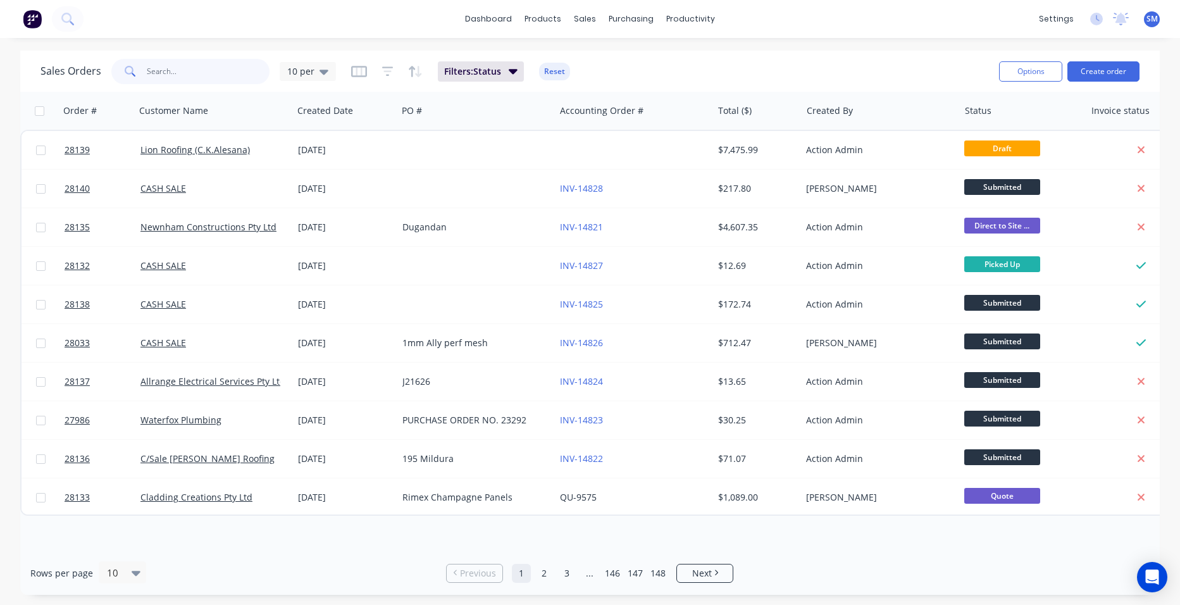
click at [209, 75] on input "text" at bounding box center [208, 71] width 123 height 25
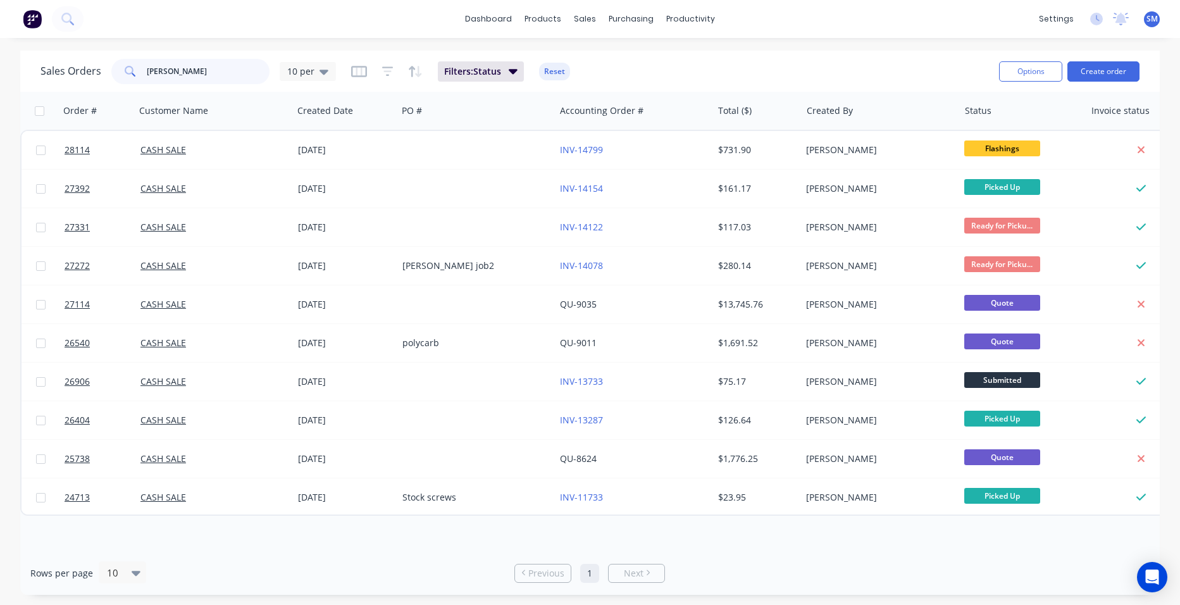
drag, startPoint x: 185, startPoint y: 73, endPoint x: 120, endPoint y: 60, distance: 65.9
click at [120, 60] on div "brophy" at bounding box center [190, 71] width 158 height 25
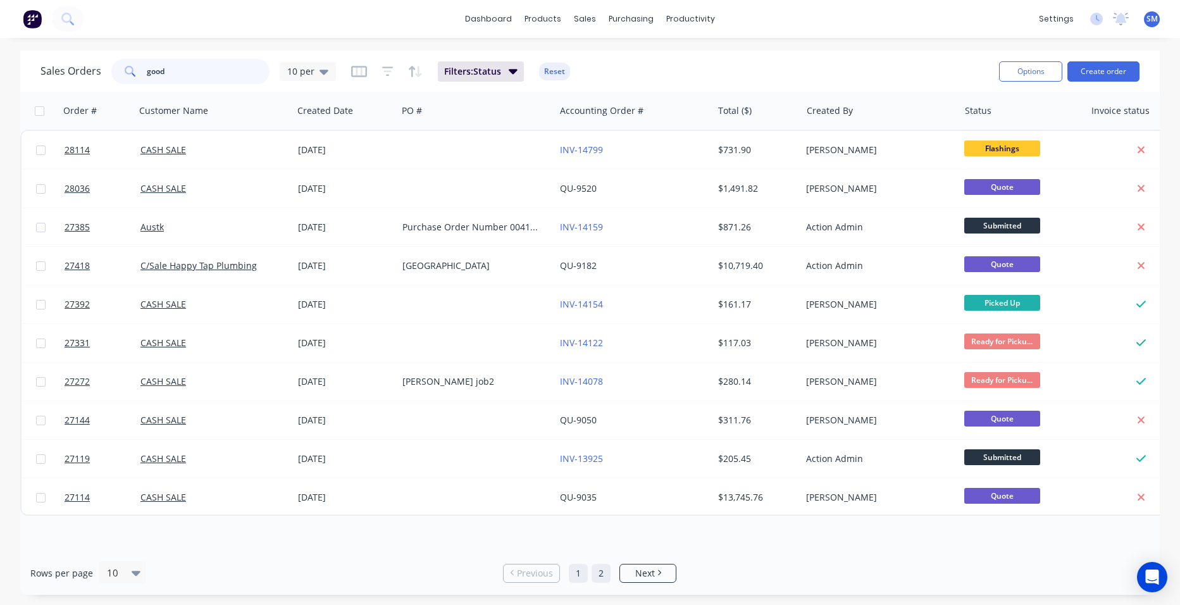
type input "good"
click at [596, 569] on link "2" at bounding box center [600, 573] width 19 height 19
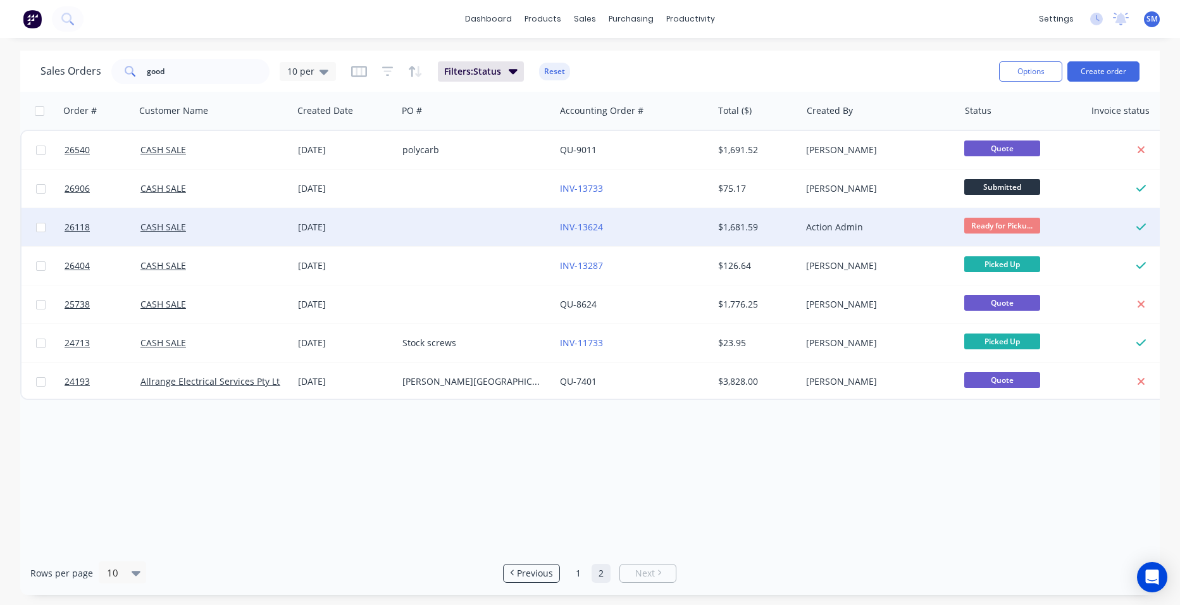
click at [665, 224] on div "INV-13624" at bounding box center [630, 227] width 140 height 13
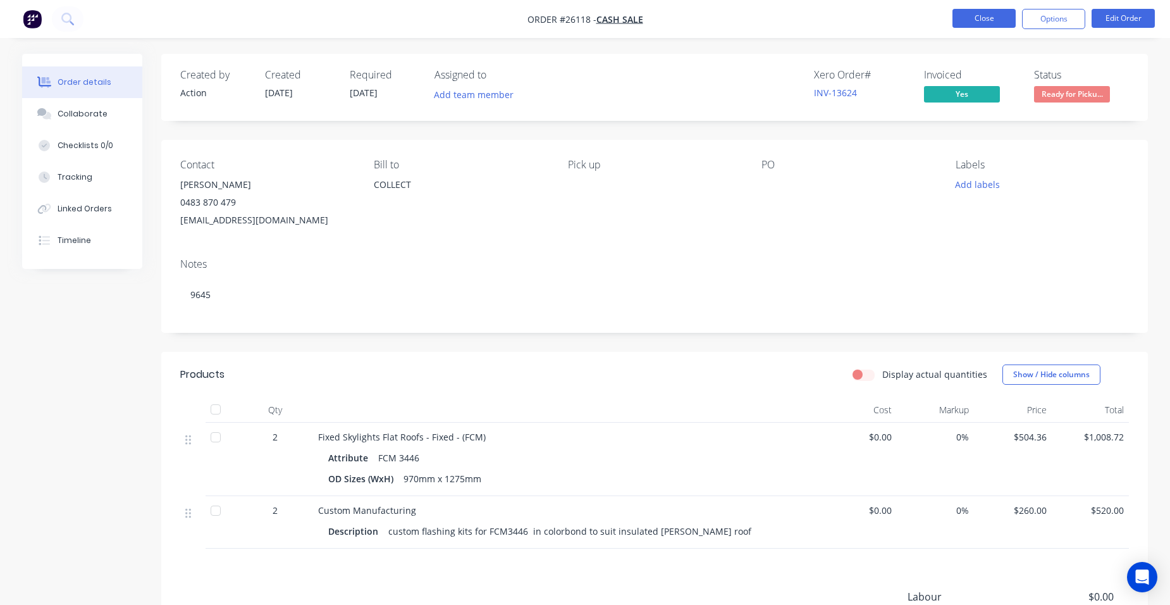
click at [956, 25] on button "Close" at bounding box center [984, 18] width 63 height 19
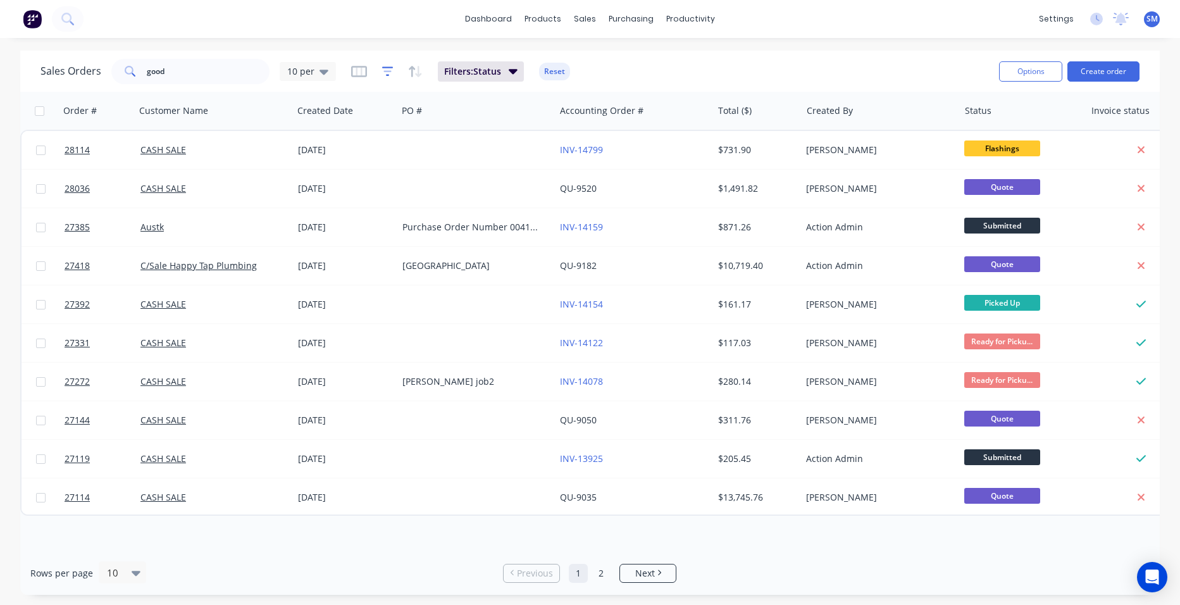
click at [386, 70] on icon "button" at bounding box center [387, 71] width 11 height 13
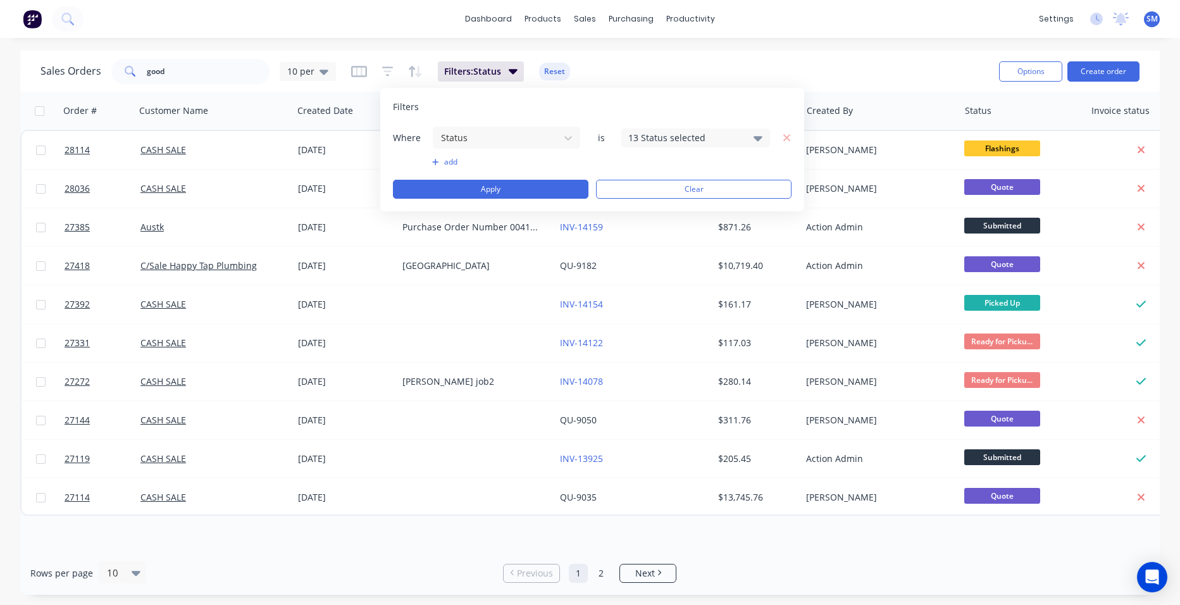
click at [655, 136] on div "13 Status selected" at bounding box center [685, 137] width 114 height 13
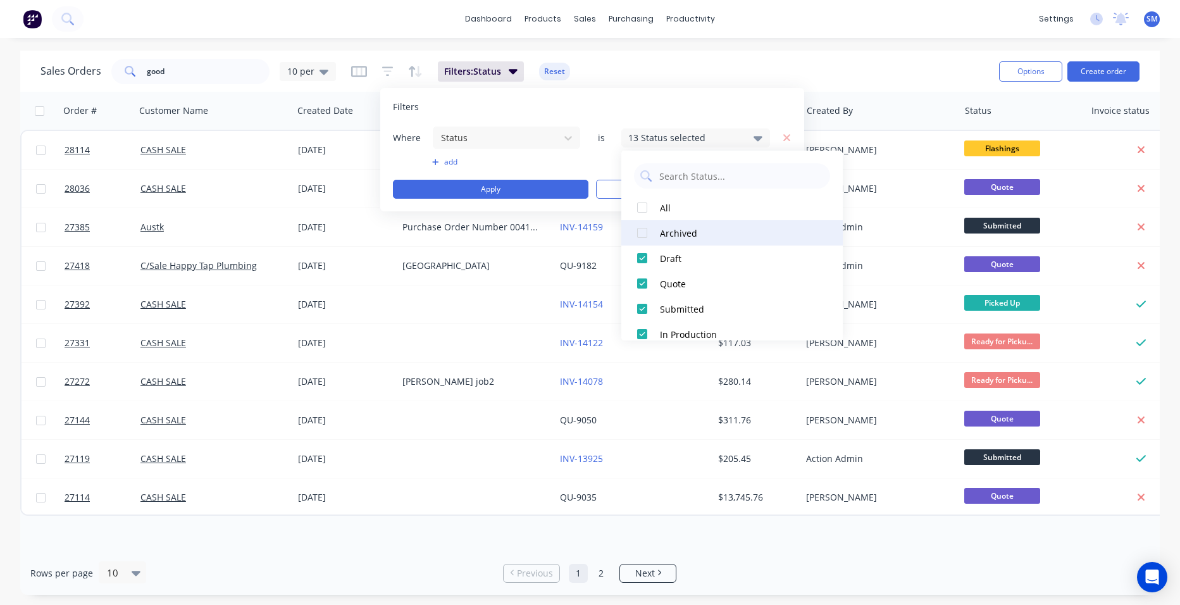
drag, startPoint x: 639, startPoint y: 228, endPoint x: 634, endPoint y: 240, distance: 12.5
click at [641, 228] on div at bounding box center [641, 232] width 25 height 25
click at [716, 48] on div "dashboard products sales purchasing productivity dashboard products Product Cat…" at bounding box center [590, 302] width 1180 height 605
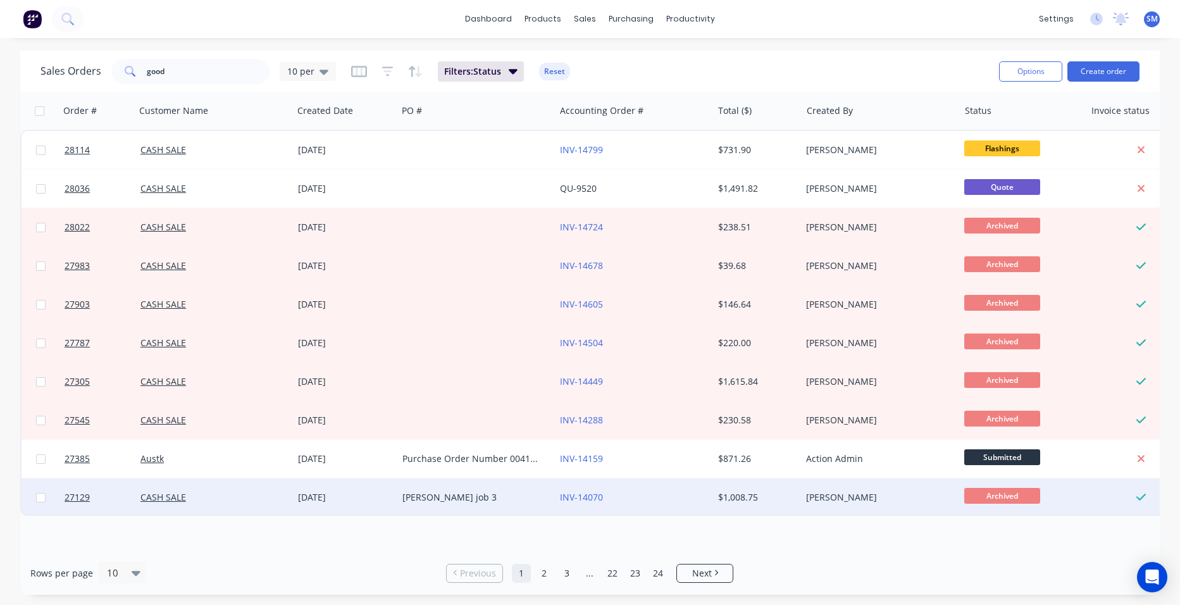
click at [491, 501] on div "Brophy job 3" at bounding box center [472, 497] width 140 height 13
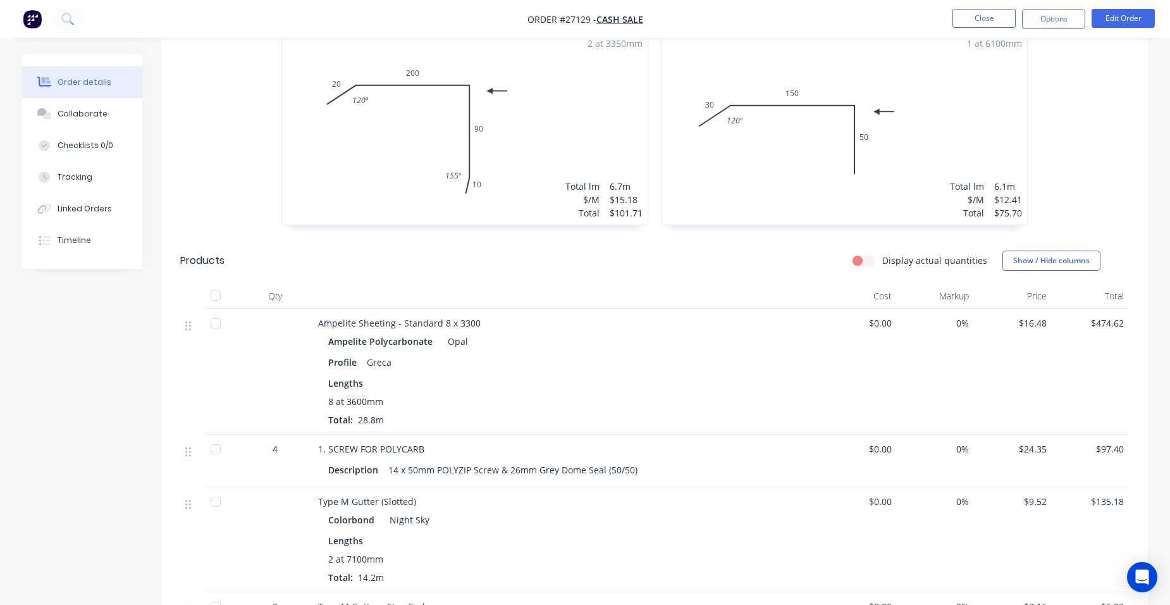
scroll to position [253, 0]
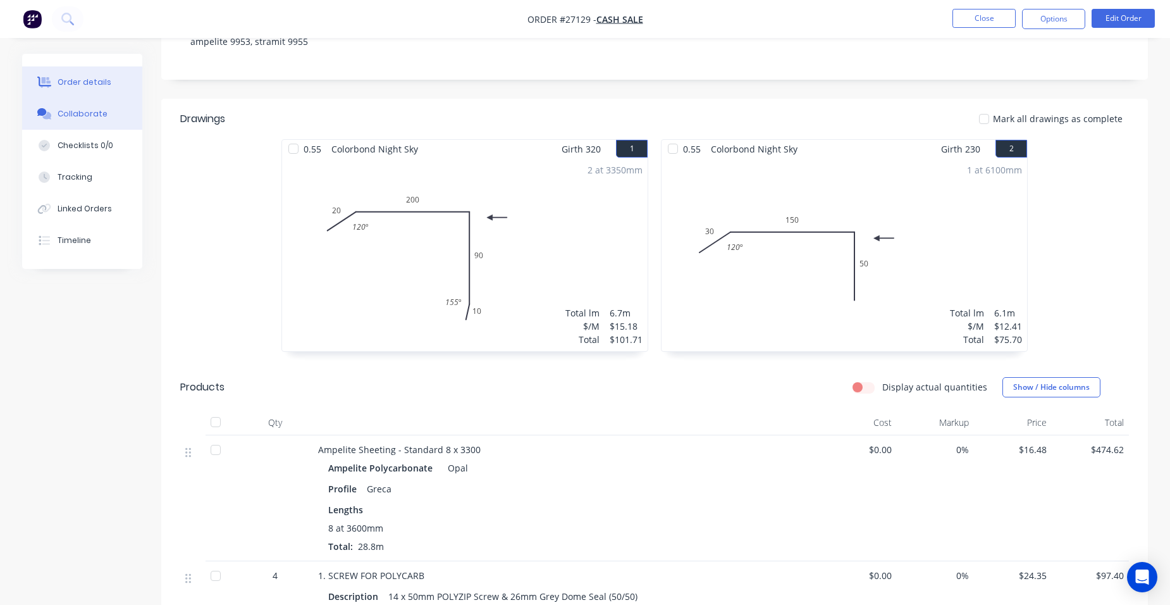
click at [90, 122] on button "Collaborate" at bounding box center [82, 114] width 120 height 32
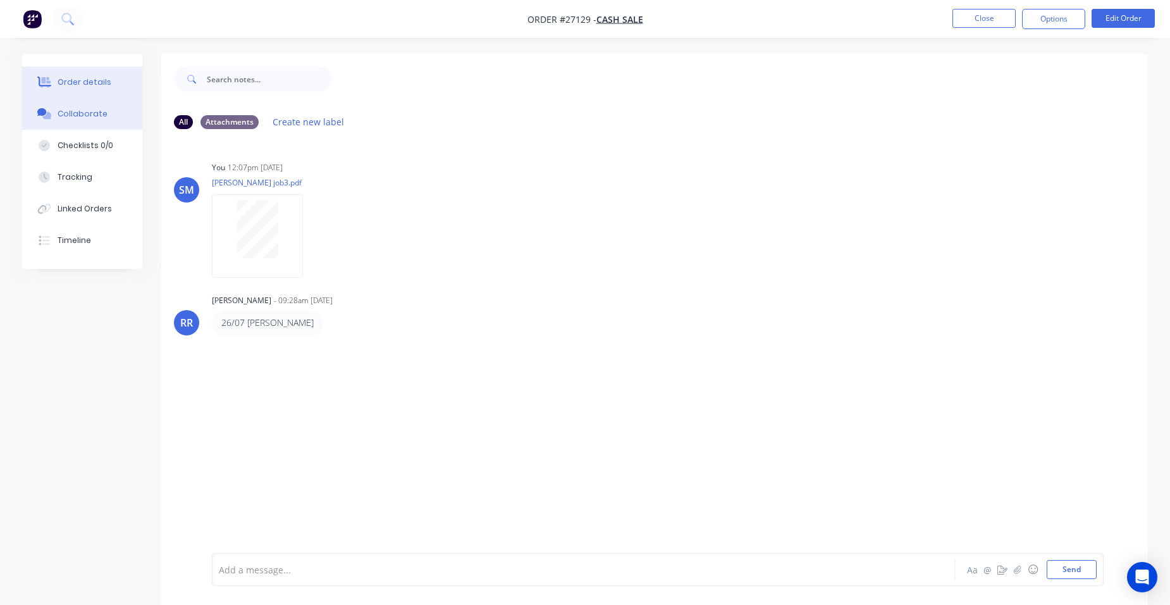
click at [89, 74] on button "Order details" at bounding box center [82, 82] width 120 height 32
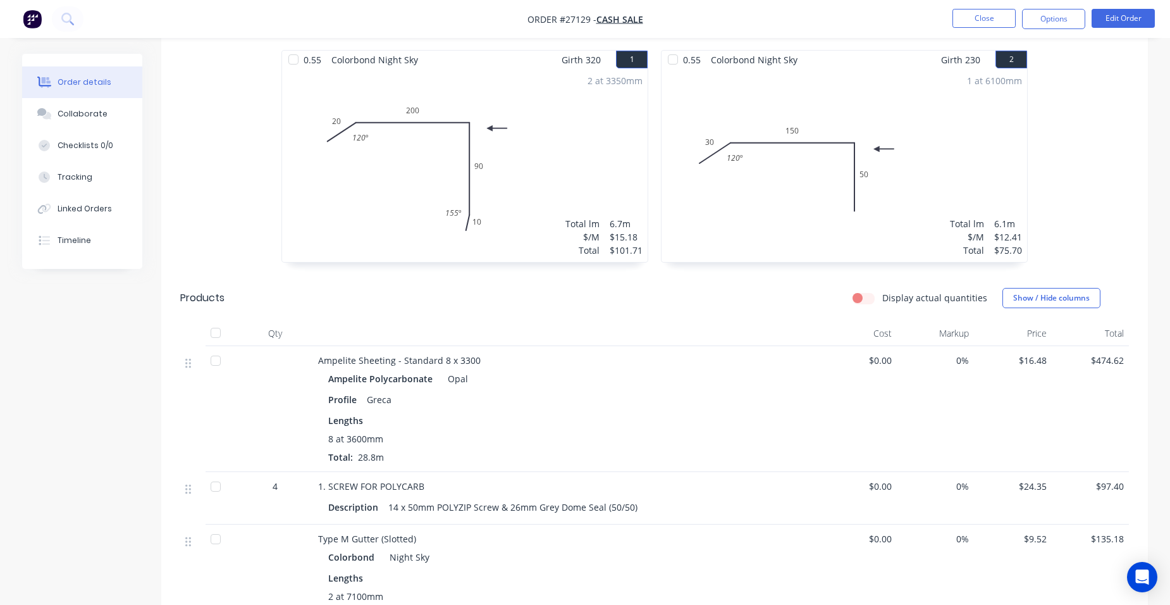
scroll to position [506, 0]
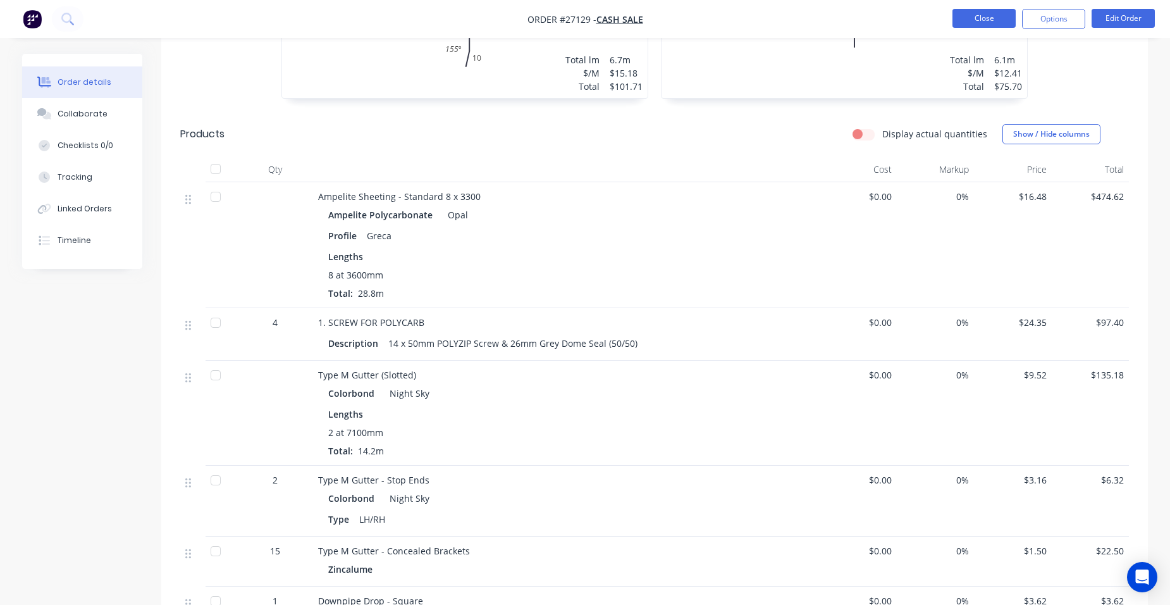
click at [985, 17] on button "Close" at bounding box center [984, 18] width 63 height 19
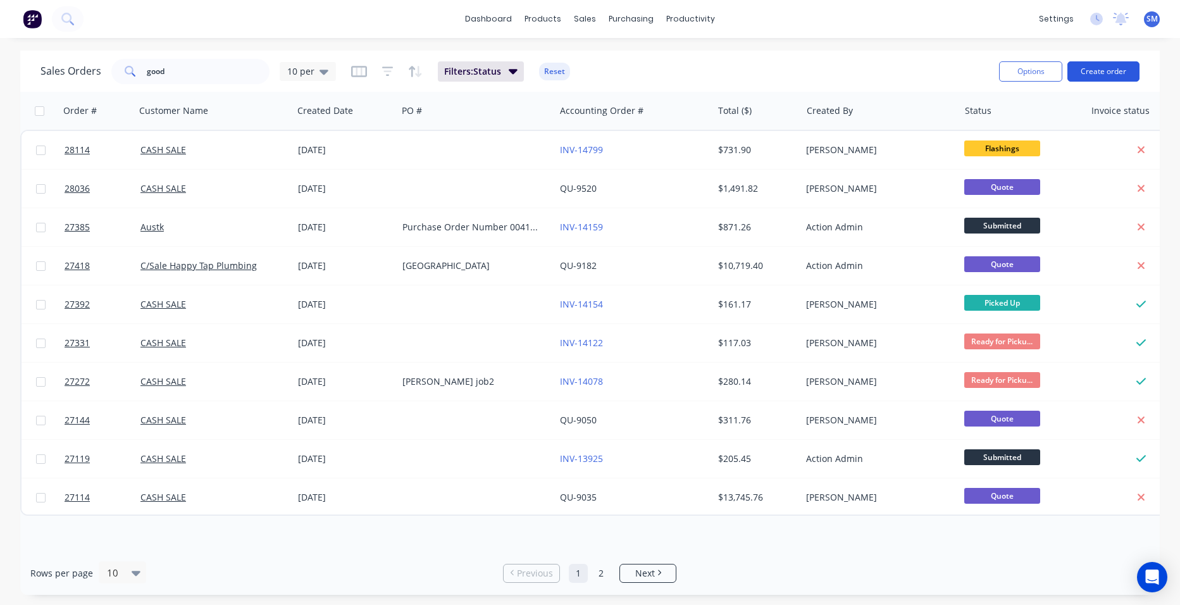
click at [1091, 66] on button "Create order" at bounding box center [1103, 71] width 72 height 20
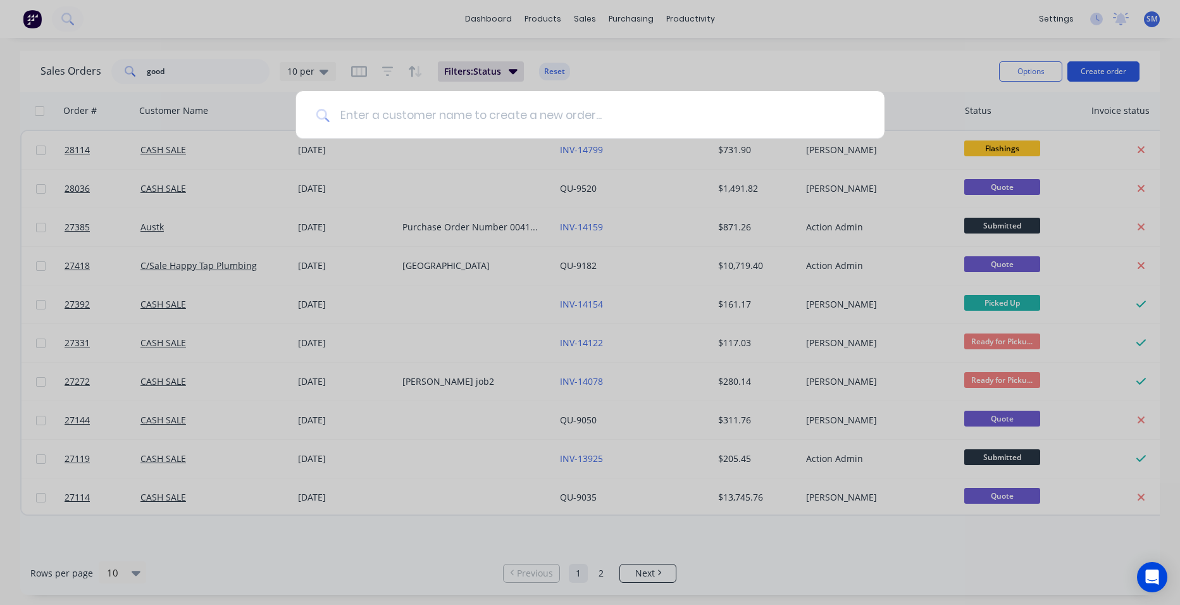
type input "d"
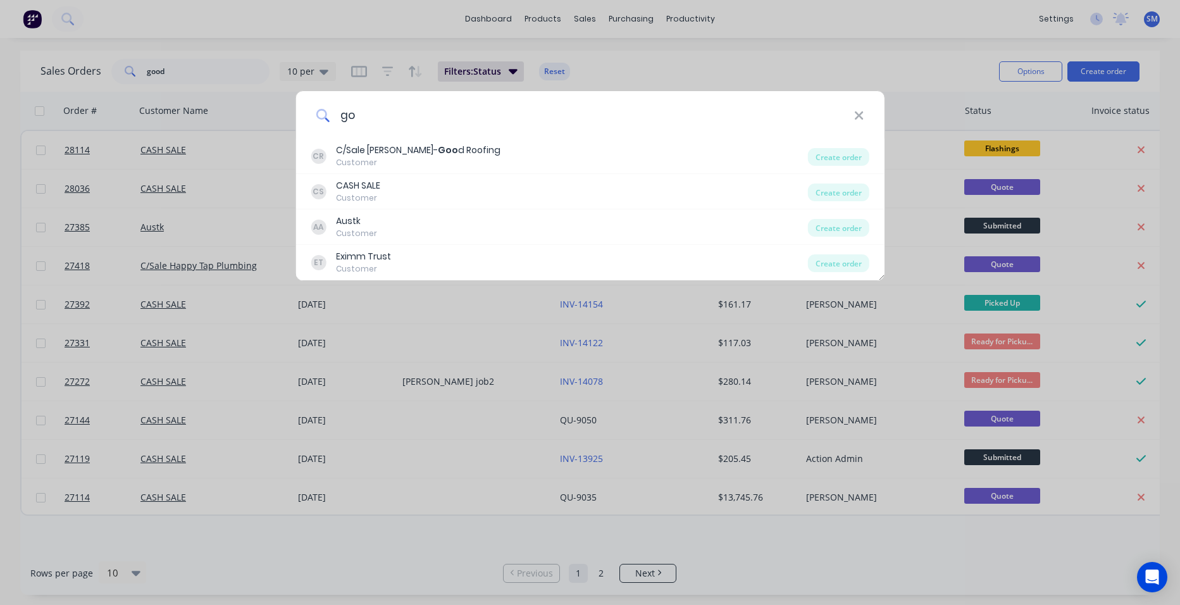
type input "g"
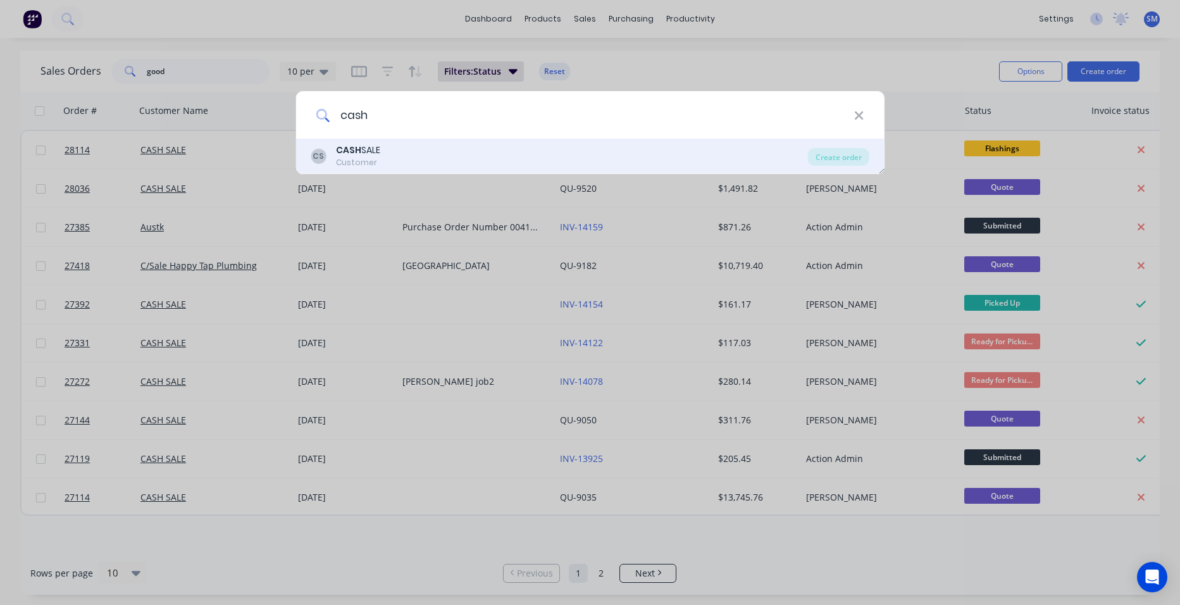
type input "cash"
click at [429, 152] on div "CS CASH SALE Customer" at bounding box center [559, 156] width 497 height 25
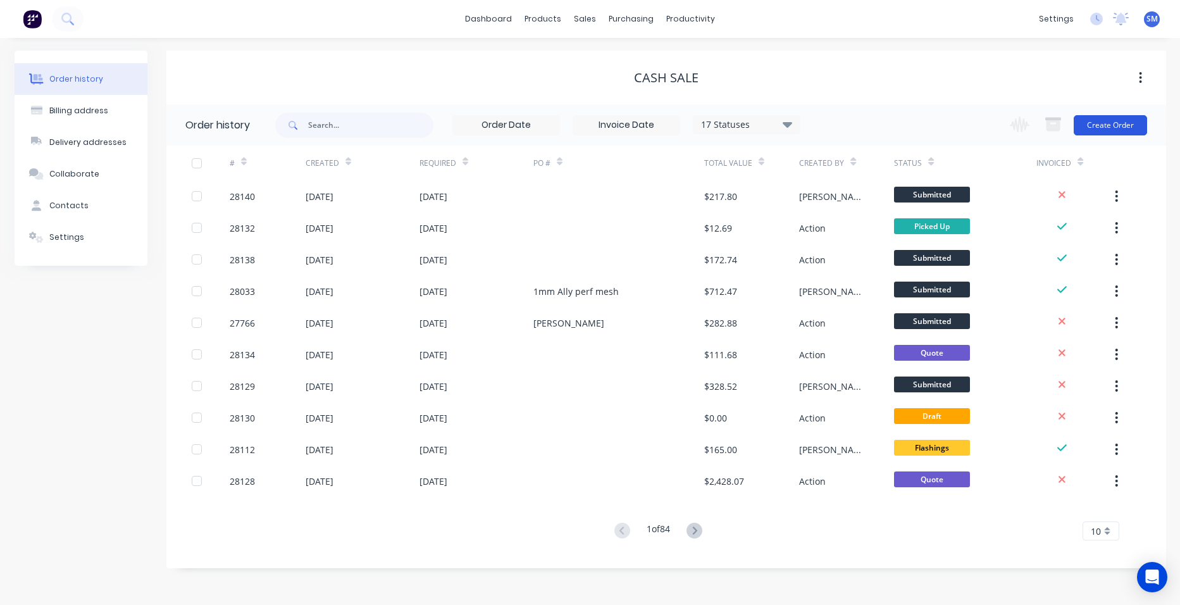
click at [1116, 127] on button "Create Order" at bounding box center [1109, 125] width 73 height 20
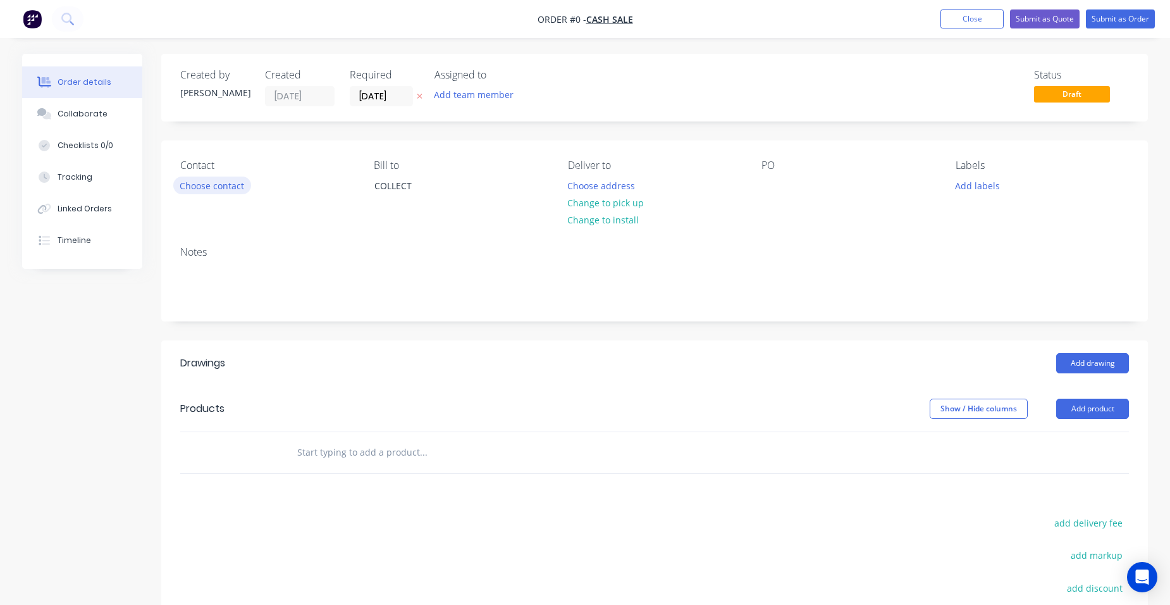
click at [232, 182] on button "Choose contact" at bounding box center [212, 184] width 78 height 17
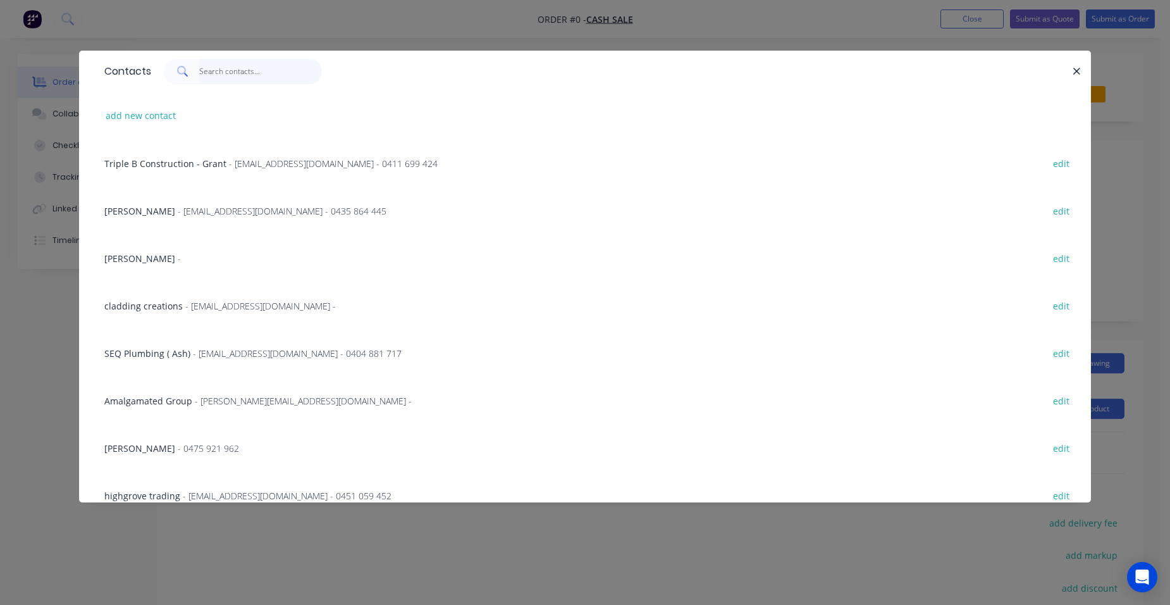
click at [232, 78] on input "text" at bounding box center [260, 71] width 123 height 25
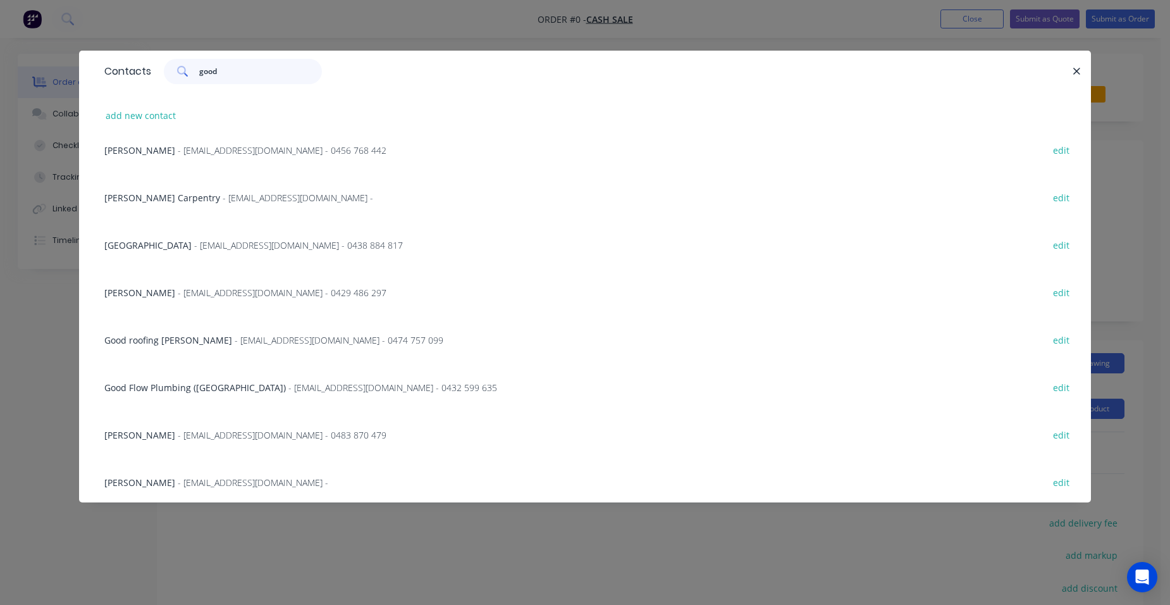
scroll to position [396, 0]
drag, startPoint x: 228, startPoint y: 76, endPoint x: 171, endPoint y: 61, distance: 58.8
click at [171, 61] on div "good" at bounding box center [243, 71] width 158 height 25
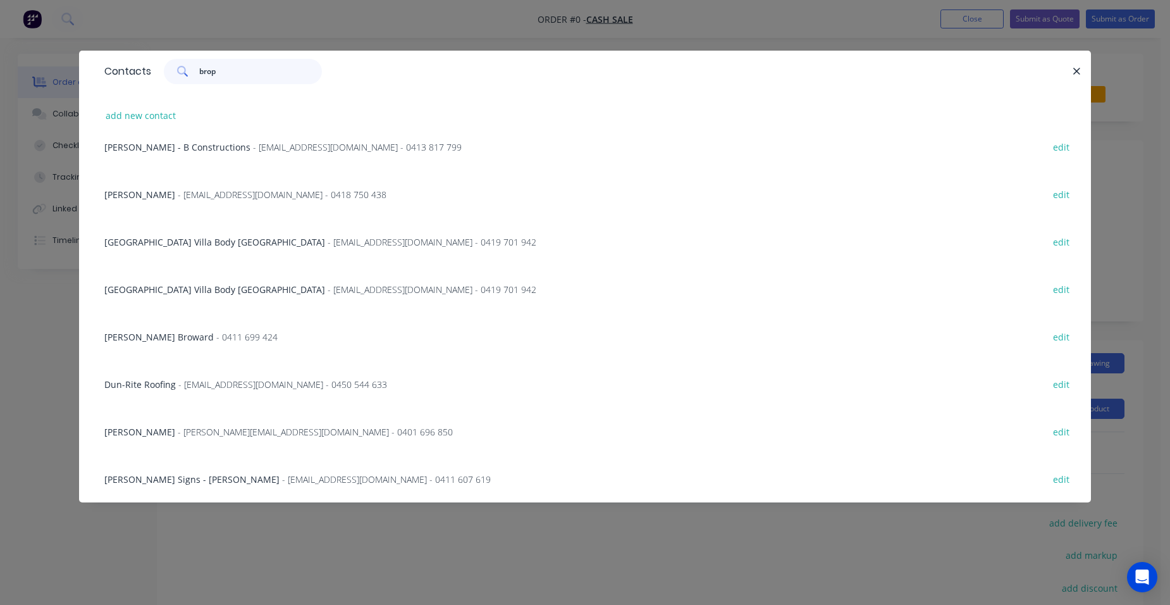
scroll to position [0, 0]
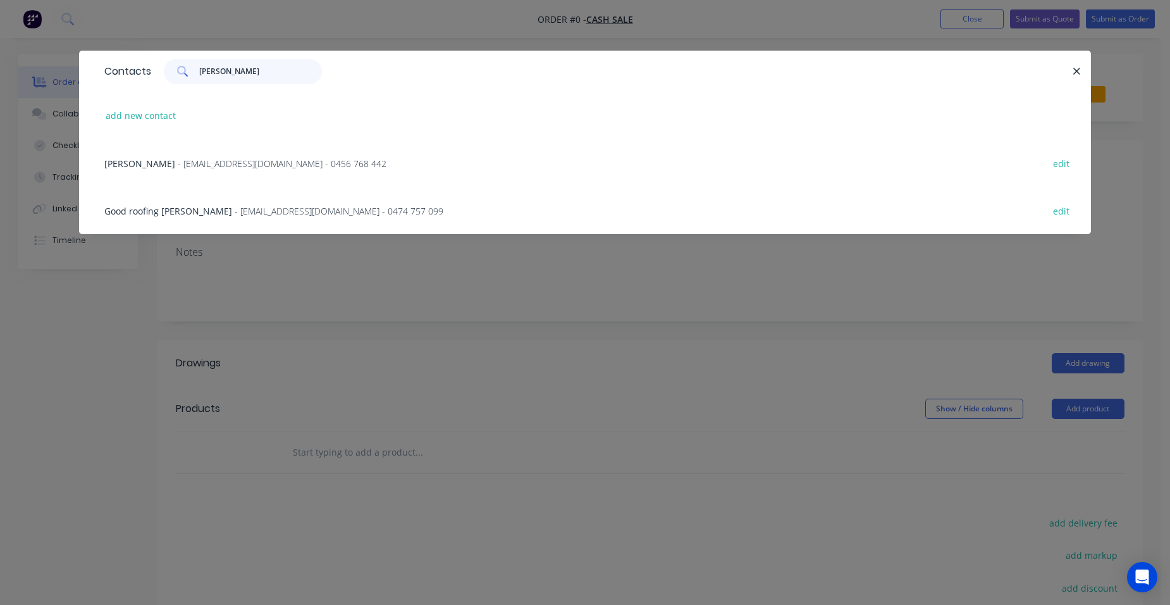
type input "brophy"
click at [162, 207] on span "Good roofing jason Brophy" at bounding box center [168, 211] width 128 height 12
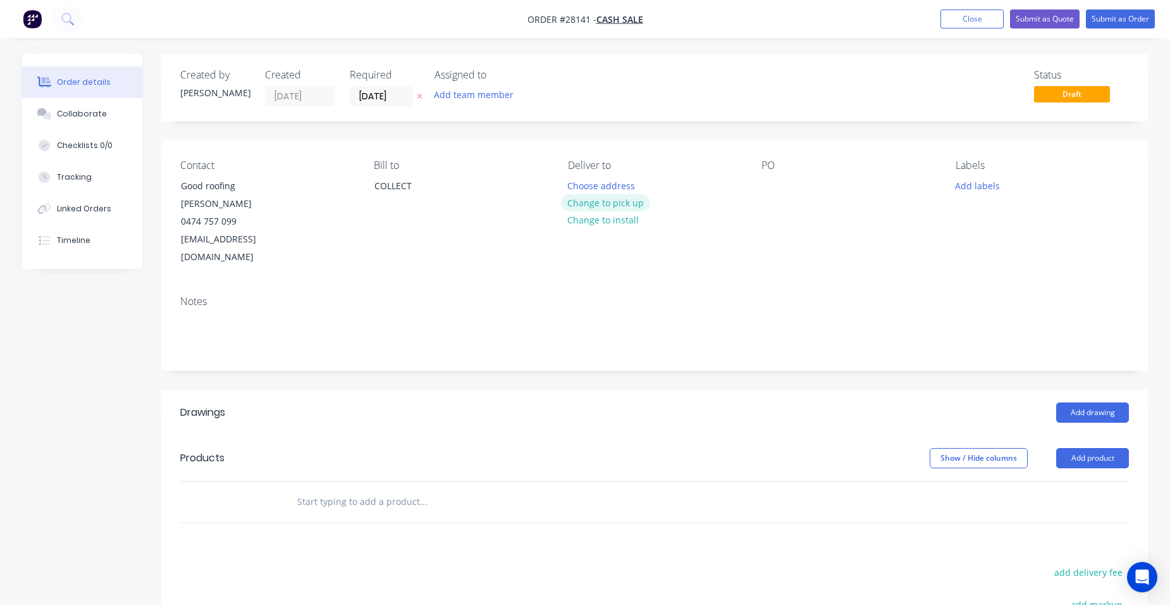
click at [595, 199] on button "Change to pick up" at bounding box center [606, 202] width 90 height 17
click at [1089, 448] on button "Add product" at bounding box center [1092, 458] width 73 height 20
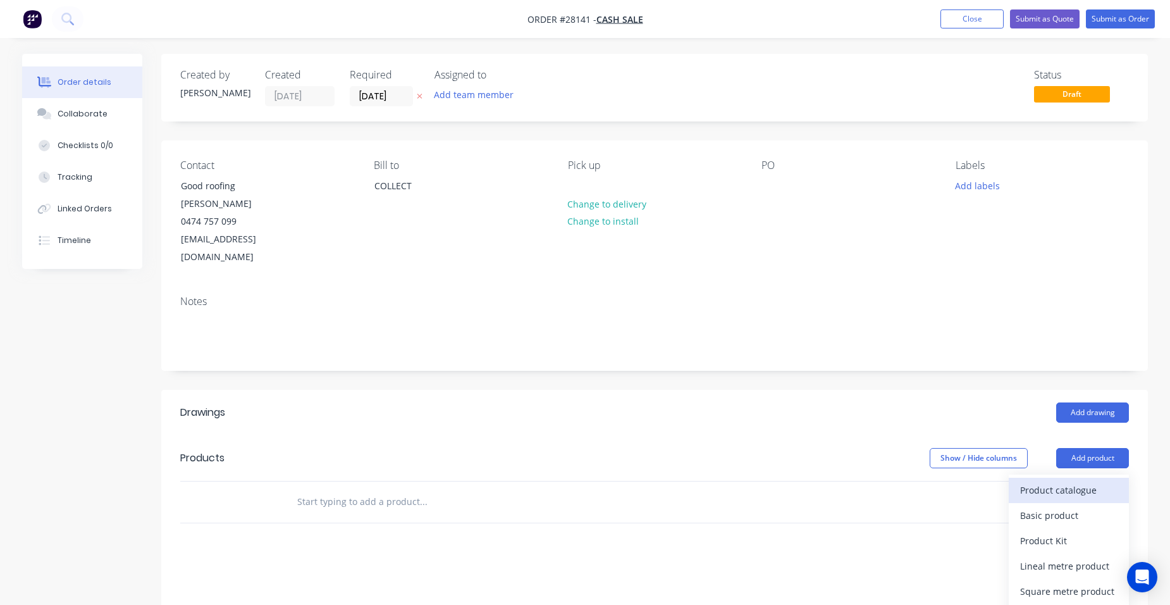
click at [1072, 481] on div "Product catalogue" at bounding box center [1068, 490] width 97 height 18
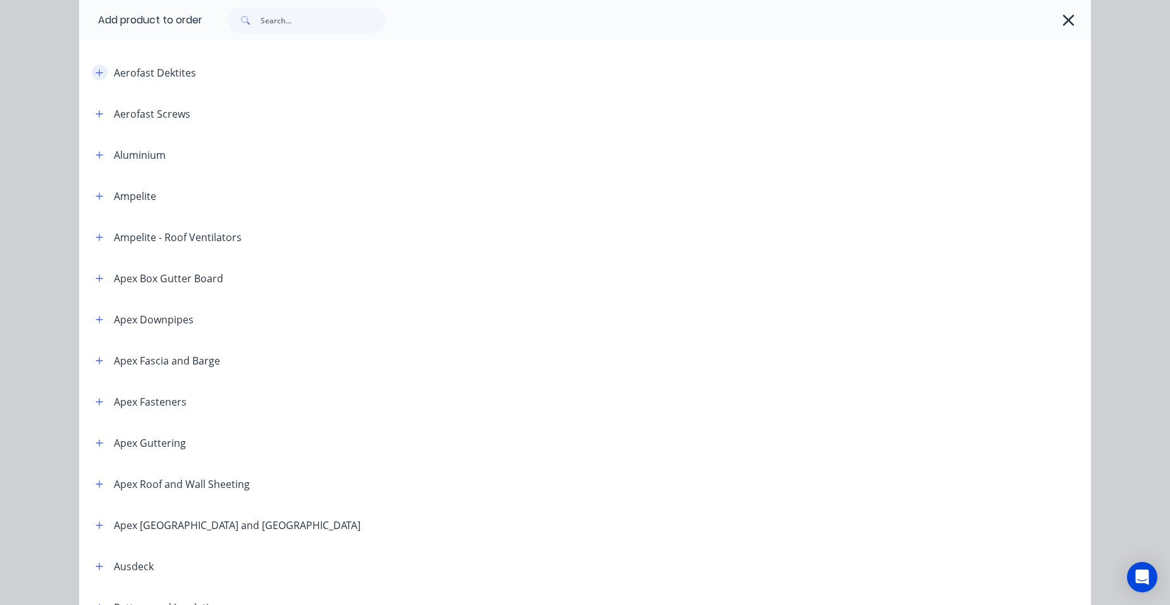
scroll to position [253, 0]
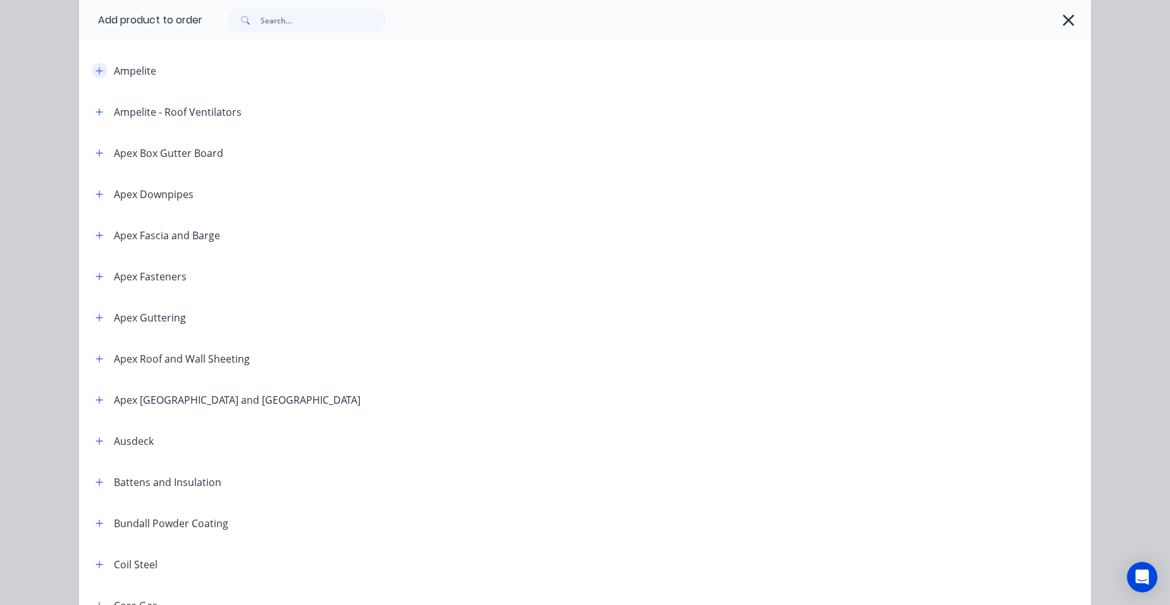
click at [96, 73] on icon "button" at bounding box center [100, 70] width 8 height 9
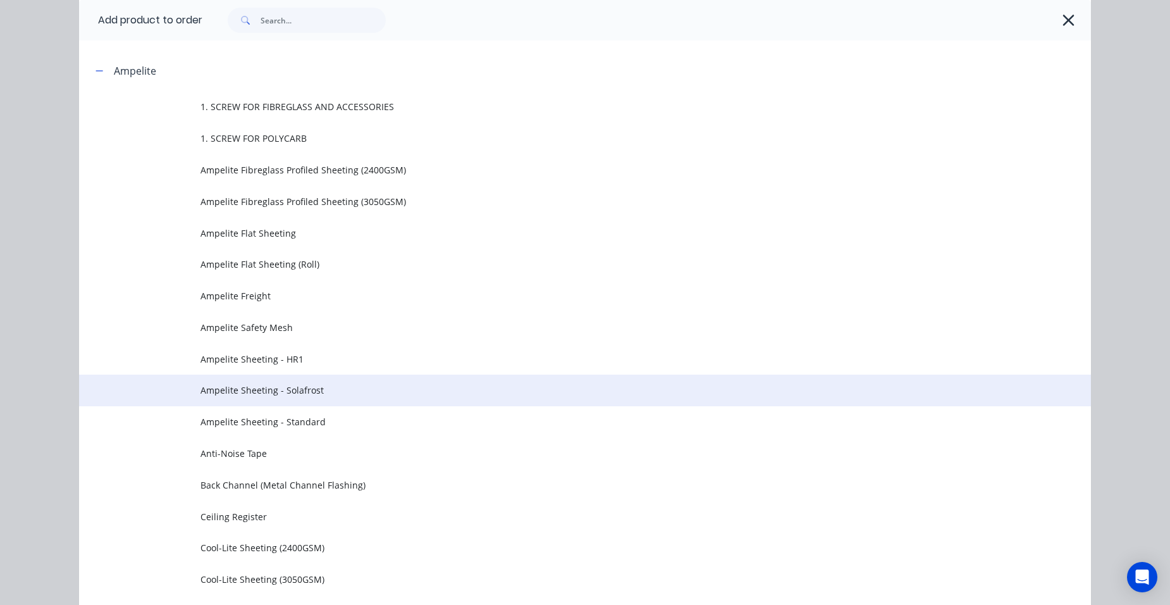
scroll to position [379, 0]
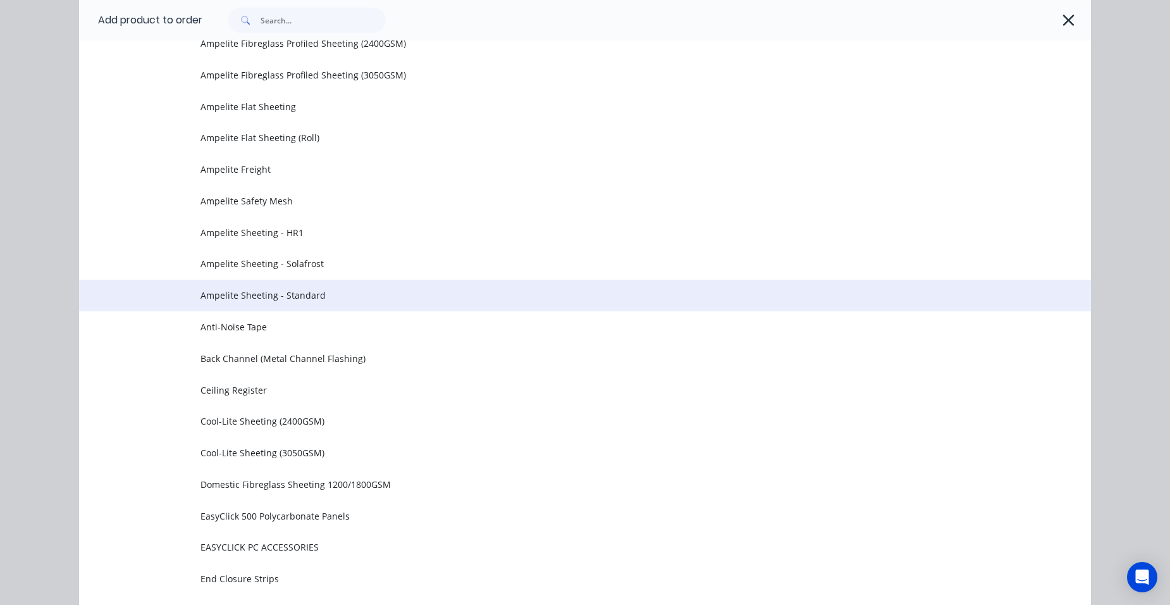
click at [322, 299] on span "Ampelite Sheeting - Standard" at bounding box center [556, 294] width 712 height 13
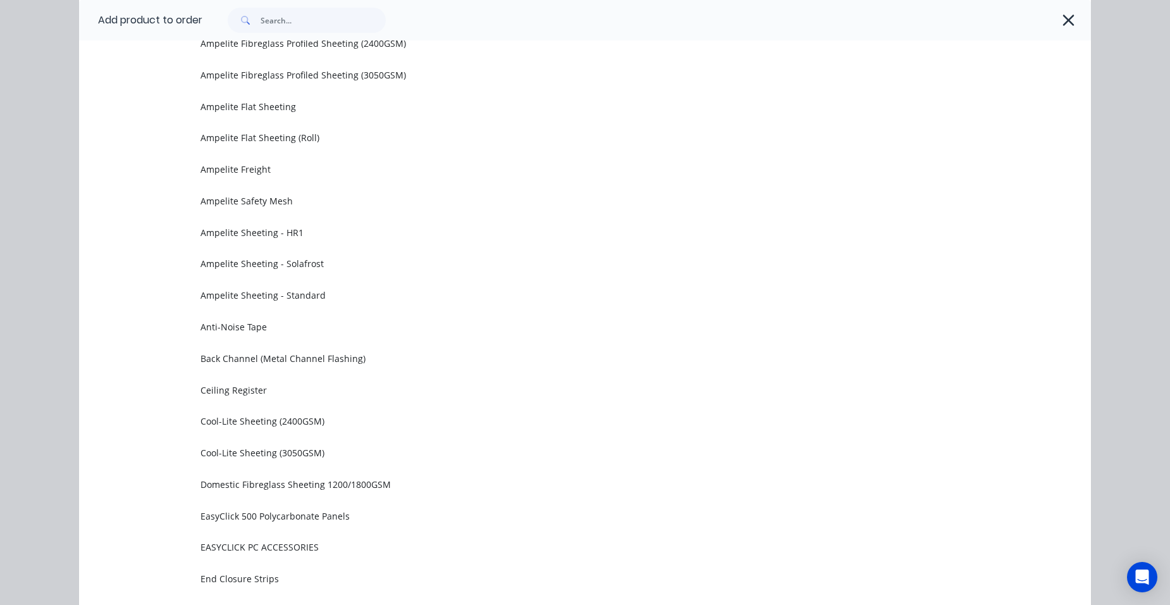
scroll to position [0, 0]
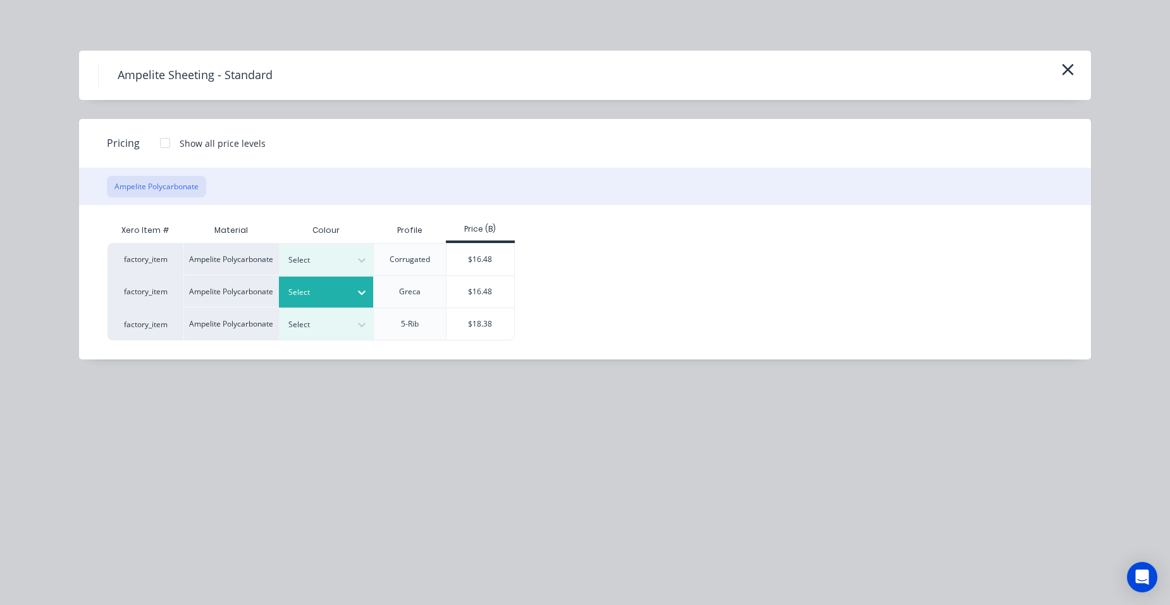
click at [319, 280] on div "Select" at bounding box center [326, 291] width 95 height 31
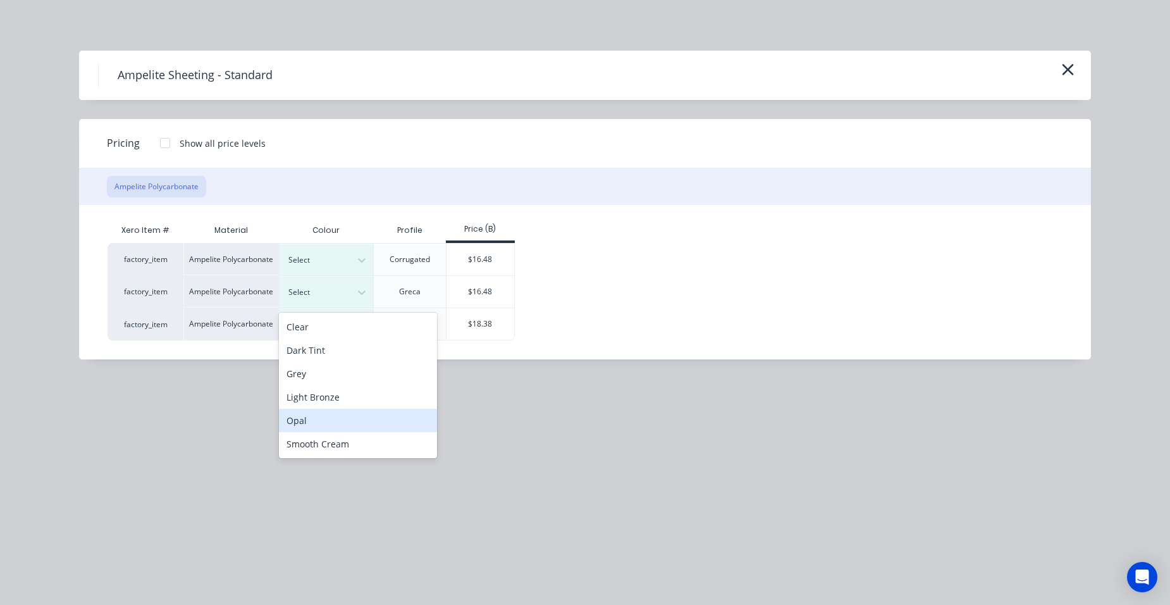
drag, startPoint x: 340, startPoint y: 415, endPoint x: 354, endPoint y: 401, distance: 19.7
click at [340, 416] on div "Opal" at bounding box center [358, 420] width 158 height 23
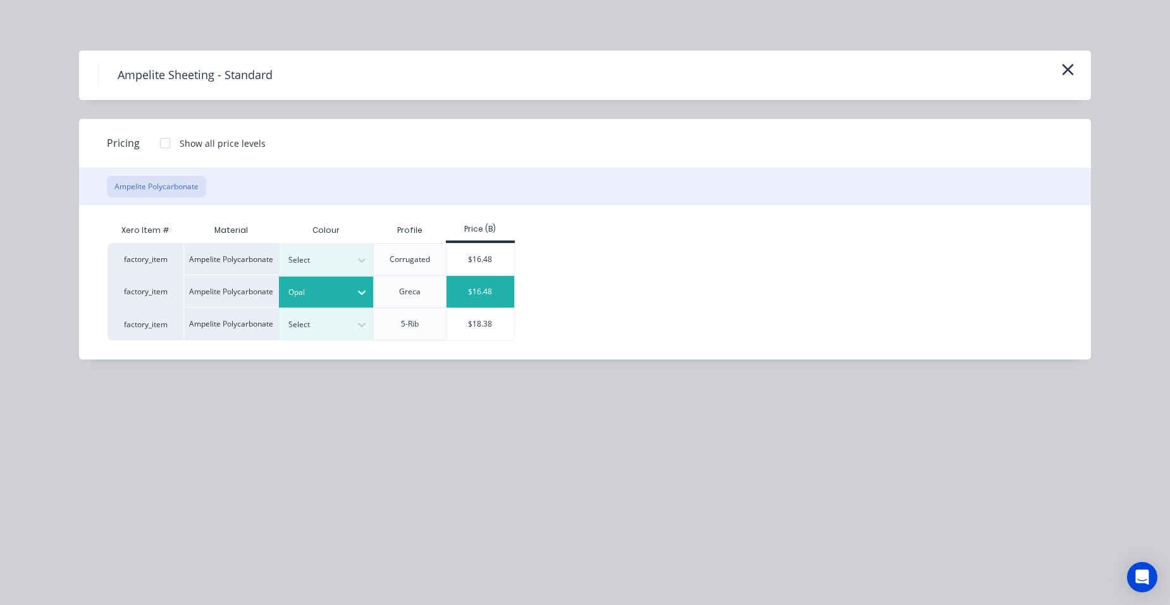
click at [481, 295] on div "$16.48" at bounding box center [481, 292] width 68 height 32
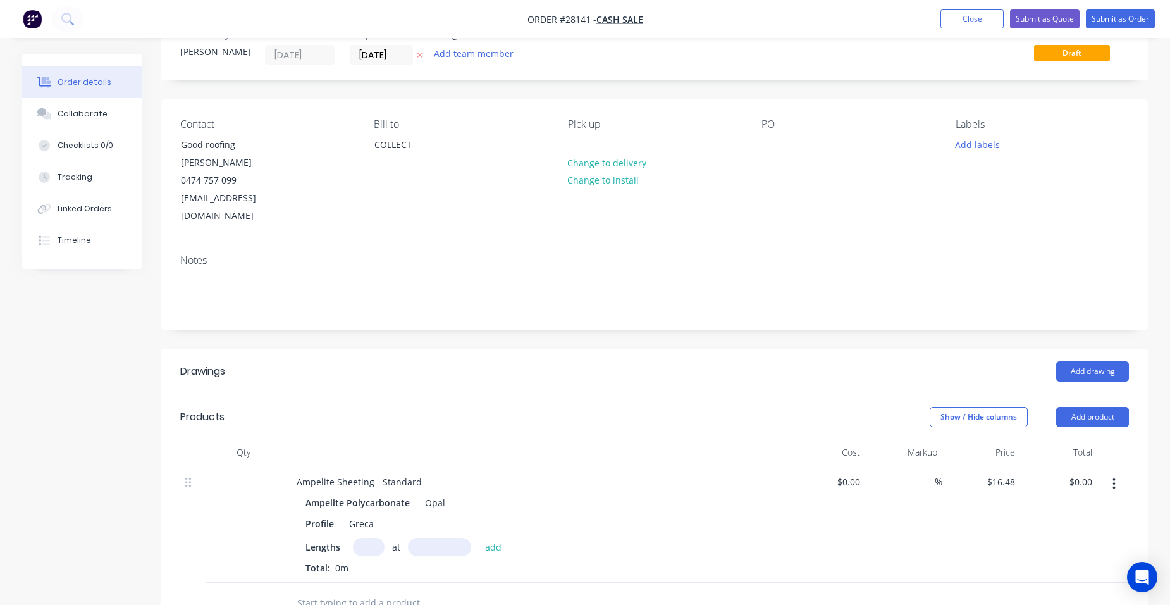
scroll to position [63, 0]
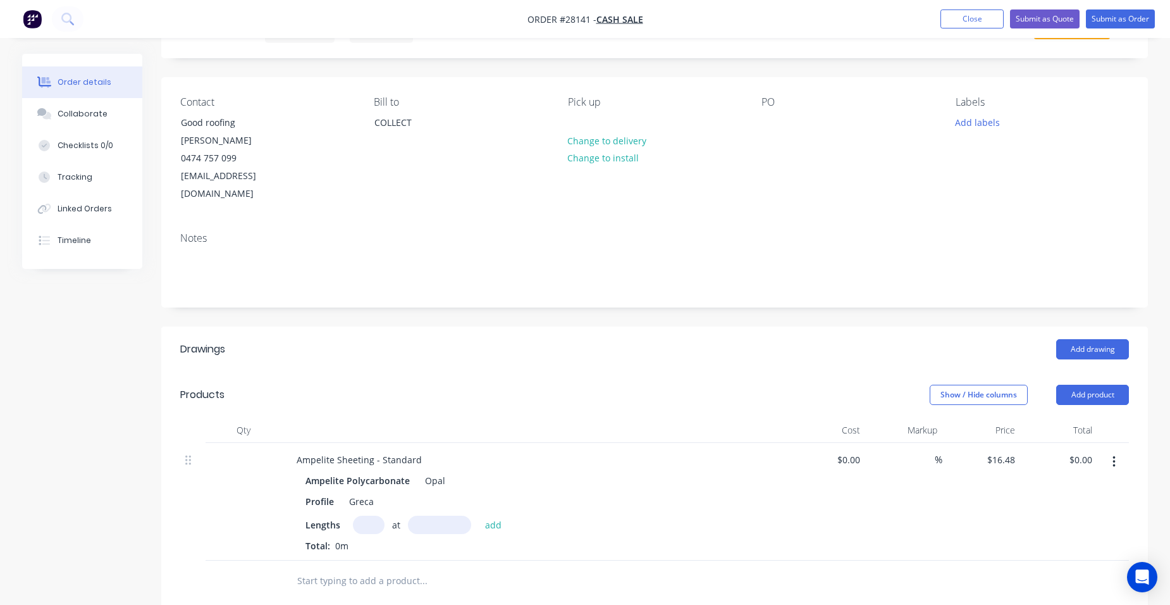
drag, startPoint x: 365, startPoint y: 514, endPoint x: 373, endPoint y: 515, distance: 8.4
click at [365, 515] on input "text" at bounding box center [369, 524] width 32 height 18
type input "2"
drag, startPoint x: 452, startPoint y: 509, endPoint x: 418, endPoint y: 507, distance: 33.6
click at [419, 515] on input "3300" at bounding box center [439, 524] width 63 height 18
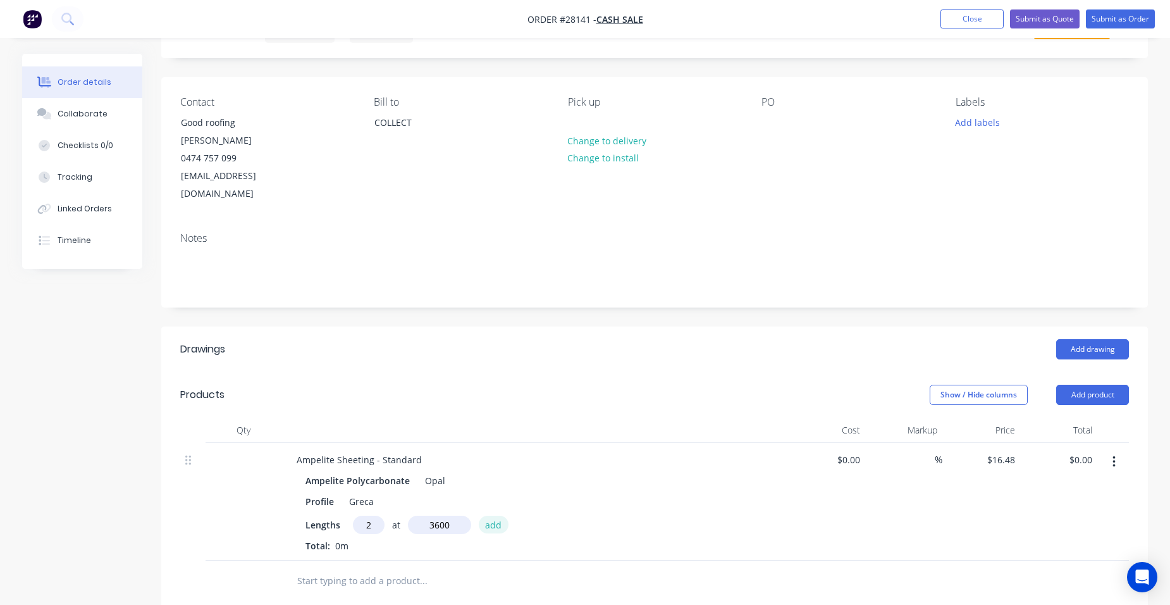
type input "3600mm"
click at [491, 515] on button "add" at bounding box center [494, 523] width 30 height 17
type input "$118.66"
click at [423, 450] on div "Ampelite Sheeting - Standard" at bounding box center [359, 459] width 145 height 18
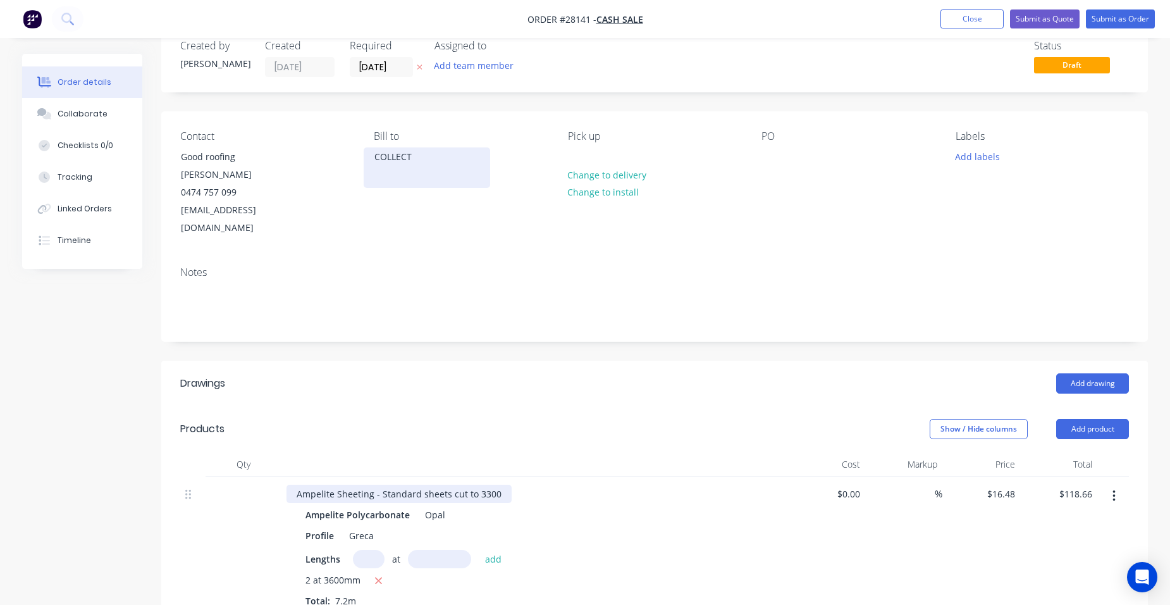
scroll to position [0, 0]
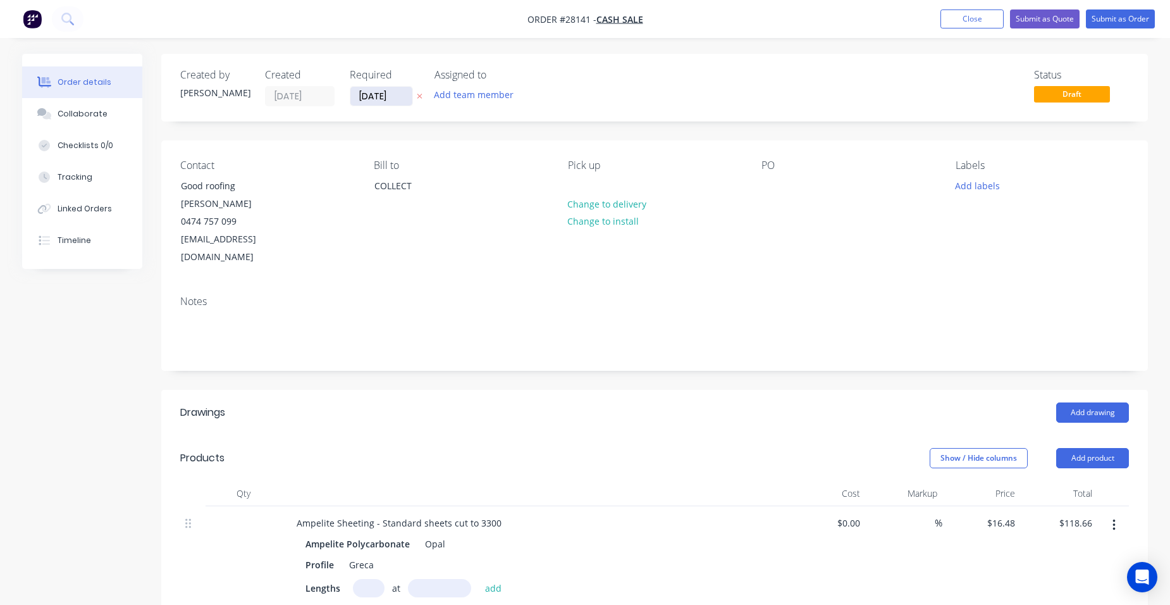
click at [409, 94] on input "[DATE]" at bounding box center [381, 96] width 62 height 19
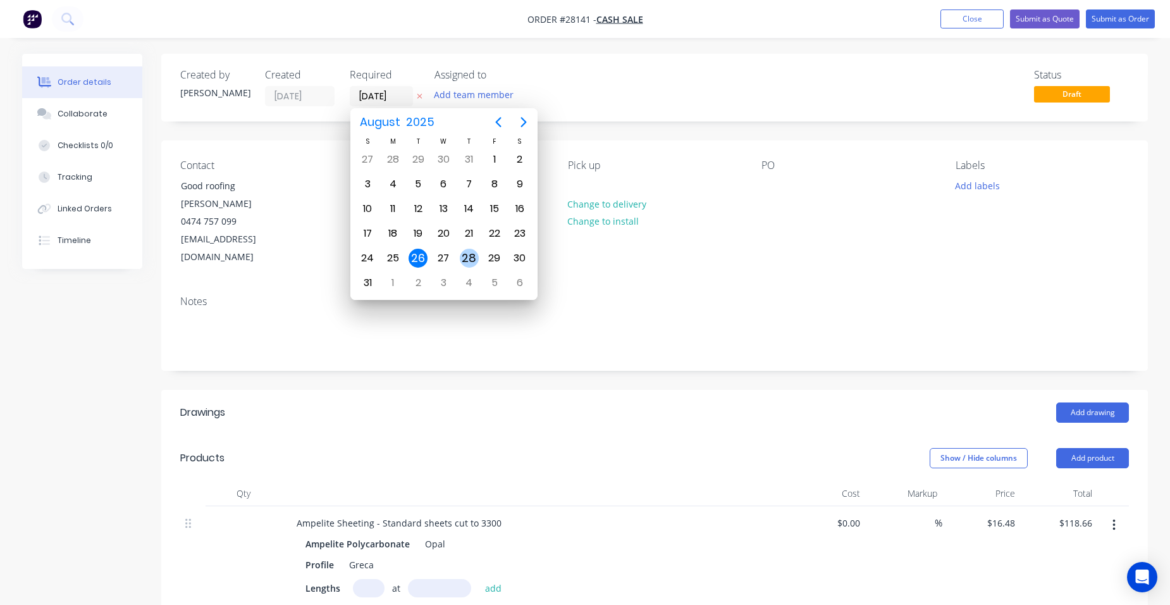
click at [470, 258] on div "28" at bounding box center [469, 258] width 19 height 19
type input "[DATE]"
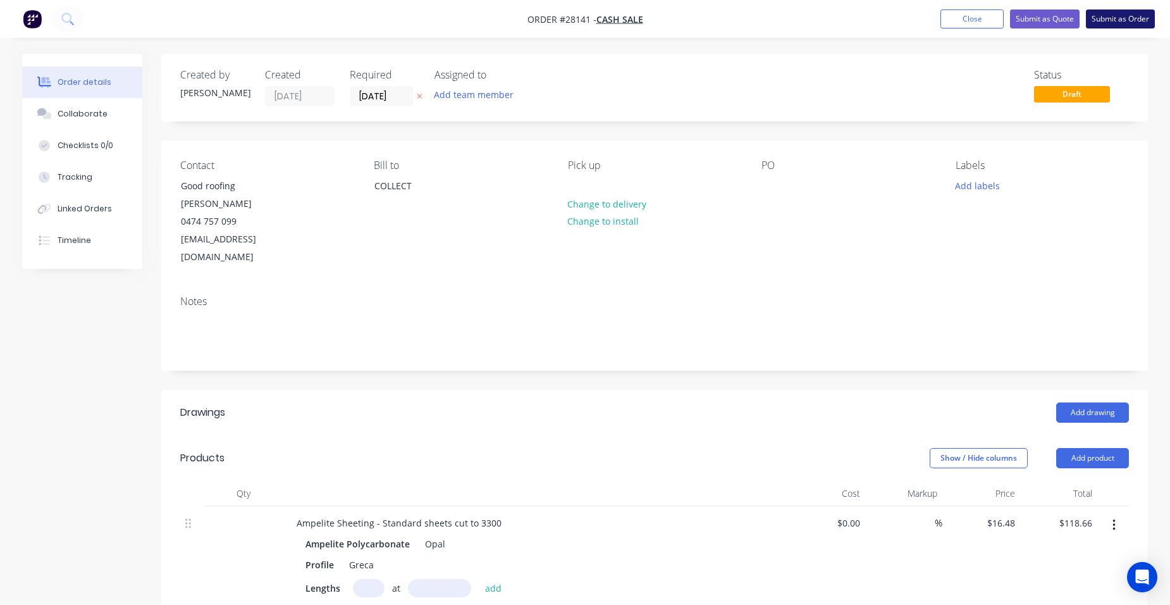
click at [1111, 18] on button "Submit as Order" at bounding box center [1120, 18] width 69 height 19
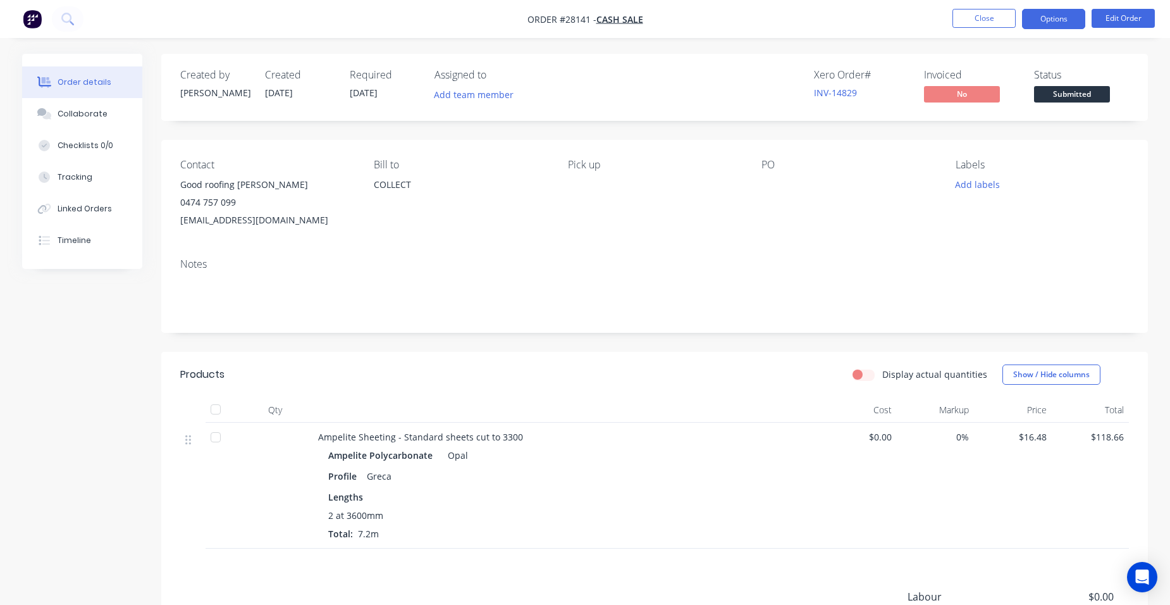
click at [1061, 16] on button "Options" at bounding box center [1053, 19] width 63 height 20
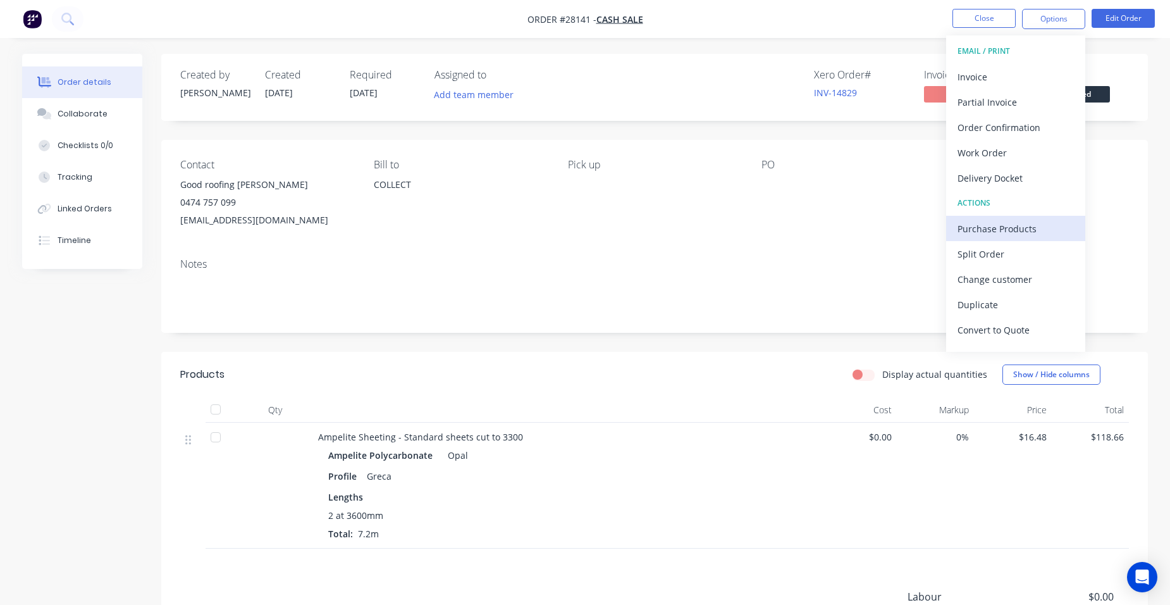
click at [1037, 222] on div "Purchase Products" at bounding box center [1016, 228] width 116 height 18
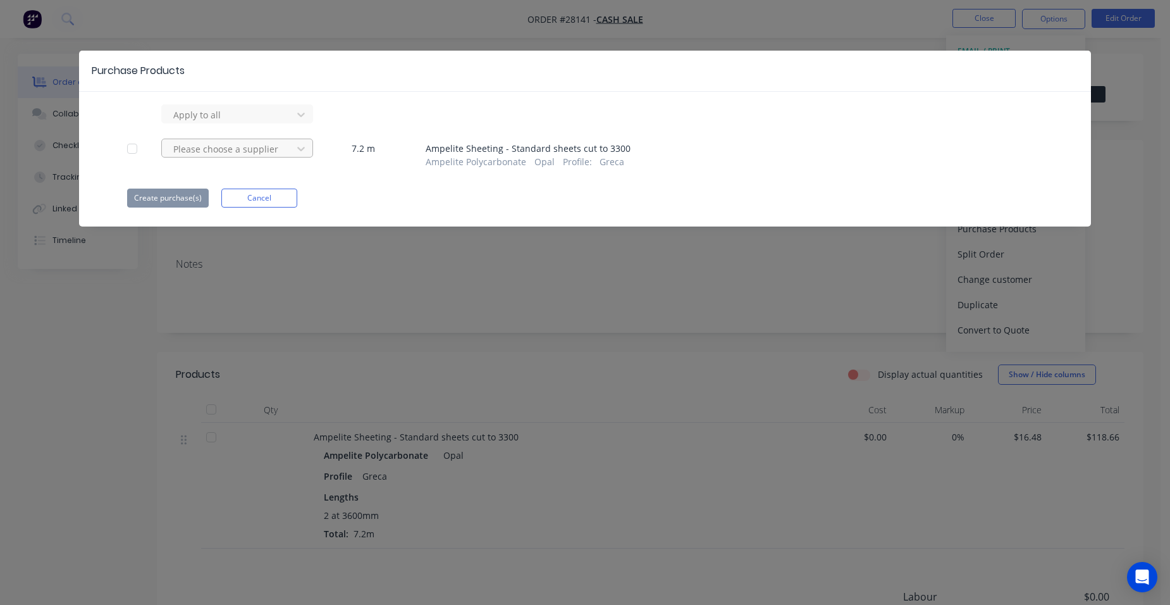
click at [259, 123] on div at bounding box center [229, 115] width 114 height 16
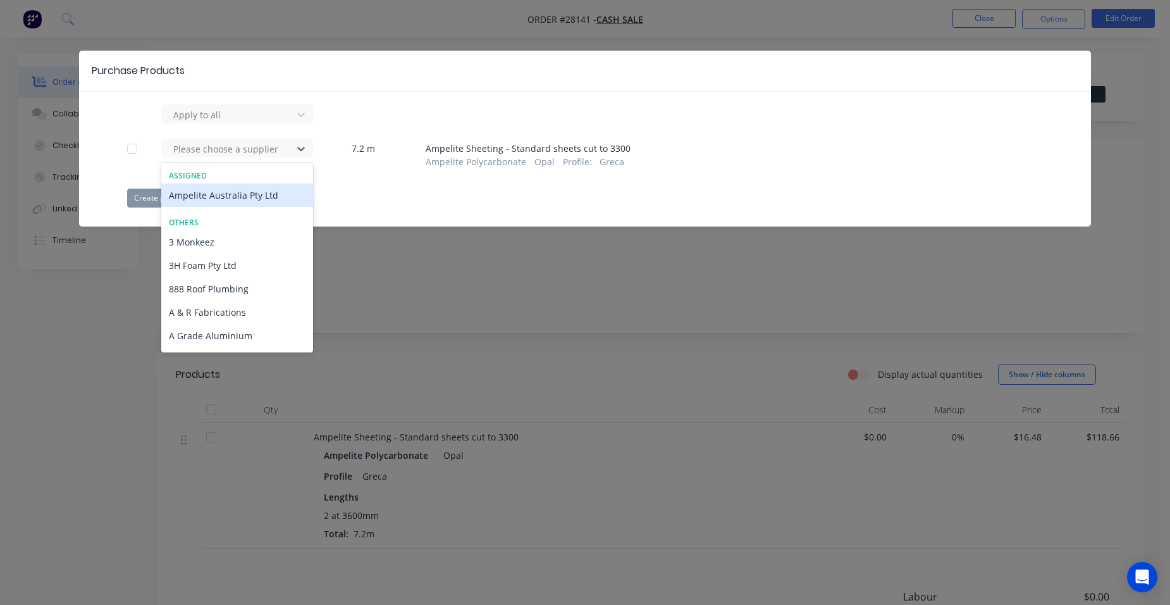
click at [232, 199] on div "Ampelite Australia Pty Ltd" at bounding box center [237, 194] width 152 height 23
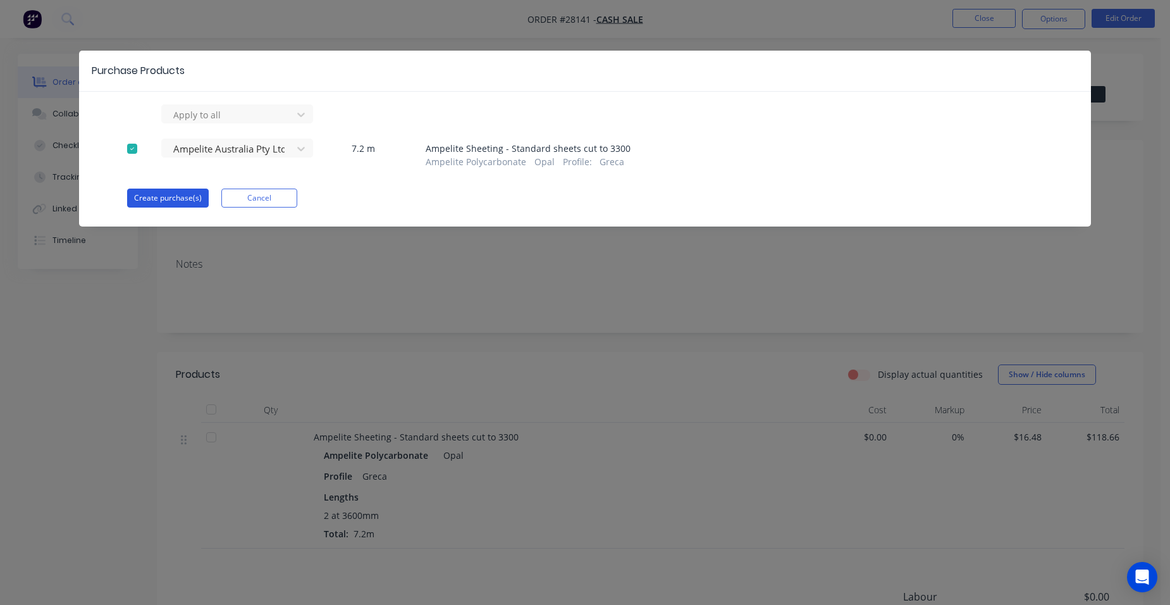
click at [154, 196] on button "Create purchase(s)" at bounding box center [168, 197] width 82 height 19
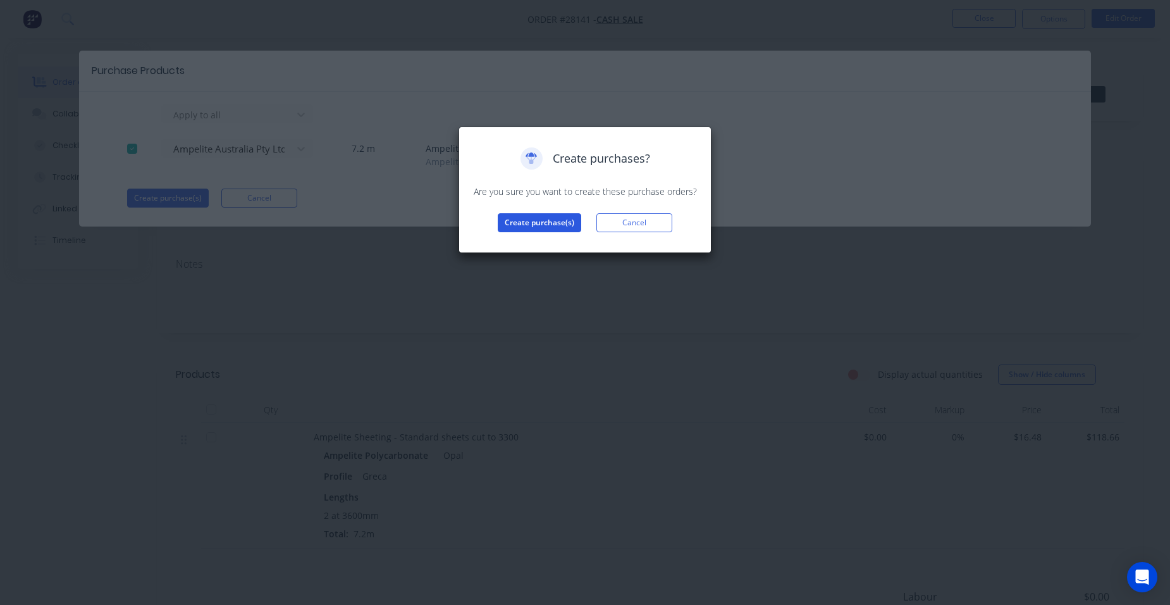
click at [533, 221] on button "Create purchase(s)" at bounding box center [539, 222] width 83 height 19
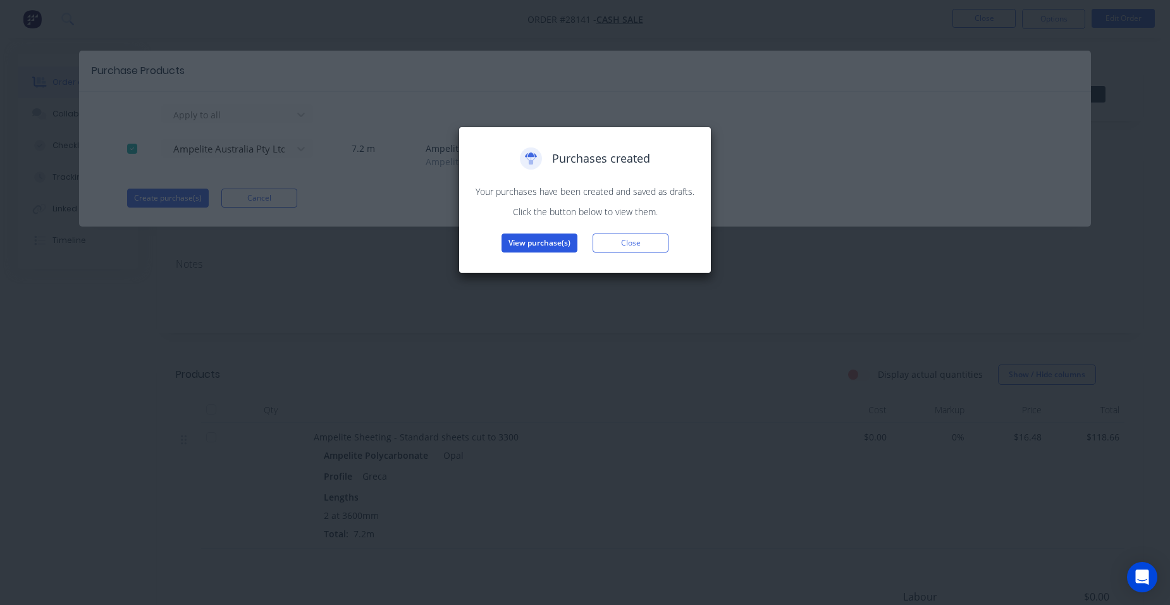
click at [515, 242] on button "View purchase(s)" at bounding box center [540, 242] width 76 height 19
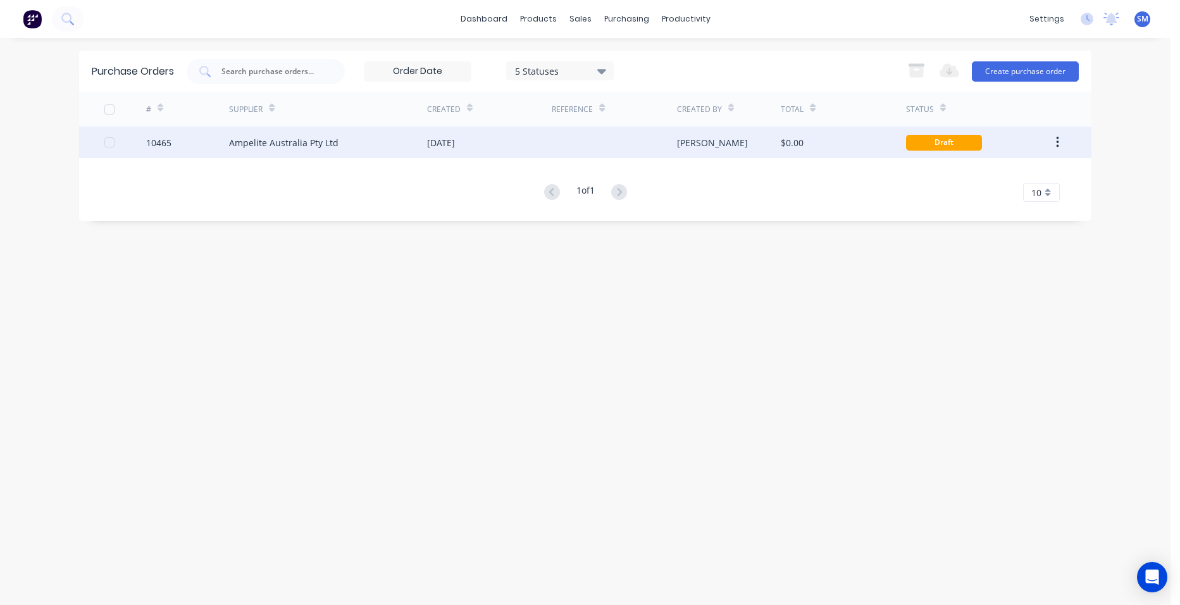
click at [519, 145] on div "[DATE]" at bounding box center [489, 142] width 125 height 32
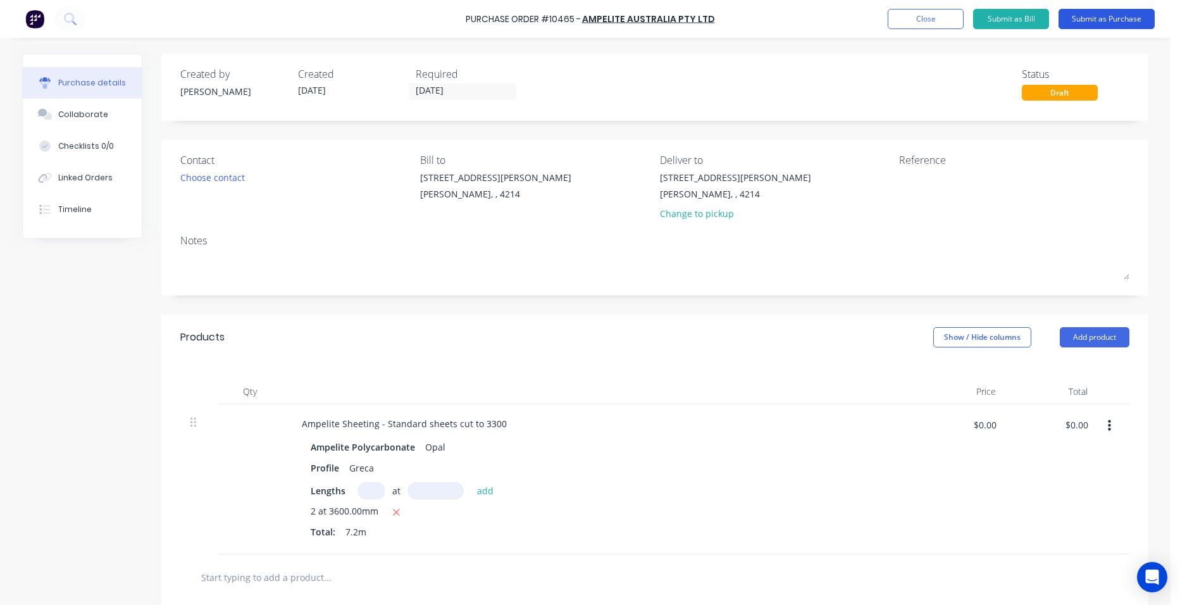
click at [1128, 20] on button "Submit as Purchase" at bounding box center [1106, 19] width 96 height 20
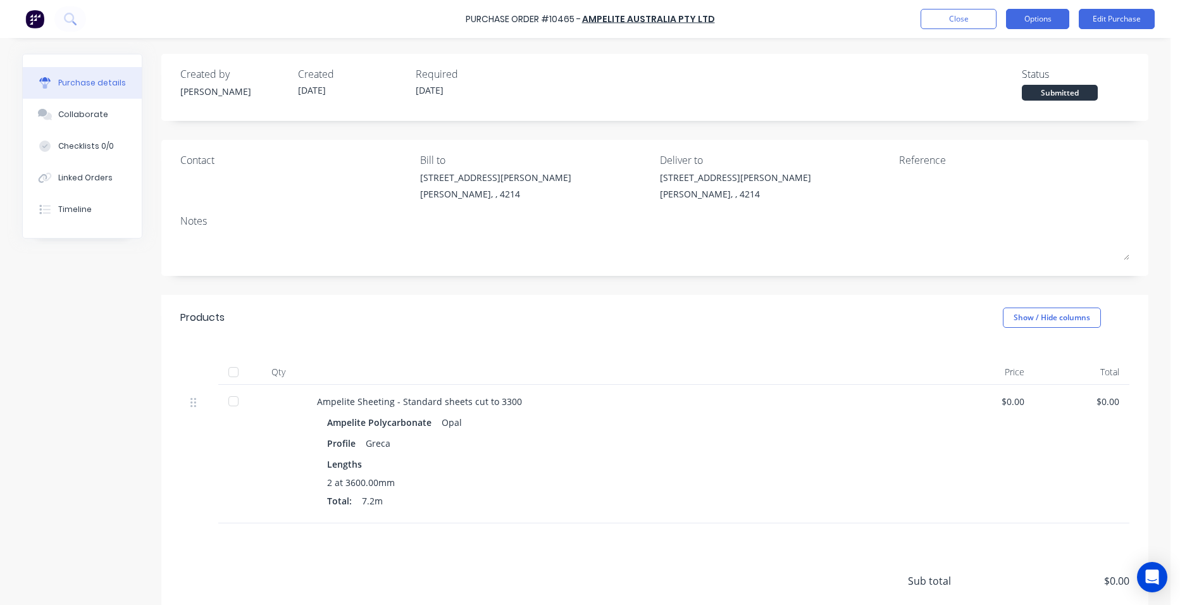
click at [1063, 18] on button "Options" at bounding box center [1037, 19] width 63 height 20
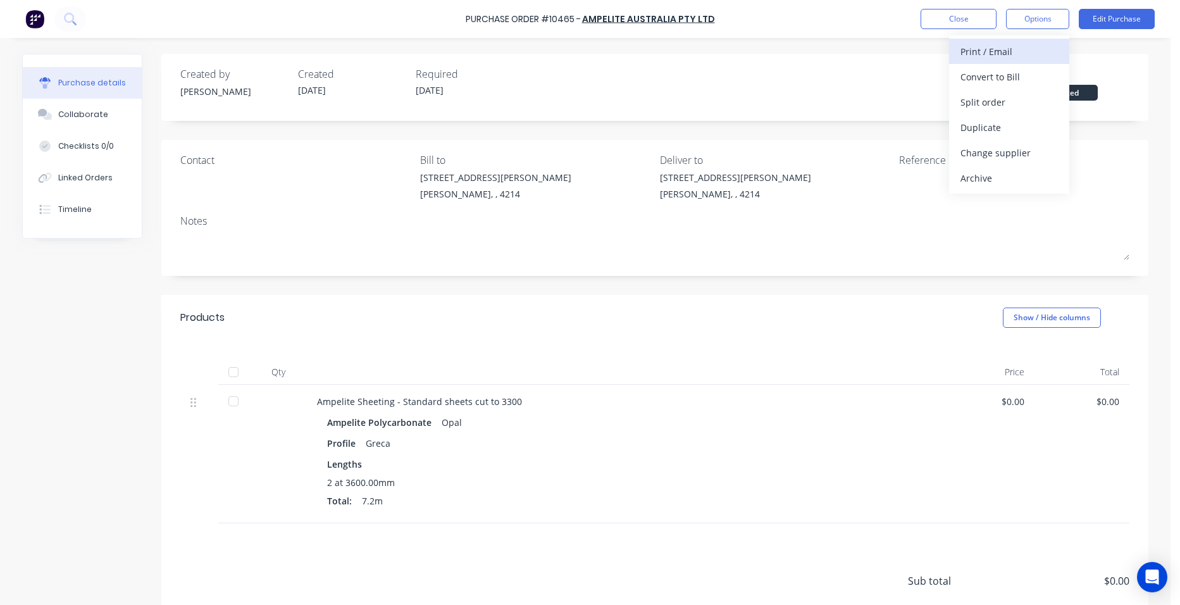
click at [1021, 47] on div "Print / Email" at bounding box center [1008, 51] width 97 height 18
click at [1015, 98] on div "Without pricing" at bounding box center [1008, 102] width 97 height 18
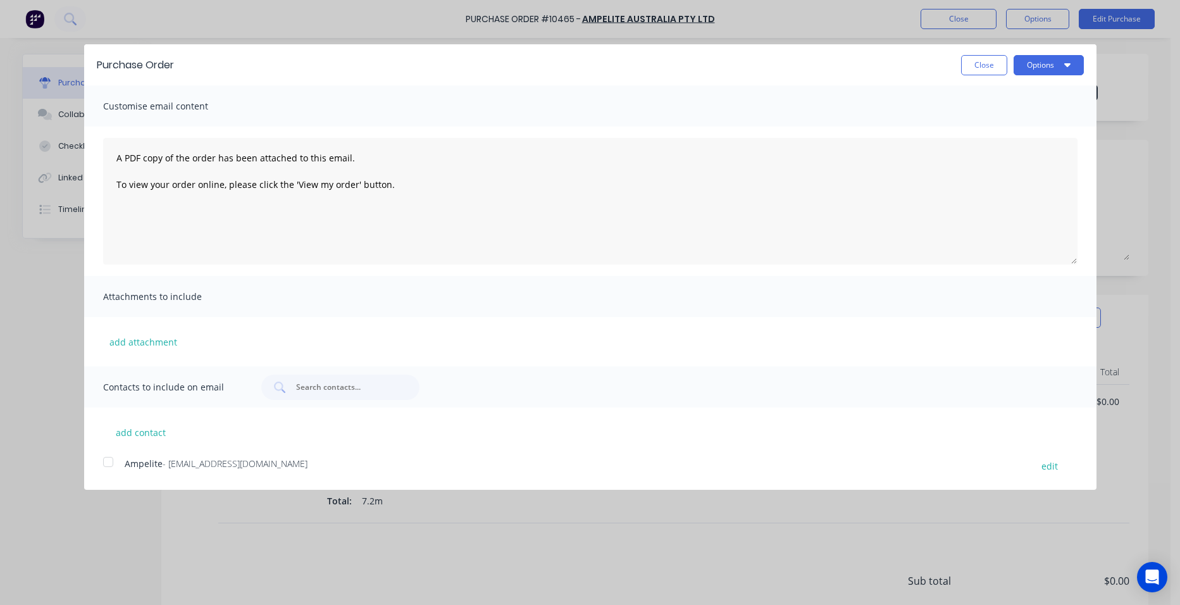
click at [109, 450] on div at bounding box center [108, 461] width 25 height 25
click at [1032, 62] on button "Options" at bounding box center [1048, 65] width 70 height 20
click at [1019, 114] on div "Email" at bounding box center [1023, 122] width 97 height 18
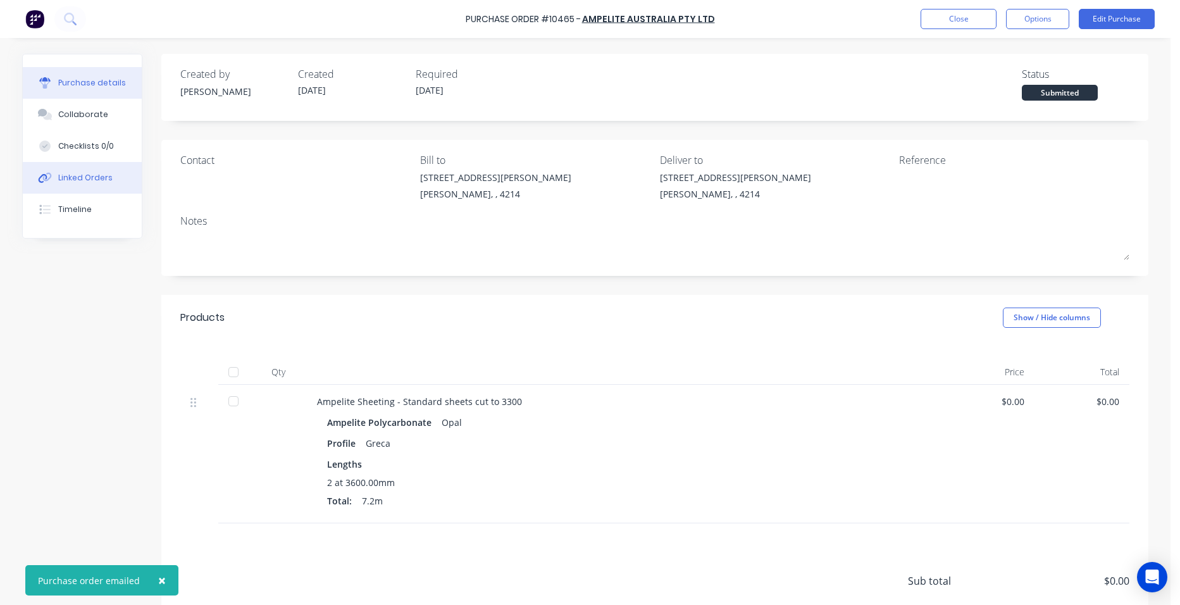
click at [52, 179] on button "Linked Orders" at bounding box center [82, 178] width 119 height 32
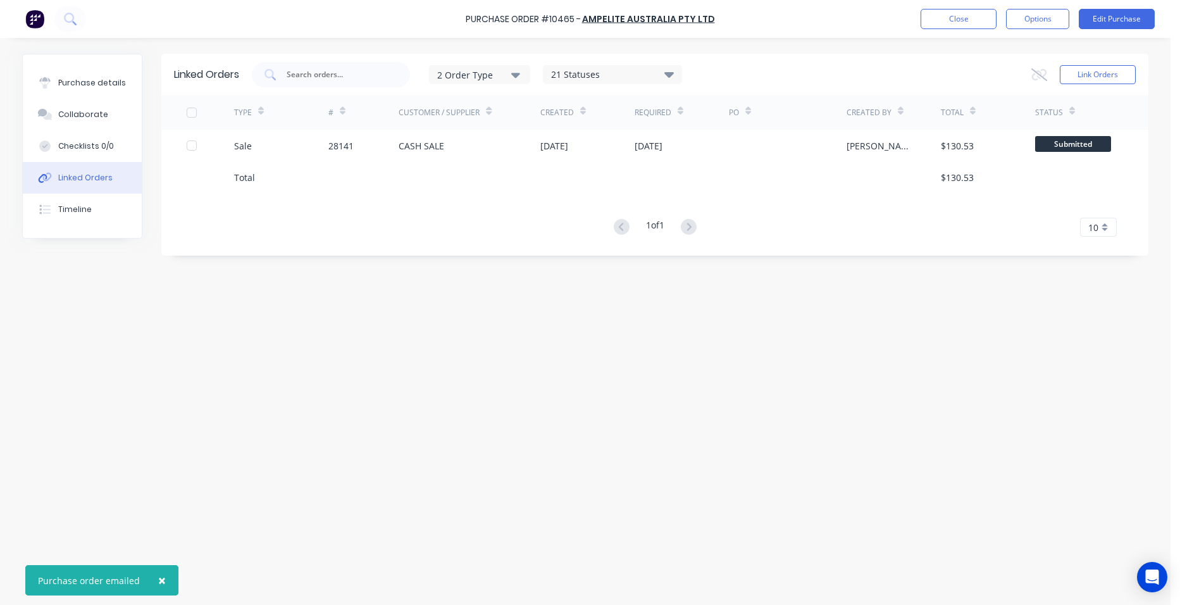
click at [685, 163] on div at bounding box center [681, 177] width 94 height 32
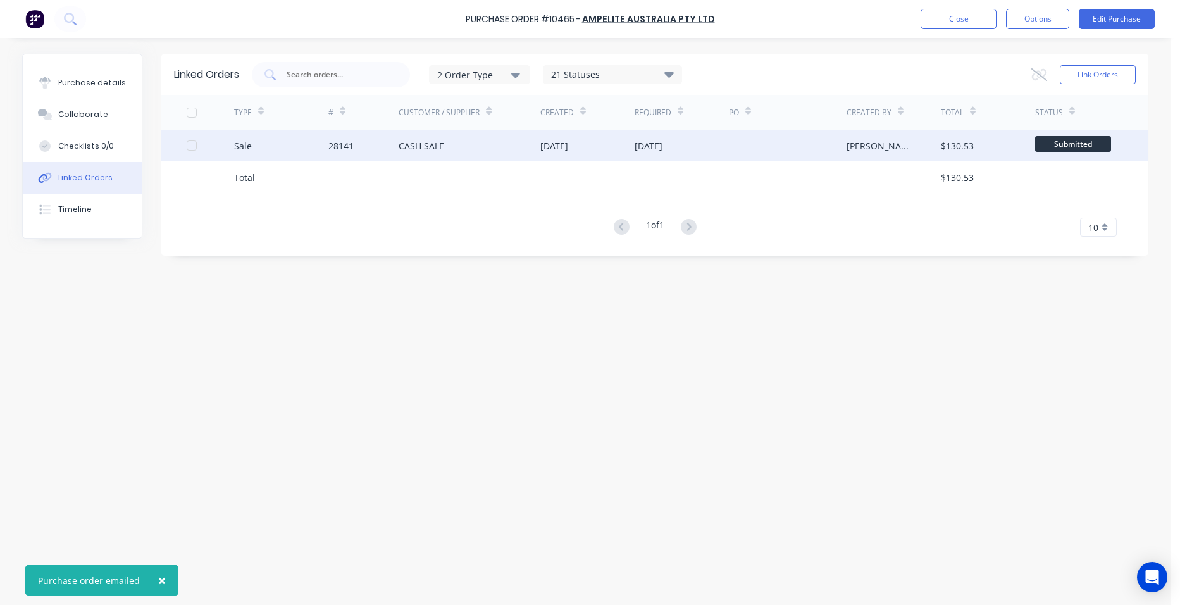
click at [704, 151] on div "[DATE]" at bounding box center [681, 146] width 94 height 32
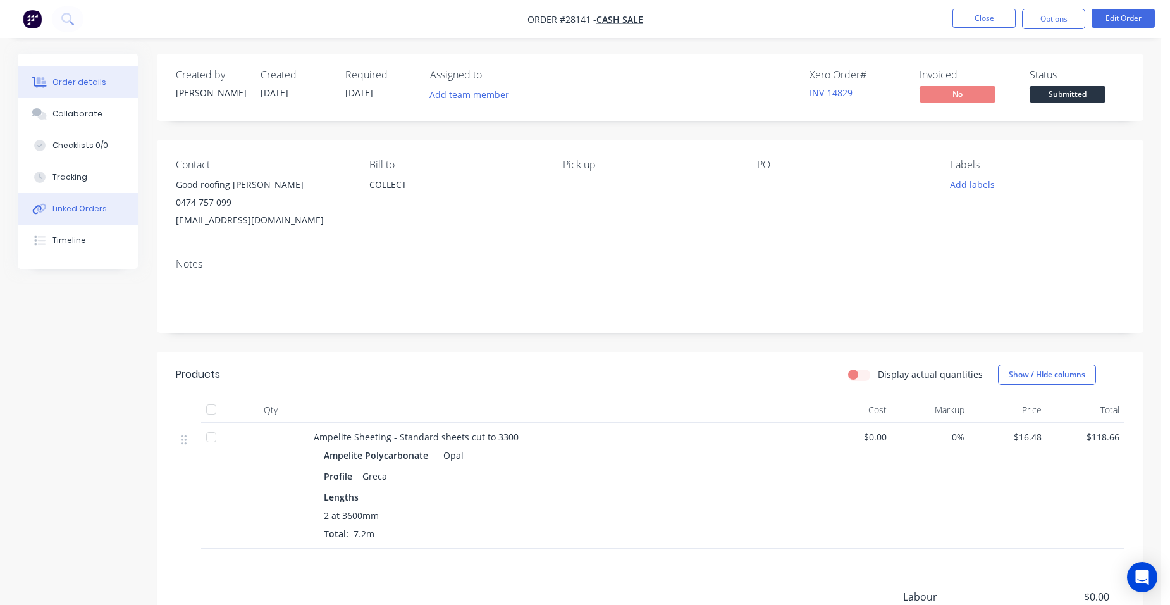
click at [112, 213] on button "Linked Orders" at bounding box center [78, 209] width 120 height 32
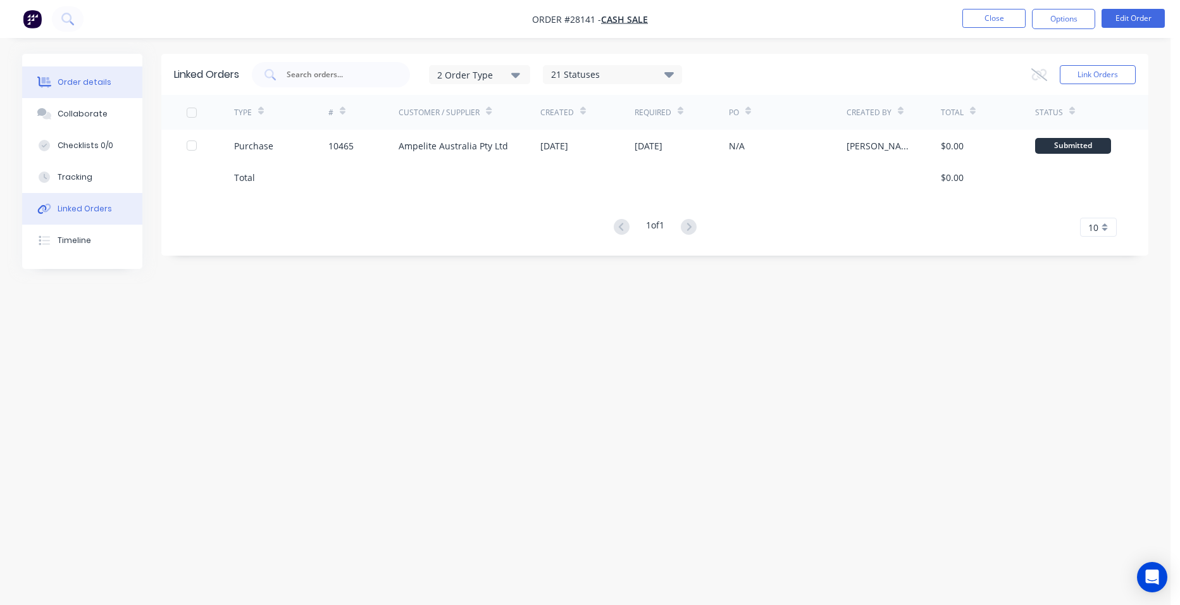
click at [65, 77] on div "Order details" at bounding box center [85, 82] width 54 height 11
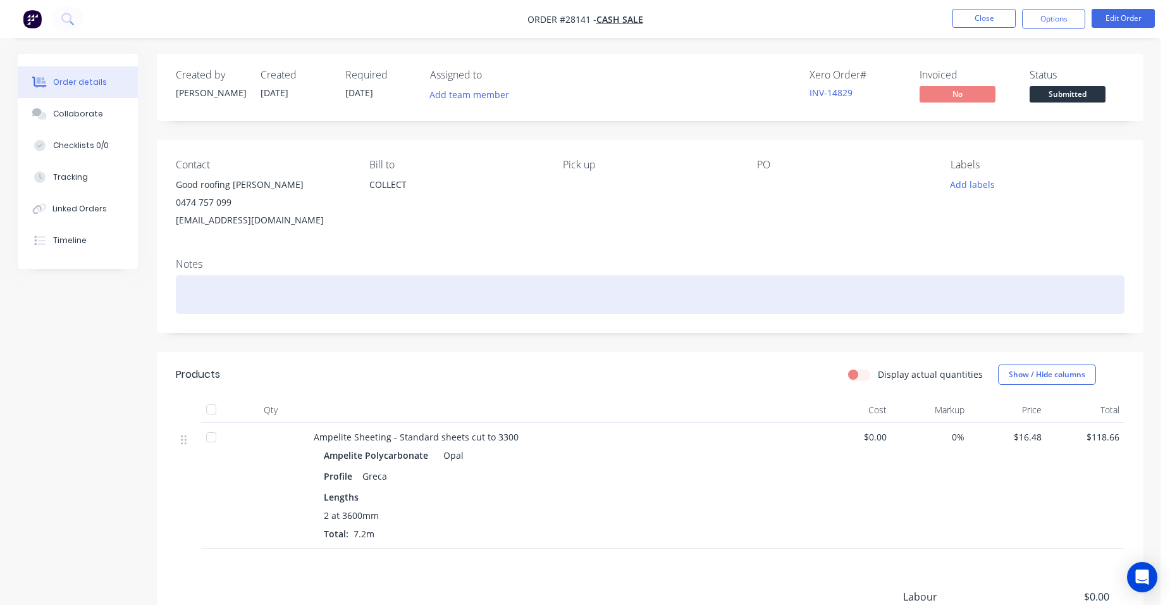
click at [185, 300] on div at bounding box center [650, 294] width 949 height 39
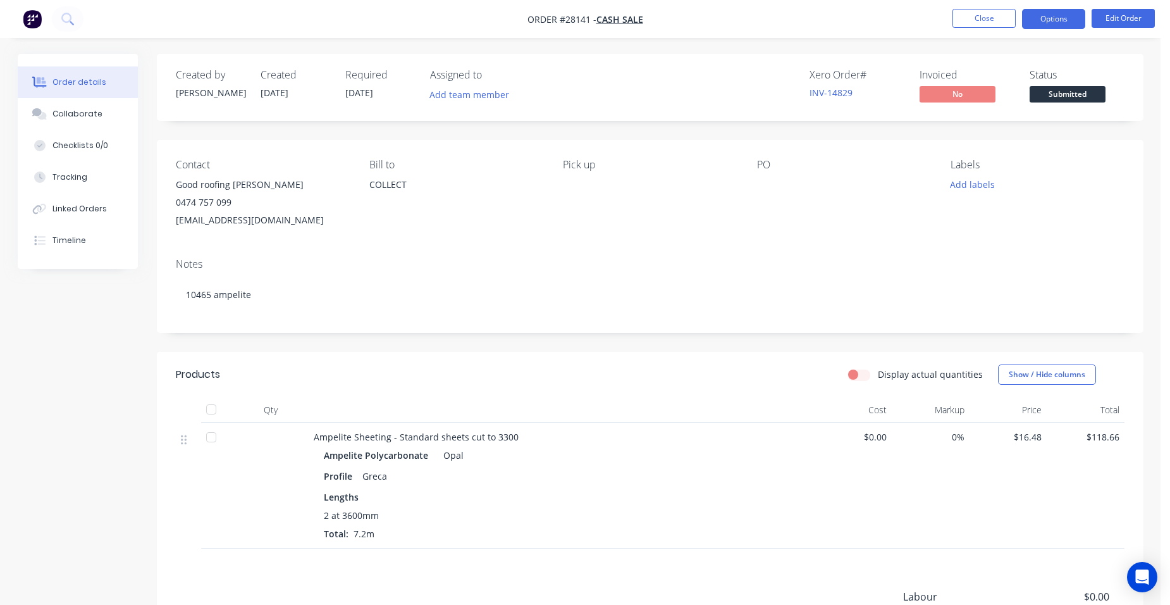
click at [1046, 25] on button "Options" at bounding box center [1053, 19] width 63 height 20
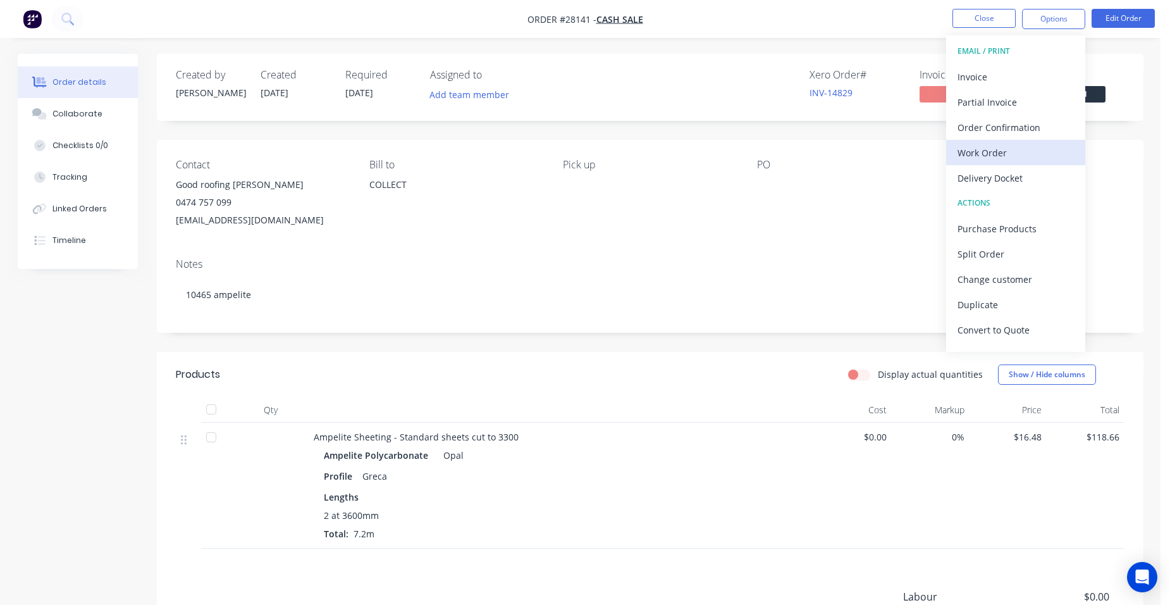
click at [1030, 147] on div "Work Order" at bounding box center [1016, 153] width 116 height 18
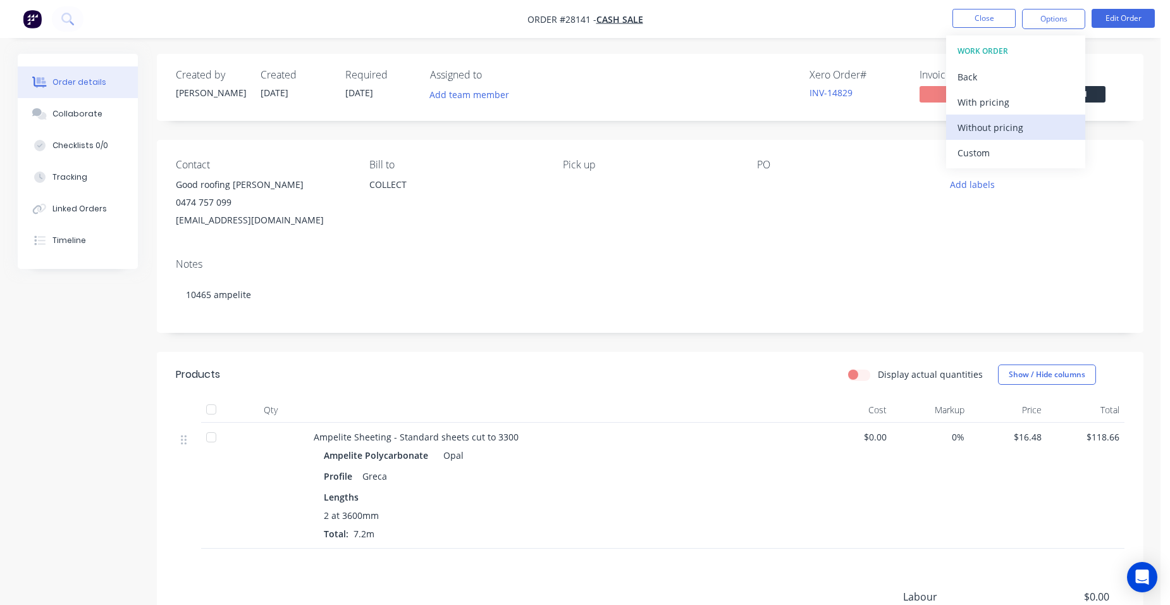
click at [1032, 132] on div "Without pricing" at bounding box center [1016, 127] width 116 height 18
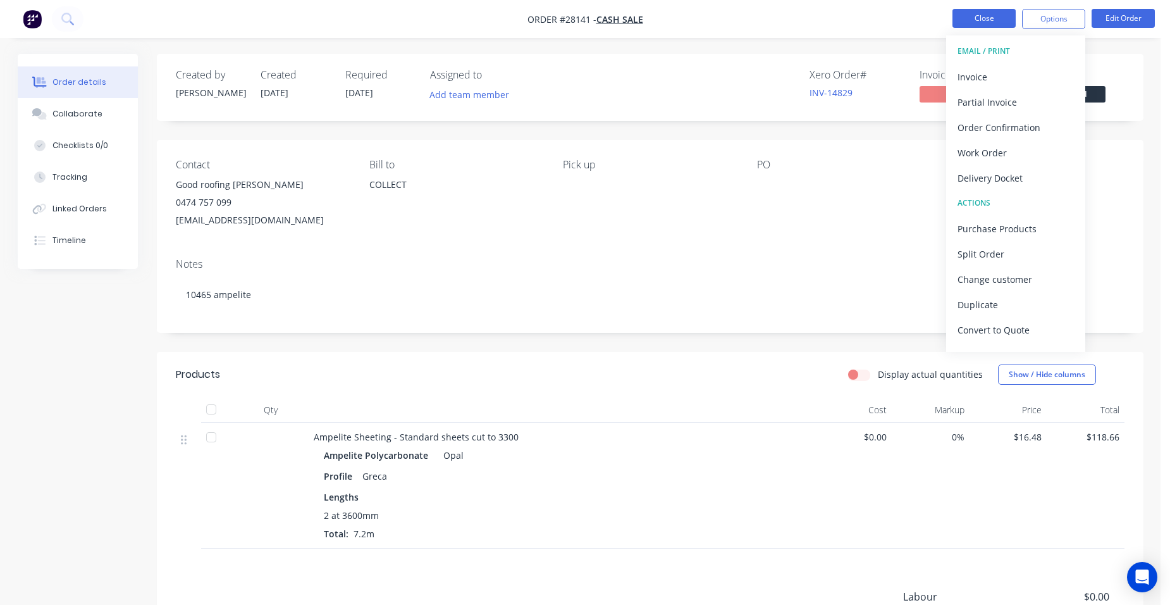
click at [972, 12] on button "Close" at bounding box center [984, 18] width 63 height 19
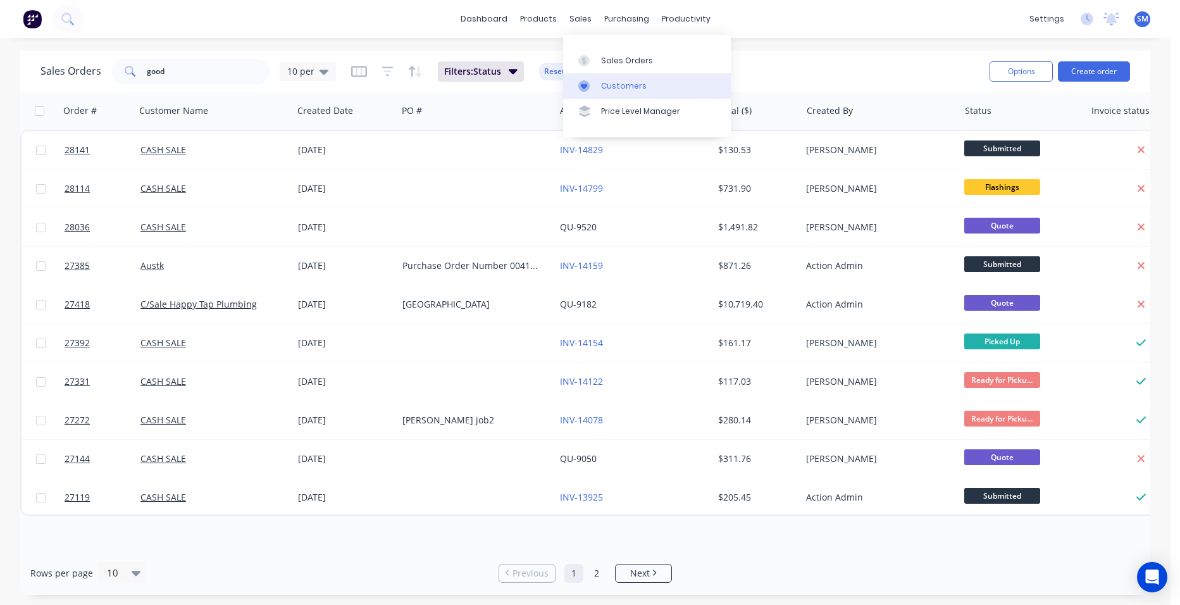
click at [621, 83] on div "Customers" at bounding box center [624, 85] width 46 height 11
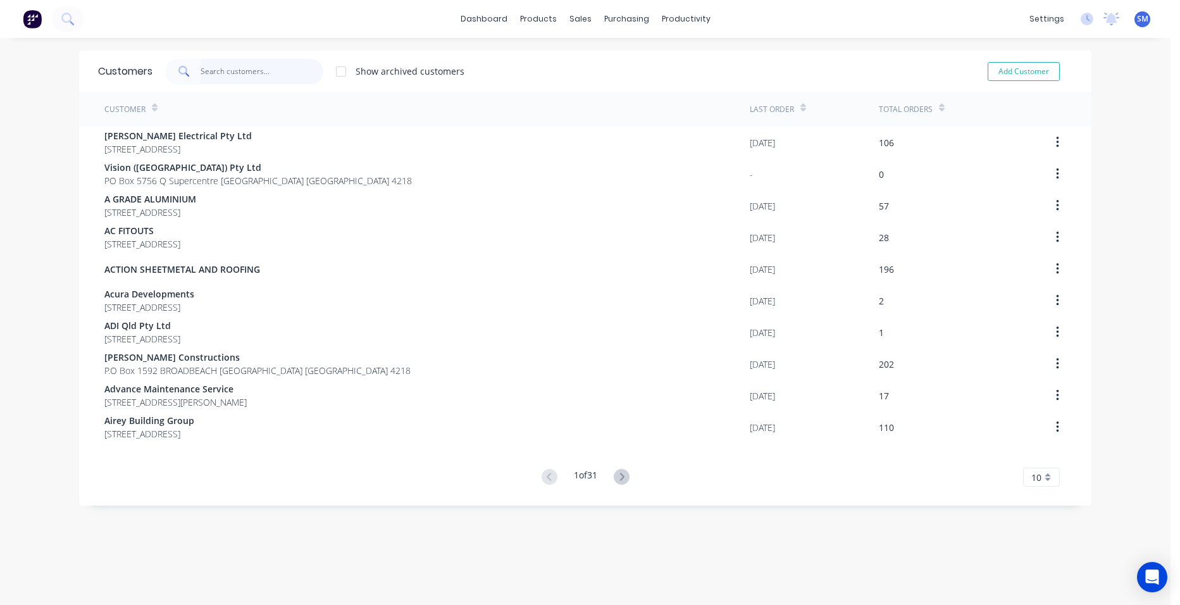
click at [229, 63] on input "text" at bounding box center [261, 71] width 123 height 25
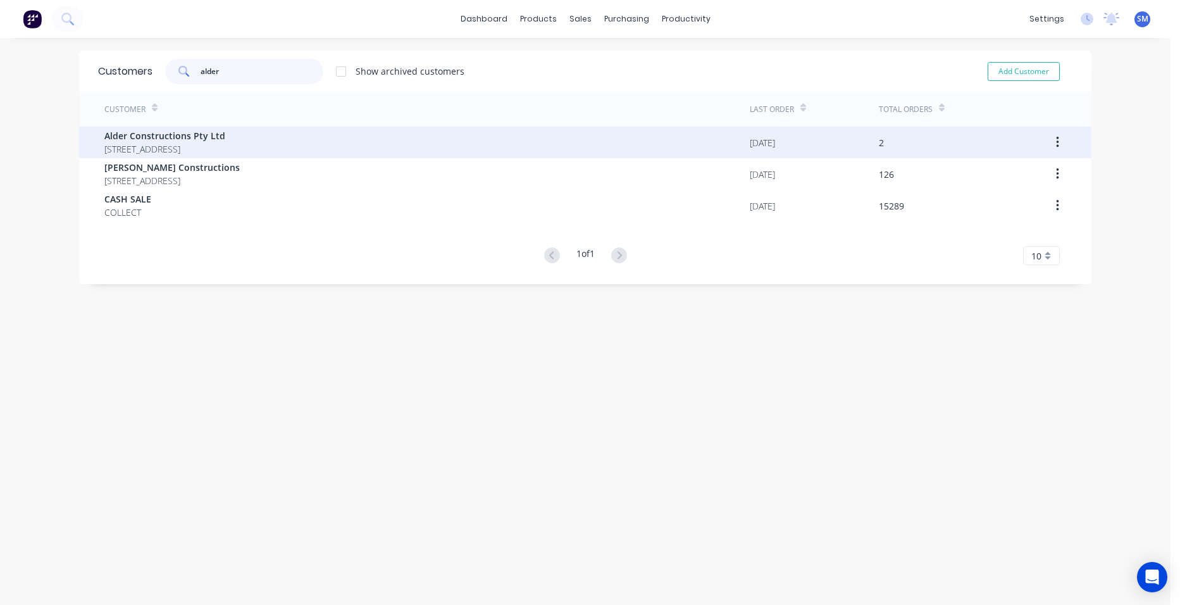
type input "alder"
click at [118, 137] on span "Alder Constructions Pty Ltd" at bounding box center [164, 135] width 121 height 13
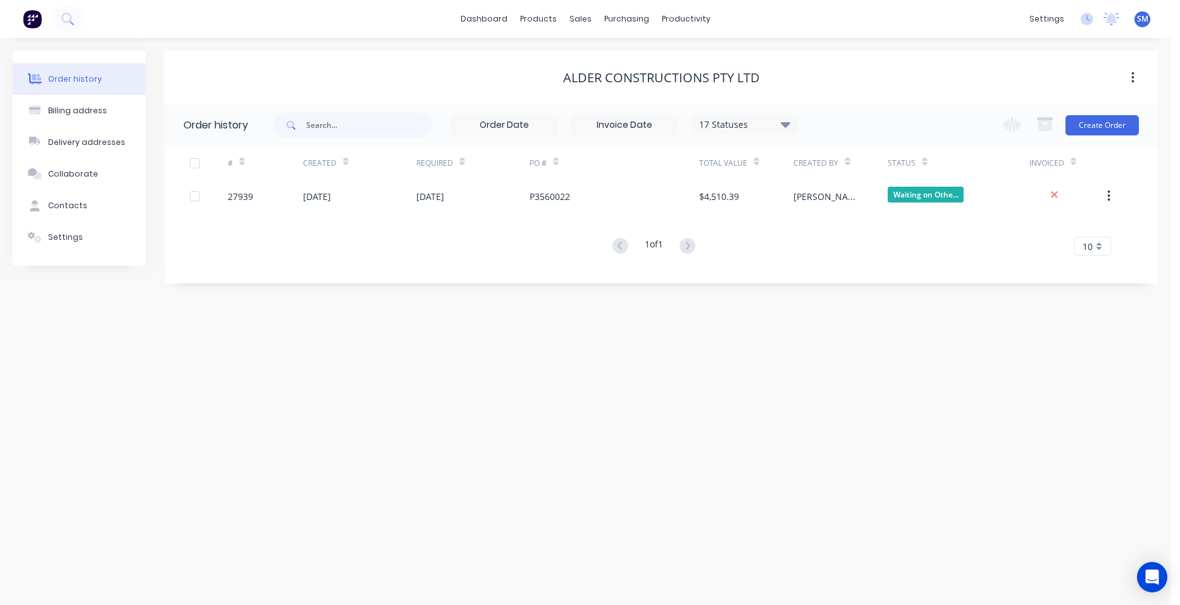
click at [1086, 136] on div "Change order status Submitted In Production Flashings Site Work Ready for Picku…" at bounding box center [1066, 124] width 144 height 41
click at [1085, 126] on button "Create Order" at bounding box center [1101, 125] width 73 height 20
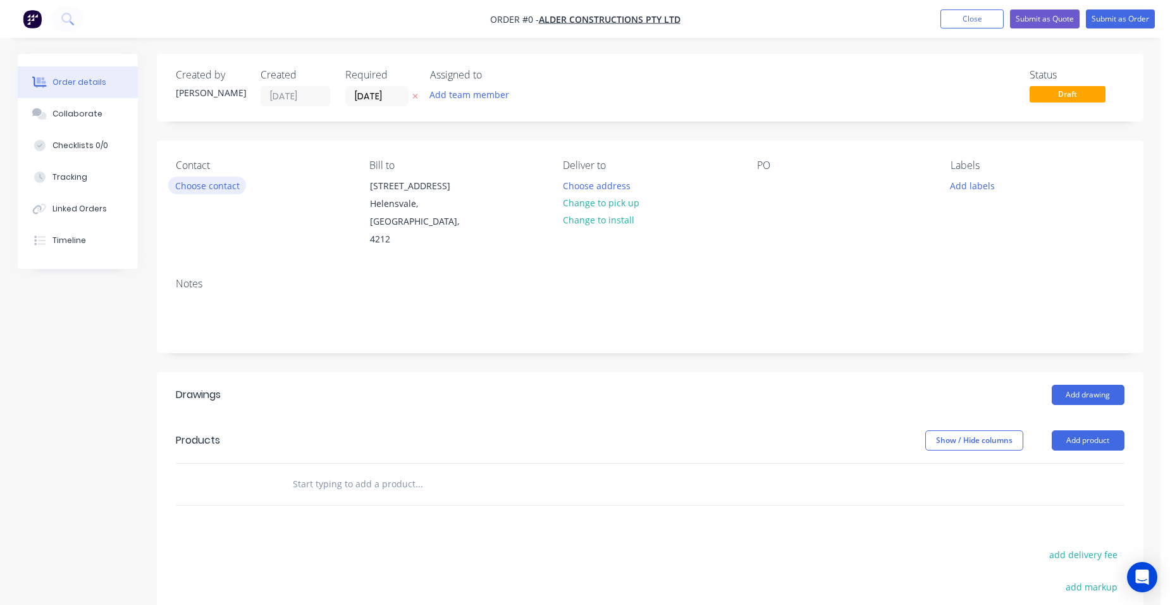
click at [222, 180] on button "Choose contact" at bounding box center [207, 184] width 78 height 17
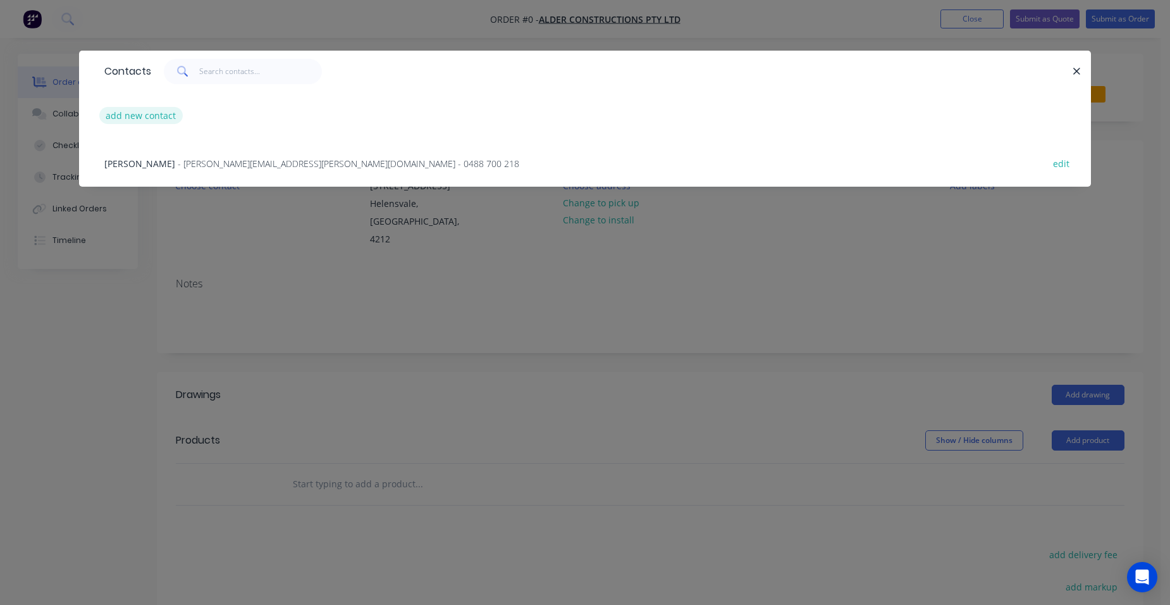
click at [144, 123] on button "add new contact" at bounding box center [140, 115] width 83 height 17
select select "AU"
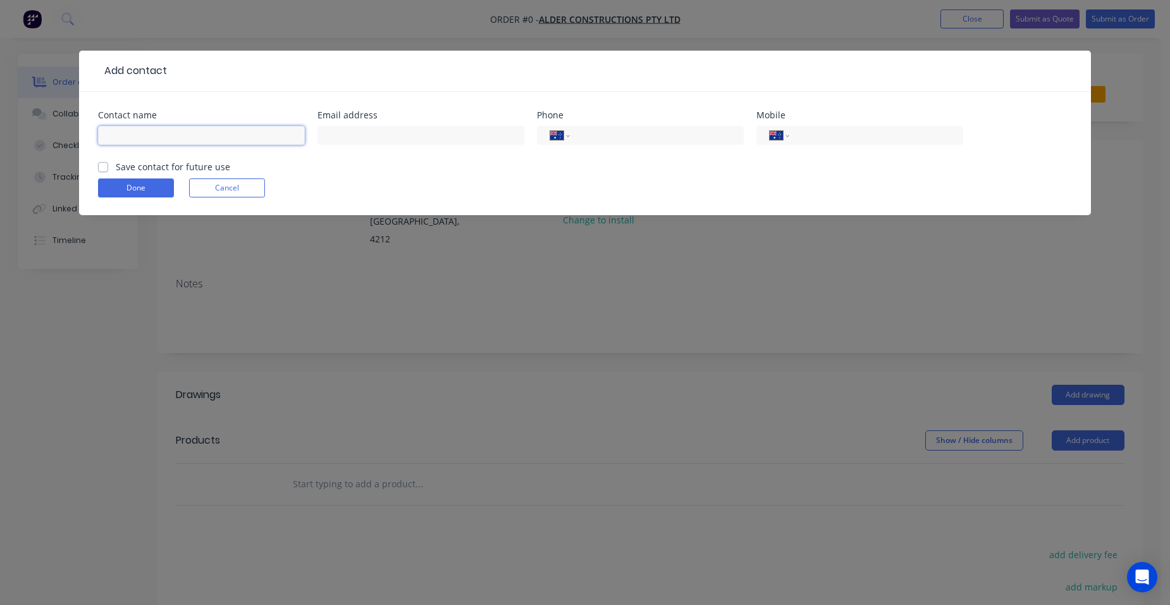
click at [129, 137] on input "text" at bounding box center [201, 135] width 207 height 19
type input "Darshan Lad"
type input "darshan.lad@aldercon.com.au"
type input "0466 817 439"
click at [116, 164] on label "Save contact for future use" at bounding box center [173, 166] width 114 height 13
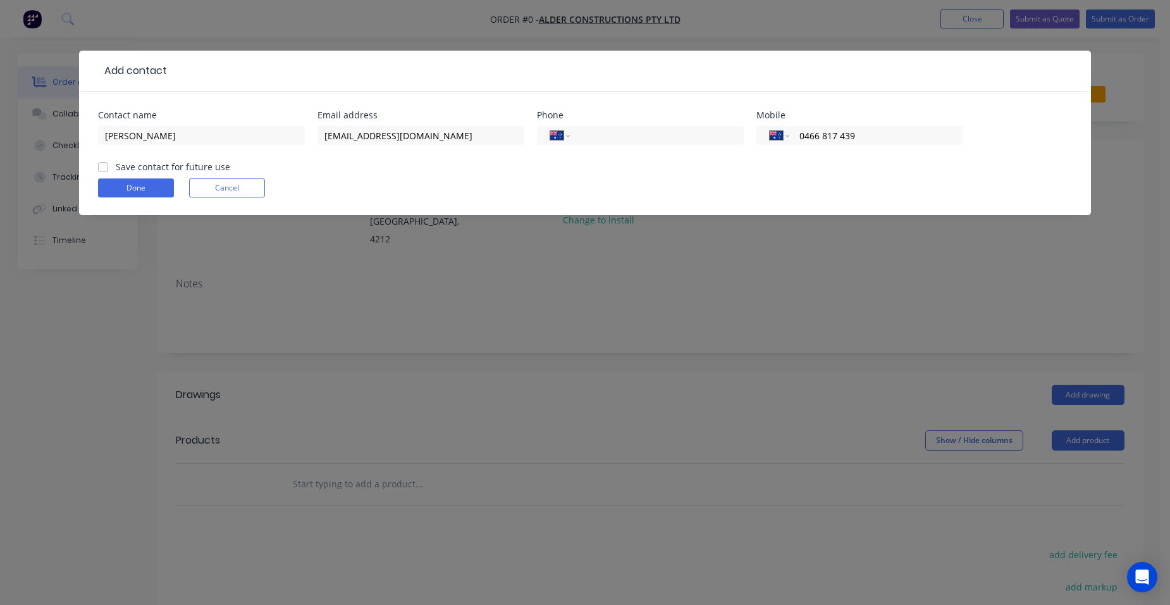
click at [101, 164] on input "Save contact for future use" at bounding box center [103, 166] width 10 height 12
checkbox input "true"
click at [152, 191] on button "Done" at bounding box center [136, 187] width 76 height 19
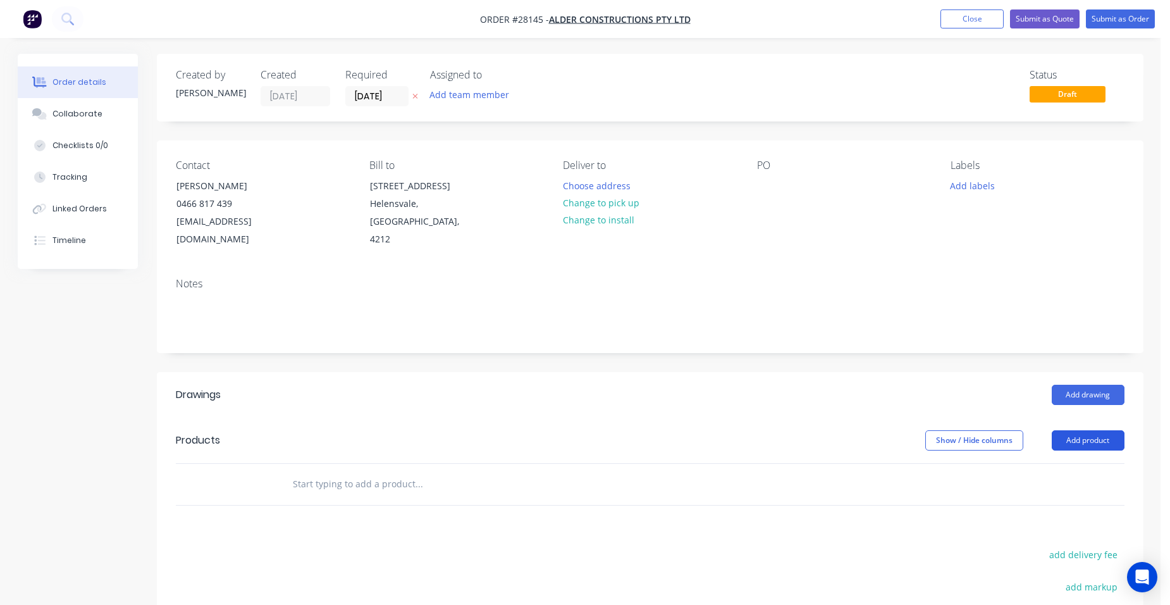
click at [1085, 430] on button "Add product" at bounding box center [1088, 440] width 73 height 20
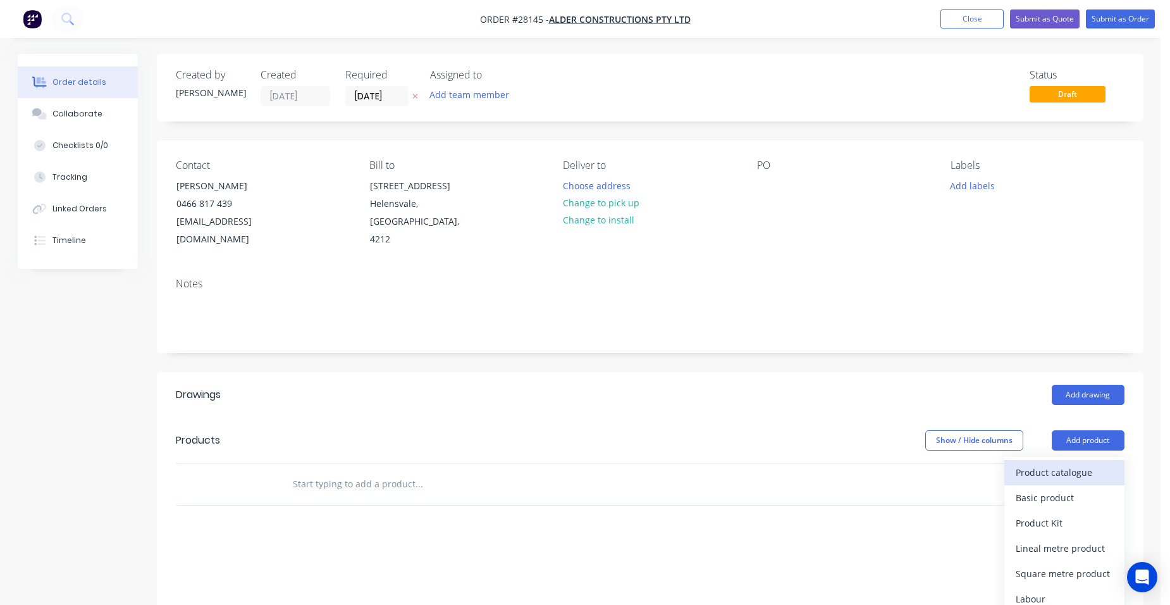
click at [1063, 463] on div "Product catalogue" at bounding box center [1064, 472] width 97 height 18
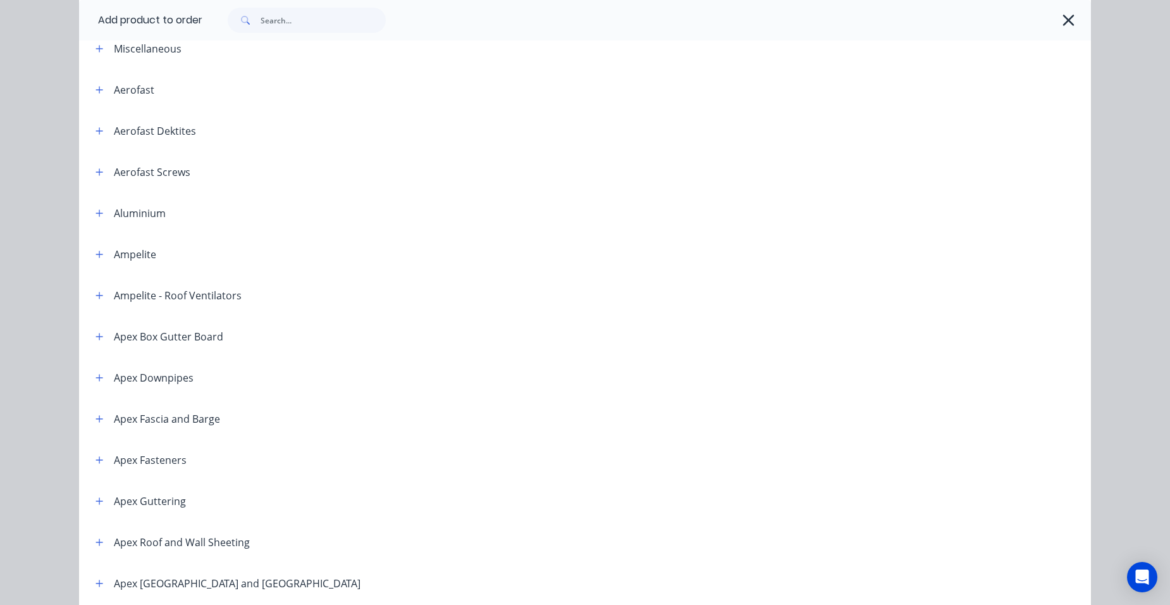
scroll to position [190, 0]
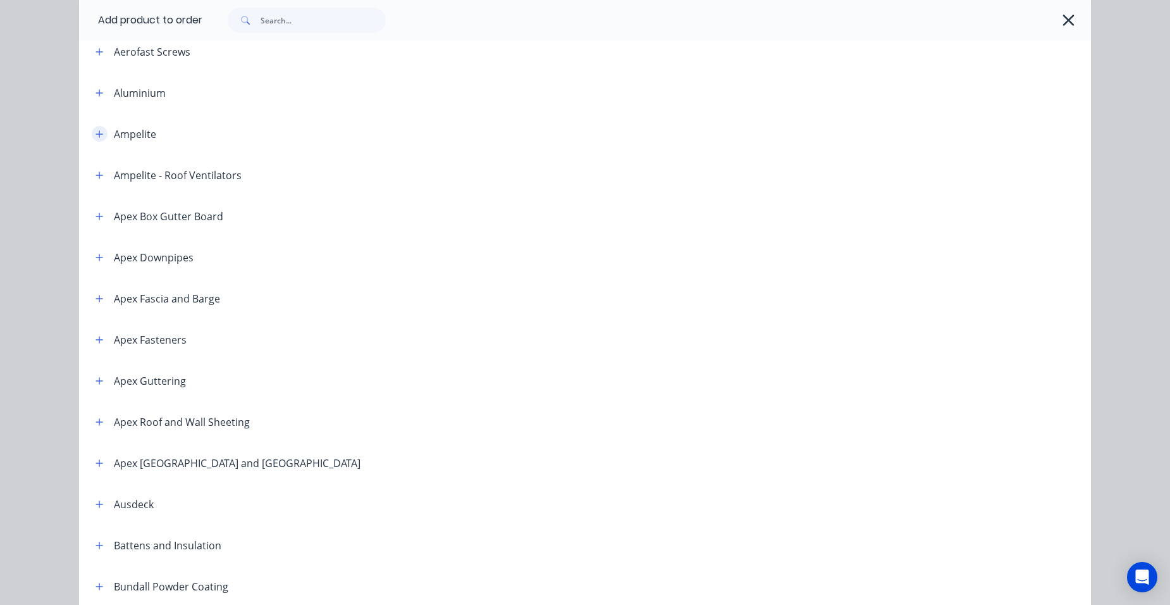
click at [96, 136] on icon "button" at bounding box center [100, 134] width 8 height 9
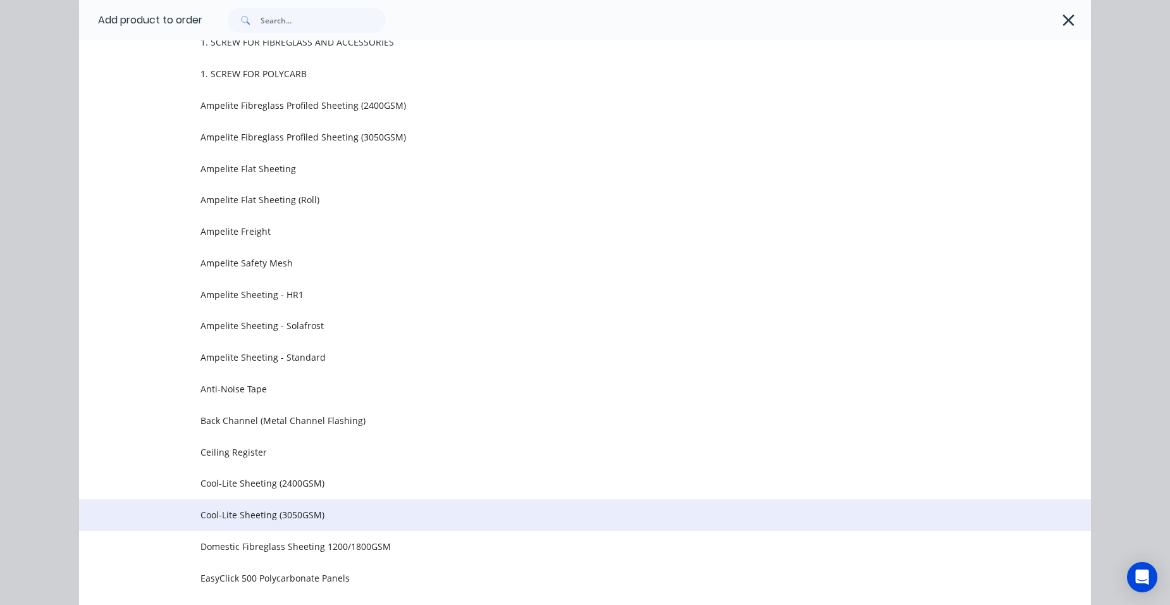
scroll to position [316, 0]
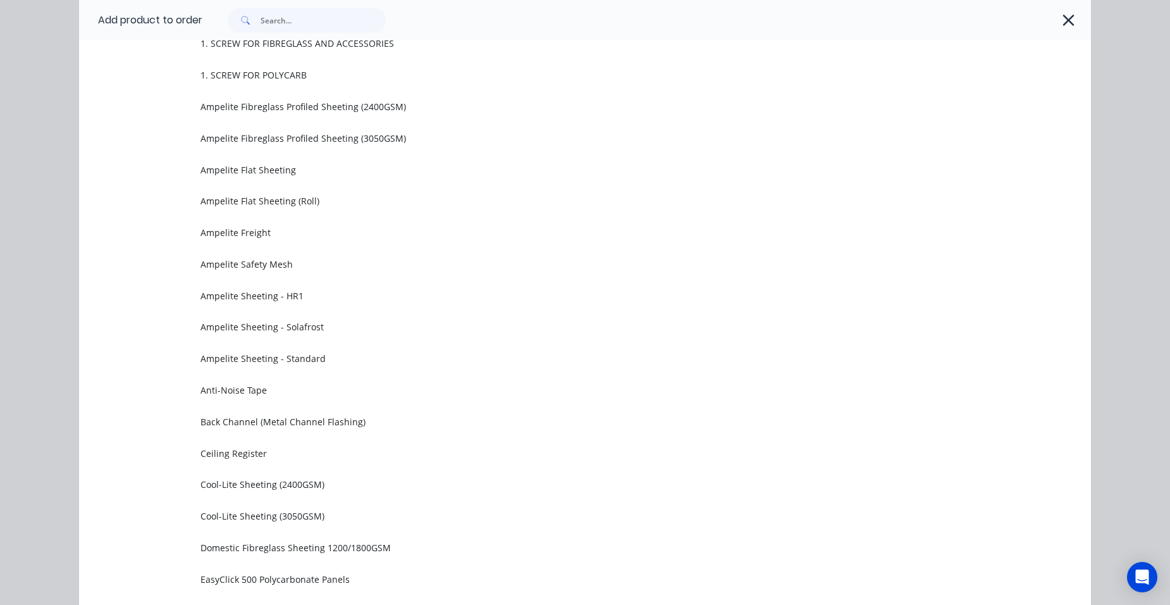
click at [335, 357] on span "Ampelite Sheeting - Standard" at bounding box center [556, 358] width 712 height 13
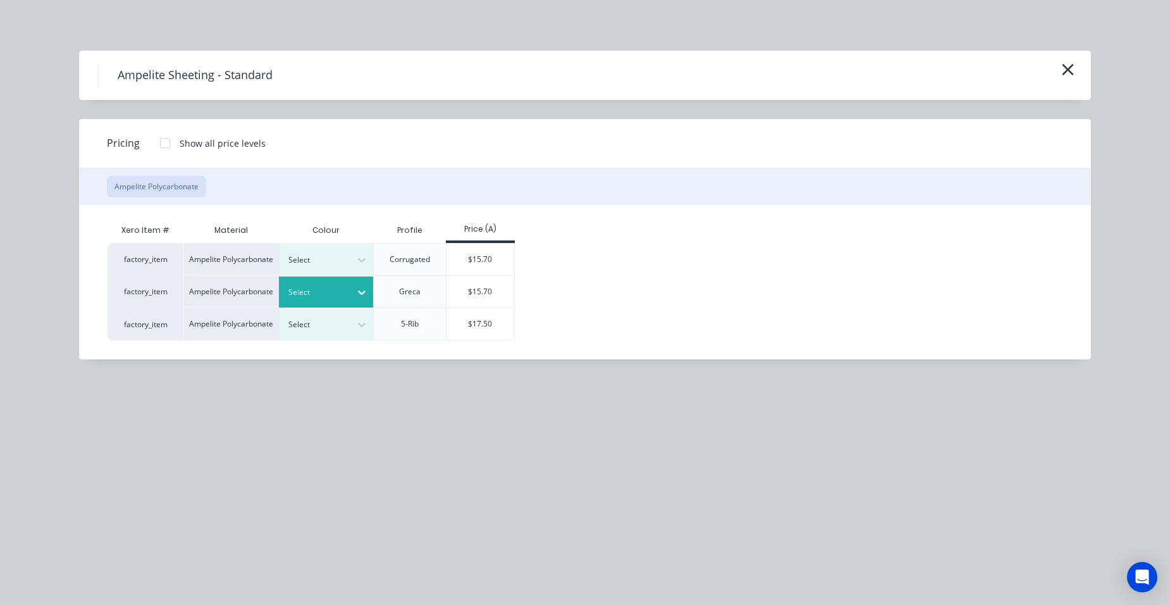
click at [309, 289] on div at bounding box center [316, 292] width 57 height 14
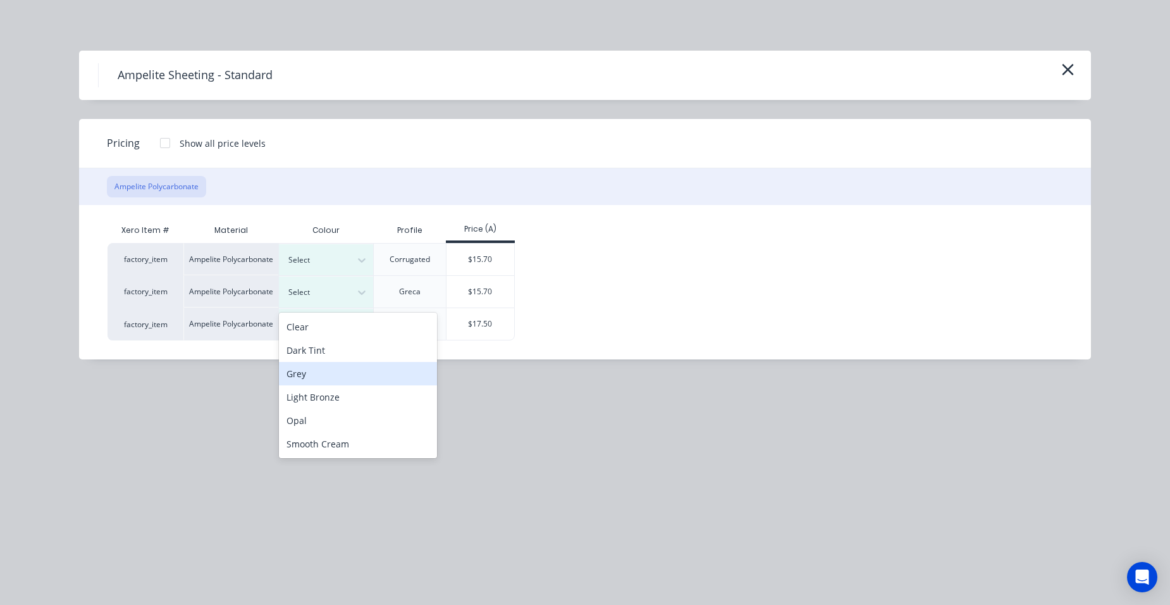
click at [321, 371] on div "Grey" at bounding box center [358, 373] width 158 height 23
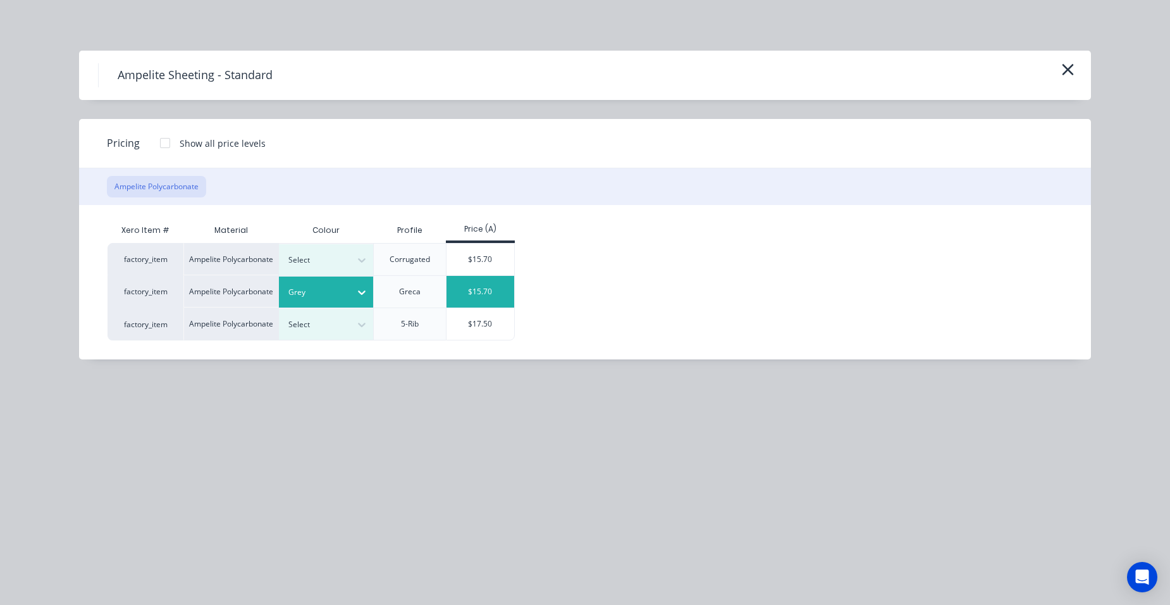
click at [449, 300] on div "$15.70" at bounding box center [481, 292] width 68 height 32
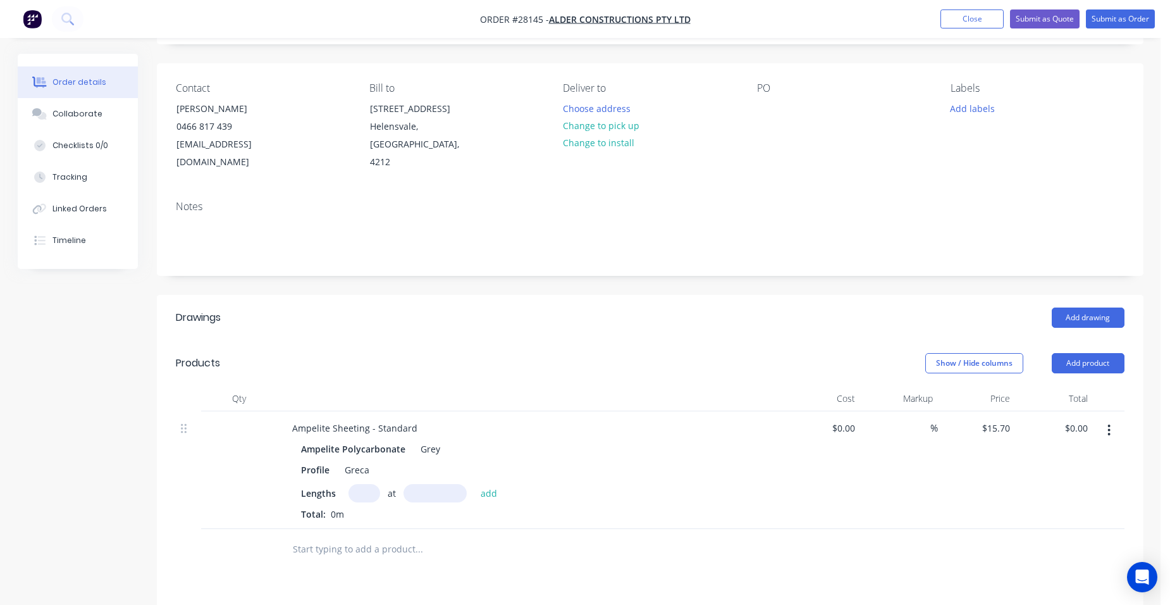
scroll to position [190, 0]
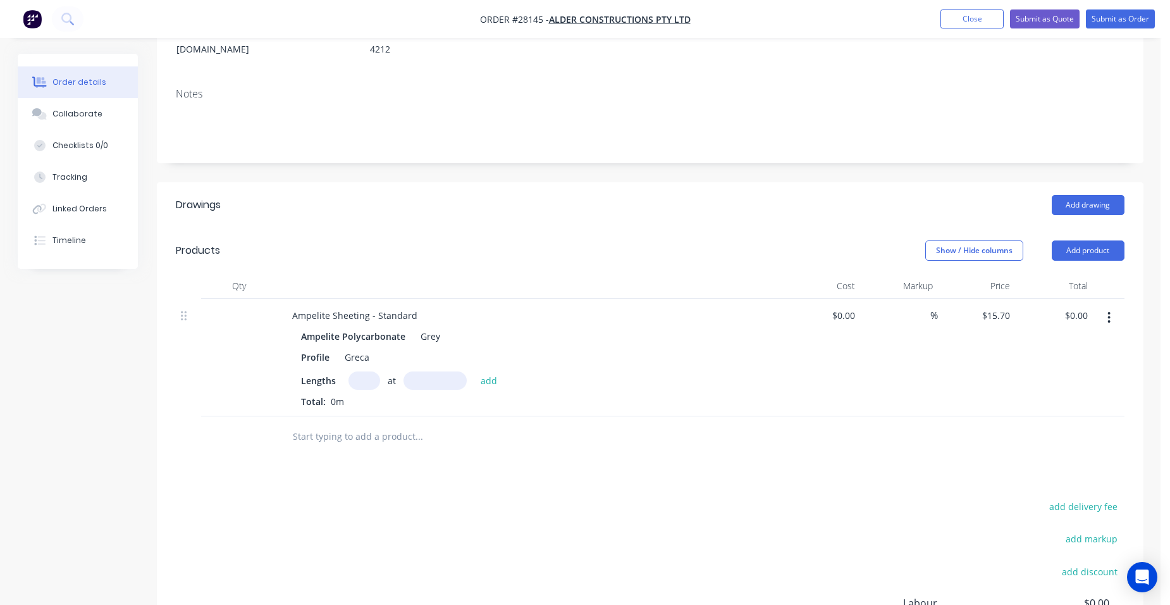
click at [366, 371] on input "text" at bounding box center [365, 380] width 32 height 18
type input "24"
type input "3000"
click at [474, 371] on button "add" at bounding box center [489, 379] width 30 height 17
type input "$1,130.40"
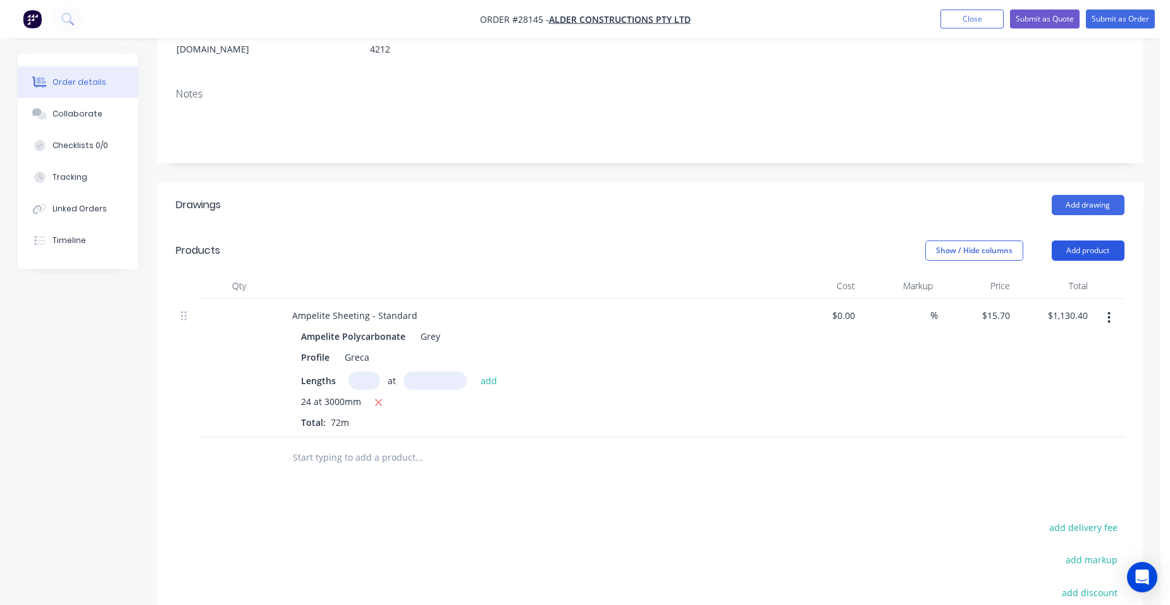
click at [1090, 240] on button "Add product" at bounding box center [1088, 250] width 73 height 20
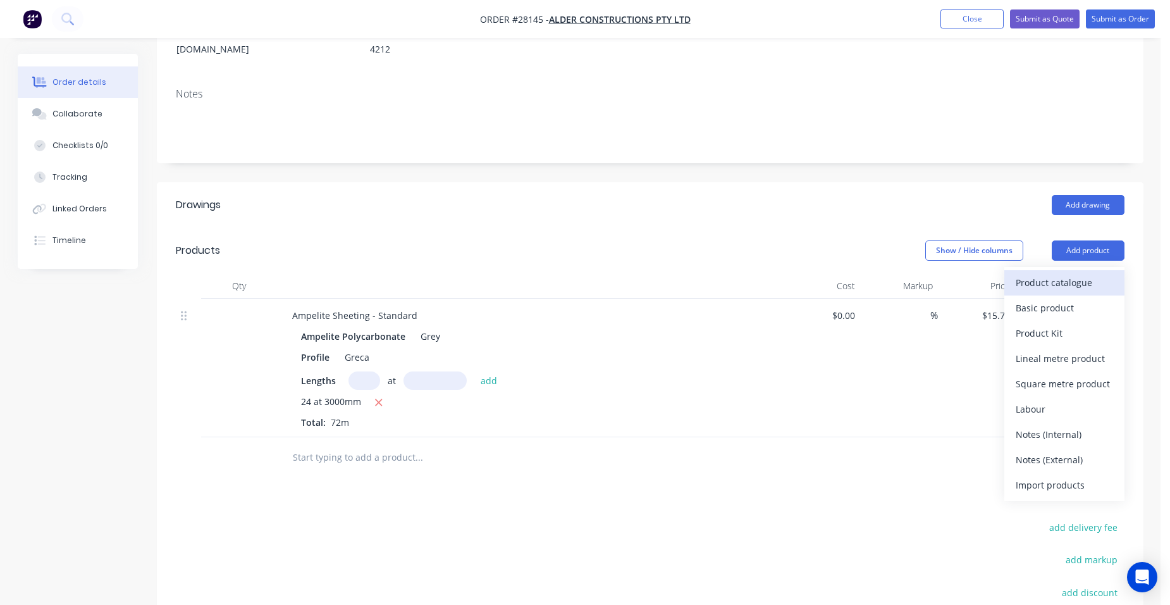
click at [1070, 273] on div "Product catalogue" at bounding box center [1064, 282] width 97 height 18
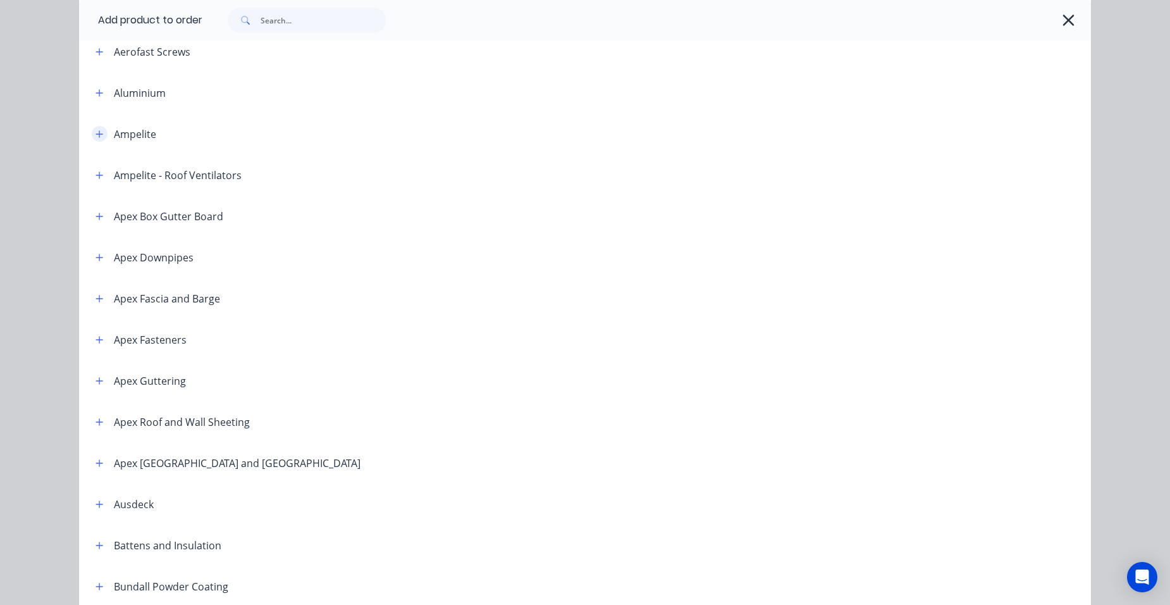
drag, startPoint x: 92, startPoint y: 130, endPoint x: 96, endPoint y: 138, distance: 8.5
click at [96, 130] on icon "button" at bounding box center [100, 134] width 8 height 9
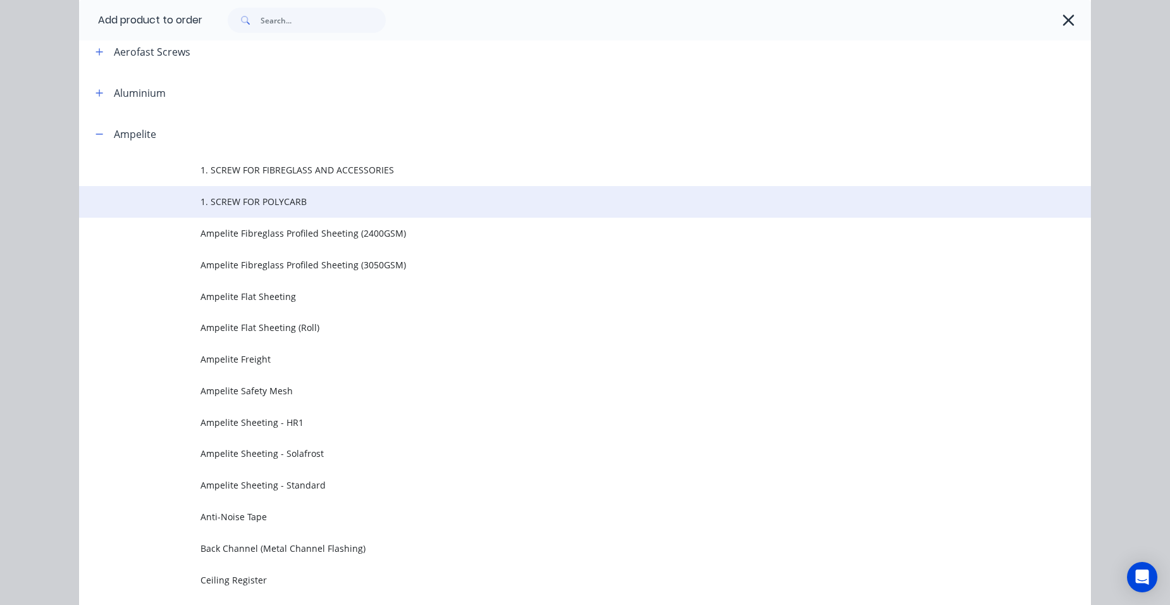
click at [333, 200] on span "1. SCREW FOR POLYCARB" at bounding box center [556, 201] width 712 height 13
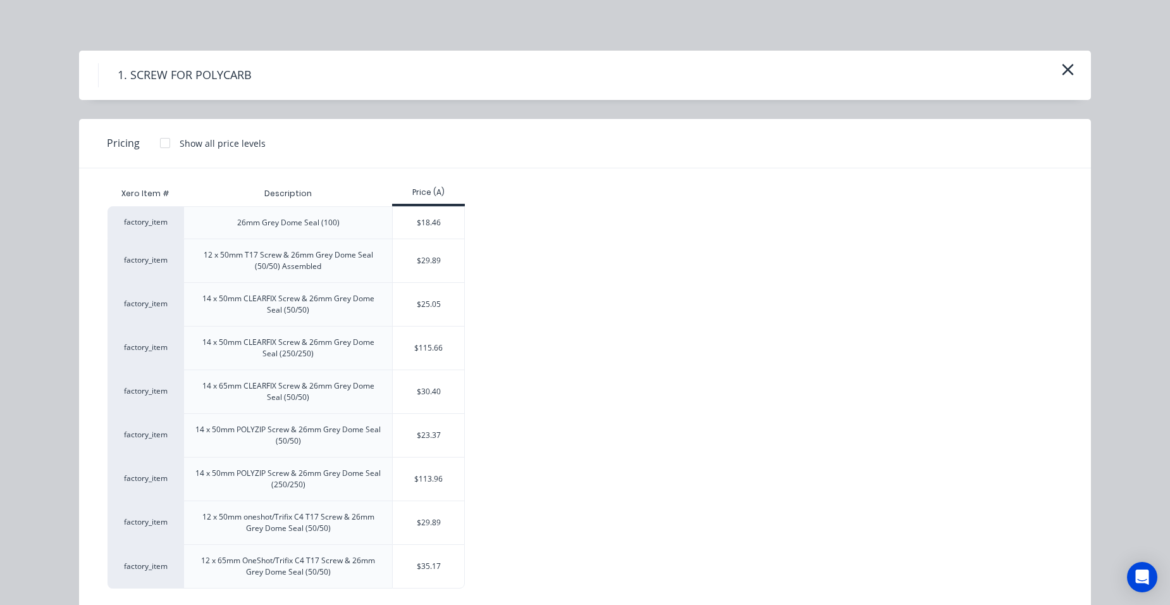
scroll to position [20, 0]
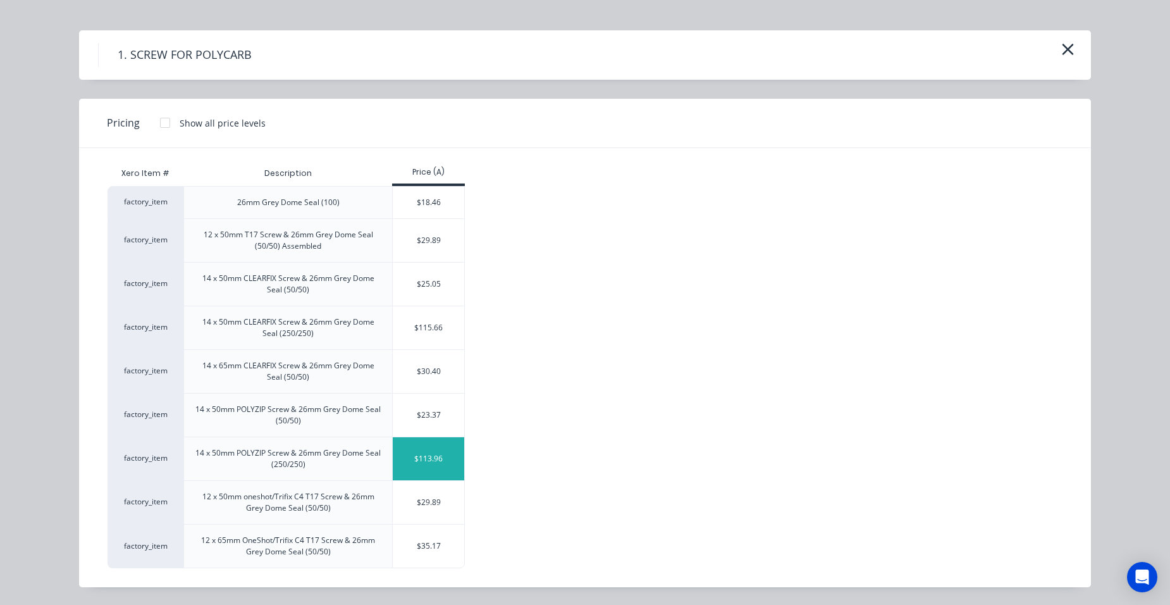
click at [429, 446] on div "$113.96" at bounding box center [428, 458] width 71 height 43
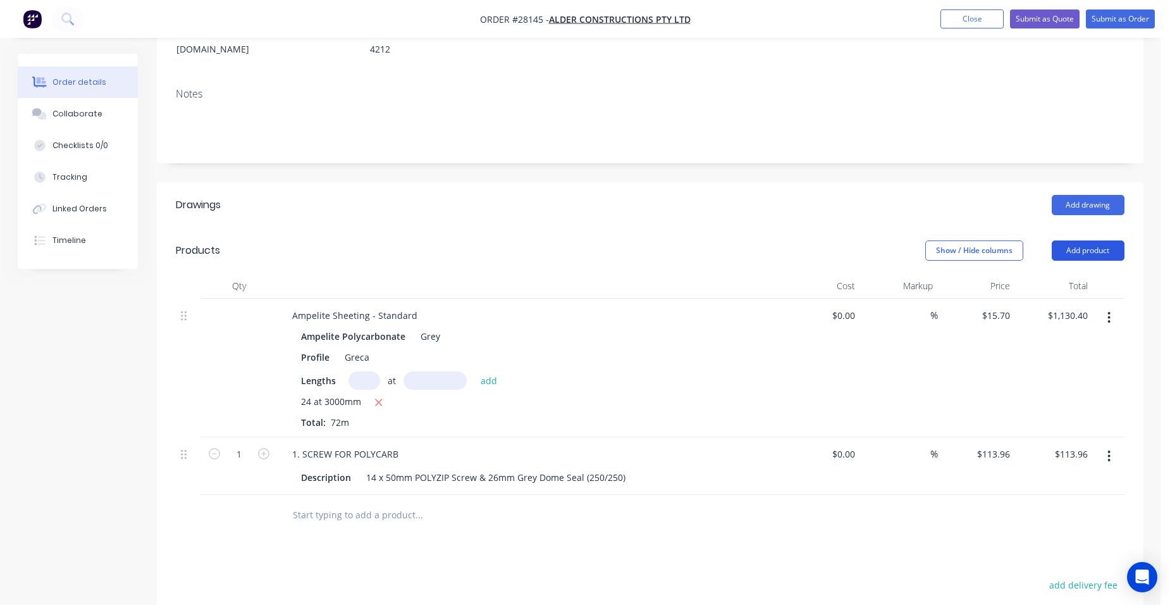
click at [1067, 240] on button "Add product" at bounding box center [1088, 250] width 73 height 20
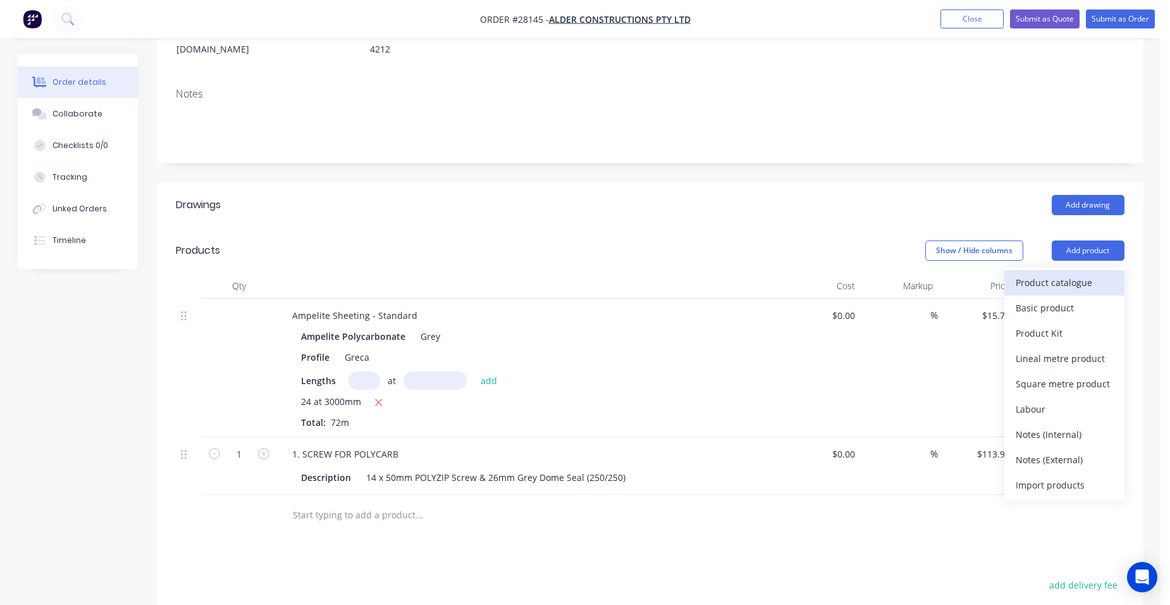
click at [1060, 273] on div "Product catalogue" at bounding box center [1064, 282] width 97 height 18
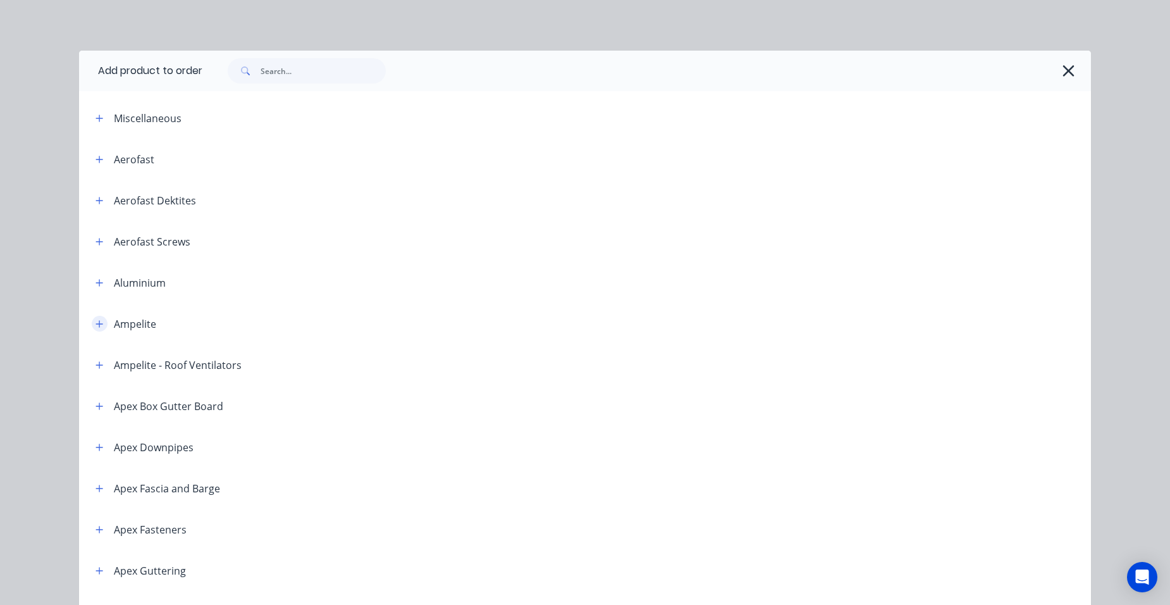
click at [98, 322] on icon "button" at bounding box center [100, 323] width 8 height 9
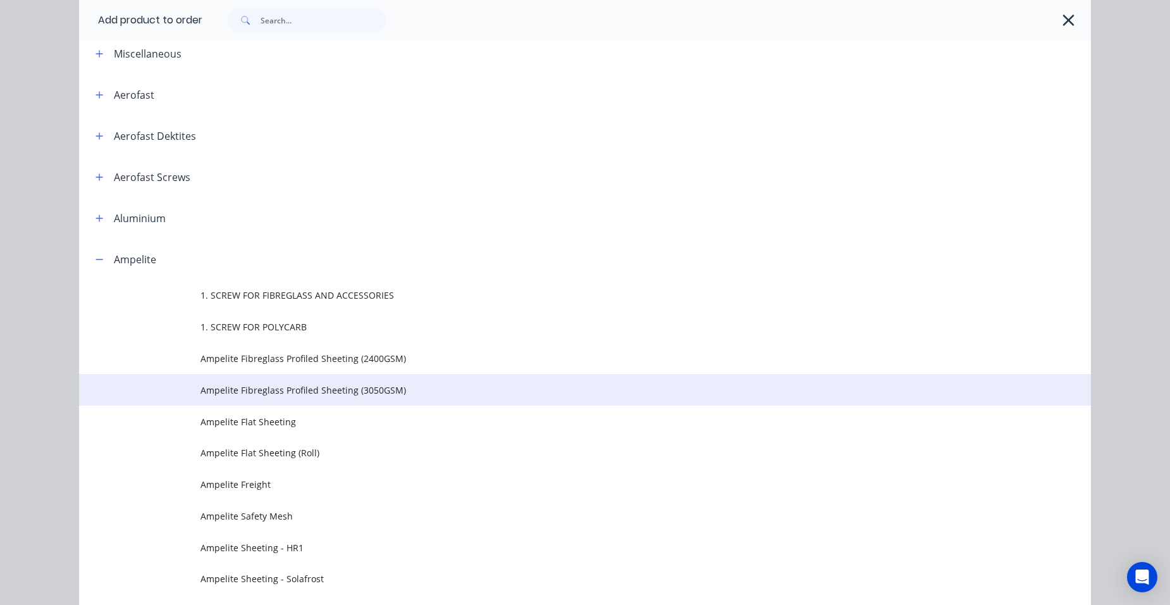
scroll to position [63, 0]
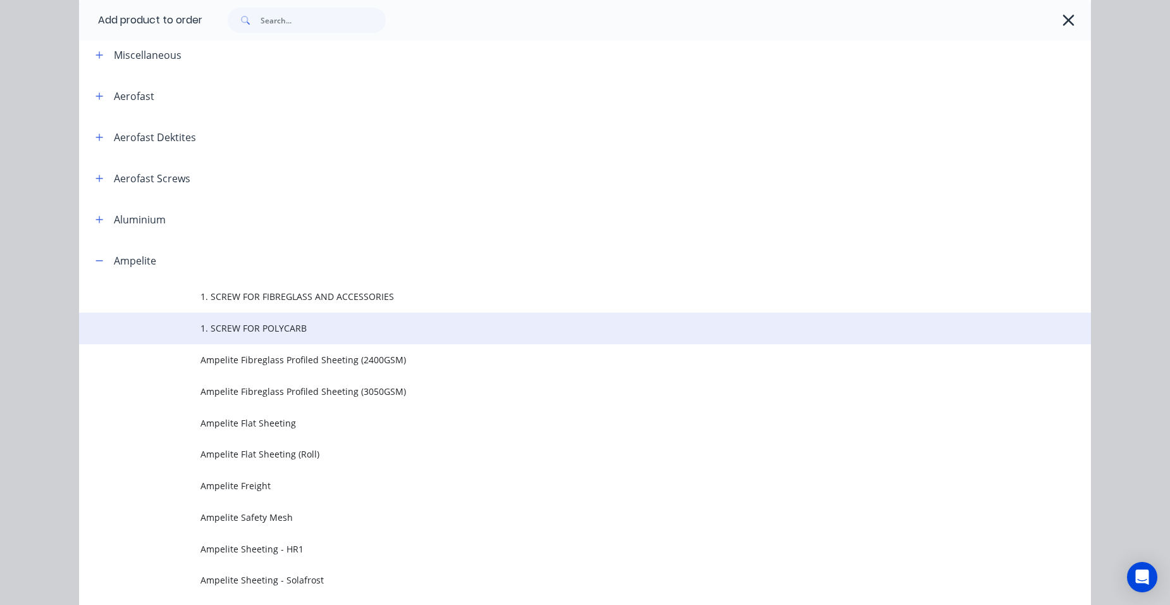
click at [278, 329] on span "1. SCREW FOR POLYCARB" at bounding box center [556, 327] width 712 height 13
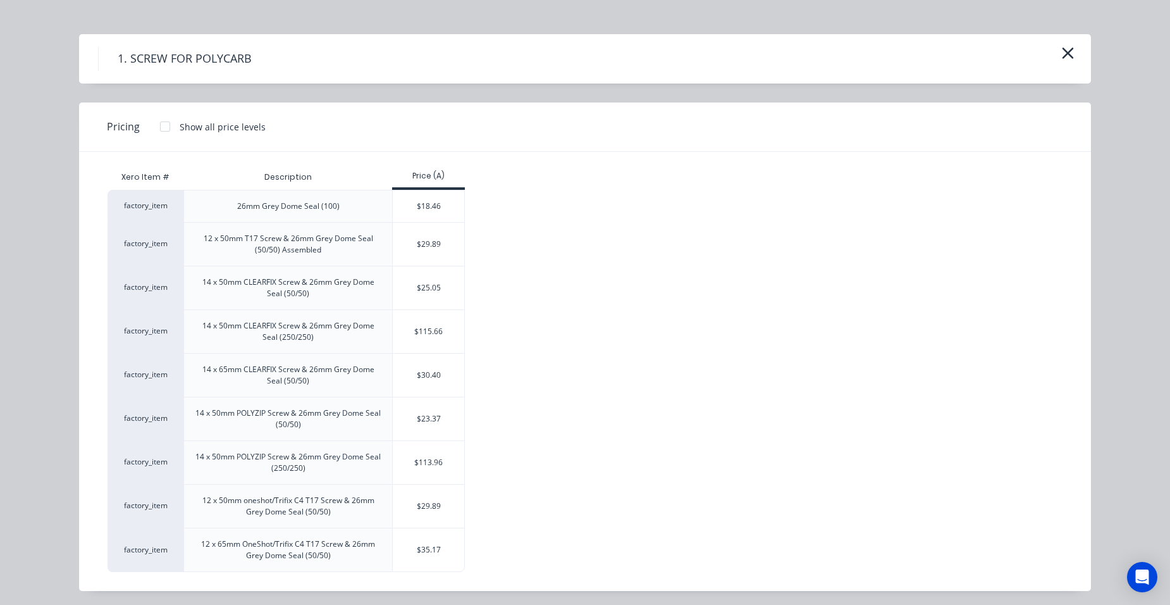
scroll to position [20, 0]
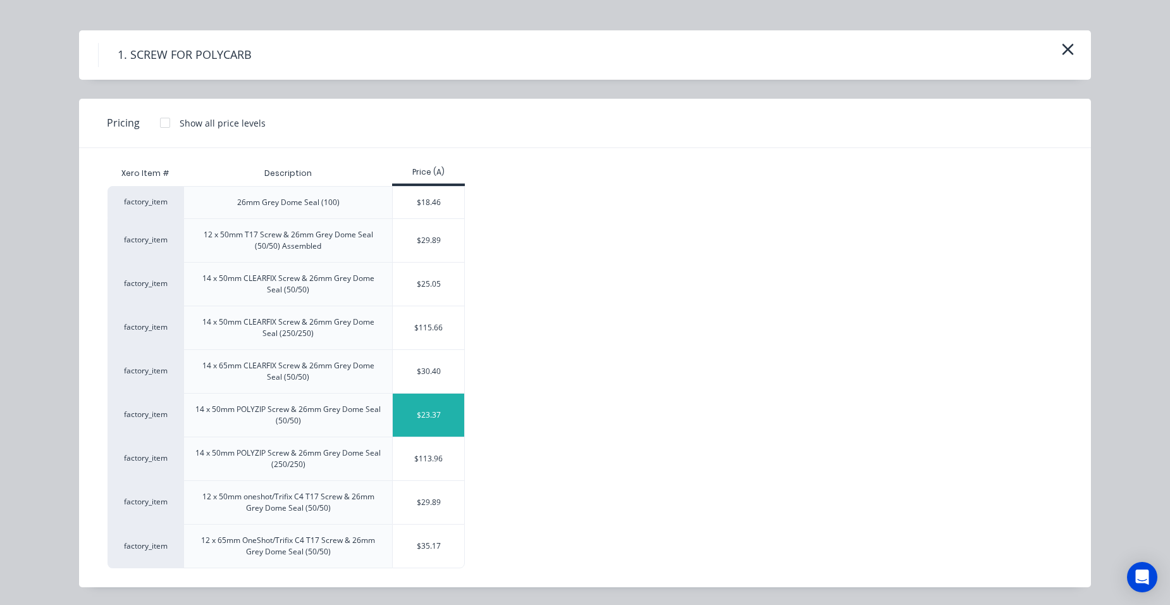
click at [419, 414] on div "$23.37" at bounding box center [428, 414] width 71 height 43
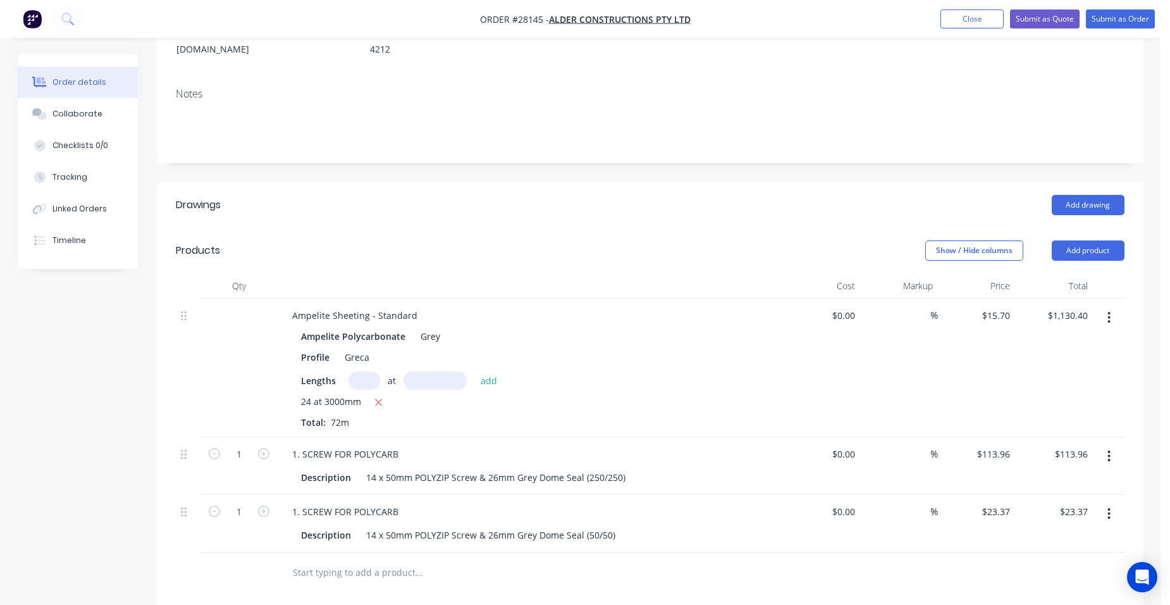
scroll to position [63, 0]
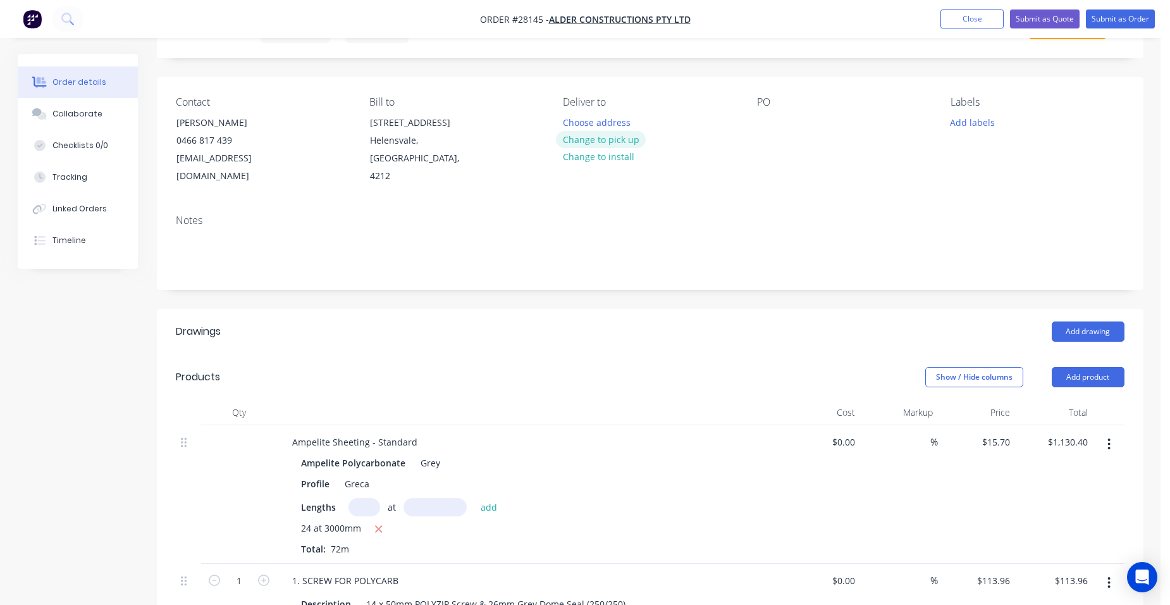
click at [636, 141] on button "Change to pick up" at bounding box center [601, 139] width 90 height 17
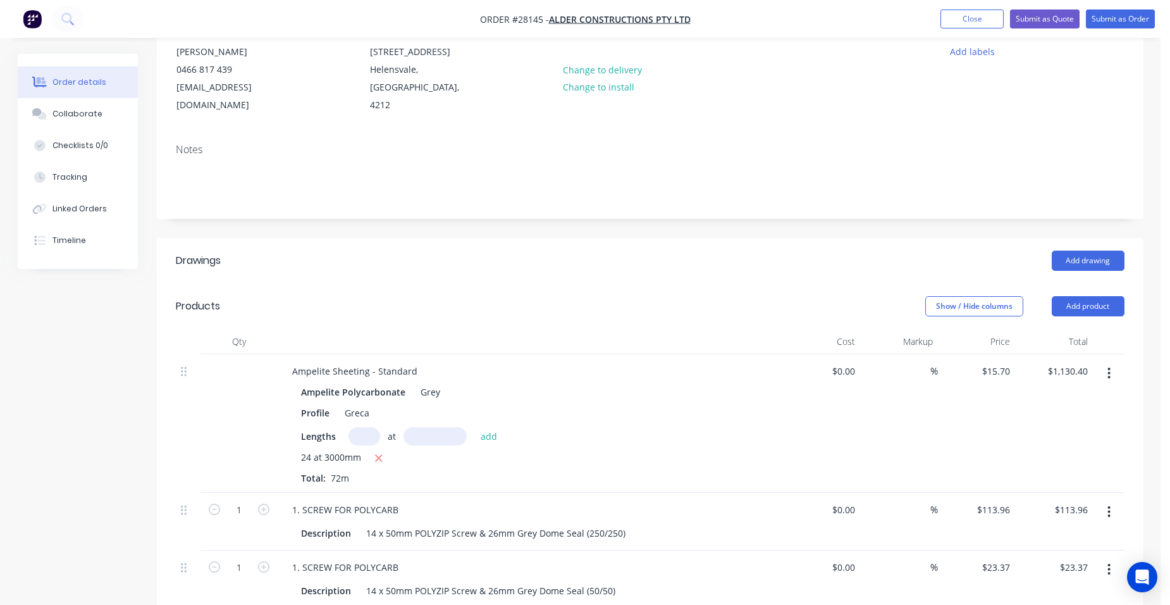
scroll to position [104, 0]
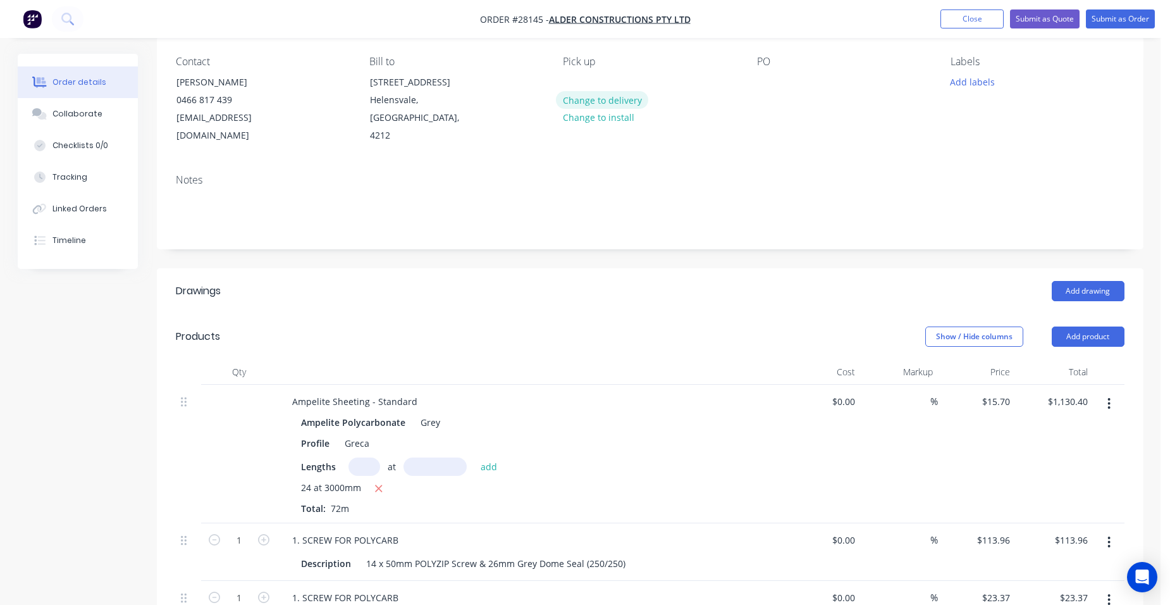
click at [614, 101] on button "Change to delivery" at bounding box center [602, 99] width 92 height 17
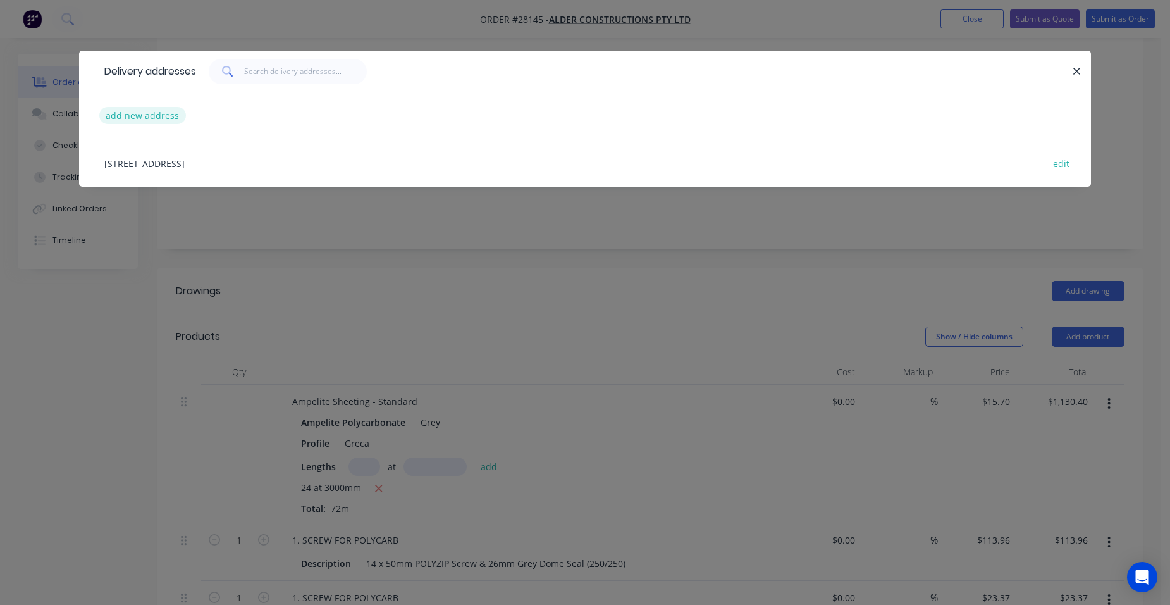
click at [160, 112] on button "add new address" at bounding box center [142, 115] width 87 height 17
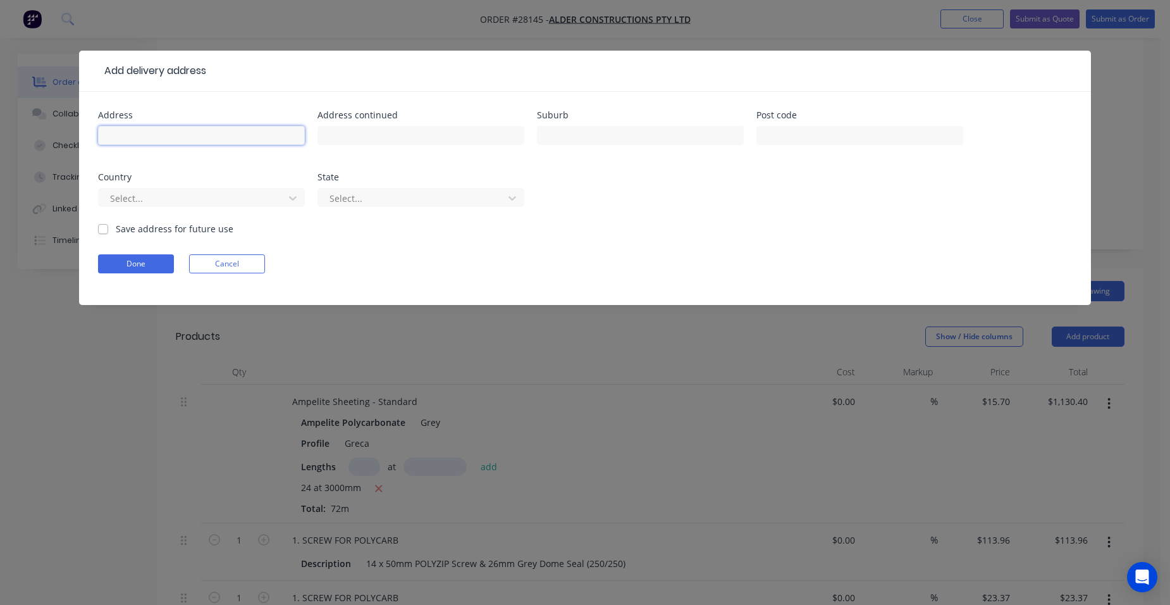
click at [152, 132] on input "text" at bounding box center [201, 135] width 207 height 19
type input "gold coast"
click at [157, 199] on div at bounding box center [193, 198] width 169 height 16
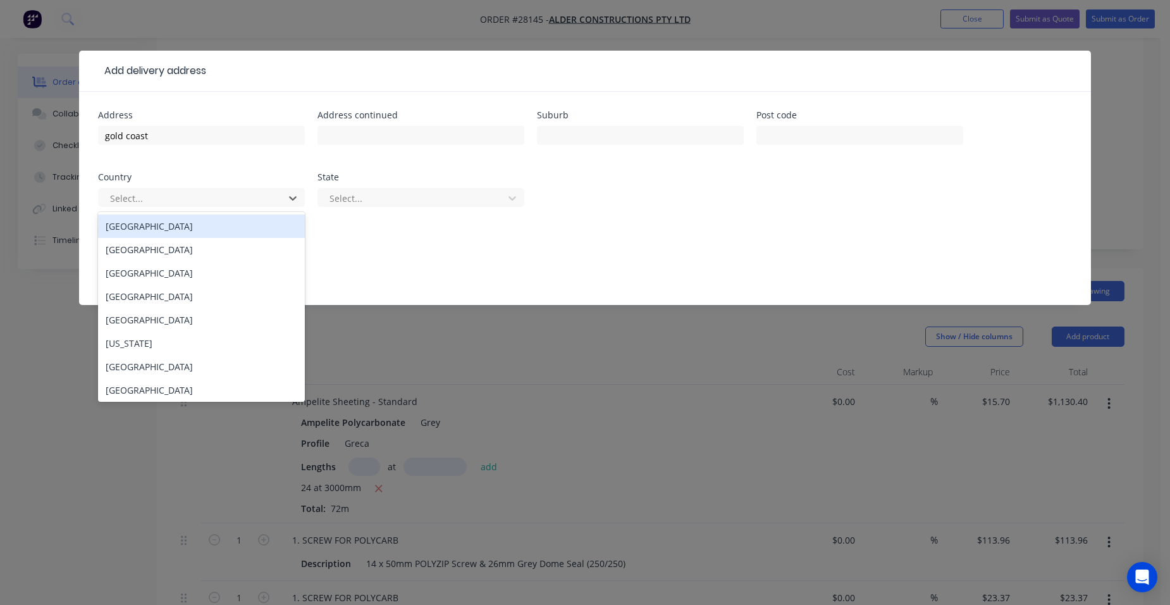
click at [140, 224] on div "[GEOGRAPHIC_DATA]" at bounding box center [201, 225] width 207 height 23
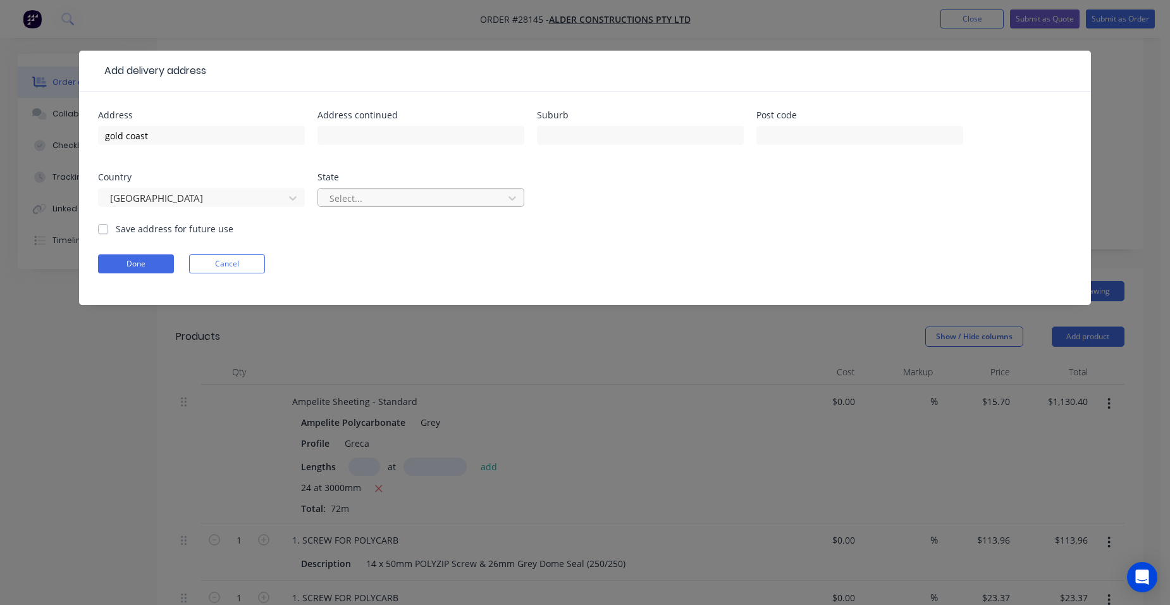
click at [336, 196] on div at bounding box center [412, 198] width 169 height 16
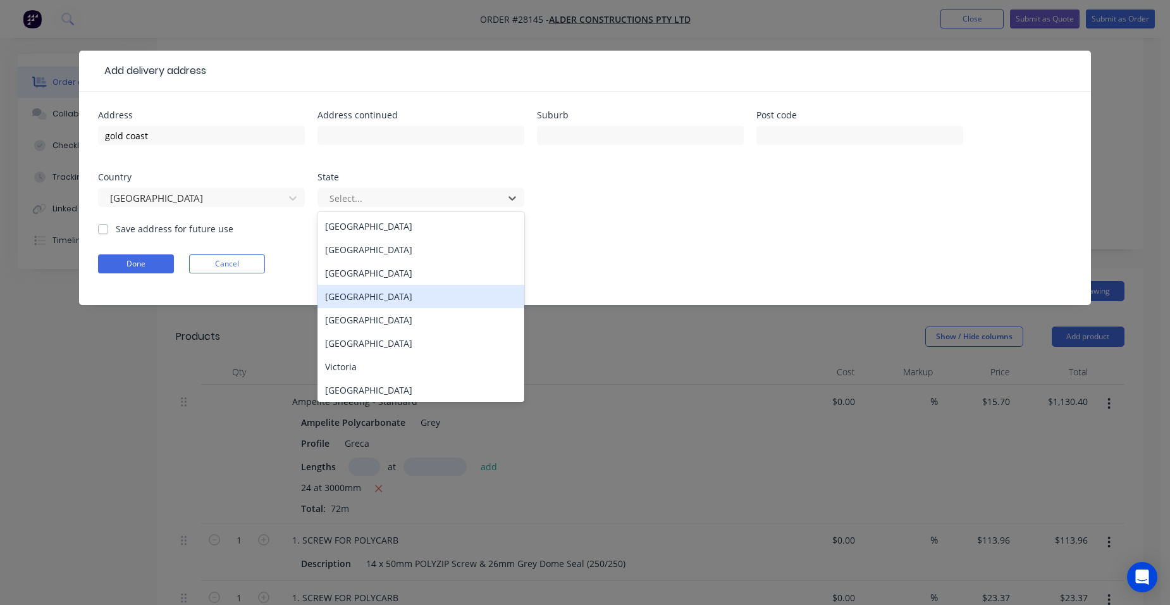
click at [334, 295] on div "[GEOGRAPHIC_DATA]" at bounding box center [421, 296] width 207 height 23
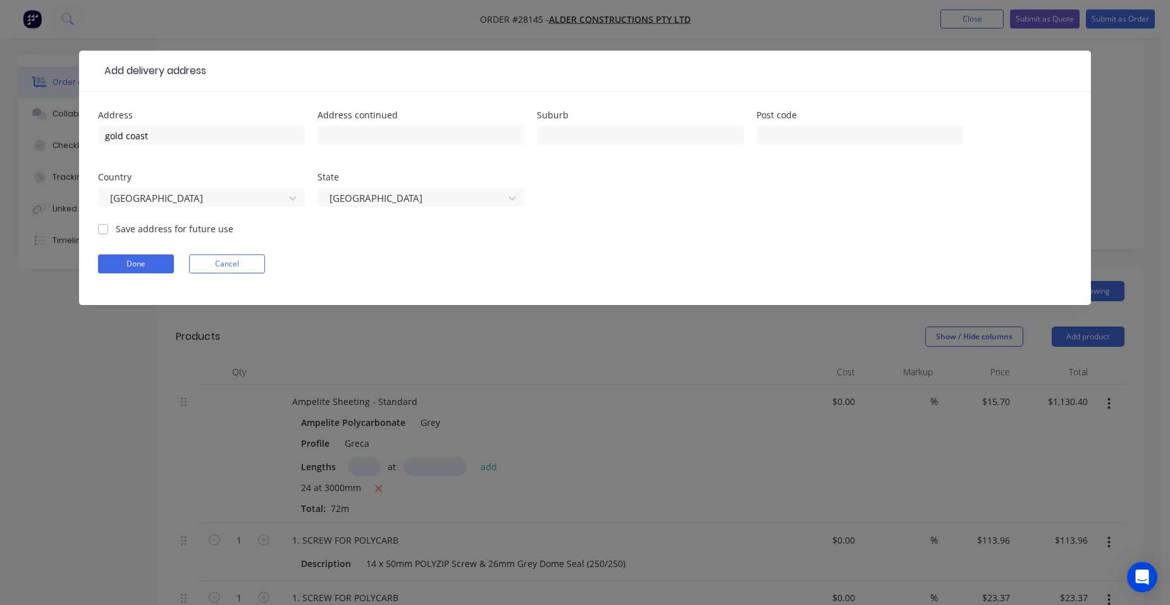
click at [116, 228] on label "Save address for future use" at bounding box center [175, 228] width 118 height 13
click at [99, 228] on input "Save address for future use" at bounding box center [103, 228] width 10 height 12
checkbox input "true"
click at [129, 263] on button "Done" at bounding box center [136, 263] width 76 height 19
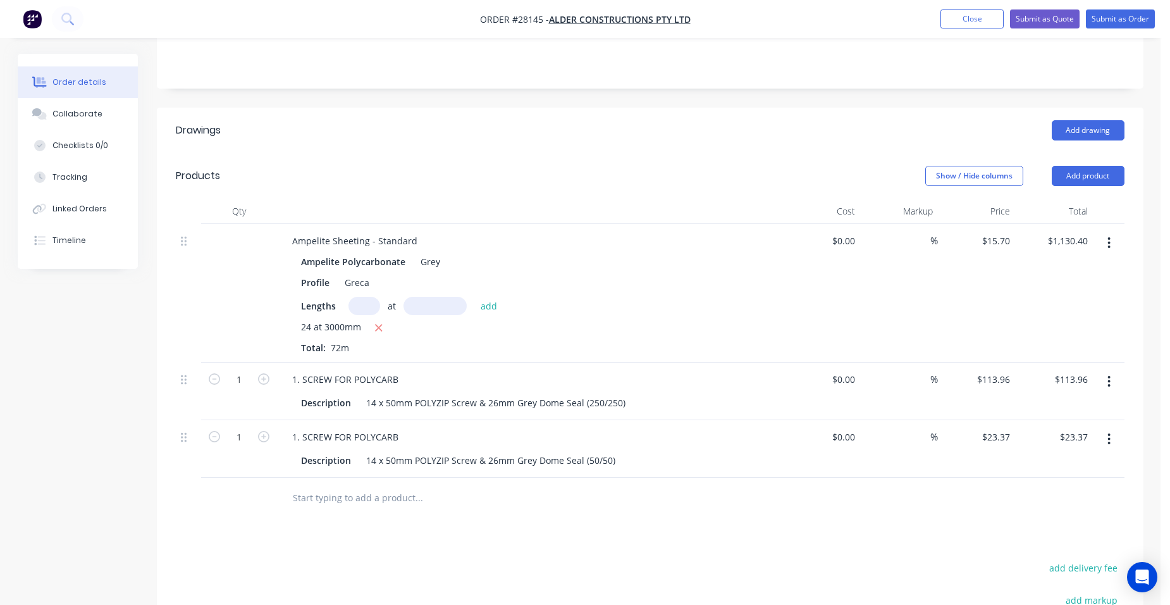
scroll to position [420, 0]
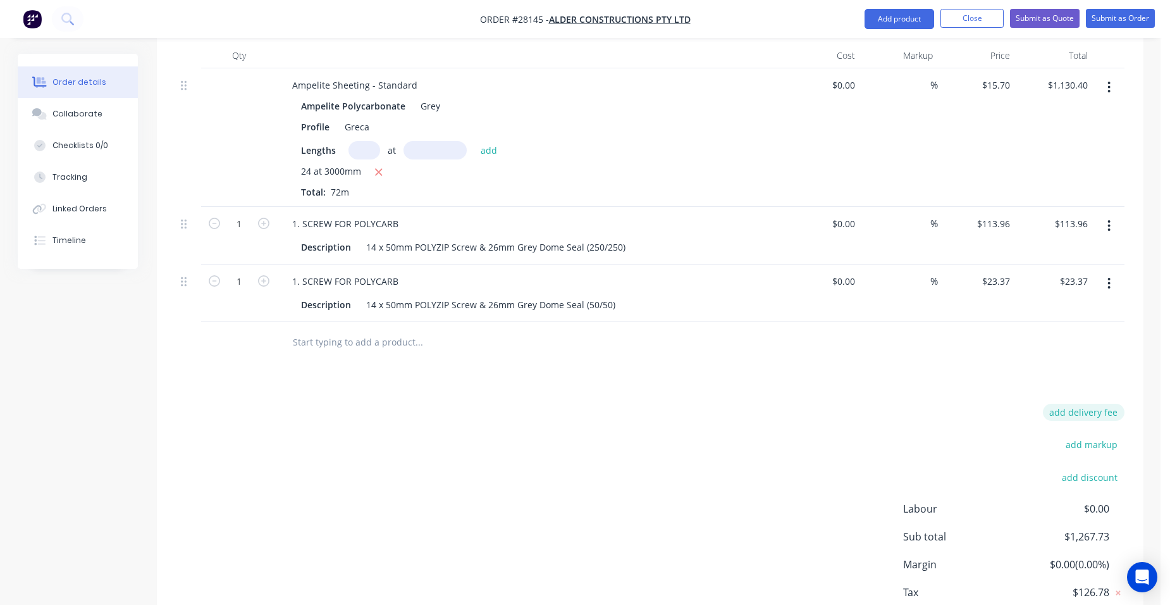
click at [1099, 404] on button "add delivery fee" at bounding box center [1084, 412] width 82 height 17
type input "110"
click input "submit" at bounding box center [0, 0] width 0 height 0
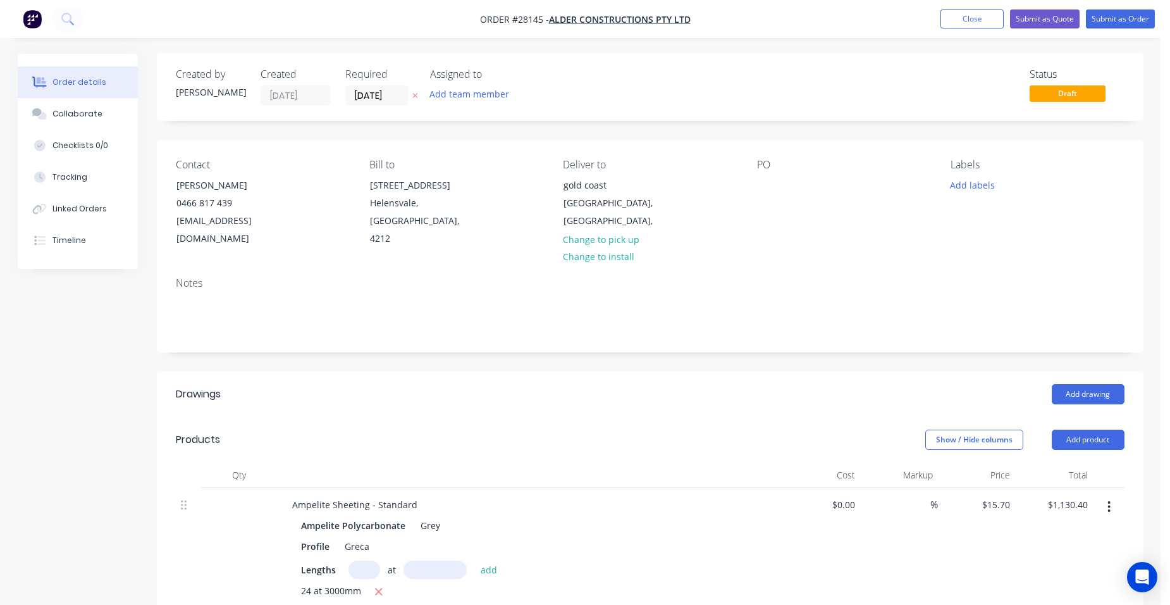
scroll to position [0, 0]
click at [767, 188] on div at bounding box center [767, 185] width 20 height 18
click at [1065, 13] on button "Submit as Quote" at bounding box center [1045, 18] width 70 height 19
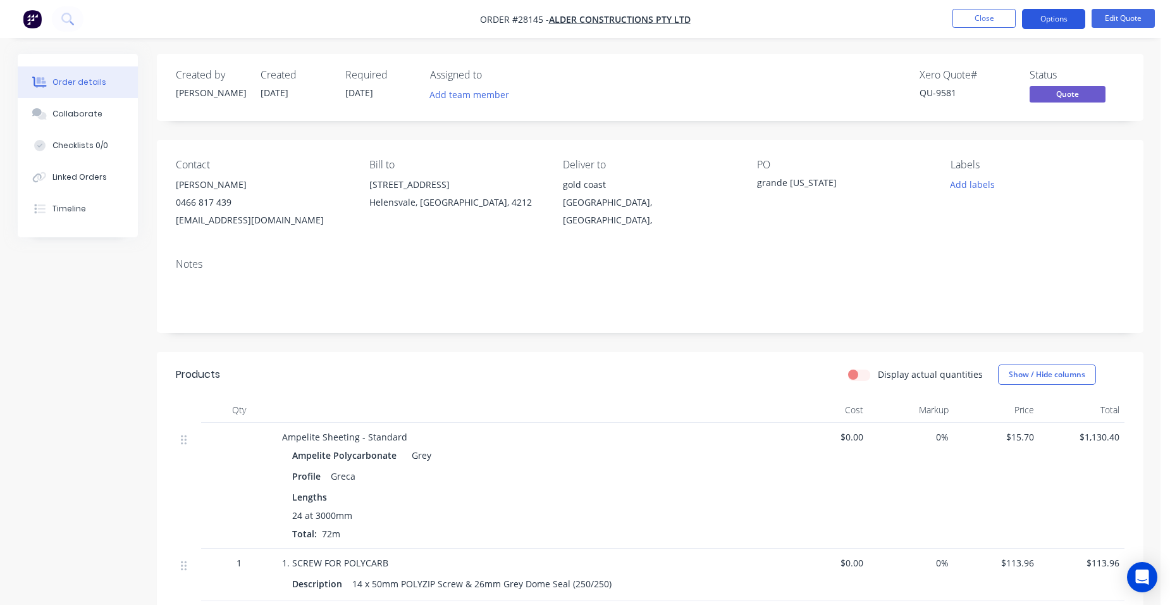
click at [1065, 24] on button "Options" at bounding box center [1053, 19] width 63 height 20
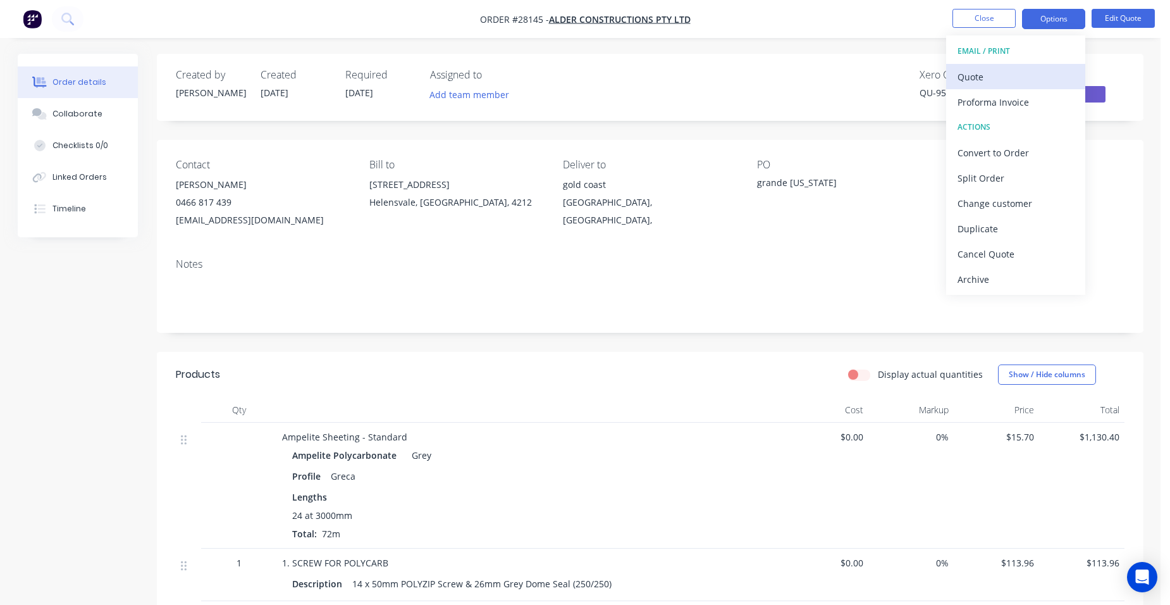
click at [1025, 70] on div "Quote" at bounding box center [1016, 77] width 116 height 18
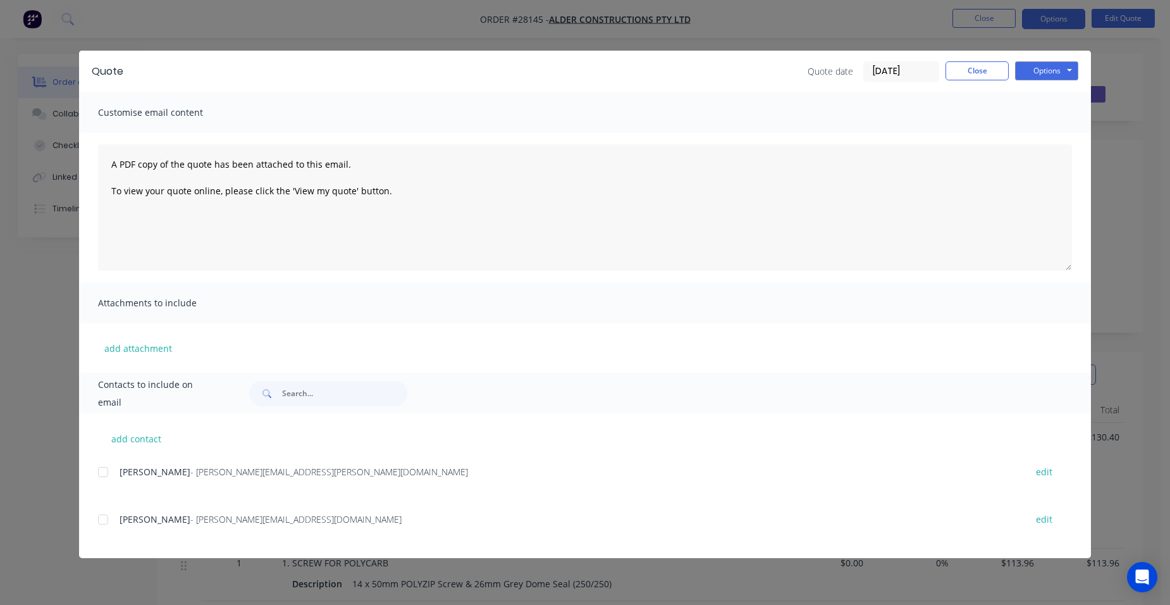
click at [103, 514] on div at bounding box center [102, 519] width 25 height 25
click at [1037, 66] on button "Options" at bounding box center [1046, 70] width 63 height 19
click at [1045, 130] on button "Email" at bounding box center [1055, 135] width 81 height 21
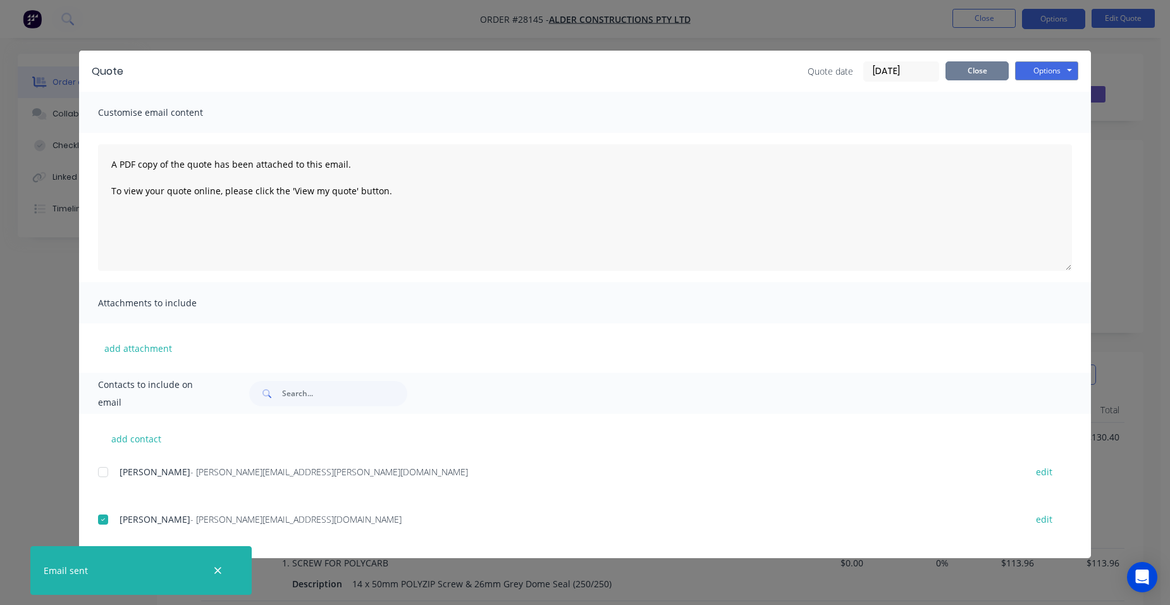
click at [999, 69] on button "Close" at bounding box center [977, 70] width 63 height 19
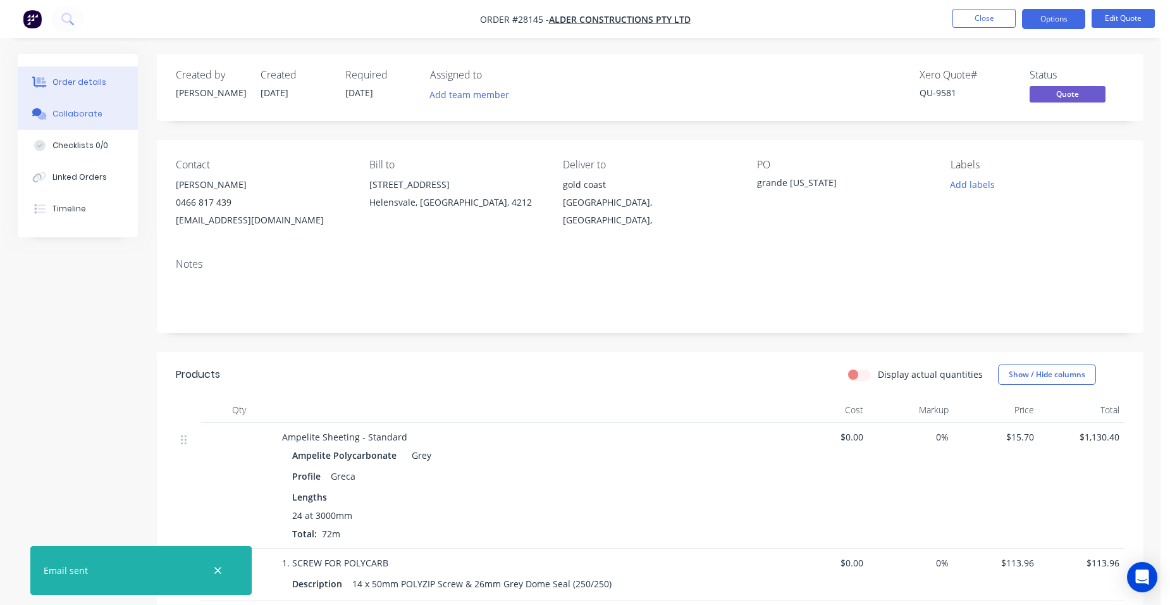
drag, startPoint x: 91, startPoint y: 122, endPoint x: 97, endPoint y: 129, distance: 9.4
click at [91, 122] on button "Collaborate" at bounding box center [78, 114] width 120 height 32
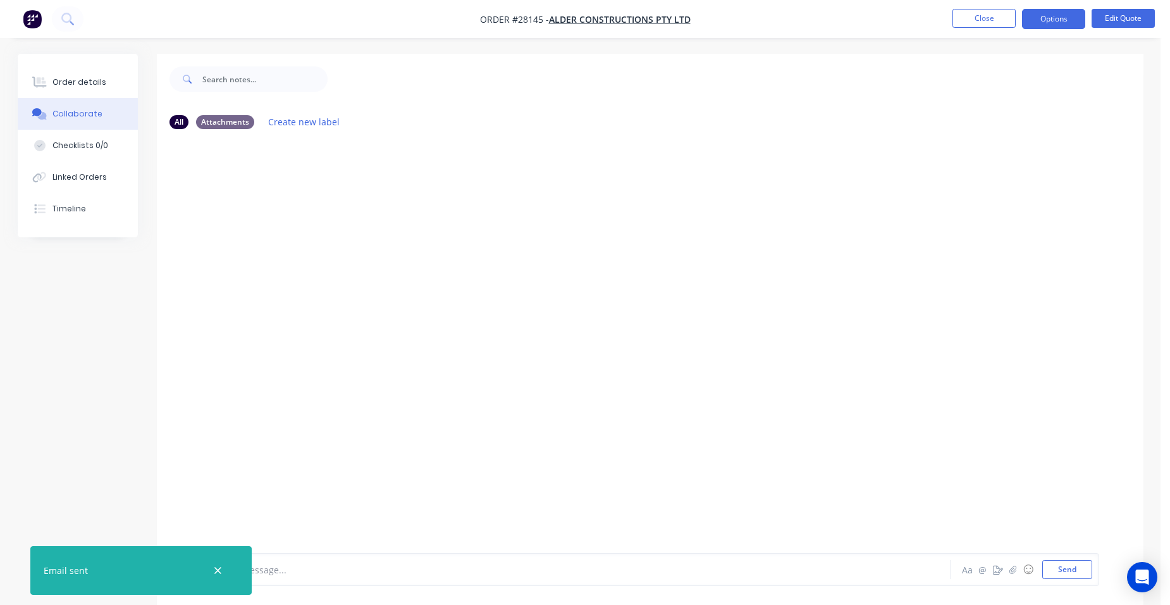
click at [331, 550] on div "Add a message... Aa @ ☺ Send" at bounding box center [650, 569] width 987 height 71
click at [213, 569] on button "button" at bounding box center [218, 570] width 16 height 16
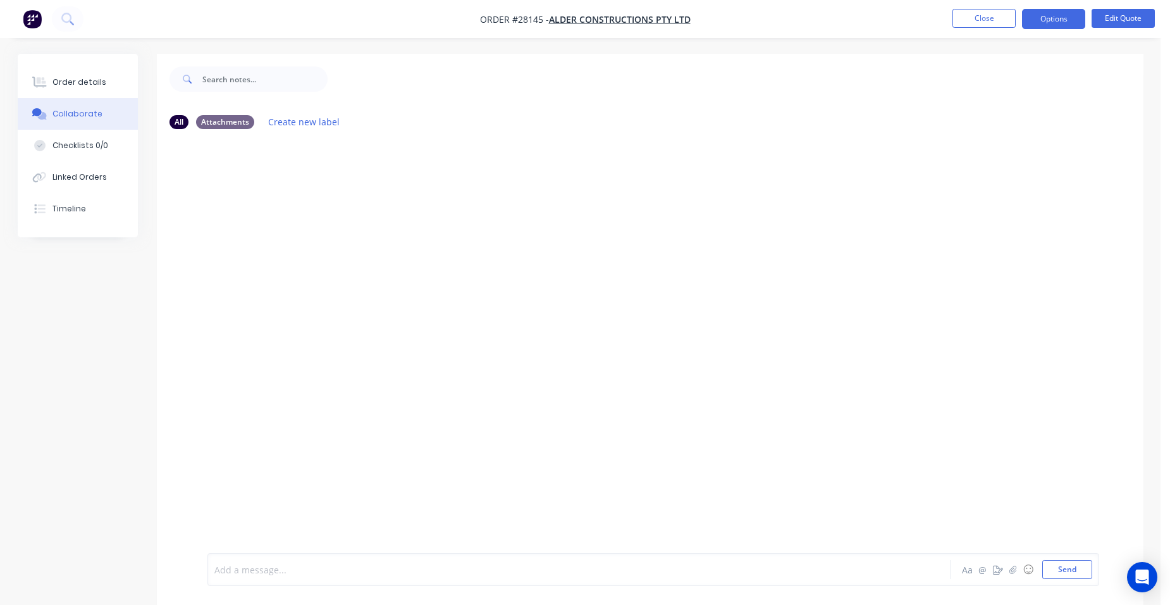
click at [242, 566] on div at bounding box center [544, 569] width 658 height 13
drag, startPoint x: 242, startPoint y: 561, endPoint x: 224, endPoint y: 566, distance: 18.4
click at [224, 566] on div at bounding box center [544, 569] width 658 height 13
click at [1056, 560] on button "Send" at bounding box center [1067, 569] width 50 height 19
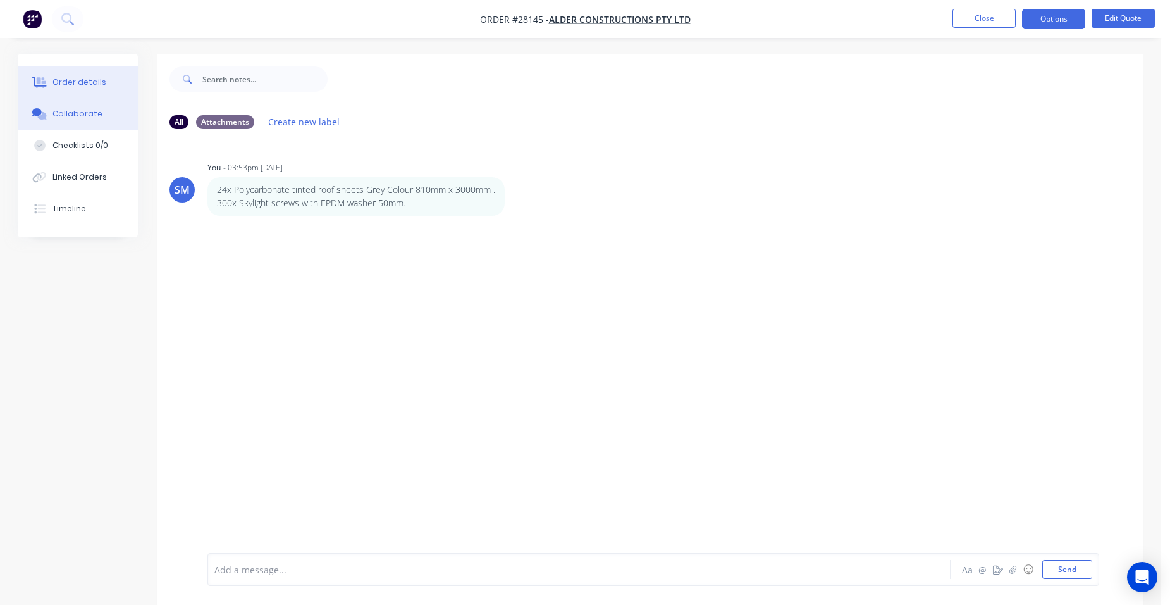
click at [94, 79] on div "Order details" at bounding box center [79, 82] width 54 height 11
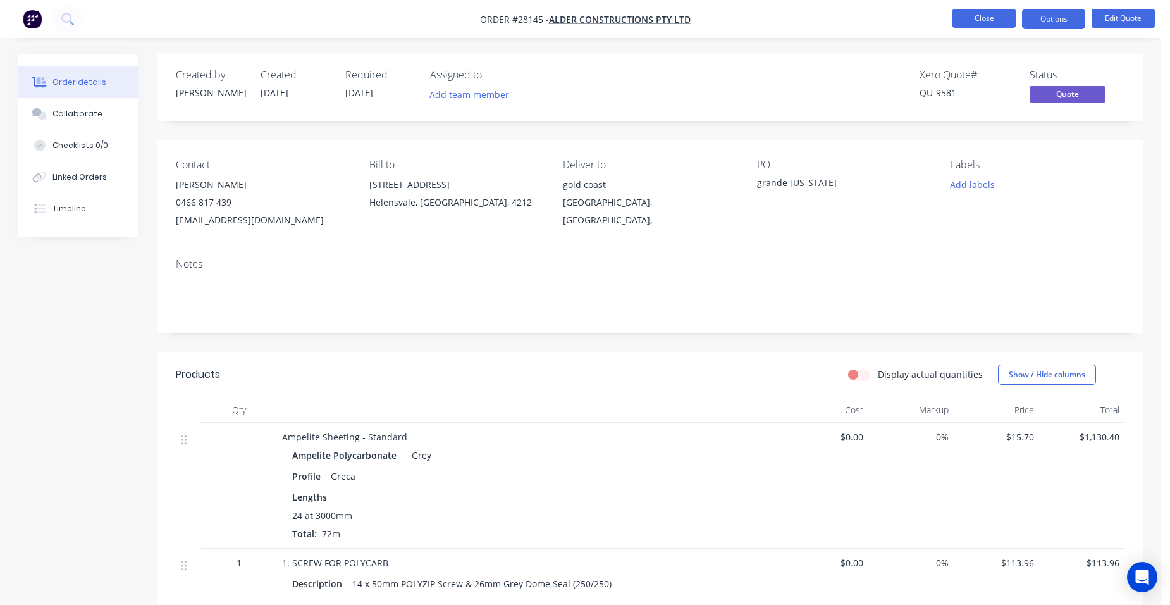
click at [970, 12] on button "Close" at bounding box center [984, 18] width 63 height 19
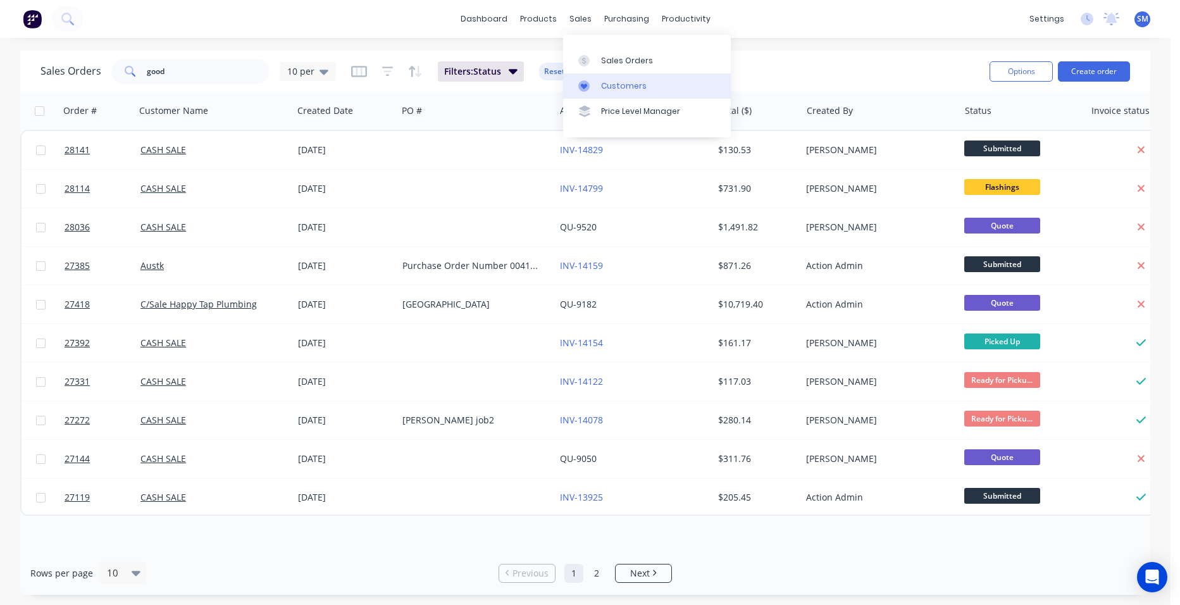
click at [607, 76] on link "Customers" at bounding box center [647, 85] width 168 height 25
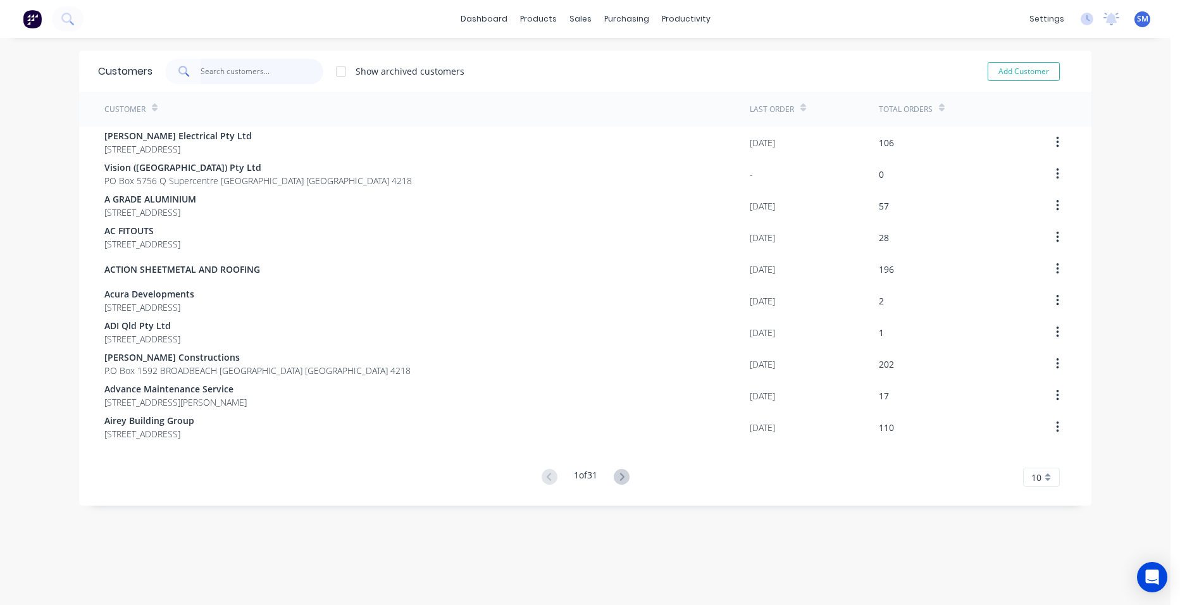
click at [228, 78] on input "text" at bounding box center [261, 71] width 123 height 25
click at [617, 85] on div "Customers" at bounding box center [619, 85] width 46 height 11
click at [584, 63] on icon at bounding box center [579, 60] width 11 height 11
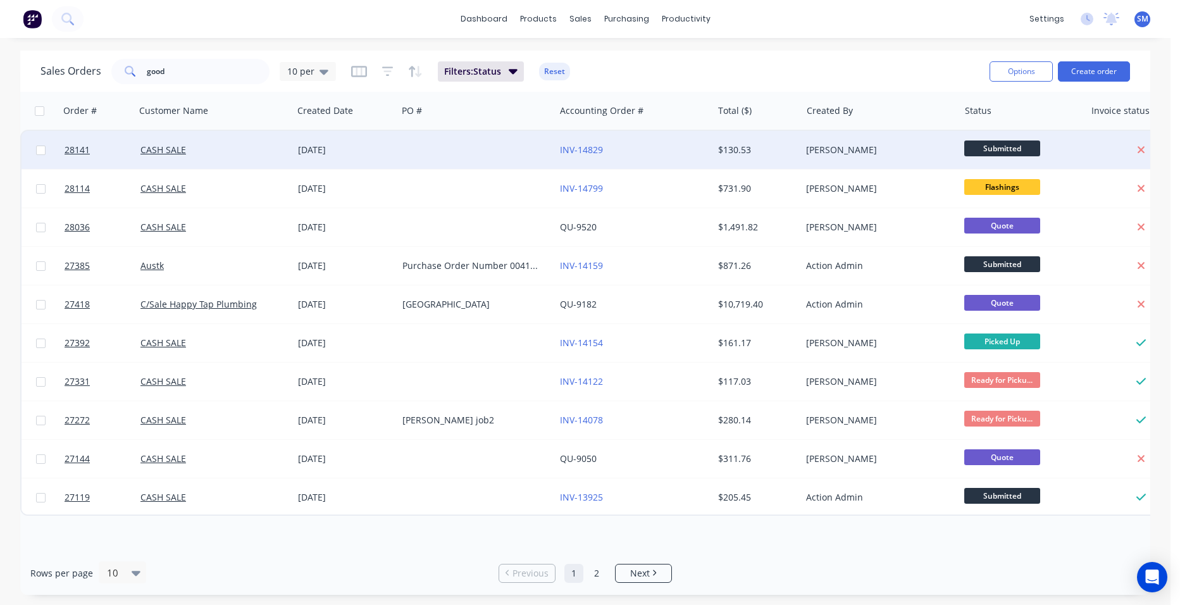
click at [493, 142] on div at bounding box center [475, 150] width 157 height 38
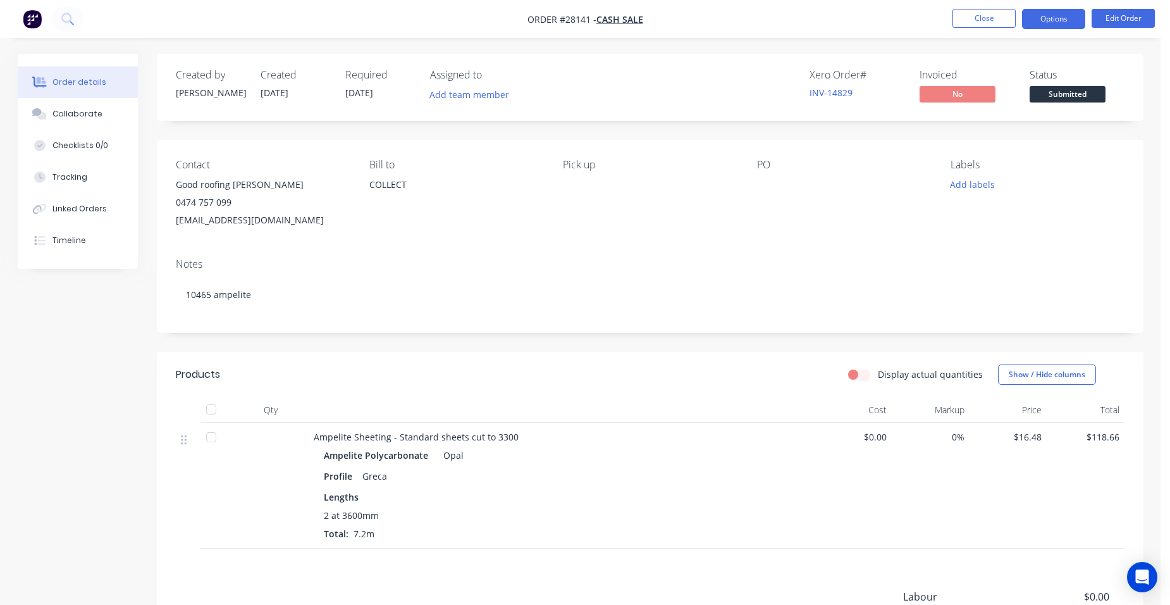
click at [1055, 22] on button "Options" at bounding box center [1053, 19] width 63 height 20
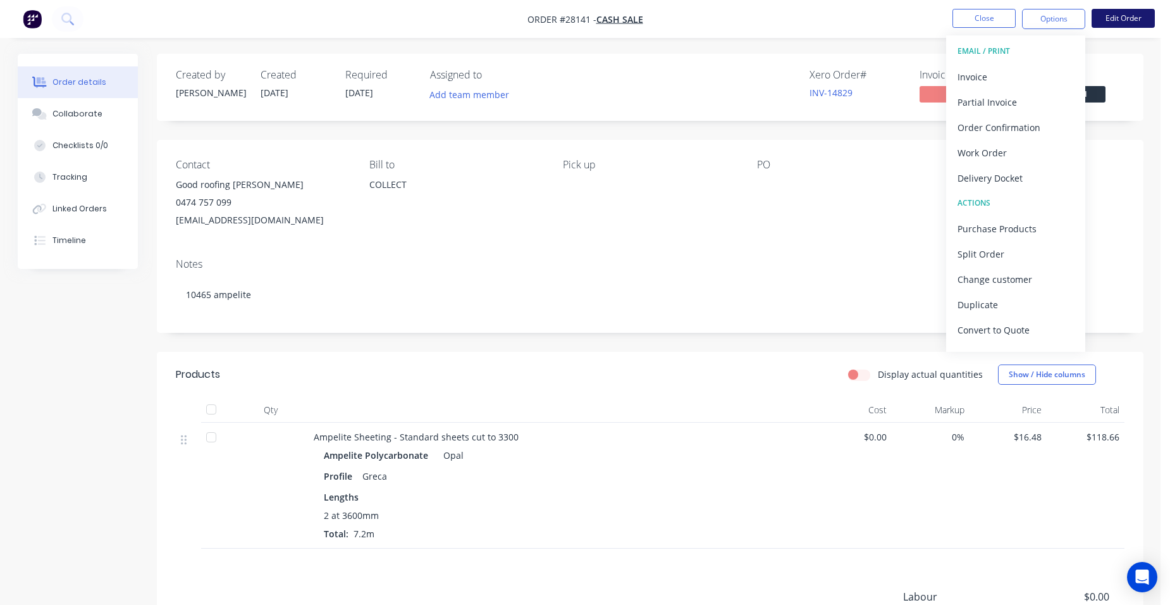
click at [1139, 23] on button "Edit Order" at bounding box center [1123, 18] width 63 height 19
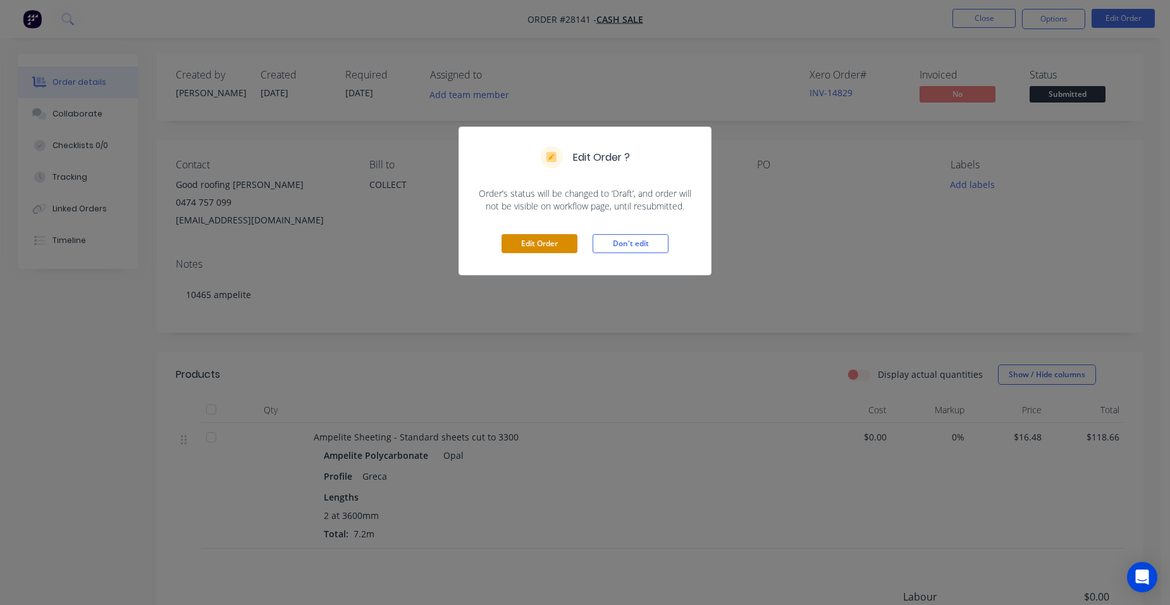
click at [533, 241] on button "Edit Order" at bounding box center [540, 243] width 76 height 19
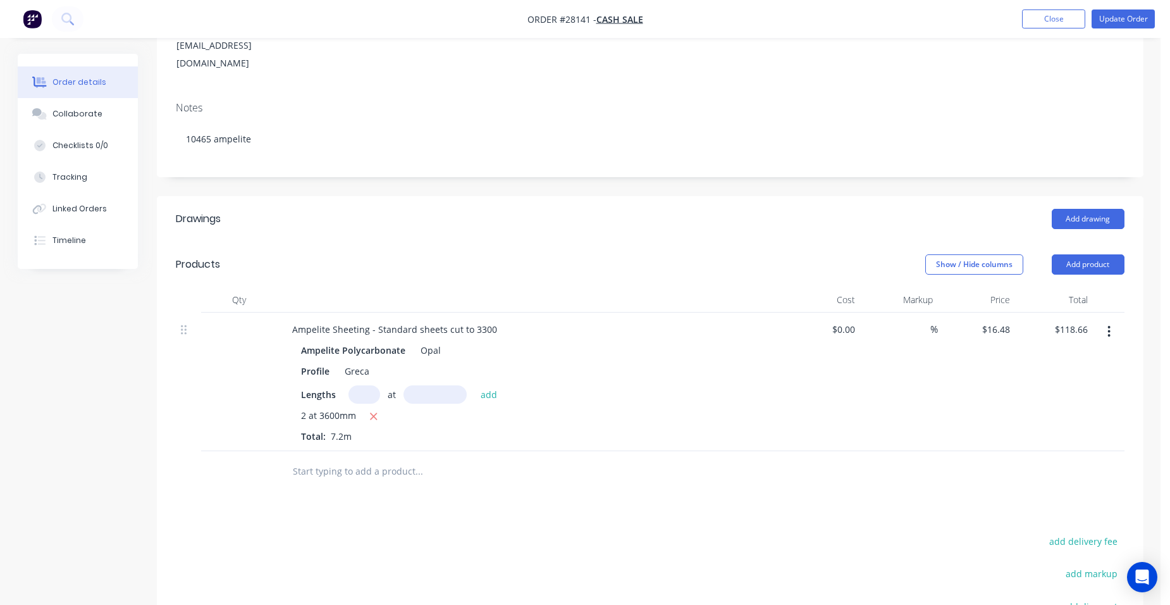
scroll to position [379, 0]
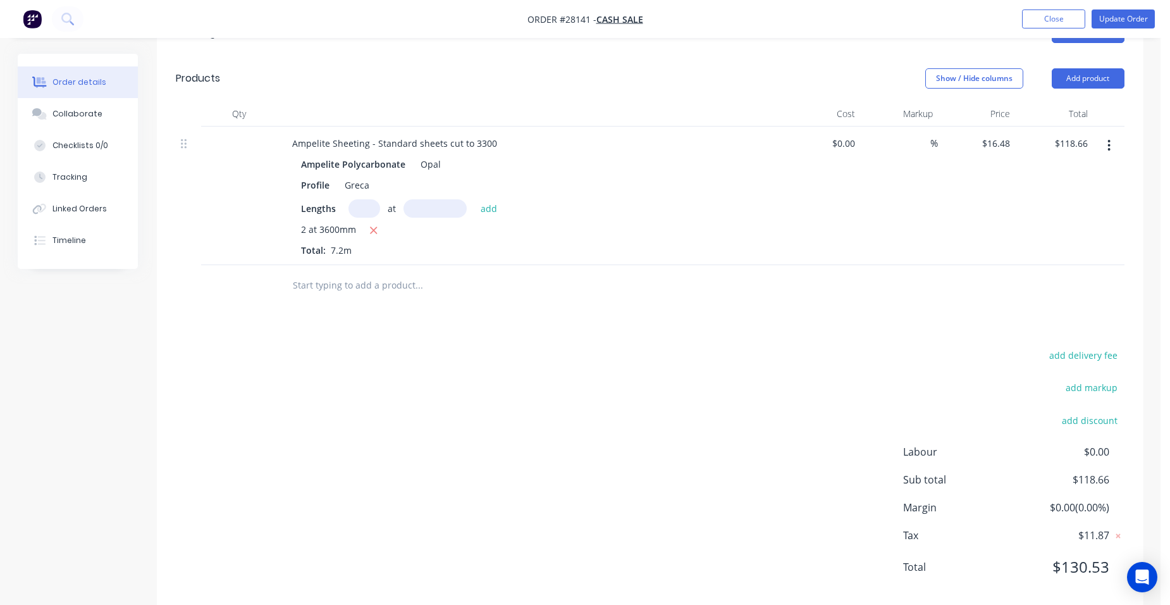
drag, startPoint x: 1099, startPoint y: 56, endPoint x: 1088, endPoint y: 71, distance: 19.0
click at [1099, 68] on button "Add product" at bounding box center [1088, 78] width 73 height 20
click at [1059, 101] on div "Product catalogue" at bounding box center [1064, 110] width 97 height 18
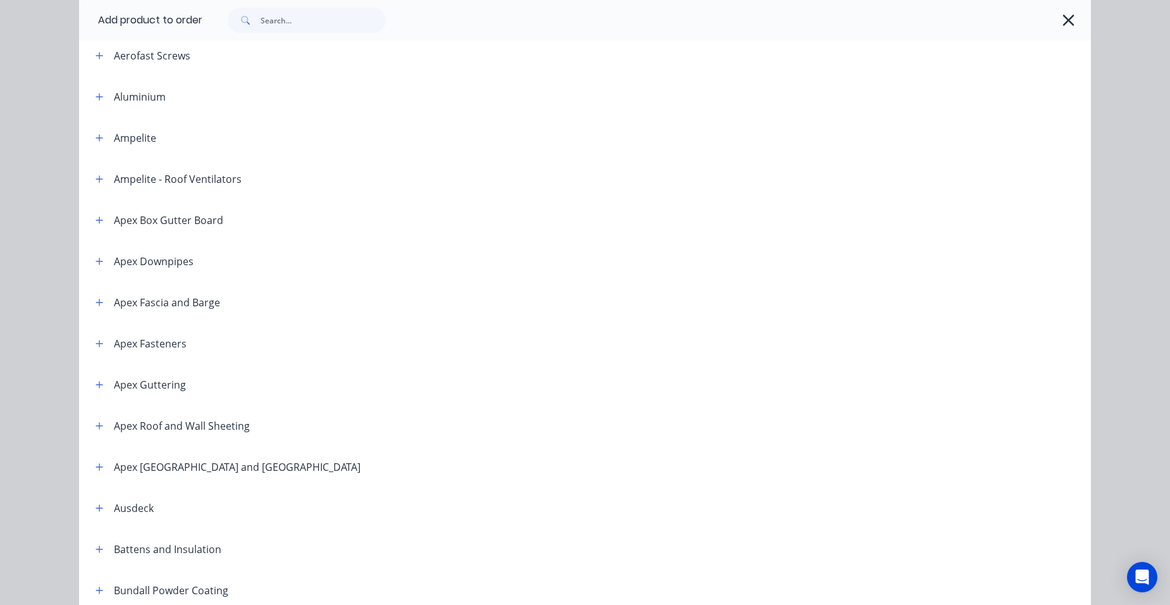
scroll to position [190, 0]
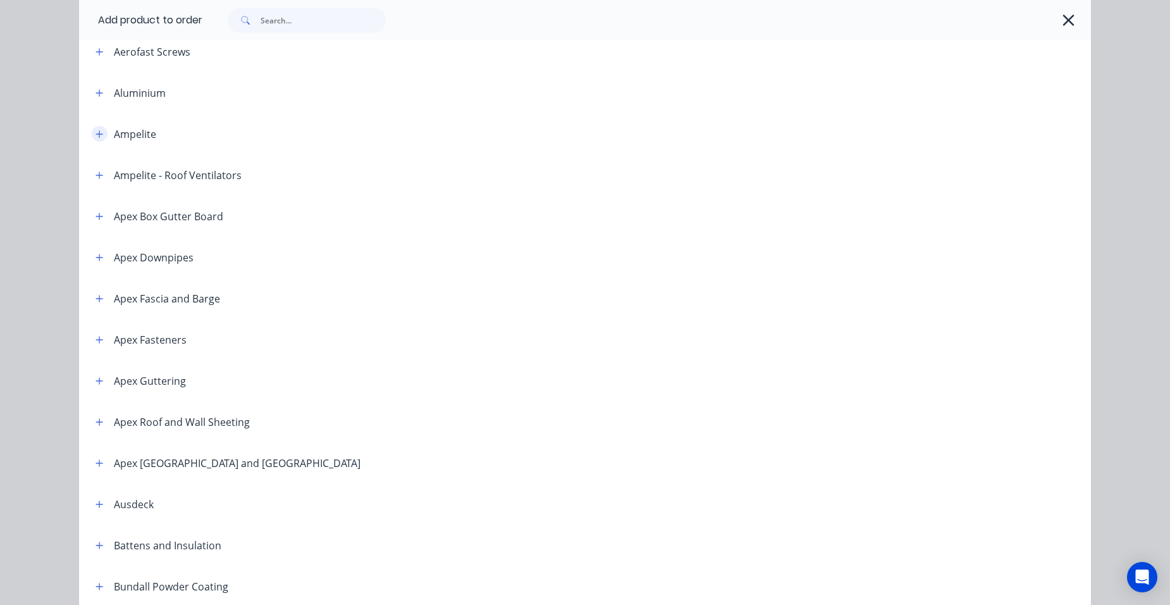
click at [99, 132] on icon "button" at bounding box center [100, 134] width 8 height 9
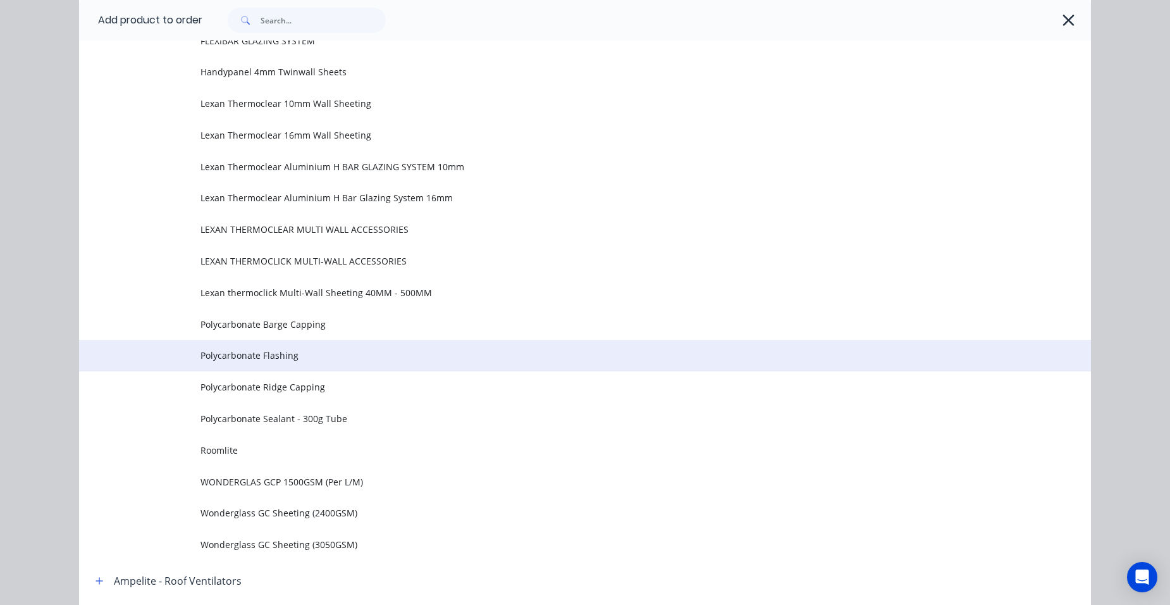
scroll to position [885, 0]
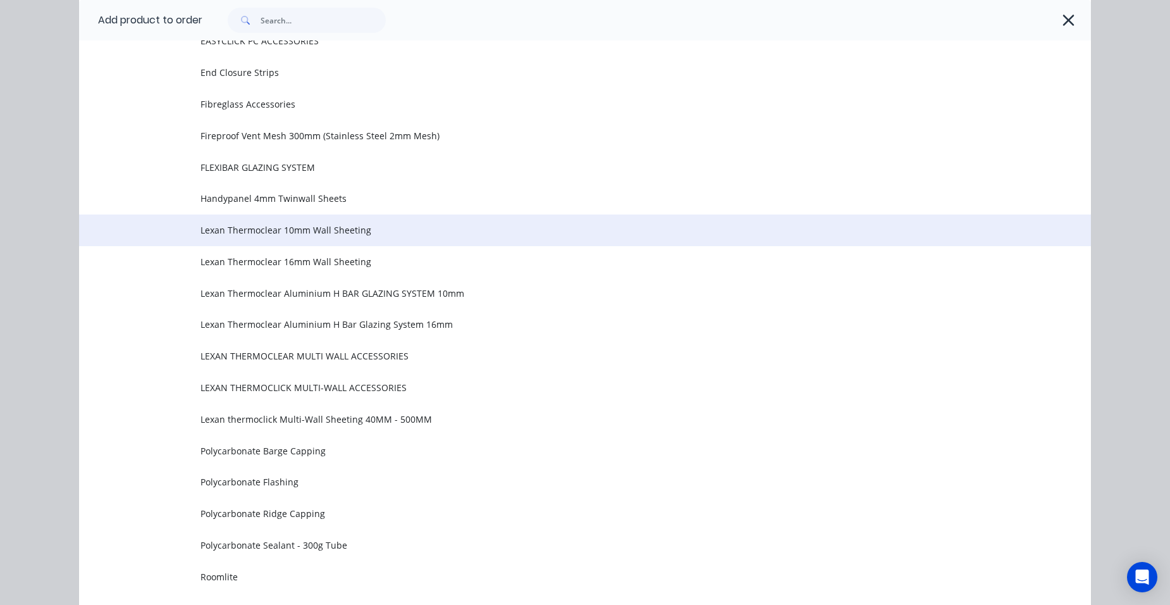
click at [230, 232] on span "Lexan Thermoclear 10mm Wall Sheeting" at bounding box center [556, 229] width 712 height 13
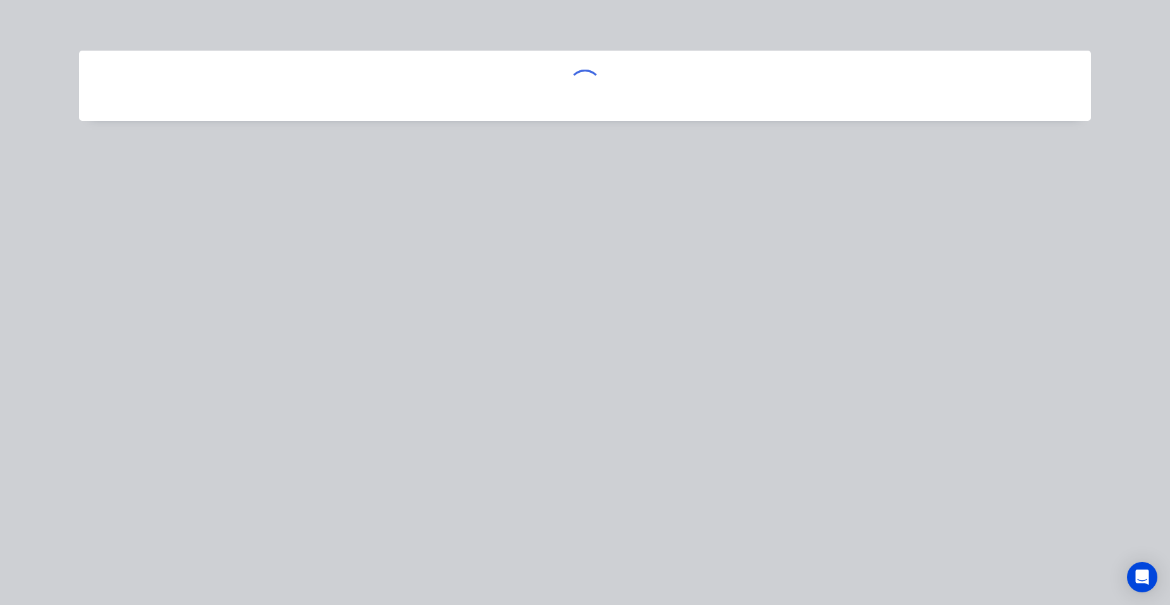
scroll to position [0, 0]
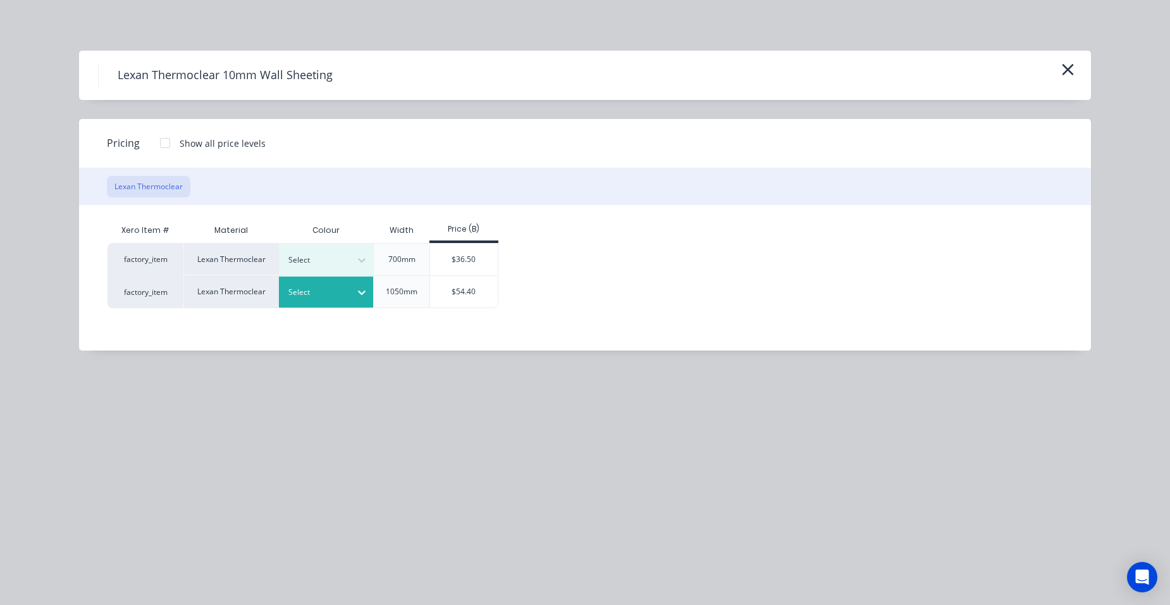
click at [290, 288] on div at bounding box center [316, 292] width 57 height 14
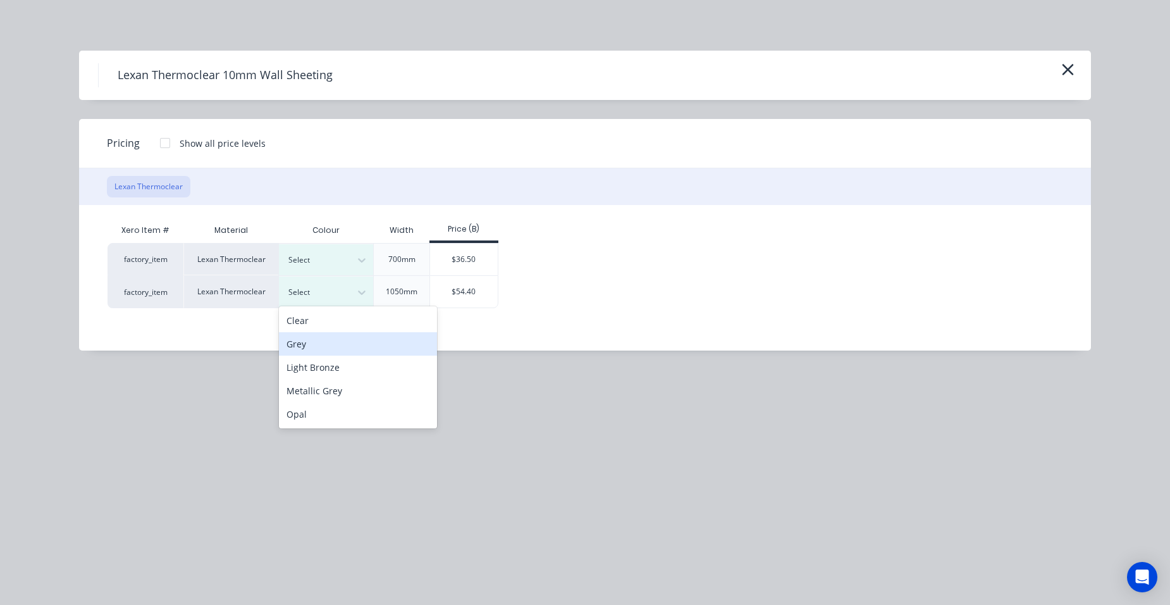
scroll to position [404, 0]
click at [324, 355] on div "Grey" at bounding box center [358, 349] width 158 height 23
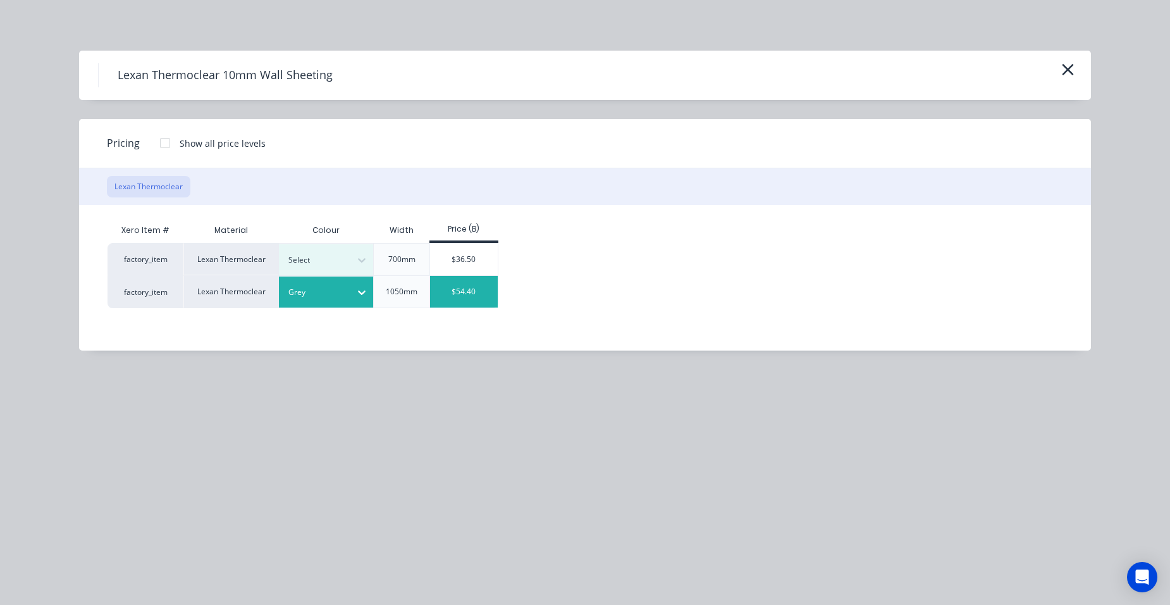
click at [460, 293] on div "$54.40" at bounding box center [464, 292] width 68 height 32
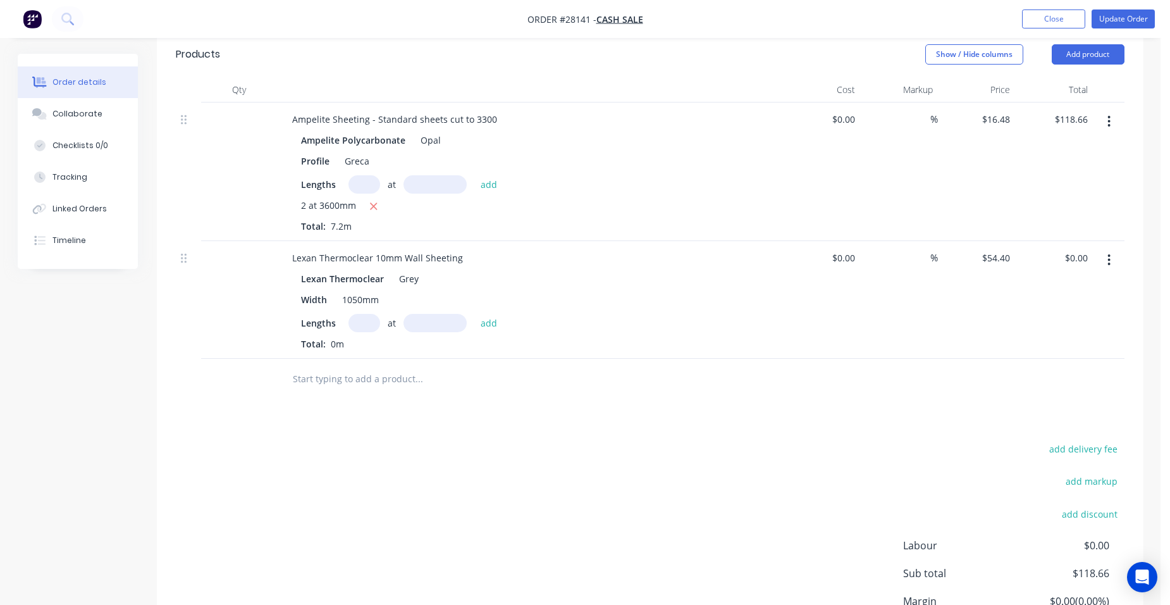
click at [360, 314] on input "text" at bounding box center [365, 323] width 32 height 18
type input "1"
type input "3500"
click at [474, 314] on button "add" at bounding box center [489, 322] width 30 height 17
type input "$190.40"
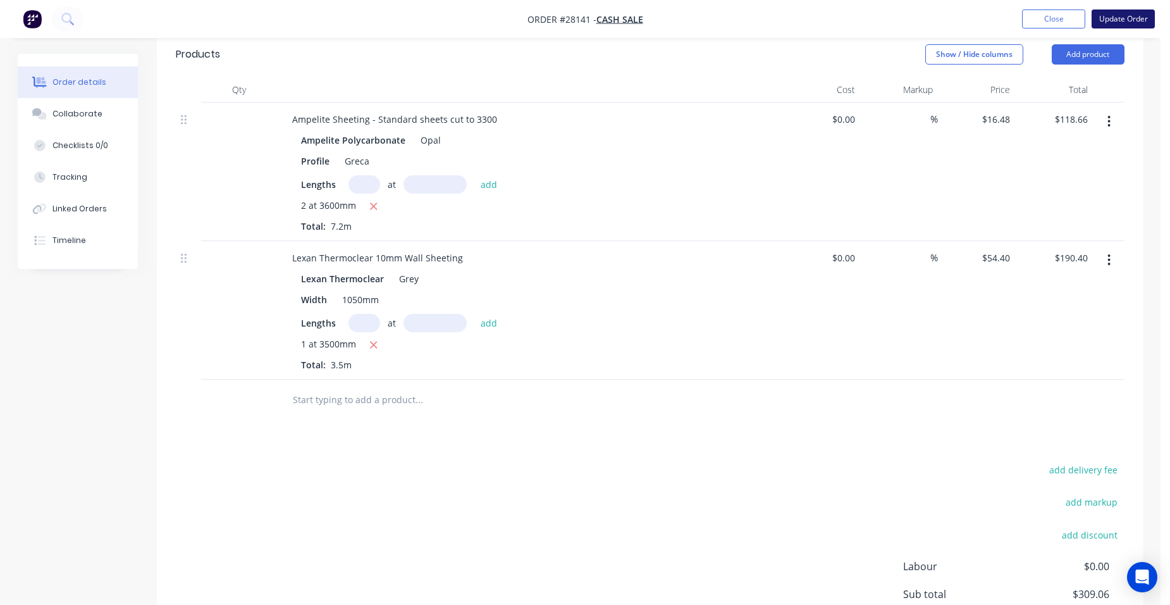
click at [1105, 18] on button "Update Order" at bounding box center [1123, 18] width 63 height 19
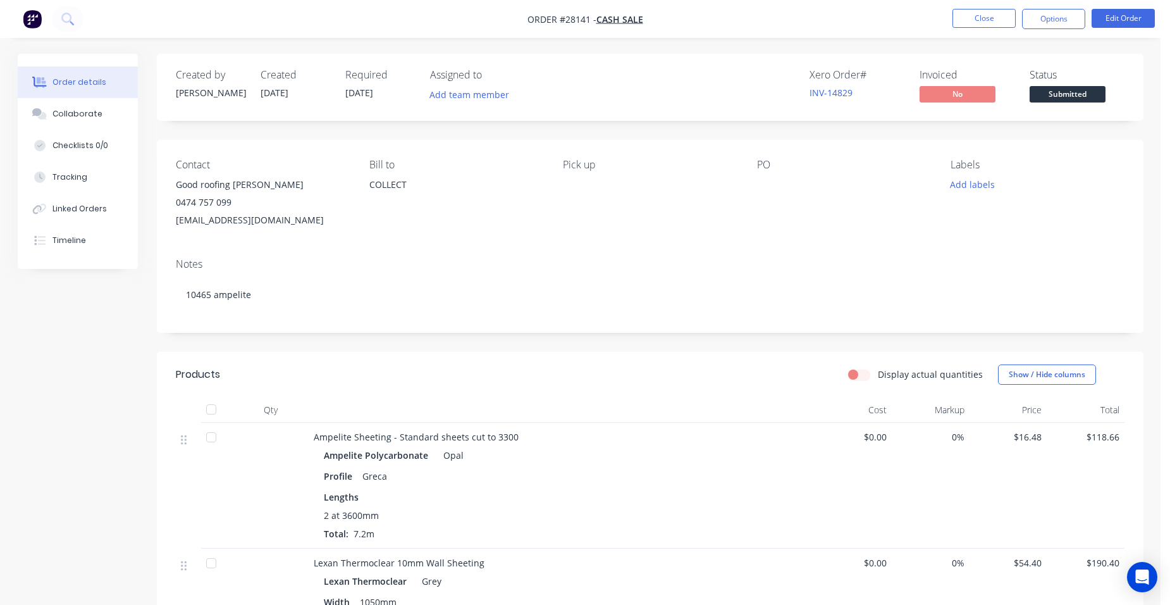
scroll to position [190, 0]
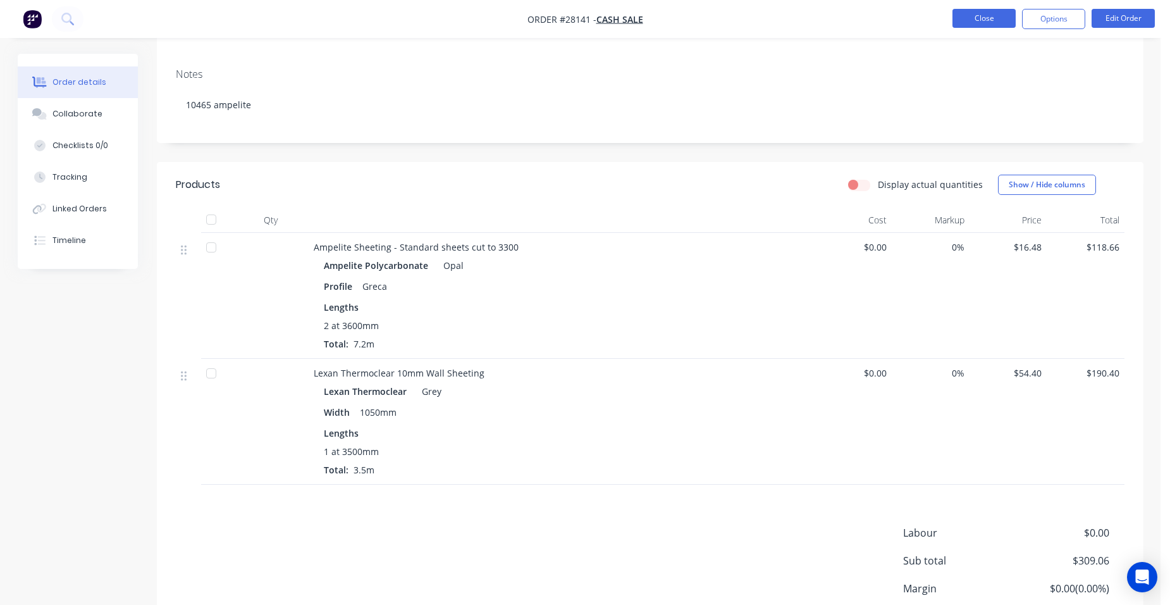
click at [993, 15] on button "Close" at bounding box center [984, 18] width 63 height 19
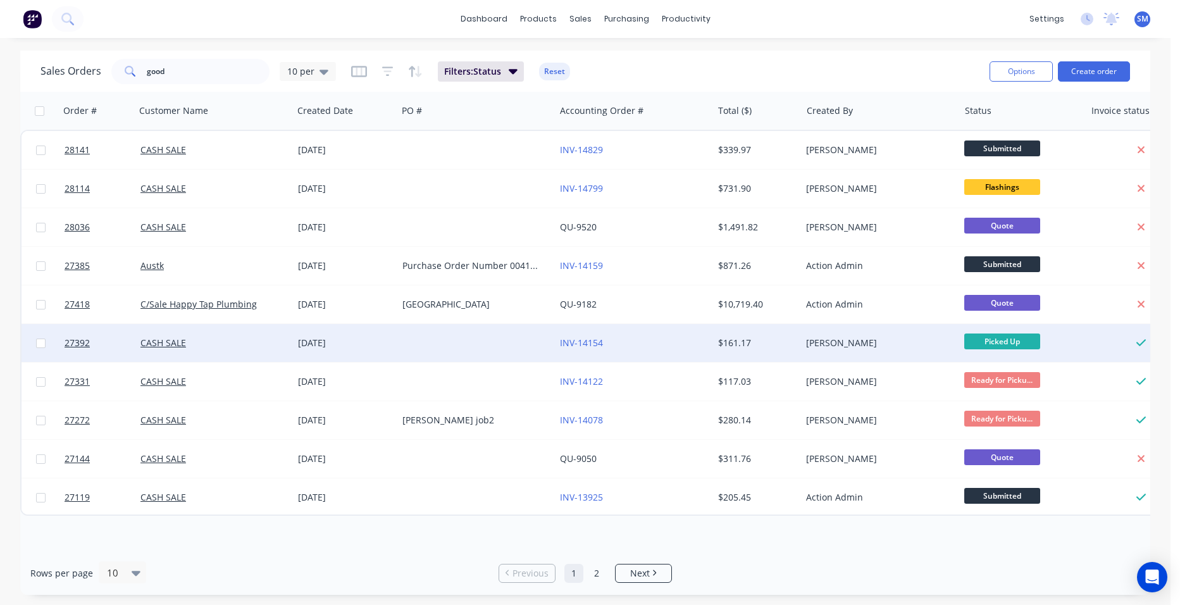
click at [666, 342] on div "INV-14154" at bounding box center [630, 342] width 140 height 13
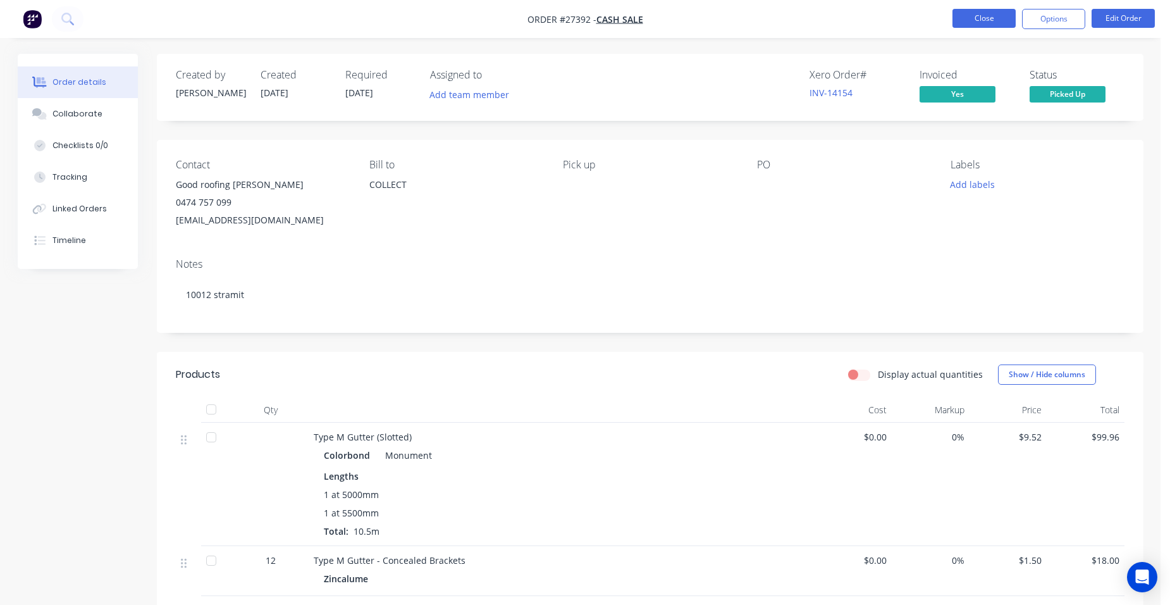
click at [975, 23] on button "Close" at bounding box center [984, 18] width 63 height 19
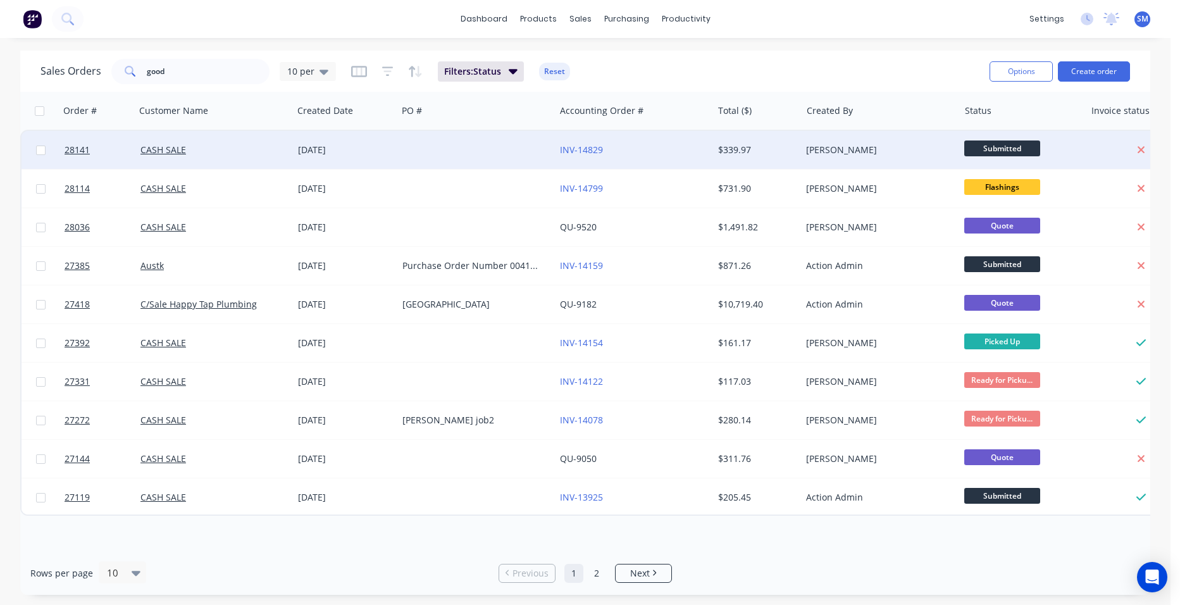
click at [502, 151] on div at bounding box center [475, 150] width 157 height 38
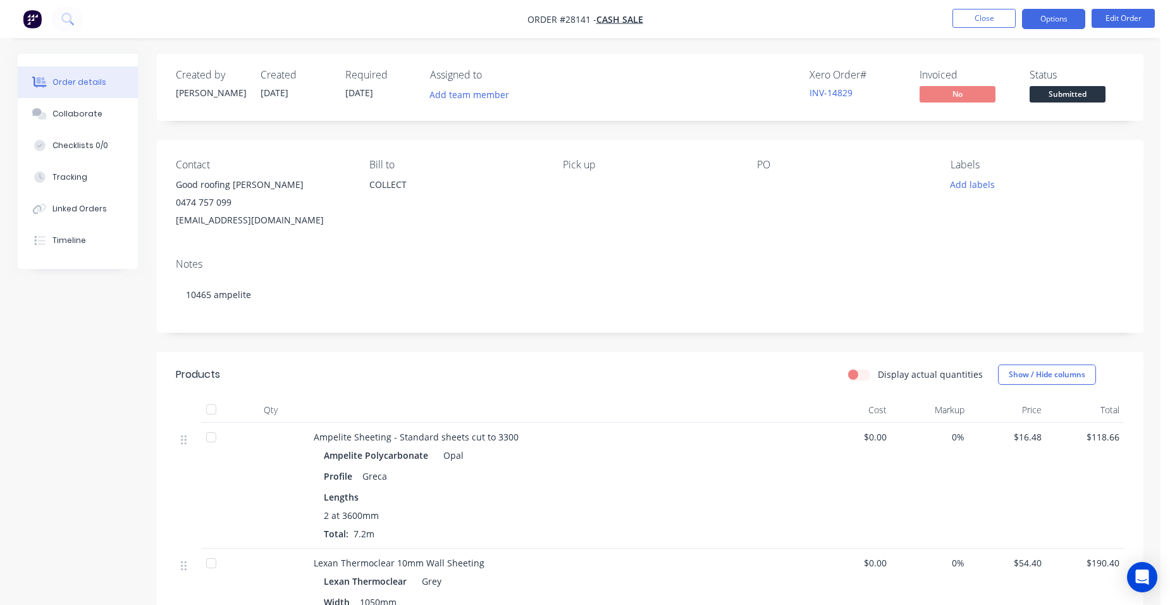
click at [1073, 18] on button "Options" at bounding box center [1053, 19] width 63 height 20
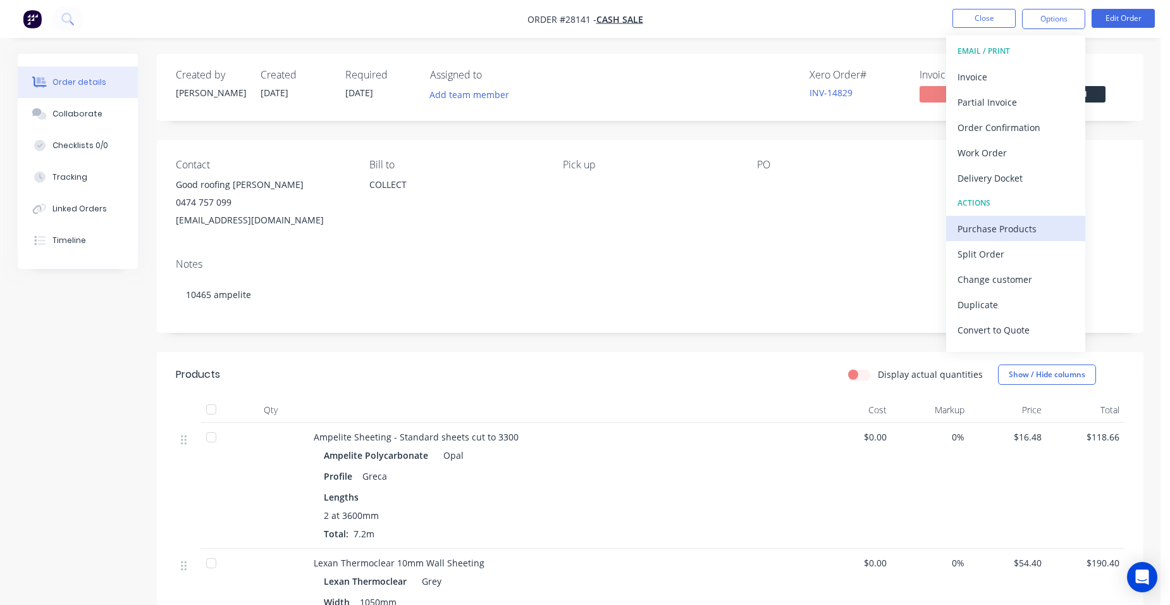
click at [1021, 229] on div "Purchase Products" at bounding box center [1016, 228] width 116 height 18
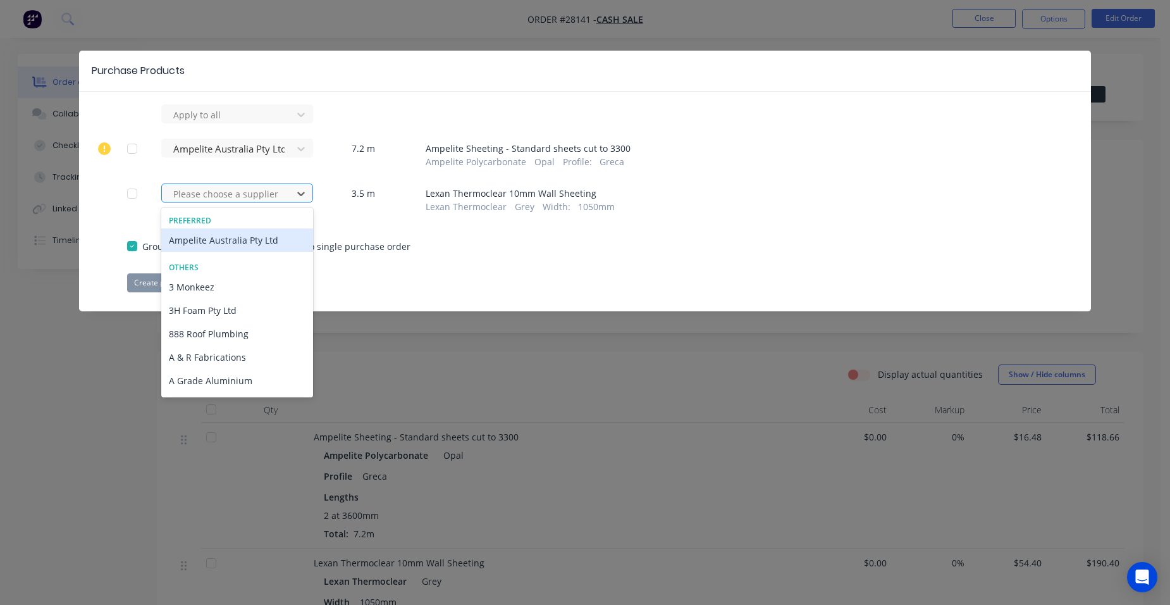
click at [230, 194] on div at bounding box center [229, 194] width 114 height 16
click at [196, 245] on div "Ampelite Australia Pty Ltd" at bounding box center [237, 239] width 152 height 23
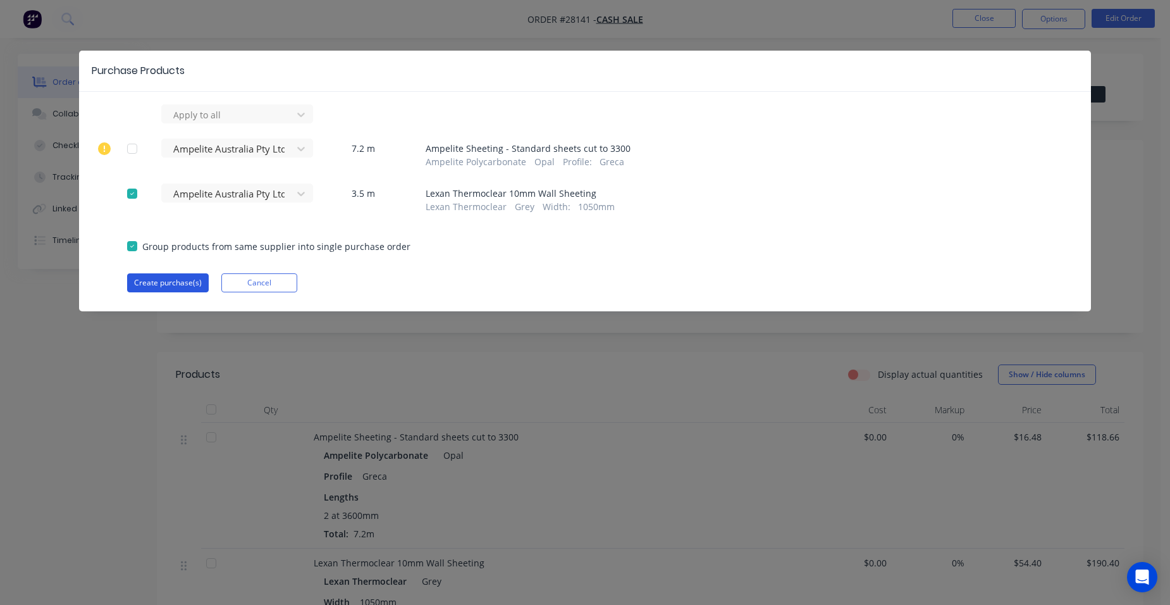
click at [169, 283] on button "Create purchase(s)" at bounding box center [168, 282] width 82 height 19
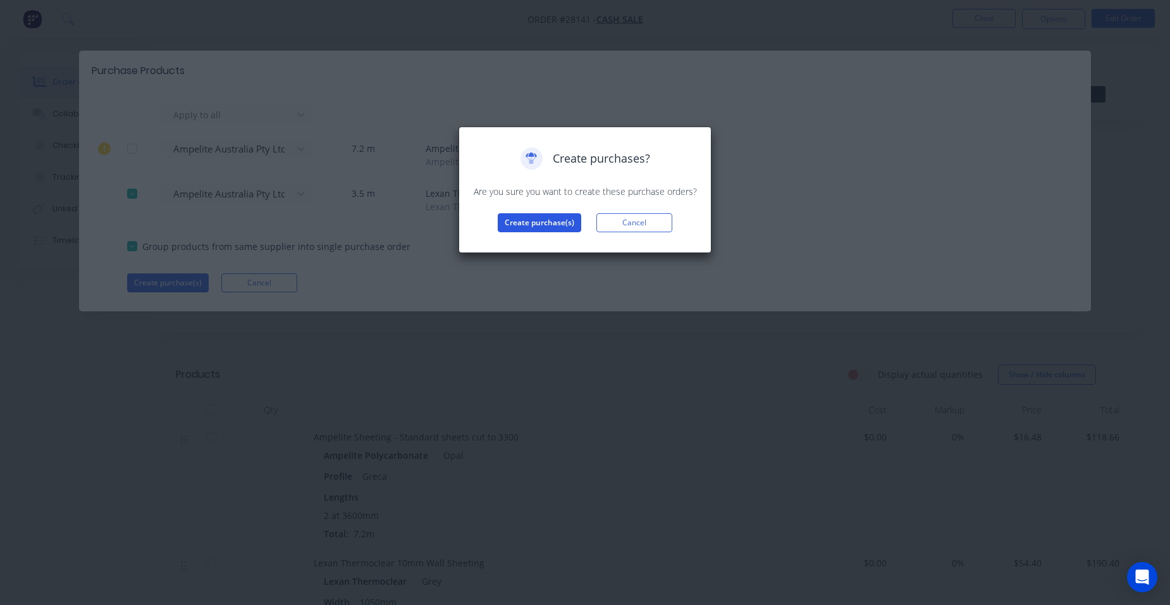
click at [506, 217] on button "Create purchase(s)" at bounding box center [539, 222] width 83 height 19
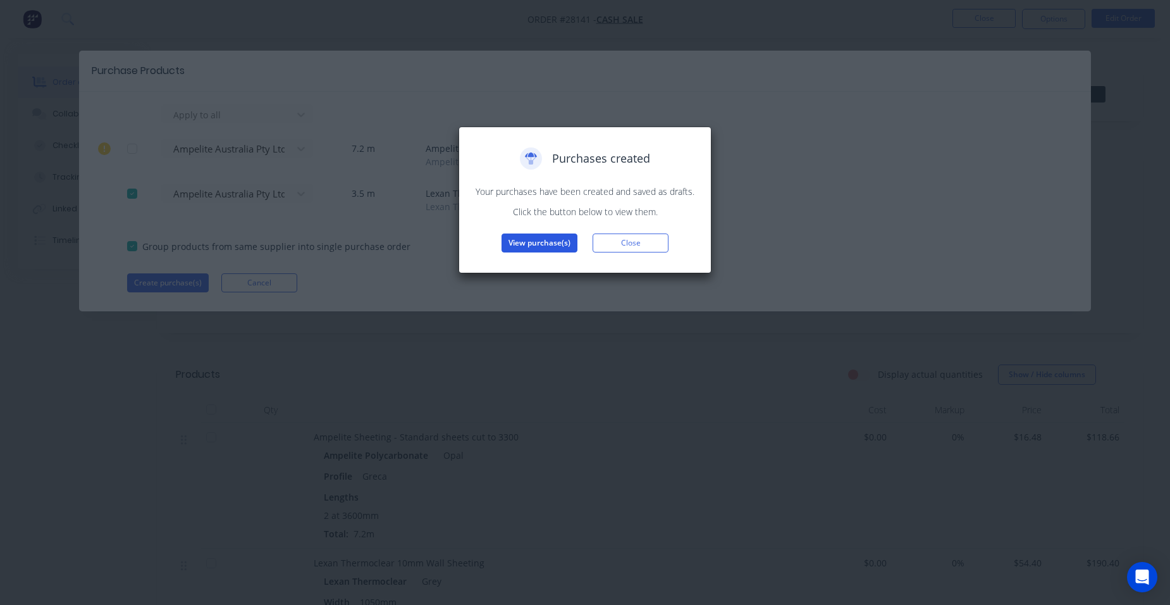
click at [540, 236] on button "View purchase(s)" at bounding box center [540, 242] width 76 height 19
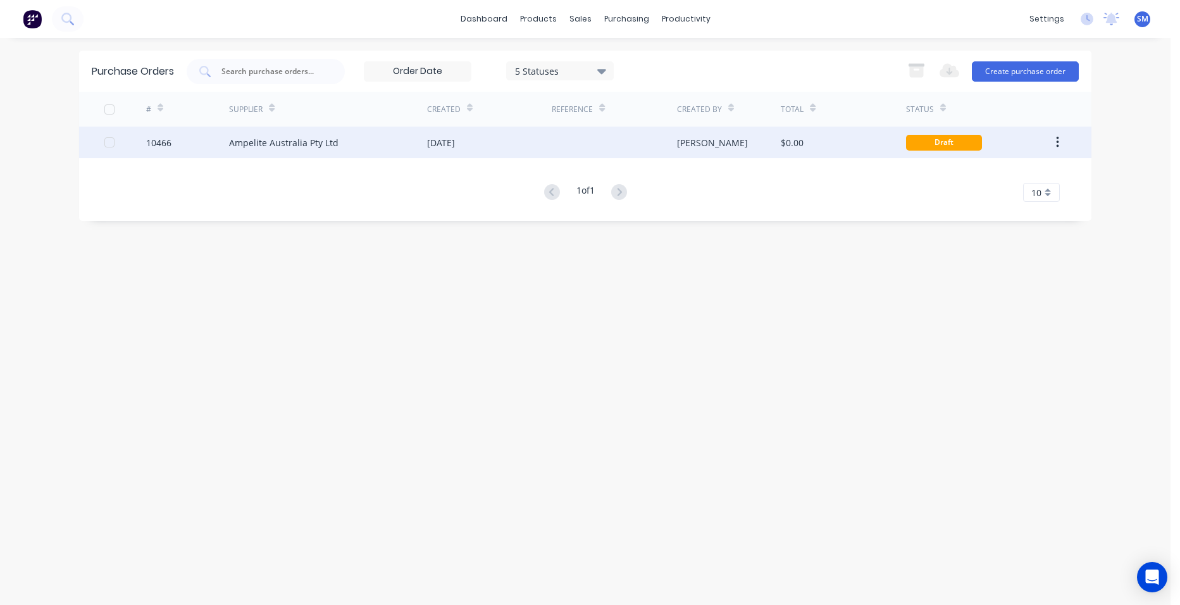
click at [521, 149] on div "[DATE]" at bounding box center [489, 142] width 125 height 32
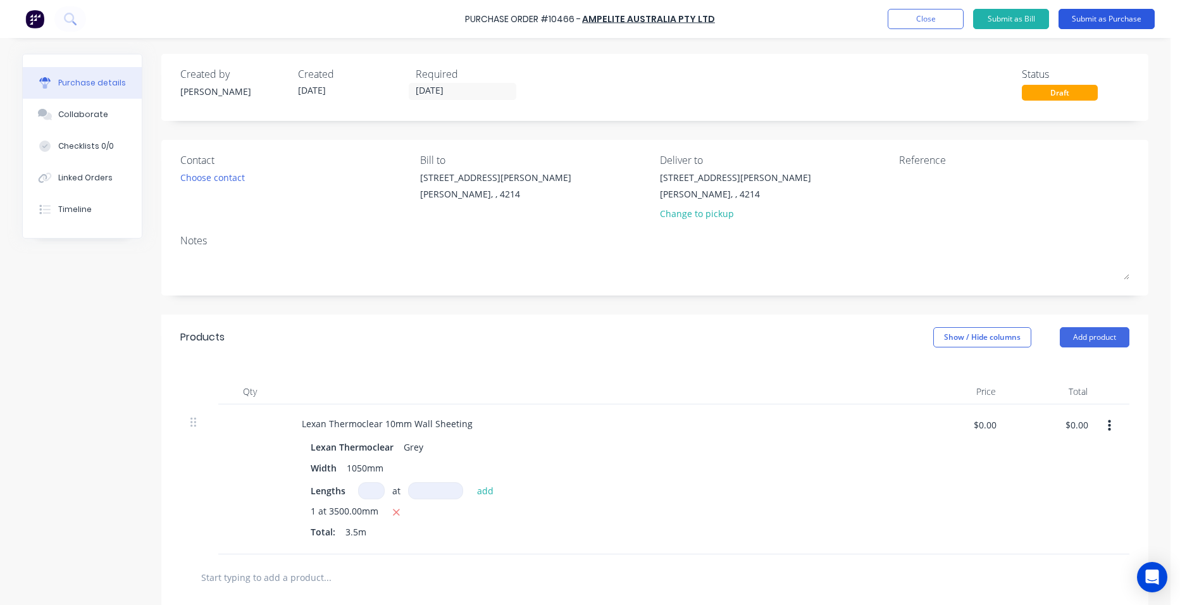
click at [1083, 9] on button "Submit as Purchase" at bounding box center [1106, 19] width 96 height 20
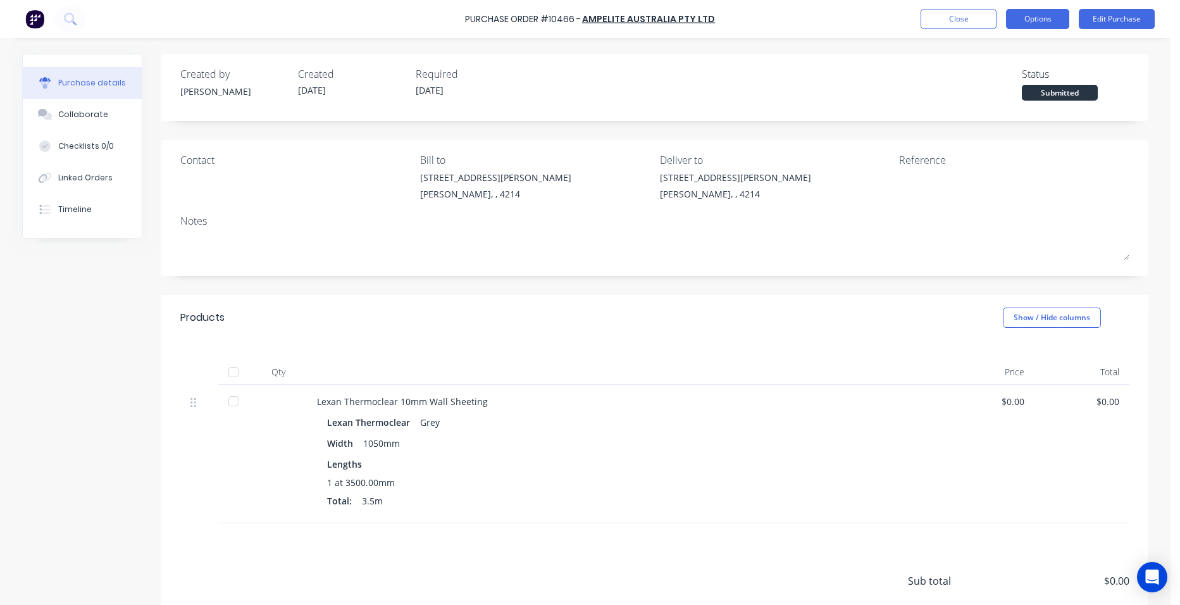
click at [1021, 24] on button "Options" at bounding box center [1037, 19] width 63 height 20
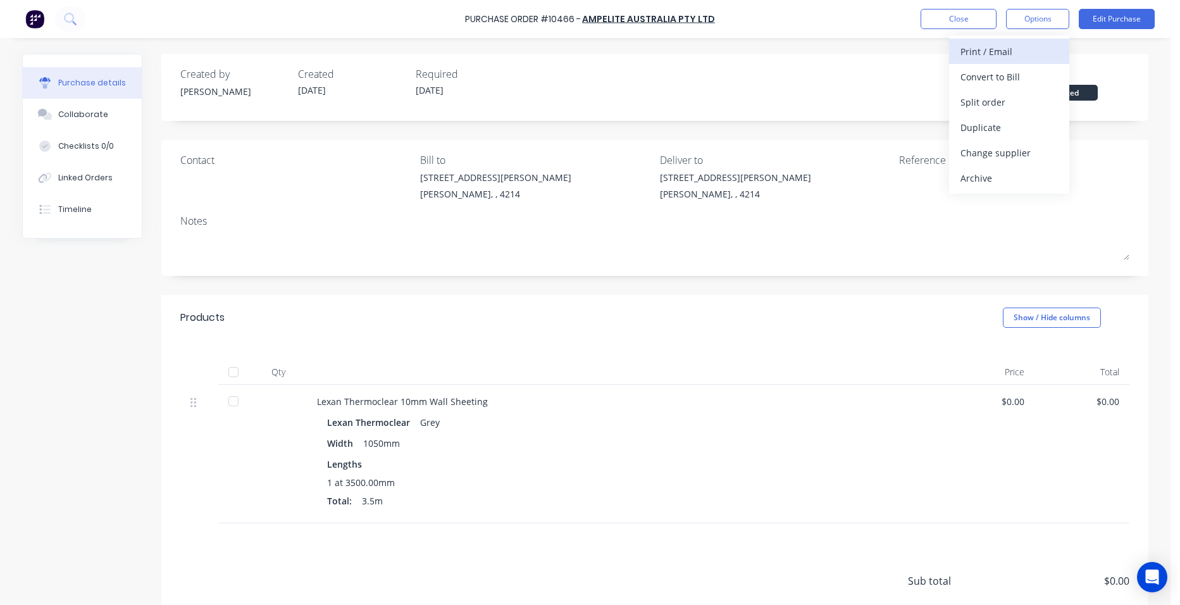
click at [1021, 49] on div "Print / Email" at bounding box center [1008, 51] width 97 height 18
click at [1011, 101] on div "Without pricing" at bounding box center [1008, 102] width 97 height 18
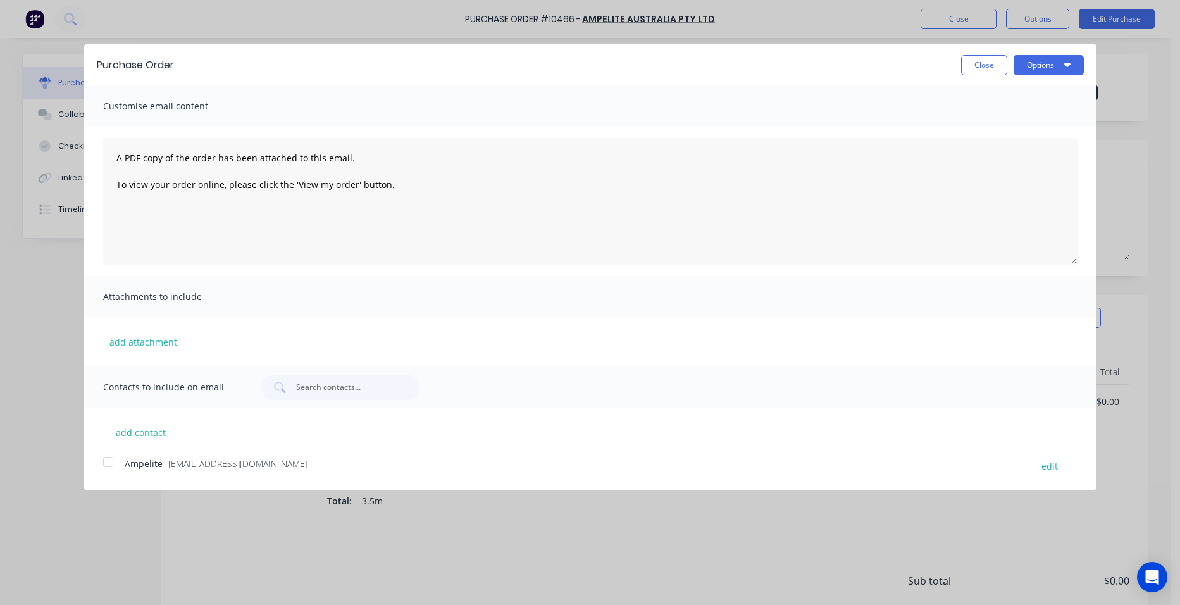
click at [116, 462] on div at bounding box center [108, 461] width 25 height 25
click at [1023, 56] on button "Options" at bounding box center [1048, 65] width 70 height 20
click at [1011, 114] on div "Email" at bounding box center [1023, 122] width 97 height 18
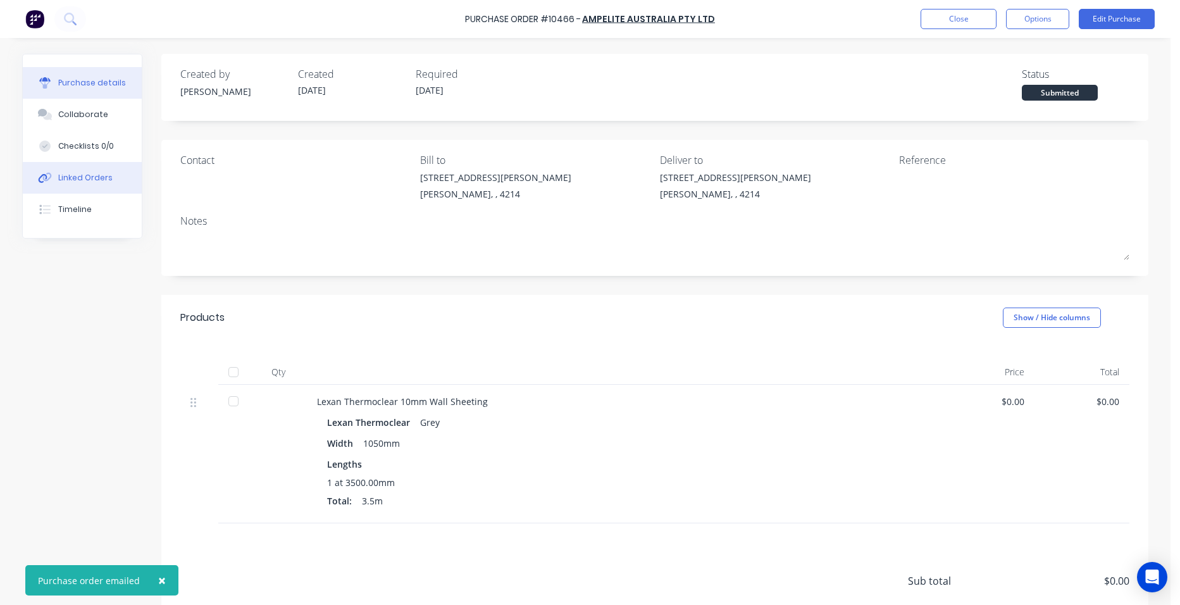
click at [90, 171] on button "Linked Orders" at bounding box center [82, 178] width 119 height 32
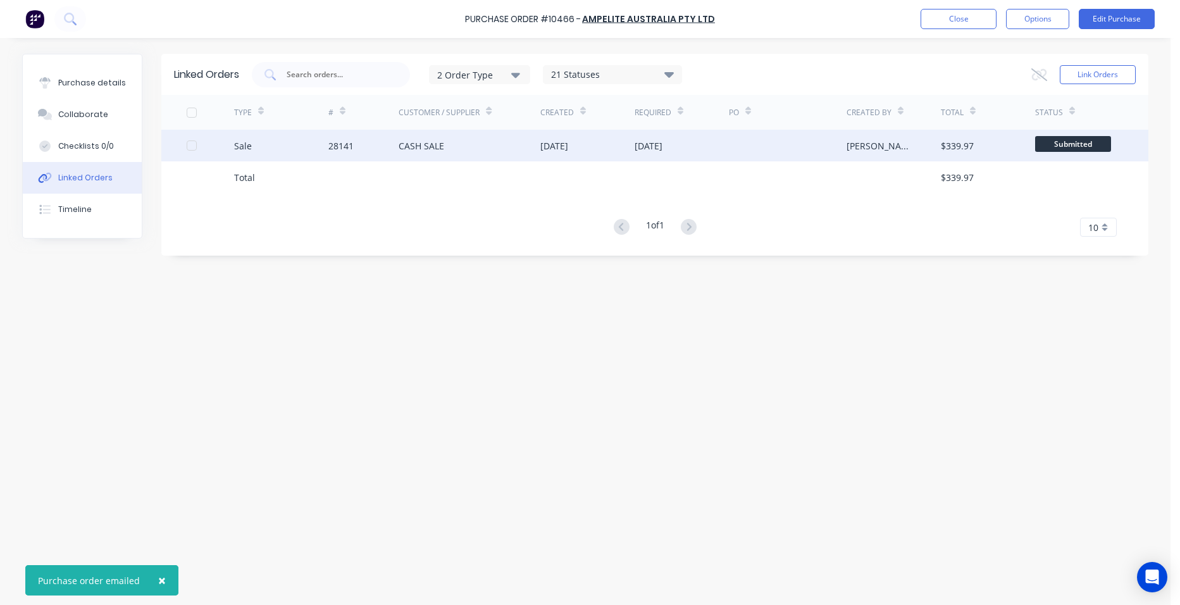
click at [299, 152] on div "Sale" at bounding box center [281, 146] width 94 height 32
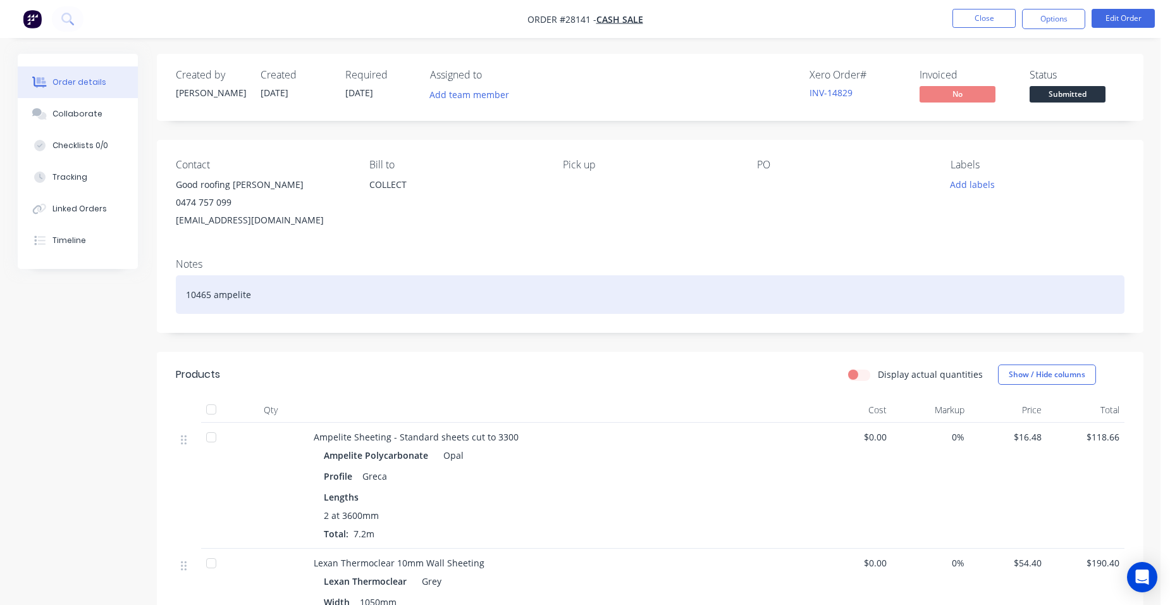
click at [264, 294] on div "10465 ampelite" at bounding box center [650, 294] width 949 height 39
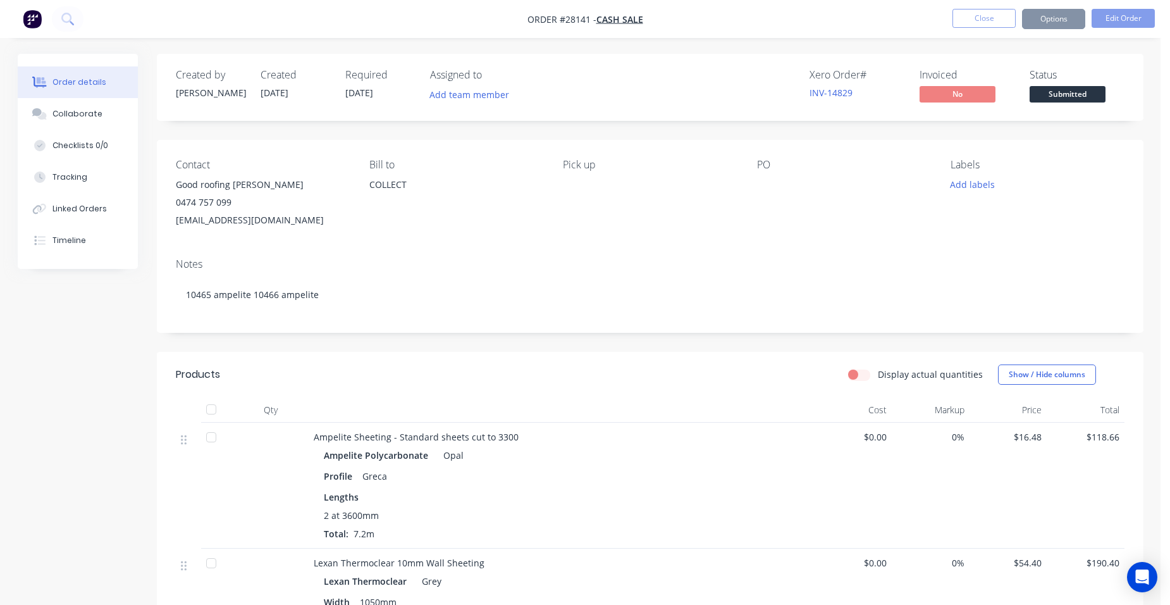
click at [581, 228] on div "Pick up" at bounding box center [649, 194] width 173 height 70
click at [1054, 15] on button "Options" at bounding box center [1053, 19] width 63 height 20
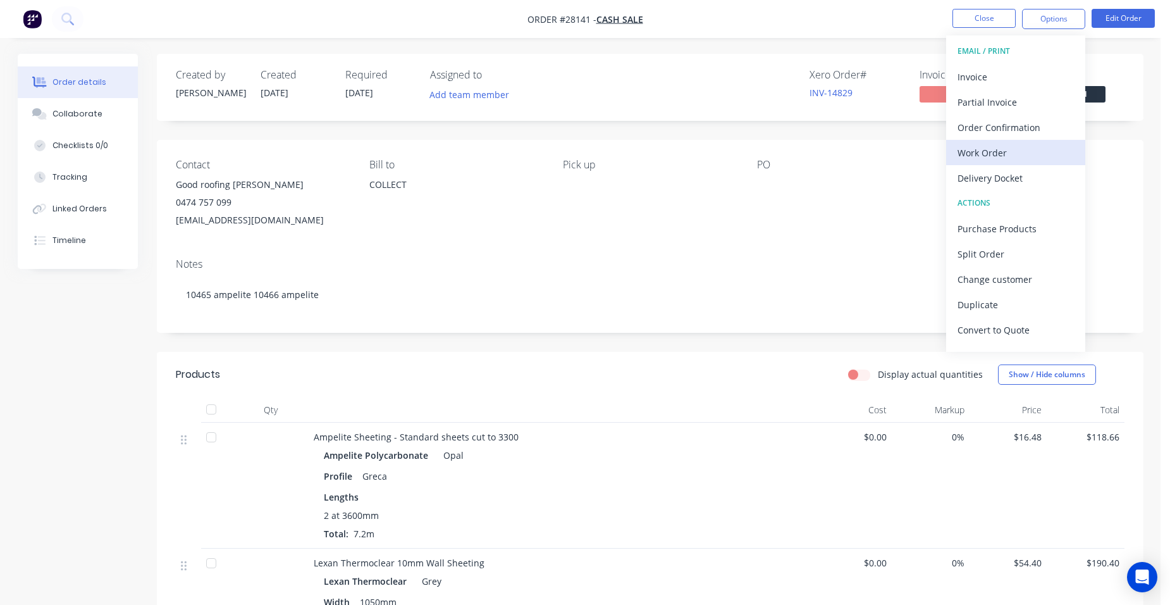
click at [1028, 142] on button "Work Order" at bounding box center [1015, 152] width 139 height 25
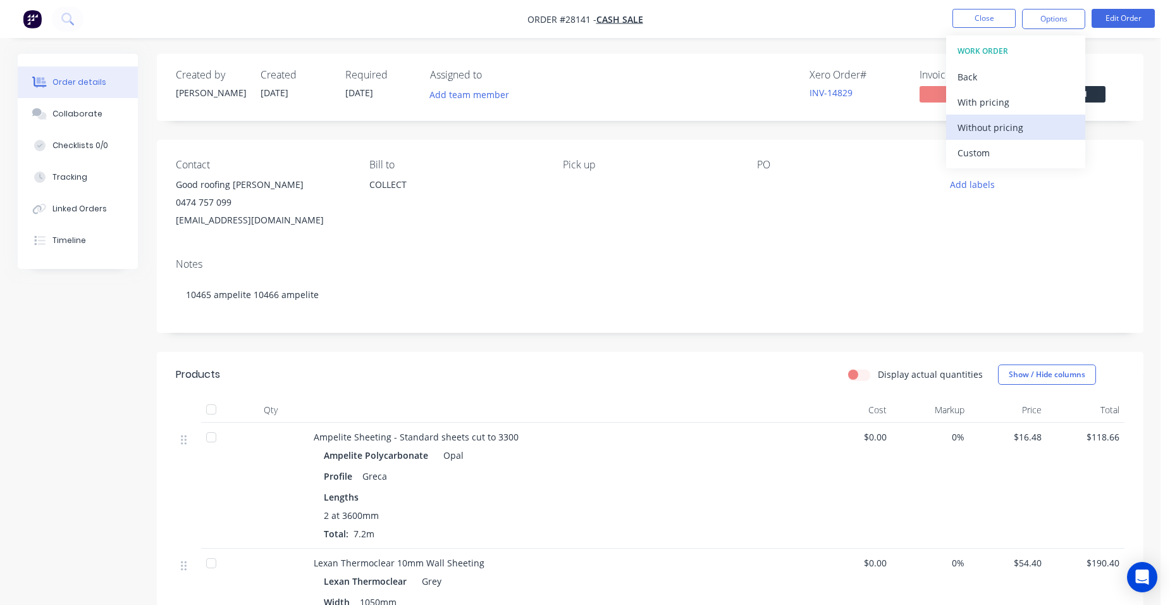
click at [1040, 134] on div "Without pricing" at bounding box center [1016, 127] width 116 height 18
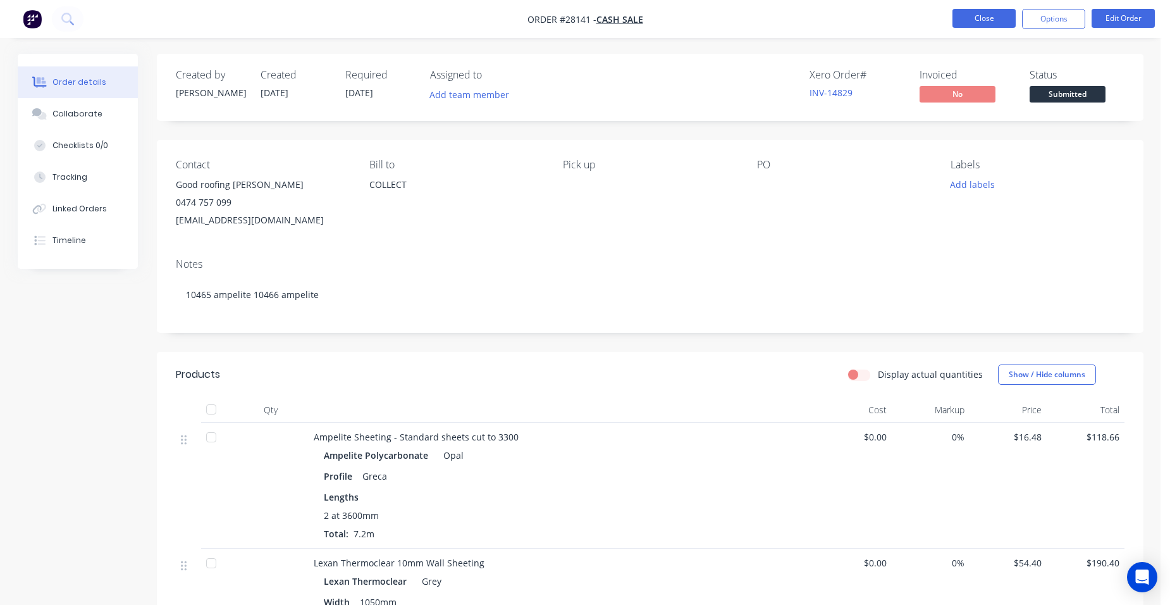
click at [987, 15] on button "Close" at bounding box center [984, 18] width 63 height 19
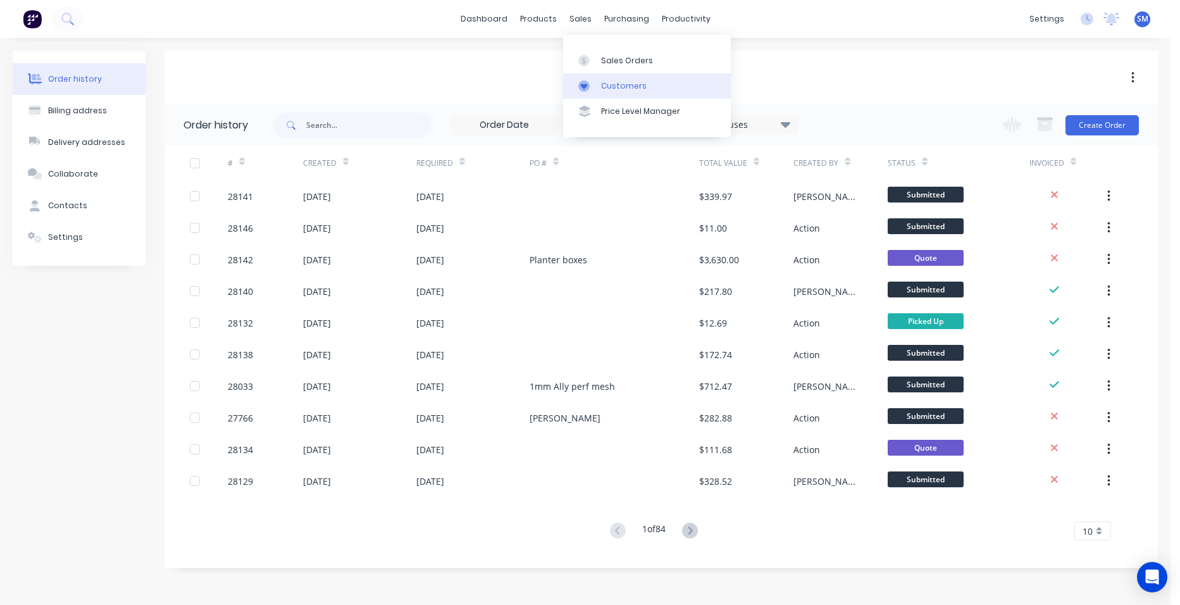
click at [620, 86] on div "Customers" at bounding box center [624, 85] width 46 height 11
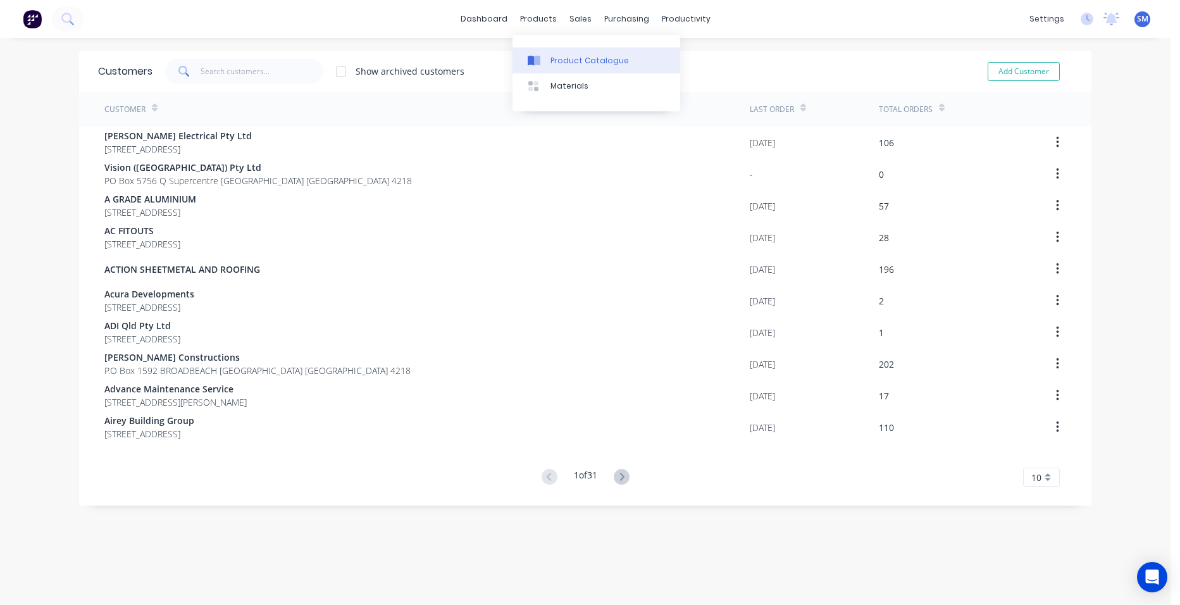
click at [558, 56] on div "Product Catalogue" at bounding box center [589, 60] width 78 height 11
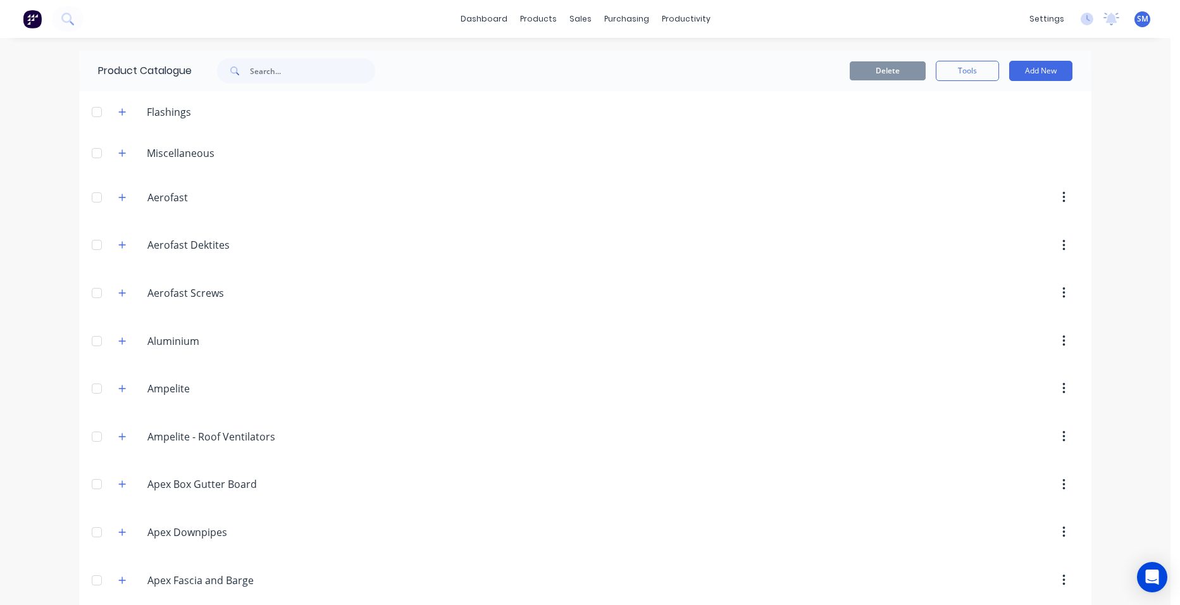
scroll to position [190, 0]
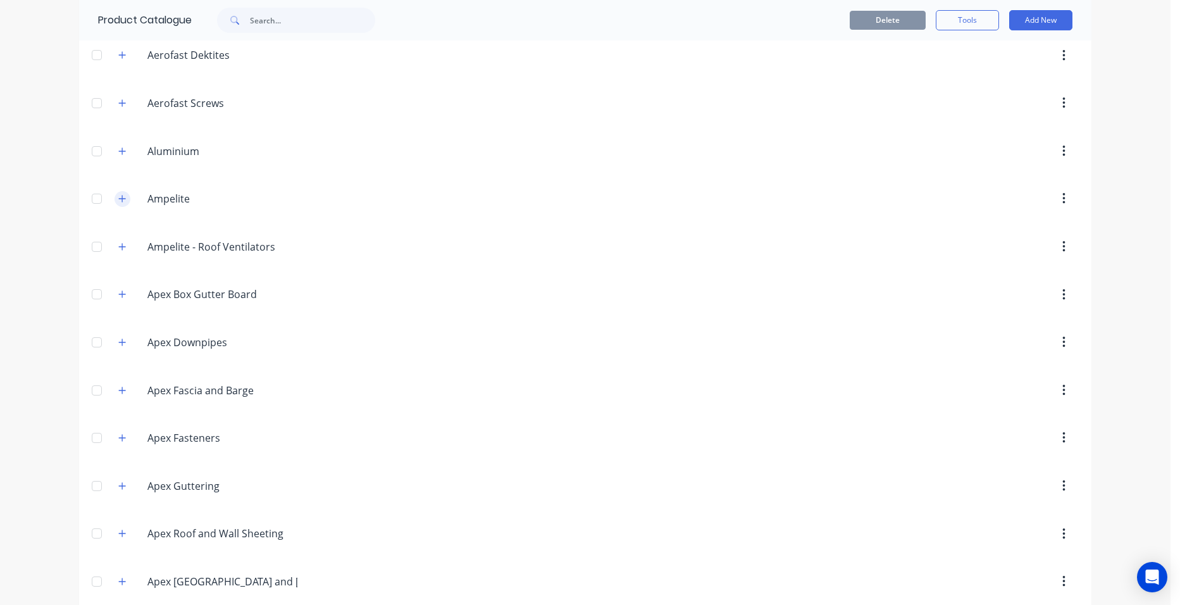
click at [114, 194] on button "button" at bounding box center [122, 199] width 16 height 16
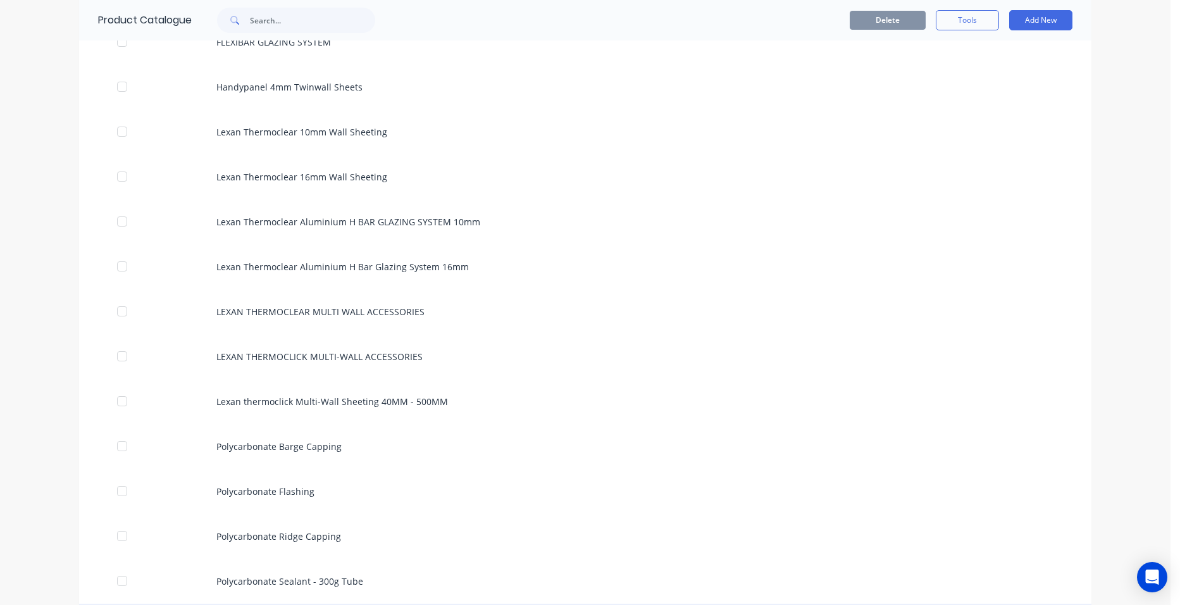
scroll to position [1265, 0]
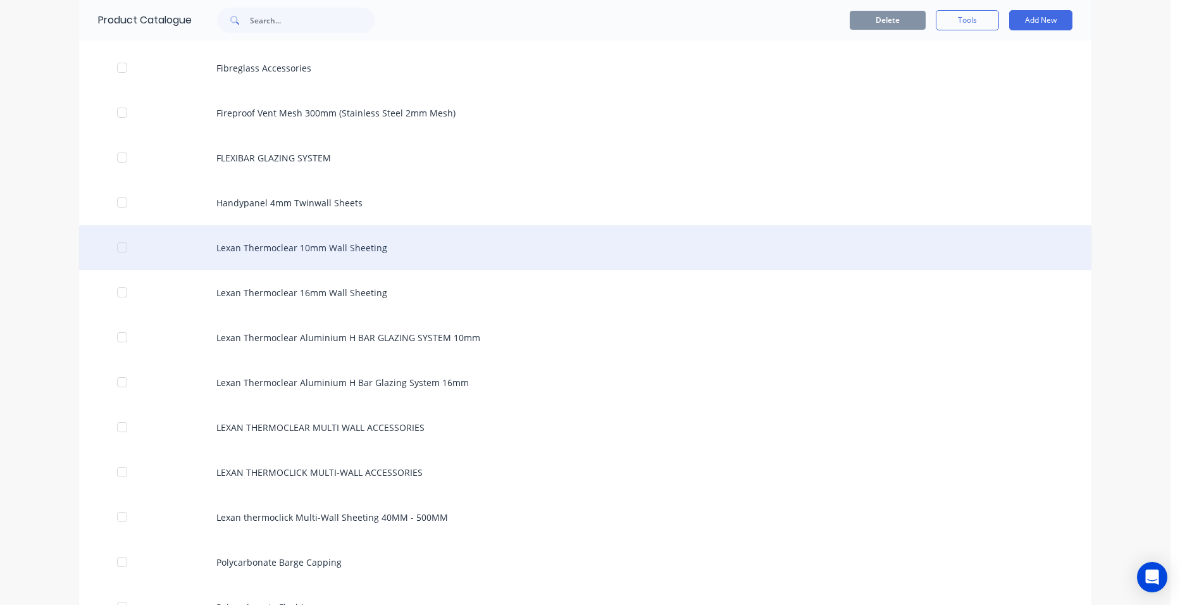
click at [309, 249] on div "Lexan Thermoclear 10mm Wall Sheeting" at bounding box center [585, 247] width 1012 height 45
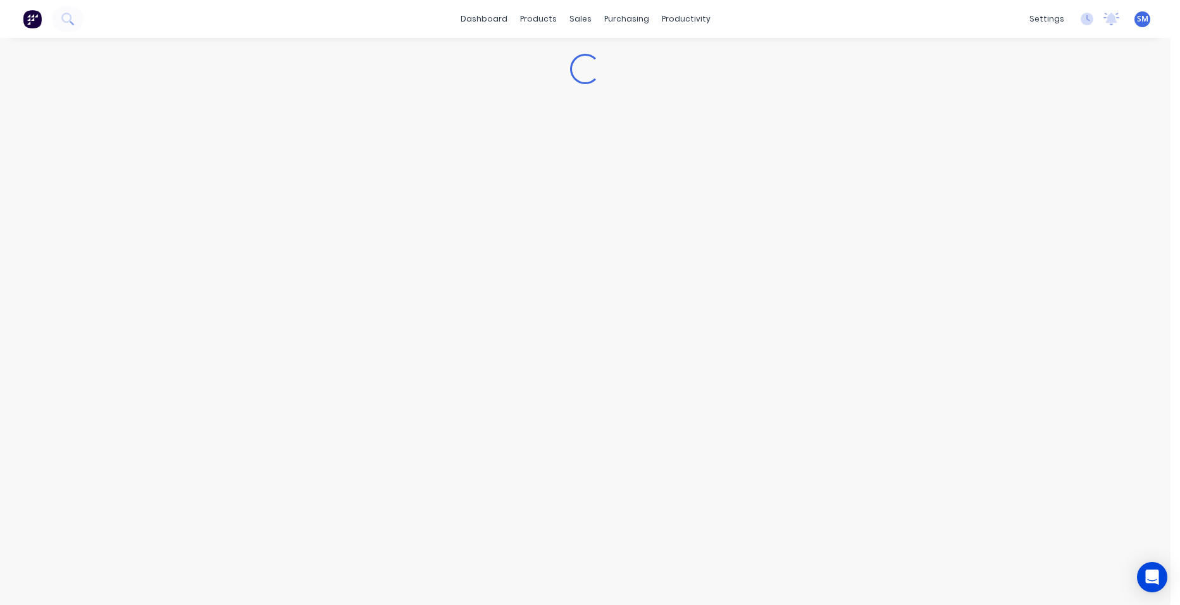
type textarea "x"
